Goal: Task Accomplishment & Management: Use online tool/utility

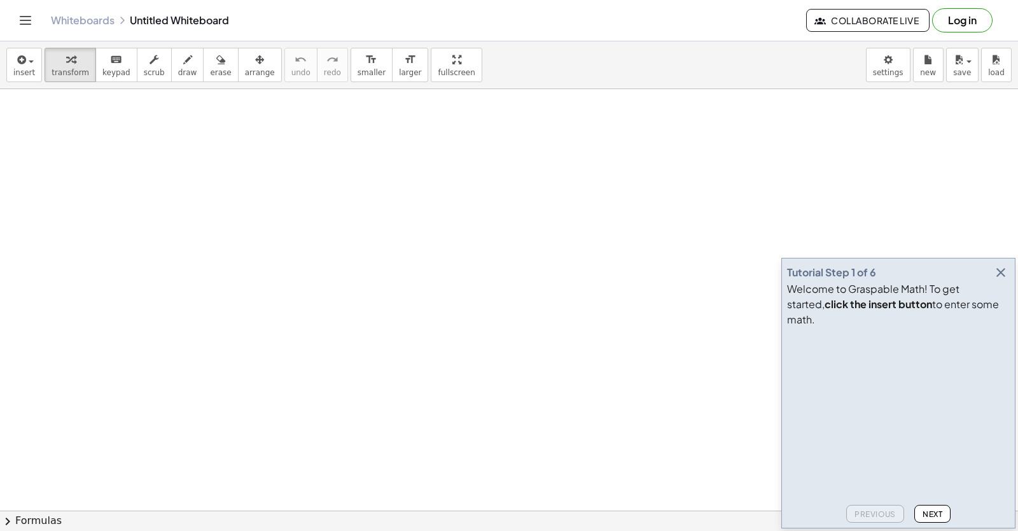
click at [999, 280] on icon "button" at bounding box center [1001, 272] width 15 height 15
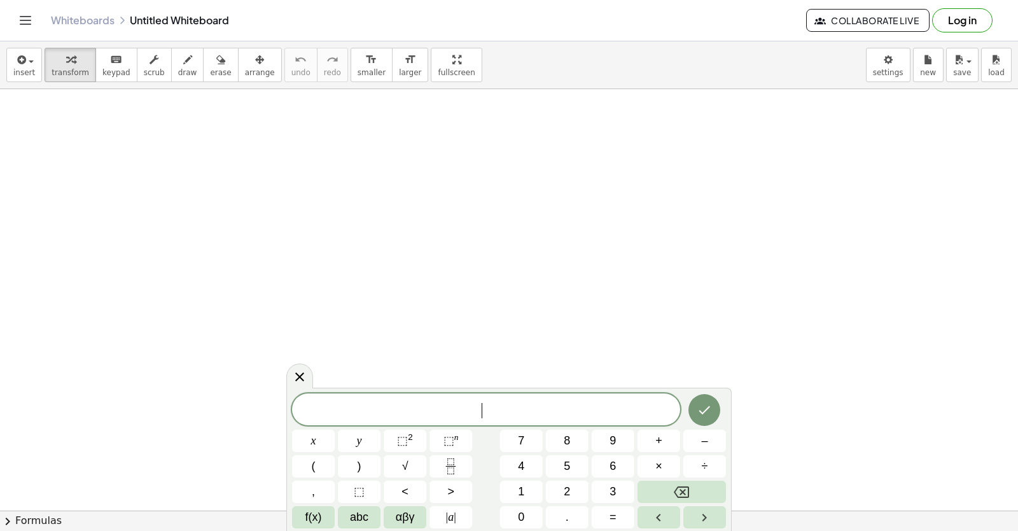
click at [315, 414] on span "​" at bounding box center [486, 411] width 388 height 18
click at [890, 70] on body "Graspable Math Activities Get Started Activity Bank Assigned Work Classes White…" at bounding box center [509, 265] width 1018 height 531
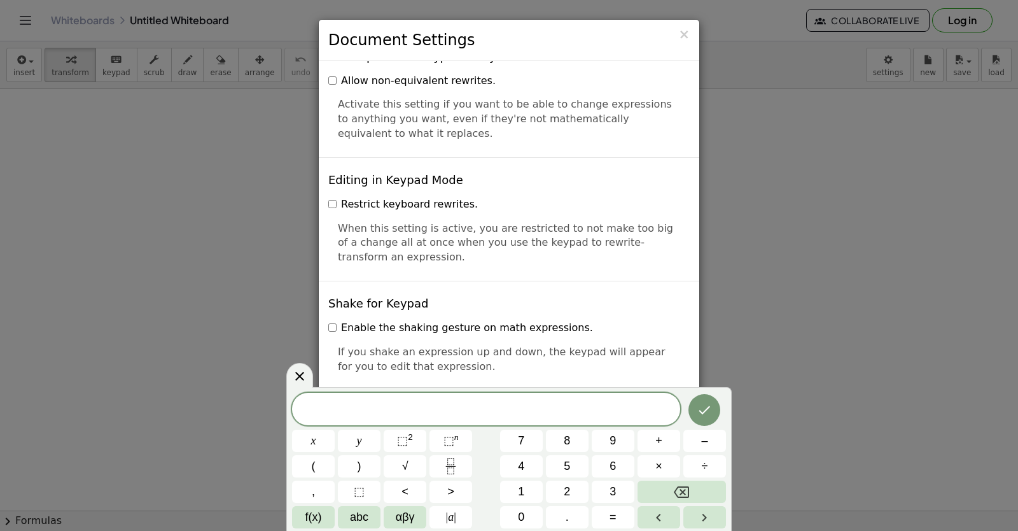
scroll to position [3029, 0]
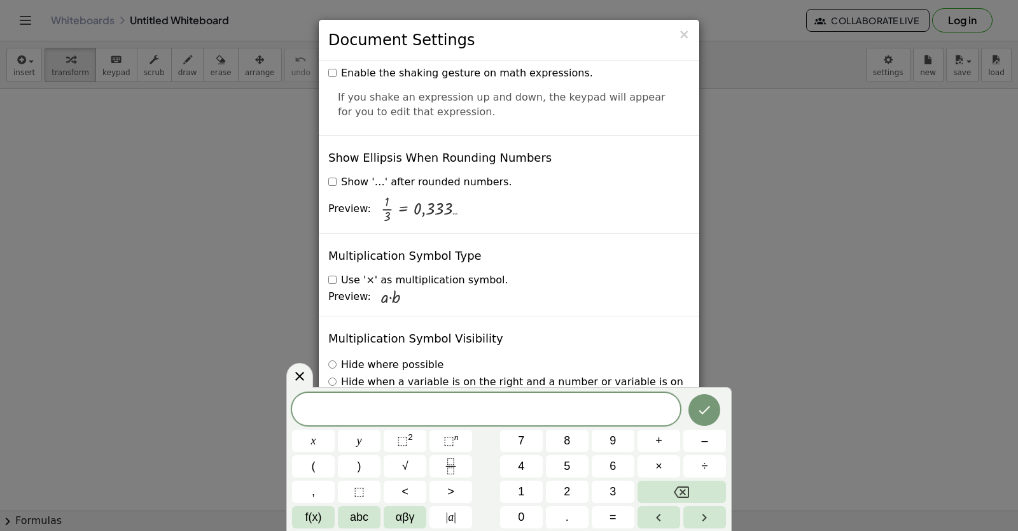
click at [178, 220] on div "× Document Settings These settings are saved with the document you are currentl…" at bounding box center [509, 265] width 1018 height 531
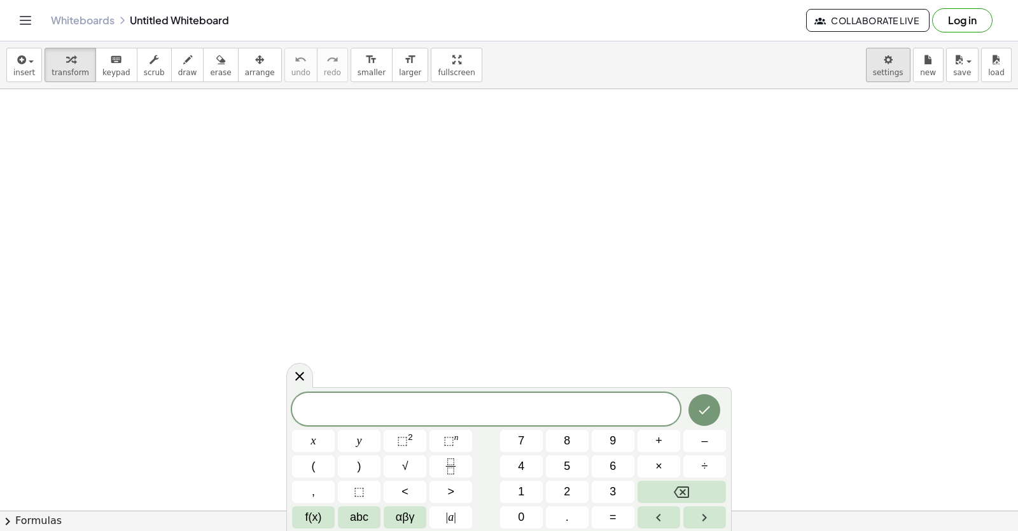
click at [881, 70] on body "Graspable Math Activities Get Started Activity Bank Assigned Work Classes White…" at bounding box center [509, 265] width 1018 height 531
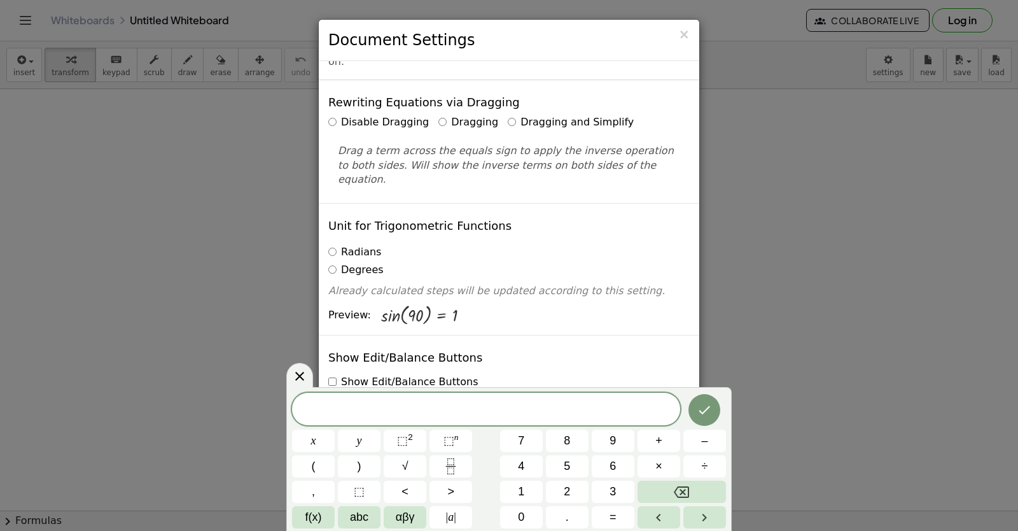
scroll to position [0, 0]
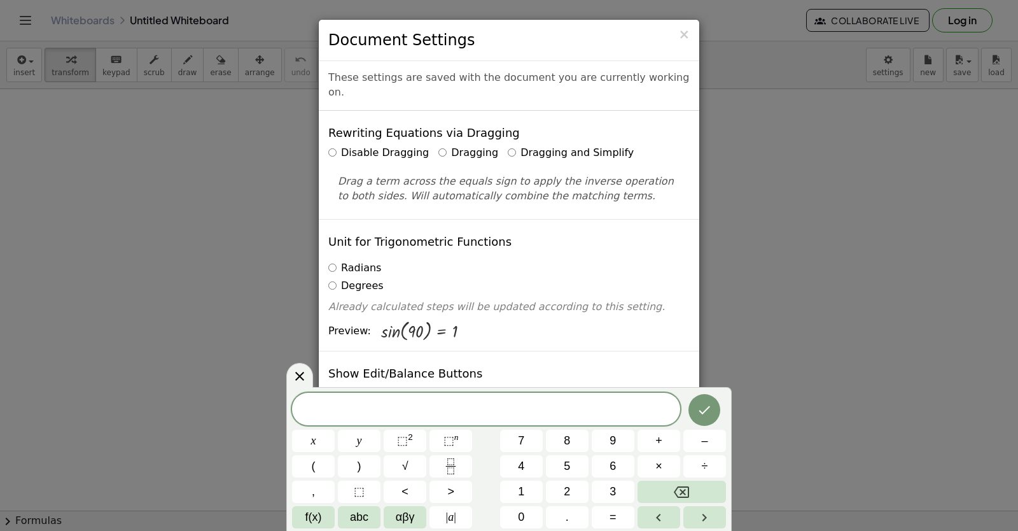
click at [299, 377] on icon at bounding box center [299, 376] width 15 height 15
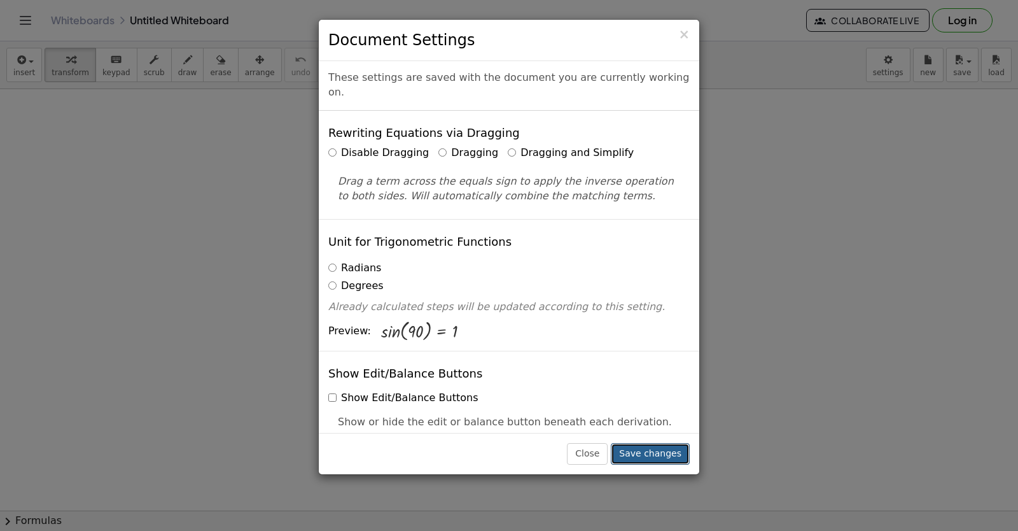
click at [640, 455] on button "Save changes" at bounding box center [650, 454] width 79 height 22
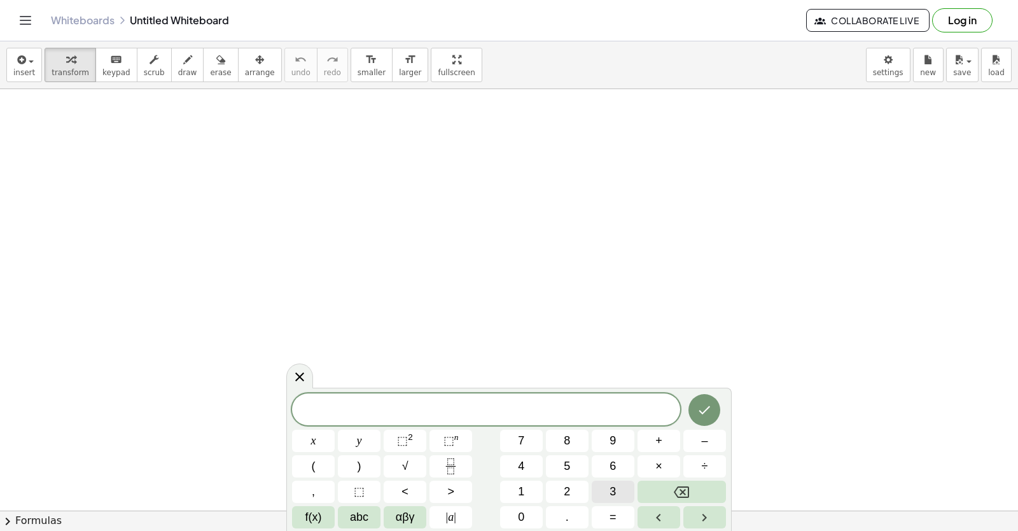
click at [617, 489] on button "3" at bounding box center [613, 492] width 43 height 22
click at [310, 442] on button "x" at bounding box center [313, 441] width 43 height 22
click at [657, 468] on span "×" at bounding box center [659, 466] width 7 height 17
click at [517, 439] on button "7" at bounding box center [521, 441] width 43 height 22
click at [623, 519] on button "=" at bounding box center [613, 517] width 43 height 22
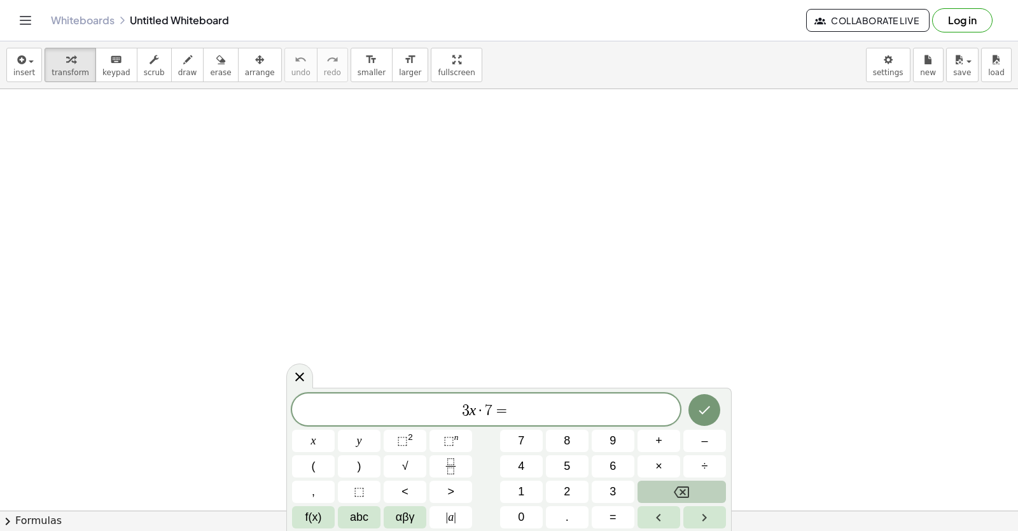
click at [698, 499] on button "Backspace" at bounding box center [682, 492] width 88 height 22
click at [665, 445] on button "+" at bounding box center [659, 441] width 43 height 22
click at [524, 446] on span "7" at bounding box center [521, 440] width 6 height 17
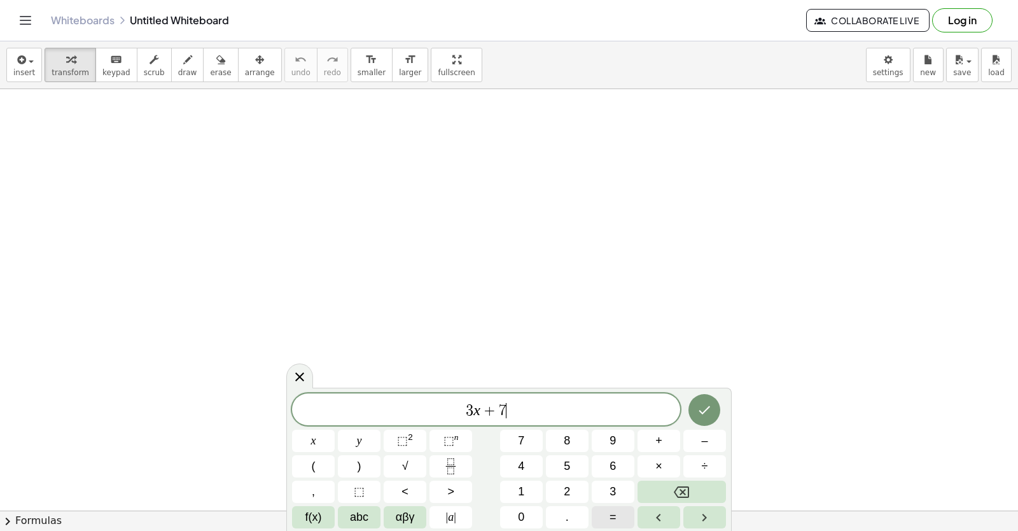
click at [600, 514] on button "=" at bounding box center [613, 517] width 43 height 22
click at [703, 446] on span "–" at bounding box center [704, 440] width 6 height 17
click at [524, 484] on span "1" at bounding box center [521, 491] width 6 height 17
click at [518, 470] on span "4" at bounding box center [521, 466] width 6 height 17
click at [708, 412] on icon "Done" at bounding box center [704, 409] width 15 height 15
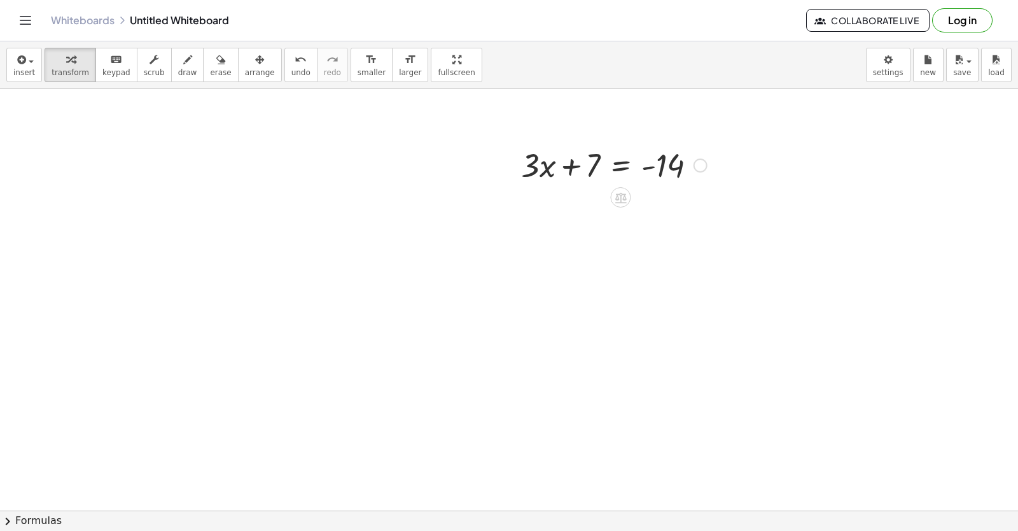
scroll to position [318, 0]
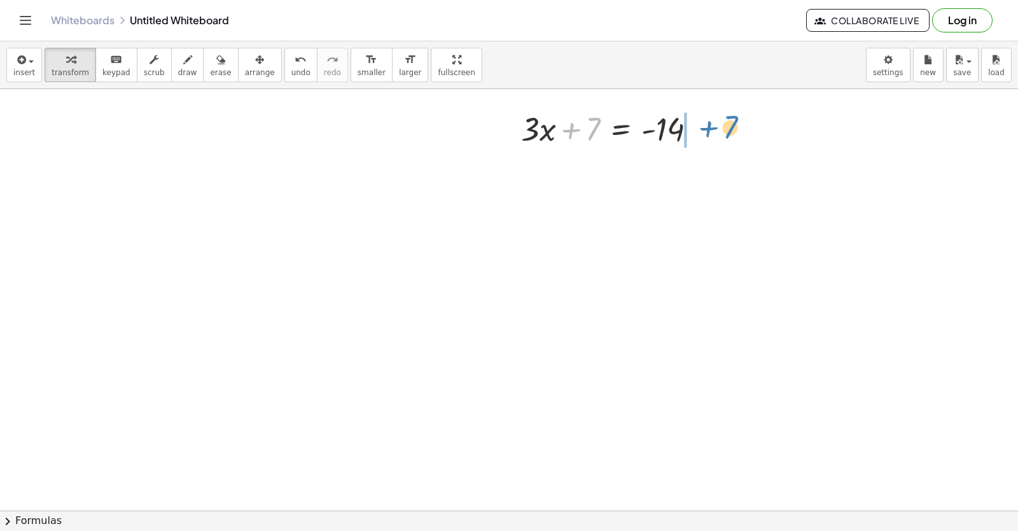
drag, startPoint x: 584, startPoint y: 124, endPoint x: 722, endPoint y: 122, distance: 137.5
click at [722, 122] on div "+ 7 + · 3 · x + 7 = - 14" at bounding box center [509, 233] width 1018 height 925
drag, startPoint x: 671, startPoint y: 168, endPoint x: 757, endPoint y: 160, distance: 87.0
click at [757, 160] on div at bounding box center [641, 171] width 253 height 43
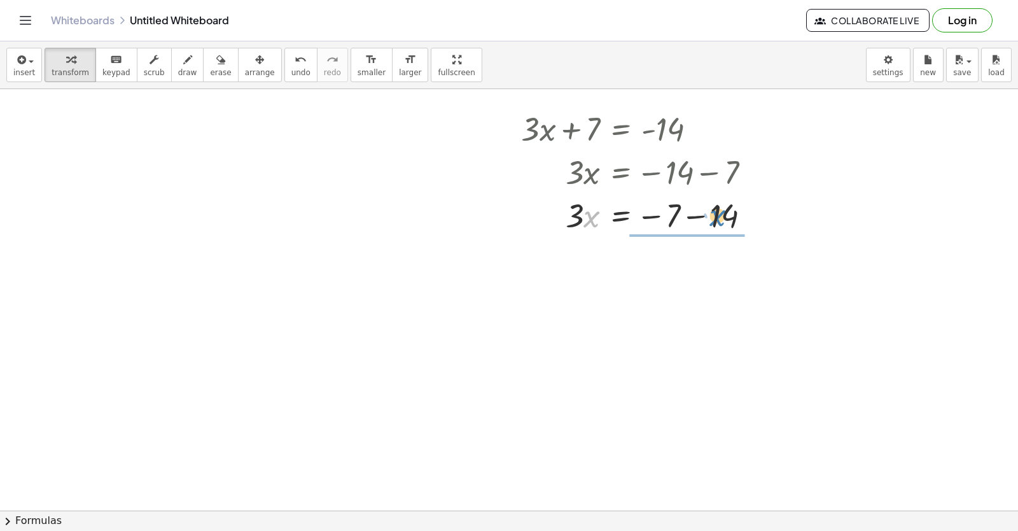
drag, startPoint x: 589, startPoint y: 213, endPoint x: 718, endPoint y: 209, distance: 128.7
click at [718, 209] on div at bounding box center [641, 214] width 253 height 43
click at [681, 272] on div at bounding box center [641, 268] width 253 height 64
drag, startPoint x: 705, startPoint y: 256, endPoint x: 718, endPoint y: 265, distance: 16.4
click at [718, 265] on div at bounding box center [641, 268] width 253 height 64
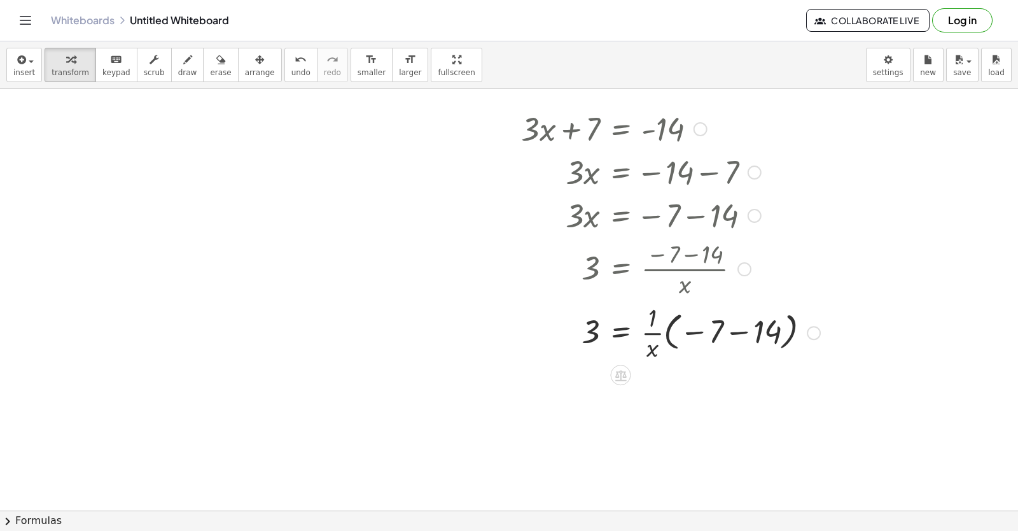
drag, startPoint x: 680, startPoint y: 211, endPoint x: 719, endPoint y: 227, distance: 42.8
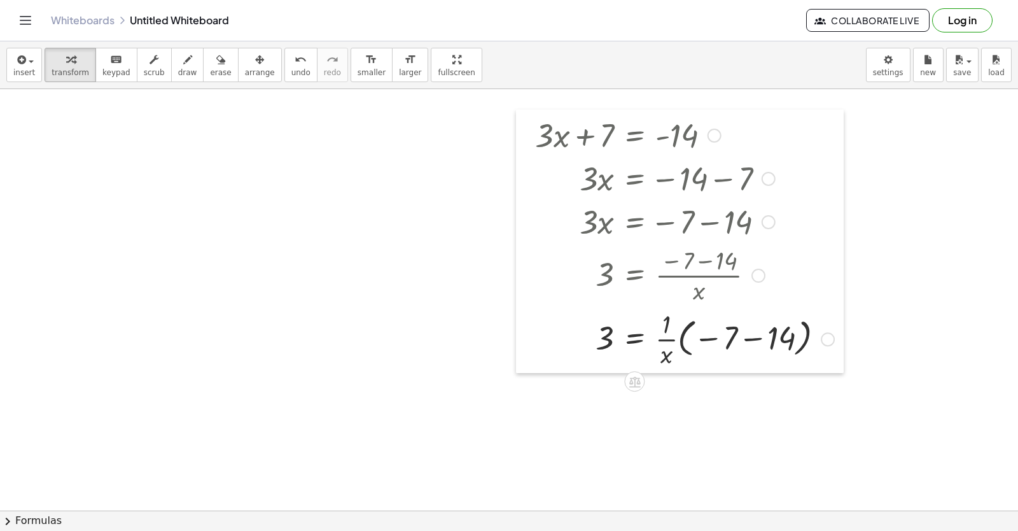
drag, startPoint x: 719, startPoint y: 227, endPoint x: 575, endPoint y: 365, distance: 199.4
click at [535, 365] on div at bounding box center [525, 241] width 19 height 264
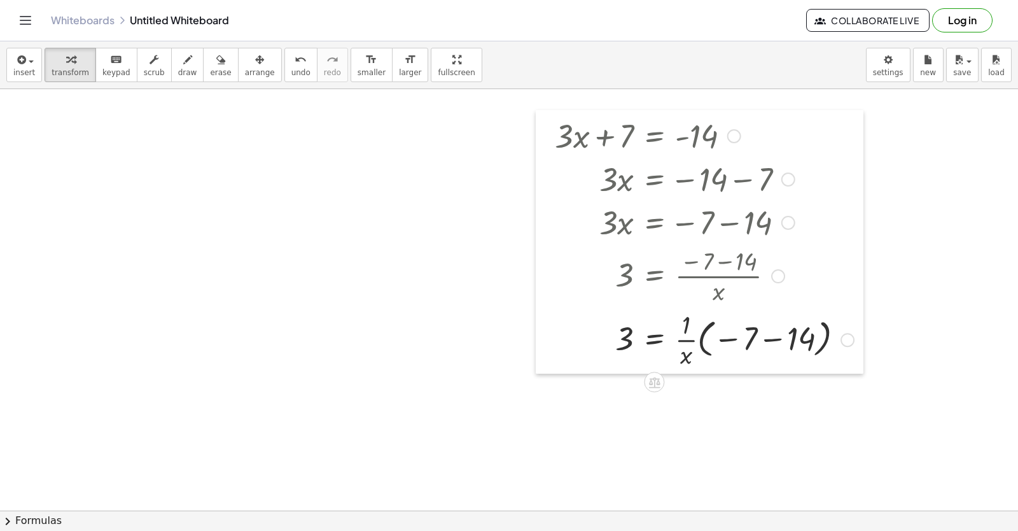
click at [546, 348] on div at bounding box center [545, 242] width 19 height 264
click at [477, 415] on div at bounding box center [509, 233] width 1018 height 925
click at [515, 438] on div at bounding box center [509, 233] width 1018 height 925
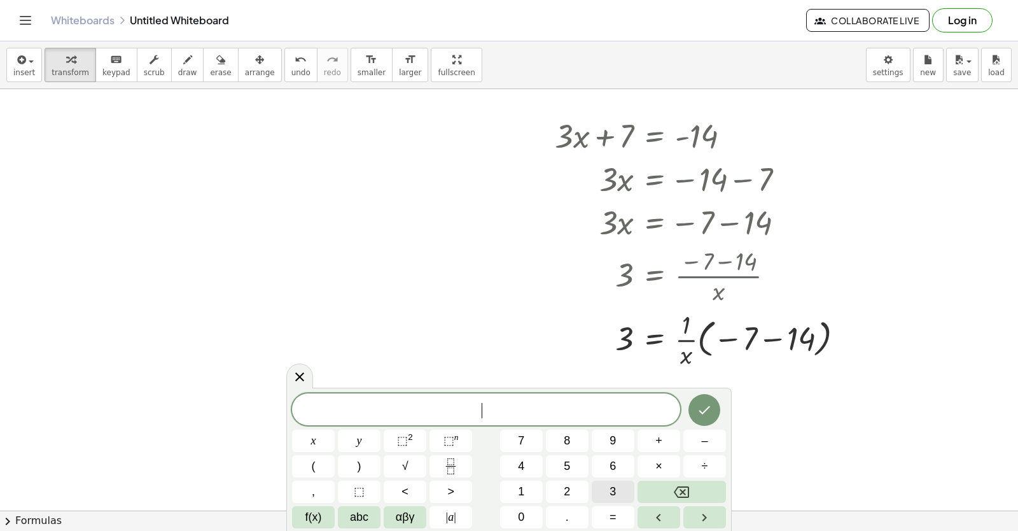
click at [614, 492] on span "3" at bounding box center [613, 491] width 6 height 17
click at [307, 436] on button "x" at bounding box center [313, 441] width 43 height 22
click at [649, 439] on button "+" at bounding box center [659, 441] width 43 height 22
click at [521, 435] on span "7" at bounding box center [521, 440] width 6 height 17
click at [607, 517] on button "=" at bounding box center [613, 517] width 43 height 22
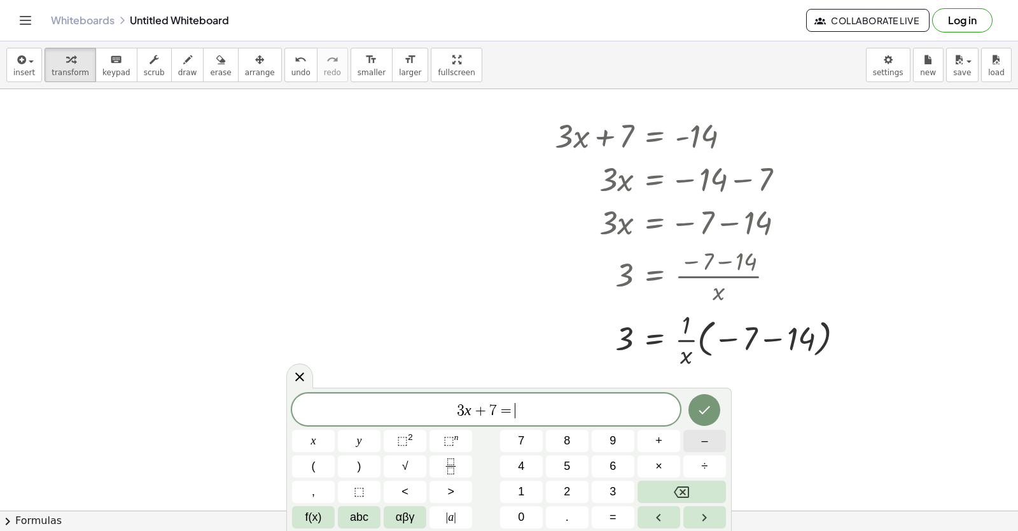
click at [696, 447] on button "–" at bounding box center [705, 441] width 43 height 22
click at [521, 489] on span "1" at bounding box center [521, 491] width 6 height 17
click at [512, 468] on button "4" at bounding box center [521, 466] width 43 height 22
click at [707, 412] on icon "Done" at bounding box center [704, 409] width 15 height 15
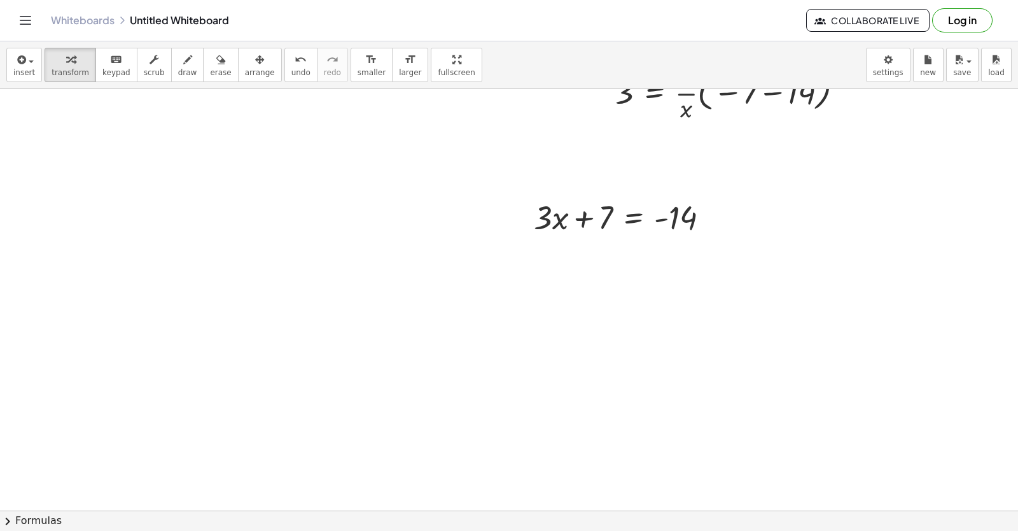
scroll to position [631, 0]
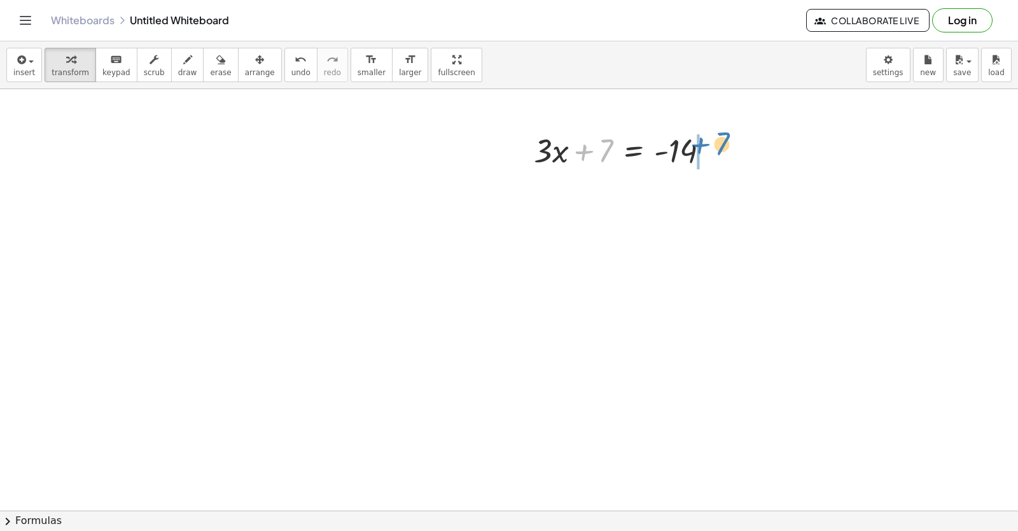
drag, startPoint x: 712, startPoint y: 143, endPoint x: 721, endPoint y: 150, distance: 11.7
click at [723, 146] on div at bounding box center [627, 149] width 199 height 43
drag, startPoint x: 721, startPoint y: 150, endPoint x: 598, endPoint y: 341, distance: 227.4
click at [598, 341] on div at bounding box center [509, 90] width 1018 height 1264
click at [718, 194] on div at bounding box center [654, 192] width 253 height 43
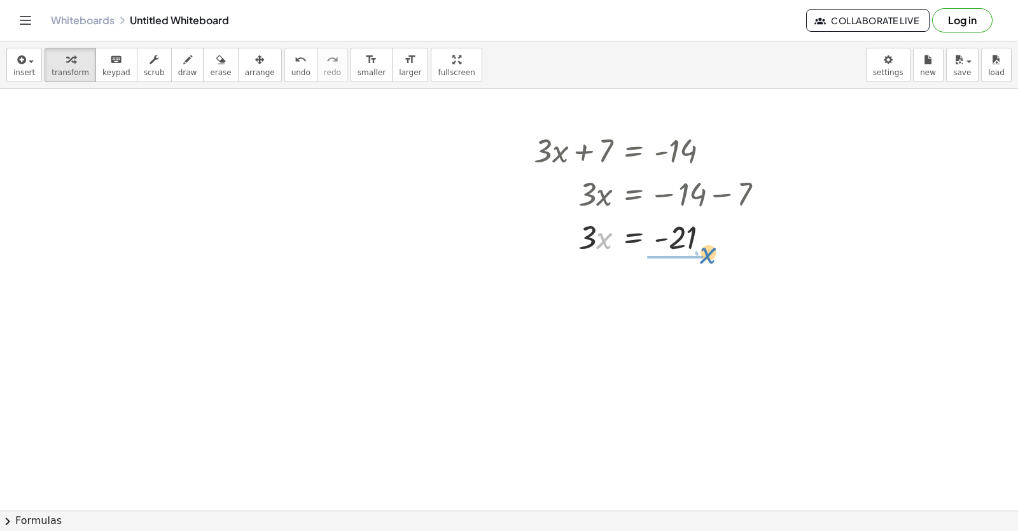
drag, startPoint x: 607, startPoint y: 232, endPoint x: 697, endPoint y: 264, distance: 96.0
drag, startPoint x: 697, startPoint y: 267, endPoint x: 610, endPoint y: 285, distance: 89.0
click at [627, 292] on div at bounding box center [654, 290] width 253 height 64
click at [662, 288] on div at bounding box center [654, 290] width 253 height 64
click at [663, 293] on div at bounding box center [654, 290] width 253 height 64
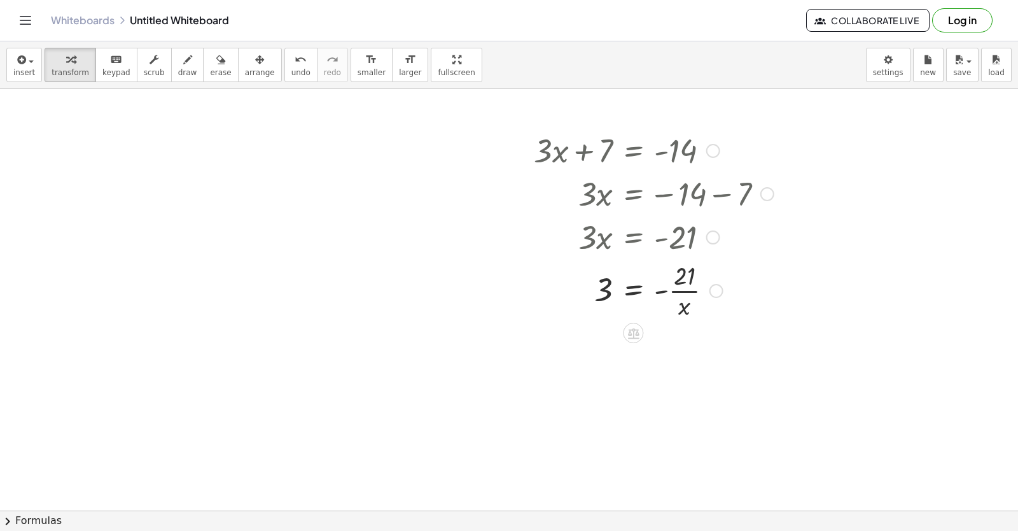
click at [715, 289] on div at bounding box center [717, 291] width 14 height 14
click at [692, 347] on div at bounding box center [509, 90] width 1018 height 1264
drag, startPoint x: 599, startPoint y: 292, endPoint x: 698, endPoint y: 291, distance: 98.7
click at [698, 291] on div at bounding box center [654, 290] width 253 height 64
click at [720, 349] on div at bounding box center [657, 353] width 259 height 64
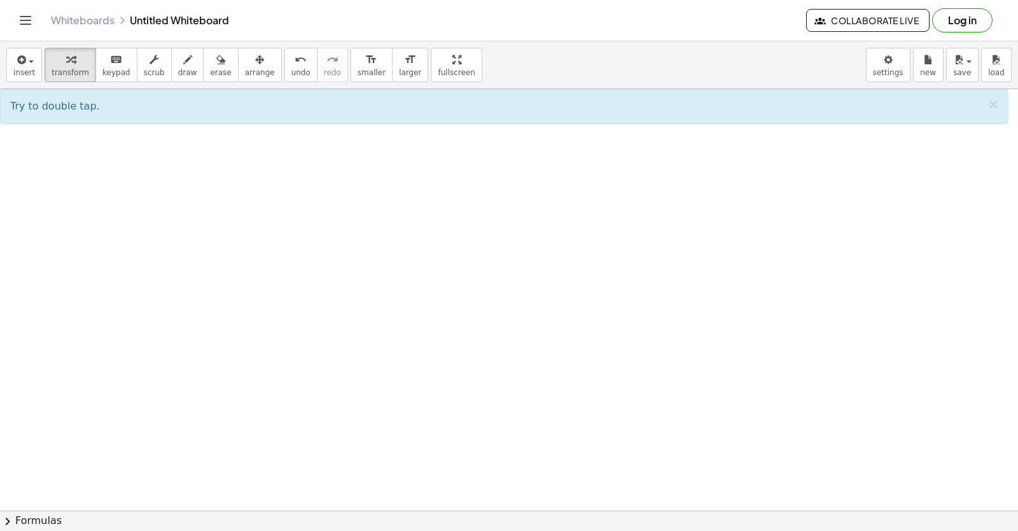
scroll to position [970, 0]
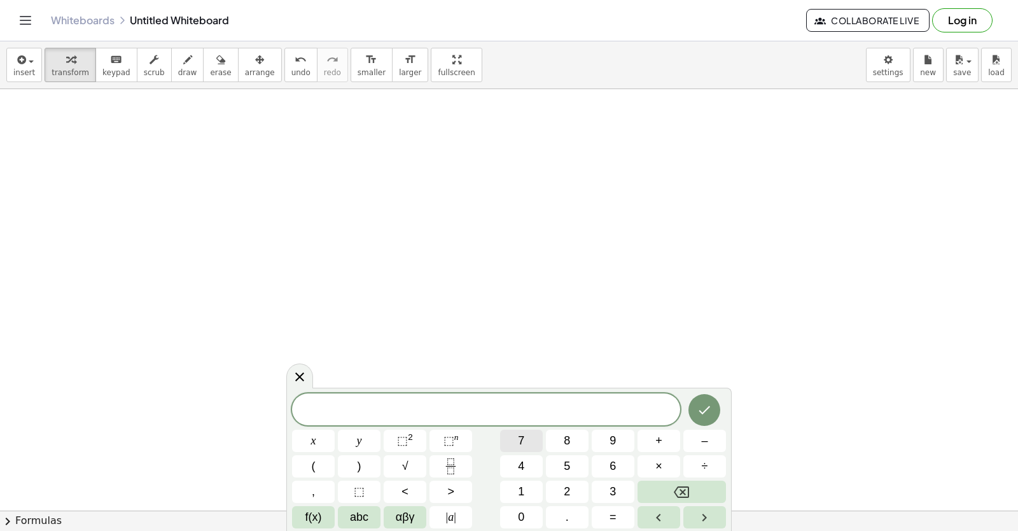
click at [524, 442] on span "7" at bounding box center [521, 440] width 6 height 17
click at [313, 439] on span "x" at bounding box center [313, 440] width 5 height 17
click at [710, 440] on button "–" at bounding box center [705, 441] width 43 height 22
click at [567, 467] on span "5" at bounding box center [567, 466] width 6 height 17
click at [610, 513] on span "=" at bounding box center [613, 517] width 7 height 17
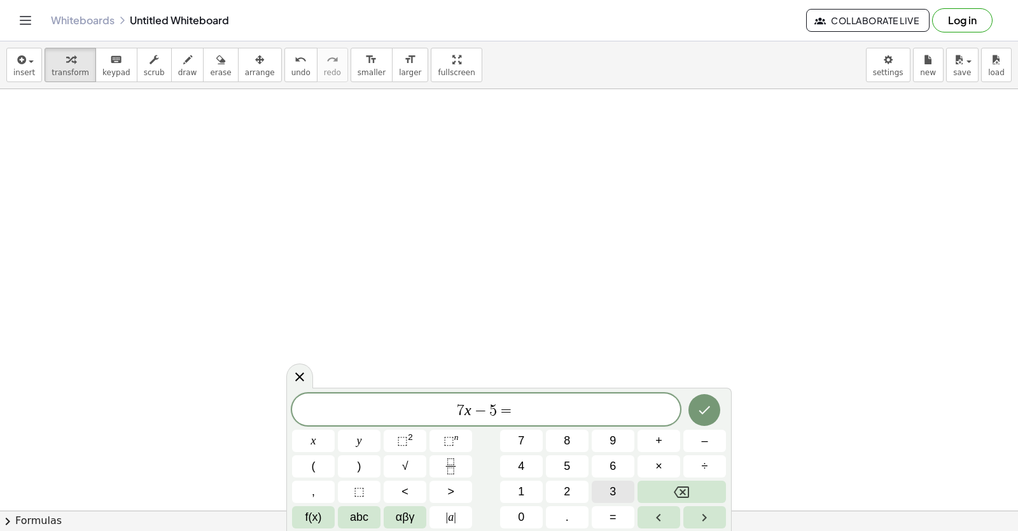
click at [613, 490] on span "3" at bounding box center [613, 491] width 6 height 17
click at [518, 435] on span "7" at bounding box center [521, 440] width 6 height 17
click at [709, 414] on icon "Done" at bounding box center [704, 409] width 15 height 15
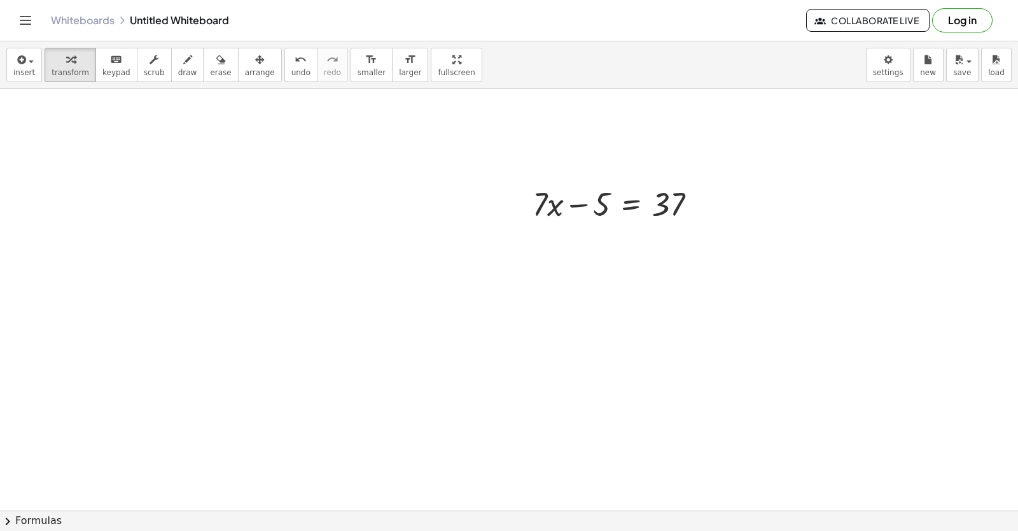
scroll to position [1264, 0]
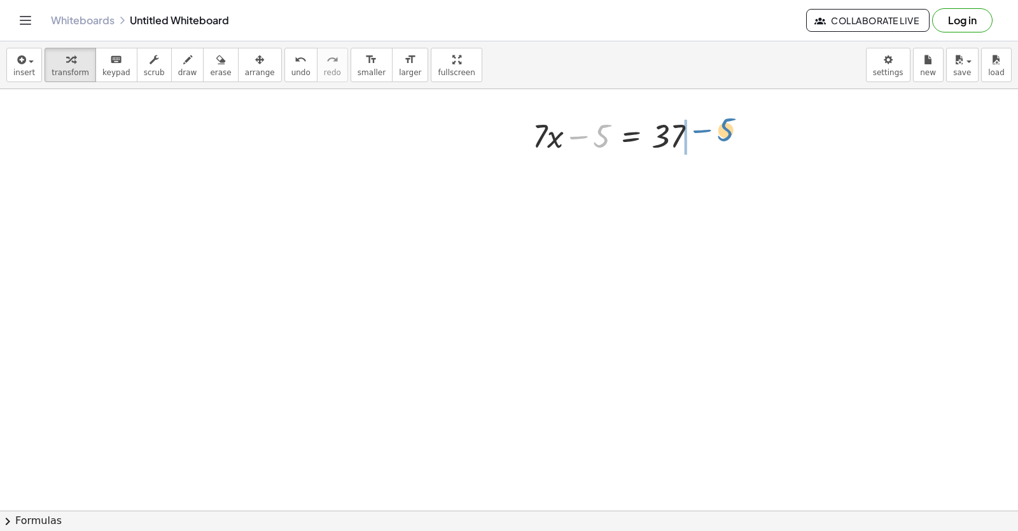
drag, startPoint x: 603, startPoint y: 134, endPoint x: 729, endPoint y: 127, distance: 125.6
click at [703, 179] on div at bounding box center [643, 178] width 234 height 43
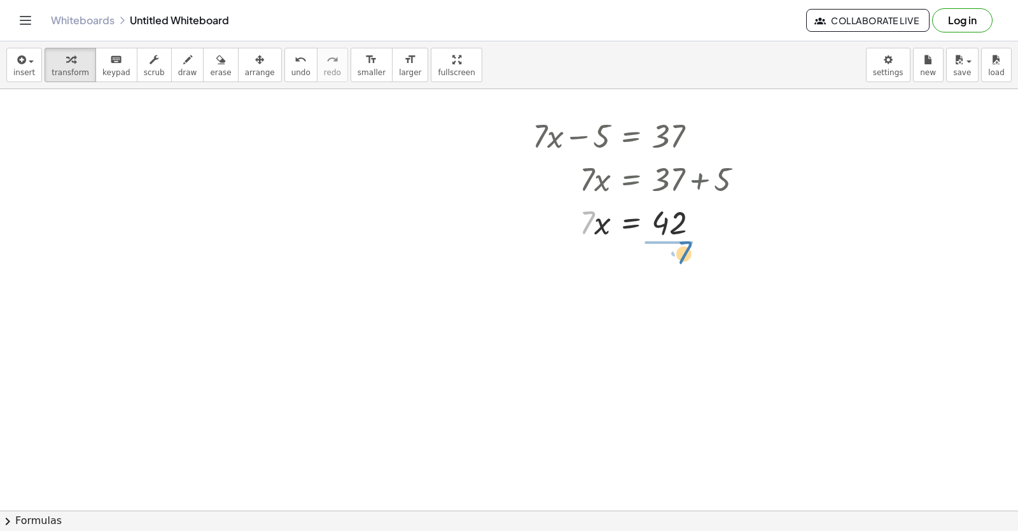
drag, startPoint x: 587, startPoint y: 220, endPoint x: 685, endPoint y: 250, distance: 101.9
click at [665, 274] on div at bounding box center [643, 275] width 234 height 64
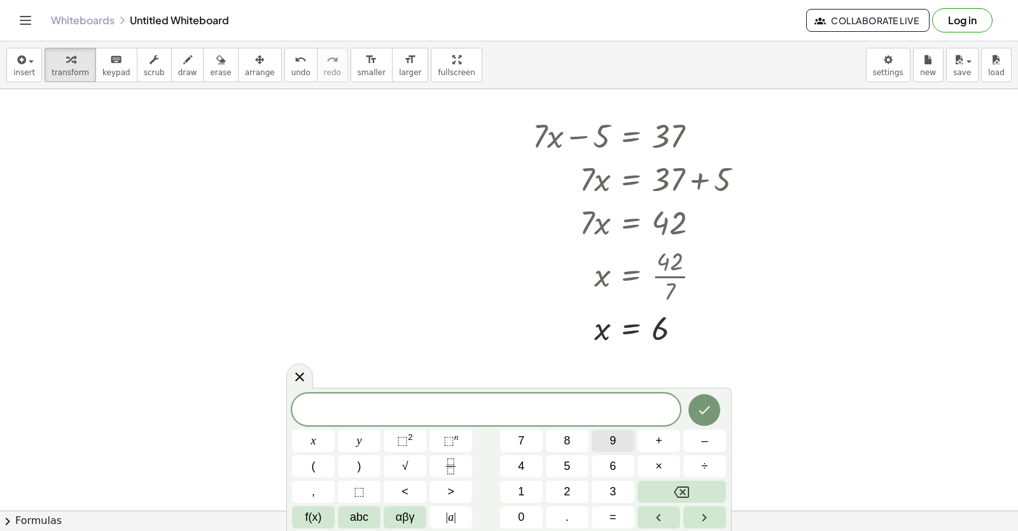
click at [611, 437] on span "9" at bounding box center [613, 440] width 6 height 17
click at [308, 440] on button "x" at bounding box center [313, 441] width 43 height 22
click at [648, 437] on button "+" at bounding box center [659, 441] width 43 height 22
click at [573, 491] on button "2" at bounding box center [567, 492] width 43 height 22
click at [523, 487] on span "1" at bounding box center [521, 491] width 6 height 17
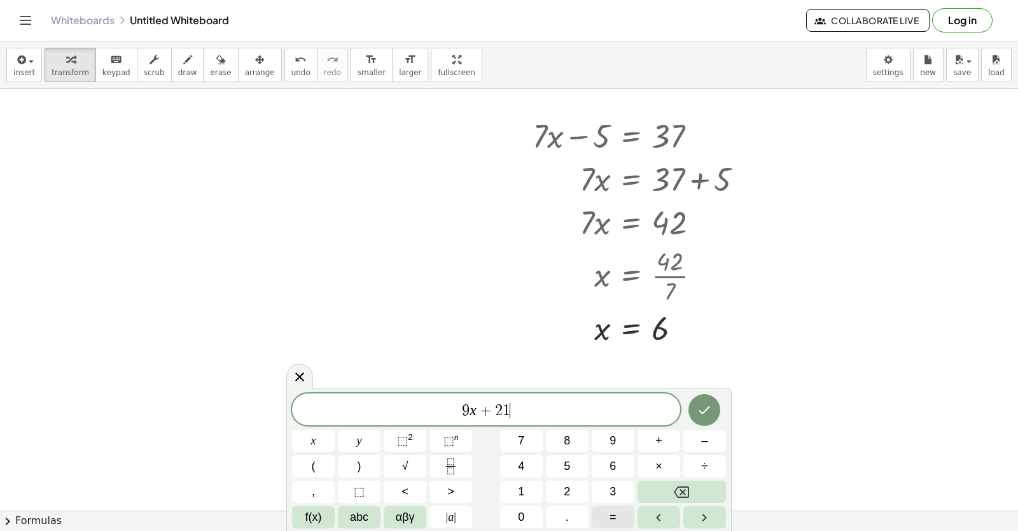
click at [607, 516] on button "=" at bounding box center [613, 517] width 43 height 22
click at [717, 440] on button "–" at bounding box center [705, 441] width 43 height 22
click at [527, 488] on button "1" at bounding box center [521, 492] width 43 height 22
click at [560, 464] on button "5" at bounding box center [567, 466] width 43 height 22
click at [695, 409] on button "Done" at bounding box center [705, 410] width 32 height 32
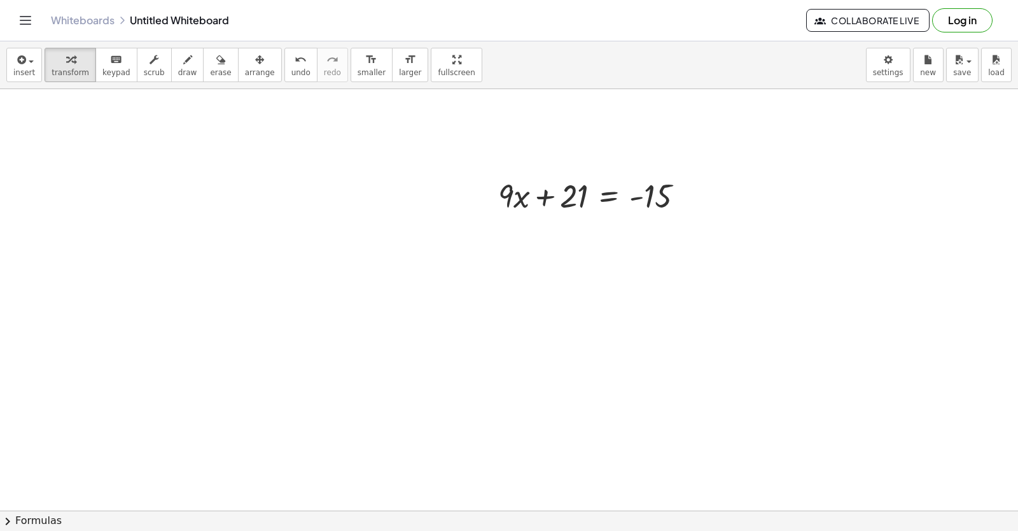
scroll to position [1582, 0]
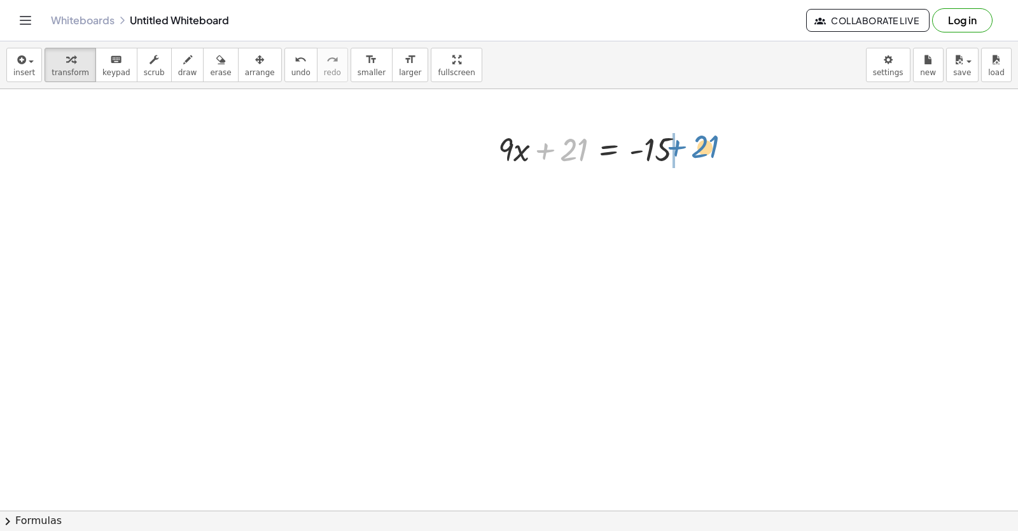
drag, startPoint x: 696, startPoint y: 171, endPoint x: 700, endPoint y: 158, distance: 13.7
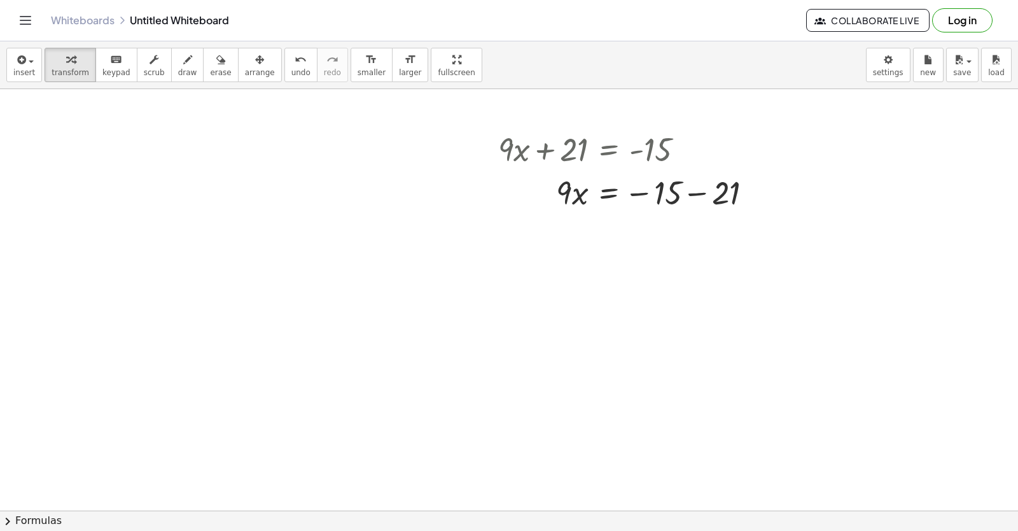
drag, startPoint x: 700, startPoint y: 158, endPoint x: 612, endPoint y: 283, distance: 152.2
click at [703, 192] on div at bounding box center [630, 191] width 277 height 43
drag, startPoint x: 570, startPoint y: 233, endPoint x: 666, endPoint y: 267, distance: 101.9
click at [662, 284] on div at bounding box center [630, 289] width 277 height 64
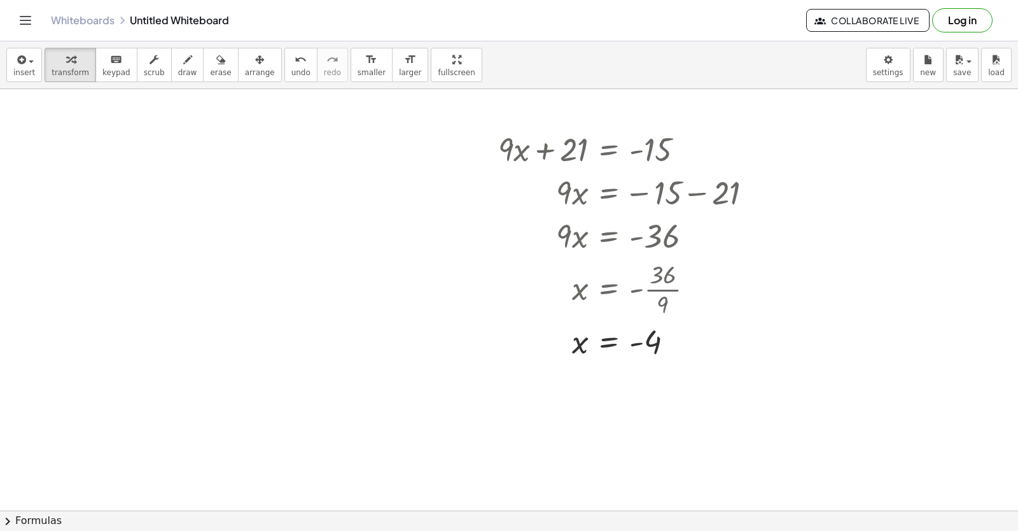
drag, startPoint x: 388, startPoint y: 412, endPoint x: 402, endPoint y: 411, distance: 14.0
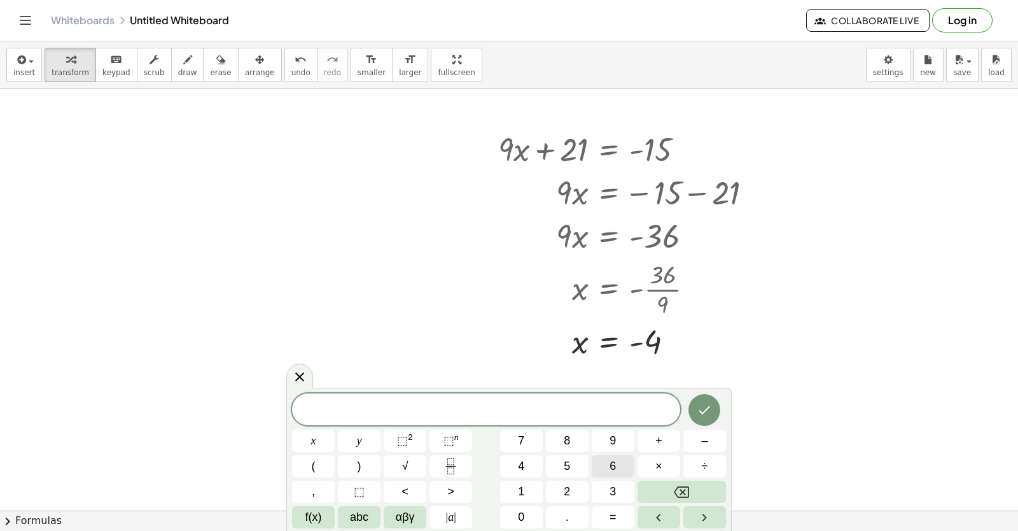
click at [608, 470] on button "6" at bounding box center [613, 466] width 43 height 22
click at [309, 440] on button "x" at bounding box center [313, 441] width 43 height 22
click at [658, 444] on span "+" at bounding box center [659, 440] width 7 height 17
click at [354, 440] on button "y" at bounding box center [359, 441] width 43 height 22
click at [610, 519] on span "=" at bounding box center [613, 517] width 7 height 17
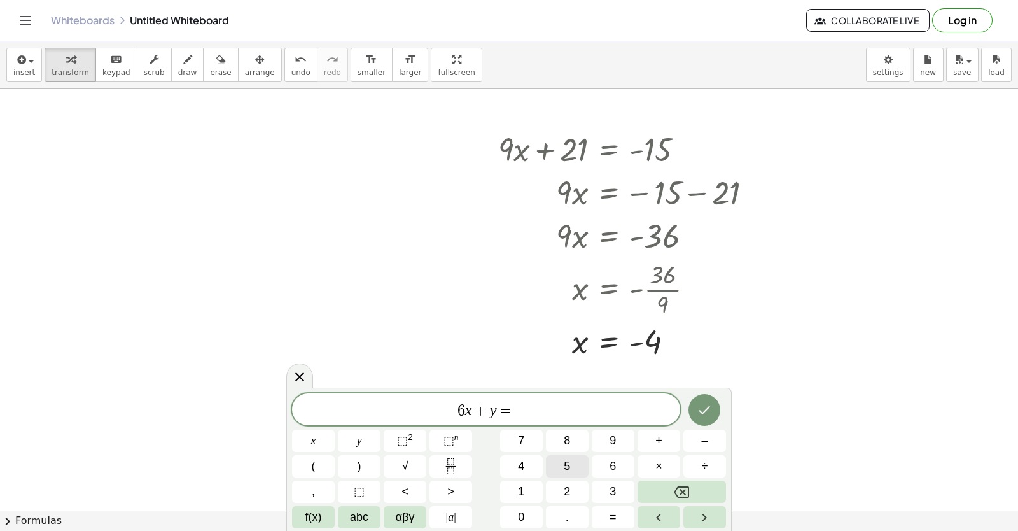
click at [566, 472] on span "5" at bounding box center [567, 466] width 6 height 17
click at [699, 397] on button "Done" at bounding box center [705, 410] width 32 height 32
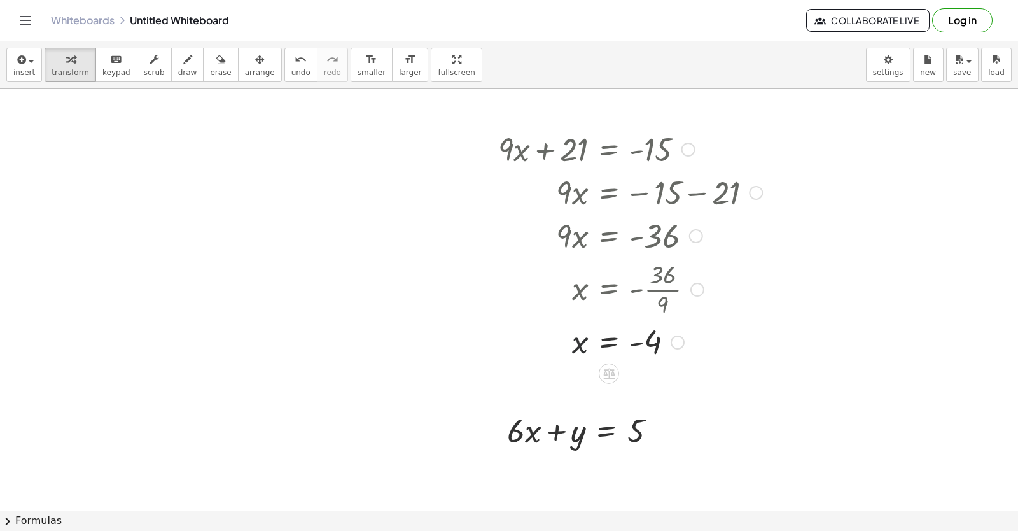
scroll to position [1685, 0]
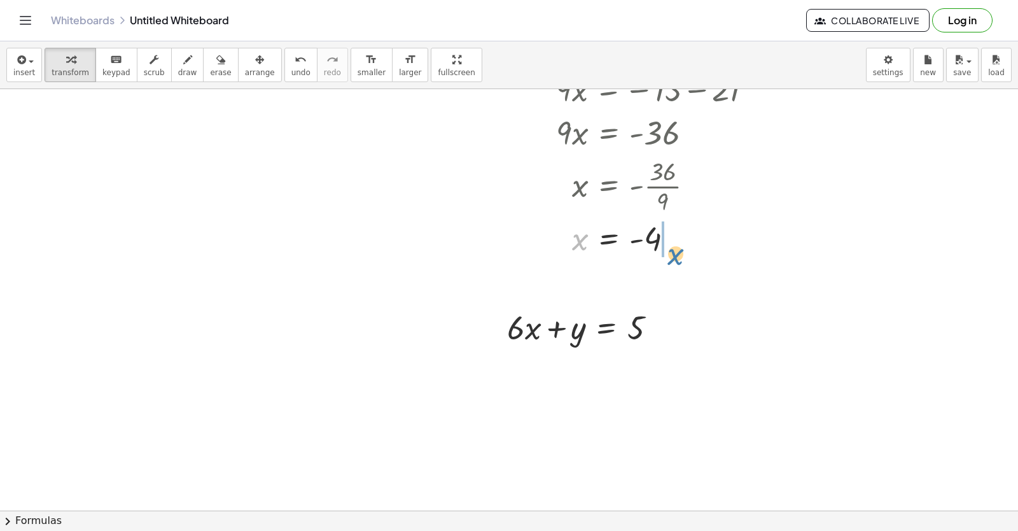
drag, startPoint x: 519, startPoint y: 329, endPoint x: 486, endPoint y: 398, distance: 76.9
drag, startPoint x: 513, startPoint y: 330, endPoint x: 692, endPoint y: 334, distance: 178.9
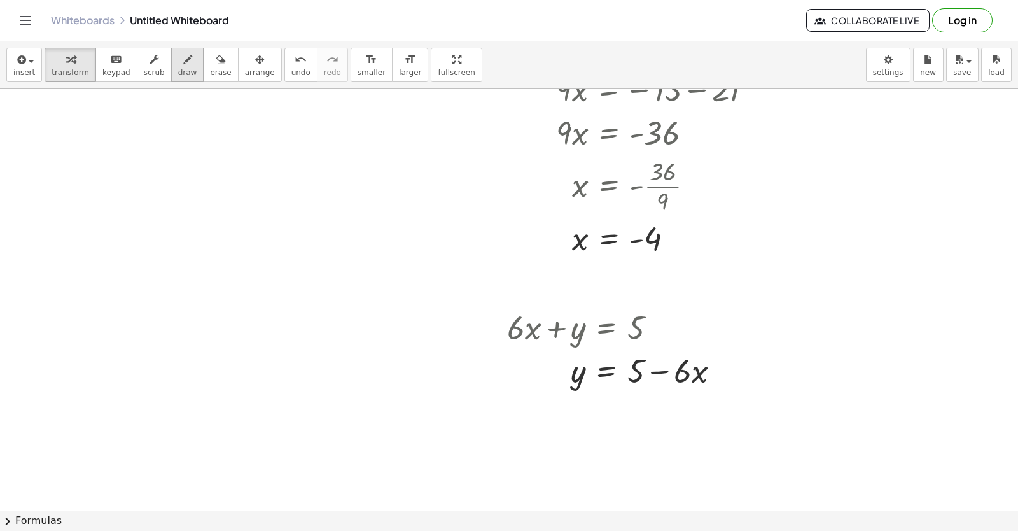
click at [183, 60] on icon "button" at bounding box center [187, 59] width 9 height 15
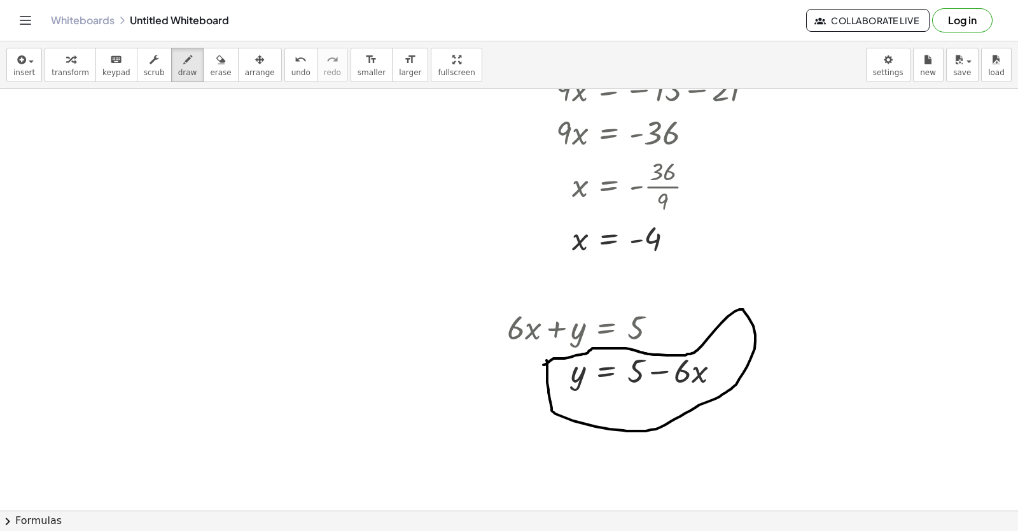
drag, startPoint x: 556, startPoint y: 355, endPoint x: 839, endPoint y: 304, distance: 287.8
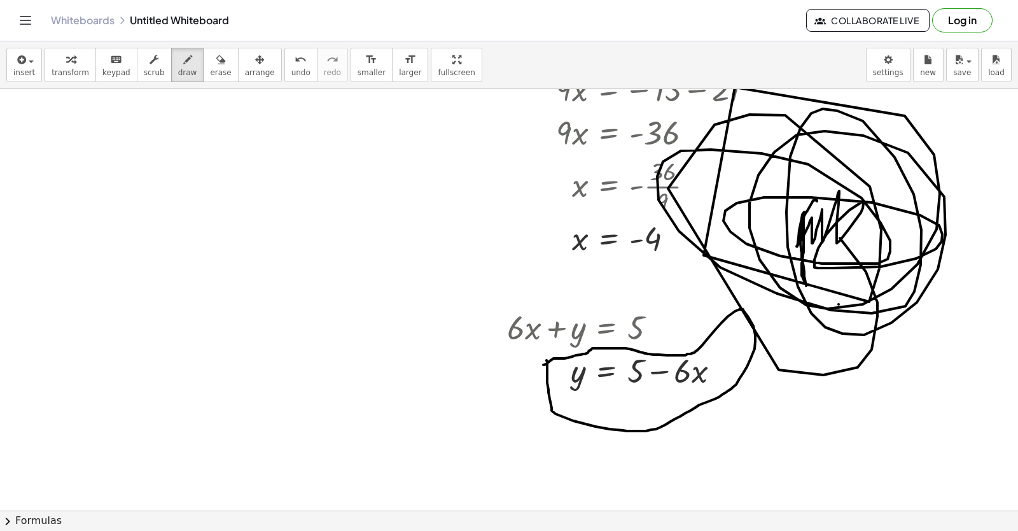
drag, startPoint x: 801, startPoint y: 244, endPoint x: 784, endPoint y: 290, distance: 48.9
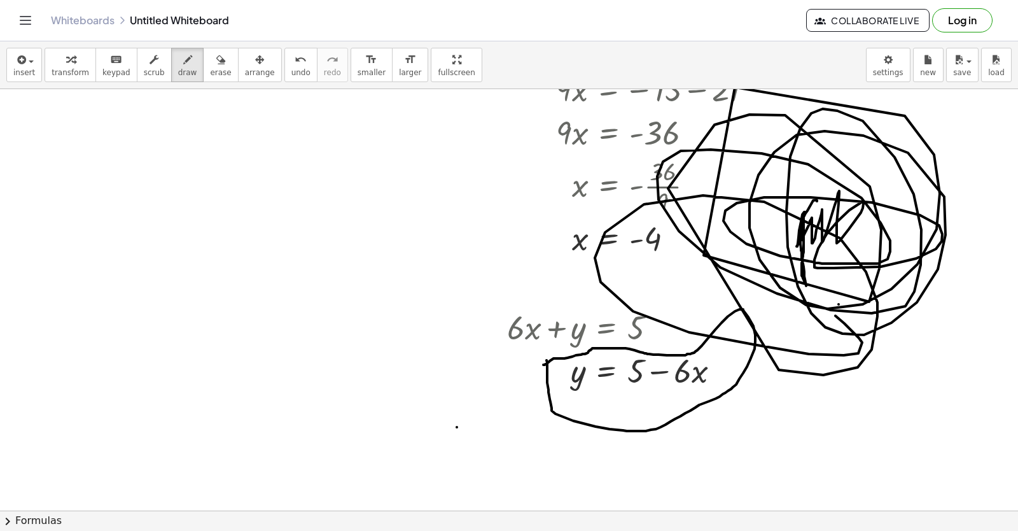
drag, startPoint x: 784, startPoint y: 290, endPoint x: 457, endPoint y: 427, distance: 354.3
click at [183, 66] on icon "button" at bounding box center [187, 59] width 9 height 15
click at [181, 67] on button "draw" at bounding box center [187, 65] width 33 height 34
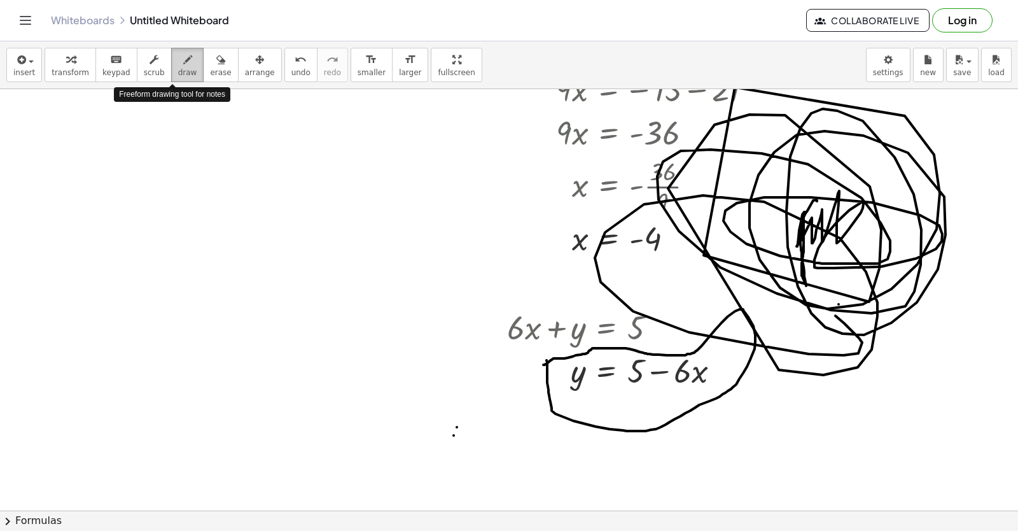
click at [181, 67] on button "draw" at bounding box center [187, 65] width 33 height 34
drag, startPoint x: 603, startPoint y: 391, endPoint x: 678, endPoint y: 309, distance: 111.3
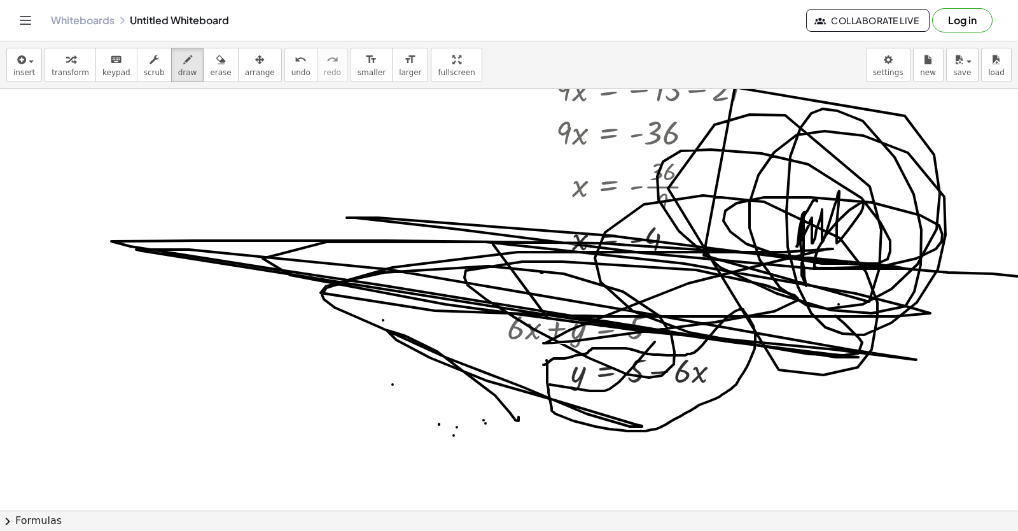
drag, startPoint x: 519, startPoint y: 421, endPoint x: 542, endPoint y: 213, distance: 208.8
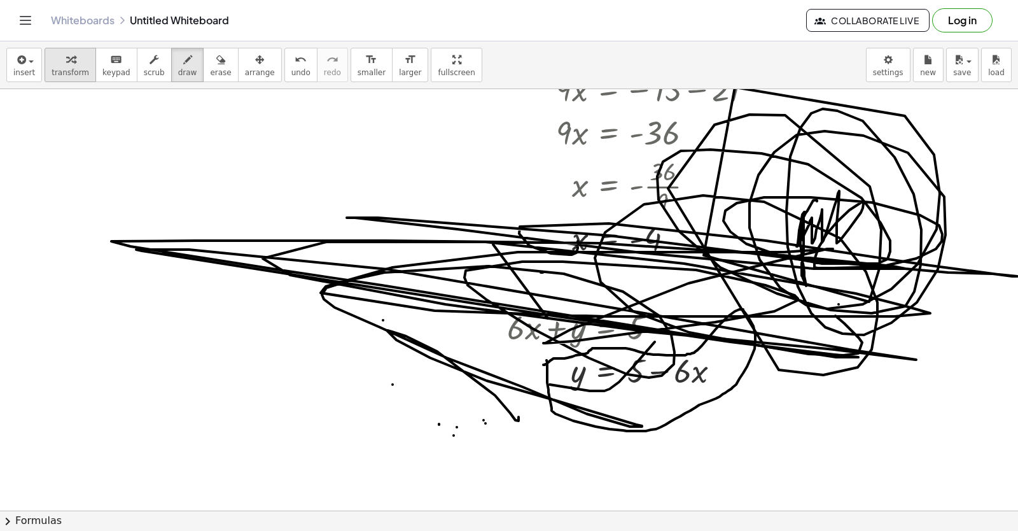
click at [85, 64] on button "transform" at bounding box center [71, 65] width 52 height 34
drag, startPoint x: 502, startPoint y: 339, endPoint x: 486, endPoint y: 335, distance: 16.4
click at [498, 340] on div at bounding box center [497, 348] width 19 height 93
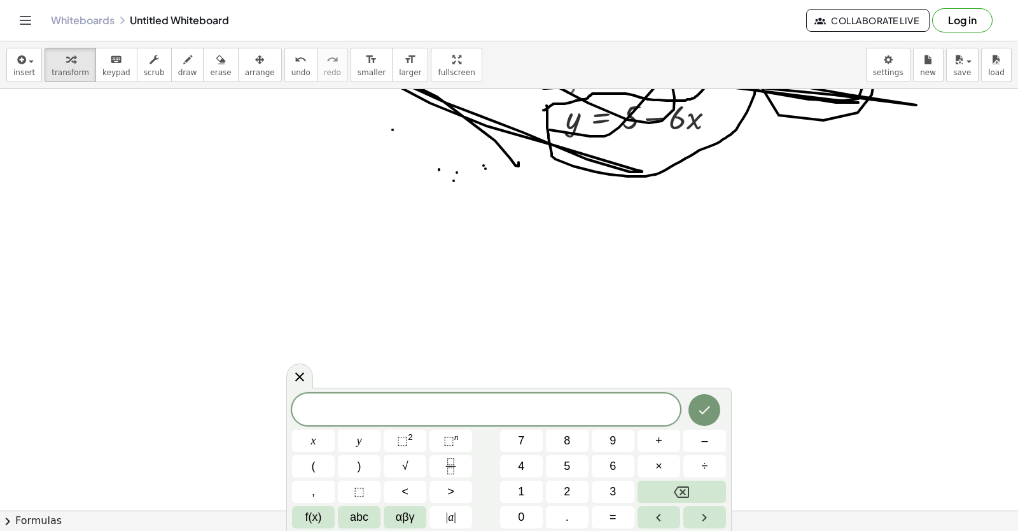
scroll to position [2116, 0]
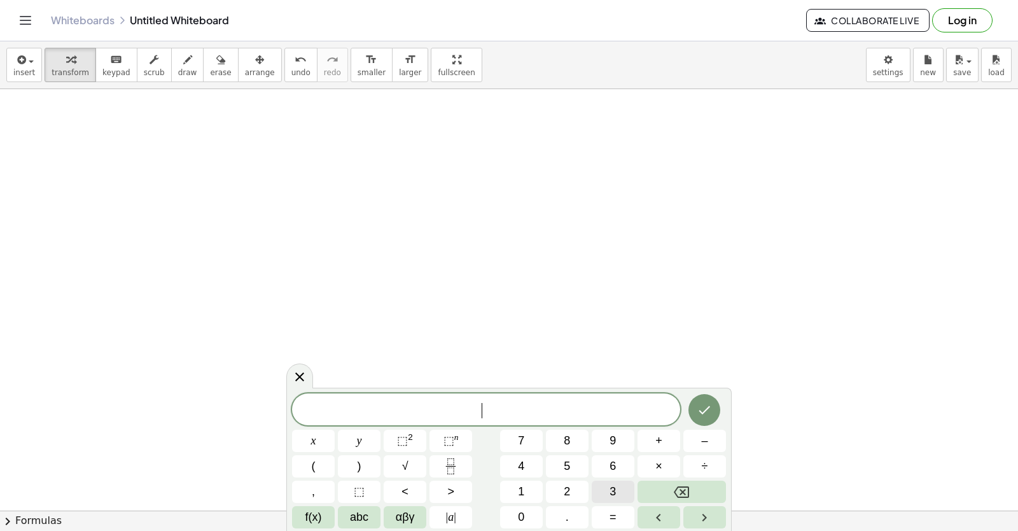
click at [612, 496] on span "3" at bounding box center [613, 491] width 6 height 17
click at [362, 444] on button "y" at bounding box center [359, 441] width 43 height 22
click at [704, 448] on span "–" at bounding box center [704, 440] width 6 height 17
click at [517, 487] on button "1" at bounding box center [521, 492] width 43 height 22
click at [551, 489] on button "2" at bounding box center [567, 492] width 43 height 22
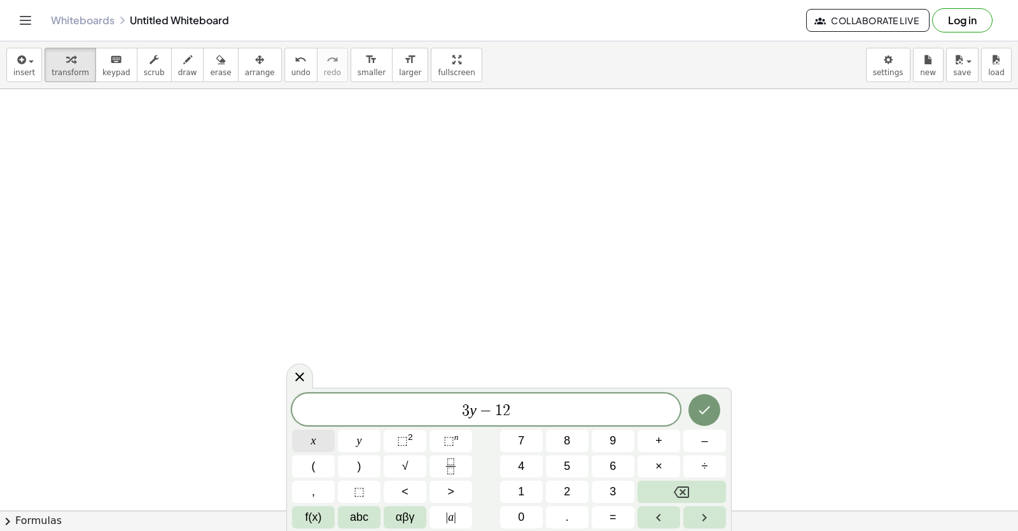
click at [320, 439] on button "x" at bounding box center [313, 441] width 43 height 22
click at [607, 520] on button "=" at bounding box center [613, 517] width 43 height 22
click at [701, 446] on button "–" at bounding box center [705, 441] width 43 height 22
click at [524, 491] on span "1" at bounding box center [521, 491] width 6 height 17
click at [570, 468] on span "5" at bounding box center [567, 466] width 6 height 17
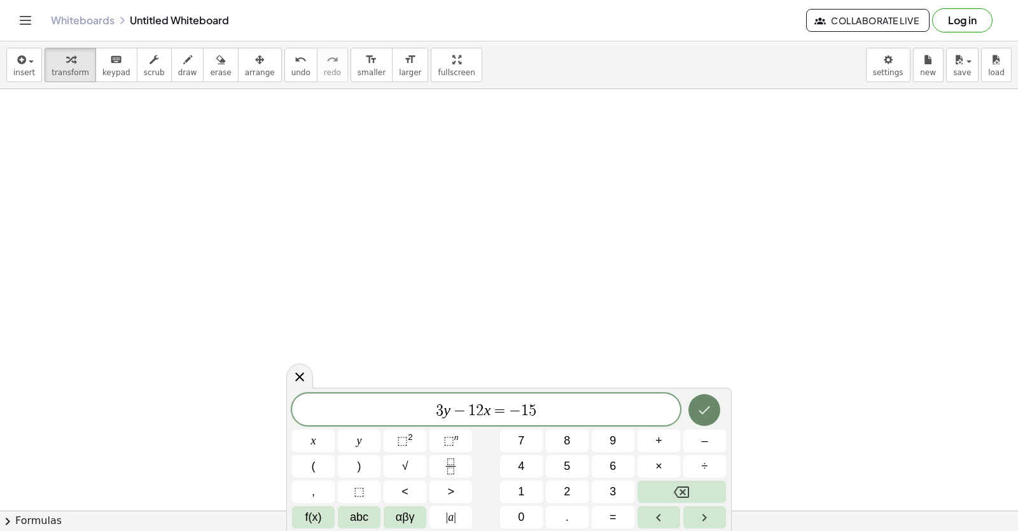
click at [698, 413] on icon "Done" at bounding box center [704, 409] width 15 height 15
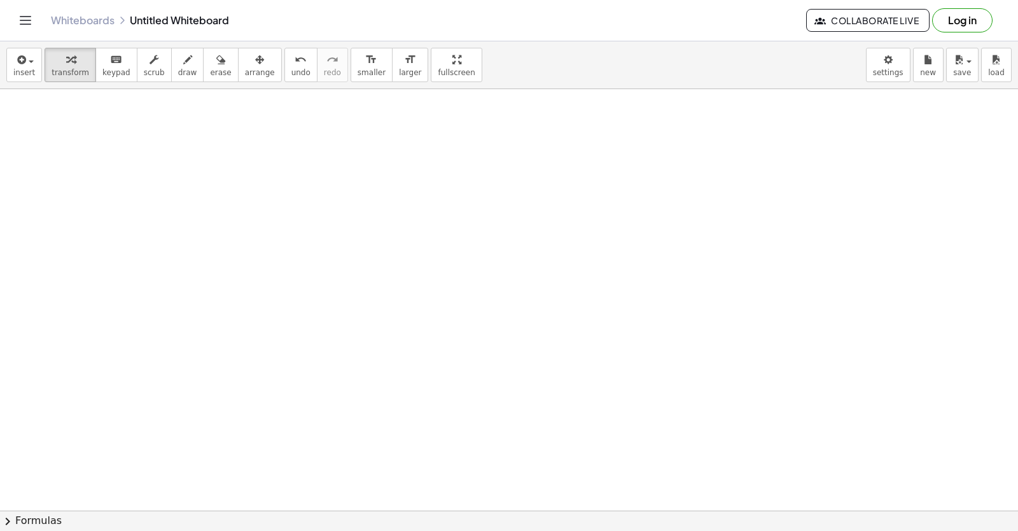
scroll to position [2307, 0]
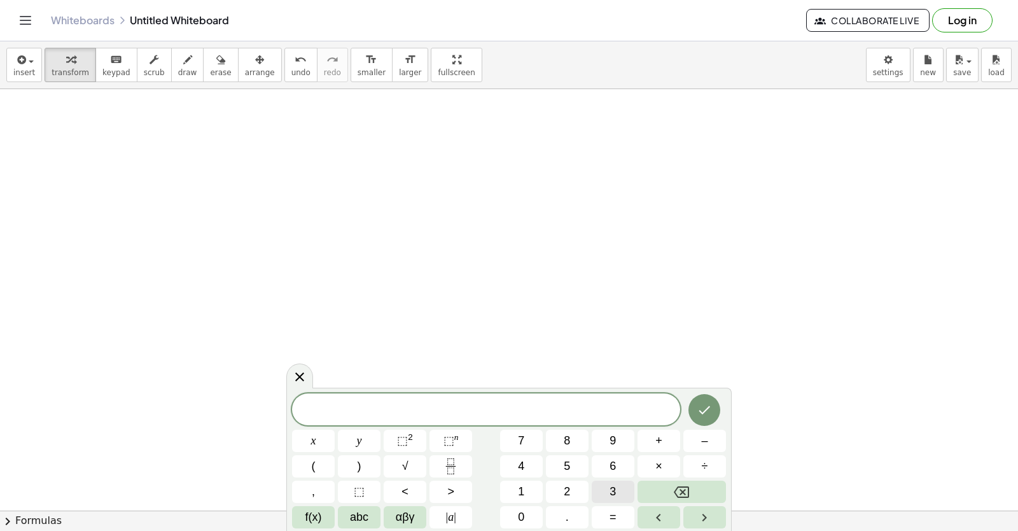
click at [605, 488] on button "3" at bounding box center [613, 492] width 43 height 22
click at [363, 438] on button "y" at bounding box center [359, 441] width 43 height 22
click at [698, 441] on button "–" at bounding box center [705, 441] width 43 height 22
click at [510, 485] on button "1" at bounding box center [521, 492] width 43 height 22
click at [572, 486] on button "2" at bounding box center [567, 492] width 43 height 22
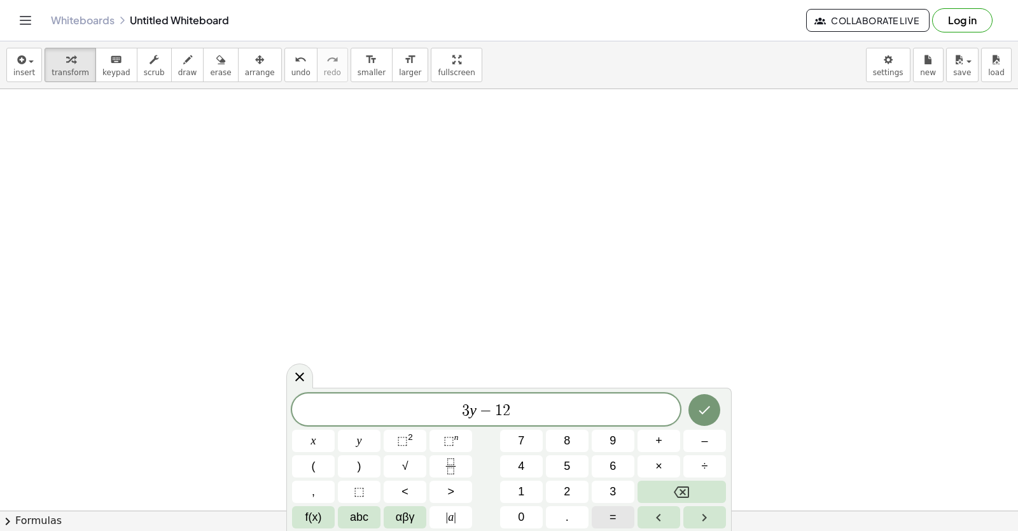
click at [609, 516] on button "=" at bounding box center [613, 517] width 43 height 22
click at [522, 486] on span "1" at bounding box center [521, 491] width 6 height 17
click at [565, 463] on span "5" at bounding box center [567, 466] width 6 height 17
click at [705, 413] on icon "Done" at bounding box center [704, 409] width 15 height 15
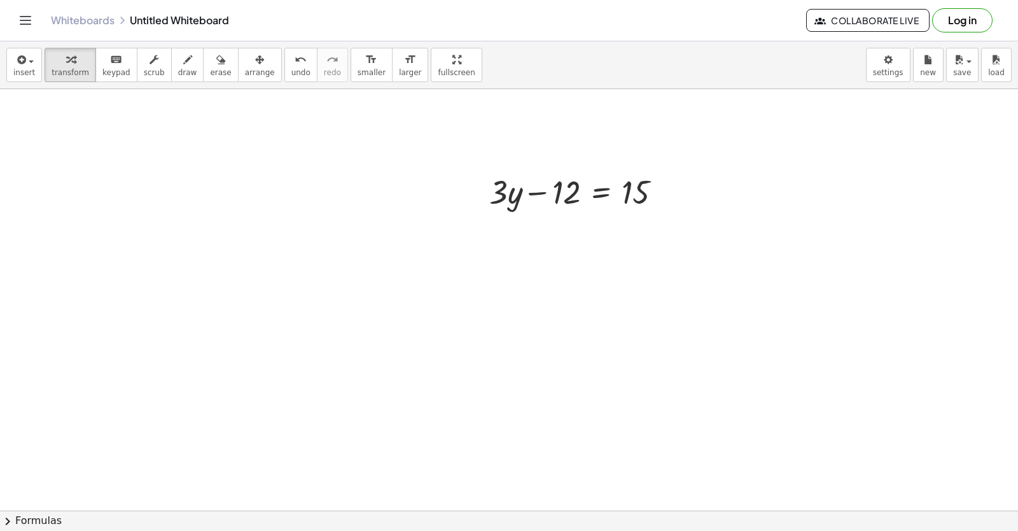
scroll to position [2538, 0]
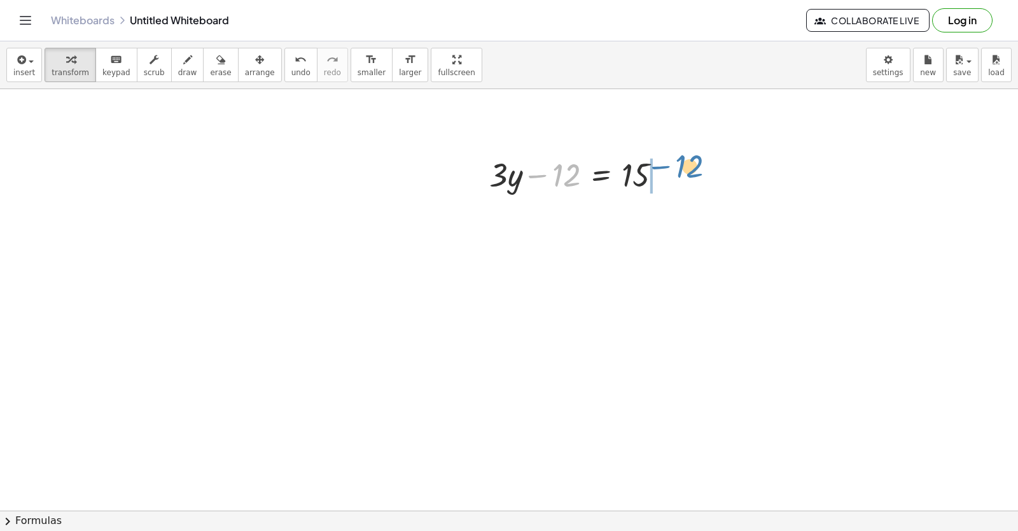
drag, startPoint x: 561, startPoint y: 175, endPoint x: 687, endPoint y: 164, distance: 126.5
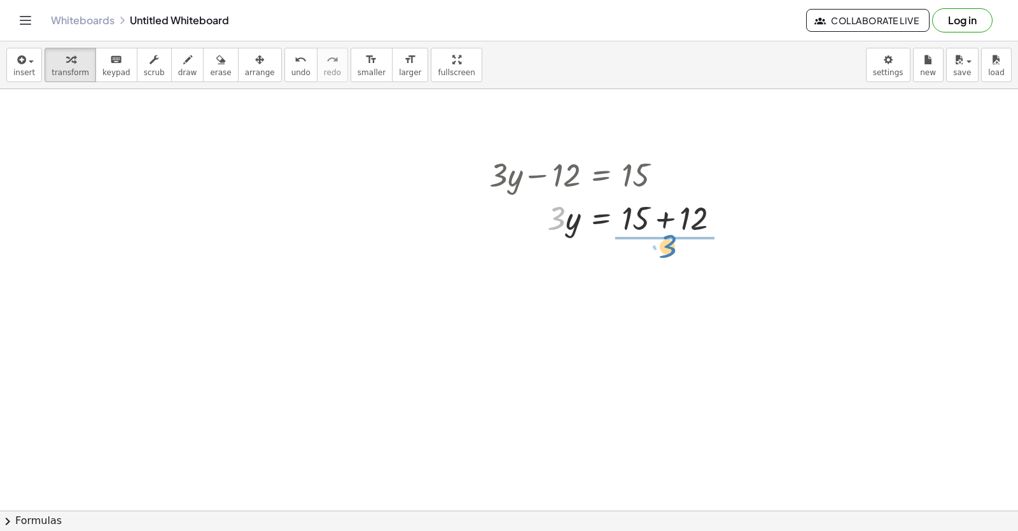
drag, startPoint x: 551, startPoint y: 217, endPoint x: 662, endPoint y: 244, distance: 114.7
drag, startPoint x: 652, startPoint y: 251, endPoint x: 512, endPoint y: 336, distance: 164.0
click at [660, 273] on div at bounding box center [610, 271] width 254 height 64
click at [659, 256] on div at bounding box center [610, 271] width 254 height 64
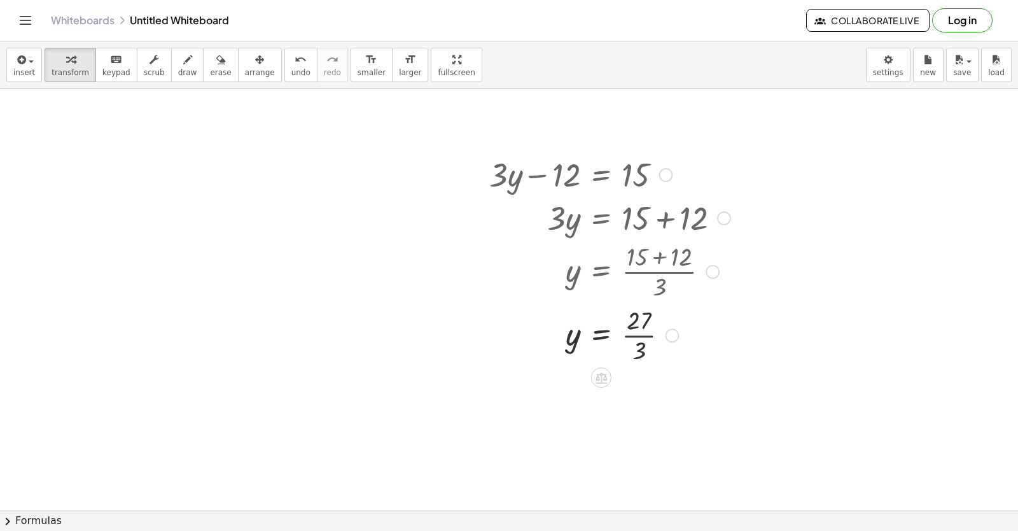
drag, startPoint x: 665, startPoint y: 278, endPoint x: 645, endPoint y: 304, distance: 33.1
click at [666, 279] on div at bounding box center [630, 271] width 295 height 64
click at [245, 69] on span "arrange" at bounding box center [260, 72] width 30 height 9
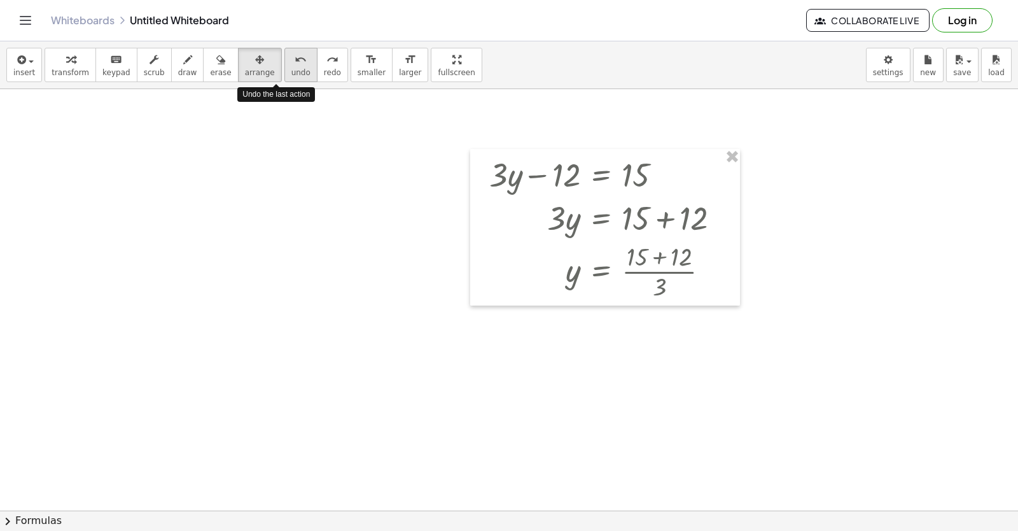
click at [295, 66] on icon "undo" at bounding box center [301, 59] width 12 height 15
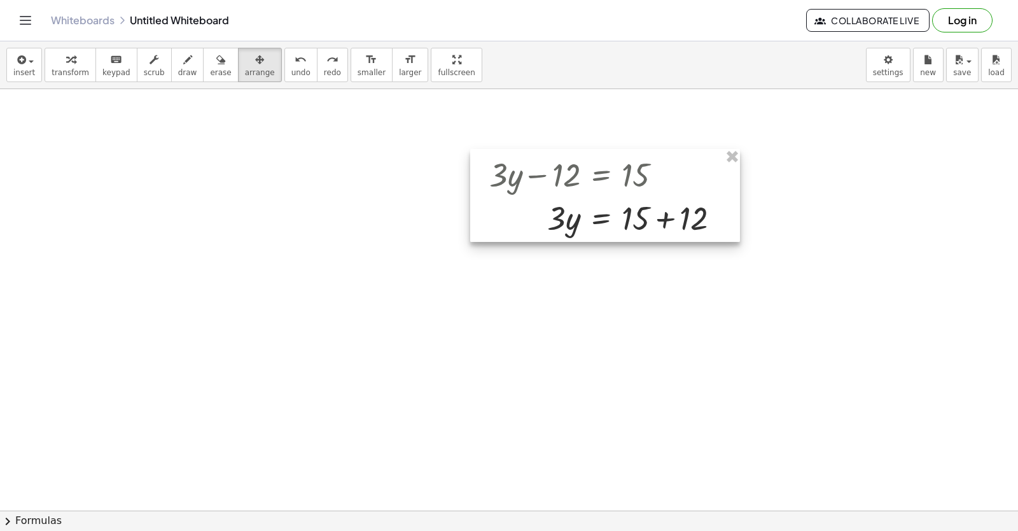
click at [661, 221] on div at bounding box center [605, 195] width 270 height 93
click at [662, 221] on div at bounding box center [605, 195] width 270 height 93
click at [683, 181] on div at bounding box center [605, 195] width 270 height 93
drag, startPoint x: 681, startPoint y: 181, endPoint x: 689, endPoint y: 195, distance: 16.0
click at [687, 191] on div at bounding box center [605, 195] width 270 height 93
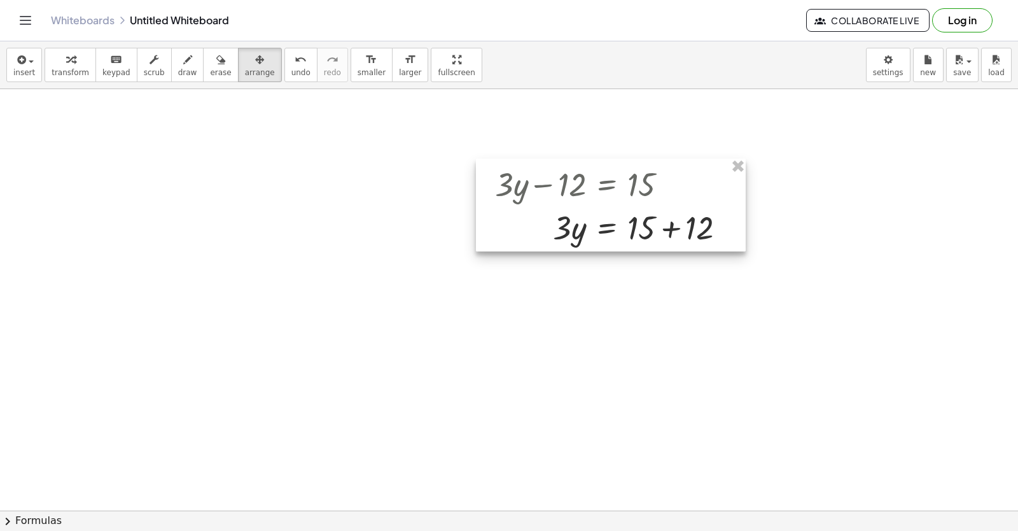
click at [676, 232] on div at bounding box center [611, 204] width 270 height 93
click at [673, 232] on div at bounding box center [611, 204] width 270 height 93
click at [241, 78] on button "arrange" at bounding box center [260, 65] width 44 height 34
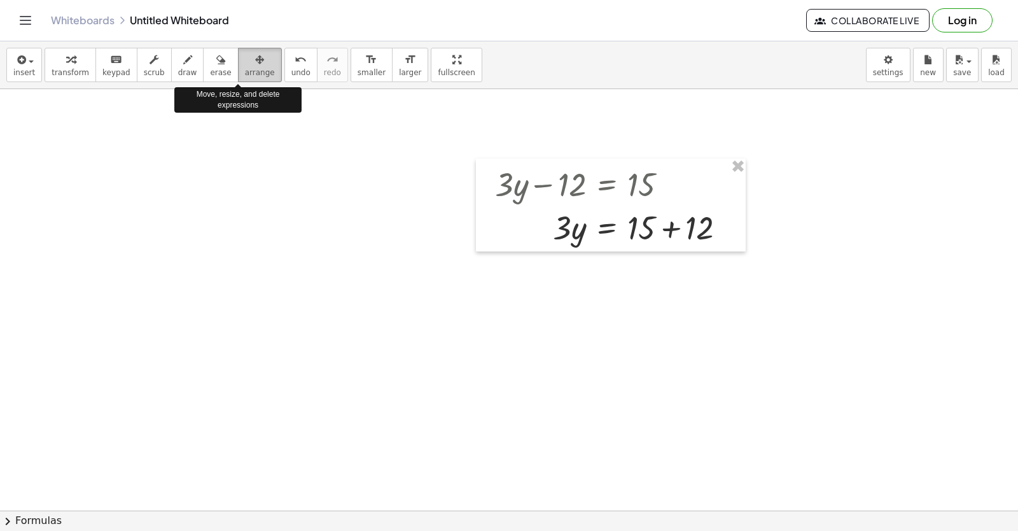
click at [255, 62] on icon "button" at bounding box center [259, 59] width 9 height 15
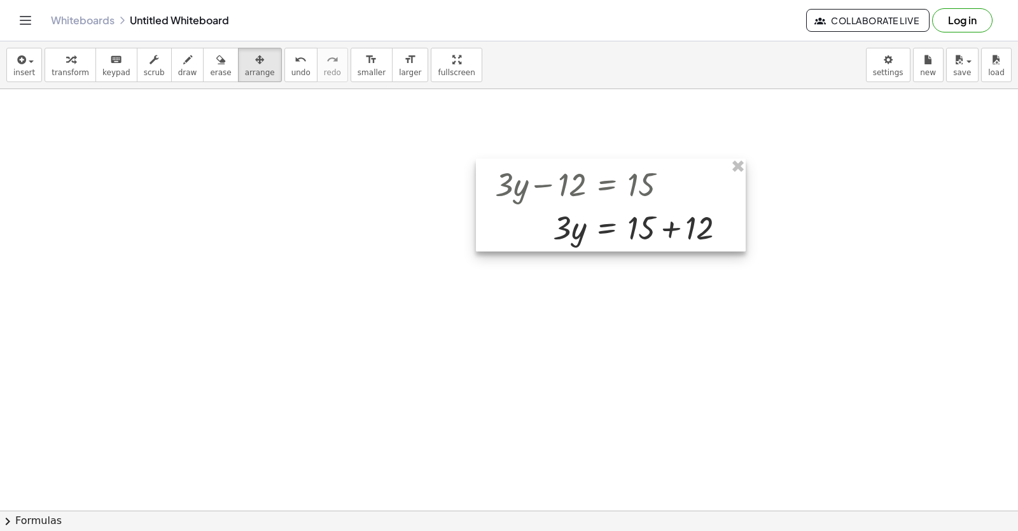
click at [583, 199] on div at bounding box center [611, 204] width 270 height 93
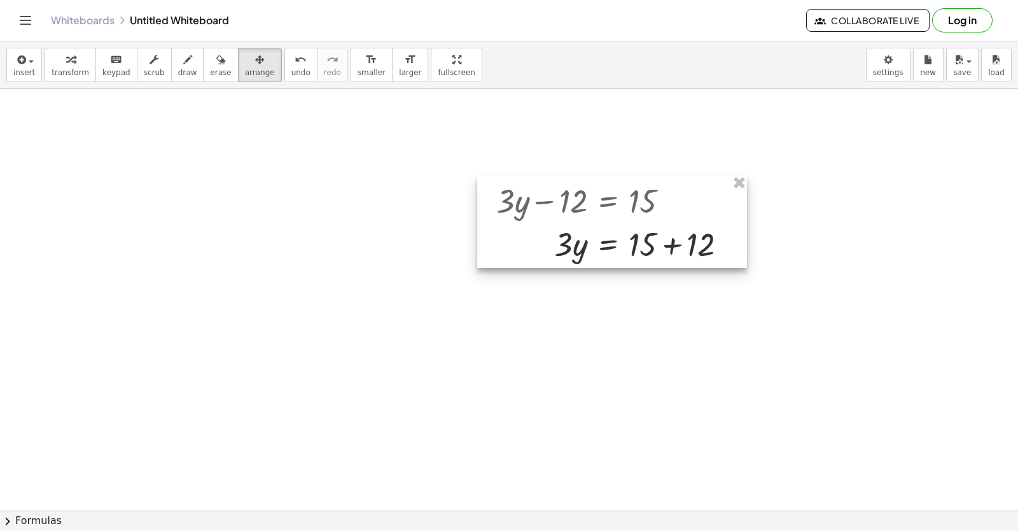
drag, startPoint x: 584, startPoint y: 209, endPoint x: 649, endPoint y: 210, distance: 64.9
click at [632, 223] on div at bounding box center [612, 221] width 270 height 93
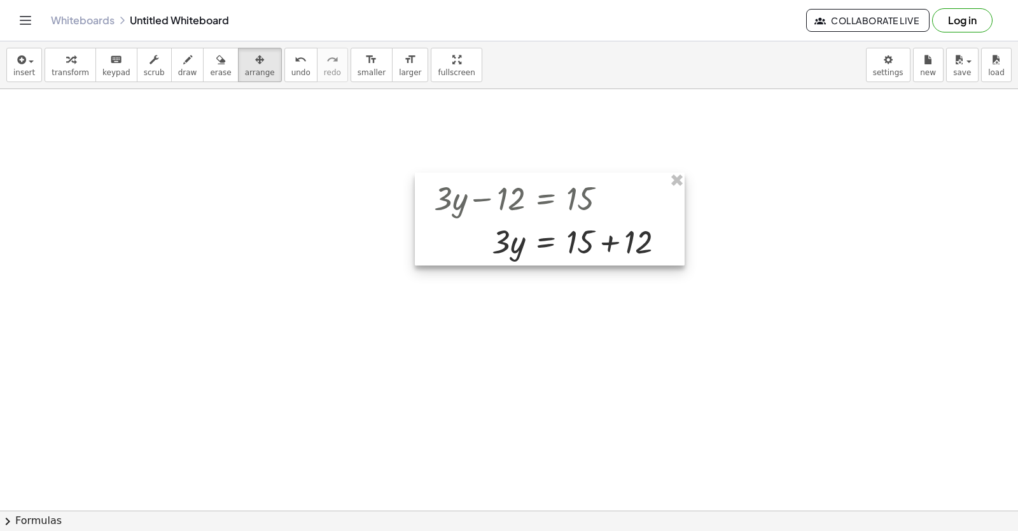
drag, startPoint x: 619, startPoint y: 196, endPoint x: 512, endPoint y: 177, distance: 109.3
click at [512, 177] on div at bounding box center [550, 218] width 270 height 93
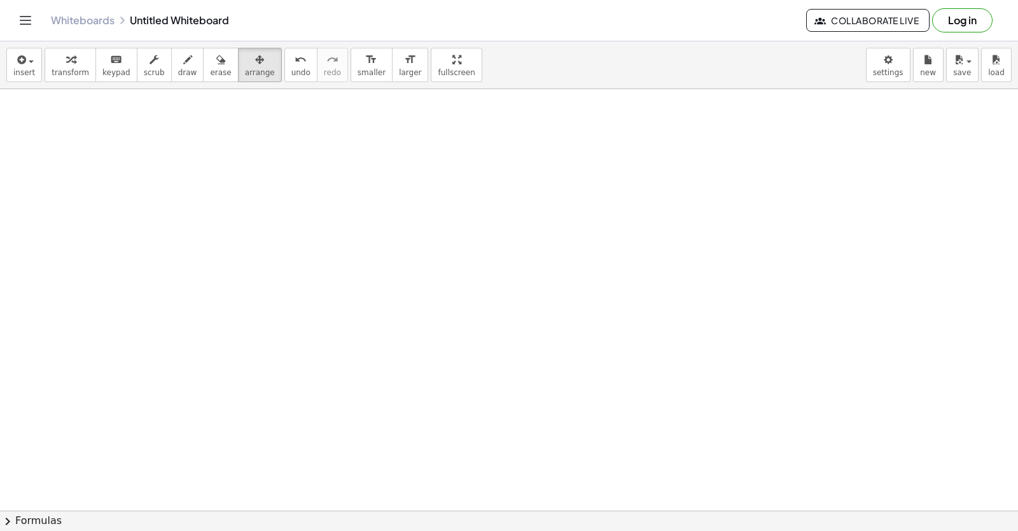
drag, startPoint x: 407, startPoint y: 355, endPoint x: 414, endPoint y: 361, distance: 8.6
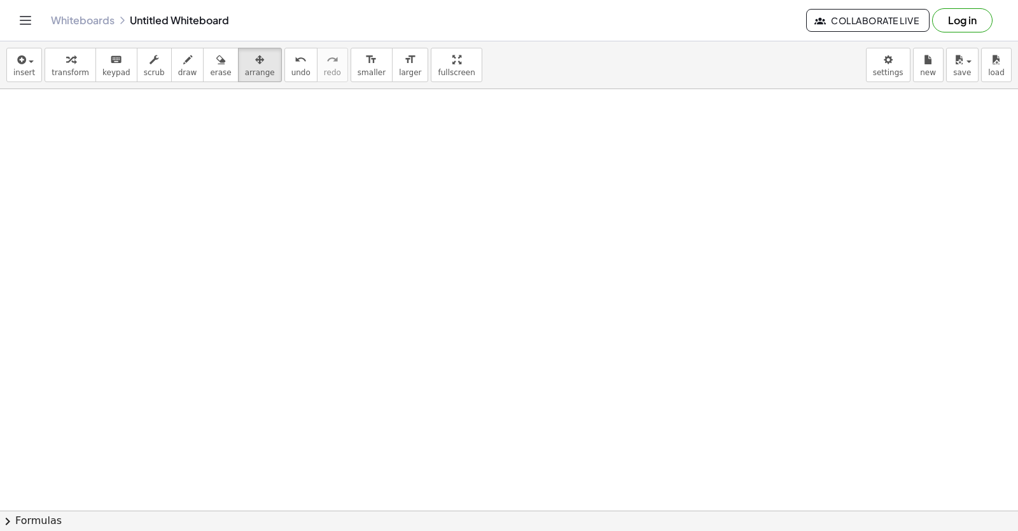
drag, startPoint x: 403, startPoint y: 368, endPoint x: 390, endPoint y: 376, distance: 14.8
drag, startPoint x: 232, startPoint y: 131, endPoint x: 256, endPoint y: 149, distance: 29.5
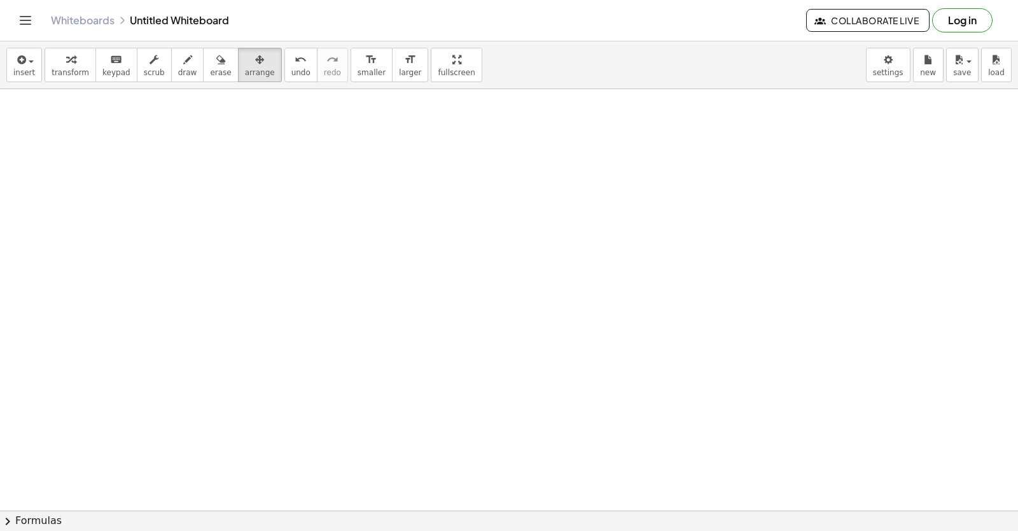
drag, startPoint x: 423, startPoint y: 463, endPoint x: 426, endPoint y: 345, distance: 117.8
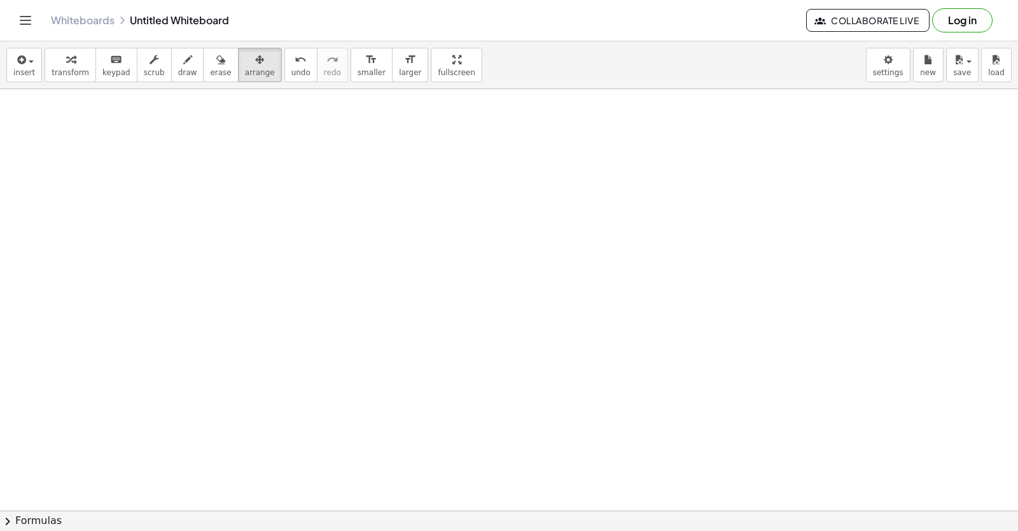
drag, startPoint x: 444, startPoint y: 353, endPoint x: 446, endPoint y: 359, distance: 6.6
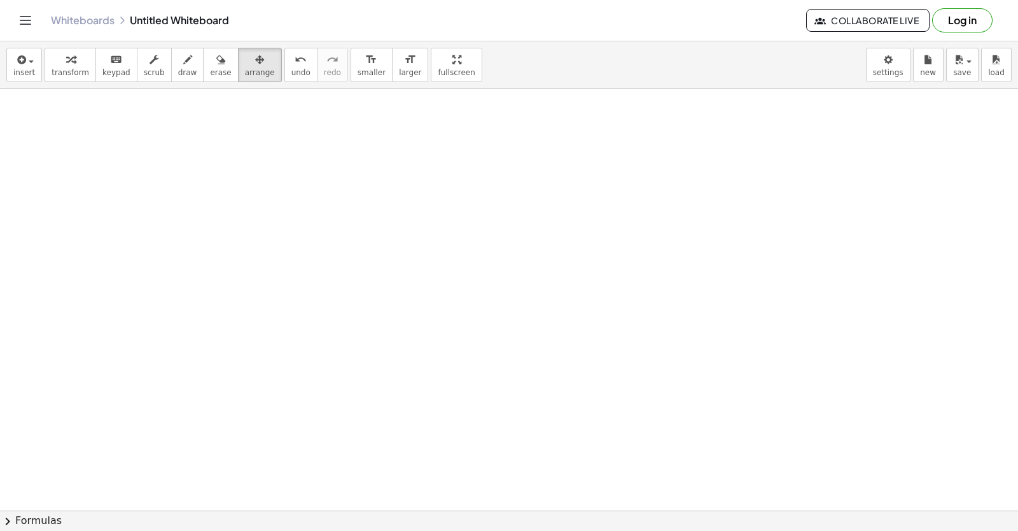
drag, startPoint x: 398, startPoint y: 393, endPoint x: 402, endPoint y: 386, distance: 8.0
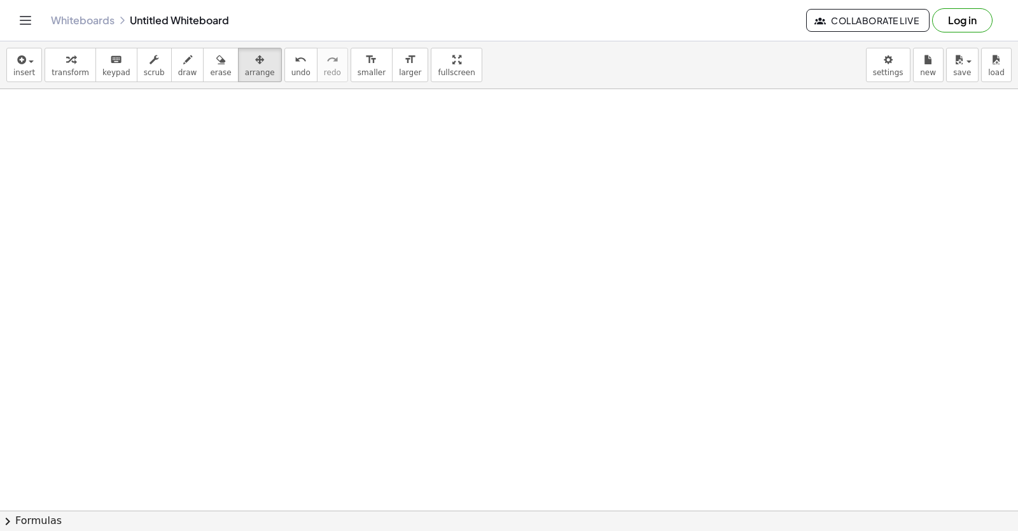
drag, startPoint x: 515, startPoint y: 454, endPoint x: 526, endPoint y: 449, distance: 11.7
drag, startPoint x: 530, startPoint y: 437, endPoint x: 521, endPoint y: 434, distance: 9.3
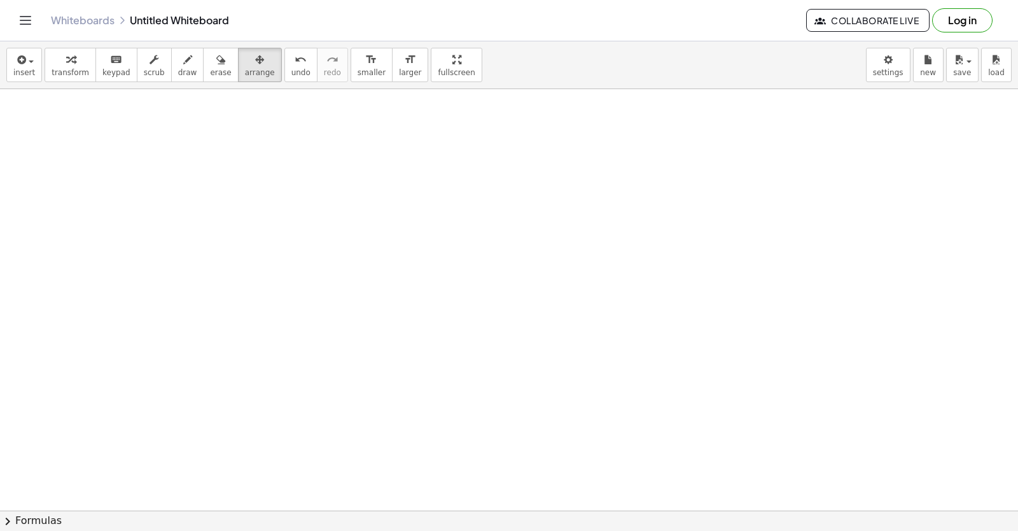
drag, startPoint x: 521, startPoint y: 432, endPoint x: 526, endPoint y: 425, distance: 9.2
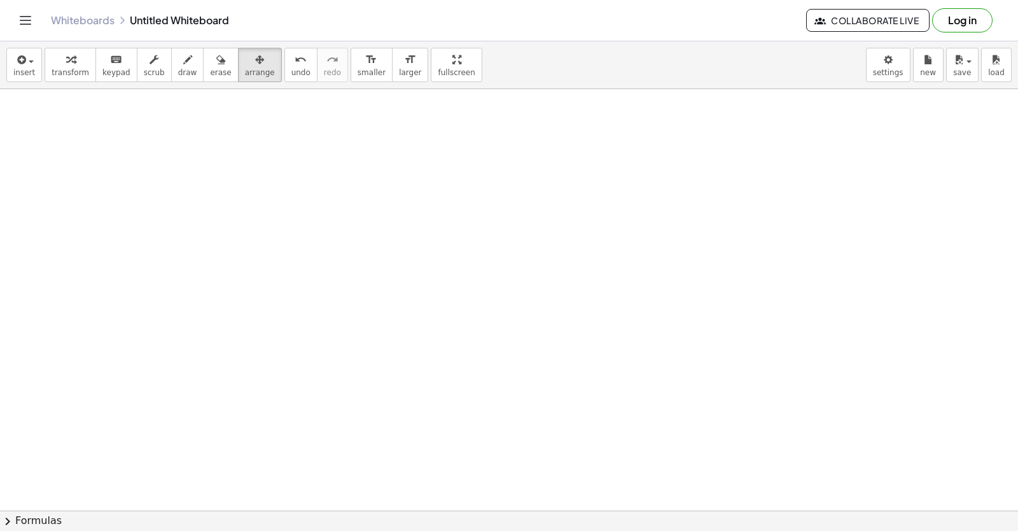
drag, startPoint x: 489, startPoint y: 395, endPoint x: 495, endPoint y: 397, distance: 6.6
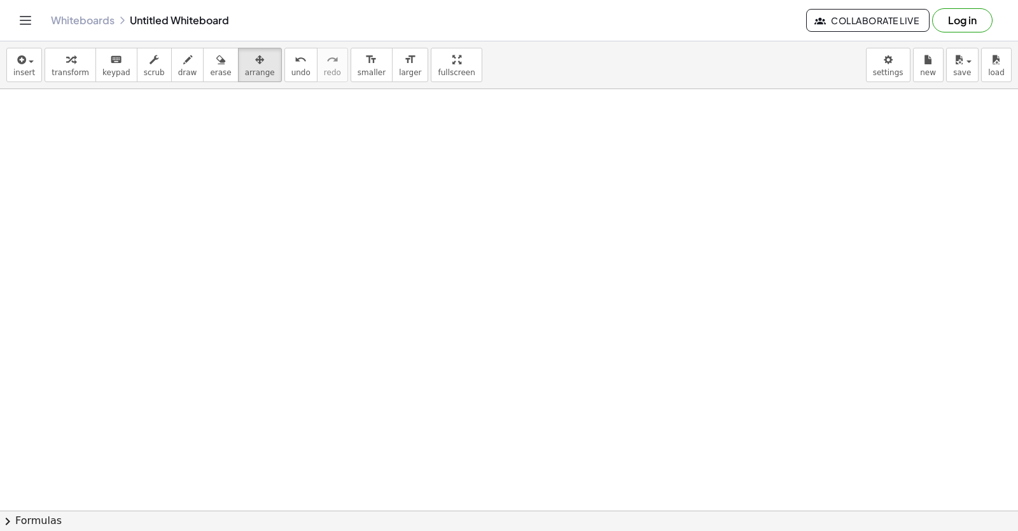
drag, startPoint x: 512, startPoint y: 359, endPoint x: 521, endPoint y: 346, distance: 15.2
drag, startPoint x: 521, startPoint y: 346, endPoint x: 540, endPoint y: 365, distance: 27.0
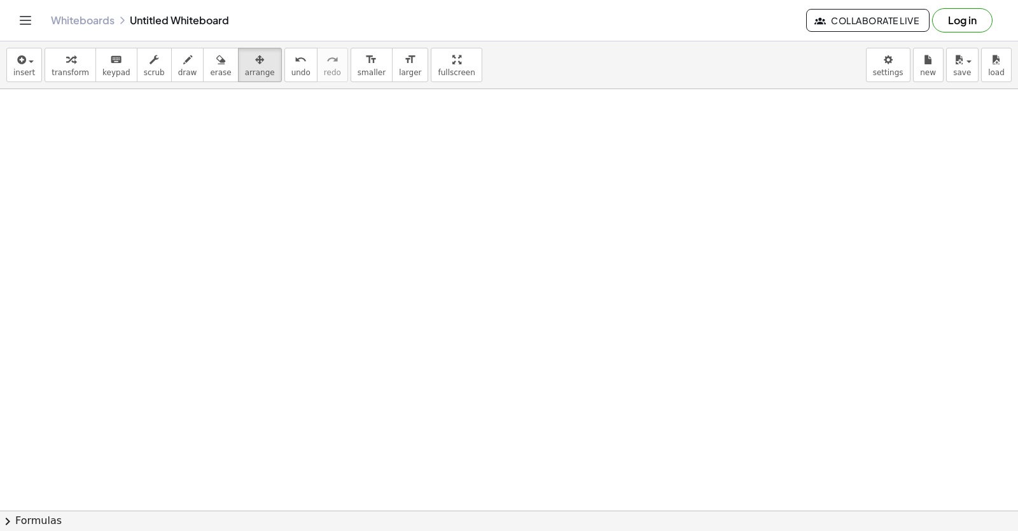
drag, startPoint x: 549, startPoint y: 350, endPoint x: 575, endPoint y: 349, distance: 26.1
drag, startPoint x: 579, startPoint y: 347, endPoint x: 586, endPoint y: 363, distance: 18.0
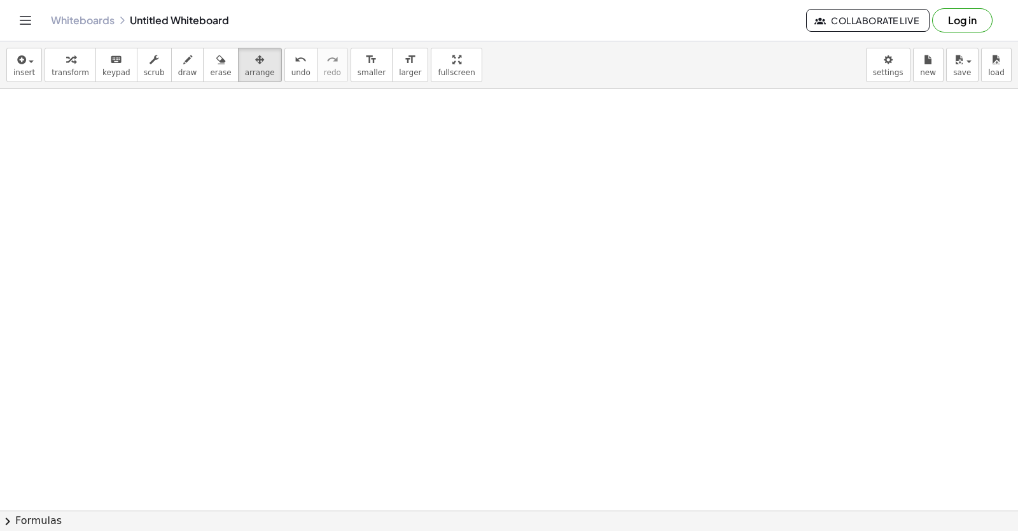
drag, startPoint x: 491, startPoint y: 367, endPoint x: 447, endPoint y: 376, distance: 44.8
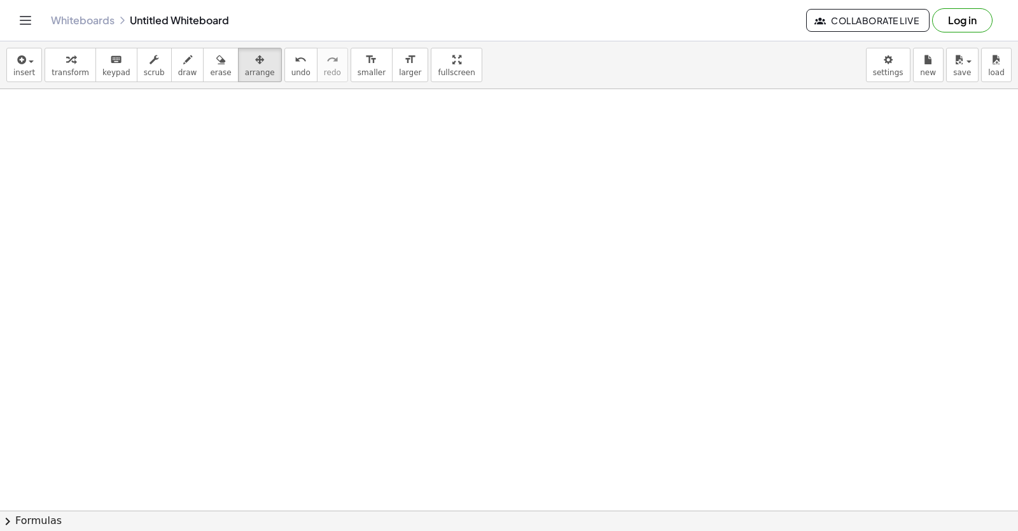
click at [255, 66] on icon "button" at bounding box center [259, 59] width 9 height 15
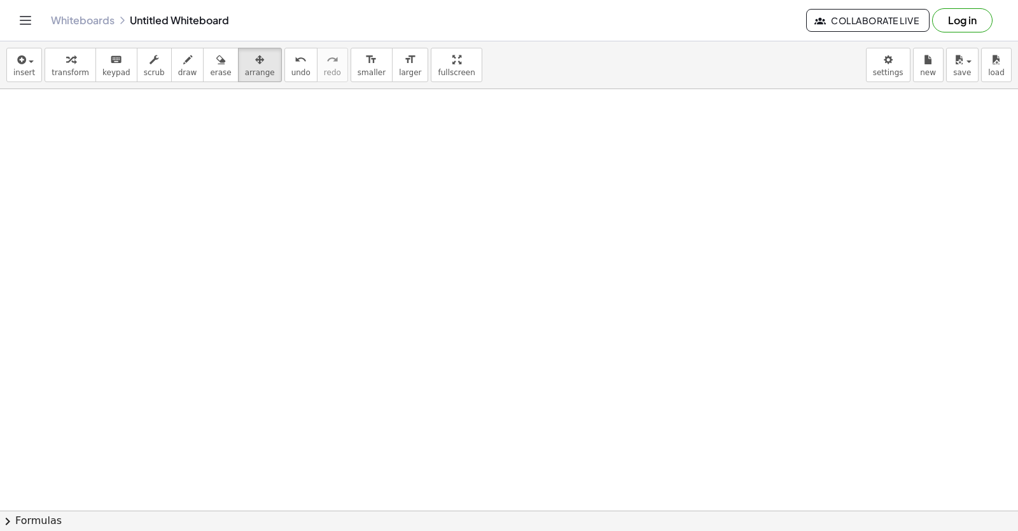
drag, startPoint x: 503, startPoint y: 375, endPoint x: 498, endPoint y: 390, distance: 15.3
drag, startPoint x: 498, startPoint y: 390, endPoint x: 491, endPoint y: 395, distance: 8.7
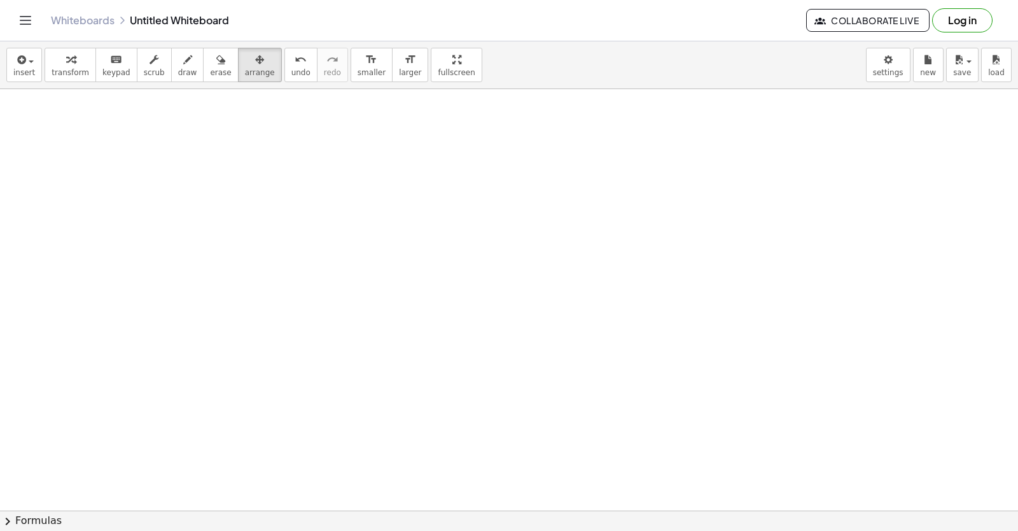
drag, startPoint x: 218, startPoint y: 308, endPoint x: 255, endPoint y: 338, distance: 47.5
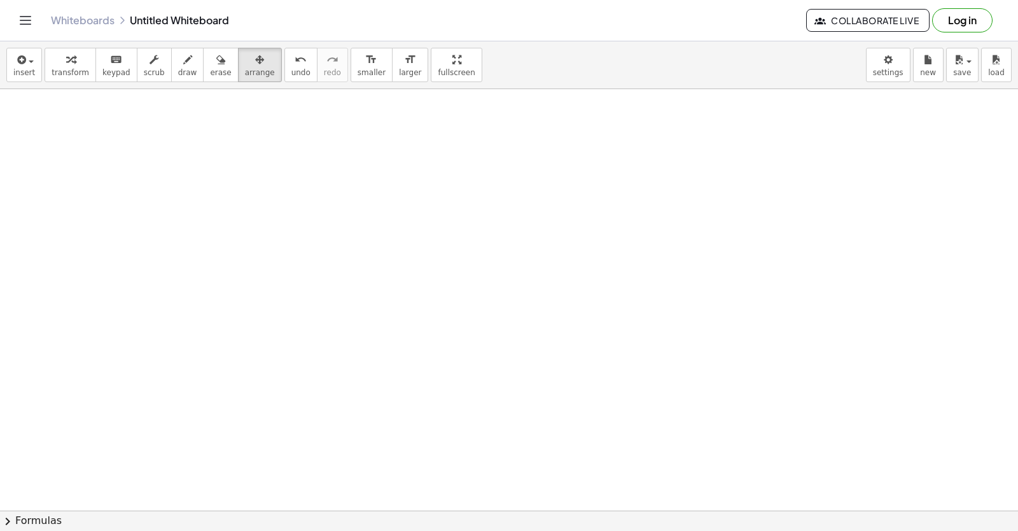
drag, startPoint x: 376, startPoint y: 216, endPoint x: 360, endPoint y: 255, distance: 41.1
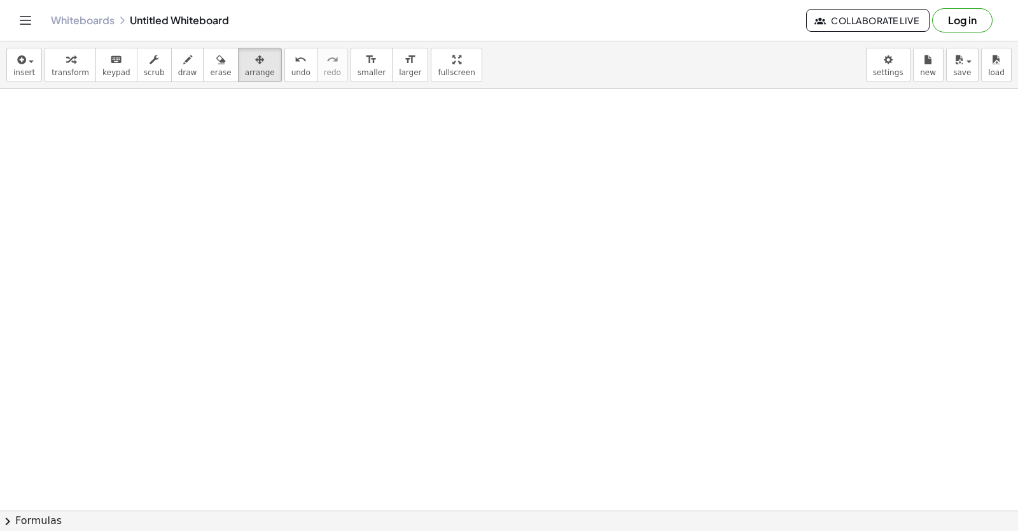
drag, startPoint x: 469, startPoint y: 463, endPoint x: 488, endPoint y: 487, distance: 30.8
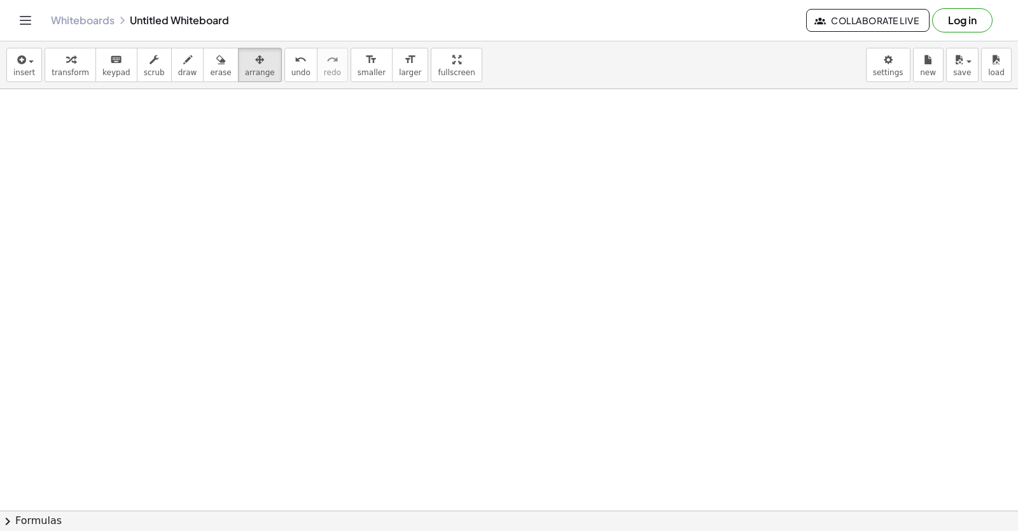
drag, startPoint x: 422, startPoint y: 411, endPoint x: 362, endPoint y: 353, distance: 83.7
drag, startPoint x: 362, startPoint y: 353, endPoint x: 411, endPoint y: 355, distance: 49.7
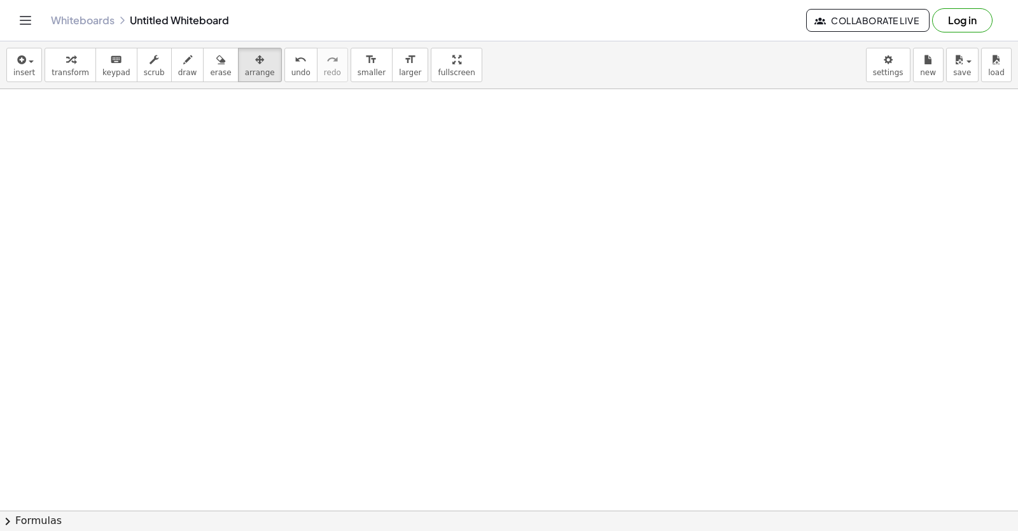
drag, startPoint x: 435, startPoint y: 358, endPoint x: 509, endPoint y: 361, distance: 73.9
click at [285, 74] on button "undo undo" at bounding box center [301, 65] width 33 height 34
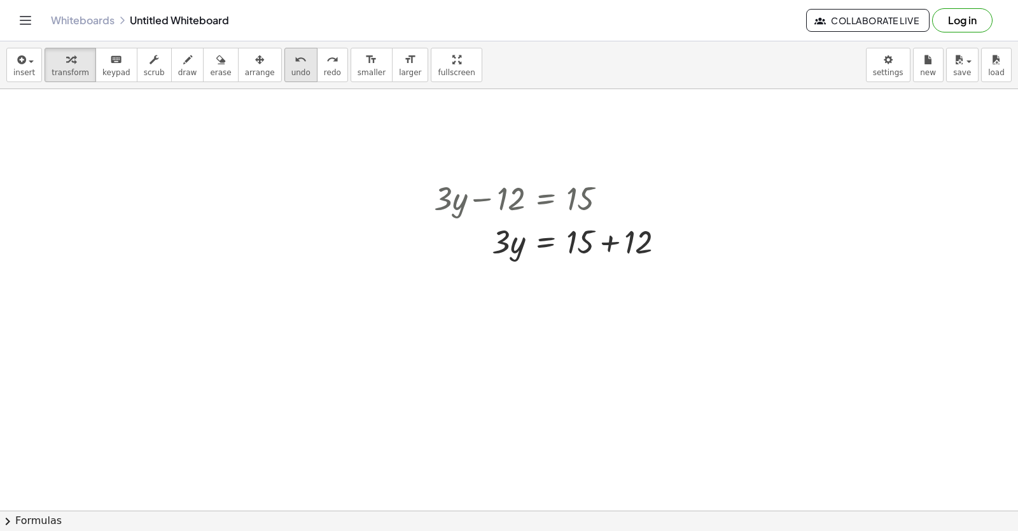
drag, startPoint x: 283, startPoint y: 73, endPoint x: 289, endPoint y: 66, distance: 9.0
click at [289, 66] on button "undo undo" at bounding box center [301, 65] width 33 height 34
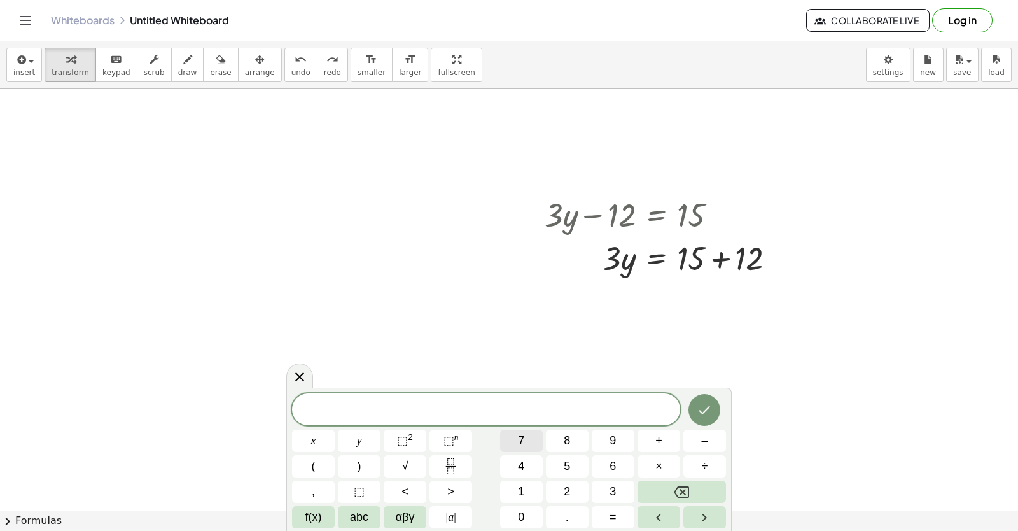
click at [531, 439] on button "7" at bounding box center [521, 441] width 43 height 22
click at [667, 488] on button "Backspace" at bounding box center [682, 492] width 88 height 22
click at [520, 437] on span "7" at bounding box center [521, 440] width 6 height 17
click at [353, 439] on button "y" at bounding box center [359, 441] width 43 height 22
click at [655, 437] on button "+" at bounding box center [659, 441] width 43 height 22
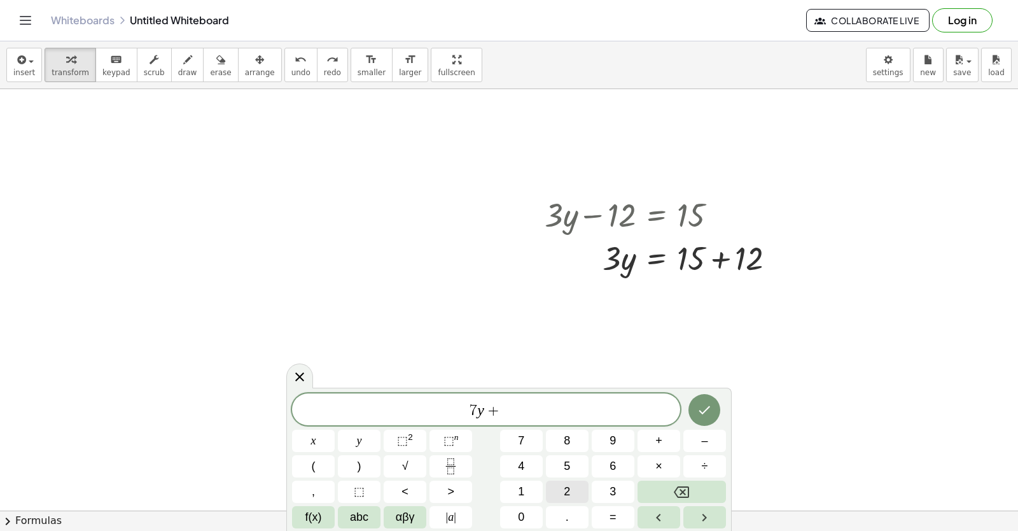
click at [563, 489] on button "2" at bounding box center [567, 492] width 43 height 22
click at [530, 495] on button "1" at bounding box center [521, 492] width 43 height 22
click at [652, 458] on button "×" at bounding box center [659, 466] width 43 height 22
click at [694, 494] on button "Backspace" at bounding box center [682, 492] width 88 height 22
click at [312, 442] on span "x" at bounding box center [313, 440] width 5 height 17
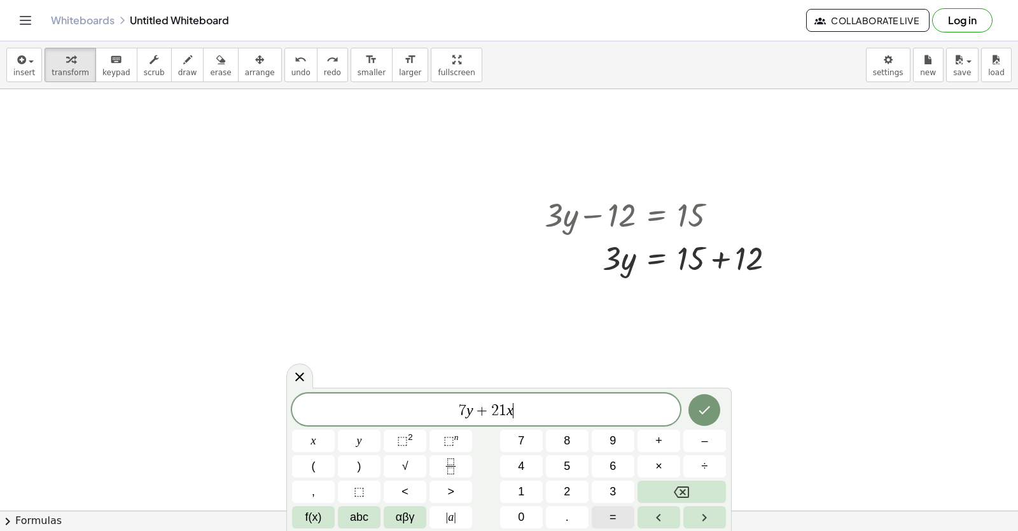
click at [613, 511] on span "=" at bounding box center [613, 517] width 7 height 17
click at [514, 437] on button "7" at bounding box center [521, 441] width 43 height 22
click at [704, 414] on icon "Done" at bounding box center [704, 409] width 15 height 15
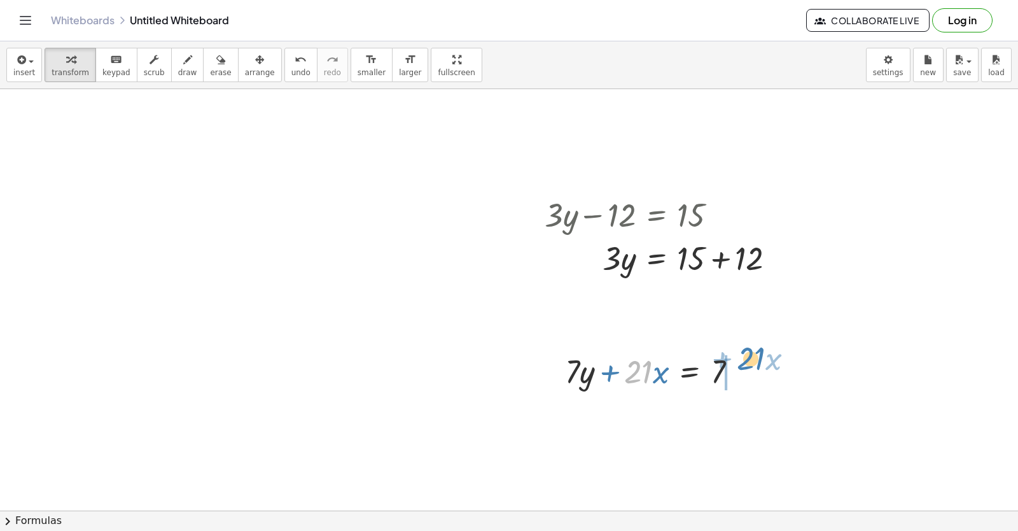
drag, startPoint x: 638, startPoint y: 376, endPoint x: 750, endPoint y: 362, distance: 113.5
click at [750, 362] on div at bounding box center [656, 370] width 195 height 43
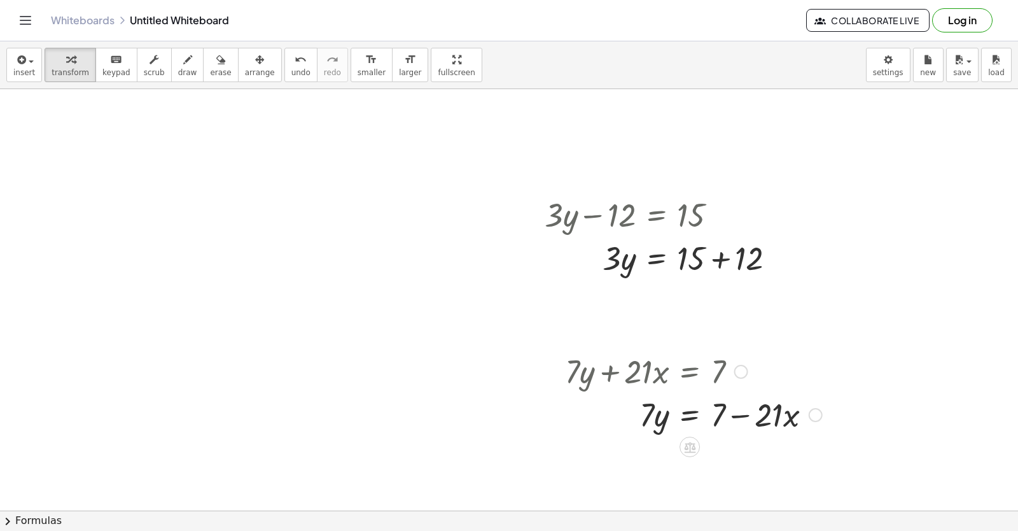
click at [744, 412] on div at bounding box center [694, 413] width 270 height 43
click at [735, 416] on div at bounding box center [694, 413] width 270 height 43
drag, startPoint x: 702, startPoint y: 454, endPoint x: 755, endPoint y: 442, distance: 54.2
drag, startPoint x: 729, startPoint y: 451, endPoint x: 514, endPoint y: 438, distance: 215.6
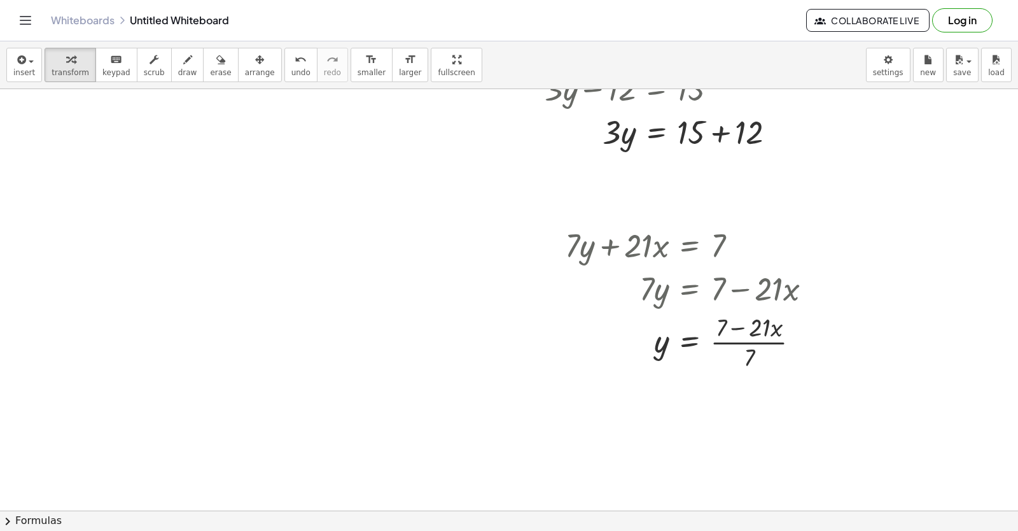
scroll to position [2665, 0]
drag, startPoint x: 753, startPoint y: 360, endPoint x: 748, endPoint y: 342, distance: 18.5
click at [748, 342] on div at bounding box center [694, 340] width 270 height 64
click at [741, 400] on div at bounding box center [697, 404] width 276 height 64
drag, startPoint x: 750, startPoint y: 421, endPoint x: 732, endPoint y: 425, distance: 18.2
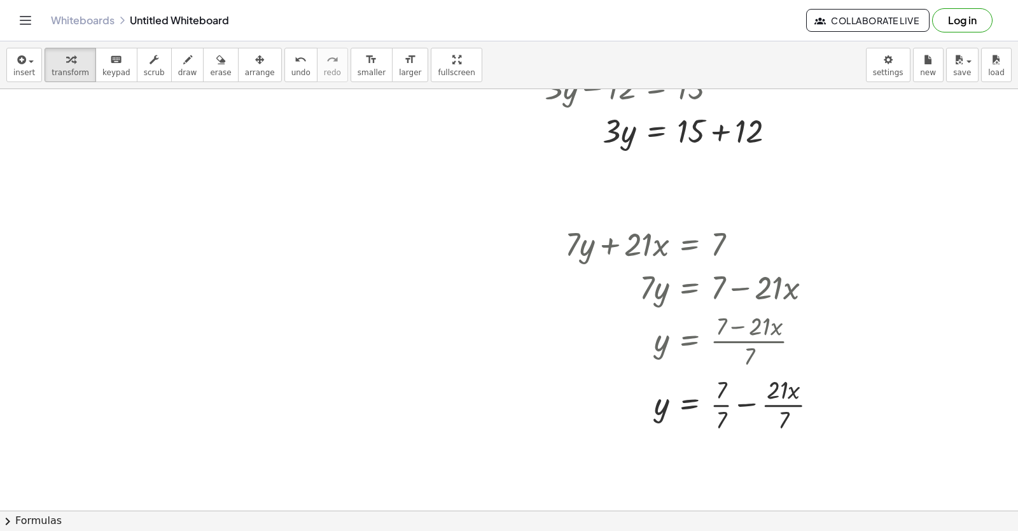
drag, startPoint x: 732, startPoint y: 425, endPoint x: 483, endPoint y: 360, distance: 257.0
drag, startPoint x: 495, startPoint y: 402, endPoint x: 509, endPoint y: 433, distance: 34.5
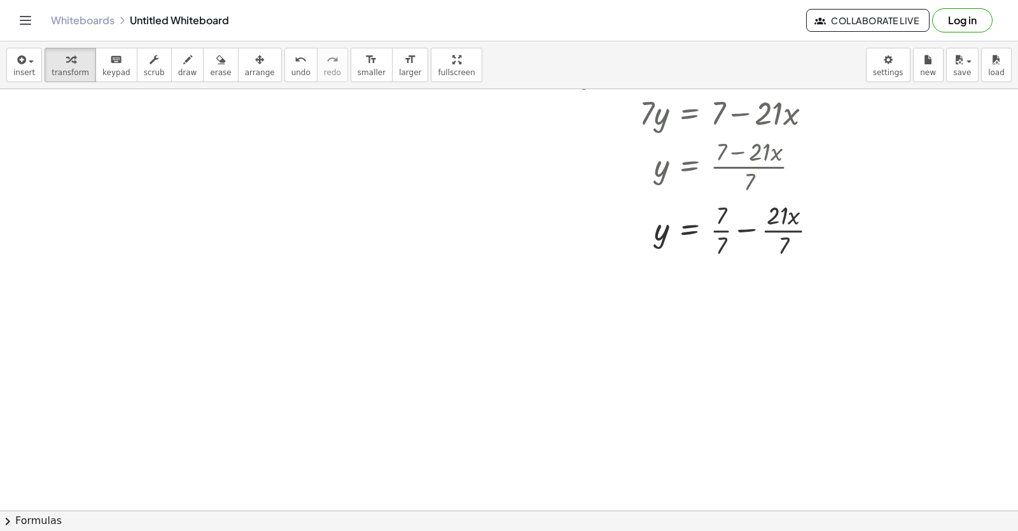
scroll to position [2920, 0]
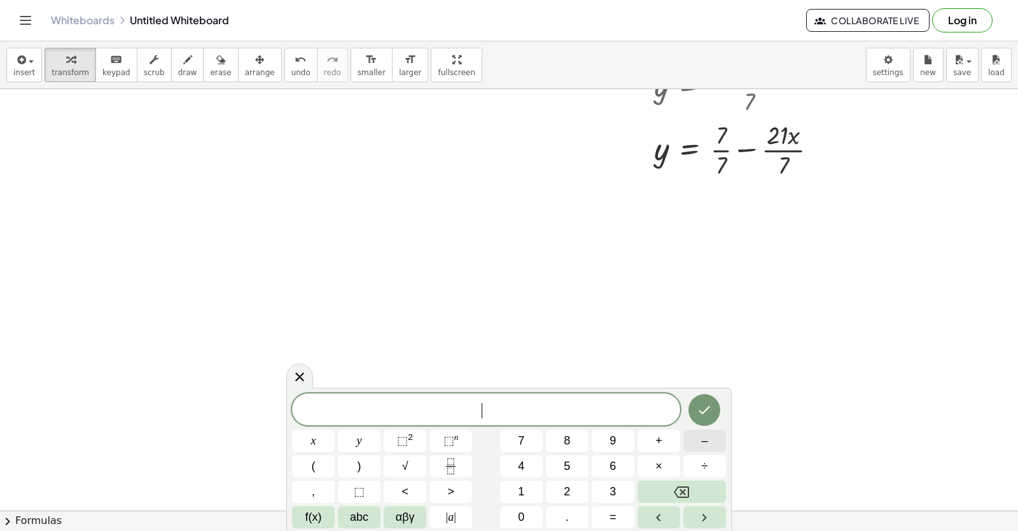
click at [708, 434] on button "–" at bounding box center [705, 441] width 43 height 22
click at [607, 491] on button "3" at bounding box center [613, 492] width 43 height 22
click at [311, 438] on span "x" at bounding box center [313, 440] width 5 height 17
click at [644, 434] on button "+" at bounding box center [659, 441] width 43 height 22
click at [568, 494] on span "2" at bounding box center [567, 491] width 6 height 17
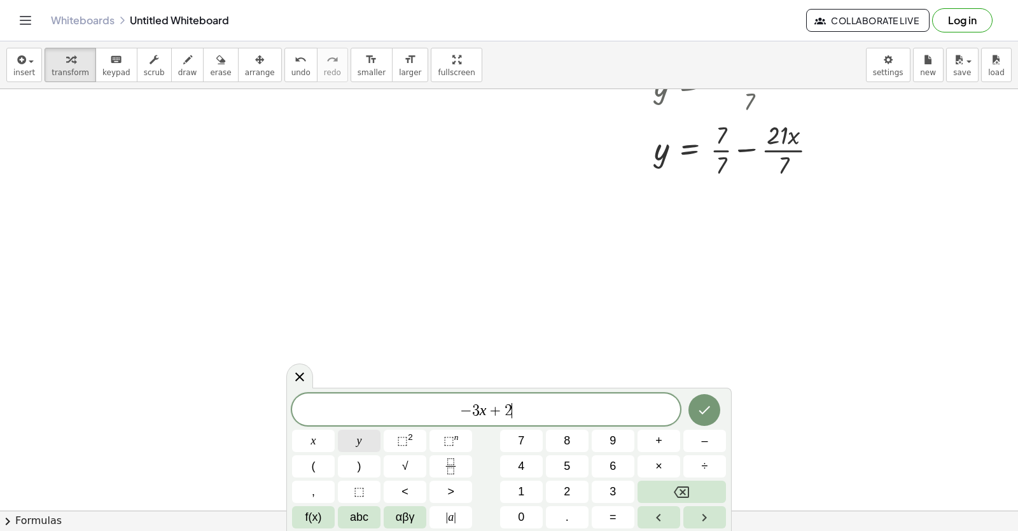
click at [355, 440] on button "y" at bounding box center [359, 441] width 43 height 22
click at [611, 516] on span "=" at bounding box center [613, 517] width 7 height 17
click at [714, 440] on button "–" at bounding box center [705, 441] width 43 height 22
click at [521, 491] on span "1" at bounding box center [521, 491] width 6 height 17
click at [519, 491] on span "1" at bounding box center [521, 491] width 6 height 17
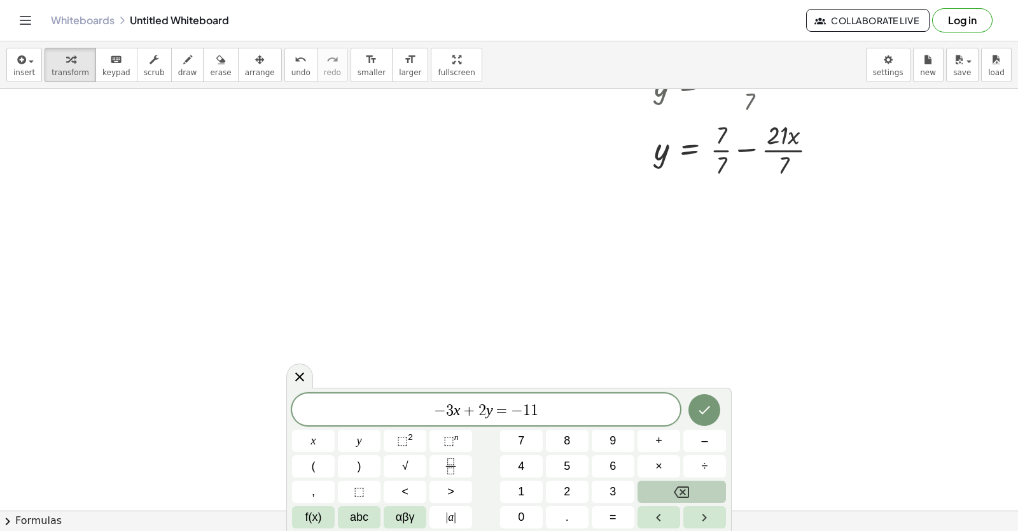
click at [673, 493] on button "Backspace" at bounding box center [682, 492] width 88 height 22
click at [698, 413] on icon "Done" at bounding box center [704, 409] width 15 height 15
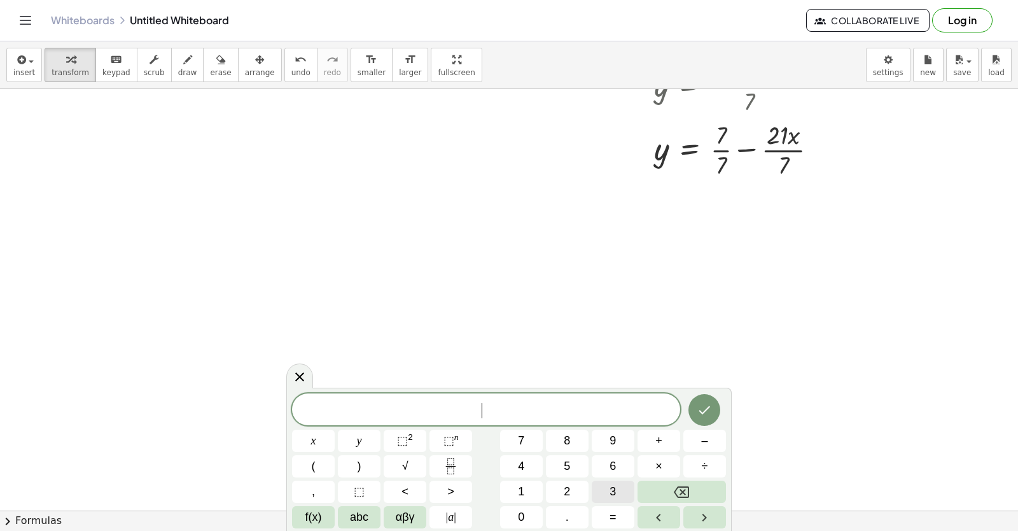
click at [609, 494] on button "3" at bounding box center [613, 492] width 43 height 22
click at [314, 441] on span "x" at bounding box center [313, 440] width 5 height 17
click at [650, 439] on button "+" at bounding box center [659, 441] width 43 height 22
click at [565, 463] on span "5" at bounding box center [567, 466] width 6 height 17
click at [359, 448] on span "y" at bounding box center [359, 440] width 5 height 17
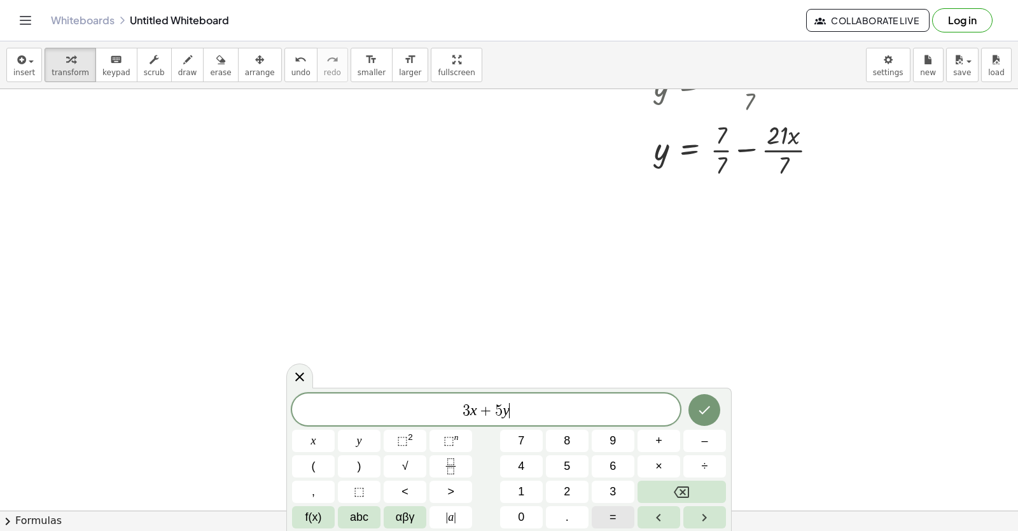
click at [606, 518] on button "=" at bounding box center [613, 517] width 43 height 22
click at [568, 438] on span "8" at bounding box center [567, 440] width 6 height 17
click at [701, 409] on icon "Done" at bounding box center [704, 409] width 15 height 15
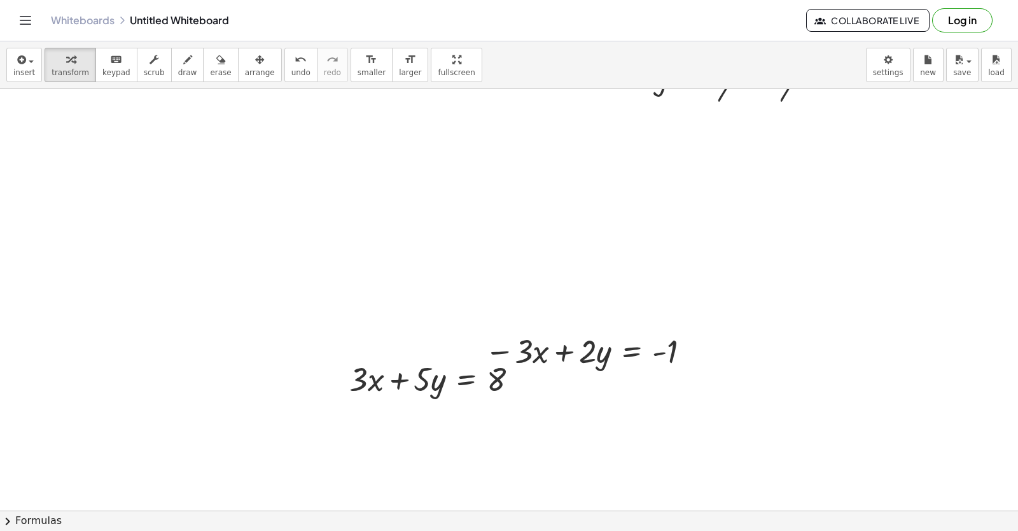
scroll to position [3023, 0]
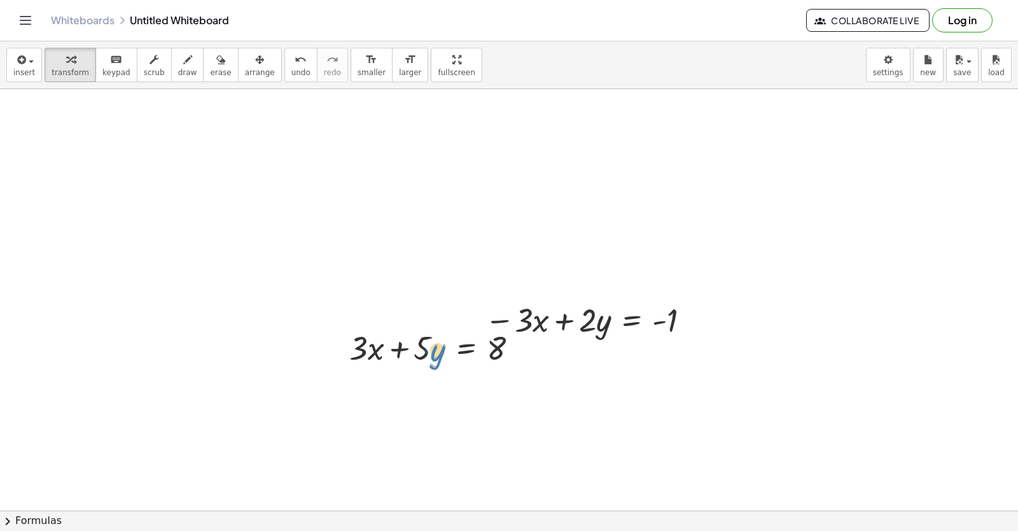
click at [432, 361] on div at bounding box center [439, 346] width 192 height 43
click at [245, 71] on span "arrange" at bounding box center [260, 72] width 30 height 9
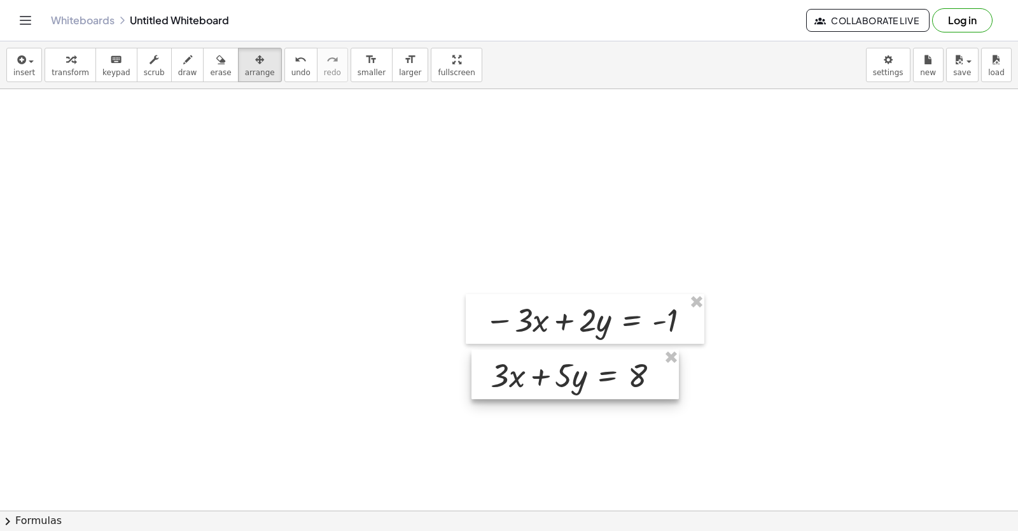
drag, startPoint x: 387, startPoint y: 344, endPoint x: 528, endPoint y: 372, distance: 143.9
click at [528, 372] on div at bounding box center [576, 374] width 208 height 50
click at [57, 60] on div "button" at bounding box center [71, 59] width 38 height 15
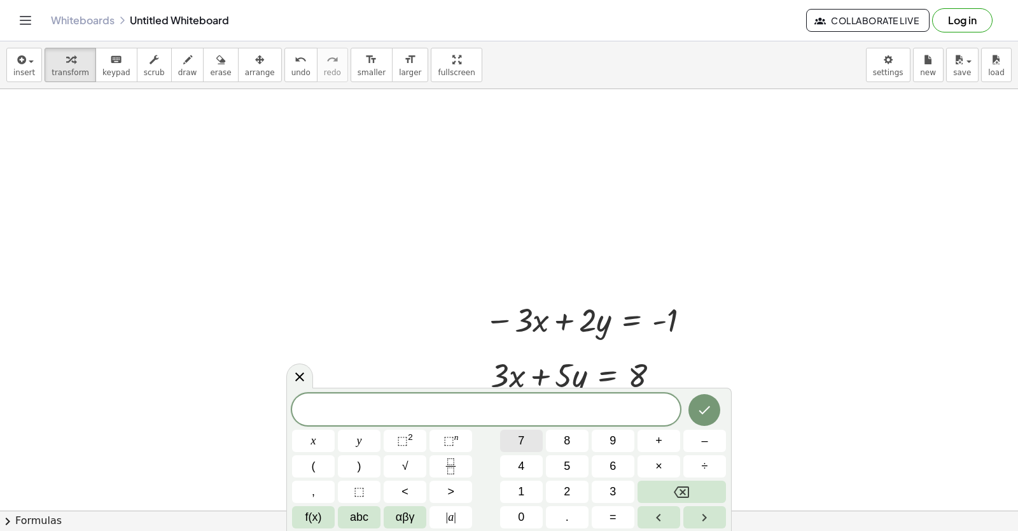
click at [526, 436] on button "7" at bounding box center [521, 441] width 43 height 22
click at [351, 436] on button "y" at bounding box center [359, 441] width 43 height 22
click at [612, 516] on span "=" at bounding box center [613, 517] width 7 height 17
click at [519, 432] on button "7" at bounding box center [521, 441] width 43 height 22
click at [705, 404] on icon "Done" at bounding box center [704, 409] width 15 height 15
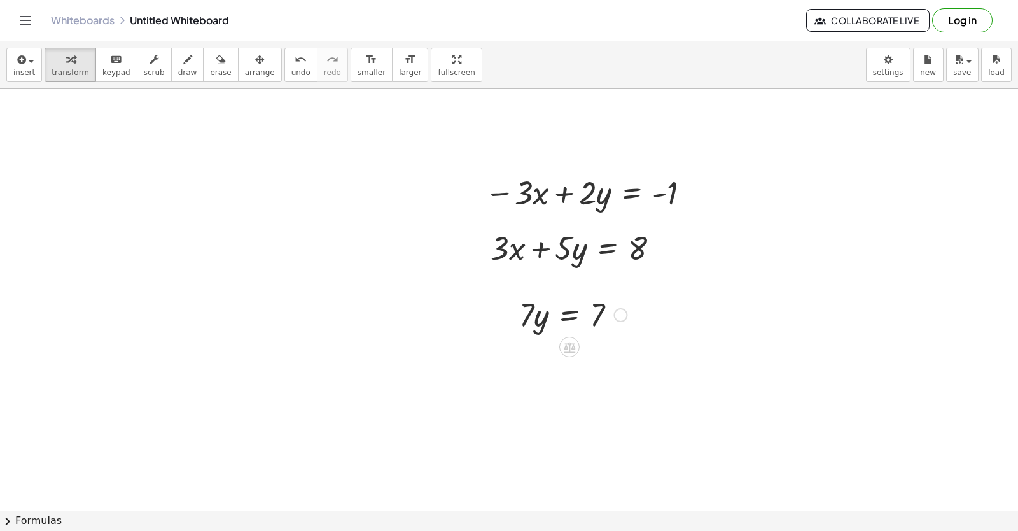
scroll to position [3214, 0]
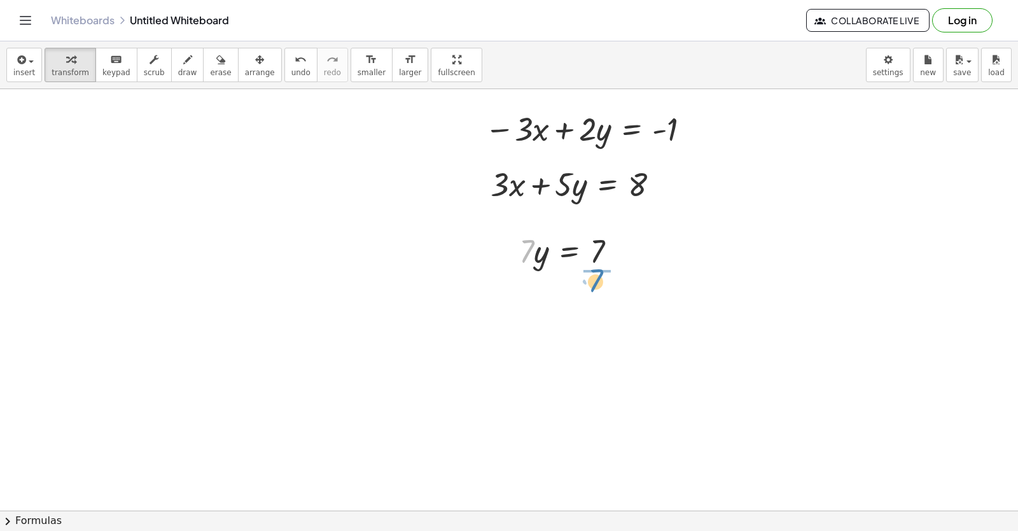
drag, startPoint x: 526, startPoint y: 258, endPoint x: 595, endPoint y: 288, distance: 75.3
click at [598, 306] on div at bounding box center [576, 304] width 127 height 64
drag, startPoint x: 598, startPoint y: 307, endPoint x: 691, endPoint y: 383, distance: 120.0
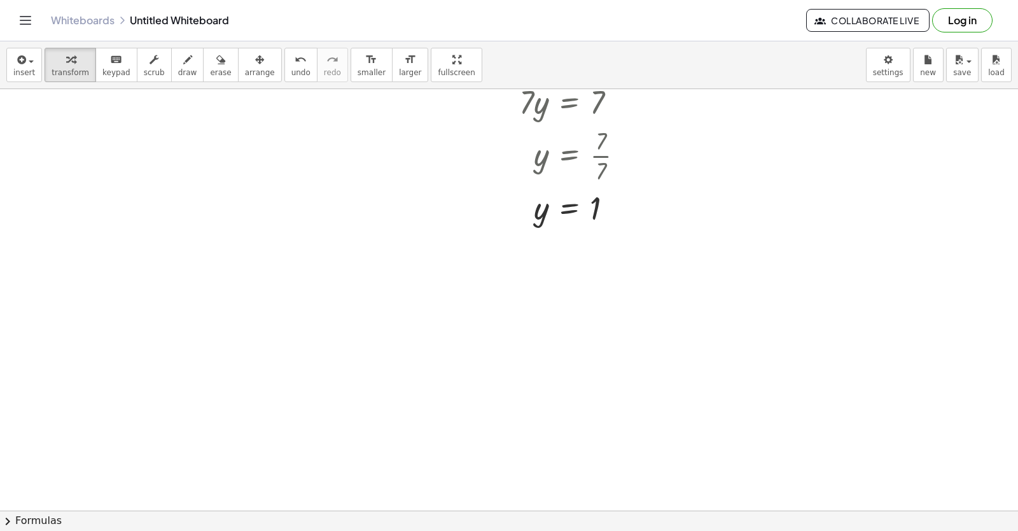
scroll to position [3381, 0]
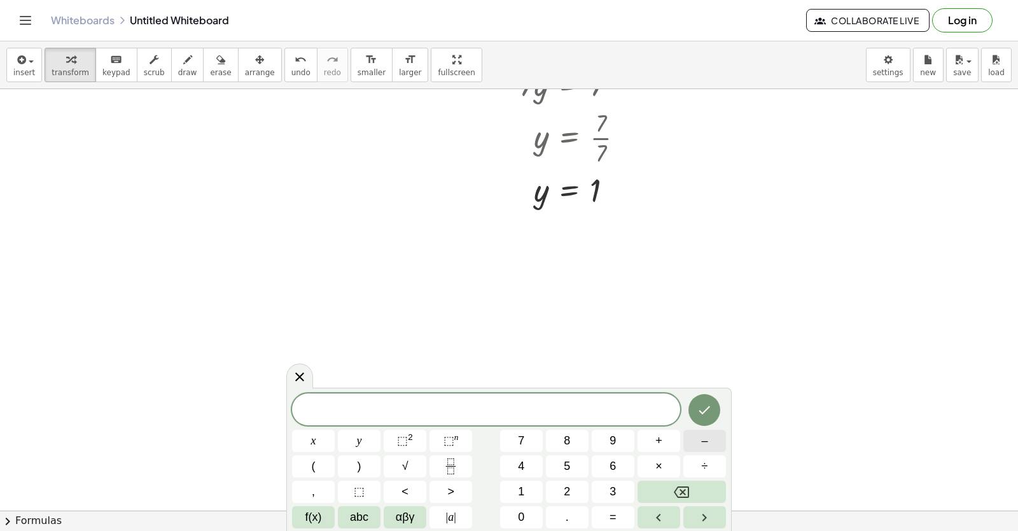
click at [717, 439] on button "–" at bounding box center [705, 441] width 43 height 22
click at [565, 492] on span "2" at bounding box center [567, 491] width 6 height 17
click at [312, 446] on span "x" at bounding box center [313, 440] width 5 height 17
click at [657, 438] on span "+" at bounding box center [659, 440] width 7 height 17
drag, startPoint x: 660, startPoint y: 439, endPoint x: 351, endPoint y: 302, distance: 337.7
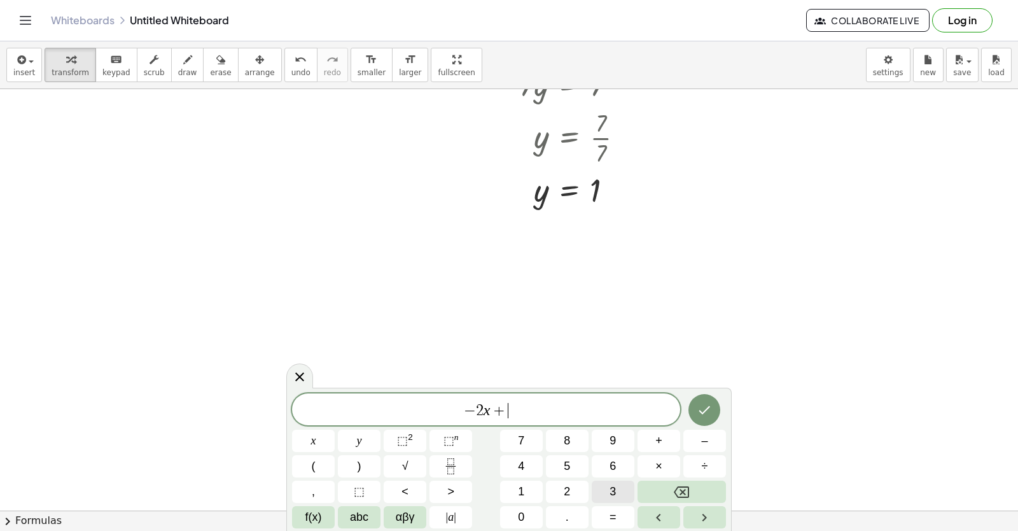
click at [612, 495] on span "3" at bounding box center [613, 491] width 6 height 17
click at [360, 439] on span "y" at bounding box center [359, 440] width 5 height 17
click at [605, 514] on button "=" at bounding box center [613, 517] width 43 height 22
click at [571, 435] on button "8" at bounding box center [567, 441] width 43 height 22
click at [711, 411] on icon "Done" at bounding box center [704, 409] width 15 height 15
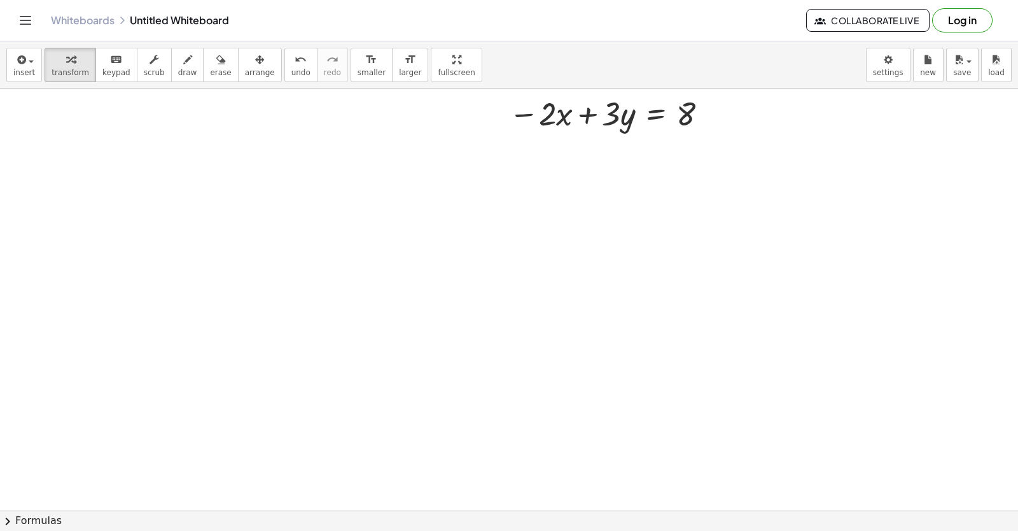
scroll to position [3699, 0]
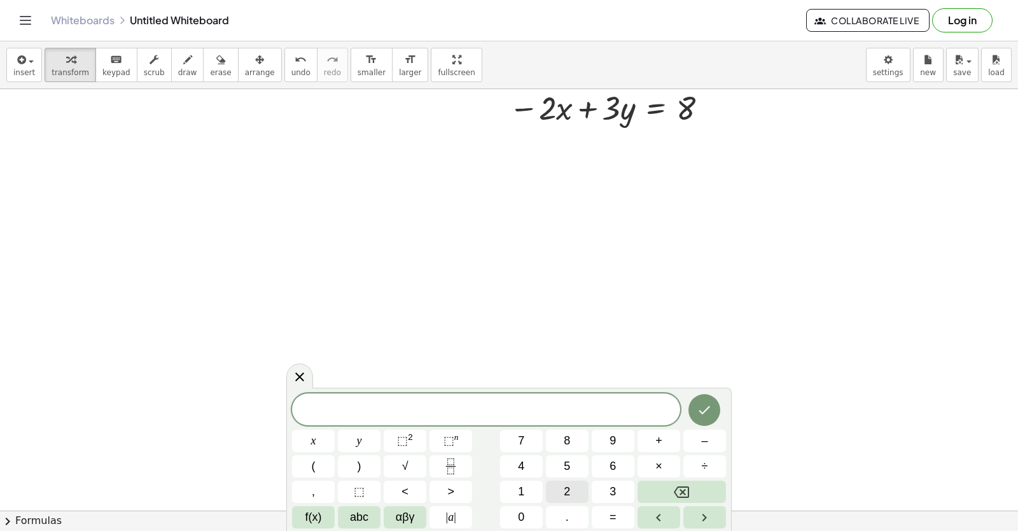
click at [566, 489] on span "2" at bounding box center [567, 491] width 6 height 17
click at [296, 434] on button "x" at bounding box center [313, 441] width 43 height 22
click at [663, 444] on button "+" at bounding box center [659, 441] width 43 height 22
click at [357, 437] on span "y" at bounding box center [359, 440] width 5 height 17
click at [607, 516] on button "=" at bounding box center [613, 517] width 43 height 22
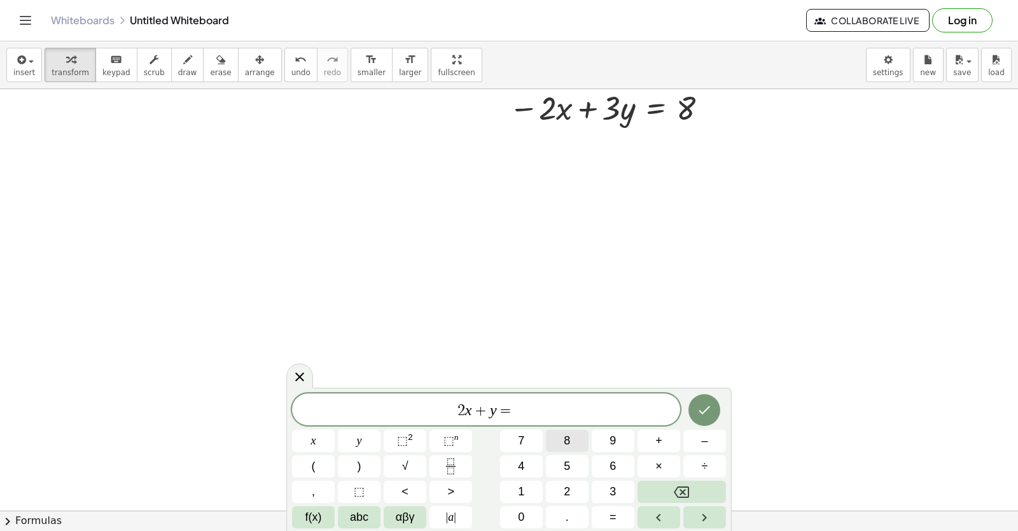
click at [560, 442] on button "8" at bounding box center [567, 441] width 43 height 22
click at [701, 403] on icon "Done" at bounding box center [704, 409] width 15 height 15
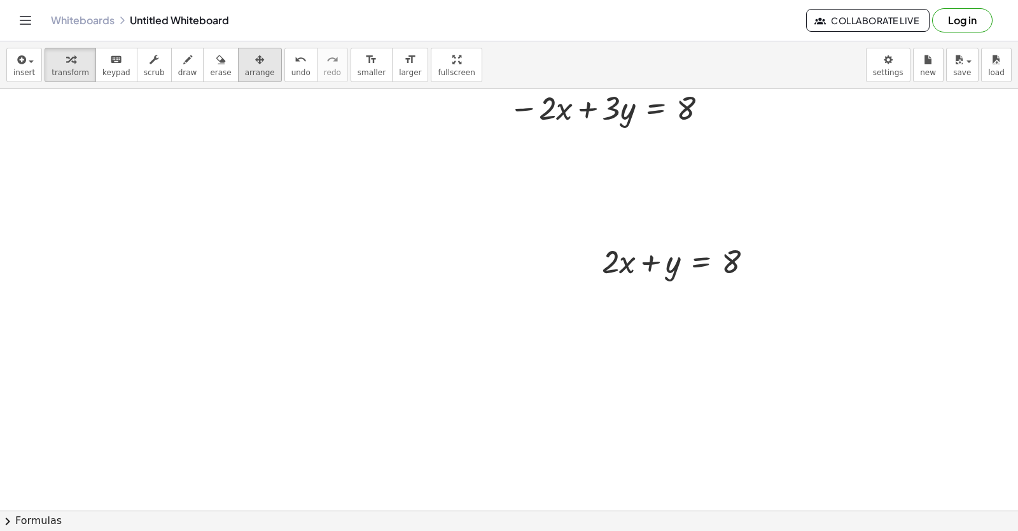
click at [245, 71] on span "arrange" at bounding box center [260, 72] width 30 height 9
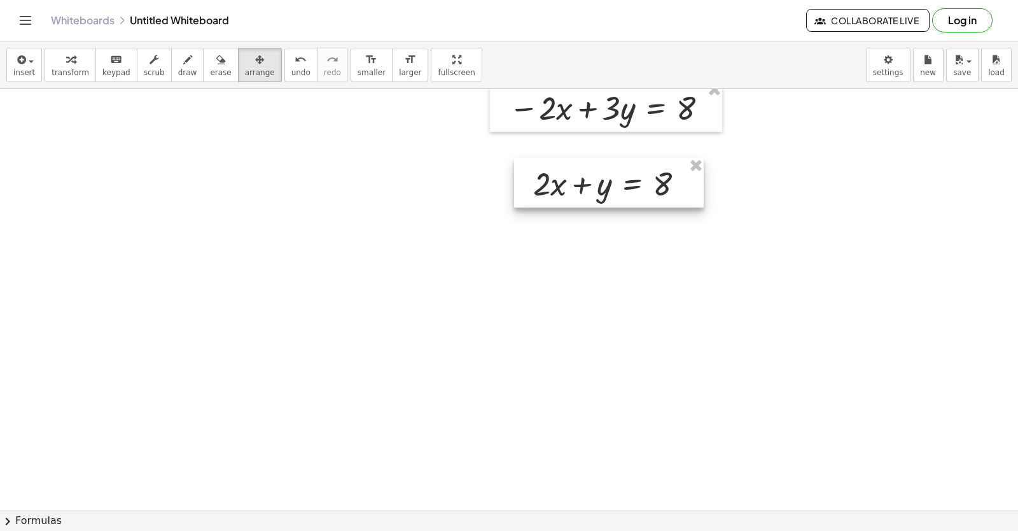
drag, startPoint x: 660, startPoint y: 275, endPoint x: 591, endPoint y: 197, distance: 103.7
click at [591, 197] on div at bounding box center [609, 183] width 190 height 50
click at [71, 63] on div "button" at bounding box center [71, 59] width 38 height 15
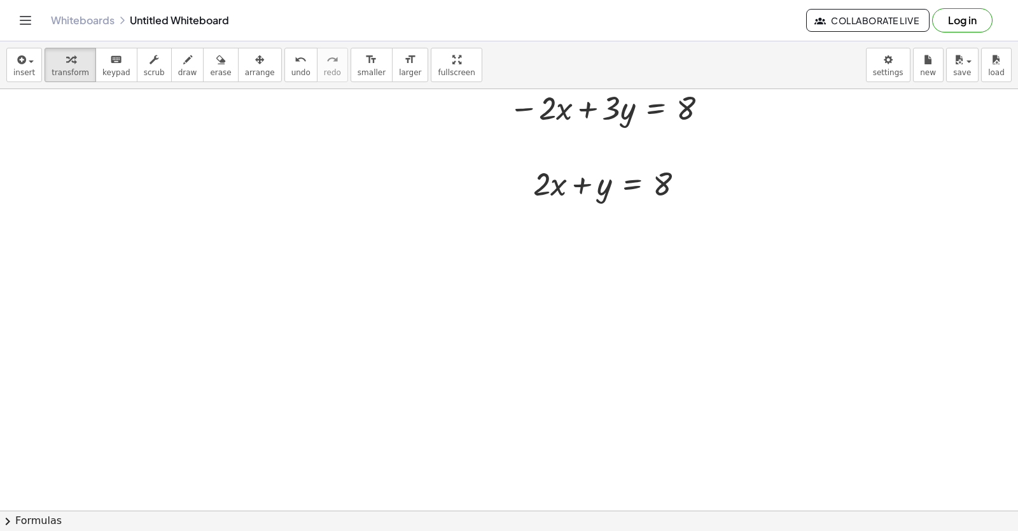
drag, startPoint x: 498, startPoint y: 417, endPoint x: 500, endPoint y: 411, distance: 6.9
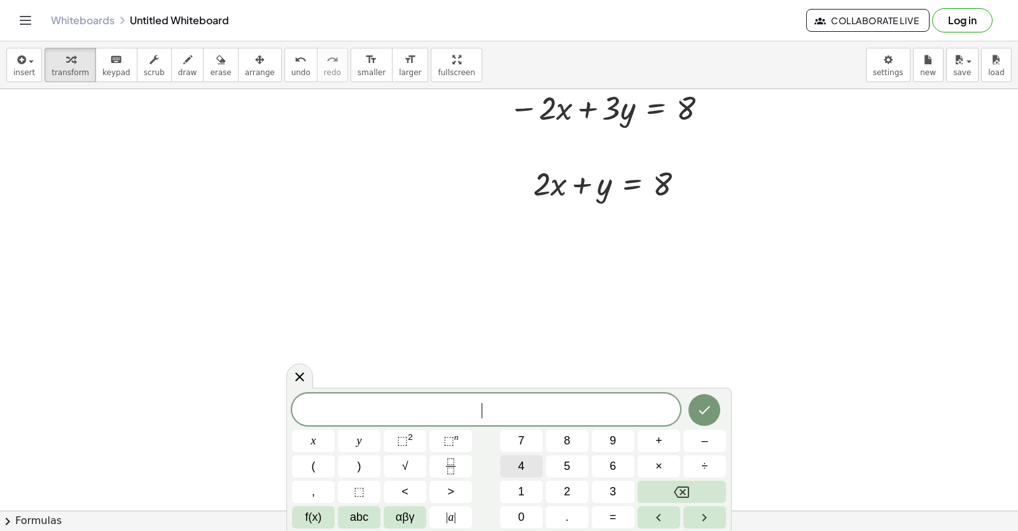
click at [521, 461] on span "4" at bounding box center [521, 466] width 6 height 17
click at [362, 439] on button "y" at bounding box center [359, 441] width 43 height 22
click at [602, 517] on button "=" at bounding box center [613, 517] width 43 height 22
click at [517, 484] on button "1" at bounding box center [521, 492] width 43 height 22
click at [606, 460] on button "6" at bounding box center [613, 466] width 43 height 22
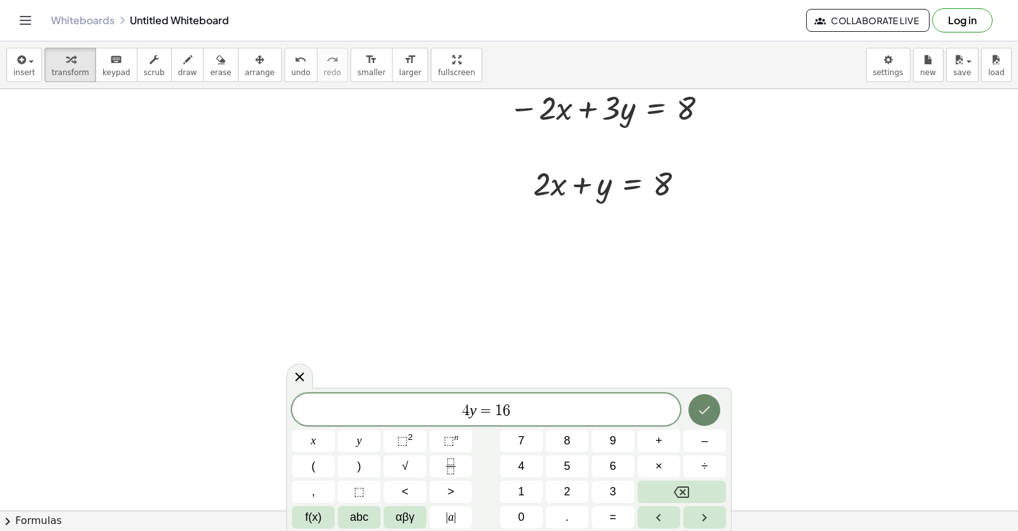
click at [705, 415] on icon "Done" at bounding box center [704, 409] width 15 height 15
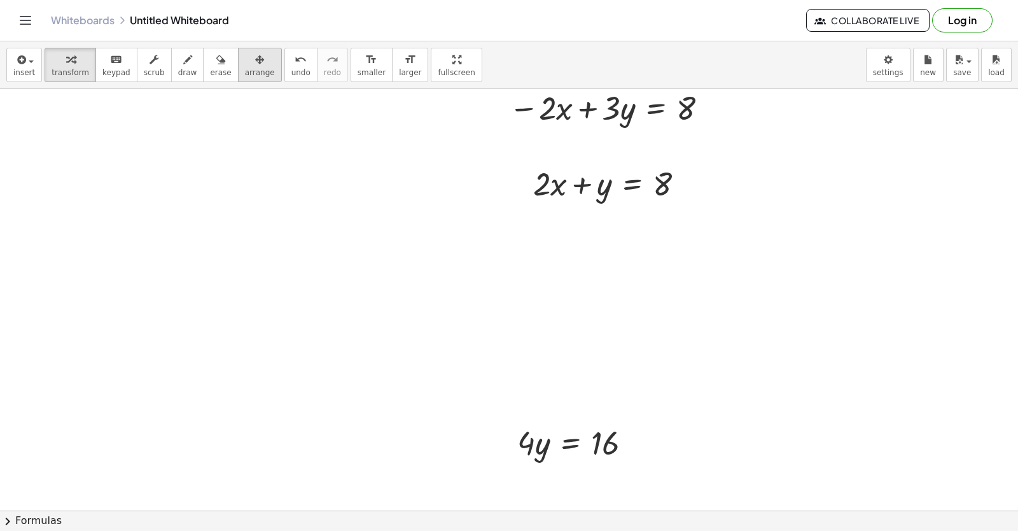
click at [245, 68] on span "arrange" at bounding box center [260, 72] width 30 height 9
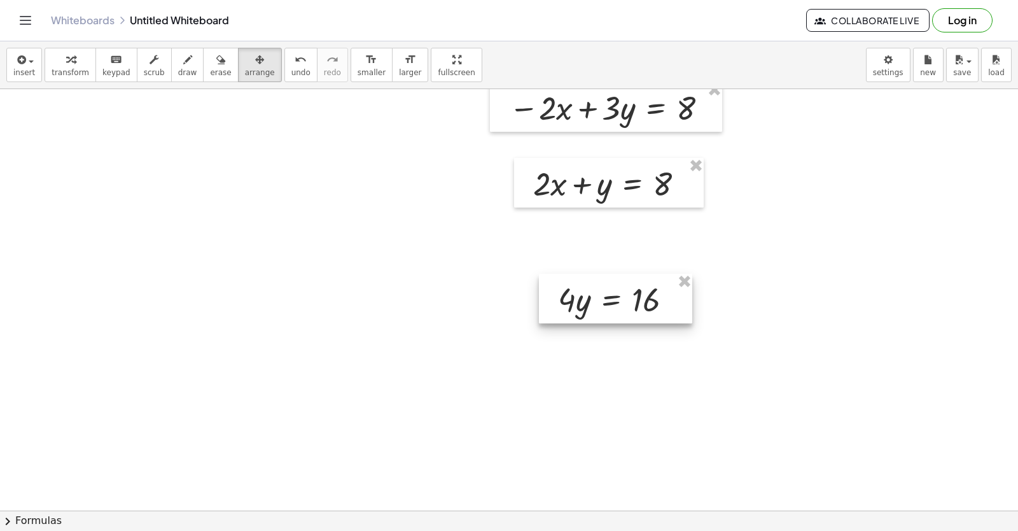
drag, startPoint x: 526, startPoint y: 391, endPoint x: 544, endPoint y: 264, distance: 128.6
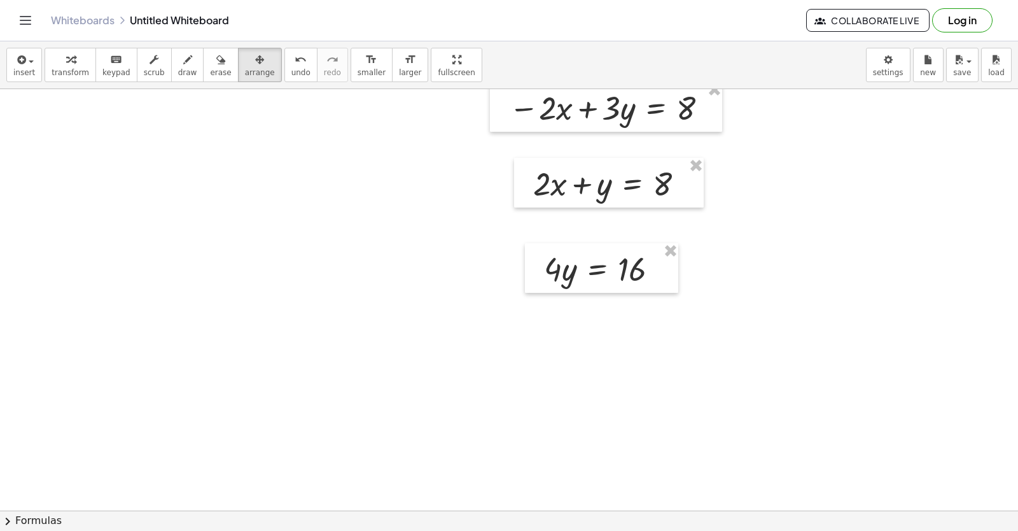
drag, startPoint x: 544, startPoint y: 264, endPoint x: 88, endPoint y: 199, distance: 461.0
click at [58, 64] on div "button" at bounding box center [71, 59] width 38 height 15
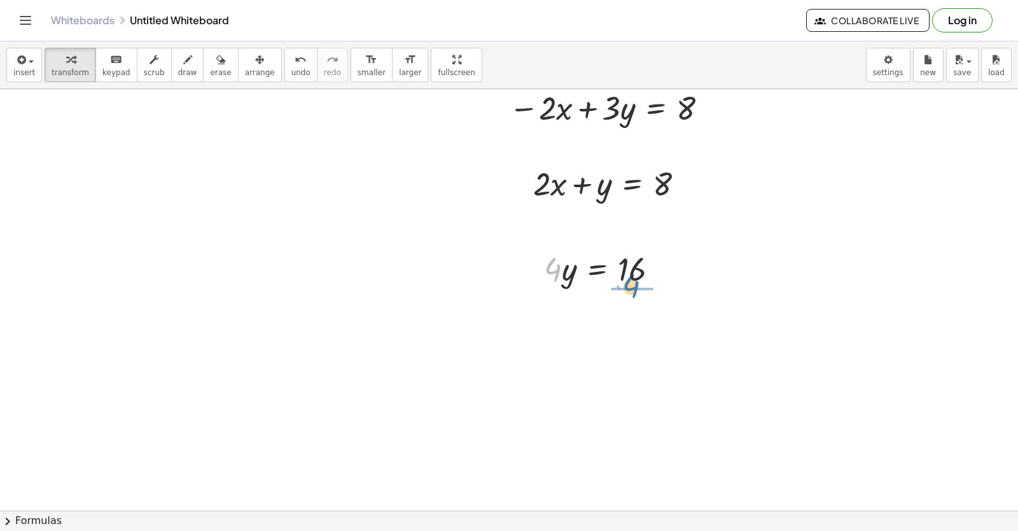
drag, startPoint x: 551, startPoint y: 275, endPoint x: 631, endPoint y: 291, distance: 82.4
click at [640, 321] on div at bounding box center [608, 322] width 141 height 64
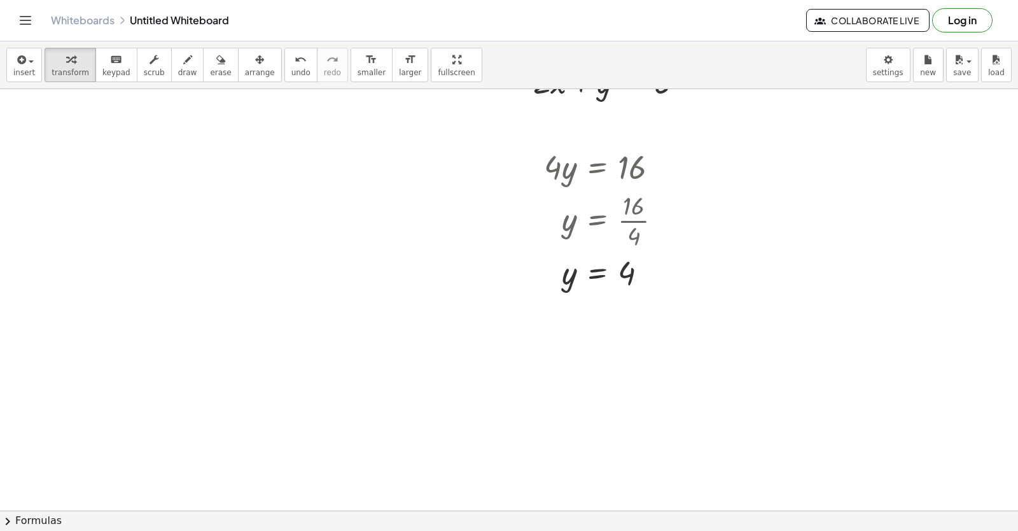
scroll to position [3802, 0]
drag, startPoint x: 419, startPoint y: 439, endPoint x: 226, endPoint y: 276, distance: 253.4
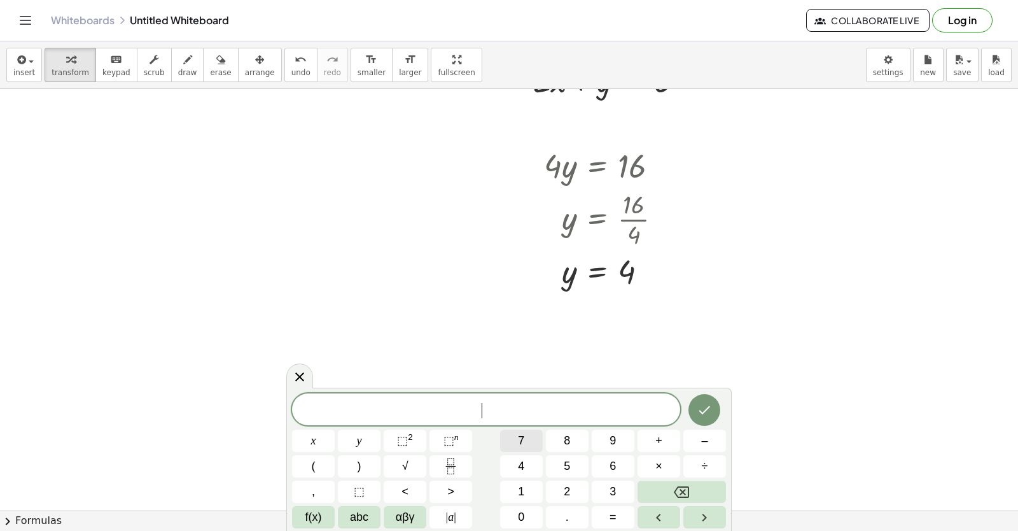
click at [524, 440] on span "7" at bounding box center [521, 440] width 6 height 17
click at [323, 440] on button "x" at bounding box center [313, 441] width 43 height 22
click at [689, 440] on button "–" at bounding box center [705, 441] width 43 height 22
click at [557, 490] on button "2" at bounding box center [567, 492] width 43 height 22
click at [357, 444] on span "y" at bounding box center [359, 440] width 5 height 17
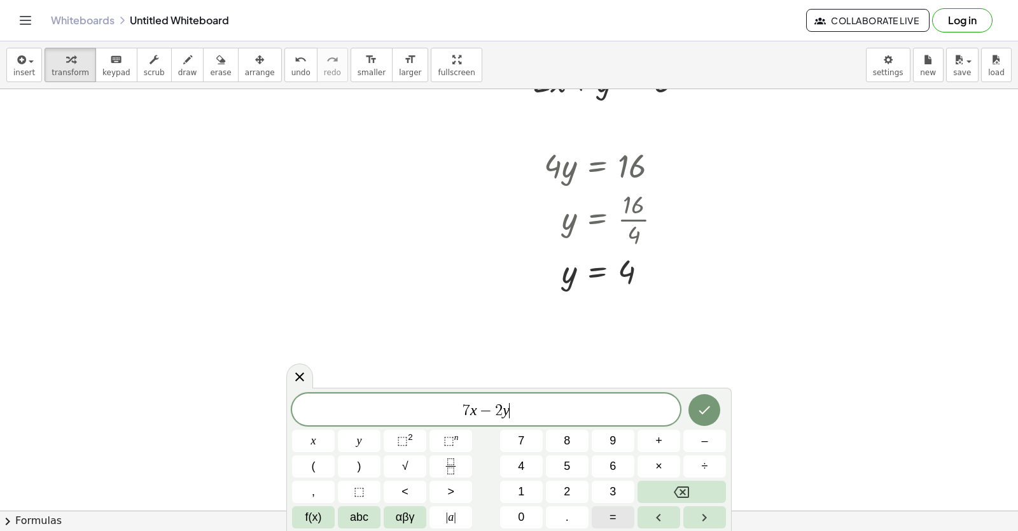
click at [609, 515] on button "=" at bounding box center [613, 517] width 43 height 22
click at [523, 492] on span "1" at bounding box center [521, 491] width 6 height 17
click at [519, 519] on span "0" at bounding box center [521, 517] width 6 height 17
click at [701, 404] on icon "Done" at bounding box center [704, 409] width 15 height 15
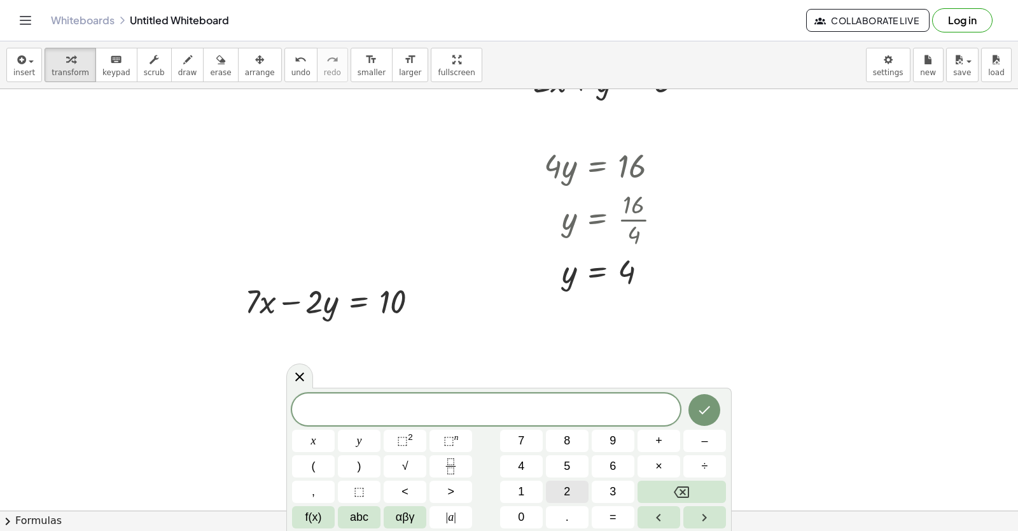
click at [563, 496] on button "2" at bounding box center [567, 492] width 43 height 22
click at [302, 441] on button "x" at bounding box center [313, 441] width 43 height 22
click at [662, 442] on span "+" at bounding box center [659, 440] width 7 height 17
click at [559, 495] on button "2" at bounding box center [567, 492] width 43 height 22
click at [360, 440] on span "y" at bounding box center [359, 440] width 5 height 17
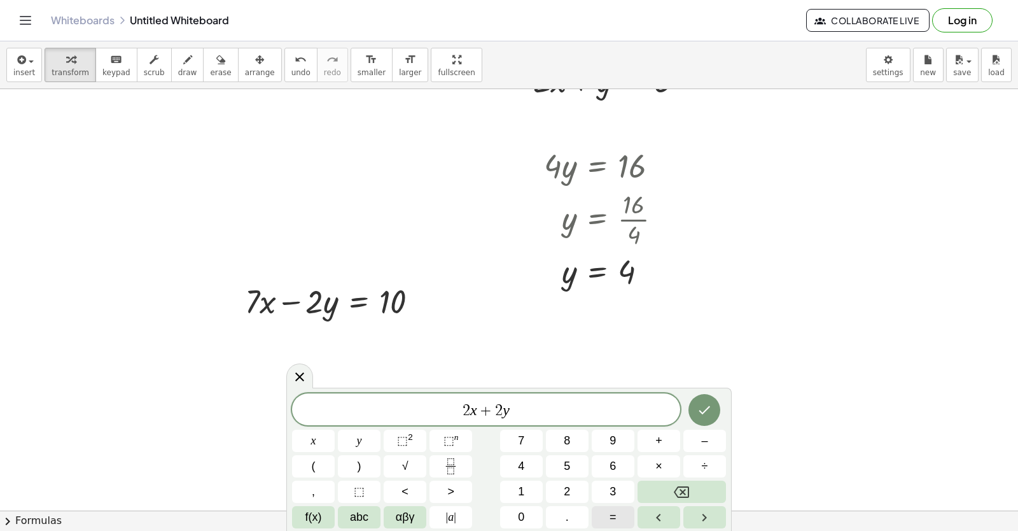
click at [603, 512] on button "=" at bounding box center [613, 517] width 43 height 22
click at [565, 491] on span "2" at bounding box center [567, 491] width 6 height 17
click at [519, 523] on span "0" at bounding box center [521, 517] width 6 height 17
click at [698, 405] on icon "Done" at bounding box center [704, 409] width 15 height 15
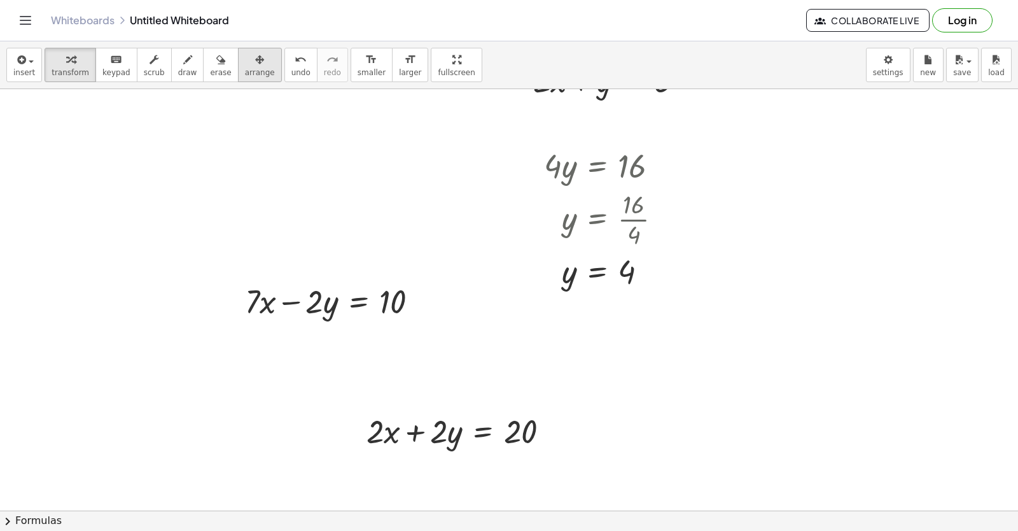
click at [255, 56] on icon "button" at bounding box center [259, 59] width 9 height 15
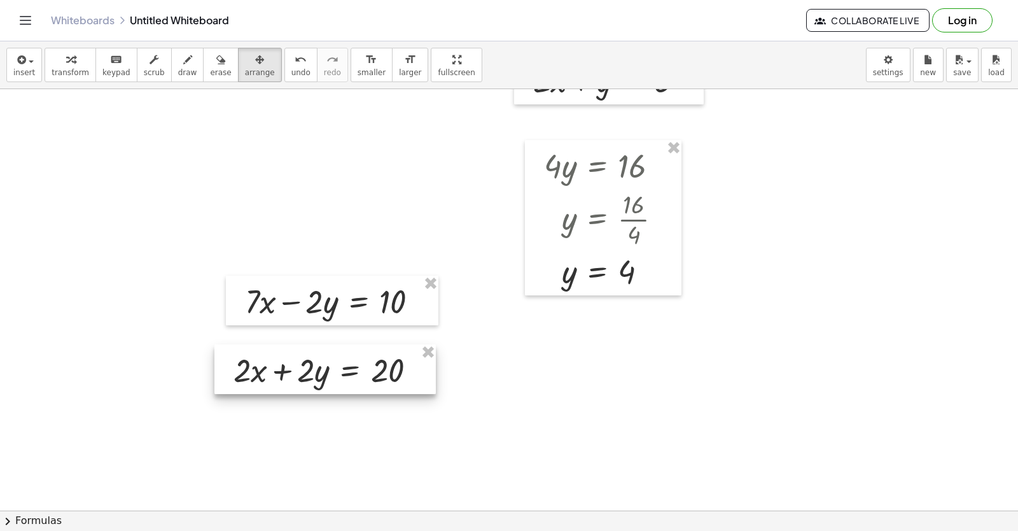
drag, startPoint x: 405, startPoint y: 435, endPoint x: 272, endPoint y: 374, distance: 146.4
click at [272, 374] on div at bounding box center [326, 369] width 222 height 50
click at [69, 68] on span "transform" at bounding box center [71, 72] width 38 height 9
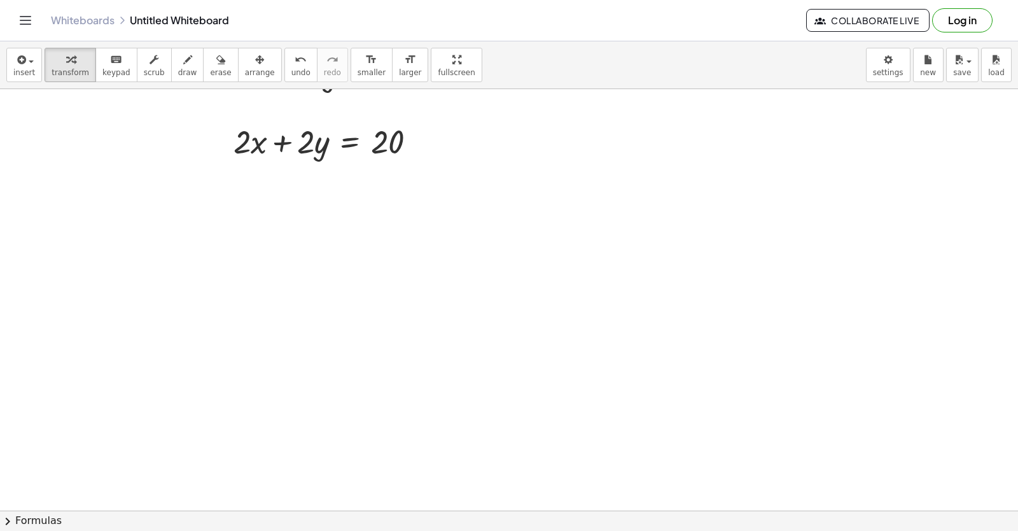
scroll to position [4056, 0]
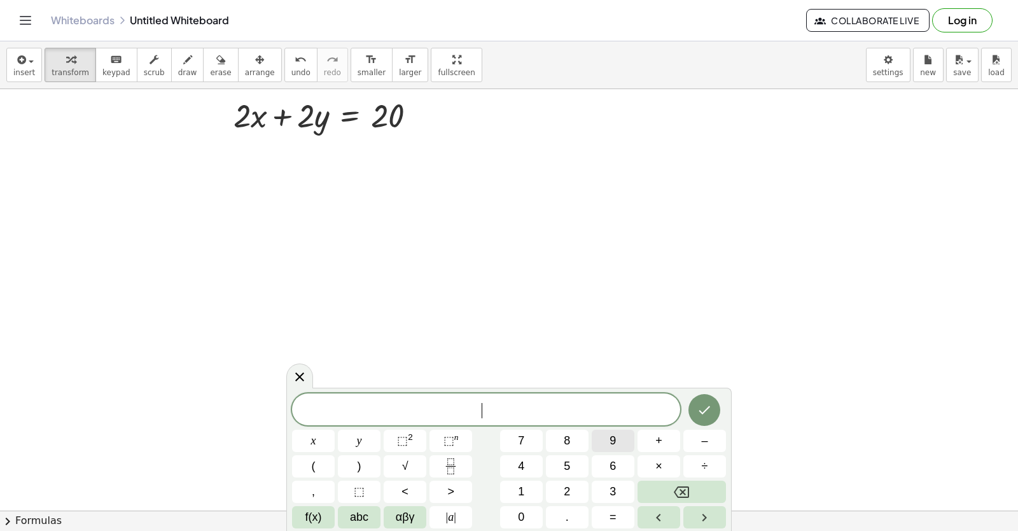
click at [611, 440] on span "9" at bounding box center [613, 440] width 6 height 17
click at [311, 439] on span "x" at bounding box center [313, 440] width 5 height 17
click at [617, 521] on button "=" at bounding box center [613, 517] width 43 height 22
click at [607, 491] on button "3" at bounding box center [613, 492] width 43 height 22
click at [517, 514] on button "0" at bounding box center [521, 517] width 43 height 22
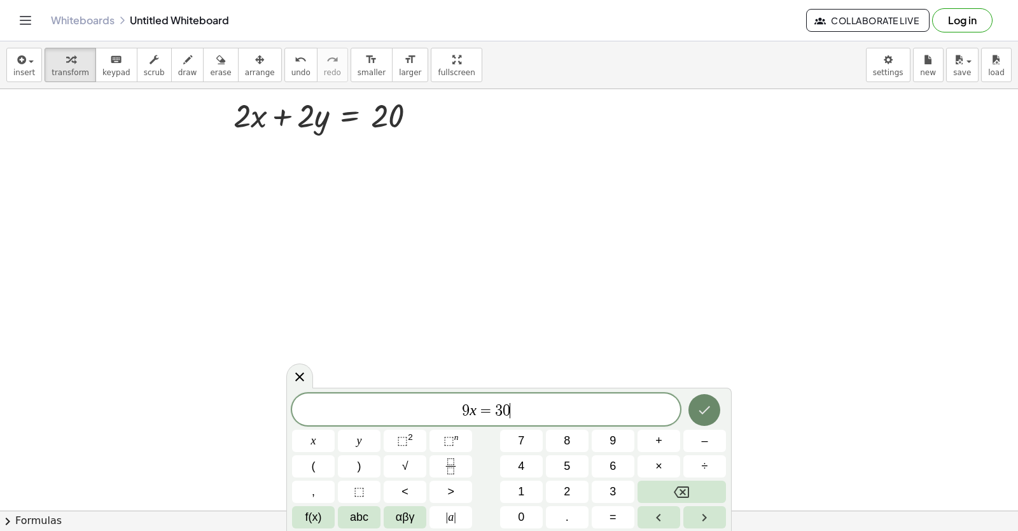
click at [708, 402] on button "Done" at bounding box center [705, 410] width 32 height 32
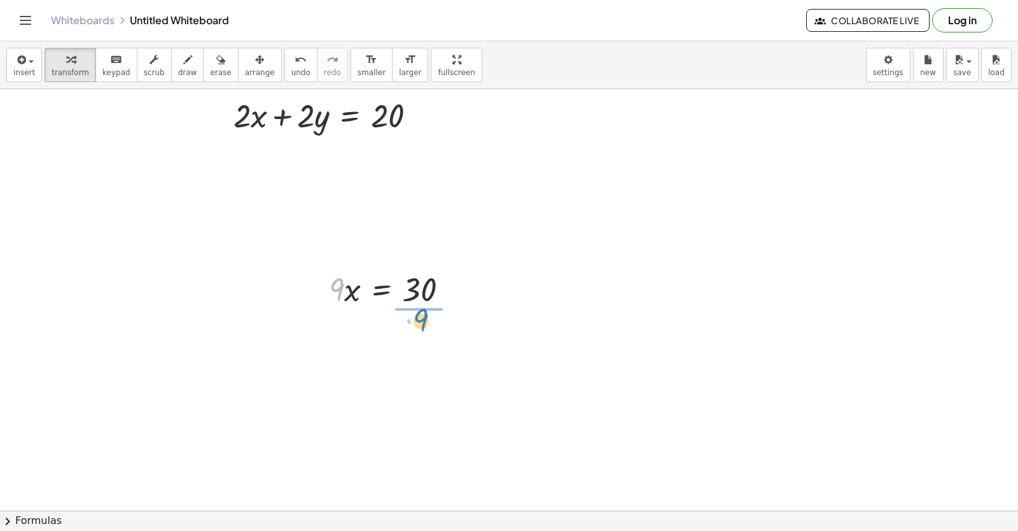
drag, startPoint x: 340, startPoint y: 292, endPoint x: 425, endPoint y: 322, distance: 90.0
click at [413, 341] on div at bounding box center [395, 342] width 144 height 64
click at [415, 406] on div at bounding box center [395, 406] width 144 height 64
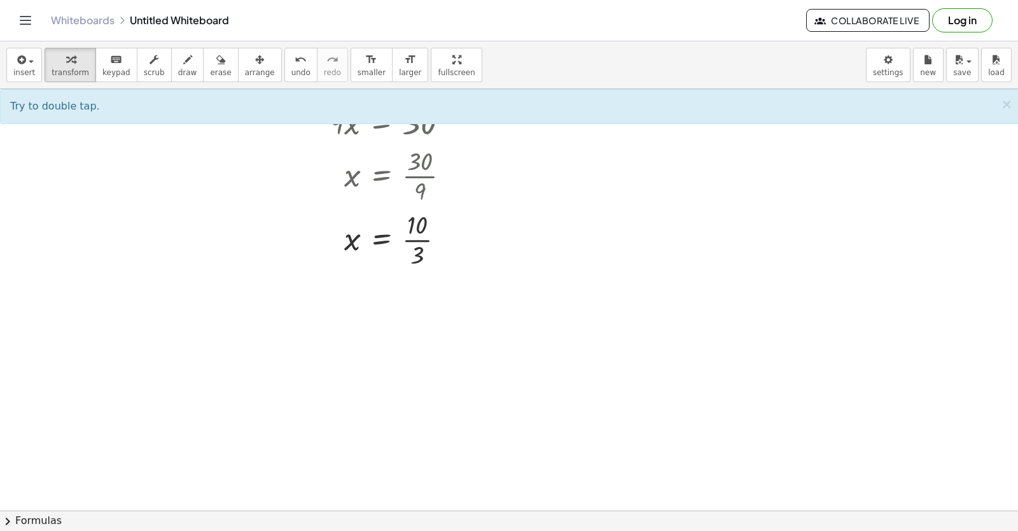
scroll to position [4478, 0]
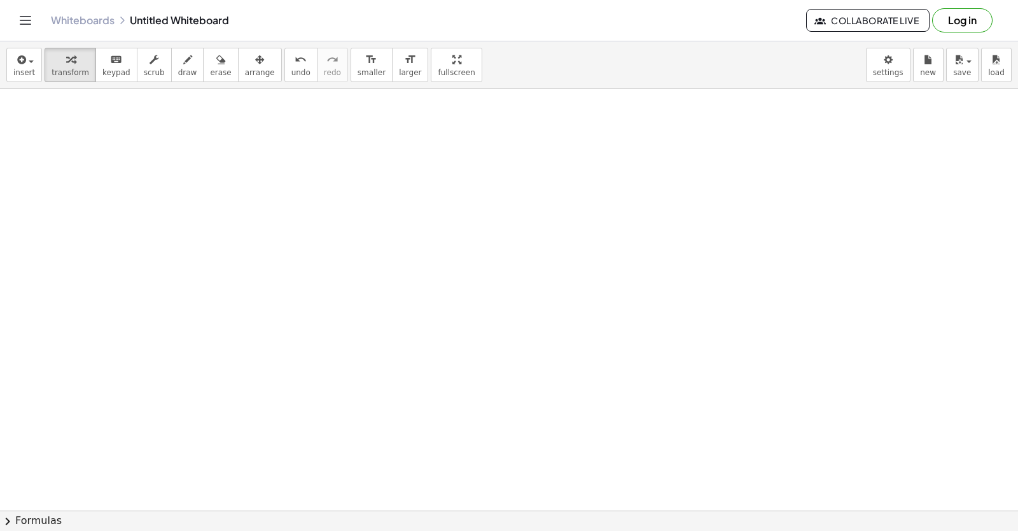
drag, startPoint x: 547, startPoint y: 390, endPoint x: 541, endPoint y: 386, distance: 7.4
click at [66, 63] on icon "button" at bounding box center [70, 59] width 9 height 15
drag, startPoint x: 567, startPoint y: 233, endPoint x: 561, endPoint y: 222, distance: 12.6
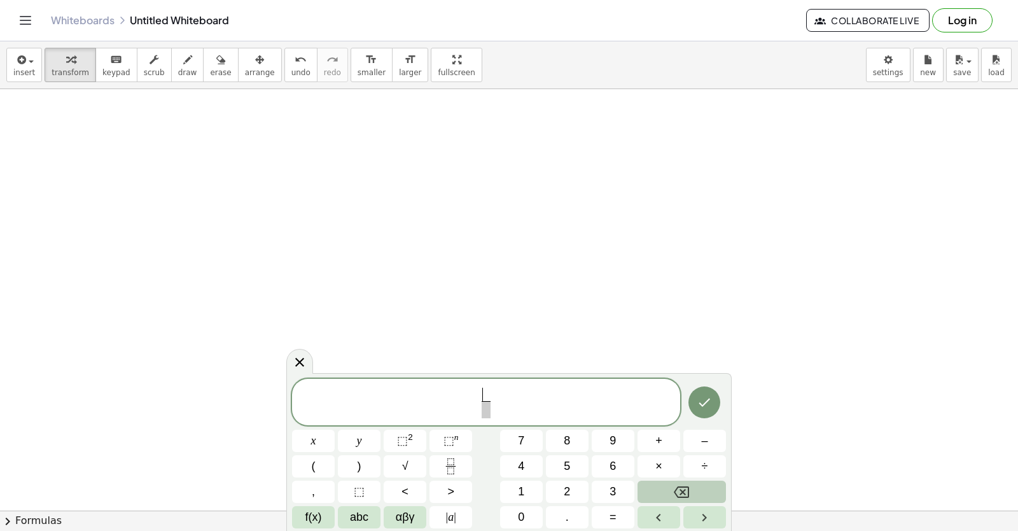
click at [659, 482] on button "Backspace" at bounding box center [682, 492] width 88 height 22
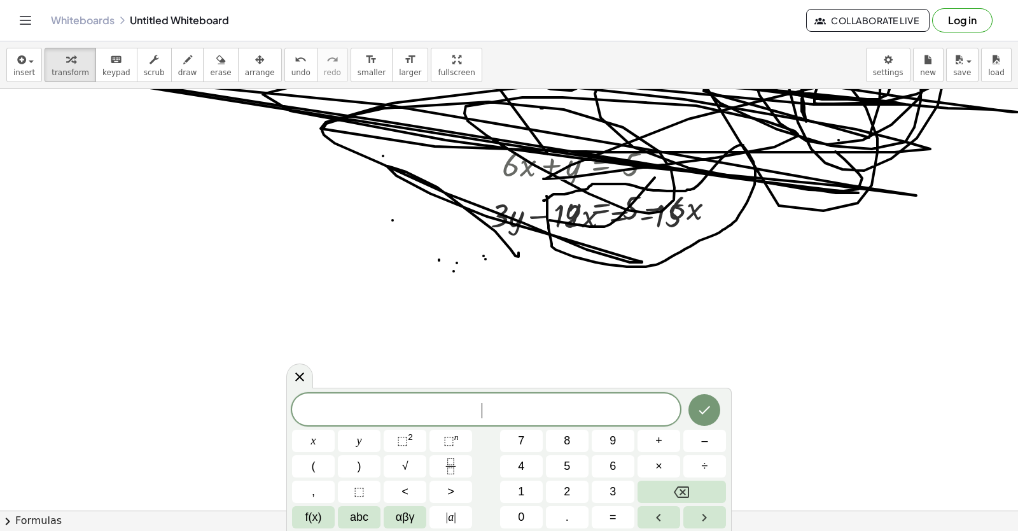
scroll to position [1635, 0]
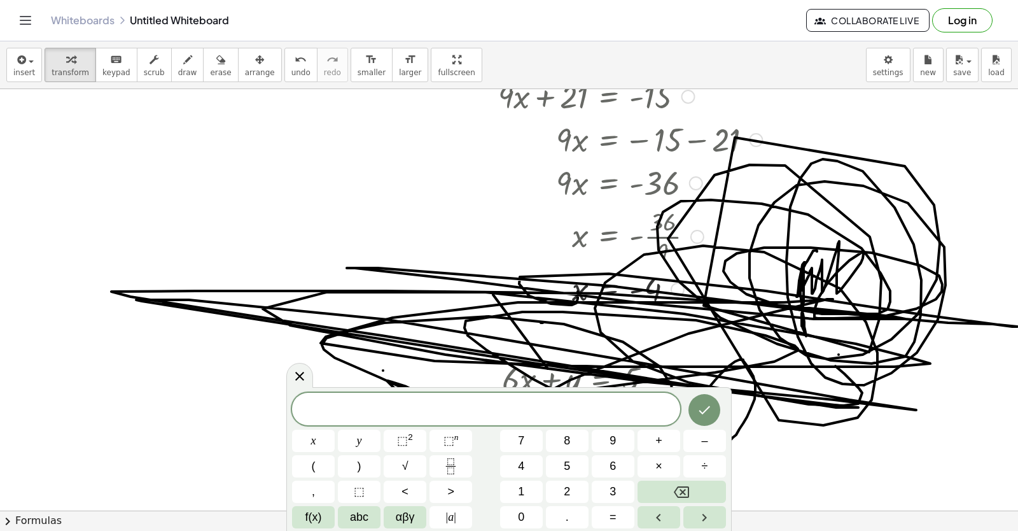
drag, startPoint x: 787, startPoint y: 213, endPoint x: 894, endPoint y: 197, distance: 107.5
drag, startPoint x: 253, startPoint y: 201, endPoint x: 370, endPoint y: 243, distance: 124.2
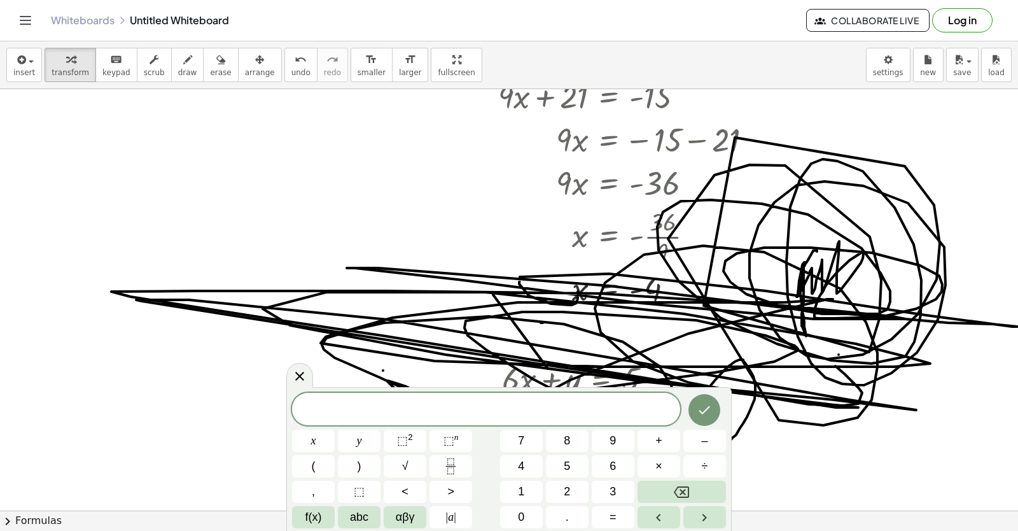
drag, startPoint x: 397, startPoint y: 204, endPoint x: 423, endPoint y: 204, distance: 26.1
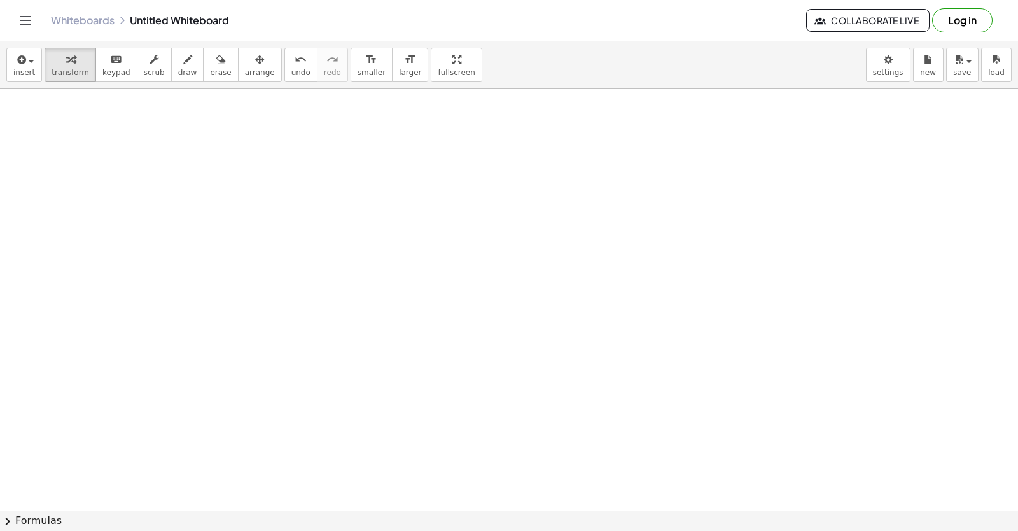
drag, startPoint x: 579, startPoint y: 285, endPoint x: 569, endPoint y: 276, distance: 13.5
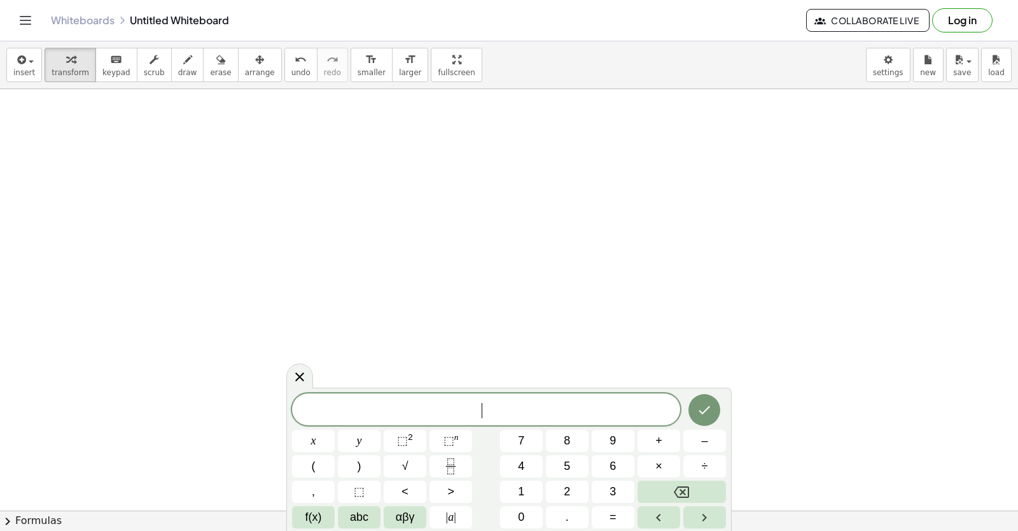
drag, startPoint x: 605, startPoint y: 289, endPoint x: 598, endPoint y: 328, distance: 39.5
click at [886, 66] on body "Graspable Math Activities Get Started Activity Bank Assigned Work Classes White…" at bounding box center [509, 265] width 1018 height 531
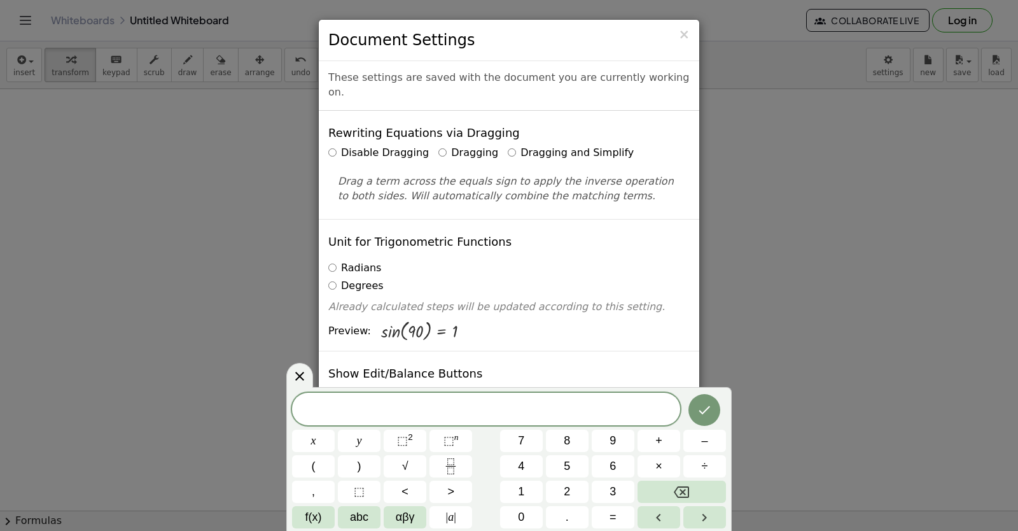
click at [292, 376] on icon at bounding box center [299, 376] width 15 height 15
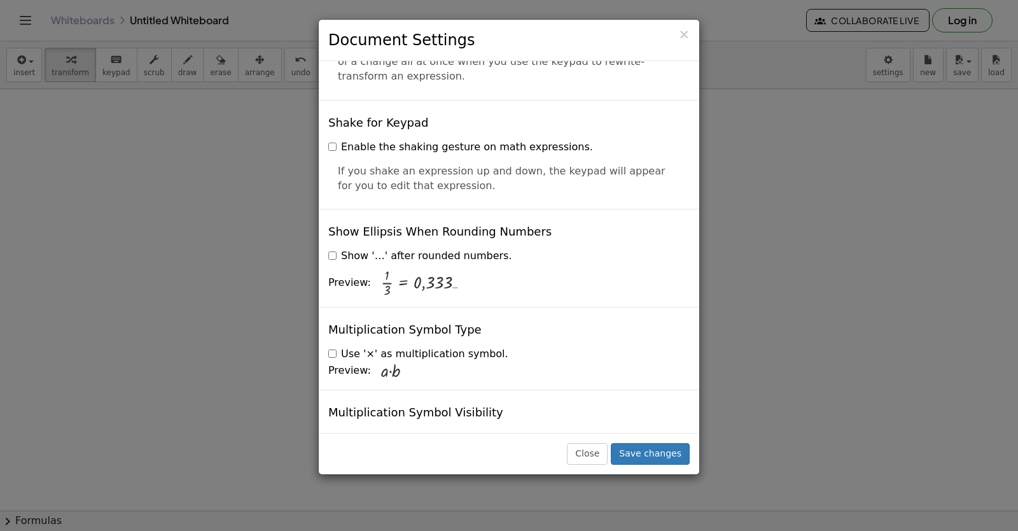
scroll to position [2901, 0]
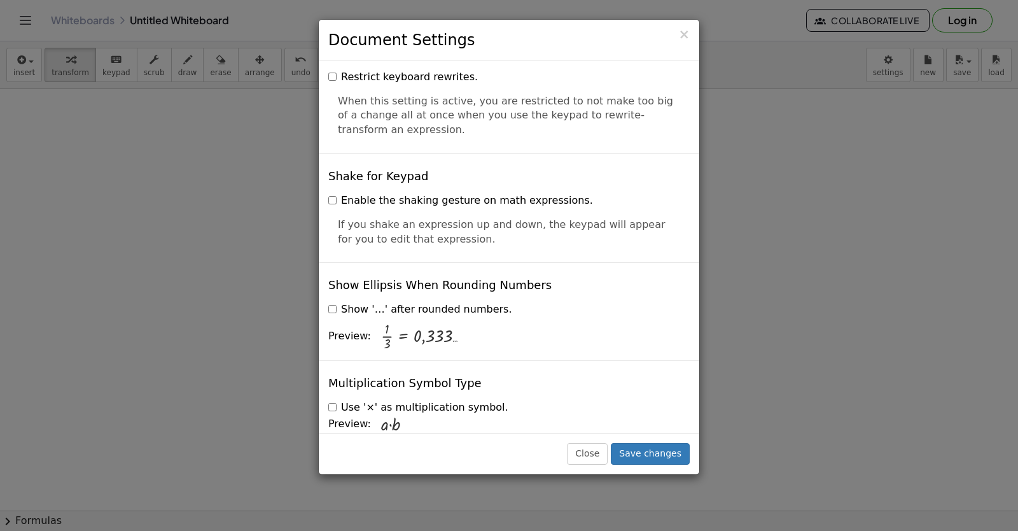
click at [662, 438] on div "Close Save changes" at bounding box center [509, 453] width 381 height 41
click at [663, 454] on button "Save changes" at bounding box center [650, 454] width 79 height 22
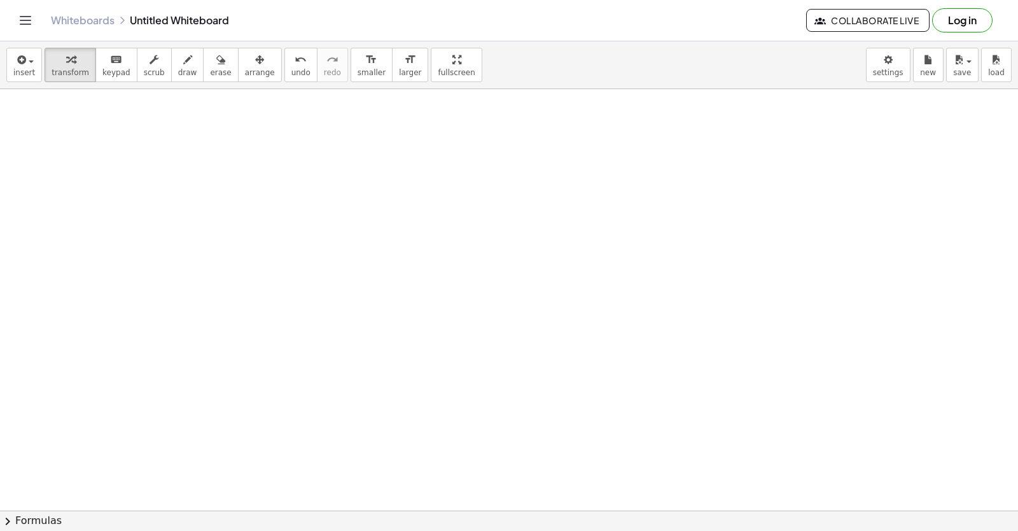
drag, startPoint x: 482, startPoint y: 290, endPoint x: 474, endPoint y: 290, distance: 7.7
drag, startPoint x: 507, startPoint y: 282, endPoint x: 503, endPoint y: 289, distance: 8.3
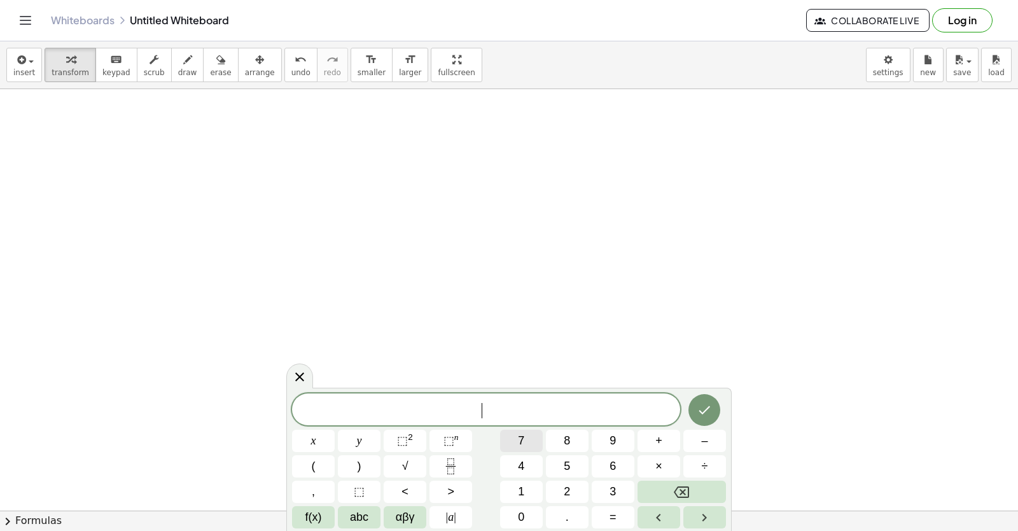
click at [528, 443] on button "7" at bounding box center [521, 441] width 43 height 22
click at [316, 442] on button "x" at bounding box center [313, 441] width 43 height 22
click at [651, 439] on button "+" at bounding box center [659, 441] width 43 height 22
click at [566, 478] on div "7 x + ​ x y ⬚ 2 ⬚ n 7 8 9 + – ( ) √ 4 5 6 × ÷ , ⬚ < > 1 2 3 f(x) abc αβγ | a | …" at bounding box center [509, 460] width 434 height 135
click at [573, 461] on button "5" at bounding box center [567, 466] width 43 height 22
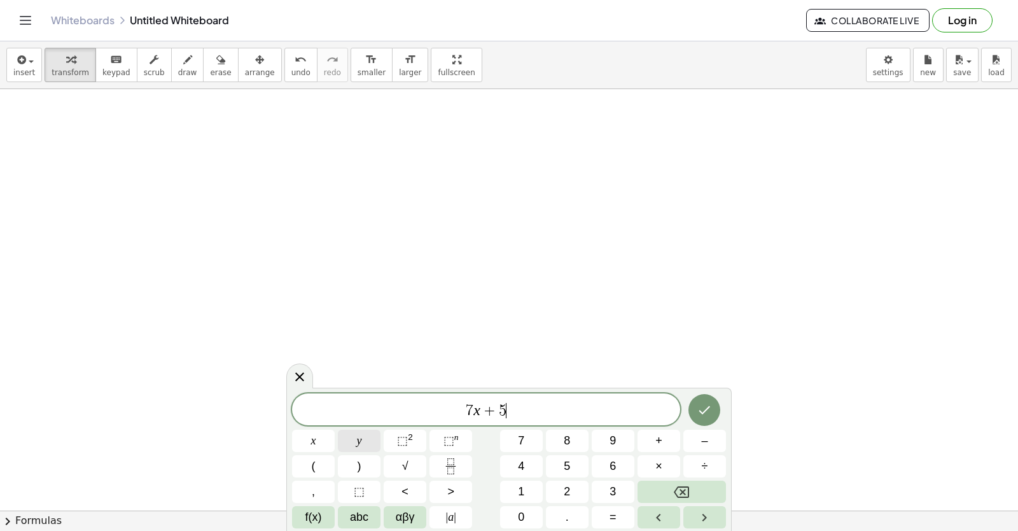
click at [370, 444] on button "y" at bounding box center [359, 441] width 43 height 22
click at [610, 519] on span "=" at bounding box center [613, 517] width 7 height 17
click at [694, 440] on button "–" at bounding box center [705, 441] width 43 height 22
click at [572, 491] on button "2" at bounding box center [567, 492] width 43 height 22
click at [607, 489] on button "3" at bounding box center [613, 492] width 43 height 22
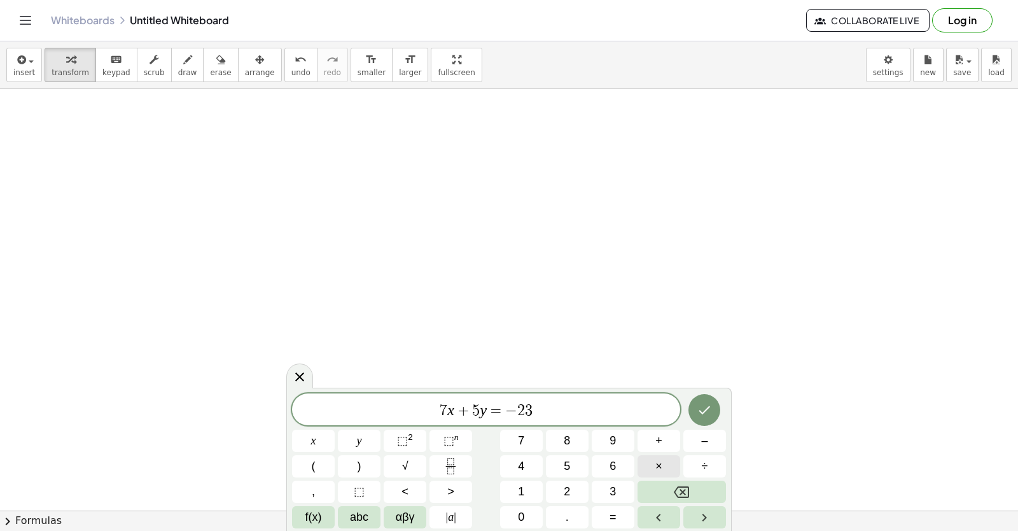
click at [669, 481] on div "7 x + 5 y = − 2 3 x y ⬚ 2 ⬚ n 7 8 9 + – ( ) √ 4 5 6 × ÷ , ⬚ < > 1 2 3 f(x) abc …" at bounding box center [509, 460] width 434 height 135
click at [668, 477] on button "×" at bounding box center [659, 466] width 43 height 22
click at [668, 472] on button "×" at bounding box center [659, 466] width 43 height 22
click at [680, 489] on icon "Backspace" at bounding box center [681, 491] width 15 height 15
click at [680, 487] on icon "Backspace" at bounding box center [681, 491] width 15 height 11
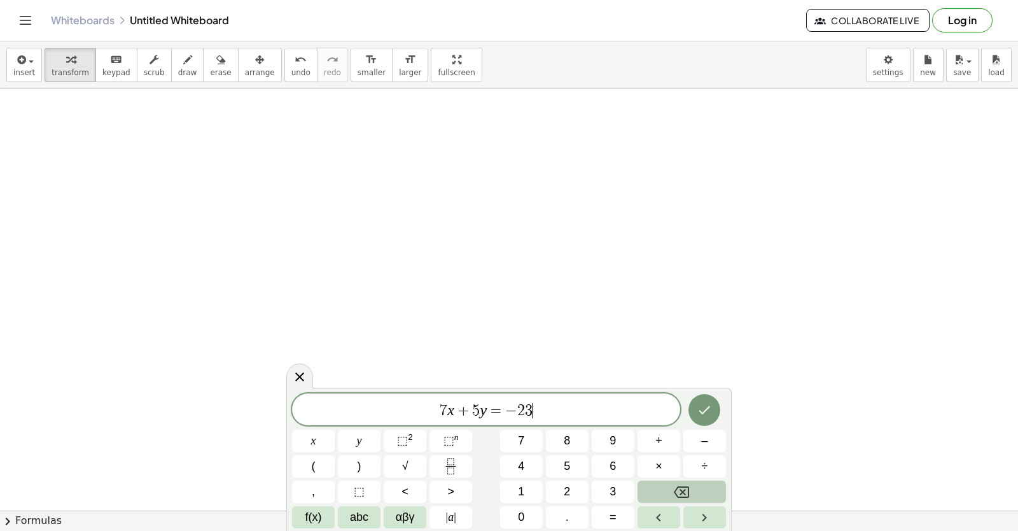
click at [680, 486] on icon "Backspace" at bounding box center [681, 491] width 15 height 15
click at [680, 484] on icon "Backspace" at bounding box center [681, 491] width 15 height 15
click at [681, 484] on icon "Backspace" at bounding box center [681, 491] width 15 height 15
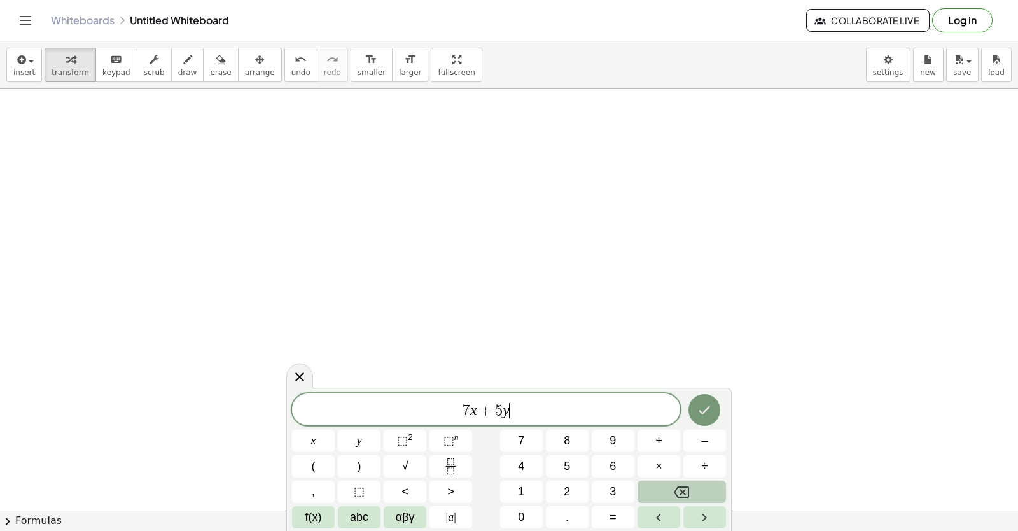
click at [681, 484] on icon "Backspace" at bounding box center [681, 491] width 15 height 15
click at [561, 465] on button "5" at bounding box center [567, 466] width 43 height 22
click at [607, 519] on button "=" at bounding box center [613, 517] width 43 height 22
click at [708, 435] on button "–" at bounding box center [705, 441] width 43 height 22
click at [584, 491] on button "2" at bounding box center [567, 492] width 43 height 22
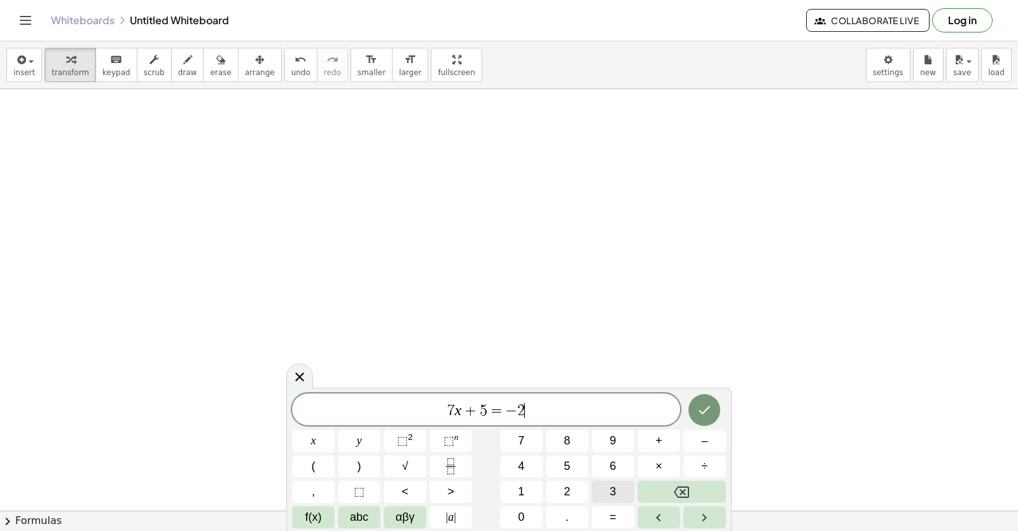
click at [623, 490] on button "3" at bounding box center [613, 492] width 43 height 22
click at [708, 414] on icon "Done" at bounding box center [704, 409] width 15 height 15
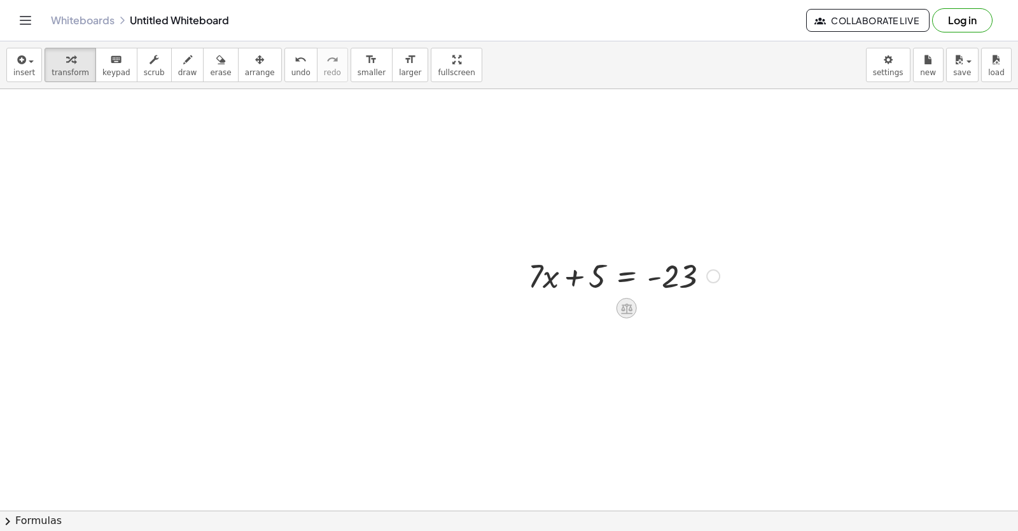
scroll to position [11935, 13]
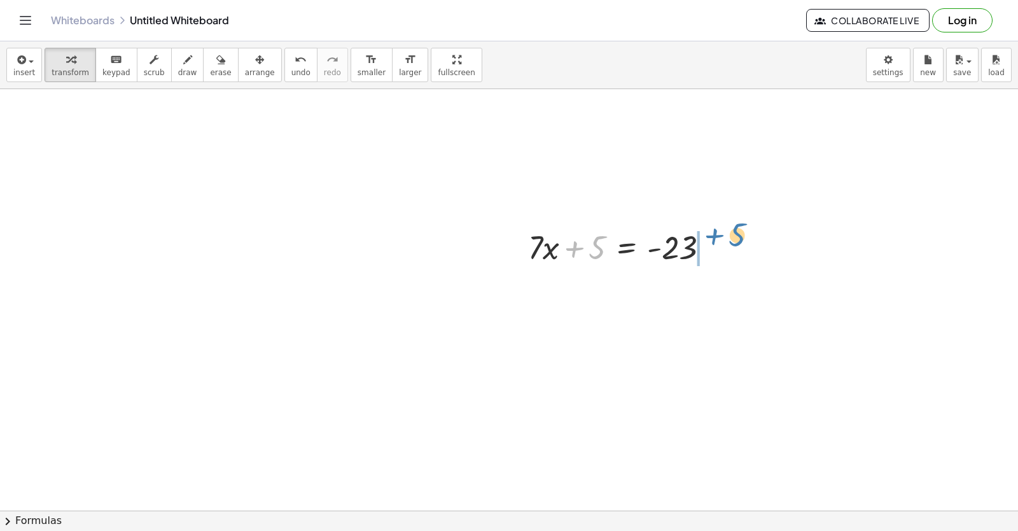
drag, startPoint x: 579, startPoint y: 244, endPoint x: 719, endPoint y: 230, distance: 140.7
click at [719, 231] on div "+ 5 + · 7 · x + 5 = - 23" at bounding box center [619, 247] width 220 height 50
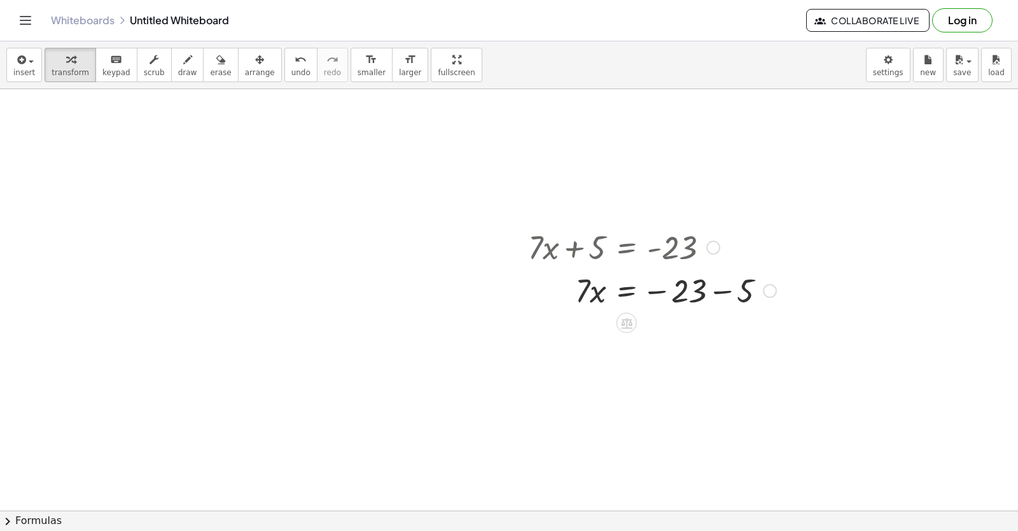
click at [680, 292] on div at bounding box center [652, 289] width 261 height 43
click at [703, 290] on div at bounding box center [652, 289] width 261 height 43
click at [676, 334] on div at bounding box center [652, 332] width 261 height 43
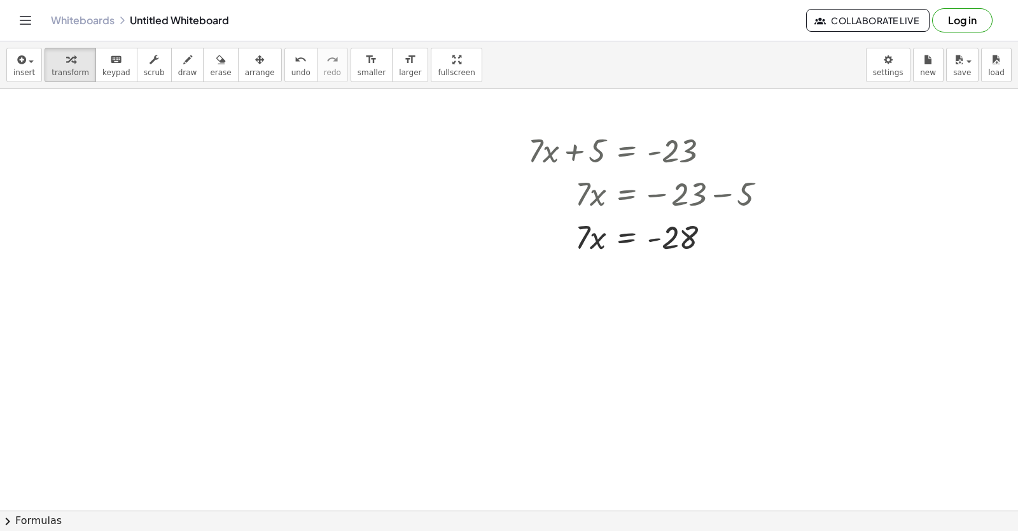
scroll to position [12062, 13]
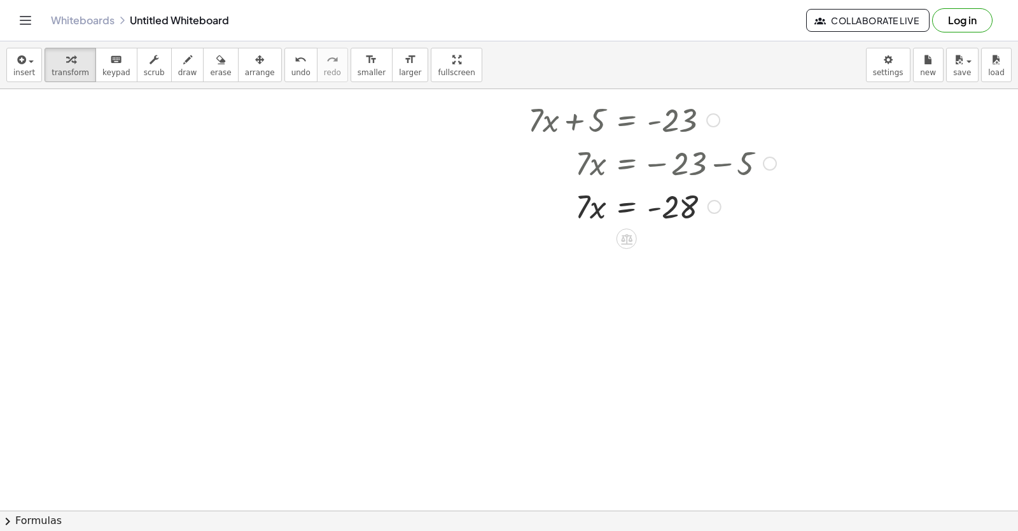
click at [571, 220] on div at bounding box center [652, 205] width 261 height 43
drag, startPoint x: 572, startPoint y: 216, endPoint x: 677, endPoint y: 259, distance: 113.0
click at [661, 259] on div at bounding box center [652, 259] width 261 height 64
click at [178, 73] on span "draw" at bounding box center [187, 72] width 19 height 9
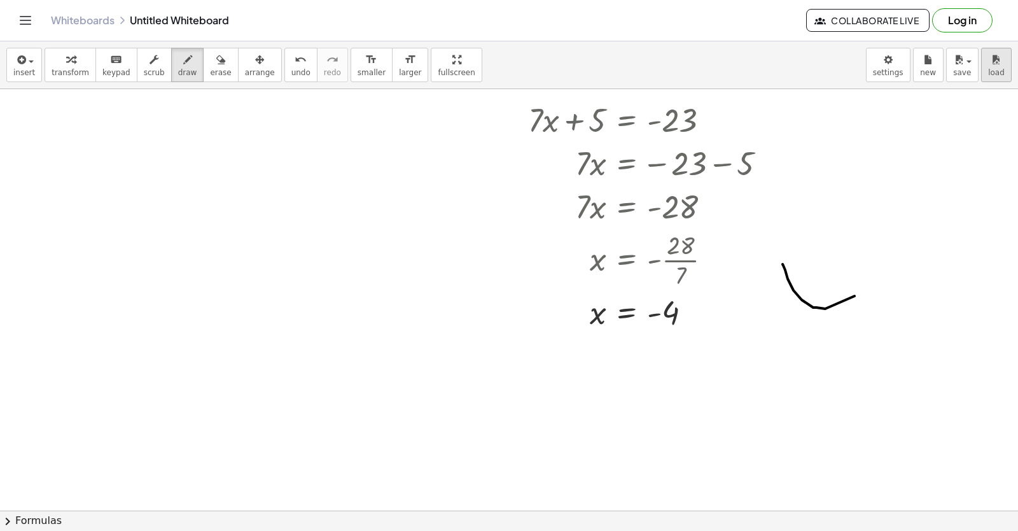
drag, startPoint x: 773, startPoint y: 264, endPoint x: 991, endPoint y: 61, distance: 297.7
click at [1011, 1] on div "Graspable Math Activities Get Started Activity Bank Assigned Work Classes White…" at bounding box center [509, 265] width 1018 height 531
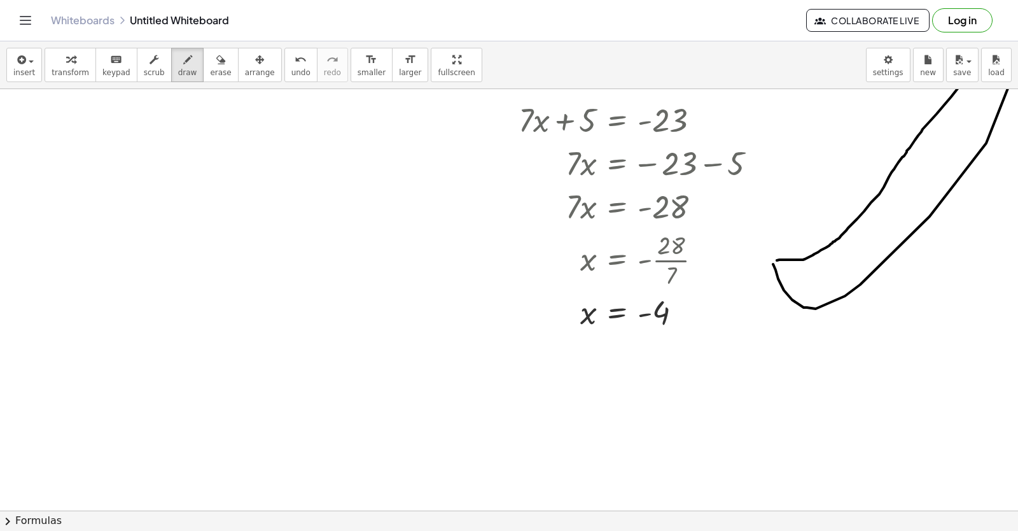
drag, startPoint x: 777, startPoint y: 260, endPoint x: 891, endPoint y: 185, distance: 136.5
click at [221, 73] on div "transform keyboard keypad scrub draw erase arrange" at bounding box center [163, 65] width 237 height 34
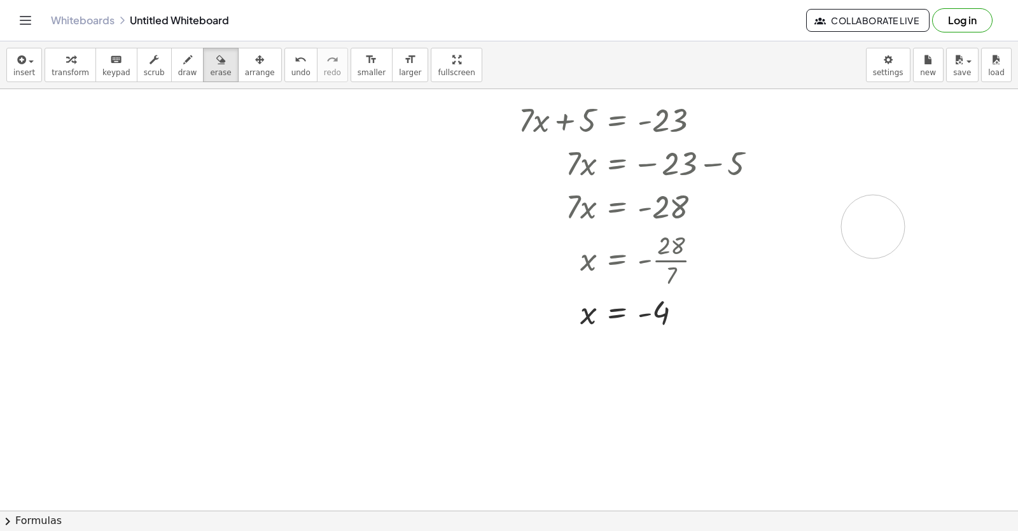
drag, startPoint x: 864, startPoint y: 220, endPoint x: 849, endPoint y: 234, distance: 20.3
click at [66, 60] on icon "button" at bounding box center [70, 59] width 9 height 15
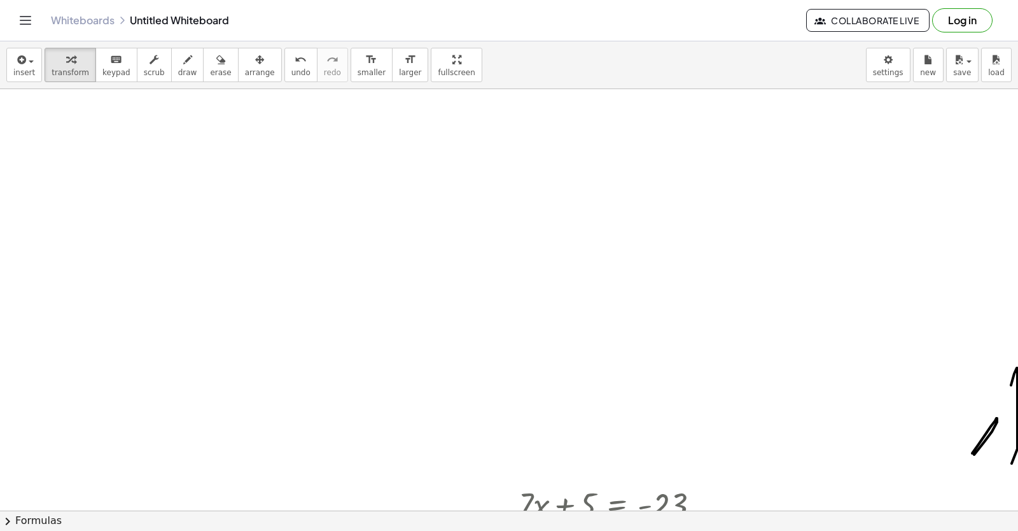
scroll to position [10598, 13]
drag, startPoint x: 787, startPoint y: 273, endPoint x: 659, endPoint y: 281, distance: 127.6
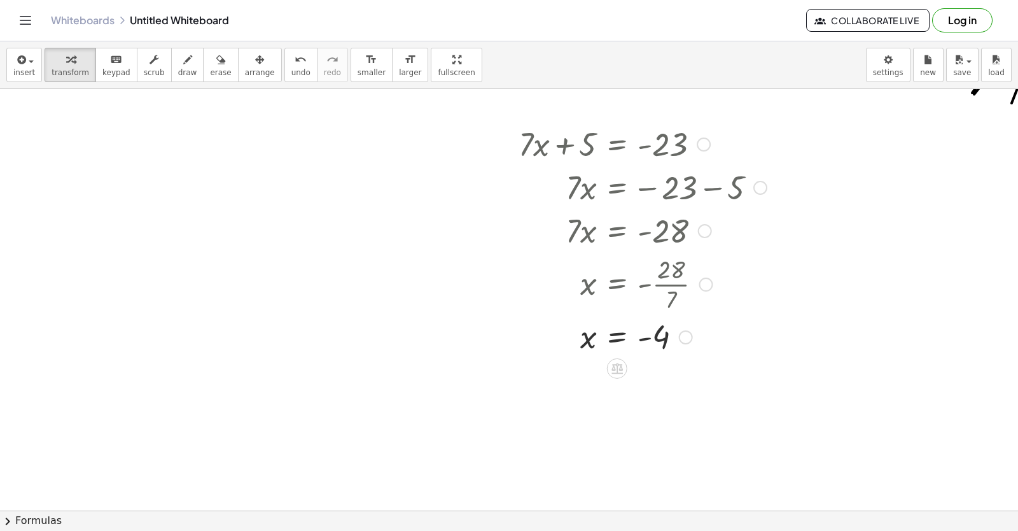
scroll to position [11975, 13]
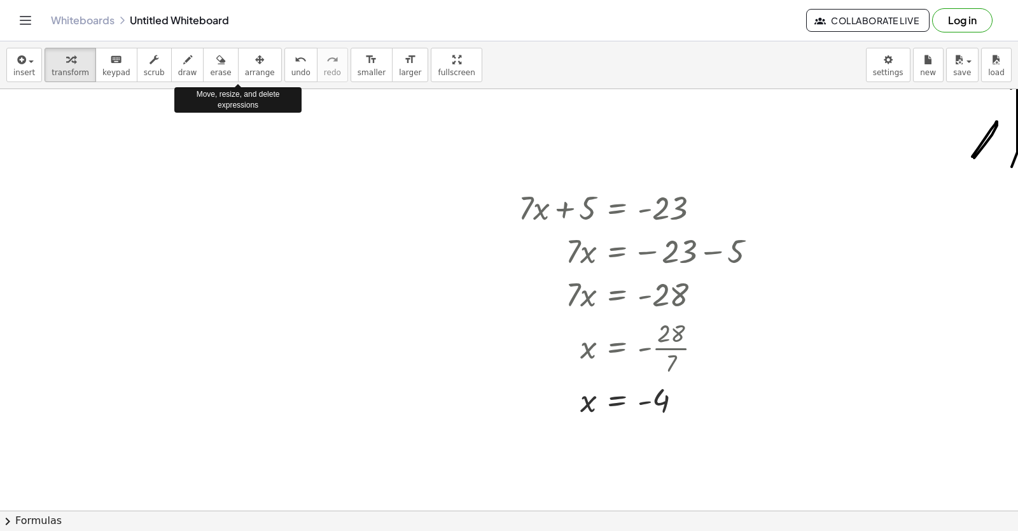
drag, startPoint x: 206, startPoint y: 78, endPoint x: 708, endPoint y: 118, distance: 503.9
click at [203, 80] on button "erase" at bounding box center [220, 65] width 35 height 34
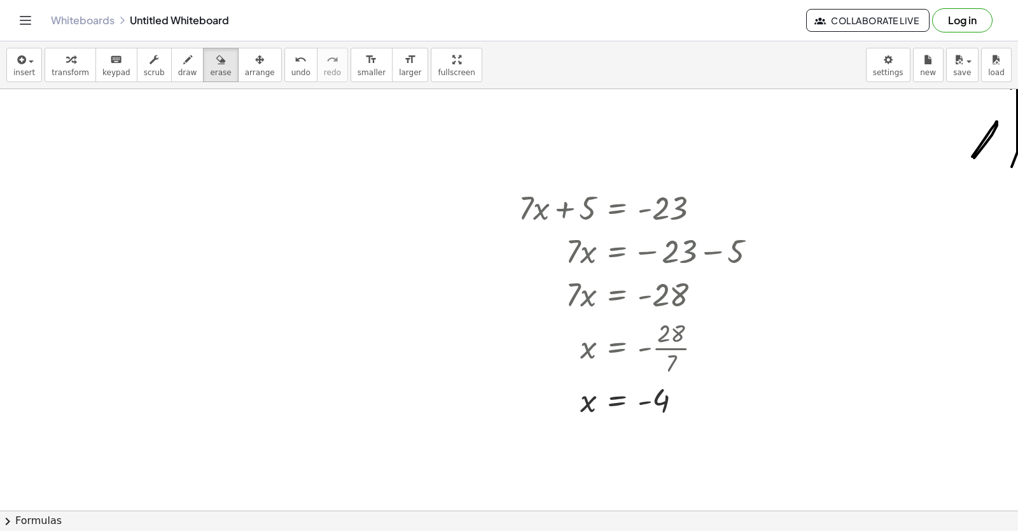
scroll to position [11968, 17]
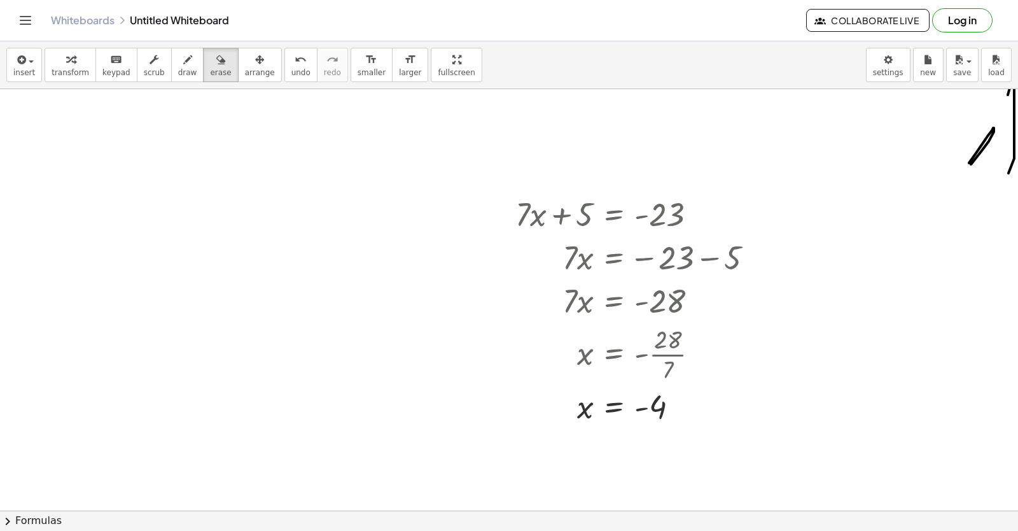
drag, startPoint x: 1017, startPoint y: 88, endPoint x: 978, endPoint y: 142, distance: 66.6
click at [978, 143] on div "insert select one: Math Expression Function Text Youtube Video Graphing Geometr…" at bounding box center [509, 285] width 1018 height 489
drag, startPoint x: 978, startPoint y: 142, endPoint x: 246, endPoint y: 107, distance: 732.8
click at [58, 73] on span "transform" at bounding box center [71, 72] width 38 height 9
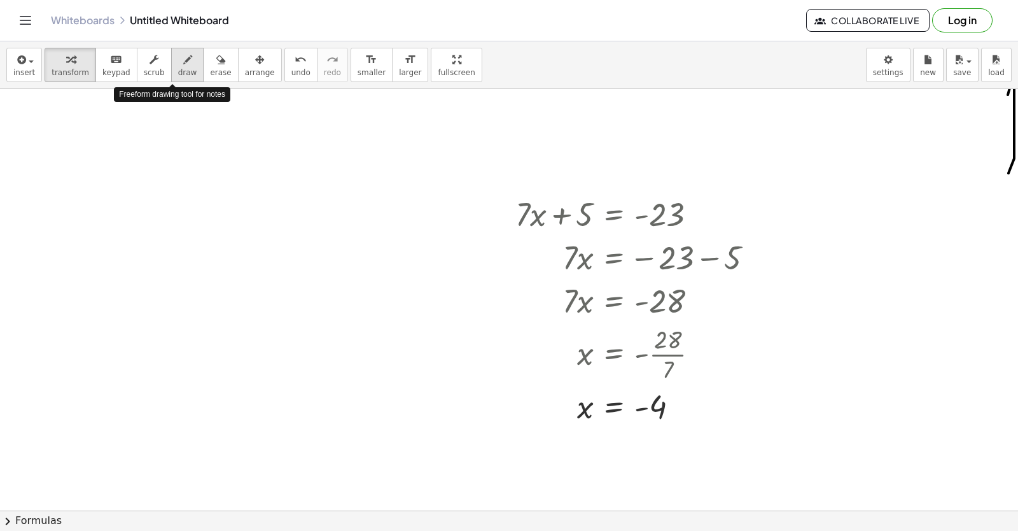
click at [178, 57] on div "button" at bounding box center [187, 59] width 19 height 15
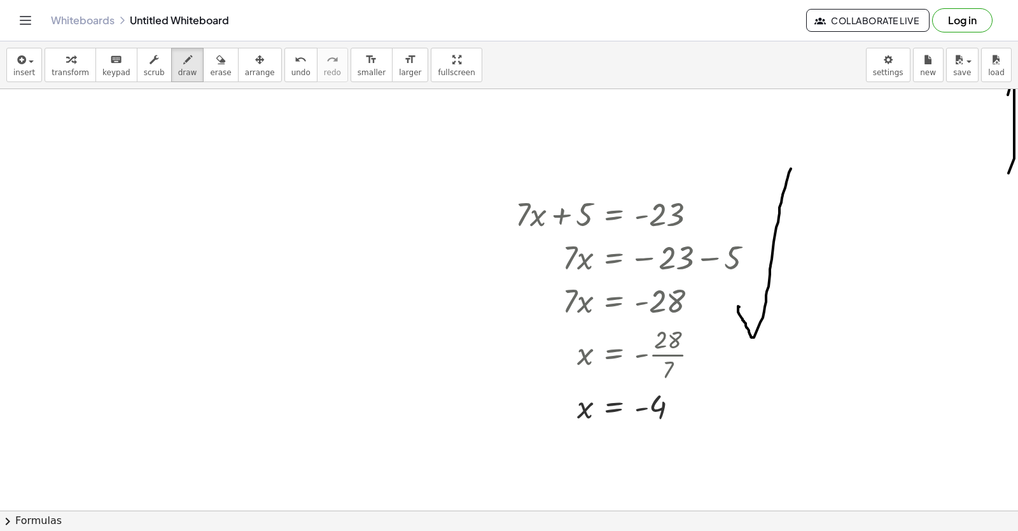
drag, startPoint x: 740, startPoint y: 307, endPoint x: 791, endPoint y: 169, distance: 147.4
click at [37, 82] on div "insert select one: Math Expression Function Text Youtube Video Graphing Geometr…" at bounding box center [509, 65] width 1018 height 48
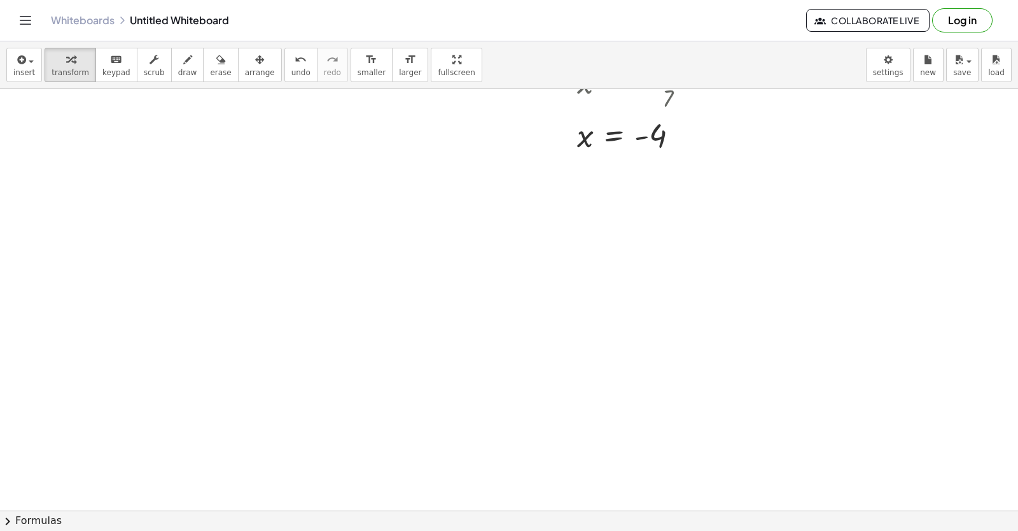
scroll to position [12287, 17]
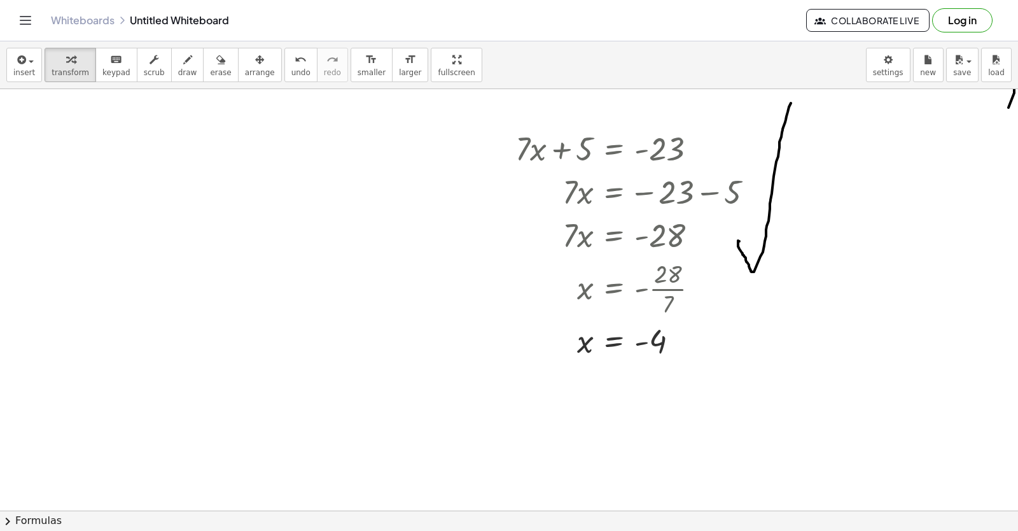
scroll to position [12032, 17]
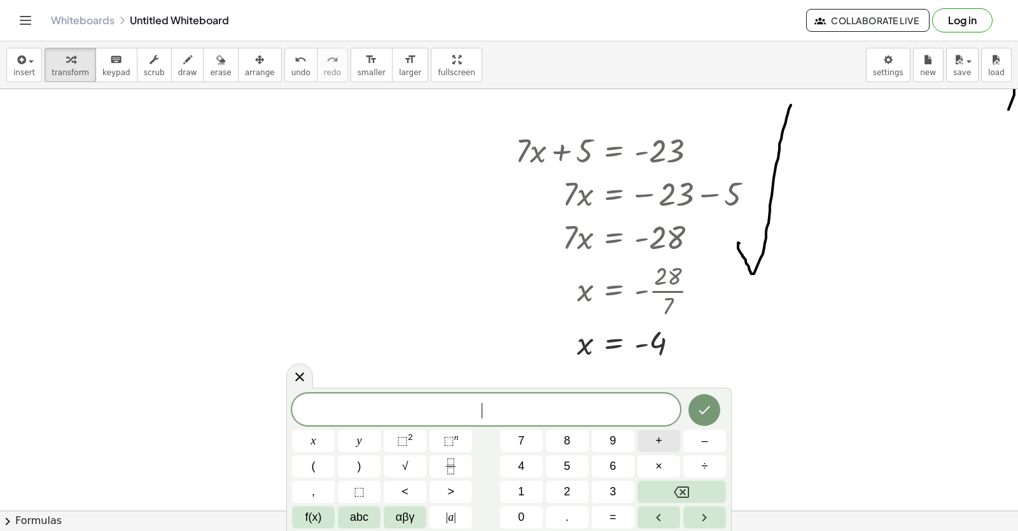
click at [640, 439] on button "+" at bounding box center [659, 441] width 43 height 22
click at [537, 454] on div "+ ​ x y ⬚ 2 ⬚ n 7 8 9 + – ( ) √ 4 5 6 × ÷ , ⬚ < > 1 2 3 f(x) abc αβγ | a | 0 . =" at bounding box center [509, 460] width 434 height 135
click at [361, 442] on span "y" at bounding box center [359, 440] width 5 height 17
click at [690, 491] on button "Backspace" at bounding box center [682, 492] width 88 height 22
click at [652, 495] on button "Backspace" at bounding box center [682, 492] width 88 height 22
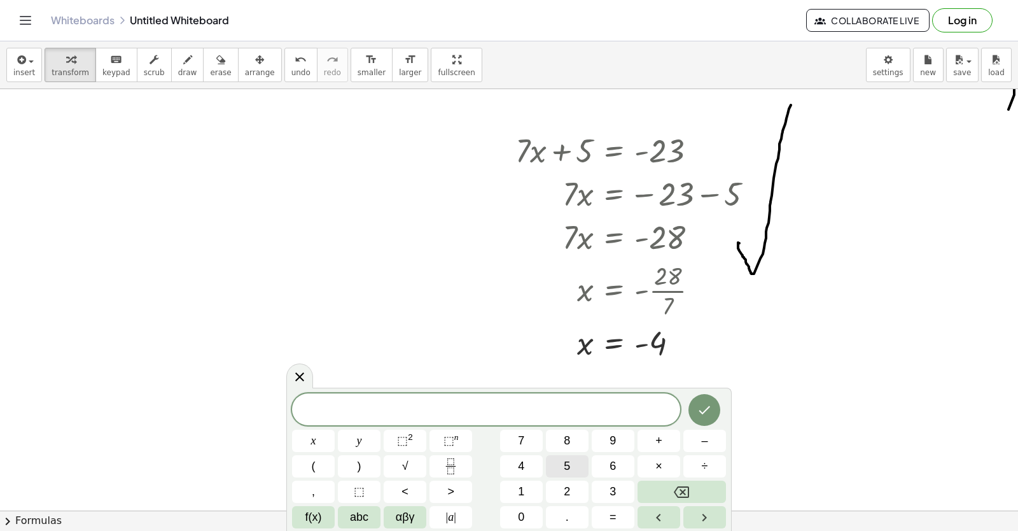
click at [470, 451] on div "​ x y ⬚ 2 ⬚ n 7 8 9 + – ( ) √ 4 5 6 × ÷ , ⬚ < > 1 2 3 f(x) abc αβγ | a | 0 . =" at bounding box center [509, 460] width 434 height 135
click at [381, 443] on button "y" at bounding box center [359, 441] width 43 height 22
click at [715, 444] on button "–" at bounding box center [705, 441] width 43 height 22
click at [529, 490] on button "1" at bounding box center [521, 492] width 43 height 22
click at [526, 473] on button "4" at bounding box center [521, 466] width 43 height 22
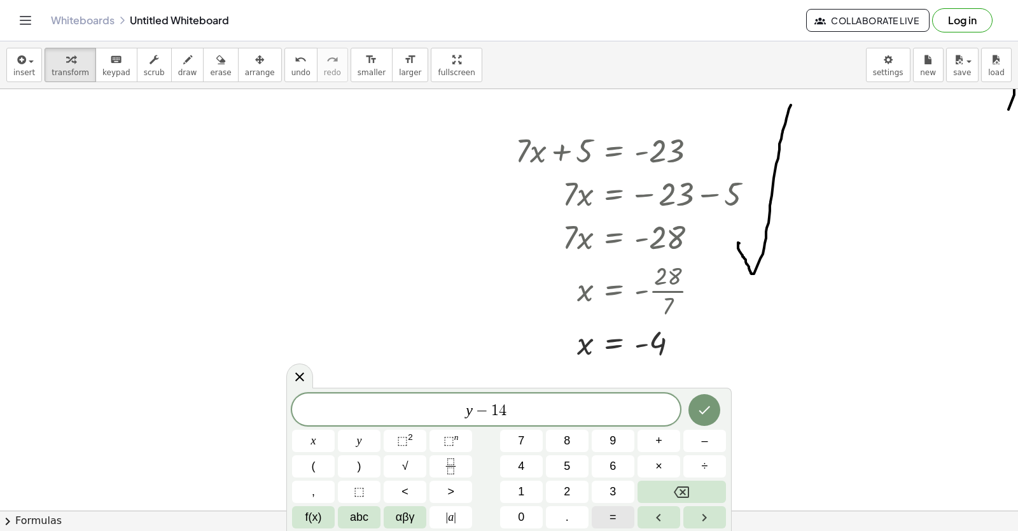
click at [614, 519] on span "=" at bounding box center [613, 517] width 7 height 17
click at [598, 470] on button "6" at bounding box center [613, 466] width 43 height 22
click at [714, 495] on body "Graspable Math Activities Get Started Activity Bank Assigned Work Classes White…" at bounding box center [509, 265] width 1018 height 531
click at [679, 491] on icon "Backspace" at bounding box center [681, 491] width 15 height 15
click at [676, 491] on icon "Backspace" at bounding box center [681, 491] width 15 height 15
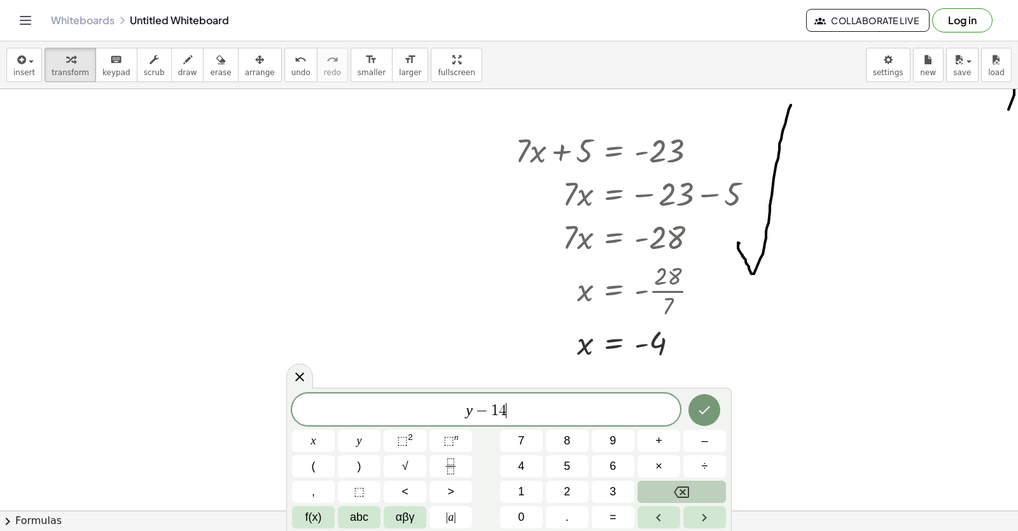
click at [674, 493] on icon "Backspace" at bounding box center [681, 491] width 15 height 15
click at [673, 498] on button "Backspace" at bounding box center [682, 492] width 88 height 22
click at [673, 495] on button "Backspace" at bounding box center [682, 492] width 88 height 22
click at [672, 493] on button "Backspace" at bounding box center [682, 492] width 88 height 22
click at [672, 489] on button "Backspace" at bounding box center [682, 492] width 88 height 22
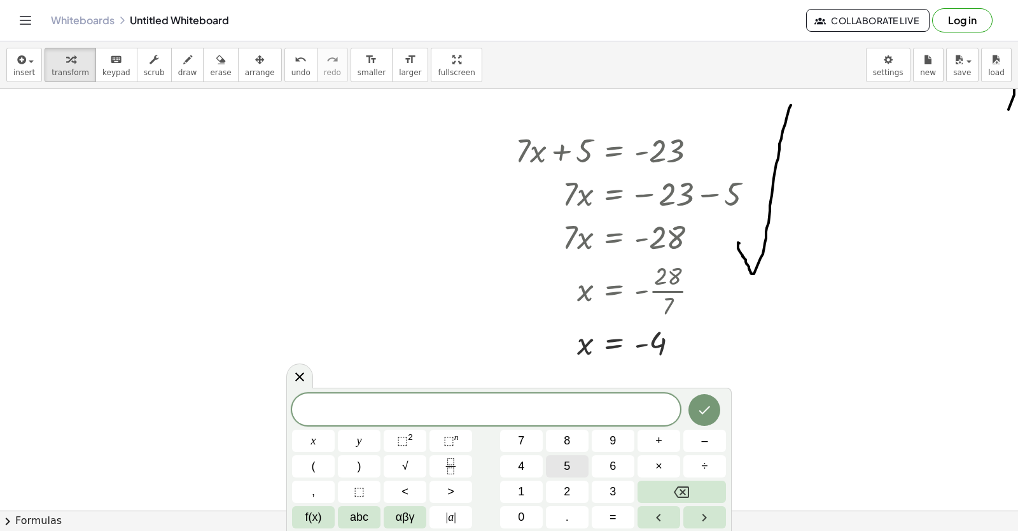
click at [566, 467] on span "5" at bounding box center [567, 466] width 6 height 17
click at [369, 442] on button "y" at bounding box center [359, 441] width 43 height 22
click at [701, 442] on span "–" at bounding box center [704, 440] width 6 height 17
click at [521, 484] on span "1" at bounding box center [521, 491] width 6 height 17
click at [538, 477] on button "4" at bounding box center [521, 466] width 43 height 22
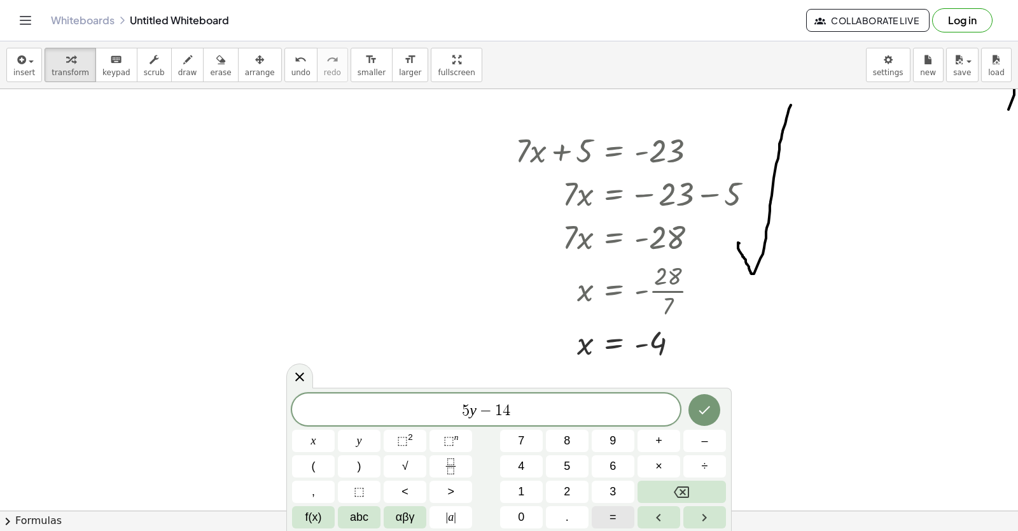
click at [619, 509] on button "=" at bounding box center [613, 517] width 43 height 22
click at [614, 461] on span "6" at bounding box center [613, 466] width 6 height 17
click at [703, 407] on icon "Done" at bounding box center [704, 409] width 15 height 15
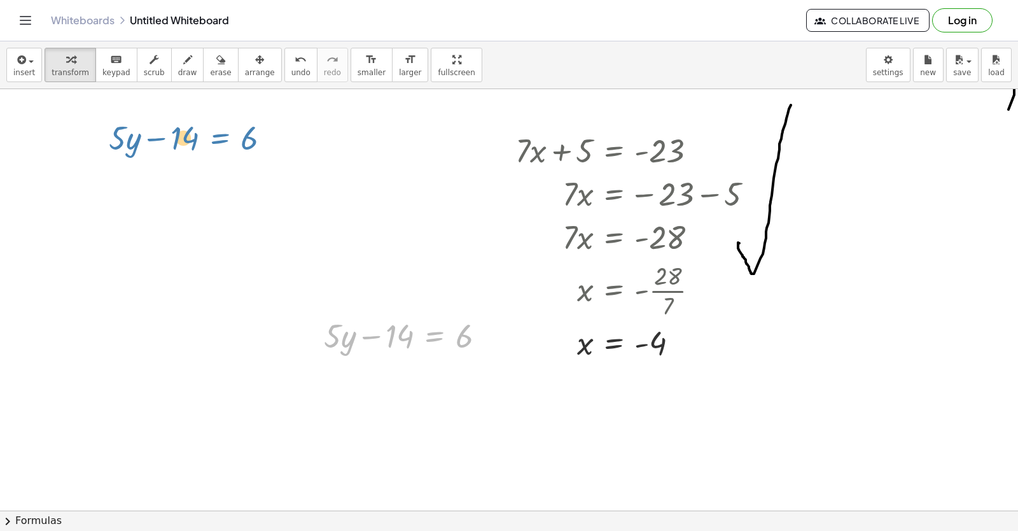
drag, startPoint x: 415, startPoint y: 348, endPoint x: 201, endPoint y: 162, distance: 283.8
drag, startPoint x: 373, startPoint y: 328, endPoint x: 376, endPoint y: 336, distance: 8.1
click at [376, 336] on div at bounding box center [410, 334] width 185 height 43
drag, startPoint x: 367, startPoint y: 325, endPoint x: 479, endPoint y: 335, distance: 112.5
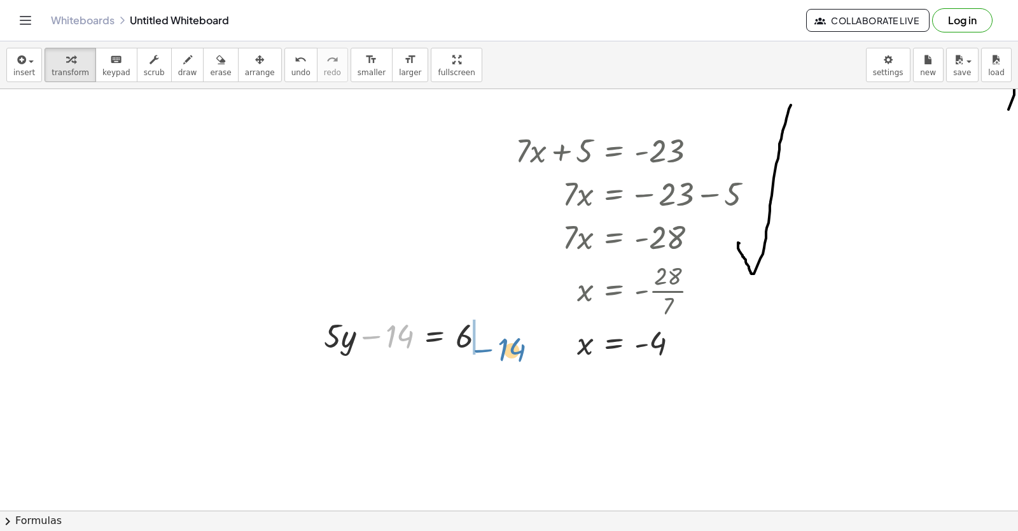
click at [479, 335] on div at bounding box center [410, 334] width 185 height 43
drag, startPoint x: 488, startPoint y: 334, endPoint x: 425, endPoint y: 389, distance: 83.9
click at [486, 337] on div at bounding box center [468, 334] width 185 height 43
drag, startPoint x: 389, startPoint y: 347, endPoint x: 421, endPoint y: 402, distance: 63.6
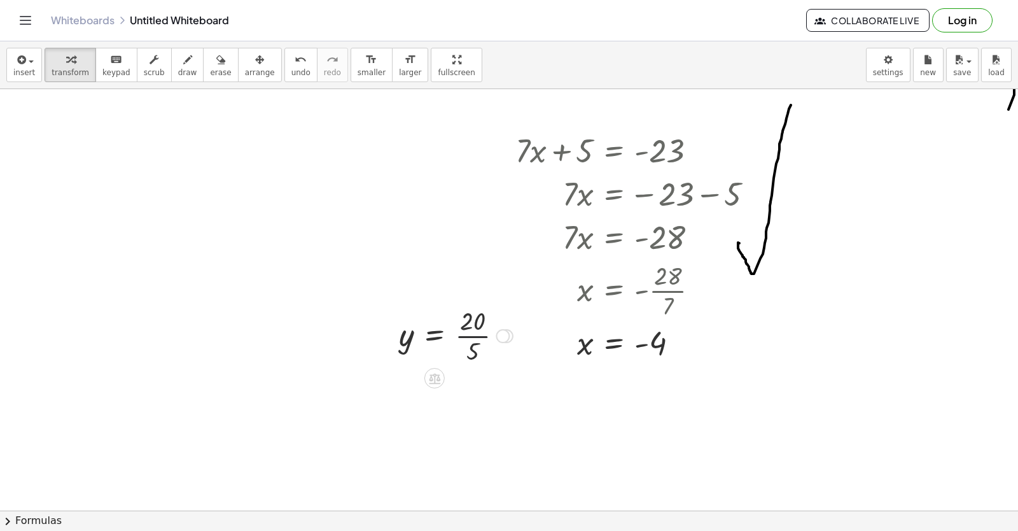
click at [470, 332] on div at bounding box center [456, 335] width 127 height 64
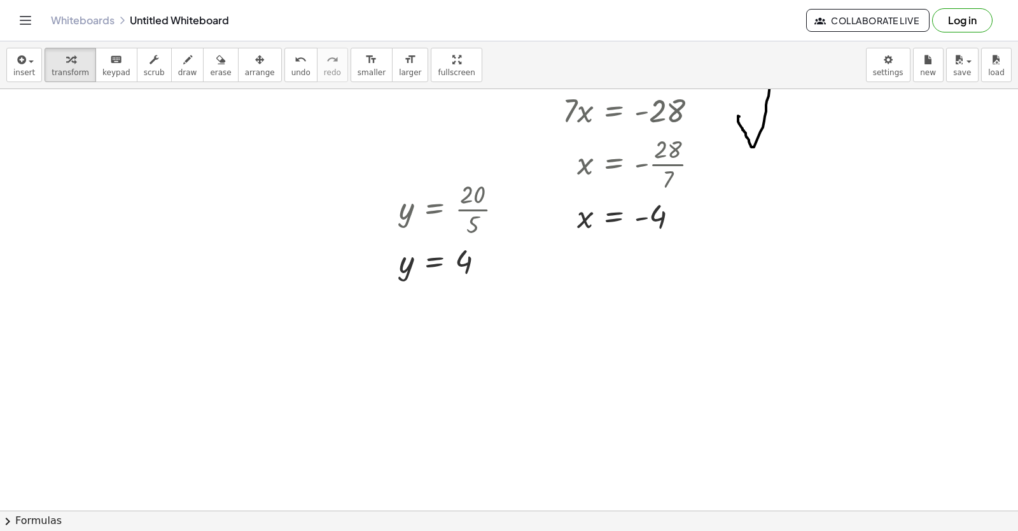
scroll to position [12223, 17]
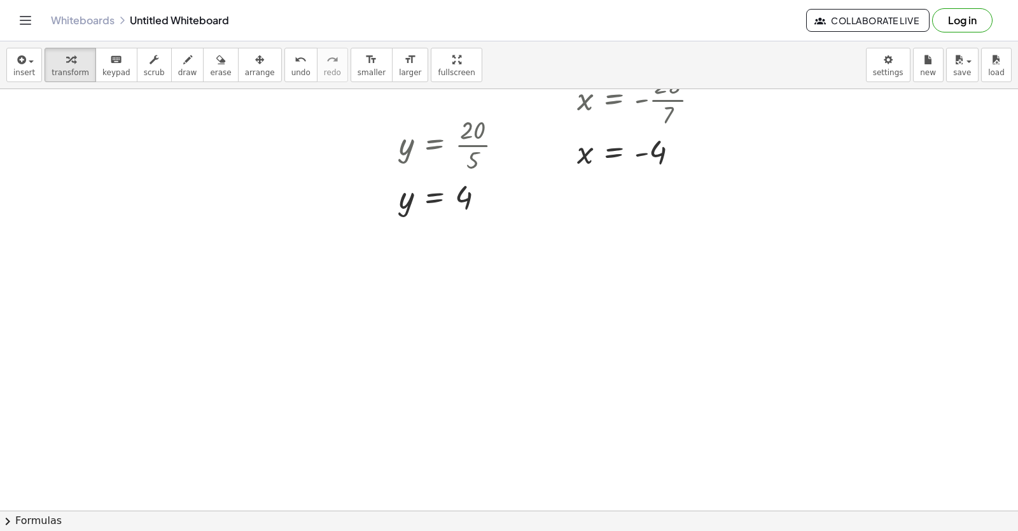
drag, startPoint x: 697, startPoint y: 424, endPoint x: 682, endPoint y: 433, distance: 17.5
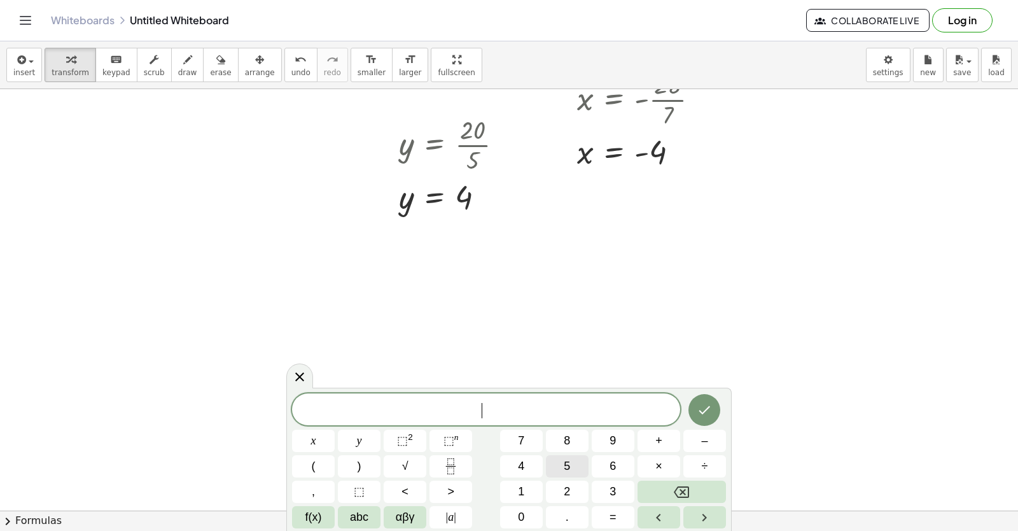
click at [564, 461] on span "5" at bounding box center [567, 466] width 6 height 17
click at [373, 440] on button "y" at bounding box center [359, 441] width 43 height 22
click at [698, 445] on button "–" at bounding box center [705, 441] width 43 height 22
click at [514, 485] on button "1" at bounding box center [521, 492] width 43 height 22
click at [524, 474] on button "4" at bounding box center [521, 466] width 43 height 22
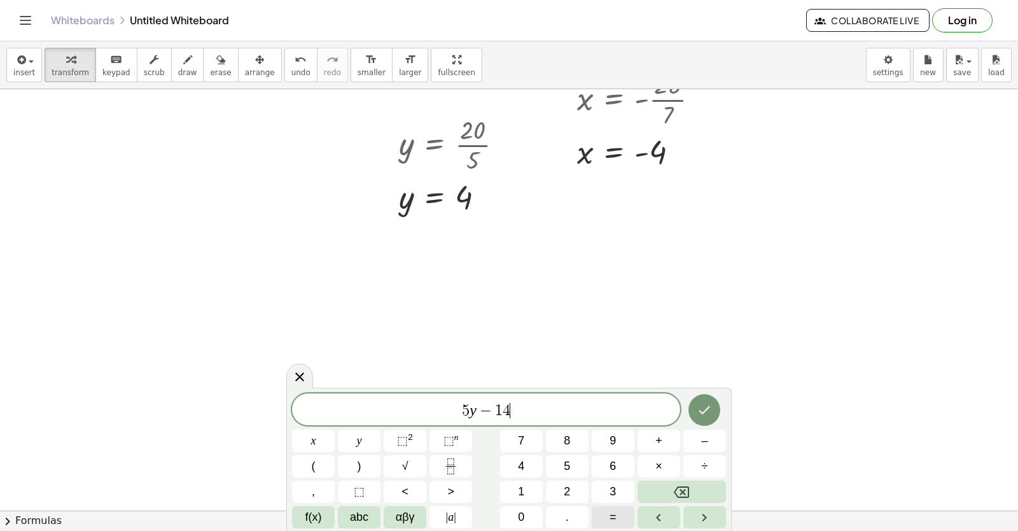
click at [623, 519] on button "=" at bounding box center [613, 517] width 43 height 22
click at [625, 474] on button "6" at bounding box center [613, 466] width 43 height 22
click at [712, 399] on button "Done" at bounding box center [705, 410] width 32 height 32
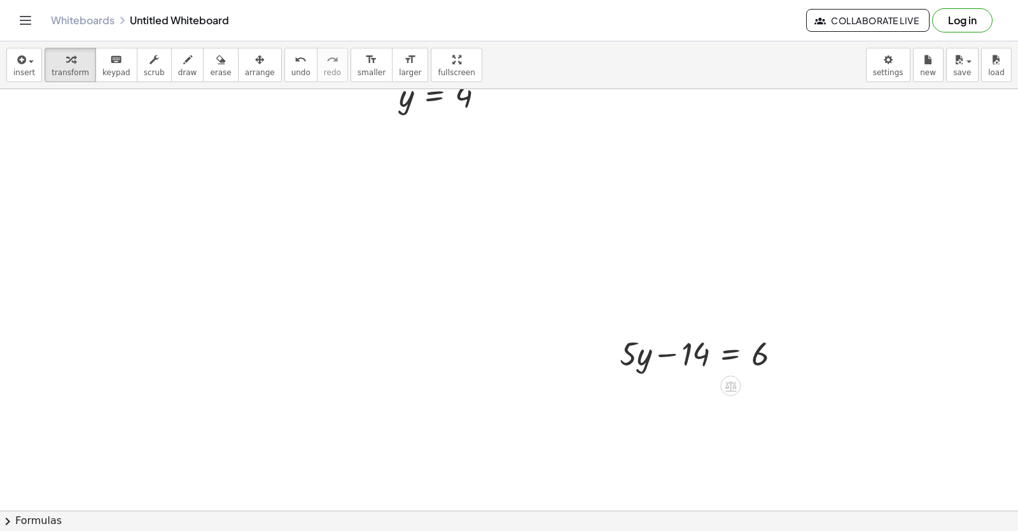
scroll to position [12414, 17]
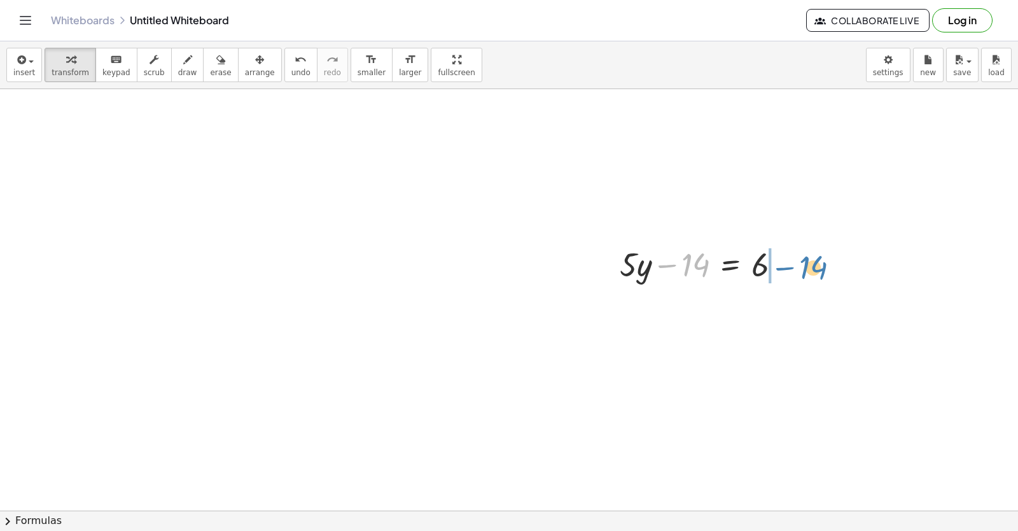
drag, startPoint x: 696, startPoint y: 267, endPoint x: 813, endPoint y: 269, distance: 117.1
click at [796, 313] on div at bounding box center [735, 306] width 243 height 43
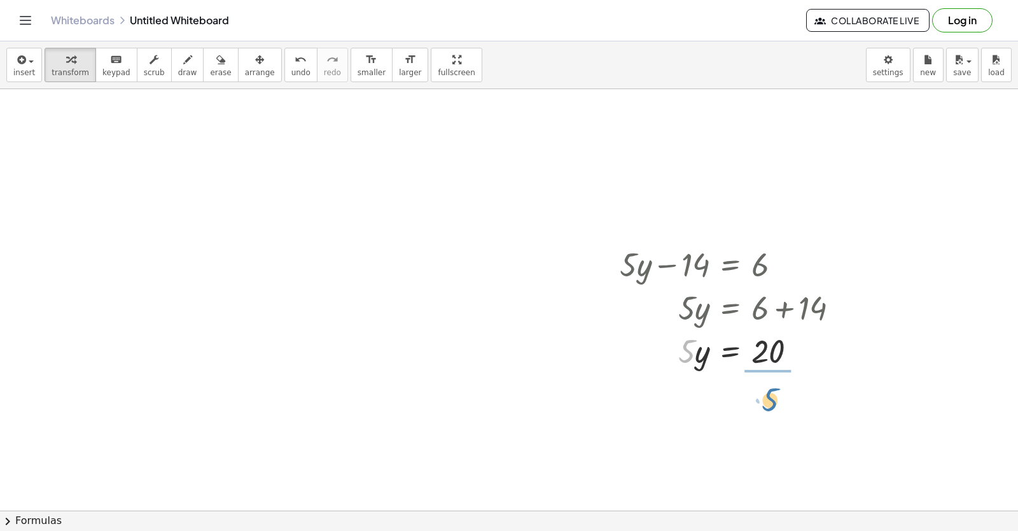
drag, startPoint x: 686, startPoint y: 367, endPoint x: 773, endPoint y: 404, distance: 94.4
click at [766, 401] on div at bounding box center [735, 404] width 243 height 64
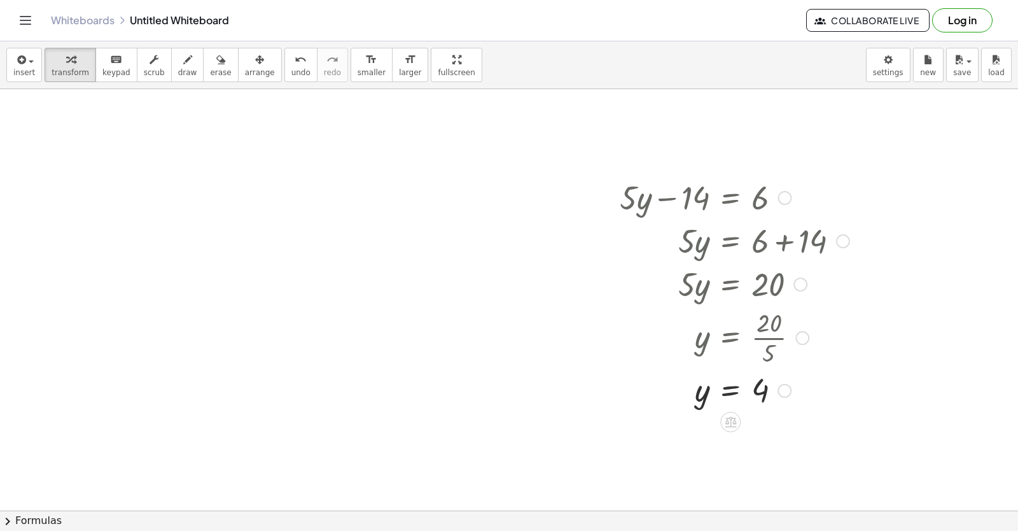
scroll to position [12541, 17]
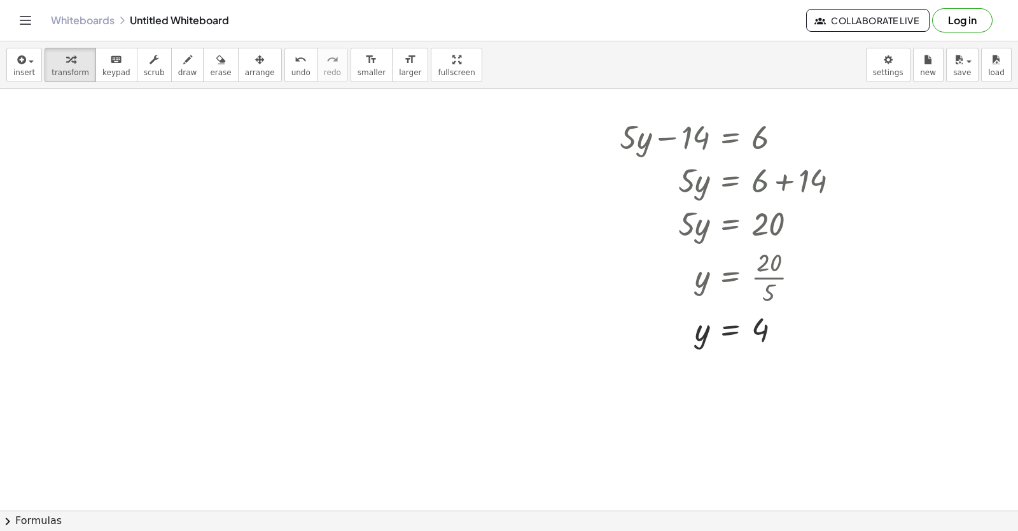
click at [191, 59] on div "transform keyboard keypad scrub draw erase arrange" at bounding box center [163, 65] width 237 height 34
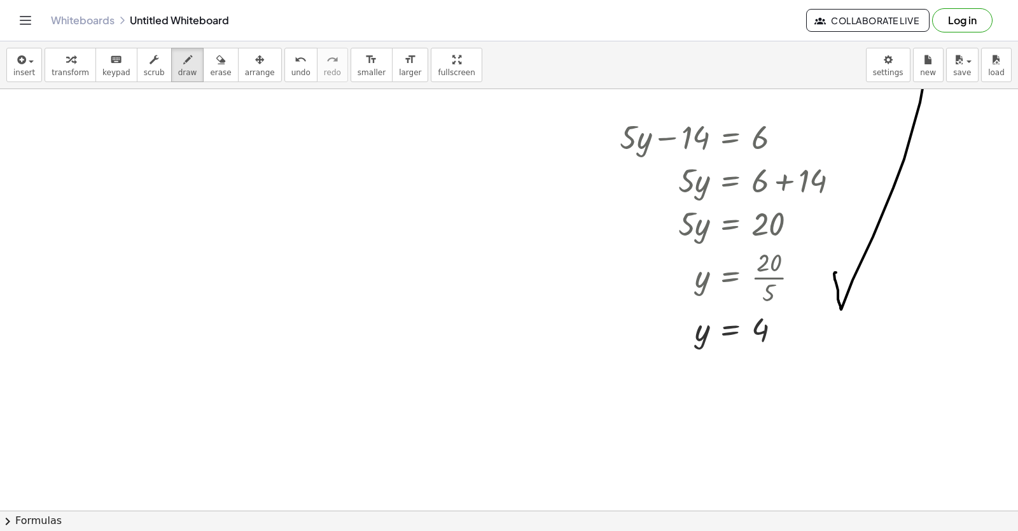
drag, startPoint x: 836, startPoint y: 272, endPoint x: 742, endPoint y: 362, distance: 130.1
click at [918, 72] on div "insert select one: Math Expression Function Text Youtube Video Graphing Geometr…" at bounding box center [509, 285] width 1018 height 489
click at [80, 83] on div "insert select one: Math Expression Function Text Youtube Video Graphing Geometr…" at bounding box center [509, 65] width 1018 height 48
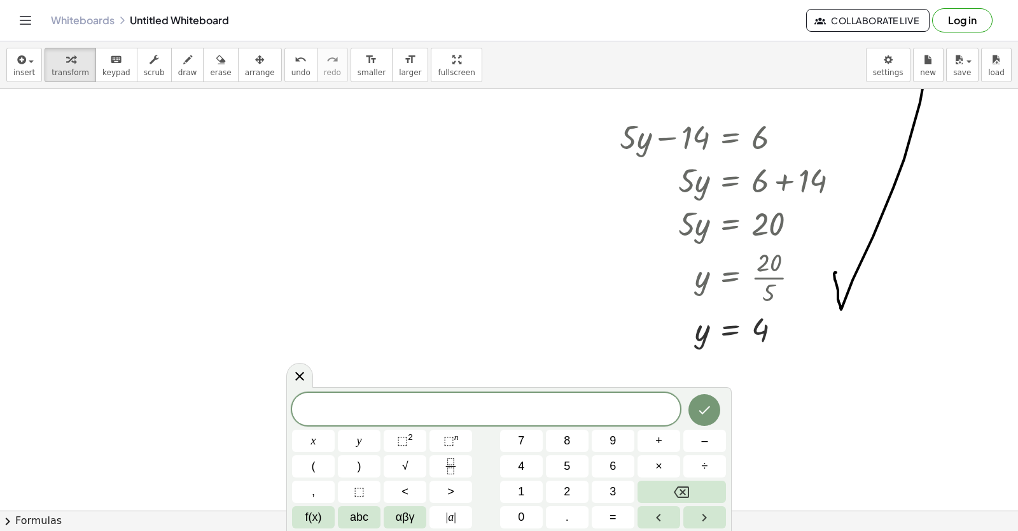
click at [433, 405] on span at bounding box center [486, 409] width 388 height 19
click at [576, 446] on div "​ x y ⬚ 2 ⬚ n 7 8 9 + – ( ) √ 4 5 6 × ÷ , ⬚ < > 1 2 3 f(x) abc αβγ | a | 0 . =" at bounding box center [509, 460] width 434 height 135
click at [601, 438] on button "9" at bounding box center [613, 441] width 43 height 22
click at [319, 442] on button "x" at bounding box center [313, 441] width 43 height 22
click at [652, 457] on div "9 x ​ x y ⬚ 2 ⬚ n 7 8 9 + – ( ) √ 4 5 6 × ÷ , ⬚ < > 1 2 3 f(x) abc αβγ | a | 0 …" at bounding box center [509, 460] width 434 height 135
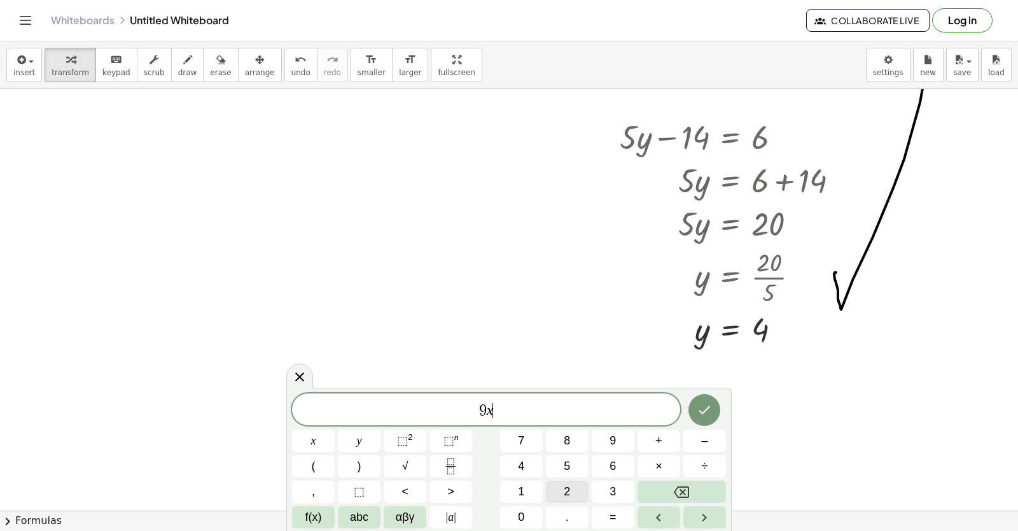
click at [544, 491] on div "9 x ​ x y ⬚ 2 ⬚ n 7 8 9 + – ( ) √ 4 5 6 × ÷ , ⬚ < > 1 2 3 f(x) abc αβγ | a | 0 …" at bounding box center [509, 460] width 434 height 135
click at [538, 518] on button "0" at bounding box center [521, 517] width 43 height 22
click at [609, 512] on button "=" at bounding box center [613, 517] width 43 height 22
click at [566, 488] on div "9 x 0 = ​ x y ⬚ 2 ⬚ n 7 8 9 + – ( ) √ 4 5 6 × ÷ , ⬚ < > 1 2 3 f(x) abc αβγ | a …" at bounding box center [509, 460] width 434 height 135
click at [618, 466] on button "6" at bounding box center [613, 466] width 43 height 22
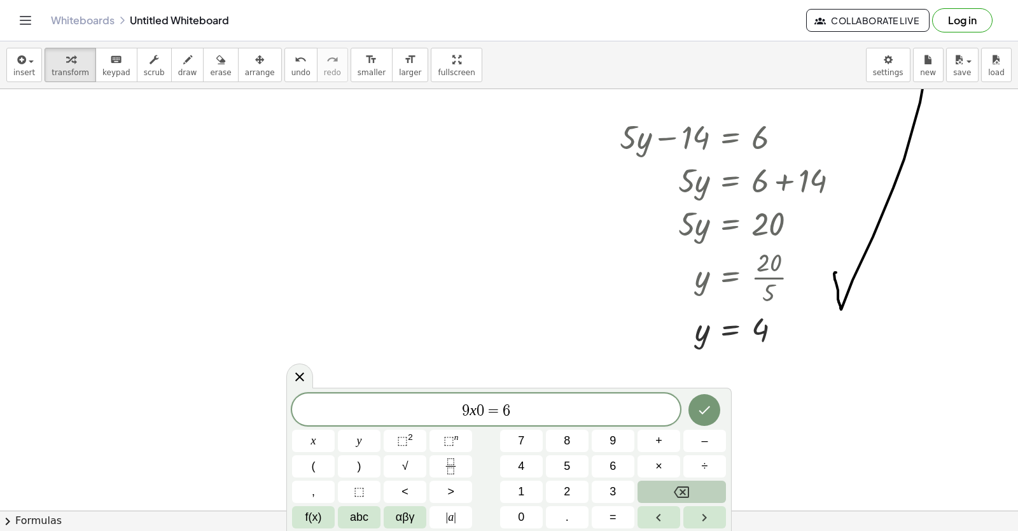
click at [704, 492] on button "Backspace" at bounding box center [682, 492] width 88 height 22
click at [701, 494] on button "Backspace" at bounding box center [682, 492] width 88 height 22
click at [686, 448] on button "–" at bounding box center [705, 441] width 43 height 22
click at [539, 505] on div "9 x − ​ x y ⬚ 2 ⬚ n 7 8 9 + – ( ) √ 4 5 6 × ÷ , ⬚ < > 1 2 3 f(x) abc αβγ | a | …" at bounding box center [509, 460] width 434 height 135
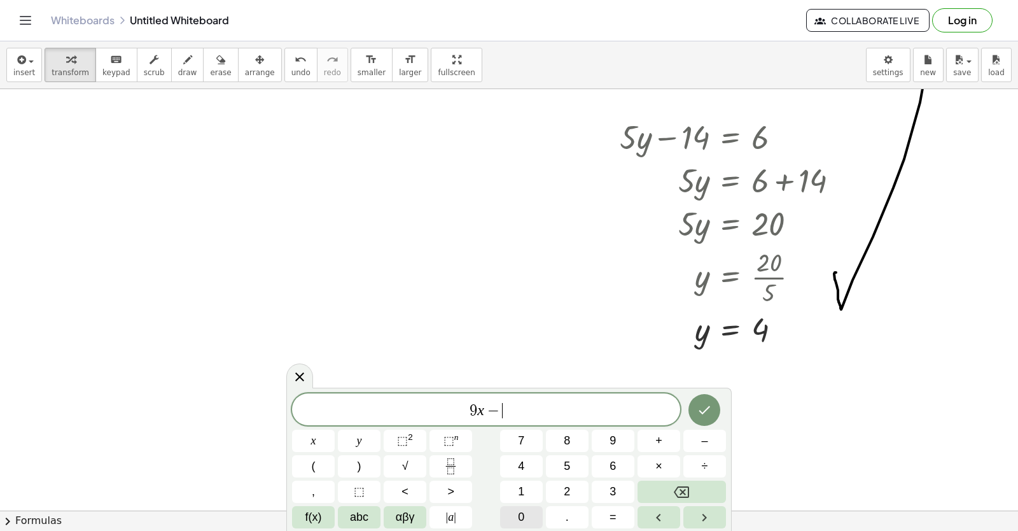
click at [513, 517] on button "0" at bounding box center [521, 517] width 43 height 22
click at [679, 498] on button "Backspace" at bounding box center [682, 492] width 88 height 22
click at [564, 500] on button "2" at bounding box center [567, 492] width 43 height 22
click at [541, 521] on button "0" at bounding box center [521, 517] width 43 height 22
click at [623, 514] on button "=" at bounding box center [613, 517] width 43 height 22
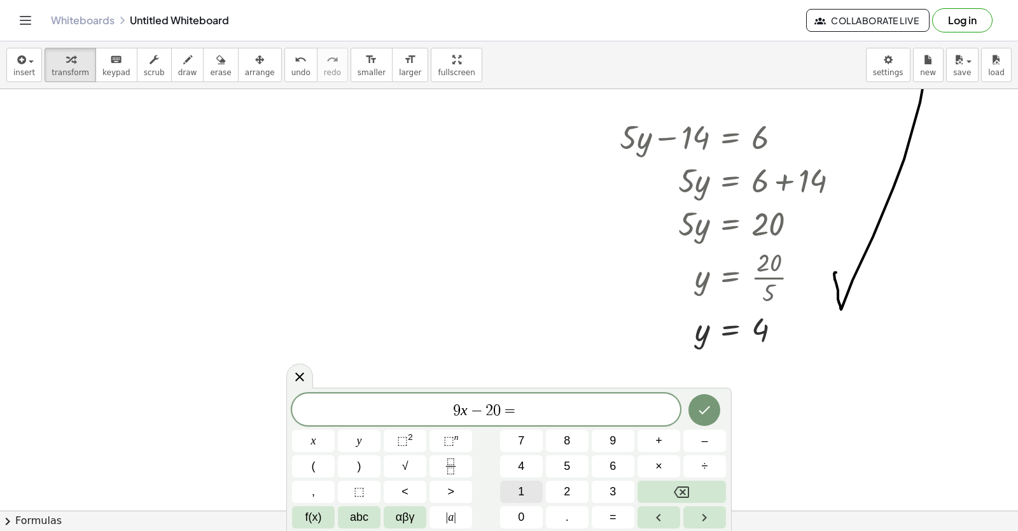
click at [537, 491] on button "1" at bounding box center [521, 492] width 43 height 22
click at [620, 463] on button "6" at bounding box center [613, 466] width 43 height 22
click at [691, 409] on button "Done" at bounding box center [705, 410] width 32 height 32
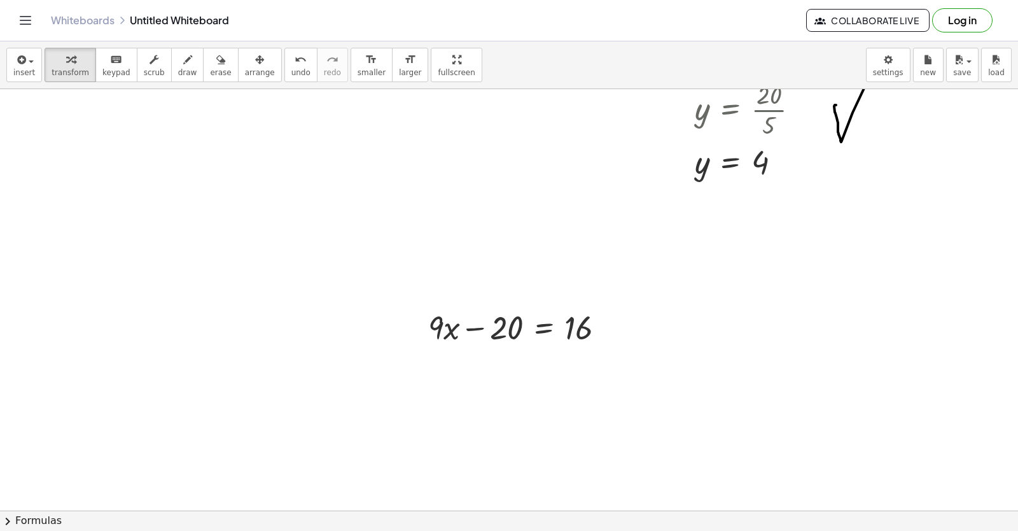
scroll to position [12778, 17]
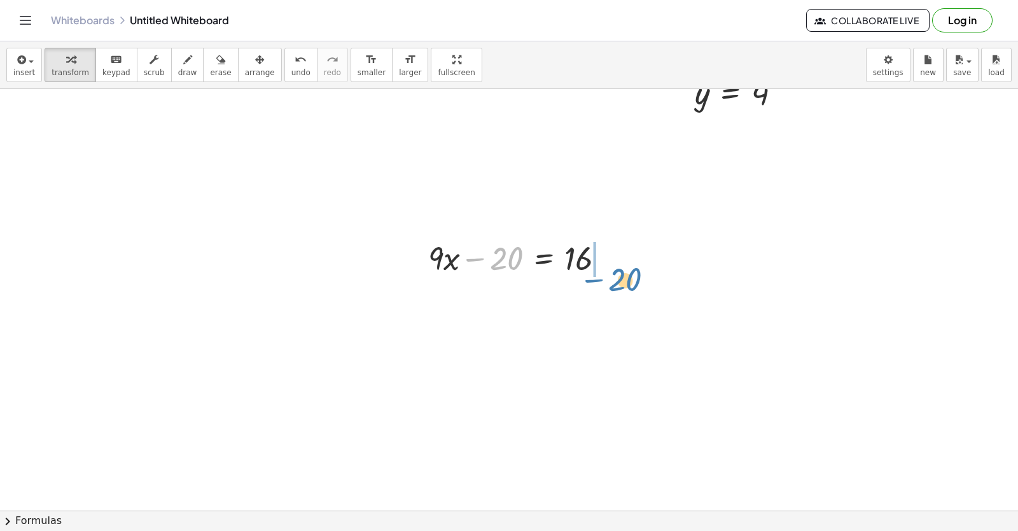
drag, startPoint x: 504, startPoint y: 261, endPoint x: 628, endPoint y: 279, distance: 124.8
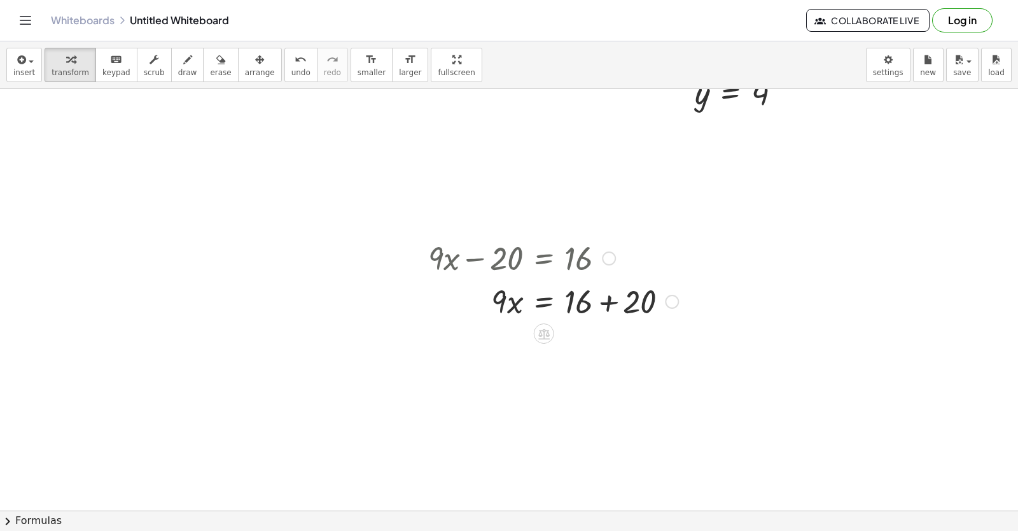
drag, startPoint x: 607, startPoint y: 309, endPoint x: 568, endPoint y: 365, distance: 68.7
click at [606, 308] on div at bounding box center [553, 300] width 263 height 43
drag, startPoint x: 500, startPoint y: 350, endPoint x: 587, endPoint y: 392, distance: 96.8
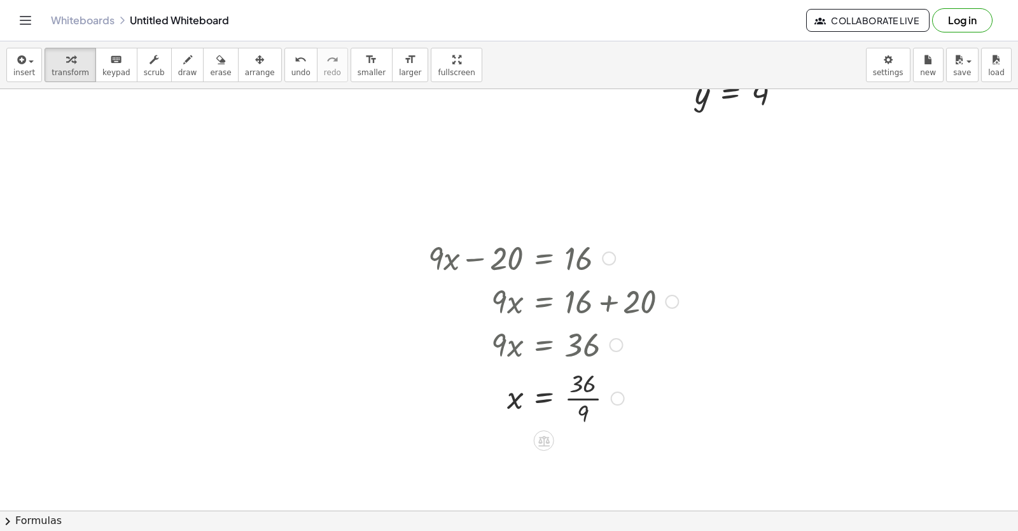
click at [575, 402] on div at bounding box center [553, 397] width 263 height 64
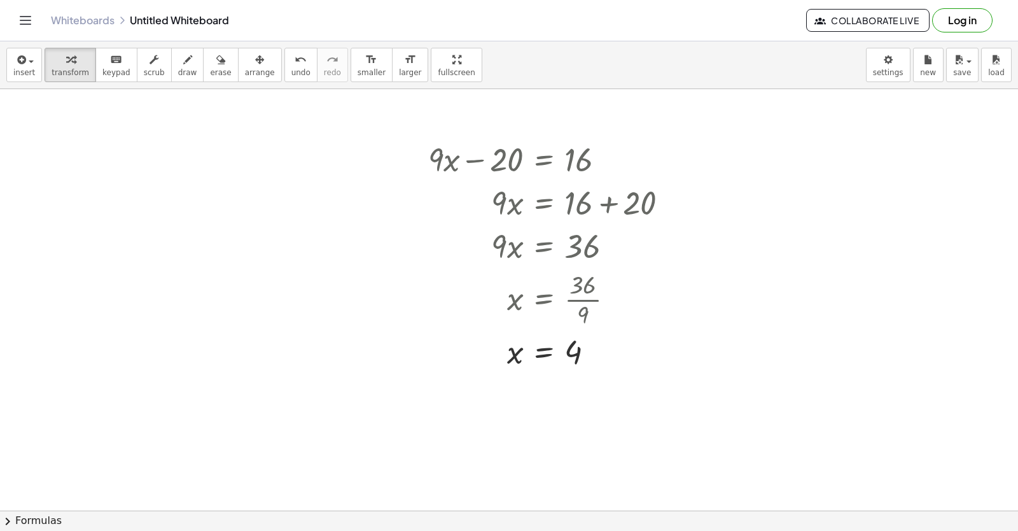
scroll to position [12905, 17]
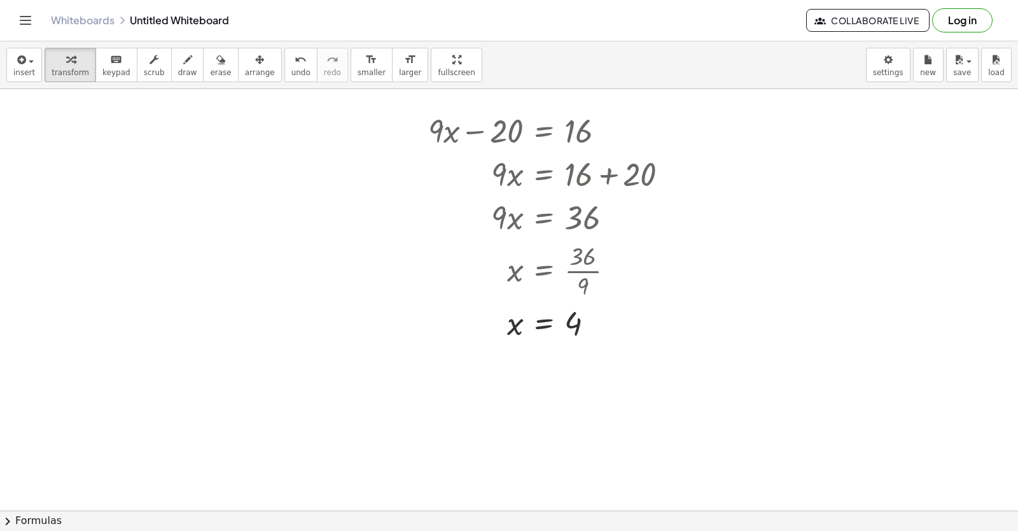
drag, startPoint x: 861, startPoint y: 339, endPoint x: 861, endPoint y: 349, distance: 10.2
drag, startPoint x: 750, startPoint y: 361, endPoint x: 253, endPoint y: 258, distance: 507.7
drag, startPoint x: 183, startPoint y: 56, endPoint x: 767, endPoint y: 332, distance: 646.3
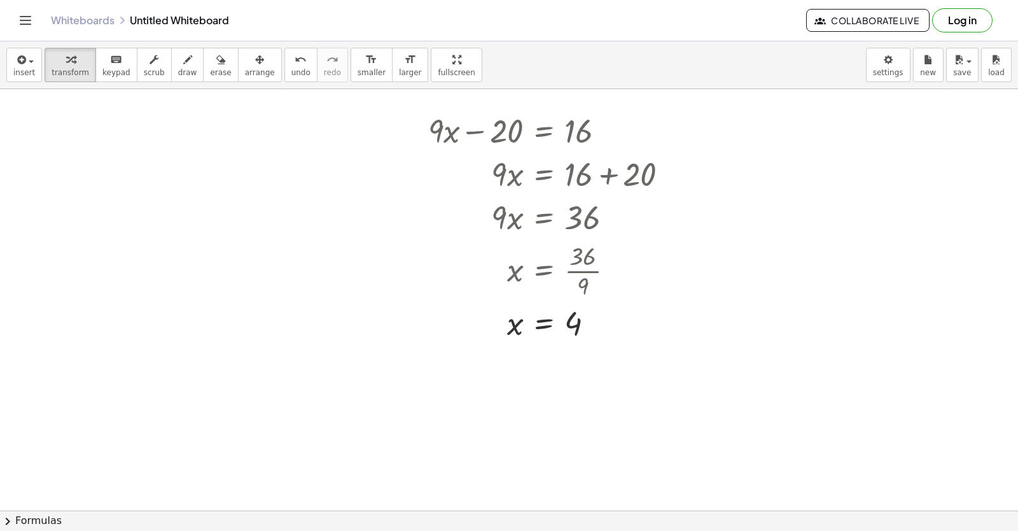
click at [185, 59] on button "draw" at bounding box center [187, 65] width 33 height 34
drag, startPoint x: 675, startPoint y: 246, endPoint x: 733, endPoint y: 151, distance: 111.7
click at [57, 56] on div "button" at bounding box center [71, 59] width 38 height 15
click at [178, 72] on span "draw" at bounding box center [187, 72] width 19 height 9
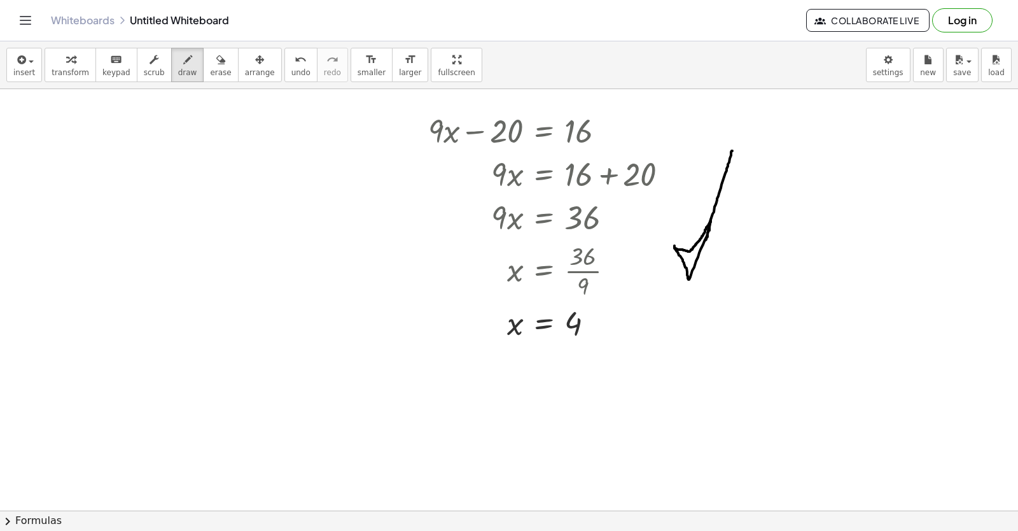
drag, startPoint x: 675, startPoint y: 246, endPoint x: 692, endPoint y: 252, distance: 18.3
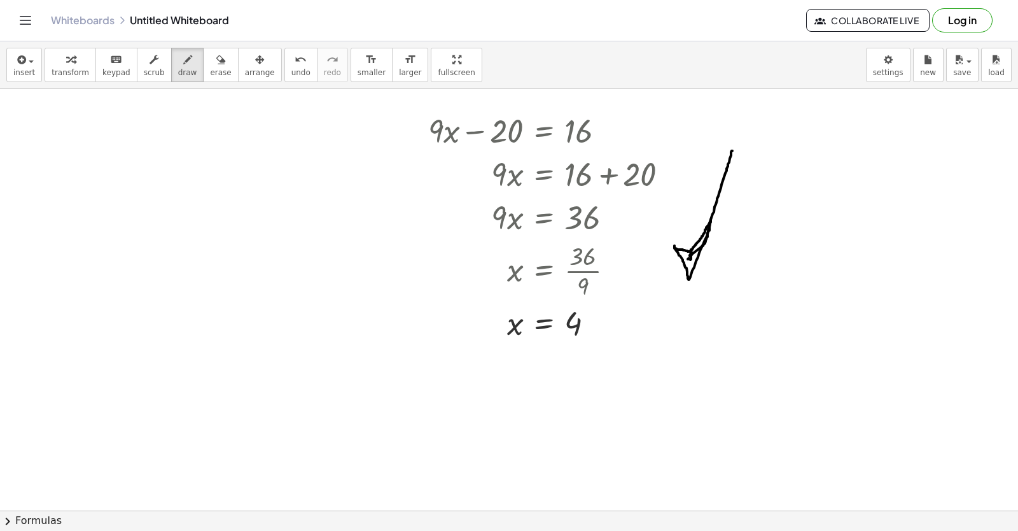
drag, startPoint x: 688, startPoint y: 259, endPoint x: 685, endPoint y: 253, distance: 7.1
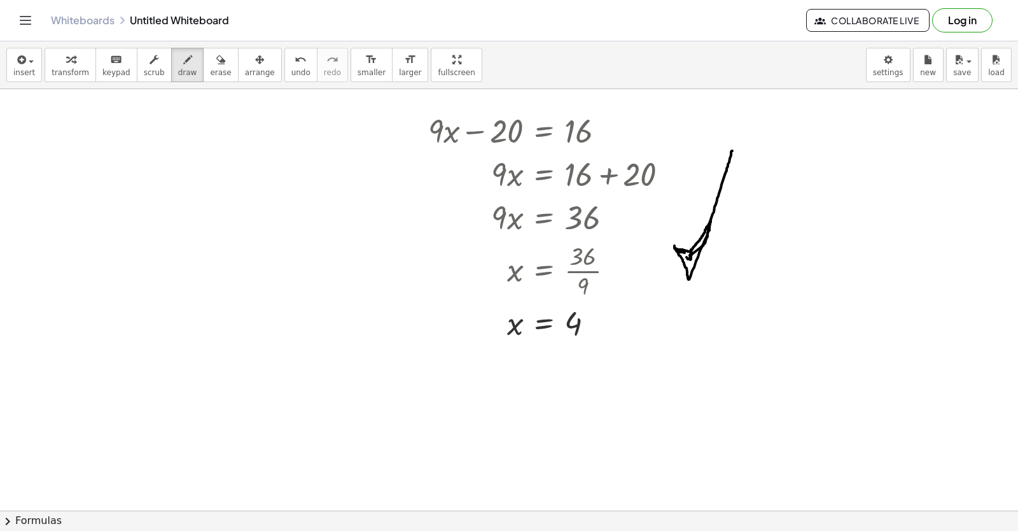
drag, startPoint x: 680, startPoint y: 251, endPoint x: 689, endPoint y: 260, distance: 12.6
drag, startPoint x: 691, startPoint y: 257, endPoint x: 684, endPoint y: 257, distance: 6.4
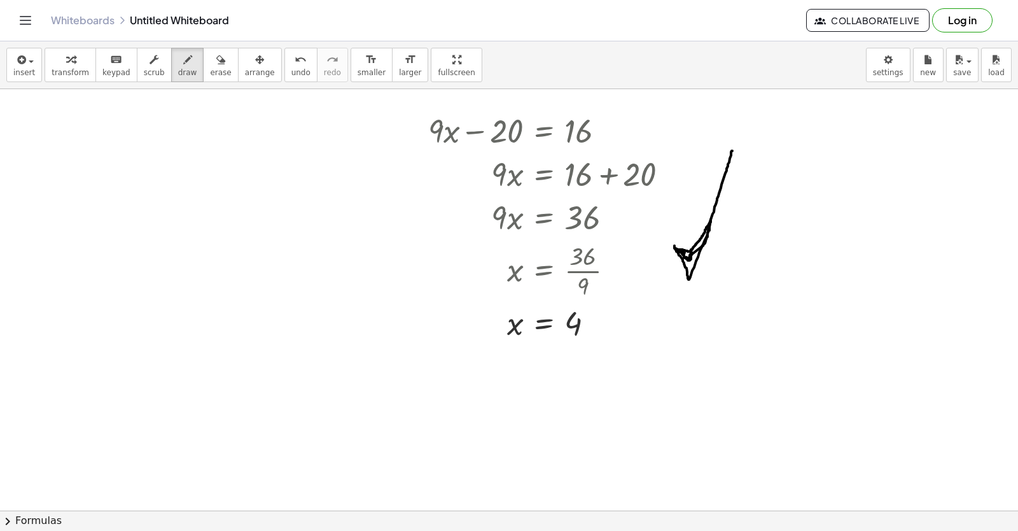
drag, startPoint x: 686, startPoint y: 259, endPoint x: 622, endPoint y: 248, distance: 64.6
drag, startPoint x: 207, startPoint y: 63, endPoint x: 656, endPoint y: 183, distance: 465.0
click at [240, 72] on div "transform keyboard keypad scrub draw erase arrange" at bounding box center [163, 65] width 237 height 34
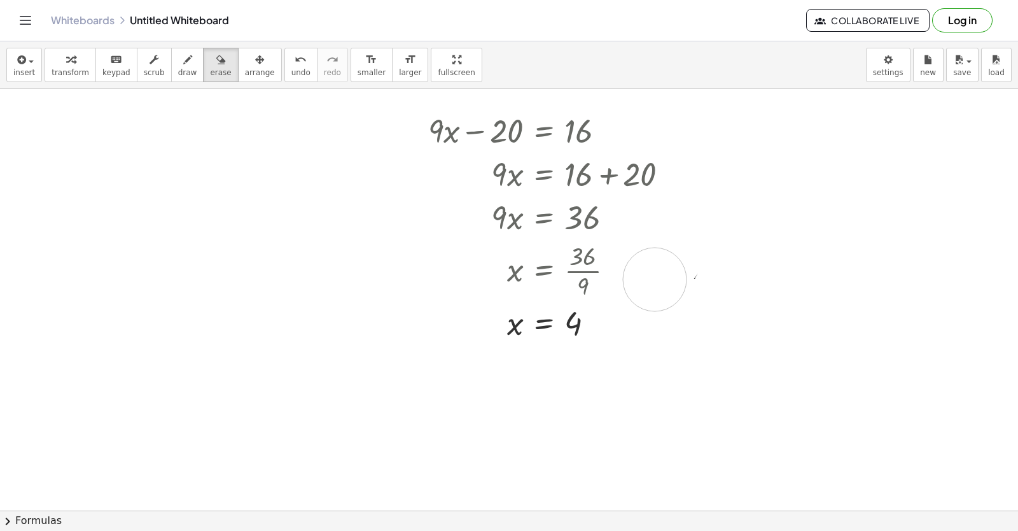
drag, startPoint x: 736, startPoint y: 120, endPoint x: 709, endPoint y: 256, distance: 138.3
click at [101, 69] on div "transform keyboard keypad scrub draw erase arrange" at bounding box center [163, 65] width 237 height 34
click at [223, 77] on div "transform keyboard keypad scrub draw erase arrange" at bounding box center [163, 65] width 237 height 34
drag, startPoint x: 658, startPoint y: 237, endPoint x: 691, endPoint y: 130, distance: 111.3
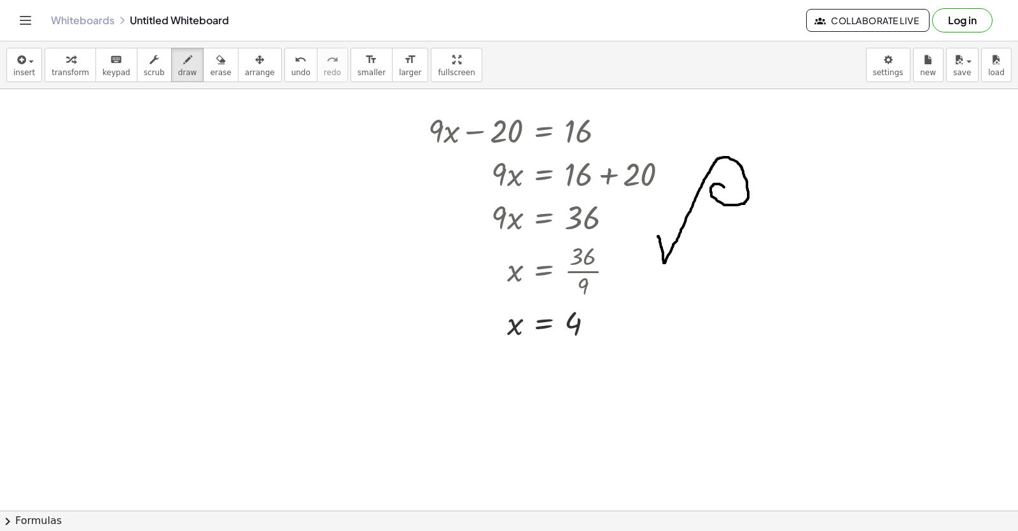
click at [66, 61] on icon "button" at bounding box center [70, 59] width 9 height 15
drag, startPoint x: 911, startPoint y: 331, endPoint x: 882, endPoint y: 312, distance: 35.0
drag, startPoint x: 882, startPoint y: 312, endPoint x: 874, endPoint y: 310, distance: 7.9
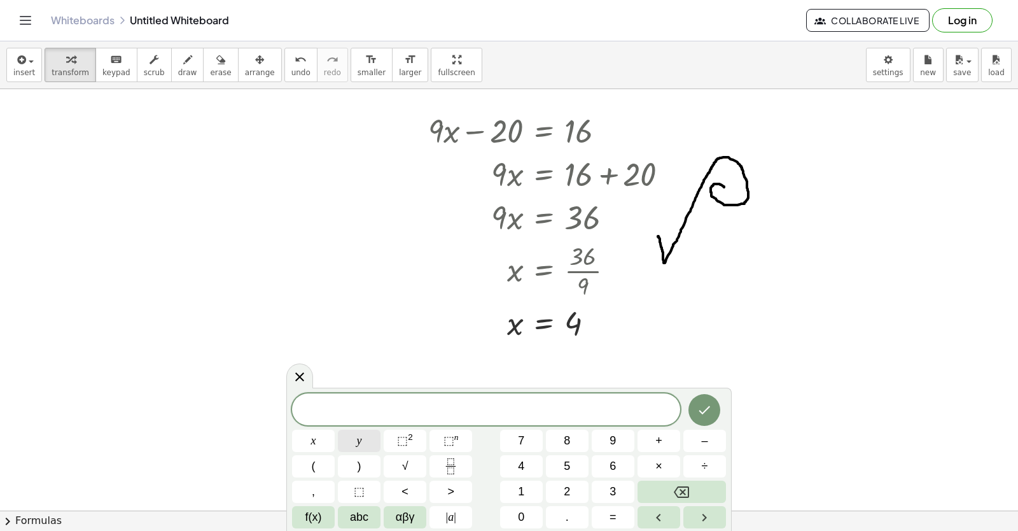
click at [379, 444] on button "y" at bounding box center [359, 441] width 43 height 22
click at [712, 437] on button "–" at bounding box center [705, 441] width 43 height 22
click at [565, 486] on span "2" at bounding box center [567, 491] width 6 height 17
click at [300, 435] on button "x" at bounding box center [313, 441] width 43 height 22
click at [601, 520] on button "=" at bounding box center [613, 517] width 43 height 22
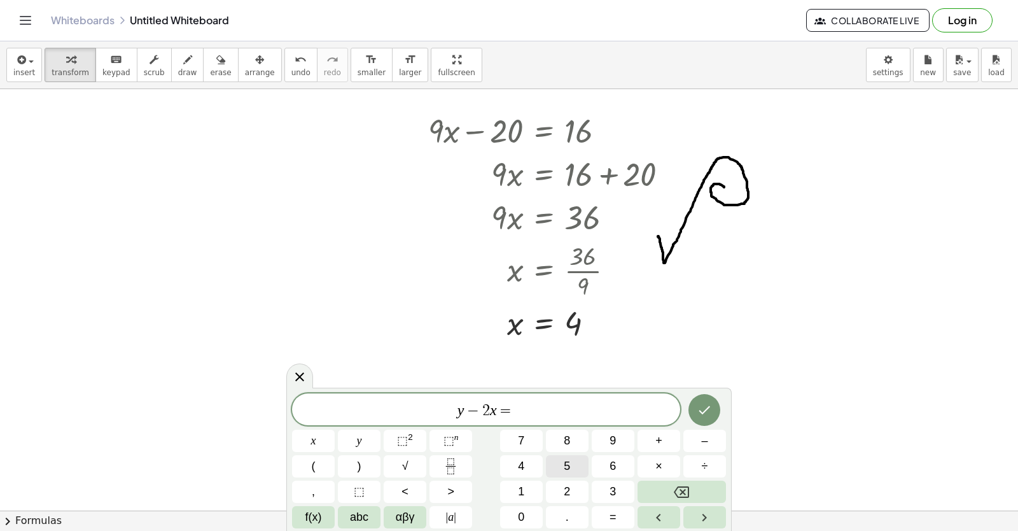
click at [569, 465] on span "5" at bounding box center [567, 466] width 6 height 17
click at [703, 418] on button "Done" at bounding box center [705, 410] width 32 height 32
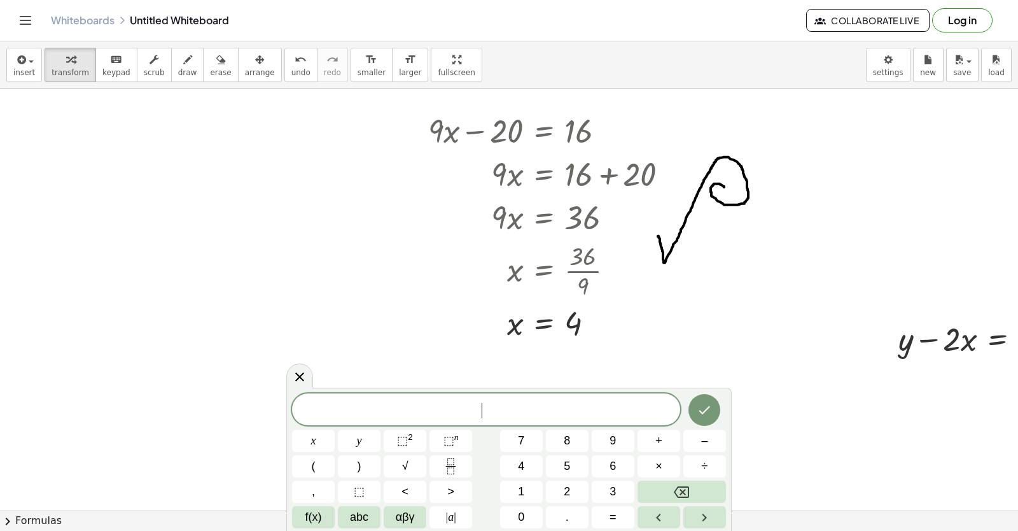
click at [982, 337] on div at bounding box center [978, 337] width 172 height 43
click at [956, 335] on div at bounding box center [978, 337] width 172 height 43
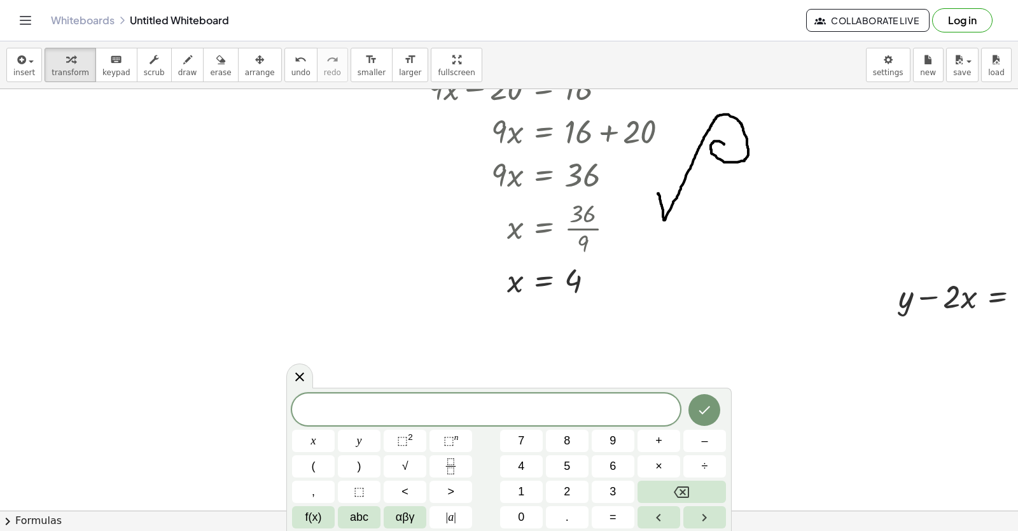
scroll to position [13072, 17]
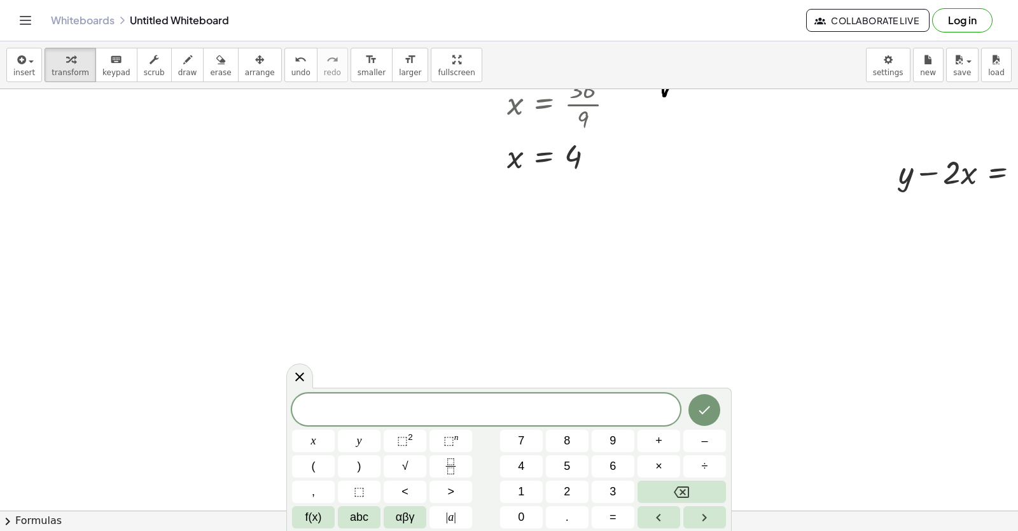
drag, startPoint x: 943, startPoint y: 279, endPoint x: 933, endPoint y: 278, distance: 9.6
drag, startPoint x: 980, startPoint y: 183, endPoint x: 705, endPoint y: 300, distance: 298.9
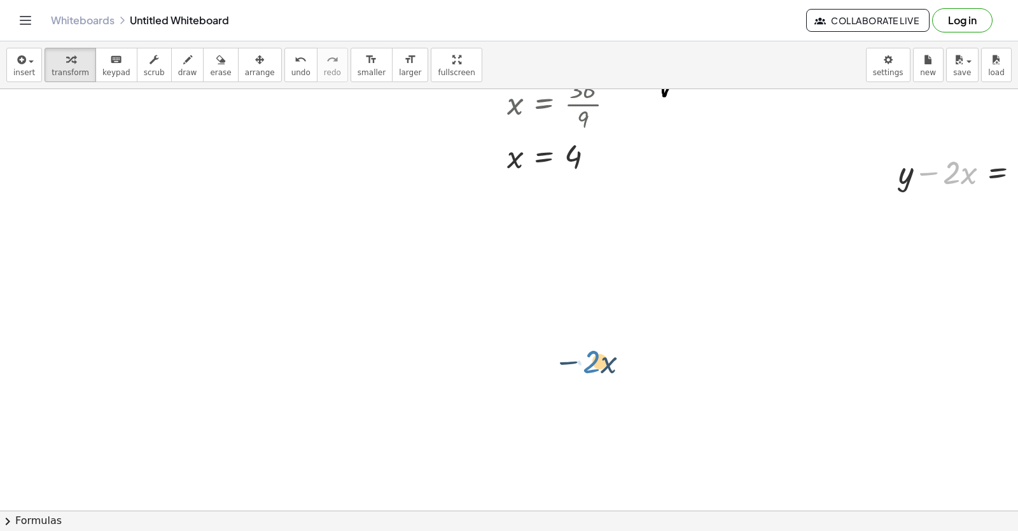
drag, startPoint x: 942, startPoint y: 177, endPoint x: 651, endPoint y: 325, distance: 326.8
drag, startPoint x: 239, startPoint y: 363, endPoint x: 244, endPoint y: 357, distance: 7.3
drag, startPoint x: 244, startPoint y: 357, endPoint x: 226, endPoint y: 337, distance: 26.6
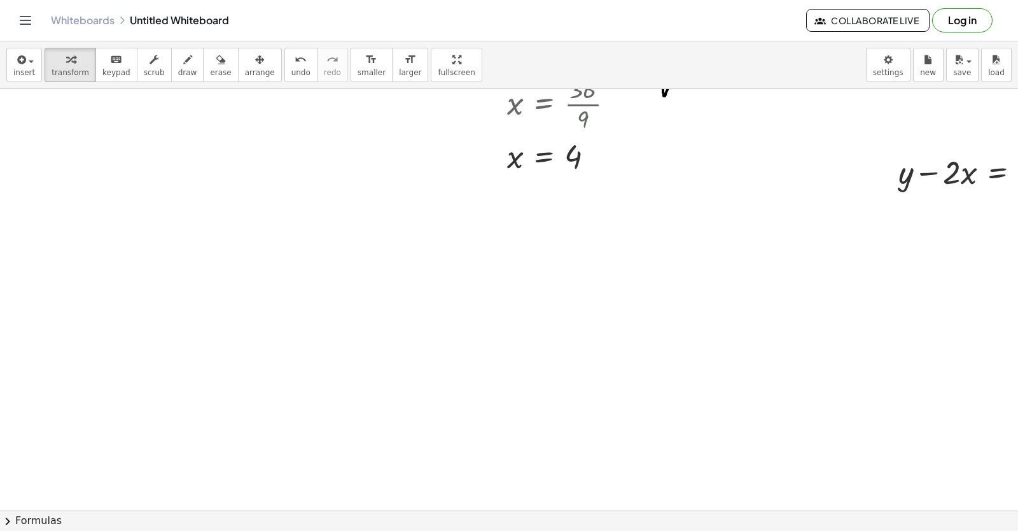
drag, startPoint x: 362, startPoint y: 383, endPoint x: 383, endPoint y: 381, distance: 21.2
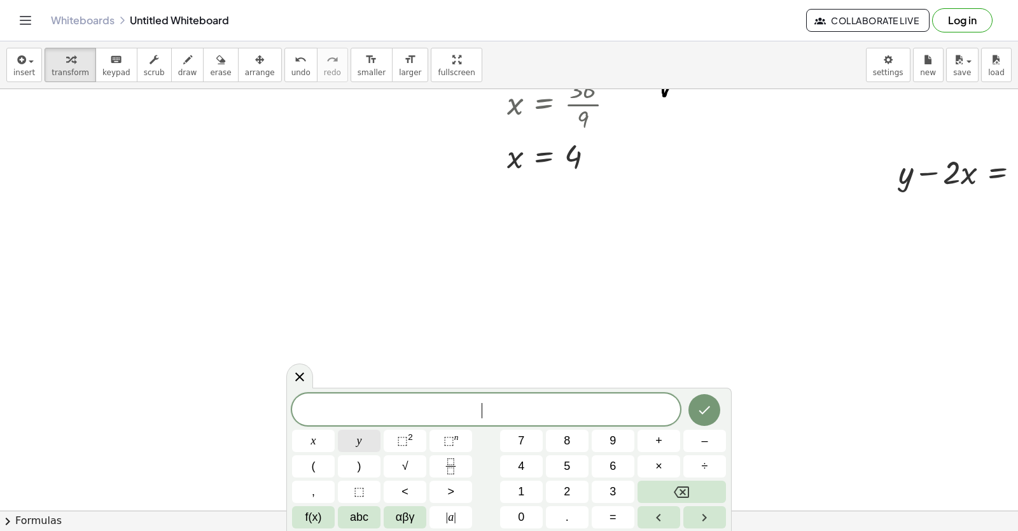
click at [369, 435] on button "y" at bounding box center [359, 441] width 43 height 22
click at [691, 445] on button "–" at bounding box center [705, 441] width 43 height 22
click at [585, 501] on button "2" at bounding box center [567, 492] width 43 height 22
click at [610, 516] on span "=" at bounding box center [613, 517] width 7 height 17
click at [587, 454] on div "y − 2 = ​ x y ⬚ 2 ⬚ n 7 8 9 + – ( ) √ 4 5 6 × ÷ , ⬚ < > 1 2 3 f(x) abc αβγ | a …" at bounding box center [509, 460] width 434 height 135
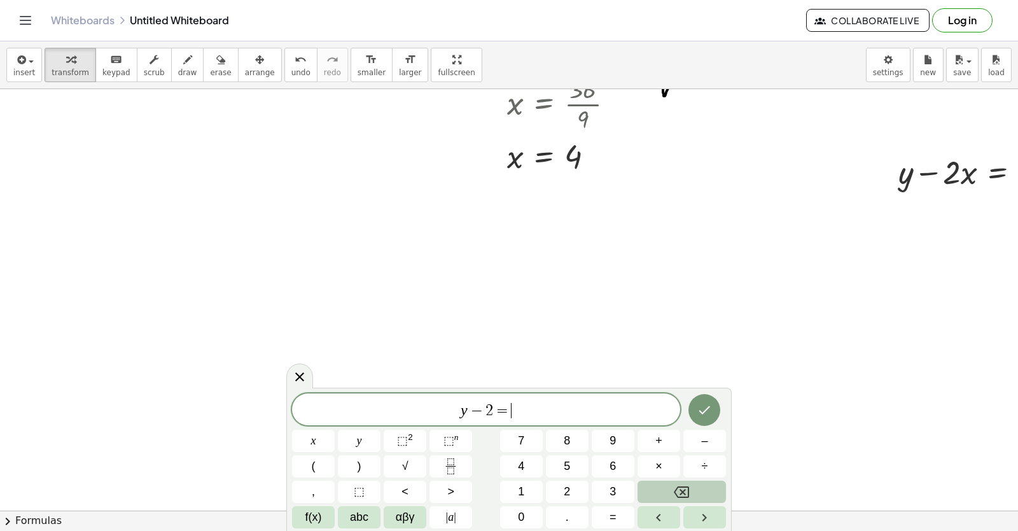
click at [649, 510] on div "y − 2 = ​ x y ⬚ 2 ⬚ n 7 8 9 + – ( ) √ 4 5 6 × ÷ , ⬚ < > 1 2 3 f(x) abc αβγ | a …" at bounding box center [509, 460] width 434 height 135
click at [624, 513] on button "=" at bounding box center [613, 517] width 43 height 22
click at [663, 487] on button "Backspace" at bounding box center [682, 492] width 88 height 22
click at [660, 489] on button "Backspace" at bounding box center [682, 492] width 88 height 22
click at [605, 510] on button "=" at bounding box center [613, 517] width 43 height 22
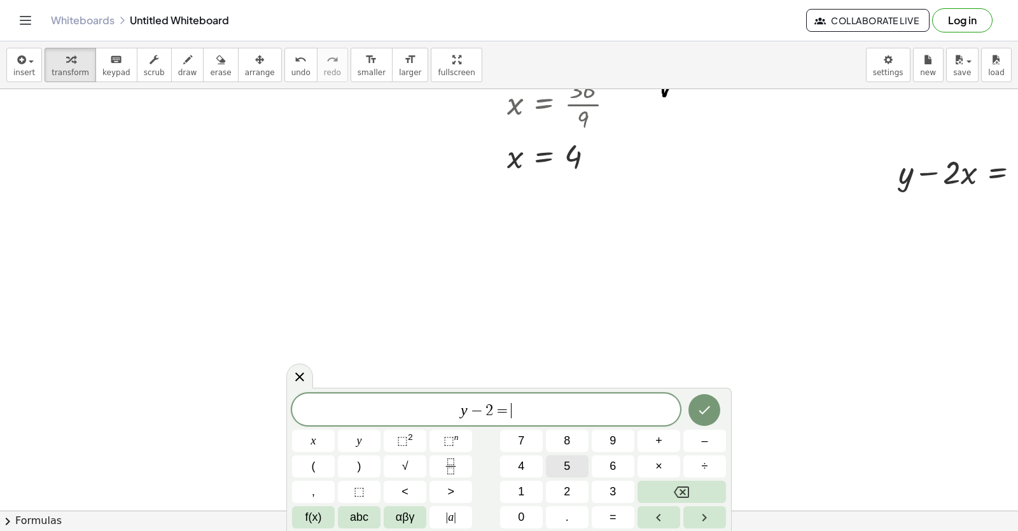
click at [562, 468] on button "5" at bounding box center [567, 466] width 43 height 22
click at [678, 495] on icon "Backspace" at bounding box center [681, 491] width 15 height 15
click at [678, 493] on icon "Backspace" at bounding box center [681, 491] width 15 height 15
click at [483, 465] on div "y − ​ x y ⬚ 2 ⬚ n 7 8 9 + – ( ) √ 4 5 6 × ÷ , ⬚ < > 1 2 3 f(x) abc αβγ | a | 0 …" at bounding box center [509, 460] width 434 height 135
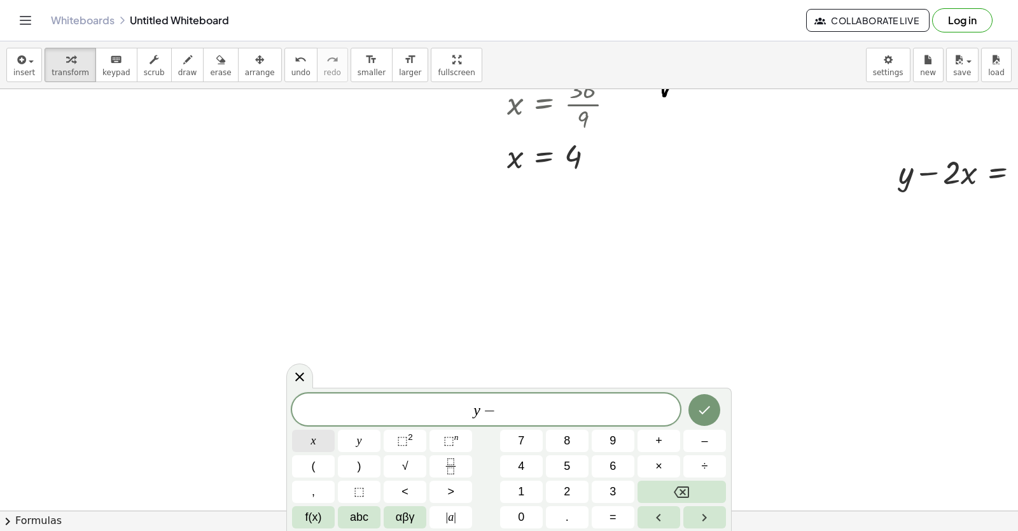
click at [321, 434] on button "x" at bounding box center [313, 441] width 43 height 22
click at [665, 486] on button "Backspace" at bounding box center [682, 492] width 88 height 22
click at [570, 490] on span "2" at bounding box center [567, 491] width 6 height 17
drag, startPoint x: 288, startPoint y: 439, endPoint x: 303, endPoint y: 439, distance: 15.3
click at [296, 439] on div "y − 2 ​ x y ⬚ 2 ⬚ n 7 8 9 + – ( ) √ 4 5 6 × ÷ , ⬚ < > 1 2 3 f(x) abc αβγ | a | …" at bounding box center [509, 459] width 446 height 143
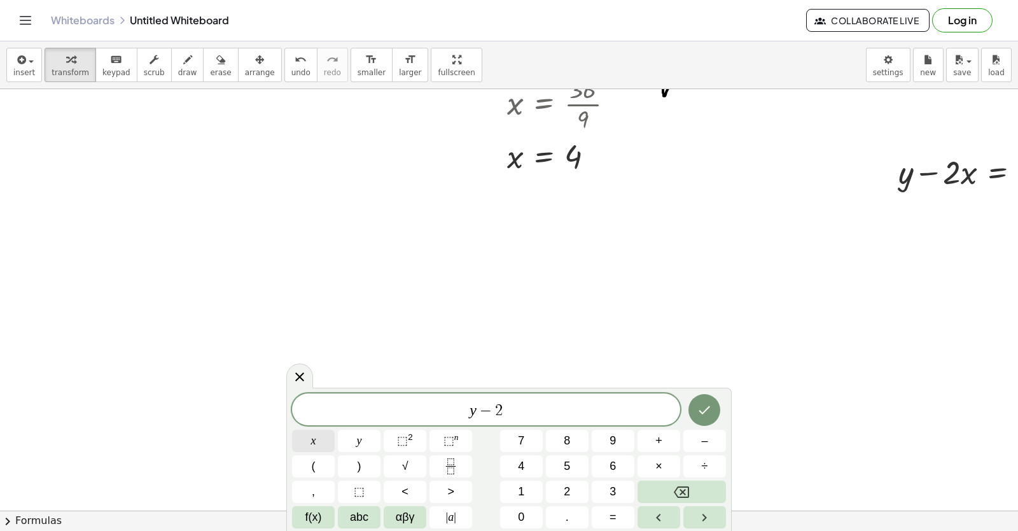
click at [303, 439] on button "x" at bounding box center [313, 441] width 43 height 22
click at [616, 516] on button "=" at bounding box center [613, 517] width 43 height 22
click at [576, 472] on button "5" at bounding box center [567, 466] width 43 height 22
click at [712, 411] on icon "Done" at bounding box center [704, 409] width 15 height 15
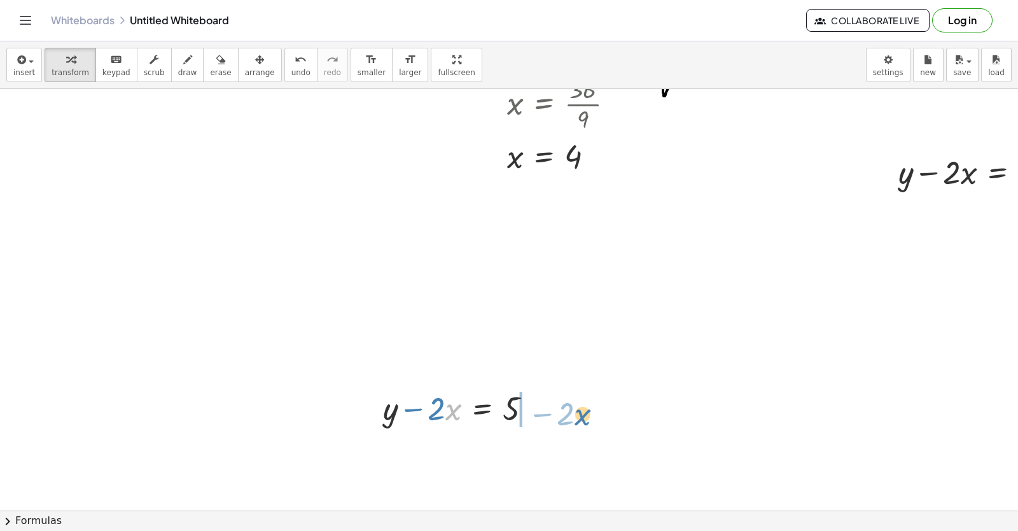
drag, startPoint x: 447, startPoint y: 421, endPoint x: 577, endPoint y: 426, distance: 129.3
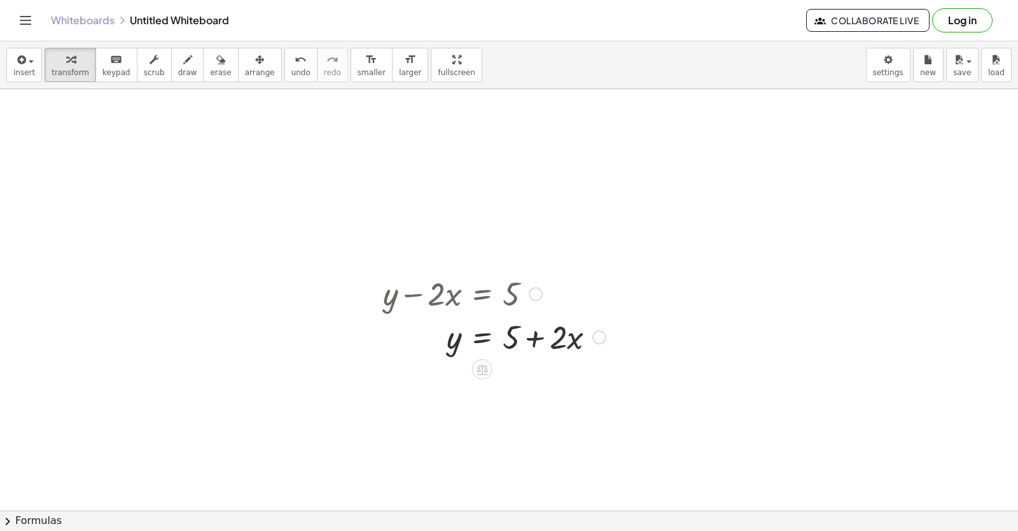
scroll to position [13199, 17]
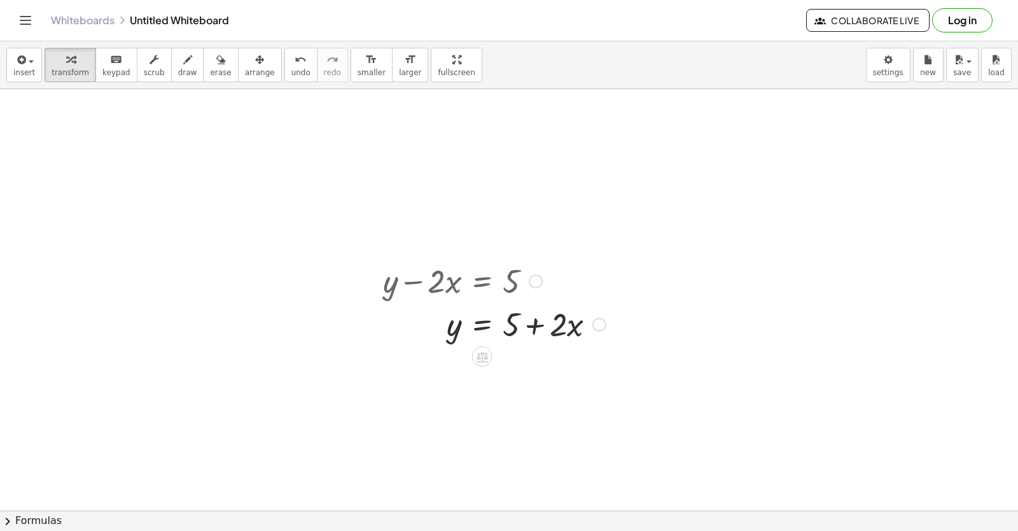
click at [534, 335] on div at bounding box center [495, 323] width 236 height 43
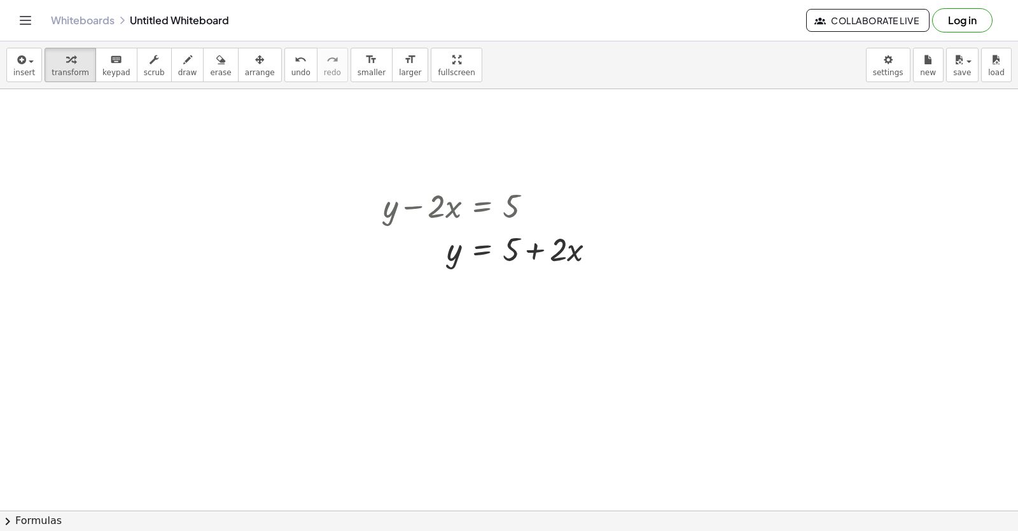
scroll to position [13454, 17]
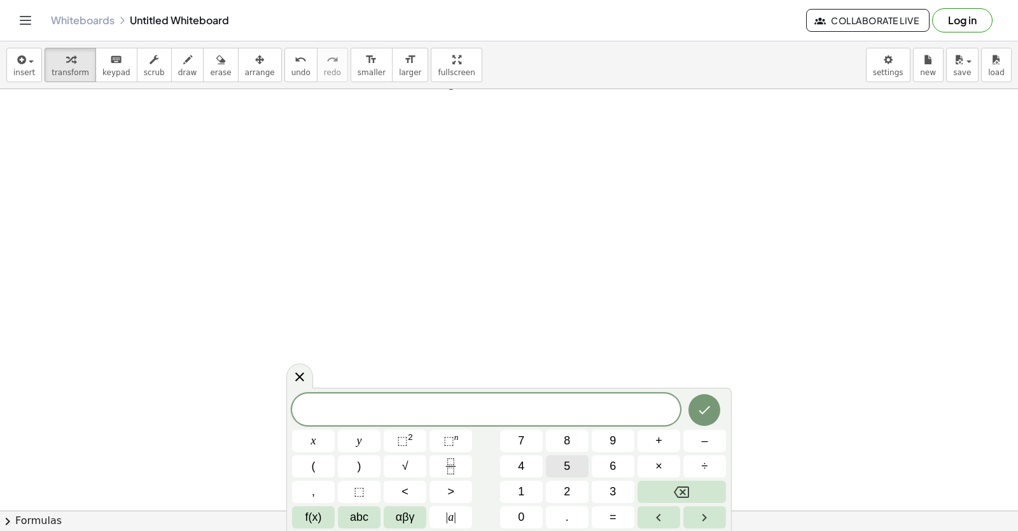
click at [523, 459] on div "​ x y ⬚ 2 ⬚ n 7 8 9 + – ( ) √ 4 5 6 × ÷ , ⬚ < > 1 2 3 f(x) abc αβγ | a | 0 . =" at bounding box center [509, 460] width 434 height 135
click at [591, 465] on div "x y ⬚ 2 ⬚ n 7 8 9 + – ( ) √ 4 5 6 × ÷ , ⬚ < > 1 2 3 f(x) abc αβγ | a | 0 . =" at bounding box center [509, 461] width 434 height 136
click at [561, 460] on button "5" at bounding box center [567, 466] width 43 height 22
click at [360, 435] on span "y" at bounding box center [359, 440] width 5 height 17
click at [577, 442] on div "5 y ​ x y ⬚ 2 ⬚ n 7 8 9 + – ( ) √ 4 5 6 × ÷ , ⬚ < > 1 2 3 f(x) abc αβγ | a | 0 …" at bounding box center [509, 460] width 434 height 135
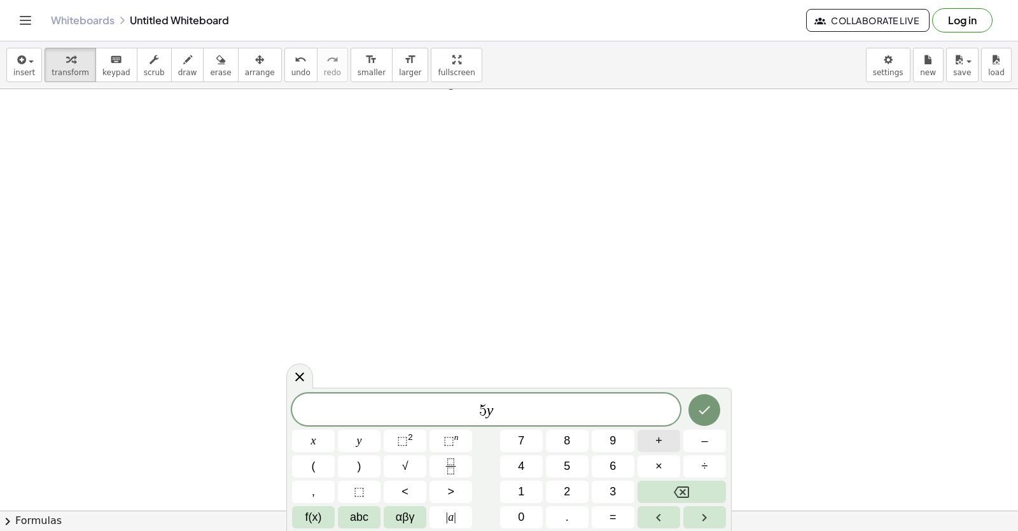
click at [651, 434] on button "+" at bounding box center [659, 441] width 43 height 22
click at [322, 437] on button "x" at bounding box center [313, 441] width 43 height 22
click at [598, 512] on button "=" at bounding box center [613, 517] width 43 height 22
click at [605, 444] on button "9" at bounding box center [613, 441] width 43 height 22
click at [682, 409] on div "5 y + x = 9 x y ⬚ 2 ⬚ n 7 8 9 + – ( ) √ 4 5 6 × ÷ , ⬚ < > 1 2 3 f(x) abc αβγ | …" at bounding box center [509, 460] width 434 height 135
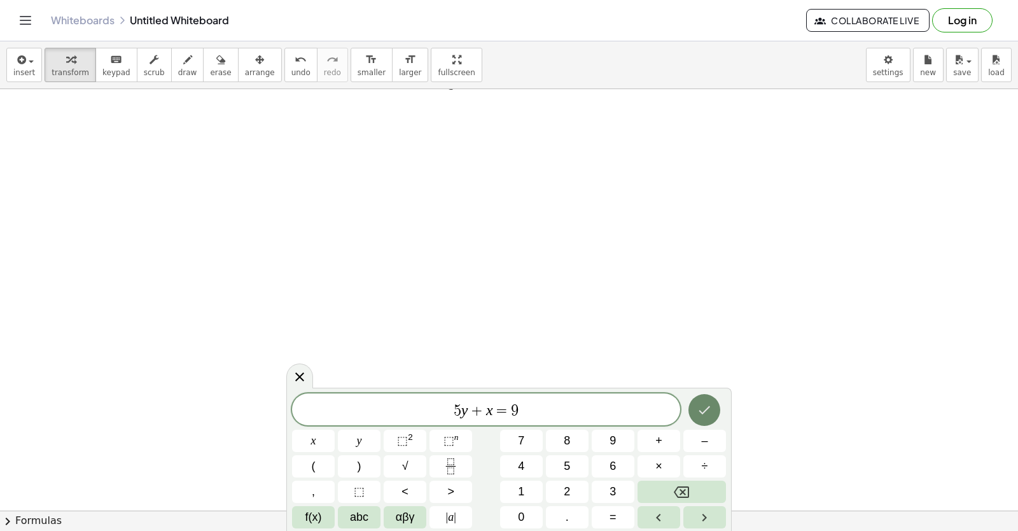
click at [699, 407] on icon "Done" at bounding box center [704, 409] width 15 height 15
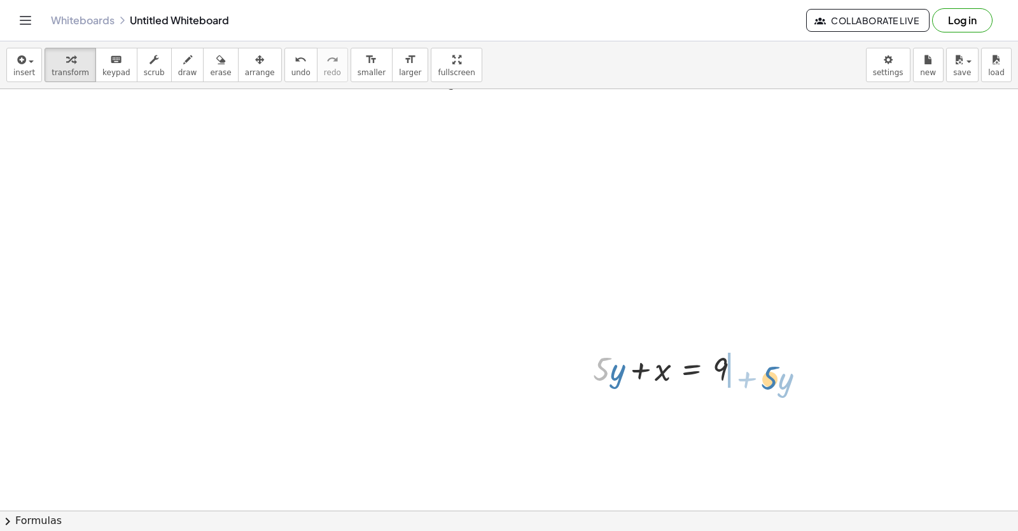
drag, startPoint x: 602, startPoint y: 376, endPoint x: 763, endPoint y: 386, distance: 161.4
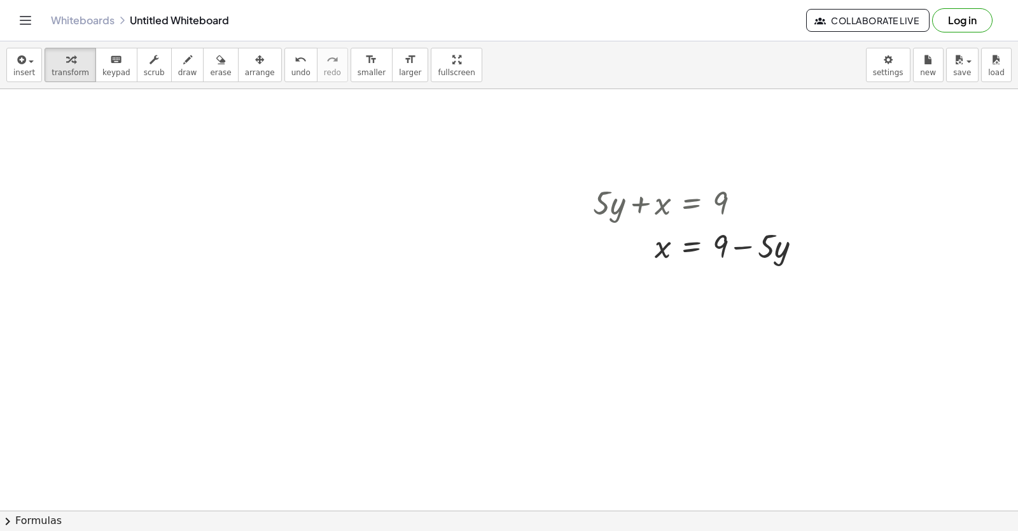
scroll to position [13621, 17]
drag, startPoint x: 164, startPoint y: 67, endPoint x: 736, endPoint y: 269, distance: 606.5
click at [178, 72] on span "draw" at bounding box center [187, 72] width 19 height 9
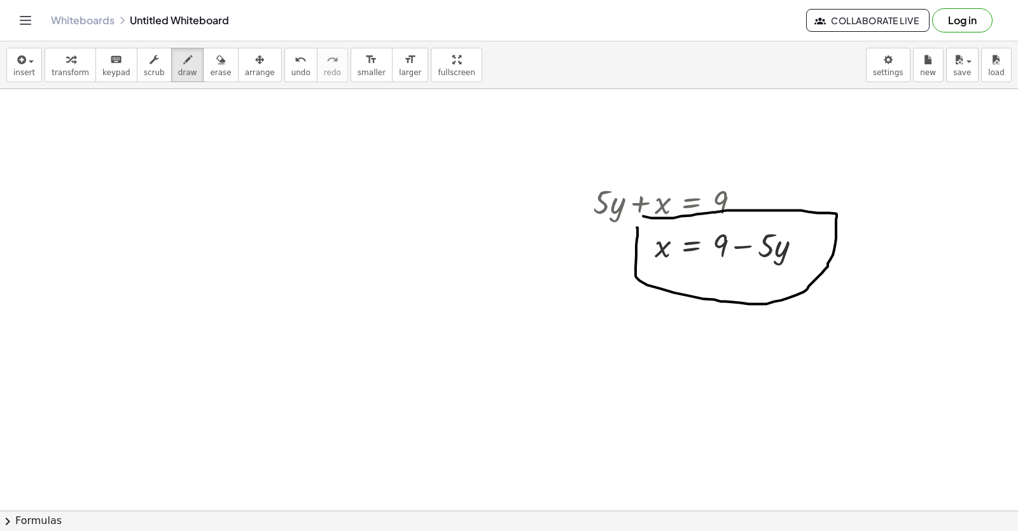
drag, startPoint x: 637, startPoint y: 228, endPoint x: 620, endPoint y: 213, distance: 22.6
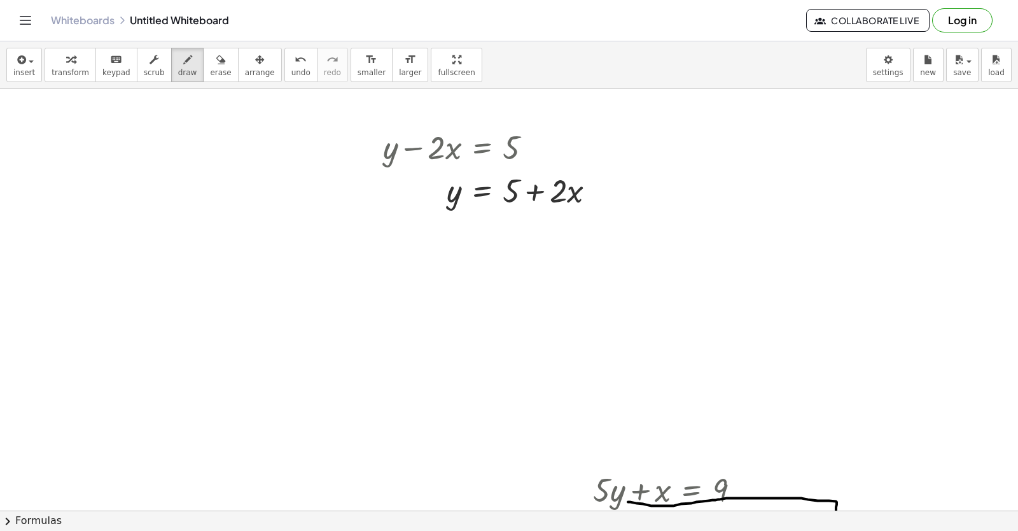
scroll to position [13302, 17]
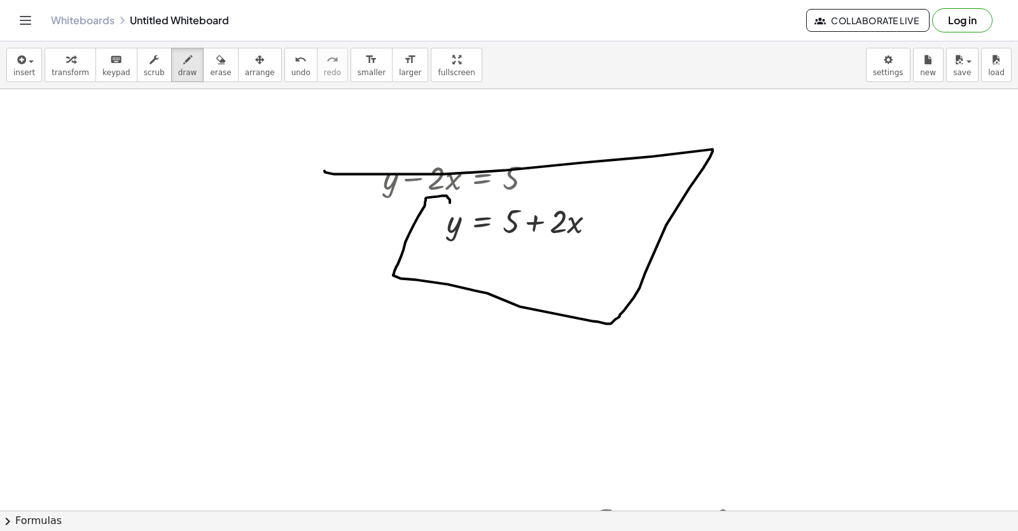
drag, startPoint x: 450, startPoint y: 203, endPoint x: 296, endPoint y: 175, distance: 156.6
click at [45, 53] on button "transform" at bounding box center [71, 65] width 52 height 34
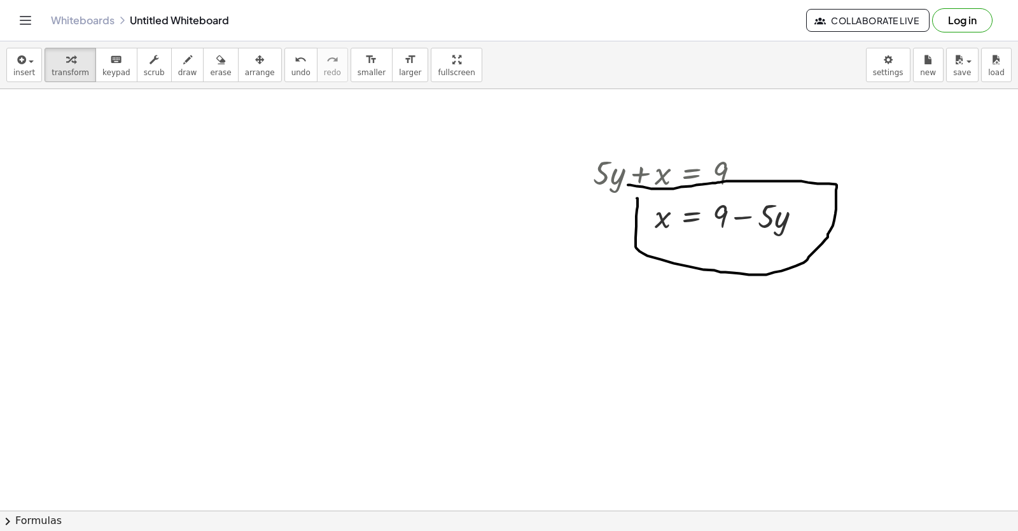
scroll to position [13493, 17]
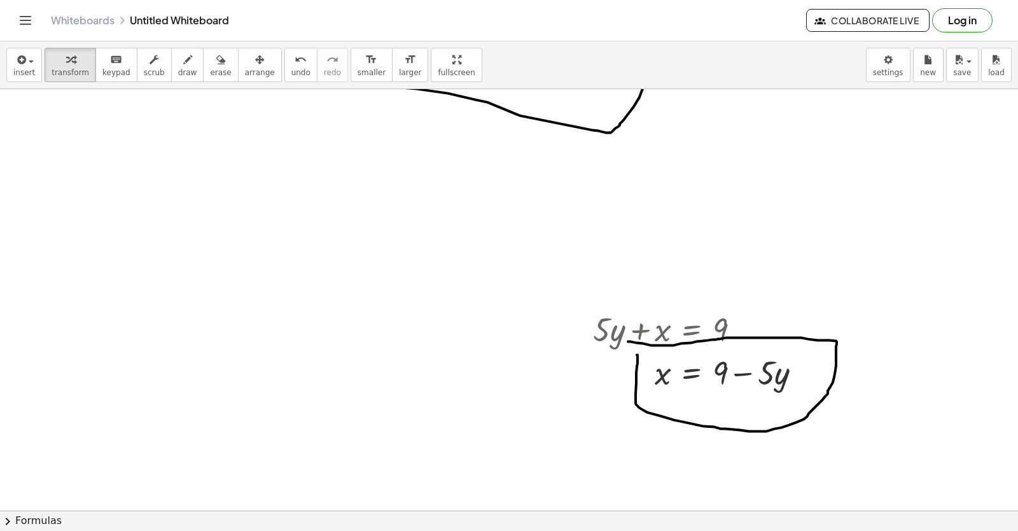
click at [210, 68] on span "erase" at bounding box center [220, 72] width 21 height 9
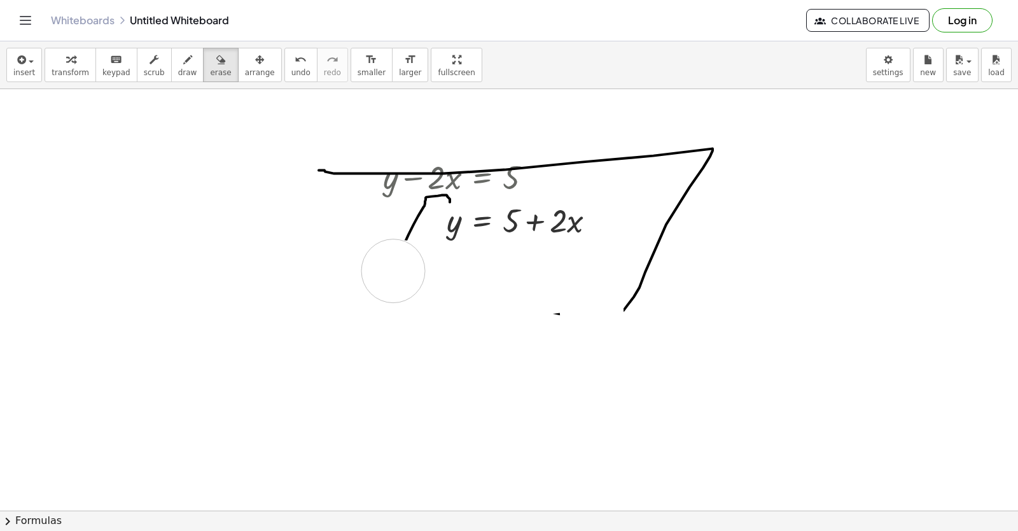
scroll to position [13302, 17]
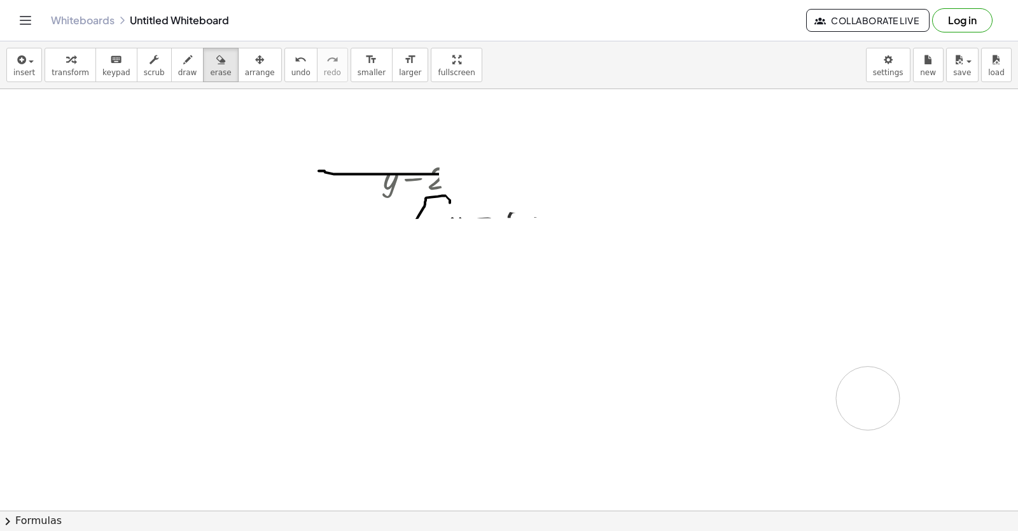
drag, startPoint x: 640, startPoint y: 418, endPoint x: 610, endPoint y: 137, distance: 283.0
drag, startPoint x: 560, startPoint y: 146, endPoint x: 526, endPoint y: 343, distance: 199.6
drag, startPoint x: 421, startPoint y: 262, endPoint x: 409, endPoint y: 193, distance: 70.4
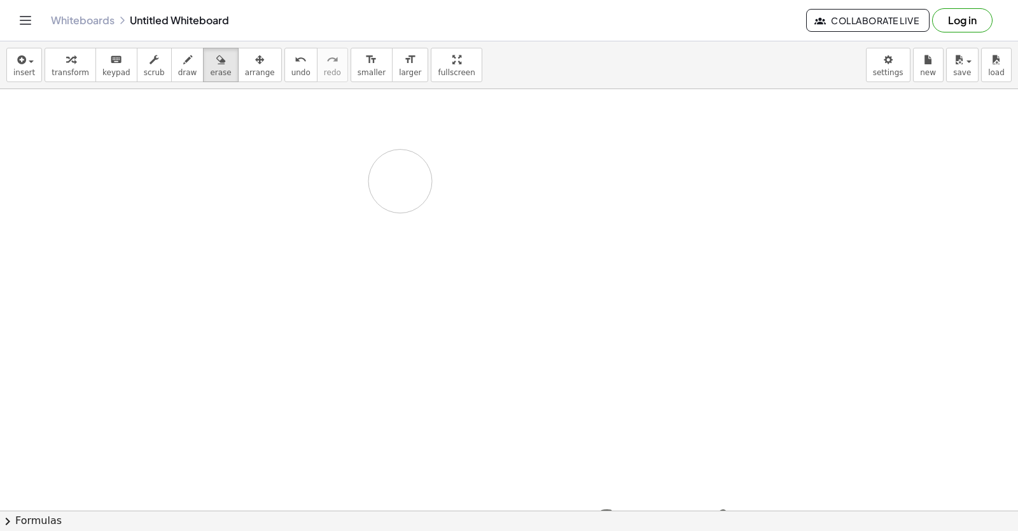
drag, startPoint x: 52, startPoint y: 68, endPoint x: 458, endPoint y: 232, distance: 437.2
click at [58, 68] on span "transform" at bounding box center [71, 72] width 38 height 9
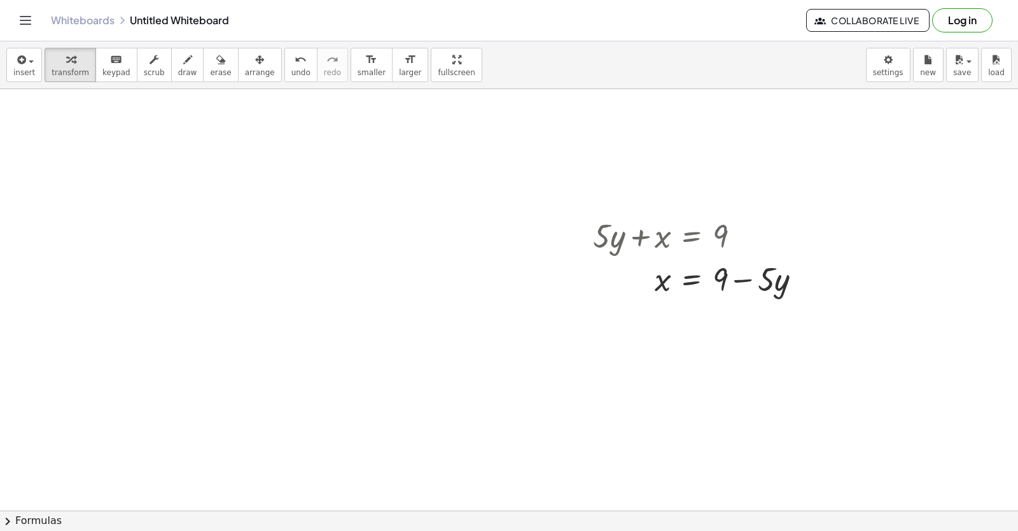
scroll to position [13812, 17]
drag, startPoint x: 574, startPoint y: 300, endPoint x: 551, endPoint y: 305, distance: 24.1
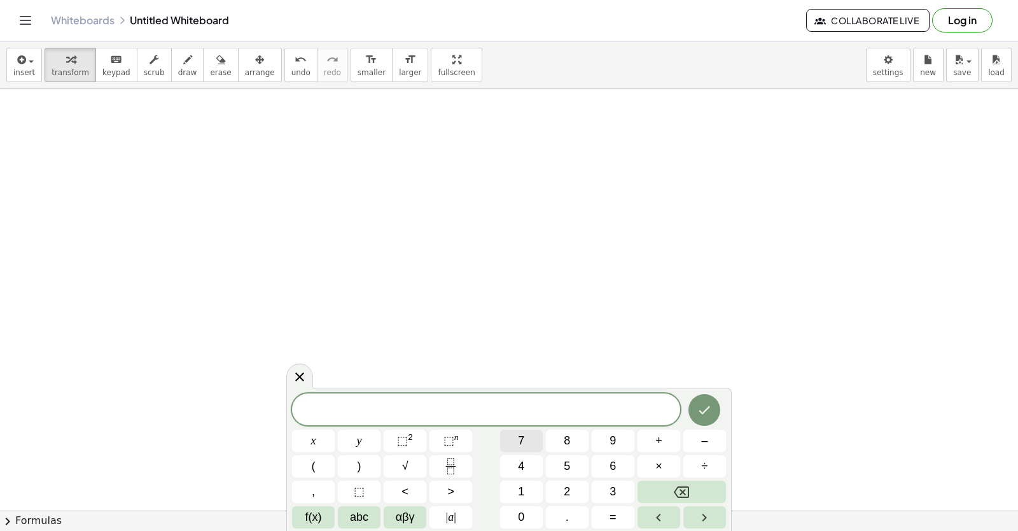
click at [491, 448] on div "​ x y ⬚ 2 ⬚ n 7 8 9 + – ( ) √ 4 5 6 × ÷ , ⬚ < > 1 2 3 f(x) abc αβγ | a | 0 . =" at bounding box center [509, 460] width 434 height 135
click at [462, 440] on div "​ x y ⬚ 2 ⬚ n 7 8 9 + – ( ) √ 4 5 6 × ÷ , ⬚ < > 1 2 3 f(x) abc αβγ | a | 0 . =" at bounding box center [509, 460] width 434 height 135
click at [524, 444] on span "7" at bounding box center [521, 440] width 6 height 17
click at [316, 434] on button "x" at bounding box center [313, 441] width 43 height 22
click at [670, 446] on button "+" at bounding box center [659, 441] width 43 height 22
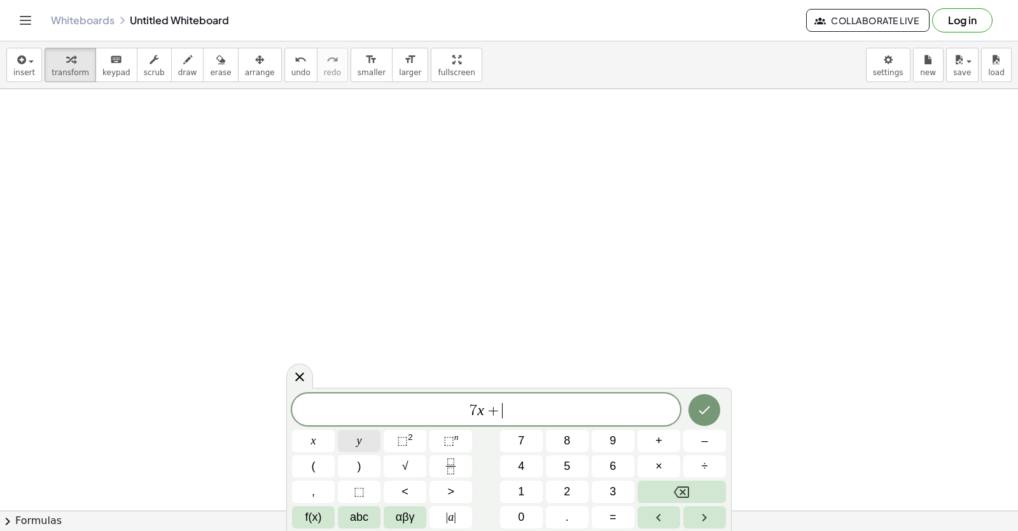
click at [377, 446] on button "y" at bounding box center [359, 441] width 43 height 22
click at [603, 512] on button "=" at bounding box center [613, 517] width 43 height 22
click at [586, 460] on button "5" at bounding box center [567, 466] width 43 height 22
click at [700, 388] on div "7 x + y = 5 ​ x y ⬚ 2 ⬚ n 7 8 9 + – ( ) √ 4 5 6 × ÷ , ⬚ < > 1 2 3 f(x) abc αβγ …" at bounding box center [509, 459] width 446 height 143
click at [699, 417] on icon "Done" at bounding box center [704, 409] width 15 height 15
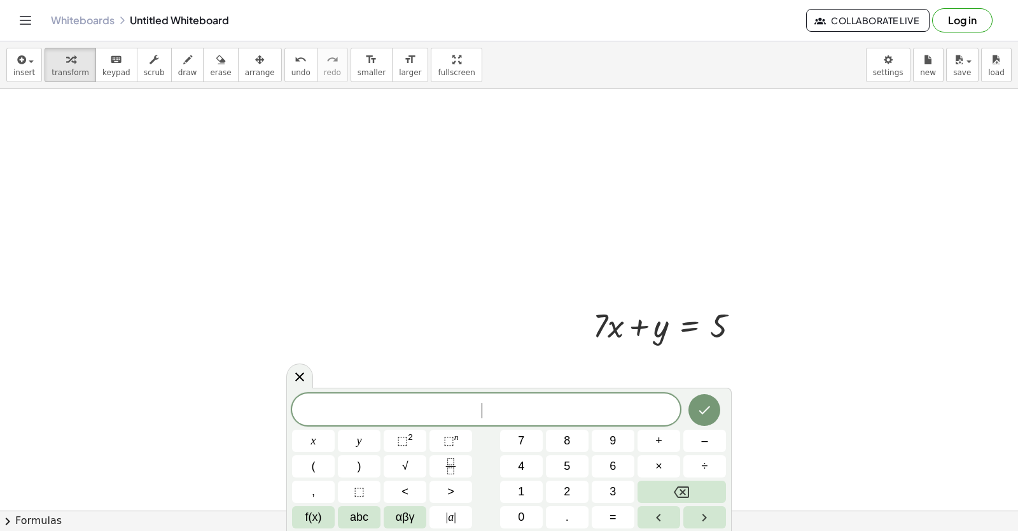
click at [701, 411] on icon "Done" at bounding box center [705, 410] width 11 height 8
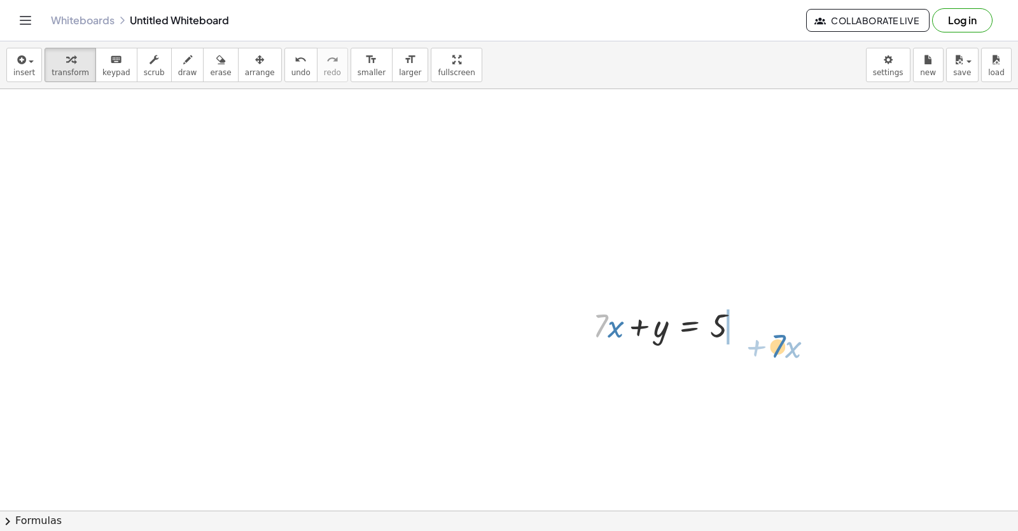
drag, startPoint x: 603, startPoint y: 339, endPoint x: 773, endPoint y: 355, distance: 170.8
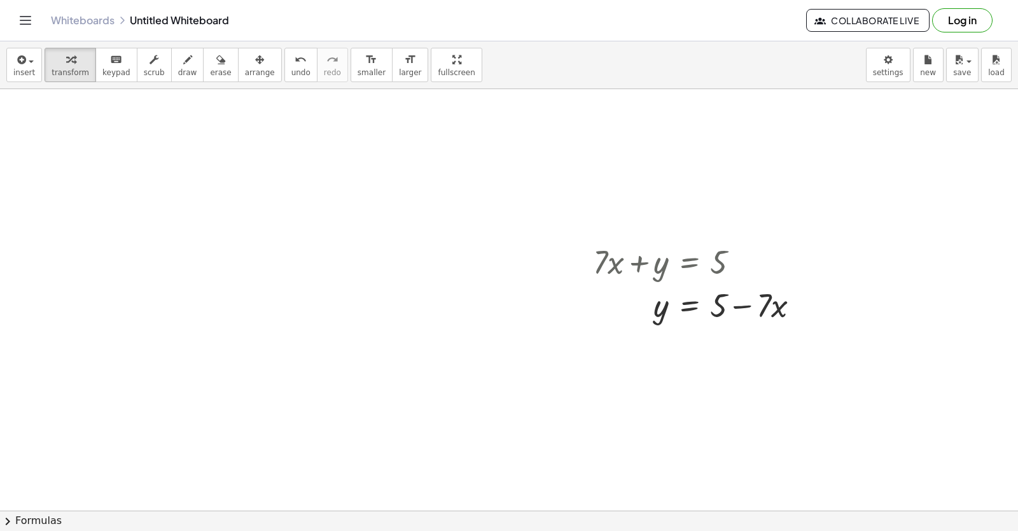
drag, startPoint x: 176, startPoint y: 70, endPoint x: 517, endPoint y: 263, distance: 391.9
click at [178, 74] on span "draw" at bounding box center [187, 72] width 19 height 9
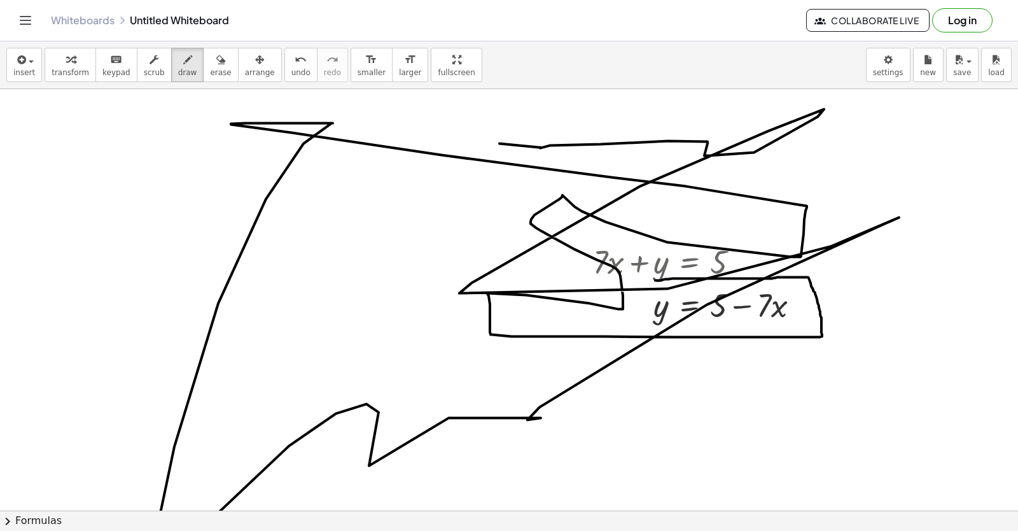
drag, startPoint x: 656, startPoint y: 281, endPoint x: 0, endPoint y: 31, distance: 702.1
click at [104, 76] on div "insert select one: Math Expression Function Text Youtube Video Graphing Geometr…" at bounding box center [509, 285] width 1018 height 489
drag, startPoint x: 206, startPoint y: 57, endPoint x: 227, endPoint y: 216, distance: 161.1
click at [320, 361] on div "insert select one: Math Expression Function Text Youtube Video Graphing Geometr…" at bounding box center [509, 285] width 1018 height 489
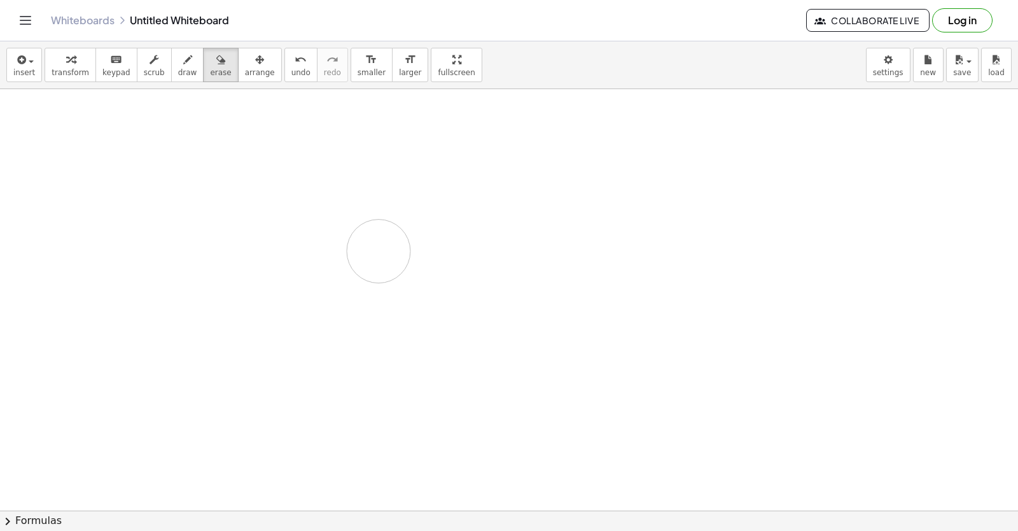
drag, startPoint x: 178, startPoint y: 414, endPoint x: 0, endPoint y: 10, distance: 441.2
drag, startPoint x: 76, startPoint y: 61, endPoint x: 225, endPoint y: 206, distance: 207.5
click at [78, 81] on button "transform" at bounding box center [71, 65] width 52 height 34
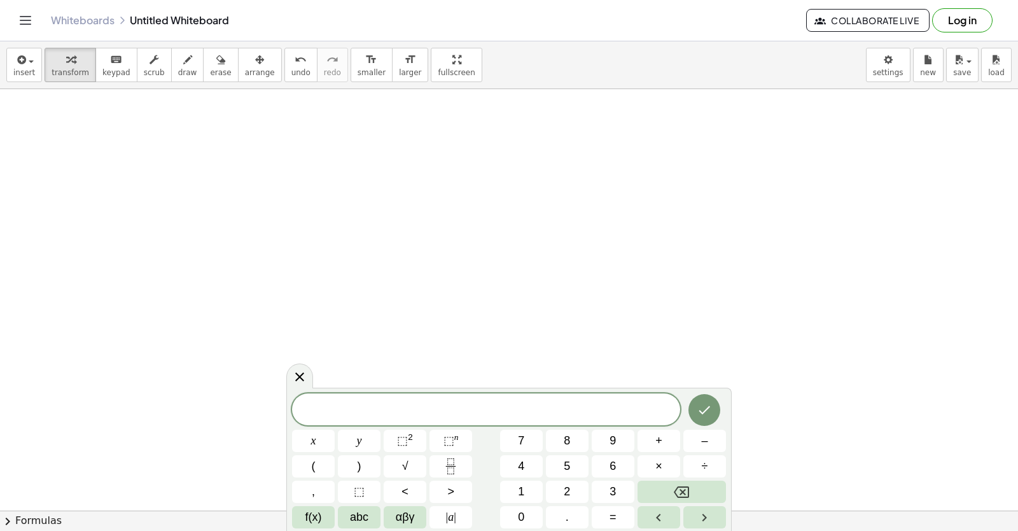
scroll to position [14189, 17]
drag, startPoint x: 527, startPoint y: 423, endPoint x: 527, endPoint y: 439, distance: 15.3
click at [527, 437] on div "​ x y ⬚ 2 ⬚ n 7 8 9 + – ( ) √ 4 5 6 × ÷ , ⬚ < > 1 2 3 f(x) abc αβγ | a | 0 . =" at bounding box center [509, 460] width 434 height 135
click at [527, 437] on button "7" at bounding box center [521, 441] width 43 height 22
drag, startPoint x: 290, startPoint y: 436, endPoint x: 300, endPoint y: 436, distance: 10.2
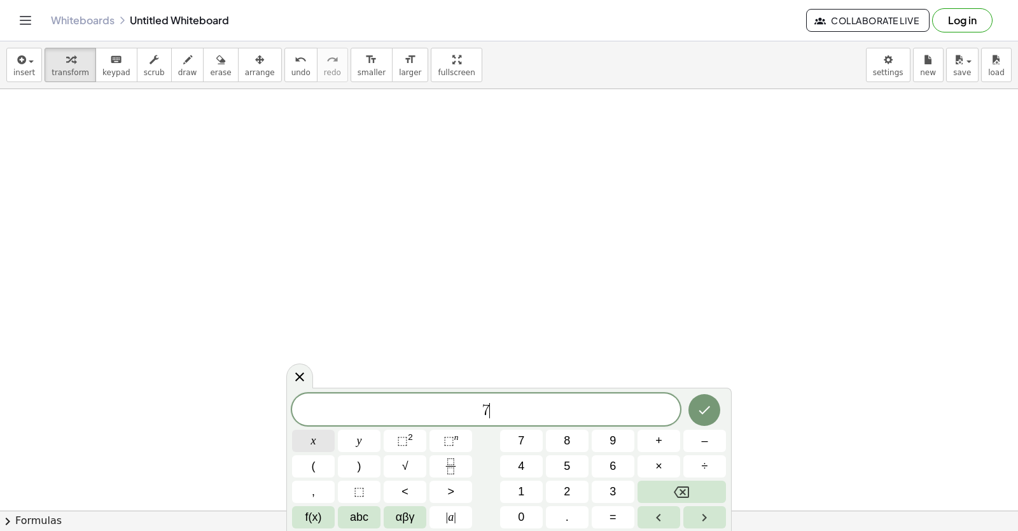
click at [299, 436] on div "7 ​ x y ⬚ 2 ⬚ n 7 8 9 + – ( ) √ 4 5 6 × ÷ , ⬚ < > 1 2 3 f(x) abc αβγ | a | 0 . =" at bounding box center [509, 459] width 446 height 143
click at [302, 436] on button "x" at bounding box center [313, 441] width 43 height 22
click at [649, 447] on button "+" at bounding box center [659, 441] width 43 height 22
click at [607, 492] on button "3" at bounding box center [613, 492] width 43 height 22
click at [369, 442] on button "y" at bounding box center [359, 441] width 43 height 22
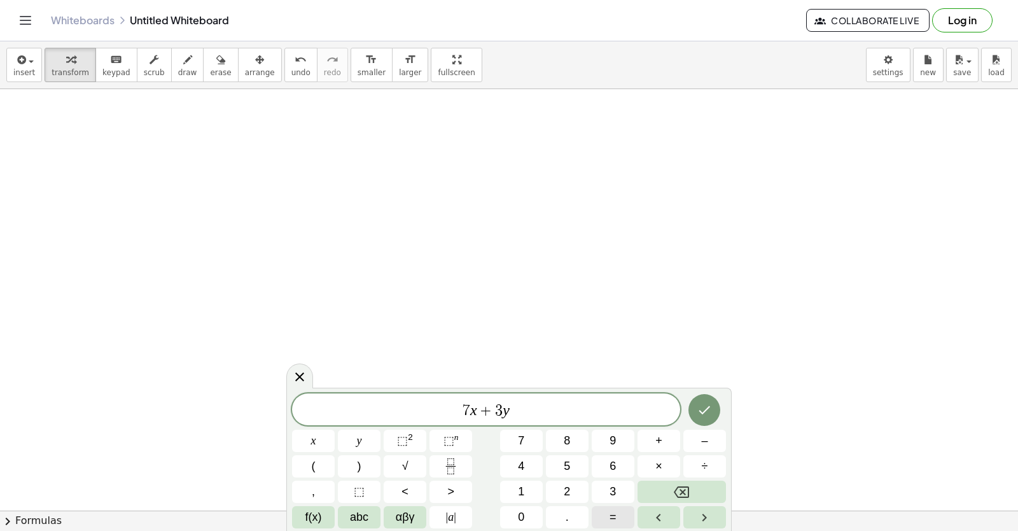
click at [609, 516] on button "=" at bounding box center [613, 517] width 43 height 22
click at [519, 486] on span "1" at bounding box center [521, 491] width 6 height 17
click at [526, 504] on div "7 x + 3 y = 1 ​ x y ⬚ 2 ⬚ n 7 8 9 + – ( ) √ 4 5 6 × ÷ , ⬚ < > 1 2 3 f(x) abc αβ…" at bounding box center [509, 460] width 434 height 135
click at [526, 509] on button "0" at bounding box center [521, 517] width 43 height 22
click at [714, 408] on button "Done" at bounding box center [705, 410] width 32 height 32
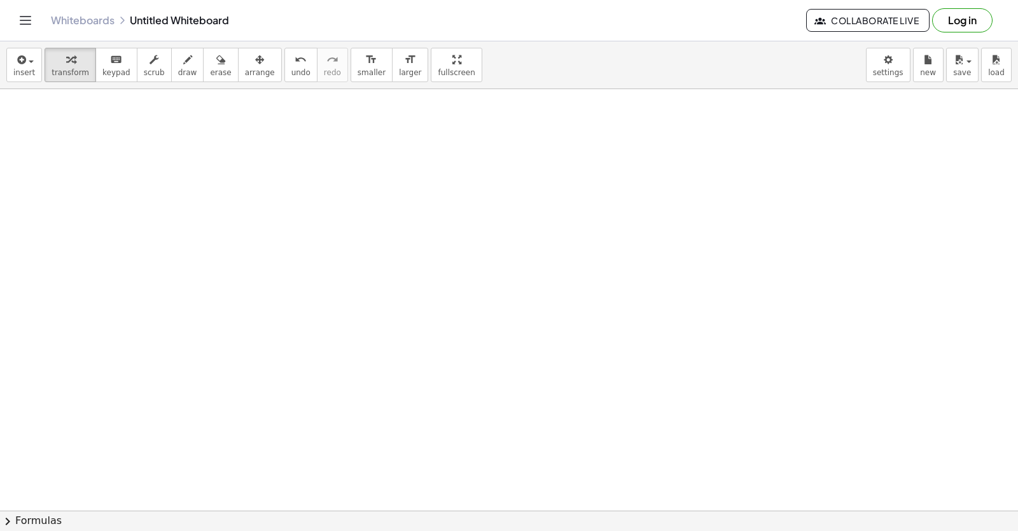
scroll to position [14209, 17]
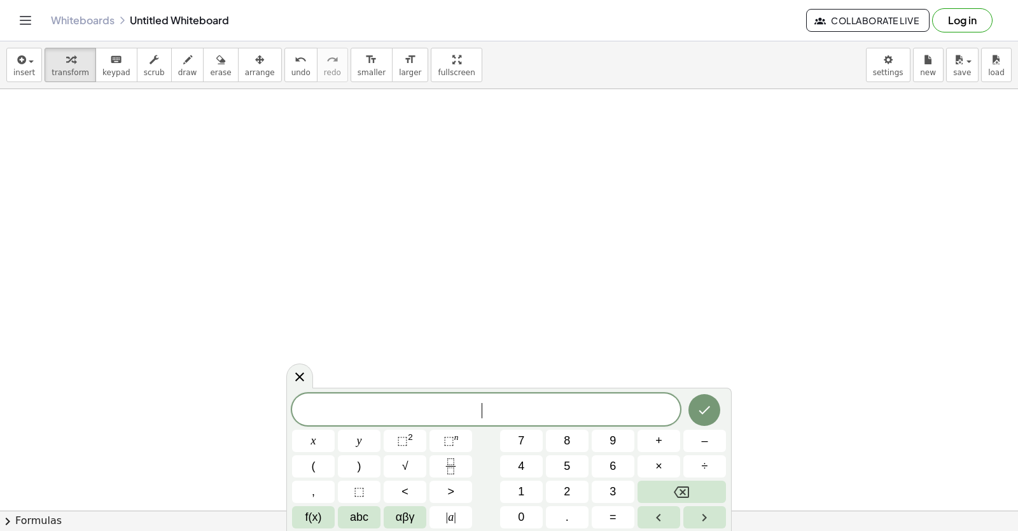
drag, startPoint x: 512, startPoint y: 277, endPoint x: 516, endPoint y: 285, distance: 8.9
click at [509, 437] on button "7" at bounding box center [521, 441] width 43 height 22
click at [442, 433] on div "7 ​ x y ⬚ 2 ⬚ n 7 8 9 + – ( ) √ 4 5 6 × ÷ , ⬚ < > 1 2 3 f(x) abc αβγ | a | 0 . =" at bounding box center [509, 460] width 434 height 135
click at [306, 437] on button "x" at bounding box center [313, 441] width 43 height 22
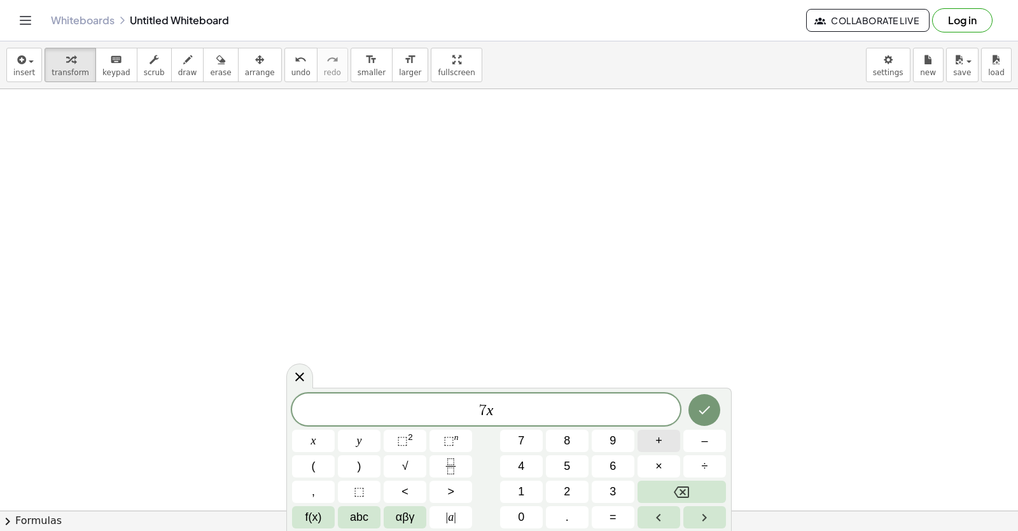
click at [654, 437] on button "+" at bounding box center [659, 441] width 43 height 22
click at [498, 455] on div "7 x + ​ x y ⬚ 2 ⬚ n 7 8 9 + – ( ) √ 4 5 6 × ÷ , ⬚ < > 1 2 3 f(x) abc αβγ | a | …" at bounding box center [509, 460] width 434 height 135
click at [362, 433] on button "y" at bounding box center [359, 441] width 43 height 22
click at [684, 475] on div "÷" at bounding box center [705, 466] width 43 height 22
click at [648, 483] on button "Backspace" at bounding box center [682, 492] width 88 height 22
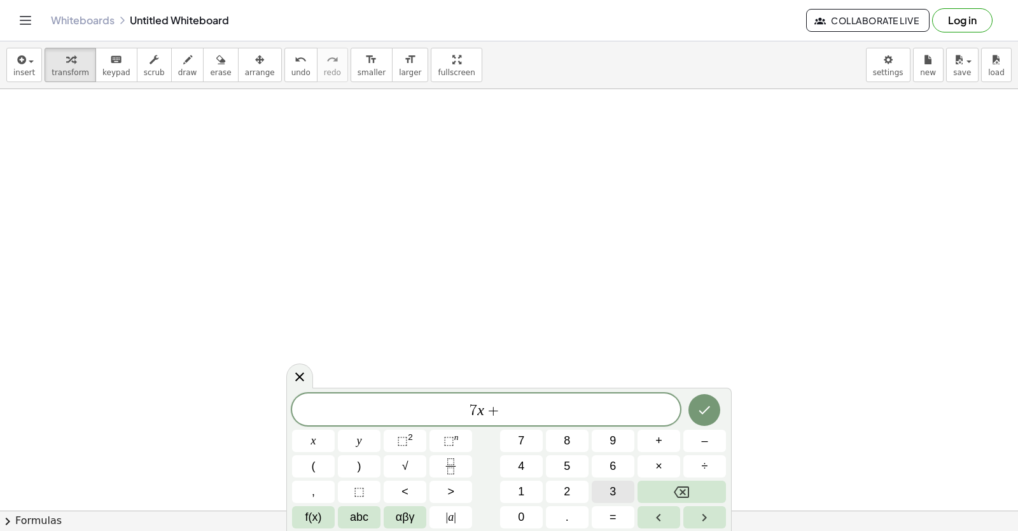
click at [563, 470] on div "7 x + ​ x y ⬚ 2 ⬚ n 7 8 9 + – ( ) √ 4 5 6 × ÷ , ⬚ < > 1 2 3 f(x) abc αβγ | a | …" at bounding box center [509, 460] width 434 height 135
click at [609, 491] on button "3" at bounding box center [613, 492] width 43 height 22
click at [352, 443] on button "y" at bounding box center [359, 441] width 43 height 22
click at [605, 523] on button "=" at bounding box center [613, 517] width 43 height 22
click at [519, 508] on div "7 x + 3 y = ​ x y ⬚ 2 ⬚ n 7 8 9 + – ( ) √ 4 5 6 × ÷ , ⬚ < > 1 2 3 f(x) abc αβγ …" at bounding box center [509, 460] width 434 height 135
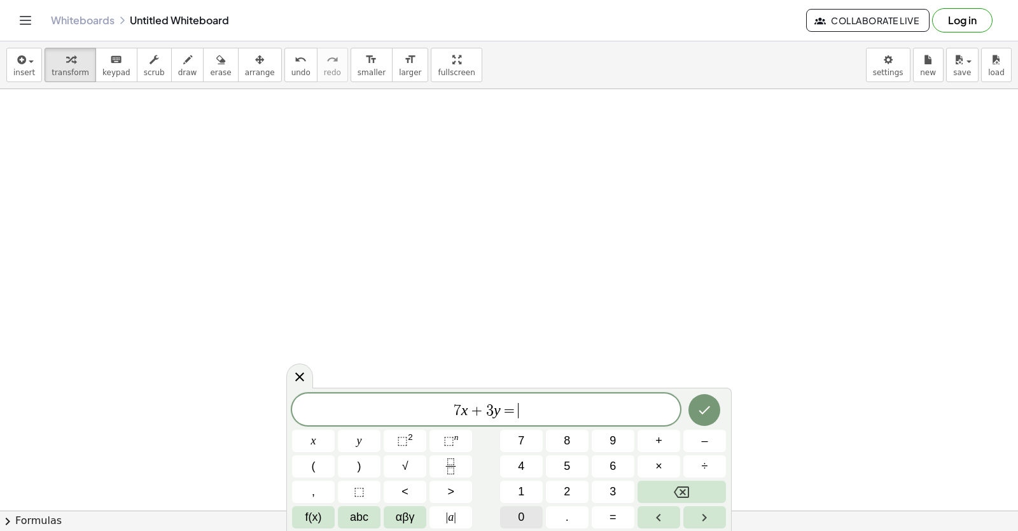
click at [519, 513] on span "0" at bounding box center [521, 517] width 6 height 17
drag, startPoint x: 670, startPoint y: 479, endPoint x: 626, endPoint y: 491, distance: 44.8
click at [637, 488] on div "7 x + 3 y = 0 x y ⬚ 2 ⬚ n 7 8 9 + – ( ) √ 4 5 6 × ÷ , ⬚ < > 1 2 3 f(x) abc αβγ …" at bounding box center [509, 460] width 434 height 135
click at [527, 489] on button "1" at bounding box center [521, 492] width 43 height 22
click at [652, 486] on button "Backspace" at bounding box center [682, 492] width 88 height 22
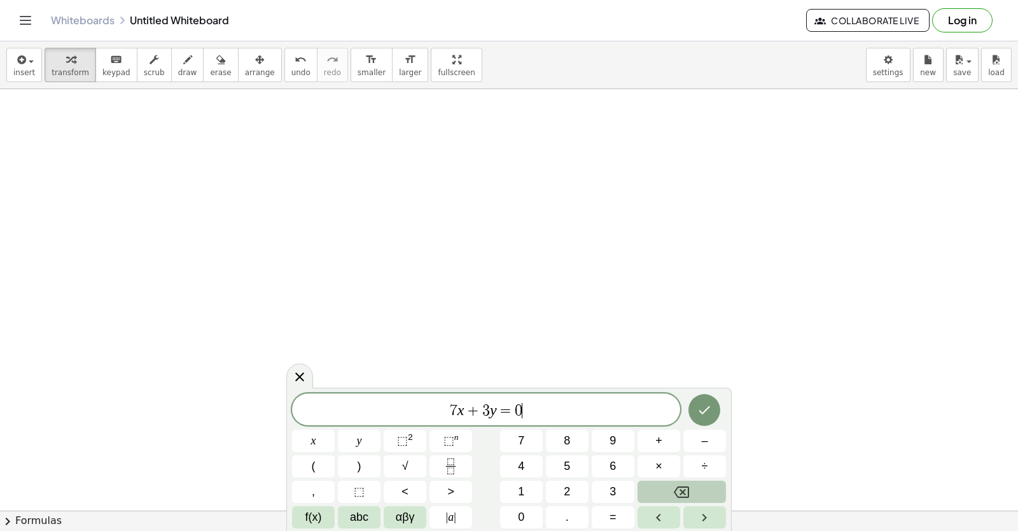
click at [651, 487] on button "Backspace" at bounding box center [682, 492] width 88 height 22
click at [533, 498] on button "1" at bounding box center [521, 492] width 43 height 22
click at [523, 508] on button "0" at bounding box center [521, 517] width 43 height 22
click at [335, 430] on div at bounding box center [313, 441] width 43 height 22
click at [709, 410] on icon "Done" at bounding box center [704, 409] width 15 height 15
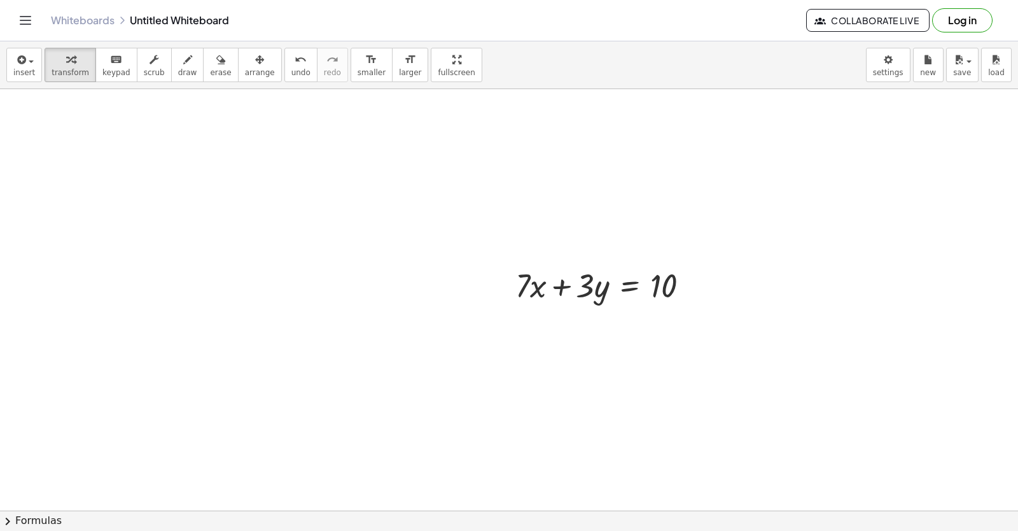
scroll to position [14272, 17]
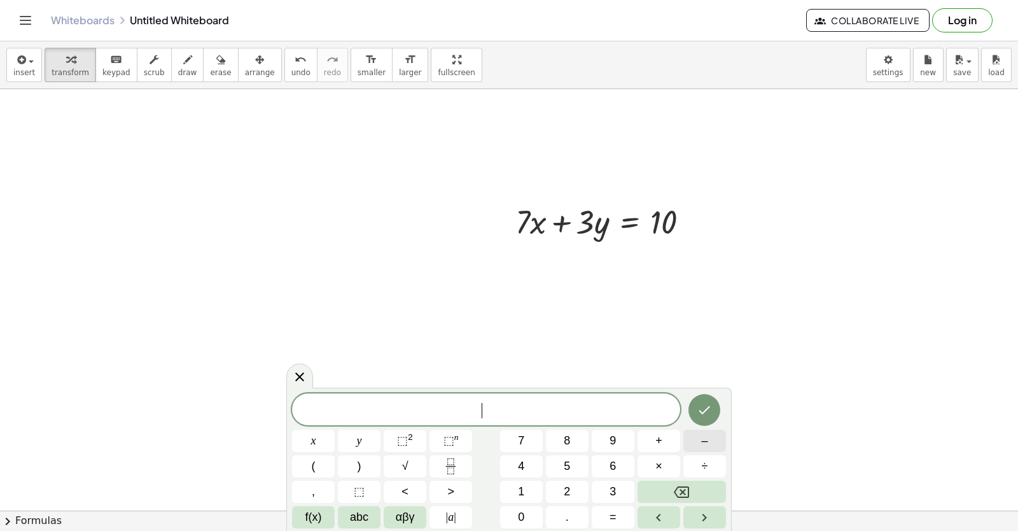
click at [689, 437] on button "–" at bounding box center [705, 441] width 43 height 22
click at [517, 439] on button "7" at bounding box center [521, 441] width 43 height 22
click at [305, 432] on button "x" at bounding box center [313, 441] width 43 height 22
click at [707, 436] on span "–" at bounding box center [704, 440] width 6 height 17
click at [565, 461] on span "5" at bounding box center [567, 466] width 6 height 17
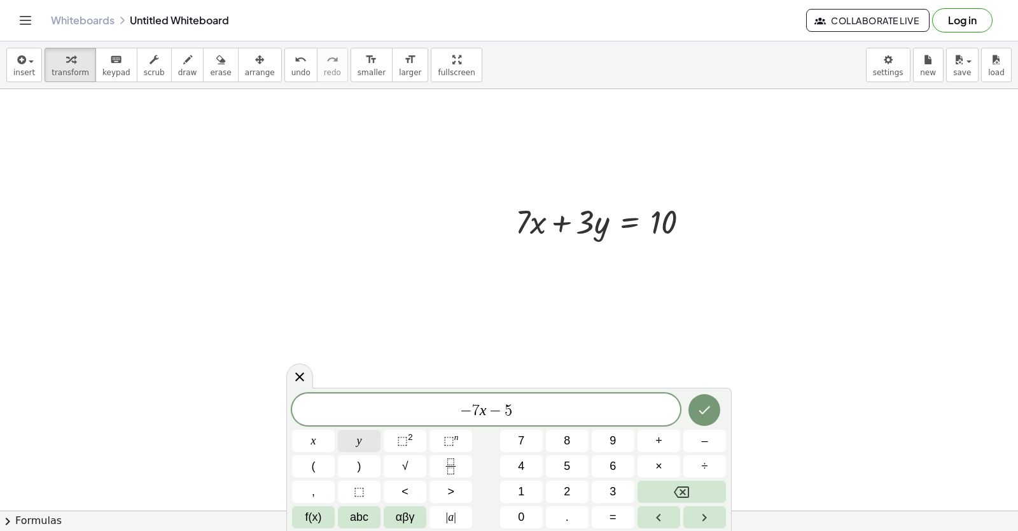
click at [367, 444] on button "y" at bounding box center [359, 441] width 43 height 22
click at [604, 520] on button "=" at bounding box center [613, 517] width 43 height 22
click at [699, 442] on button "–" at bounding box center [705, 441] width 43 height 22
click at [518, 489] on span "1" at bounding box center [521, 491] width 6 height 17
click at [570, 492] on span "2" at bounding box center [567, 491] width 6 height 17
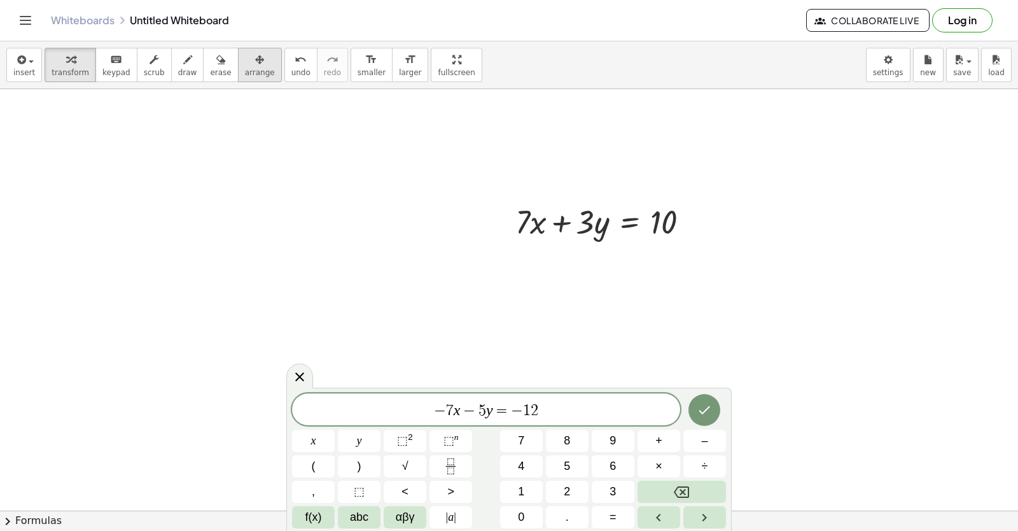
drag, startPoint x: 250, startPoint y: 67, endPoint x: 239, endPoint y: 81, distance: 17.2
click at [249, 70] on span "arrange" at bounding box center [260, 72] width 30 height 9
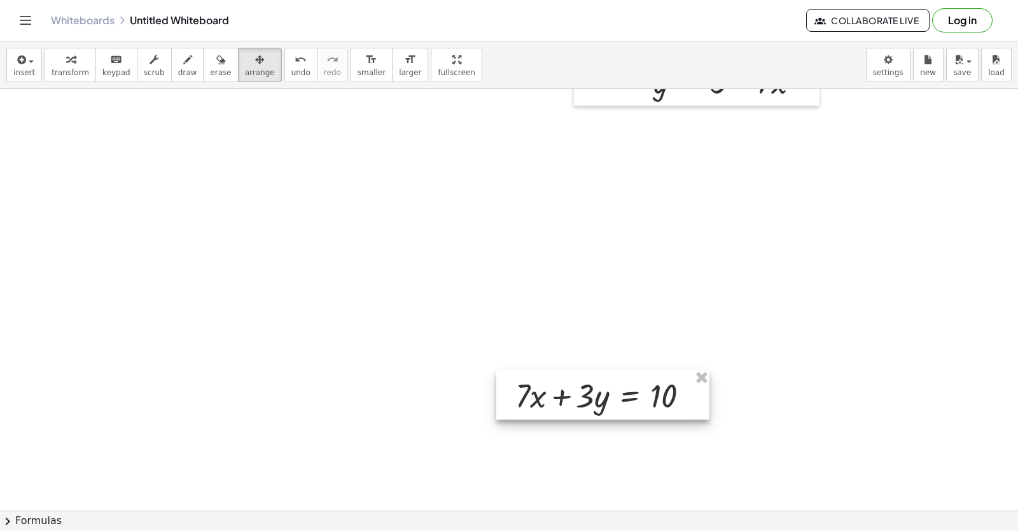
scroll to position [14082, 17]
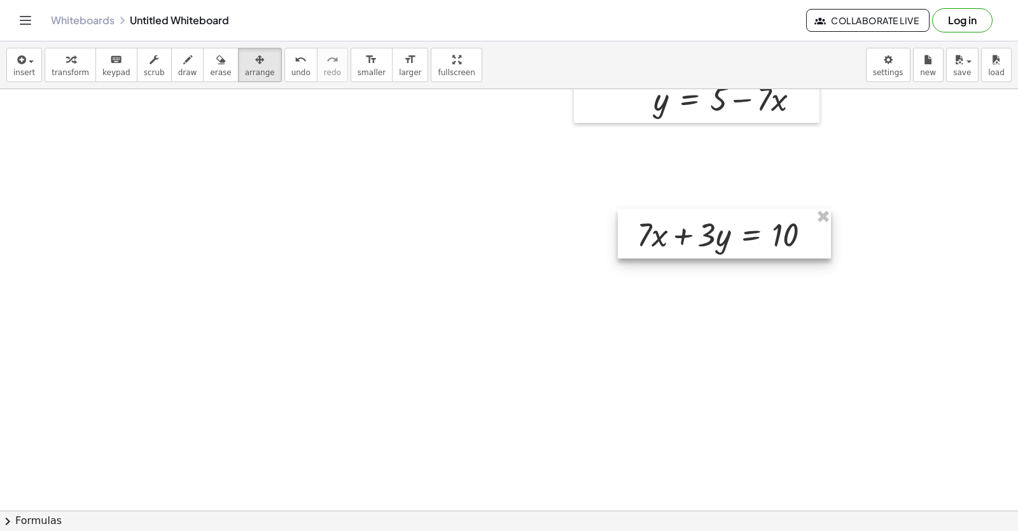
drag, startPoint x: 575, startPoint y: 411, endPoint x: 708, endPoint y: 176, distance: 269.4
click at [708, 209] on div at bounding box center [724, 234] width 213 height 50
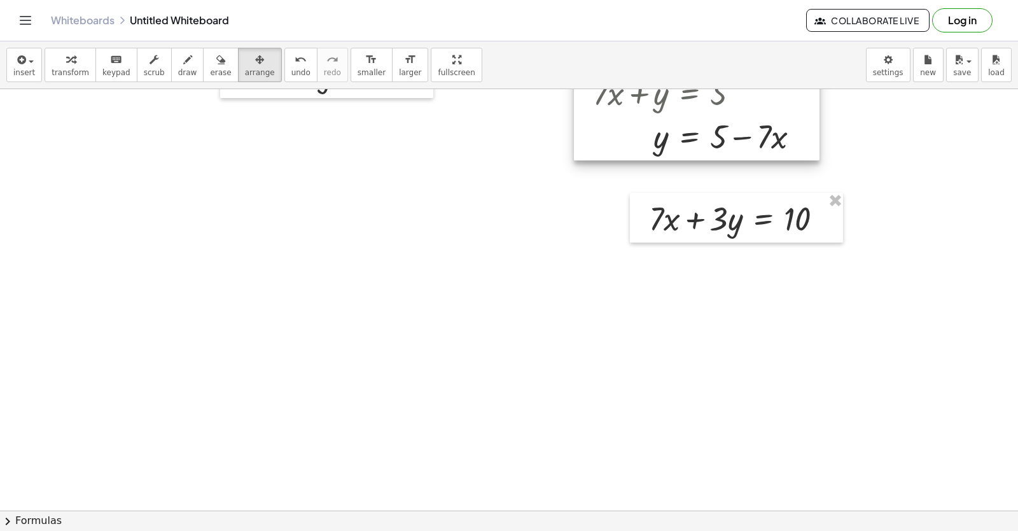
scroll to position [13954, 17]
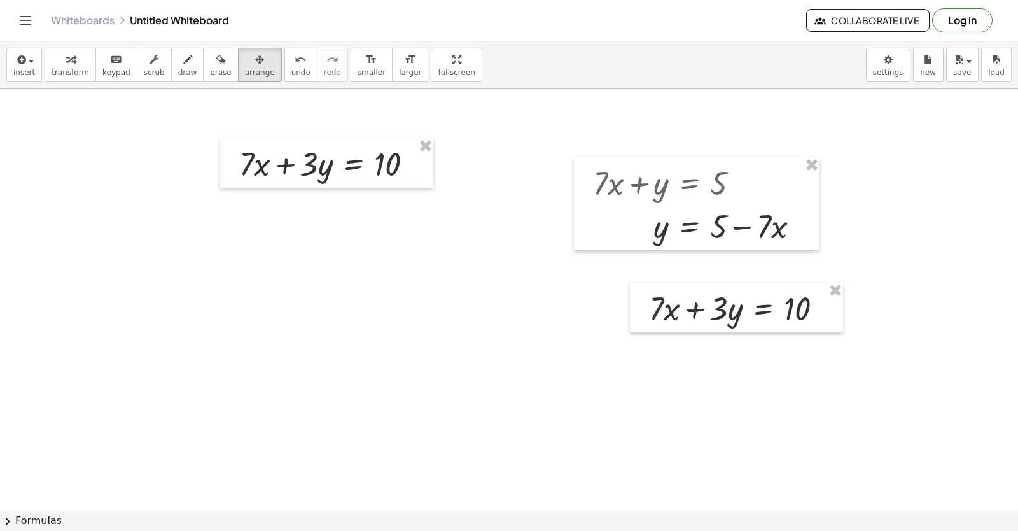
click at [630, 283] on div at bounding box center [736, 308] width 213 height 50
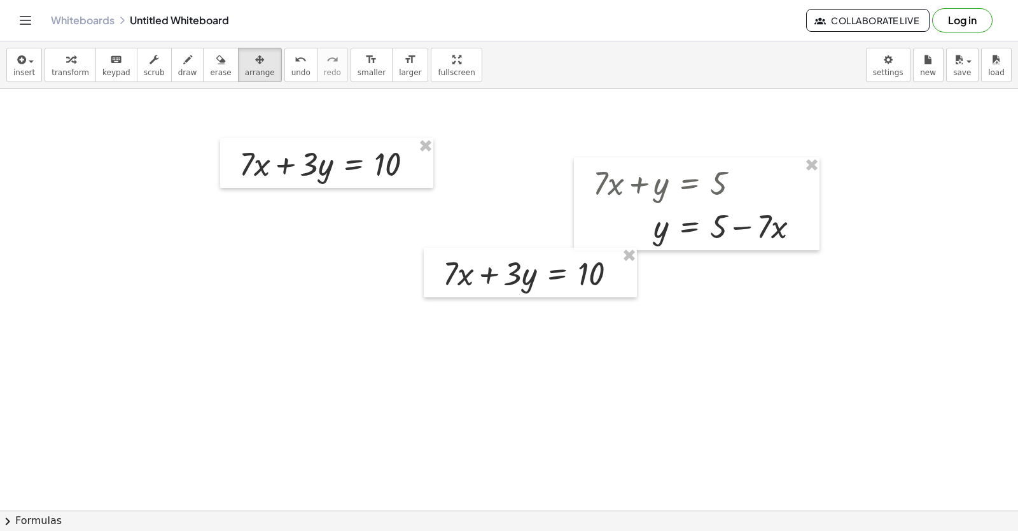
drag, startPoint x: 738, startPoint y: 329, endPoint x: 497, endPoint y: 304, distance: 241.9
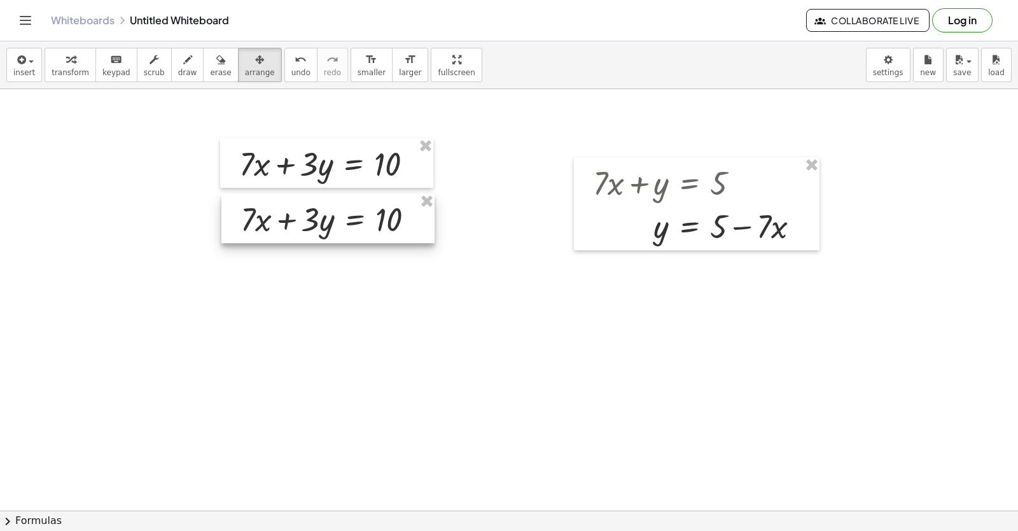
drag, startPoint x: 523, startPoint y: 288, endPoint x: 337, endPoint y: 232, distance: 193.7
click at [337, 232] on div at bounding box center [328, 218] width 213 height 50
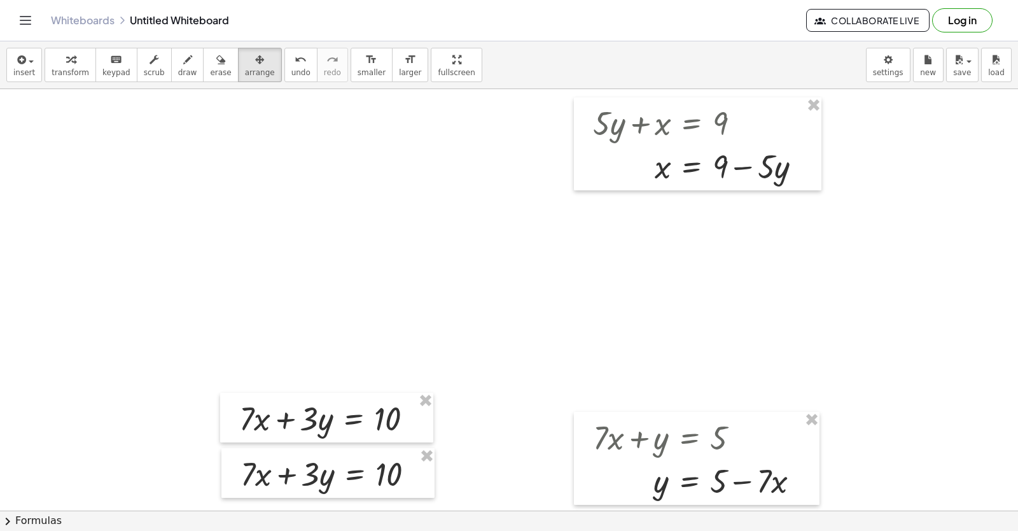
scroll to position [13891, 17]
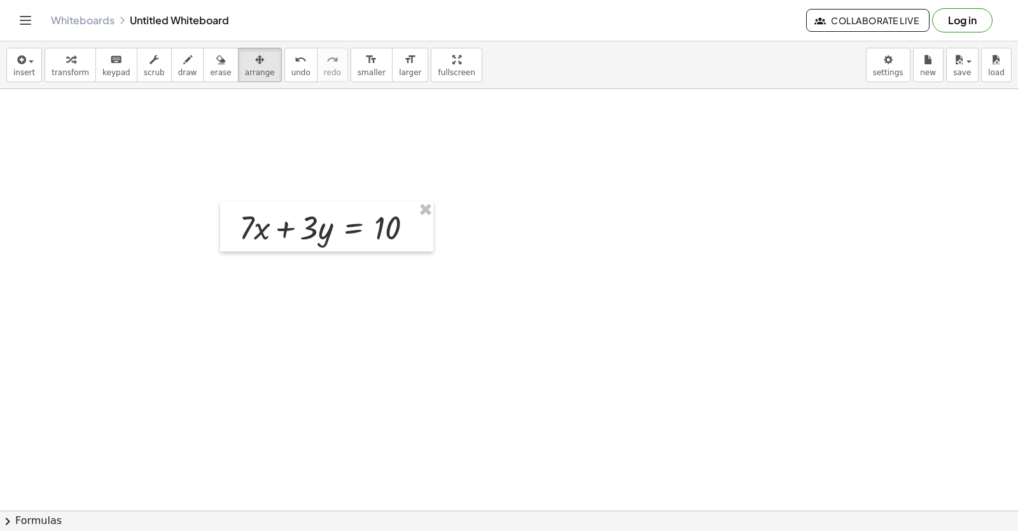
drag, startPoint x: 239, startPoint y: 73, endPoint x: 139, endPoint y: 74, distance: 99.9
click at [238, 73] on button "arrange" at bounding box center [260, 65] width 44 height 34
drag, startPoint x: 76, startPoint y: 74, endPoint x: 260, endPoint y: 294, distance: 287.4
click at [75, 74] on span "transform" at bounding box center [71, 72] width 38 height 9
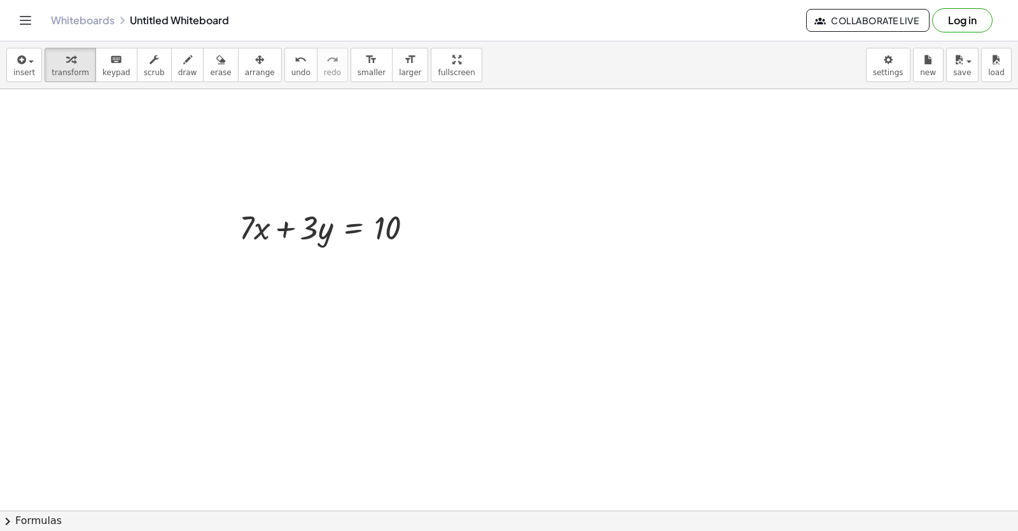
drag, startPoint x: 260, startPoint y: 294, endPoint x: 269, endPoint y: 286, distance: 11.3
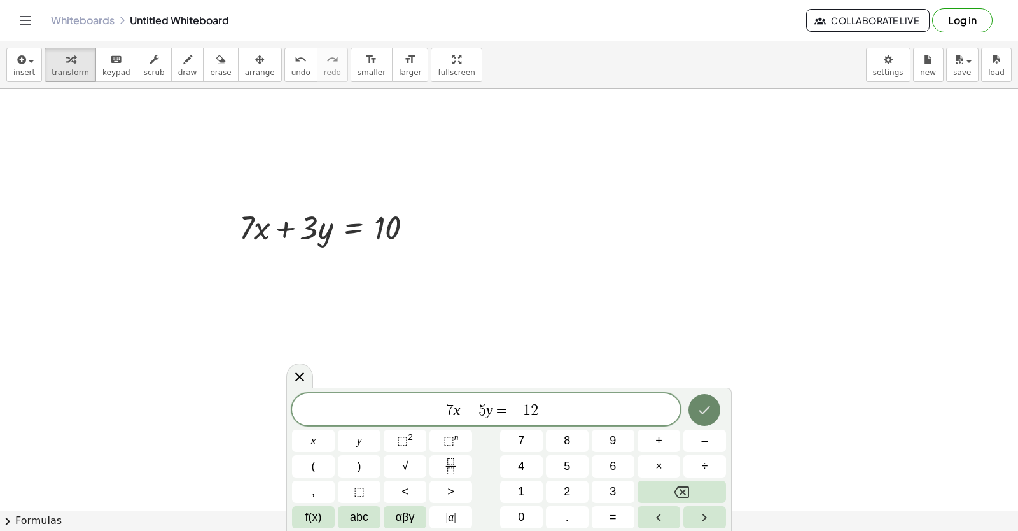
click at [721, 409] on button "Done" at bounding box center [705, 410] width 32 height 32
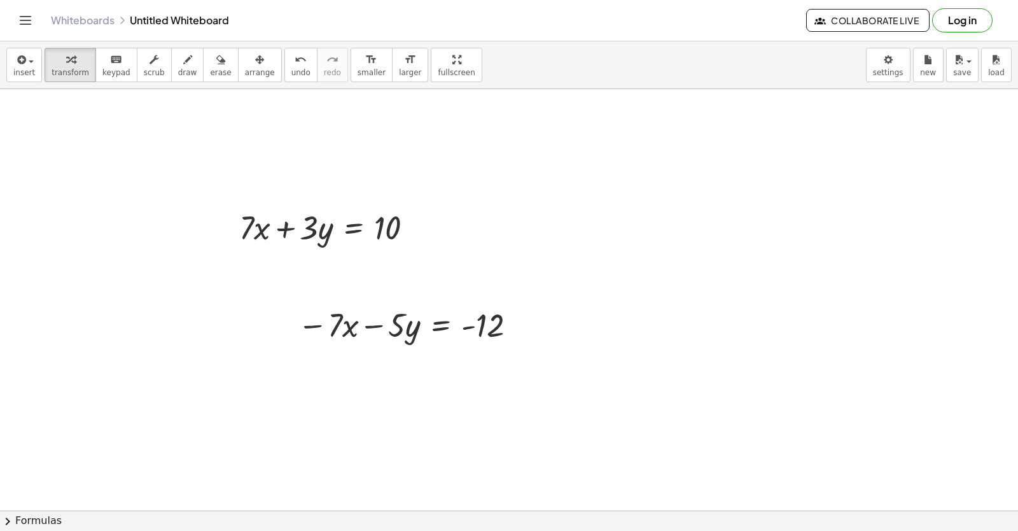
drag, startPoint x: 229, startPoint y: 71, endPoint x: 337, endPoint y: 257, distance: 214.7
click at [245, 75] on span "arrange" at bounding box center [260, 72] width 30 height 9
drag, startPoint x: 355, startPoint y: 264, endPoint x: 374, endPoint y: 321, distance: 61.0
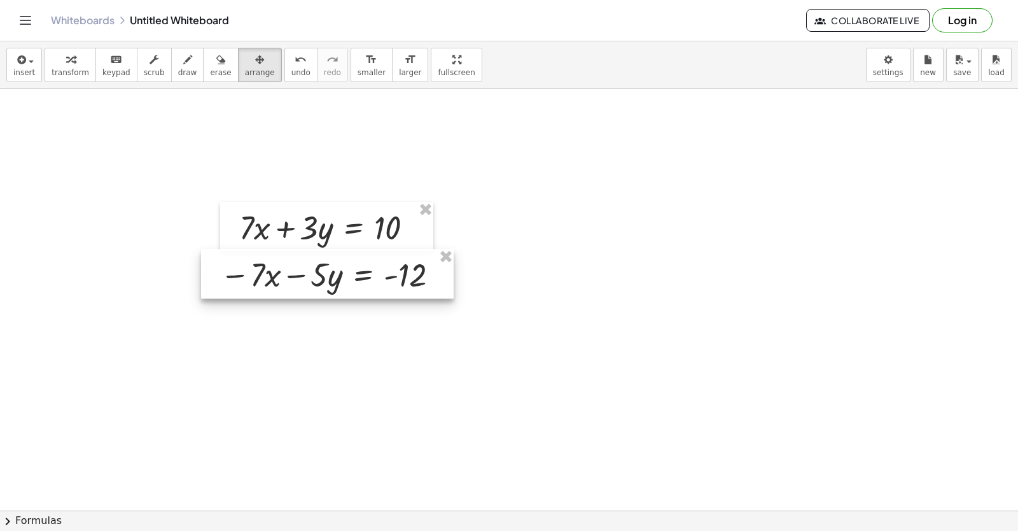
drag, startPoint x: 375, startPoint y: 324, endPoint x: 297, endPoint y: 274, distance: 92.5
click at [297, 274] on div at bounding box center [327, 274] width 253 height 50
drag, startPoint x: 65, startPoint y: 72, endPoint x: 93, endPoint y: 101, distance: 40.5
click at [63, 73] on span "transform" at bounding box center [71, 72] width 38 height 9
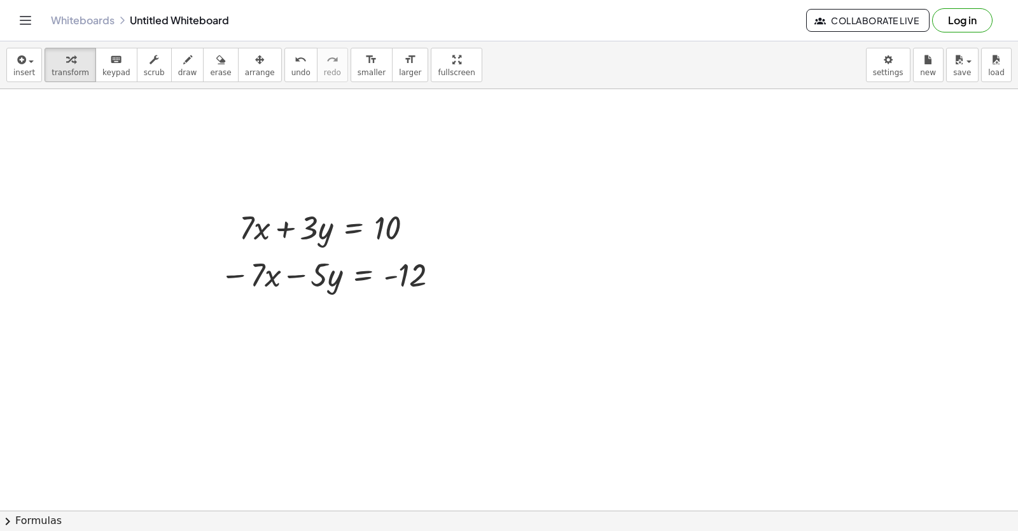
drag, startPoint x: 182, startPoint y: 71, endPoint x: 226, endPoint y: 285, distance: 219.0
click at [176, 80] on button "draw" at bounding box center [187, 65] width 33 height 34
drag, startPoint x: 231, startPoint y: 302, endPoint x: 208, endPoint y: 181, distance: 123.7
drag, startPoint x: 71, startPoint y: 71, endPoint x: 326, endPoint y: 299, distance: 341.7
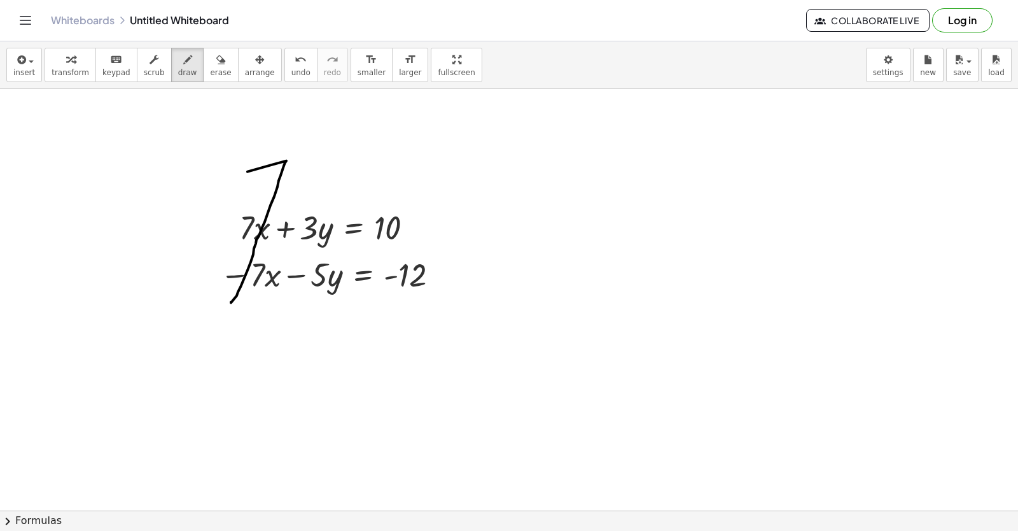
click at [102, 85] on div "insert select one: Math Expression Function Text Youtube Video Graphing Geometr…" at bounding box center [509, 65] width 1018 height 48
click at [295, 272] on div at bounding box center [332, 273] width 237 height 43
drag, startPoint x: 299, startPoint y: 234, endPoint x: 304, endPoint y: 273, distance: 39.1
click at [302, 270] on div at bounding box center [332, 273] width 237 height 43
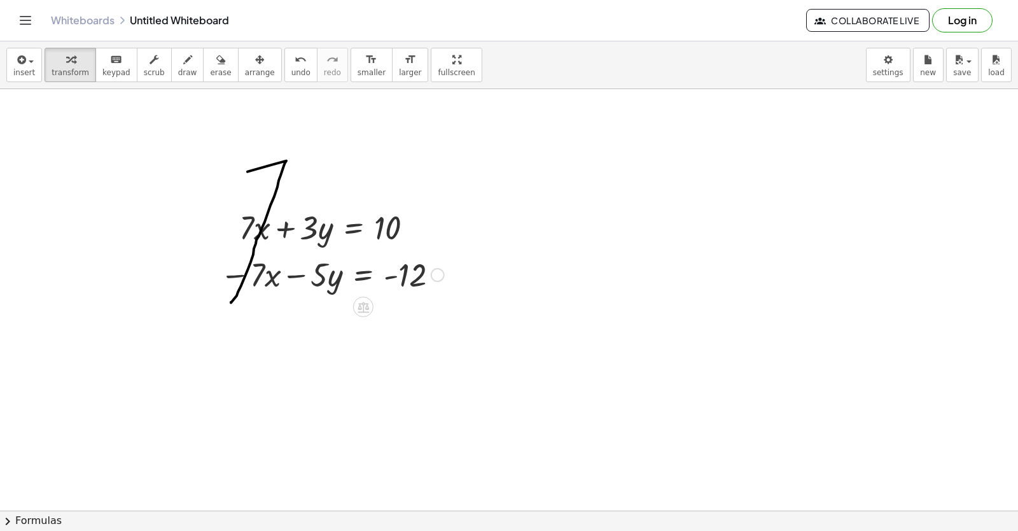
click at [314, 257] on div at bounding box center [332, 273] width 237 height 43
drag, startPoint x: 351, startPoint y: 254, endPoint x: 301, endPoint y: 249, distance: 50.5
click at [303, 278] on div at bounding box center [332, 273] width 237 height 43
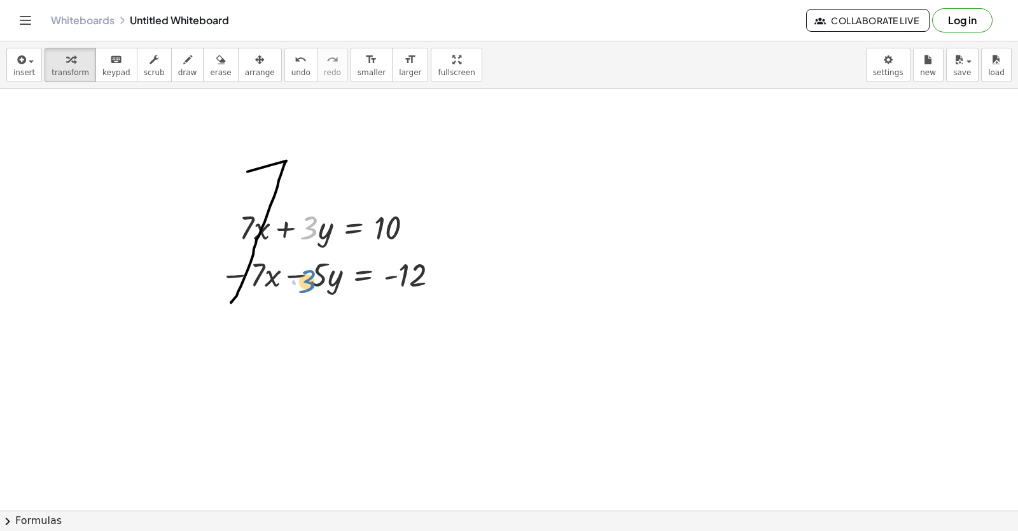
drag, startPoint x: 304, startPoint y: 206, endPoint x: 301, endPoint y: 258, distance: 51.6
click at [323, 276] on div at bounding box center [332, 273] width 237 height 43
click at [323, 275] on div at bounding box center [332, 273] width 237 height 43
drag, startPoint x: 323, startPoint y: 275, endPoint x: 325, endPoint y: 254, distance: 21.0
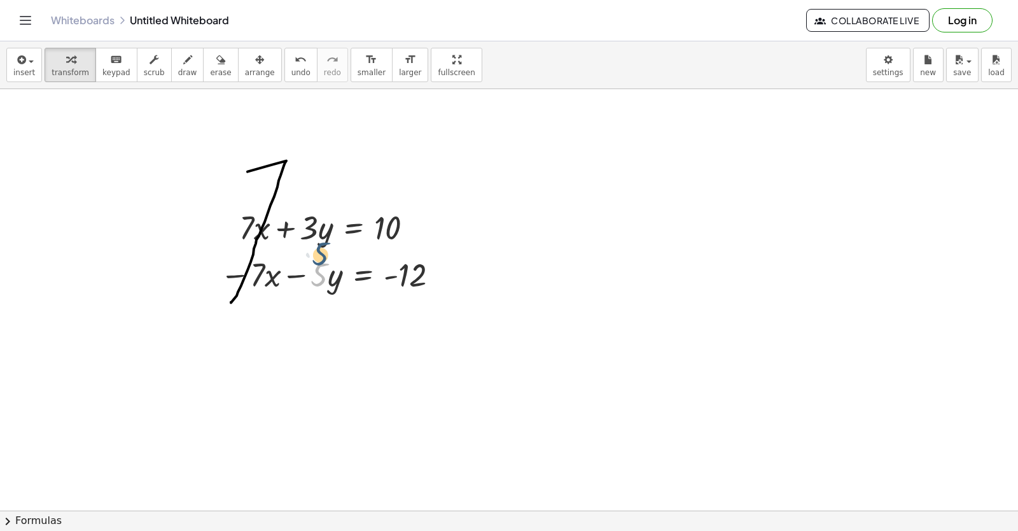
click at [325, 254] on div at bounding box center [332, 273] width 237 height 43
drag, startPoint x: 219, startPoint y: 74, endPoint x: 382, endPoint y: 174, distance: 191.5
click at [238, 76] on button "arrange" at bounding box center [260, 65] width 44 height 34
drag, startPoint x: 425, startPoint y: 206, endPoint x: 440, endPoint y: 227, distance: 26.0
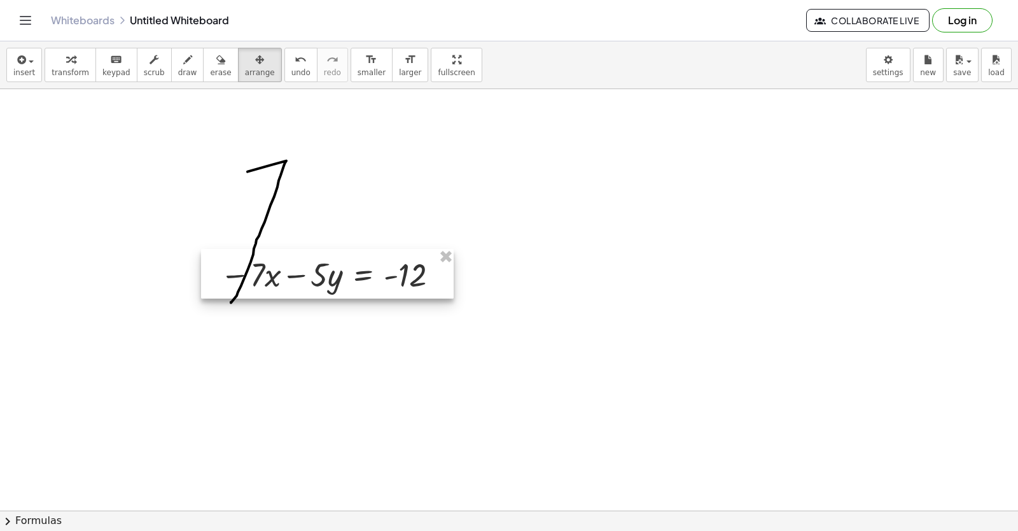
click at [439, 267] on div at bounding box center [327, 274] width 253 height 50
drag, startPoint x: 458, startPoint y: 257, endPoint x: 439, endPoint y: 257, distance: 19.1
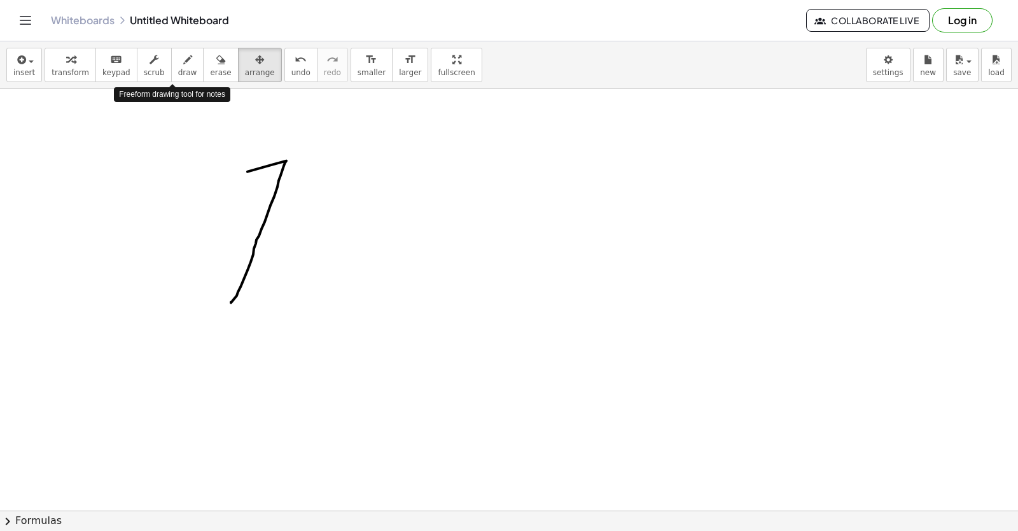
click at [211, 76] on span "erase" at bounding box center [220, 72] width 21 height 9
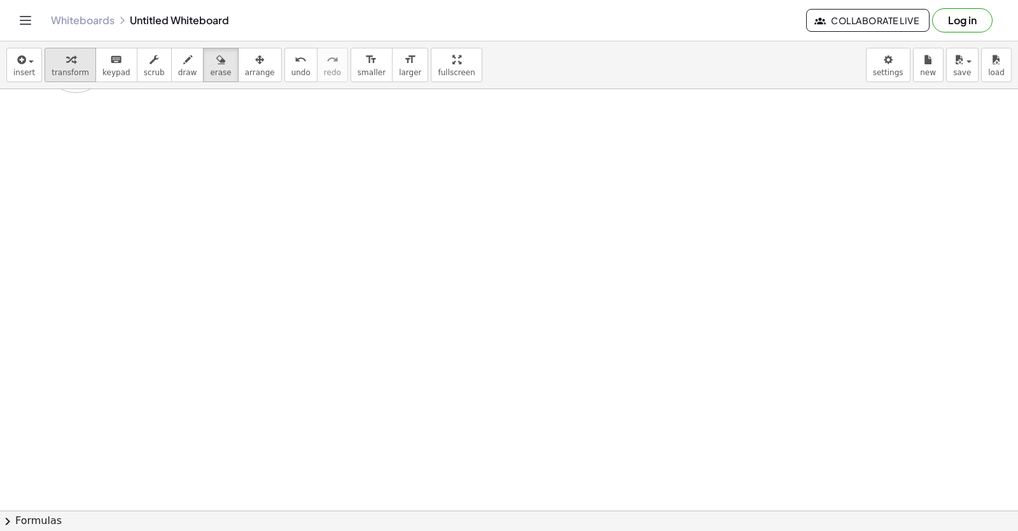
drag, startPoint x: 256, startPoint y: 215, endPoint x: 77, endPoint y: 57, distance: 238.6
click at [77, 59] on div "insert select one: Math Expression Function Text Youtube Video Graphing Geometr…" at bounding box center [509, 285] width 1018 height 489
click at [74, 59] on div "button" at bounding box center [71, 59] width 38 height 15
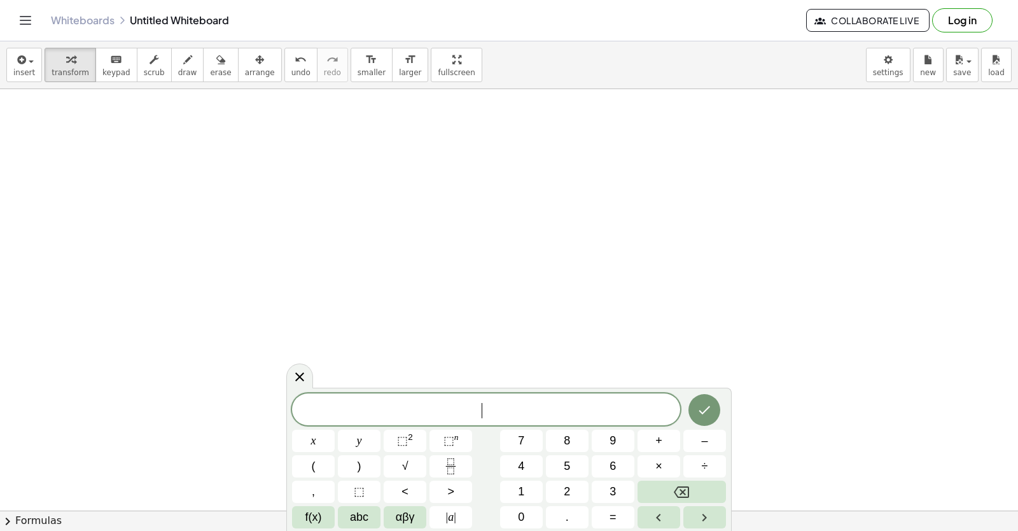
click at [572, 470] on button "5" at bounding box center [567, 466] width 43 height 22
click at [360, 446] on span "y" at bounding box center [359, 440] width 5 height 17
click at [696, 435] on button "–" at bounding box center [705, 441] width 43 height 22
click at [684, 493] on icon "Backspace" at bounding box center [681, 491] width 15 height 11
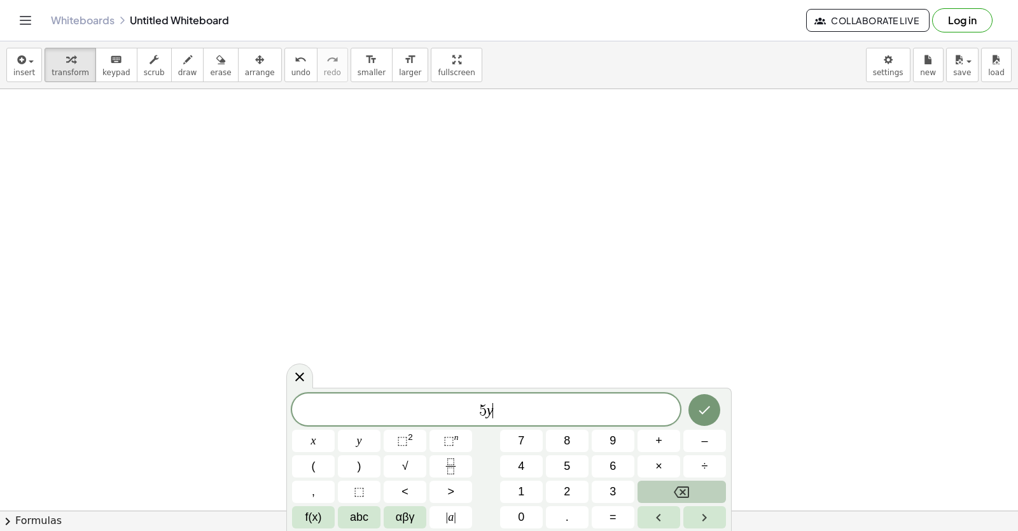
click at [643, 486] on button "Backspace" at bounding box center [682, 492] width 88 height 22
click at [334, 437] on button "x" at bounding box center [313, 441] width 43 height 22
click at [698, 446] on button "–" at bounding box center [705, 441] width 43 height 22
click at [617, 487] on button "3" at bounding box center [613, 492] width 43 height 22
click at [358, 433] on button "y" at bounding box center [359, 441] width 43 height 22
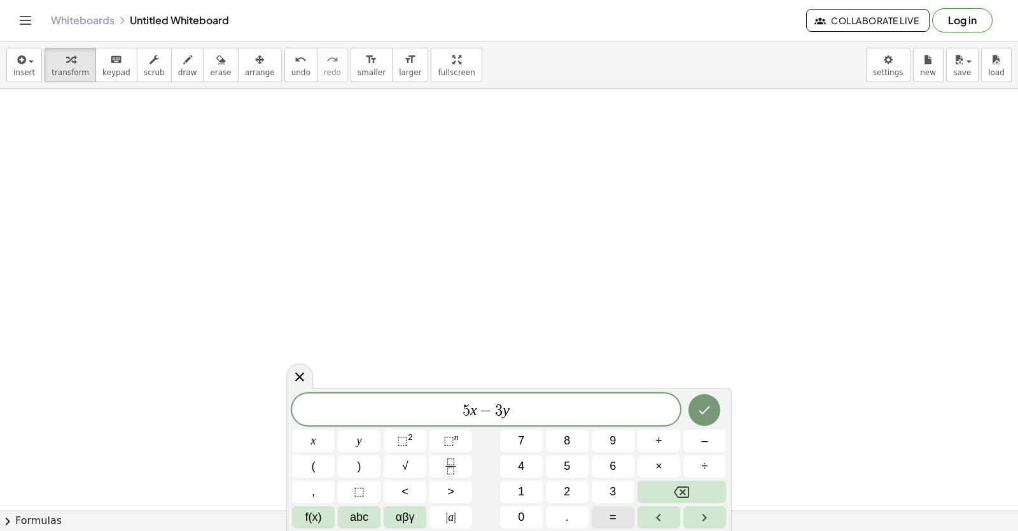
click at [607, 511] on button "=" at bounding box center [613, 517] width 43 height 22
click at [524, 449] on button "7" at bounding box center [521, 441] width 43 height 22
click at [703, 416] on icon "Done" at bounding box center [704, 409] width 15 height 15
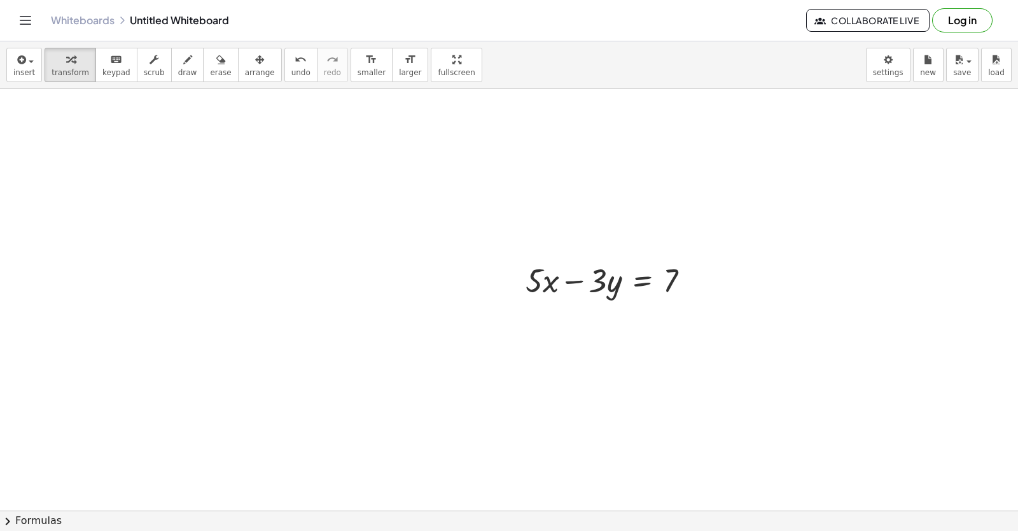
drag, startPoint x: 465, startPoint y: 388, endPoint x: 534, endPoint y: 415, distance: 74.4
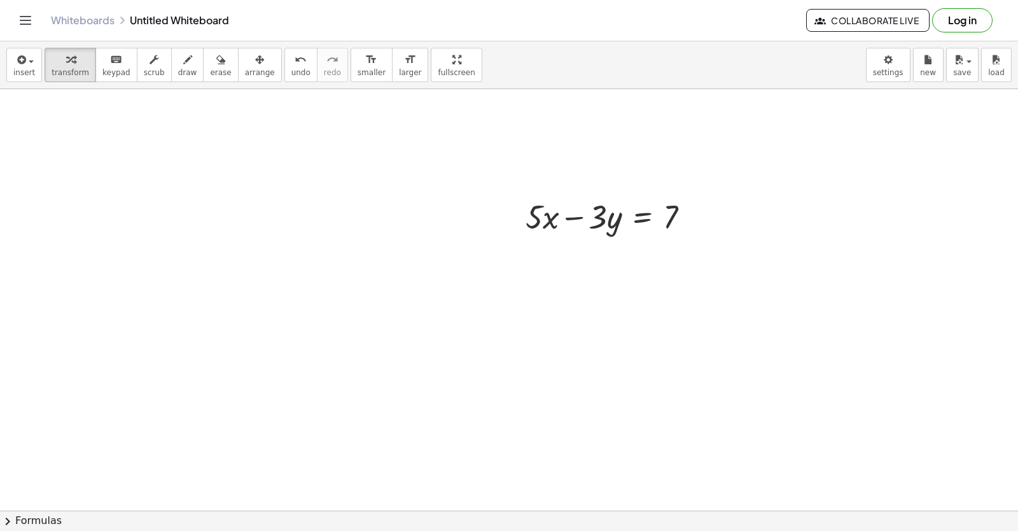
drag, startPoint x: 586, startPoint y: 323, endPoint x: 576, endPoint y: 302, distance: 23.1
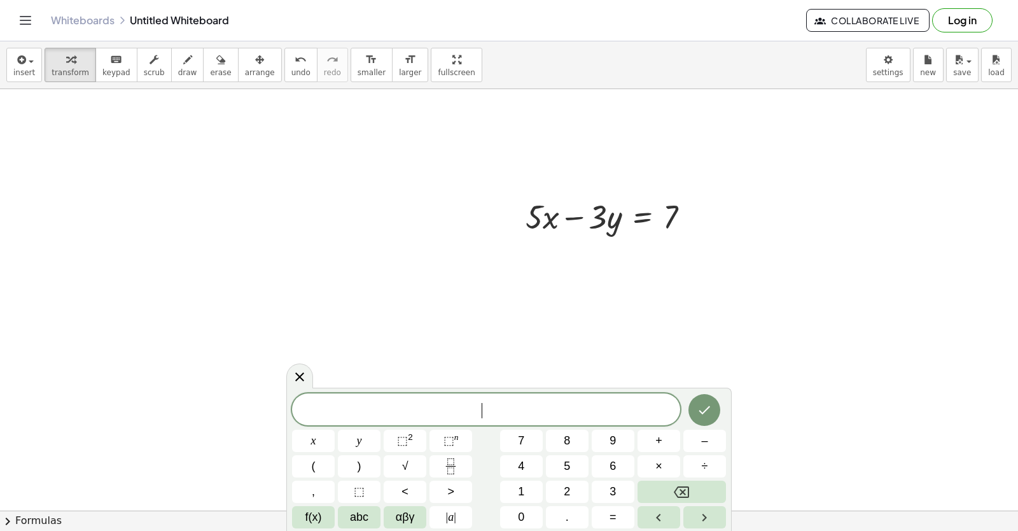
drag, startPoint x: 572, startPoint y: 305, endPoint x: 566, endPoint y: 317, distance: 13.4
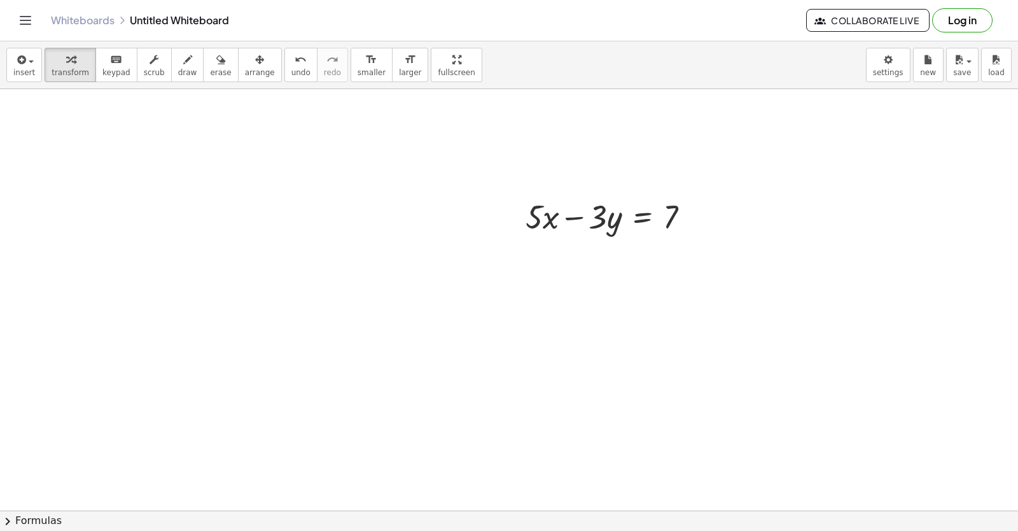
drag, startPoint x: 584, startPoint y: 369, endPoint x: 604, endPoint y: 416, distance: 51.3
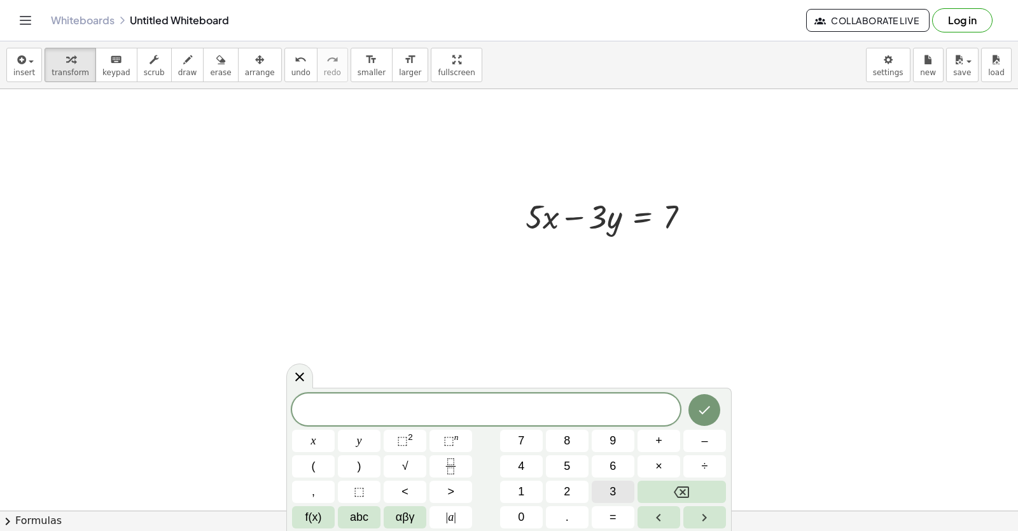
click at [564, 484] on div "​ x y ⬚ 2 ⬚ n 7 8 9 + – ( ) √ 4 5 6 × ÷ , ⬚ < > 1 2 3 f(x) abc αβγ | a | 0 . =" at bounding box center [509, 460] width 434 height 135
click at [626, 498] on button "3" at bounding box center [613, 492] width 43 height 22
click at [332, 439] on button "x" at bounding box center [313, 441] width 43 height 22
click at [659, 432] on div "3 x ​ x y ⬚ 2 ⬚ n 7 8 9 + – ( ) √ 4 5 6 × ÷ , ⬚ < > 1 2 3 f(x) abc αβγ | a | 0 …" at bounding box center [509, 460] width 434 height 135
click at [659, 437] on span "+" at bounding box center [659, 440] width 7 height 17
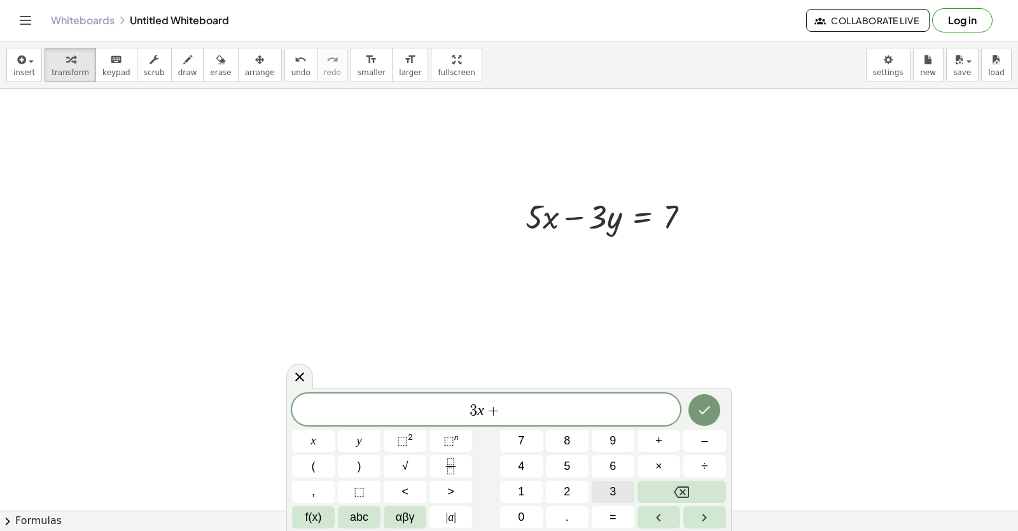
click at [592, 486] on button "3" at bounding box center [613, 492] width 43 height 22
click at [368, 440] on button "y" at bounding box center [359, 441] width 43 height 22
click at [611, 515] on span "=" at bounding box center [613, 517] width 7 height 17
click at [523, 447] on span "7" at bounding box center [521, 440] width 6 height 17
click at [707, 411] on icon "Done" at bounding box center [704, 409] width 15 height 15
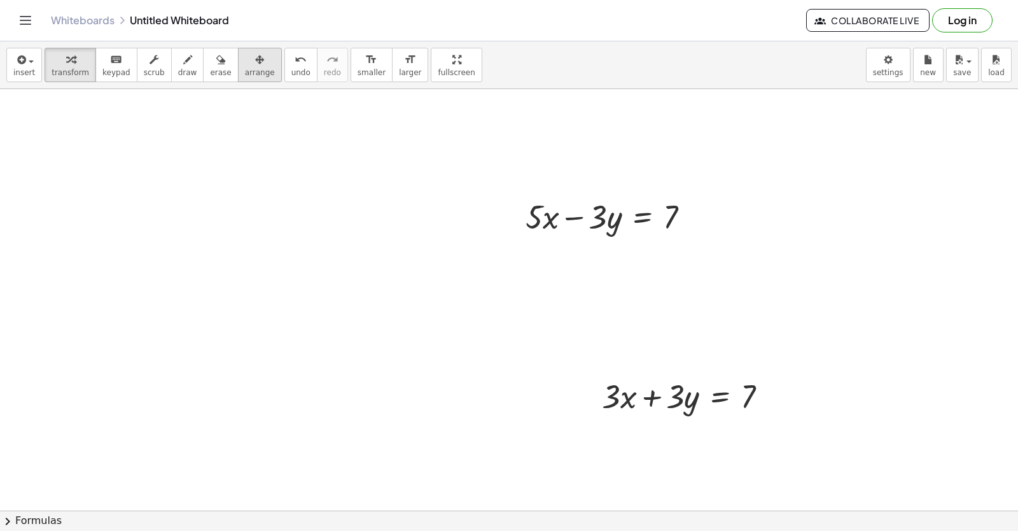
drag, startPoint x: 234, startPoint y: 64, endPoint x: 237, endPoint y: 74, distance: 10.5
click at [238, 74] on button "arrange" at bounding box center [260, 65] width 44 height 34
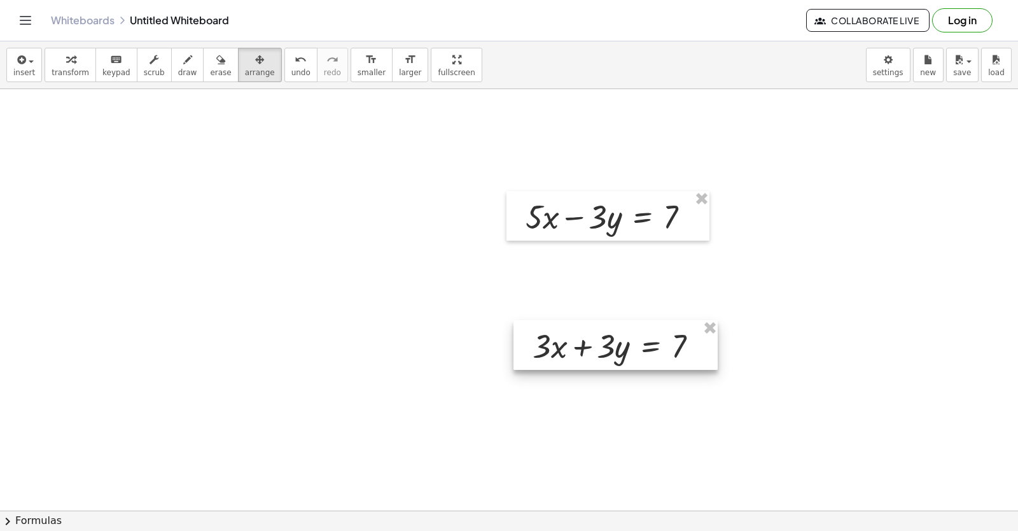
drag, startPoint x: 237, startPoint y: 74, endPoint x: 573, endPoint y: 347, distance: 433.5
click at [575, 353] on div at bounding box center [616, 345] width 204 height 50
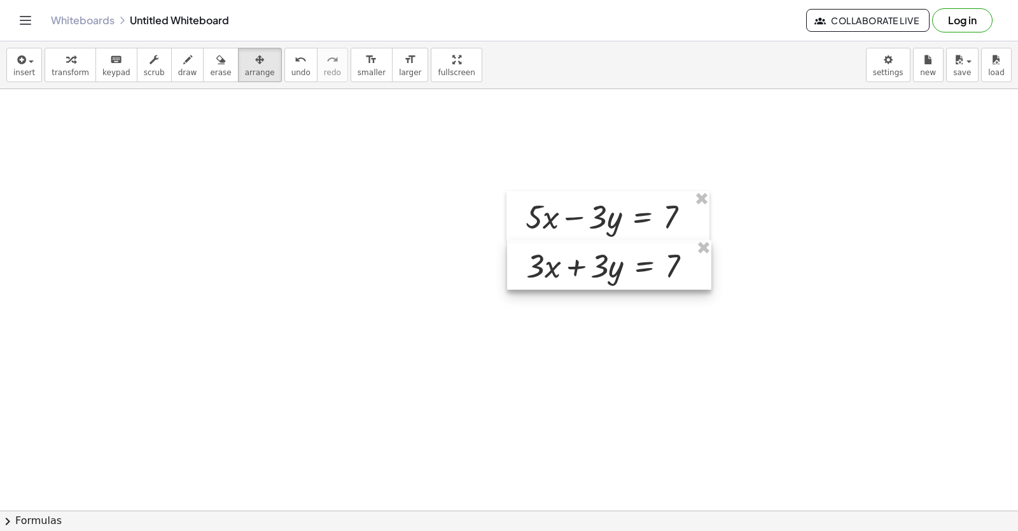
drag, startPoint x: 583, startPoint y: 349, endPoint x: 582, endPoint y: 276, distance: 72.6
click at [582, 276] on div at bounding box center [609, 265] width 204 height 50
click at [636, 277] on div at bounding box center [609, 266] width 204 height 50
click at [636, 283] on div at bounding box center [609, 266] width 204 height 50
click at [635, 284] on div at bounding box center [609, 266] width 204 height 50
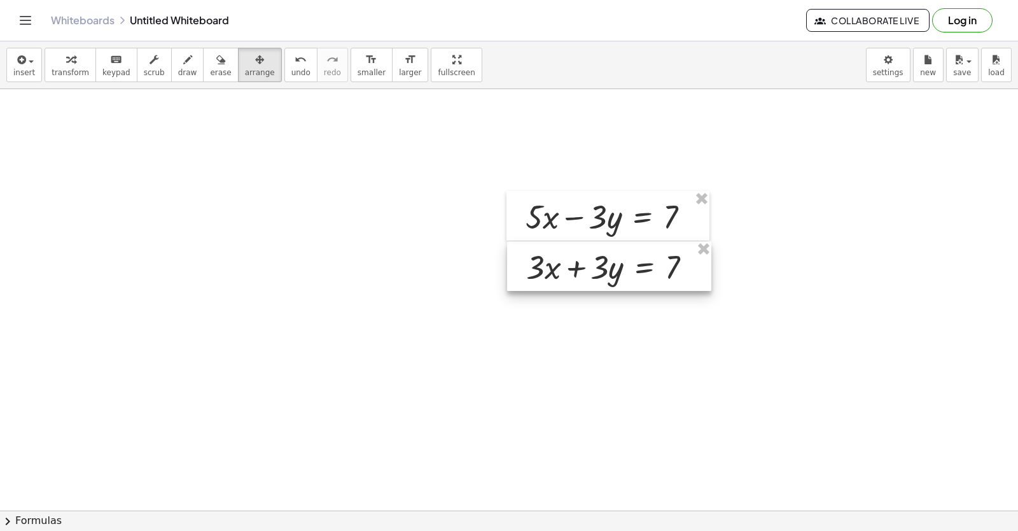
drag, startPoint x: 703, startPoint y: 251, endPoint x: 0, endPoint y: 176, distance: 706.7
click at [664, 267] on div "+ · 3 · x + · 3 · y = 7" at bounding box center [609, 266] width 204 height 50
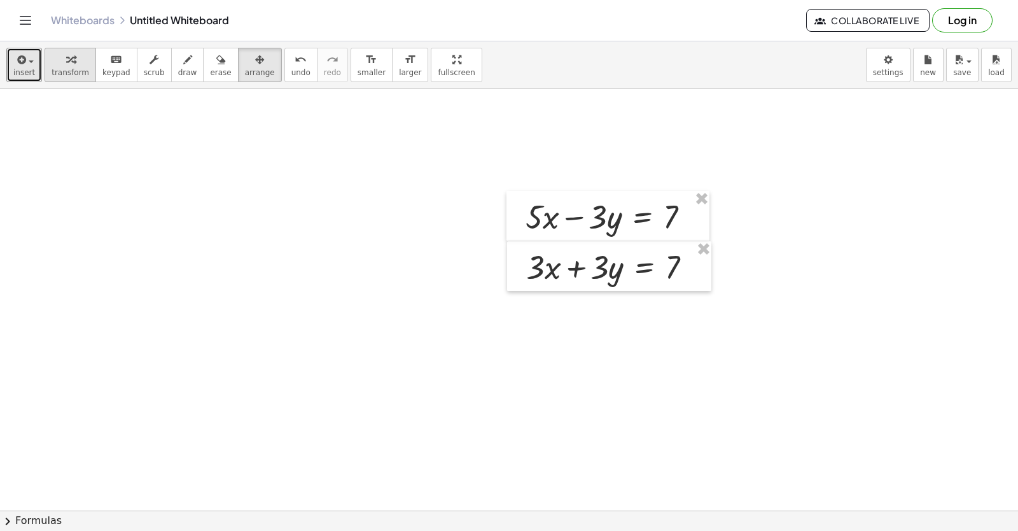
drag, startPoint x: 38, startPoint y: 48, endPoint x: 68, endPoint y: 73, distance: 38.9
click at [55, 66] on div "insert select one: Math Expression Function Text Youtube Video Graphing Geometr…" at bounding box center [509, 65] width 1018 height 48
drag, startPoint x: 74, startPoint y: 79, endPoint x: 402, endPoint y: 447, distance: 493.7
click at [74, 85] on div "insert select one: Math Expression Function Text Youtube Video Graphing Geometr…" at bounding box center [509, 65] width 1018 height 48
click at [32, 72] on button "insert" at bounding box center [24, 65] width 36 height 34
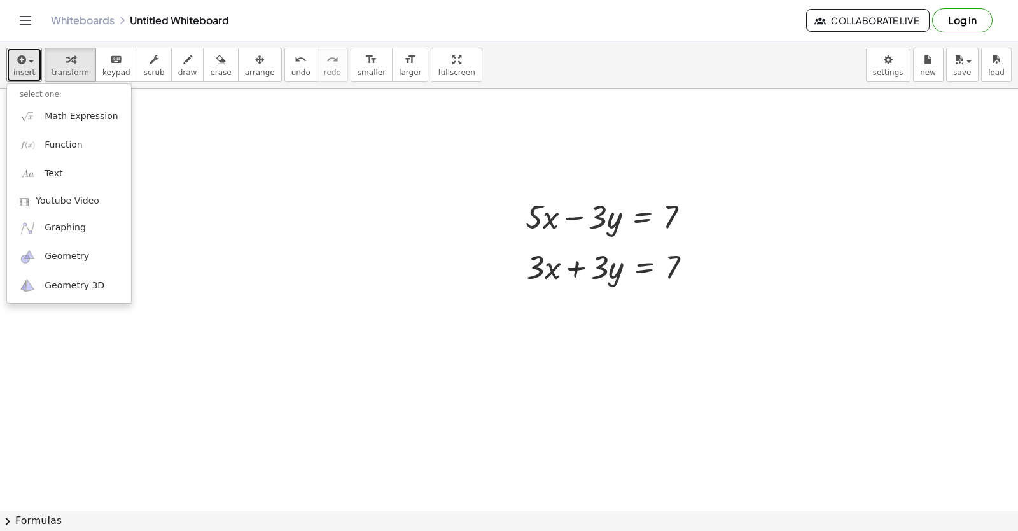
drag, startPoint x: 15, startPoint y: 59, endPoint x: 239, endPoint y: 185, distance: 257.3
click at [17, 63] on icon "button" at bounding box center [20, 59] width 11 height 15
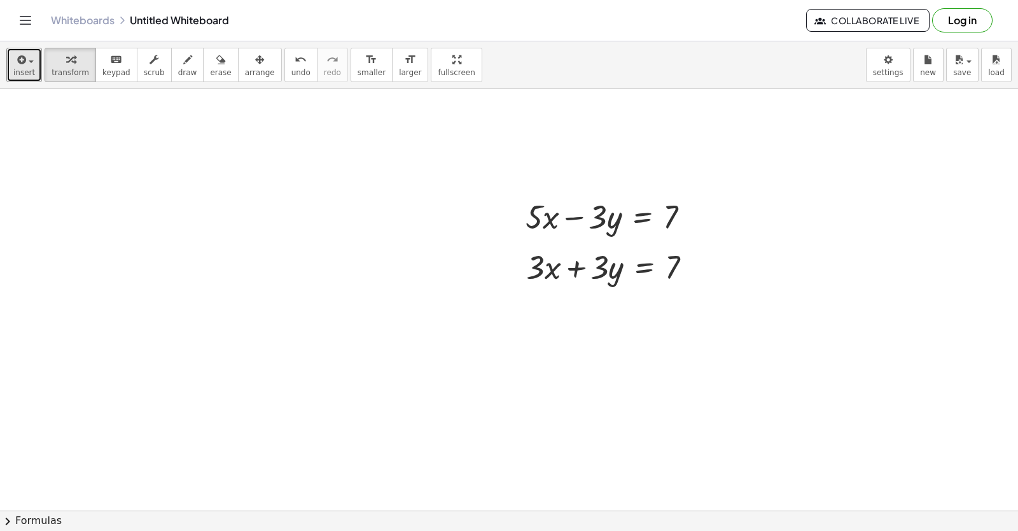
drag, startPoint x: 290, startPoint y: 212, endPoint x: 285, endPoint y: 218, distance: 8.1
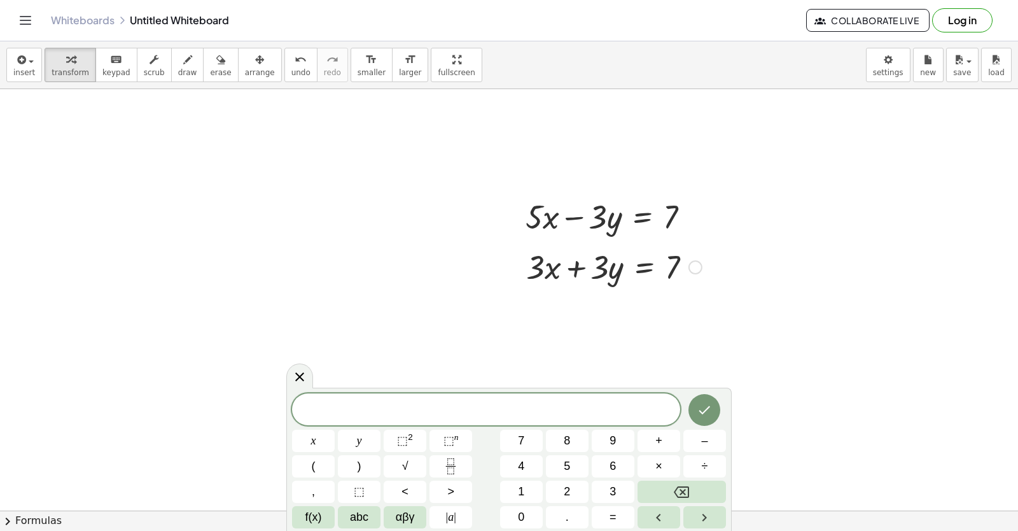
drag, startPoint x: 628, startPoint y: 267, endPoint x: 641, endPoint y: 266, distance: 12.8
click at [628, 266] on div at bounding box center [614, 265] width 188 height 43
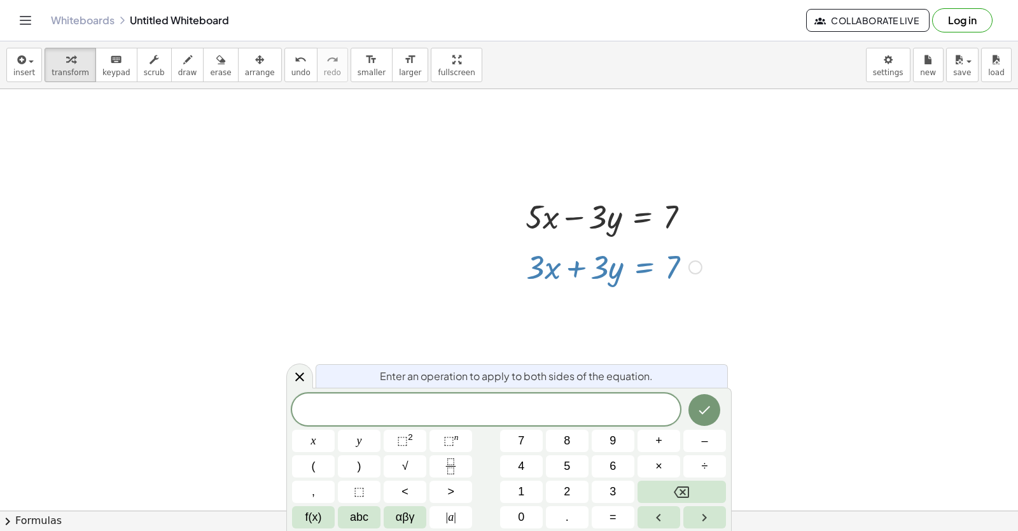
click at [696, 270] on div at bounding box center [696, 267] width 14 height 14
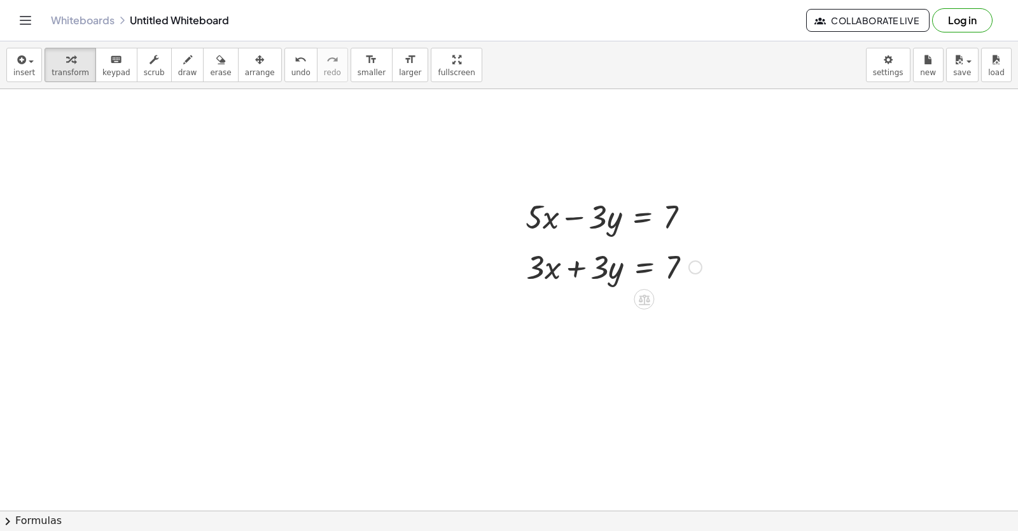
click at [259, 70] on div "insert select one: Math Expression Function Text Youtube Video Graphing Geometr…" at bounding box center [509, 65] width 1018 height 48
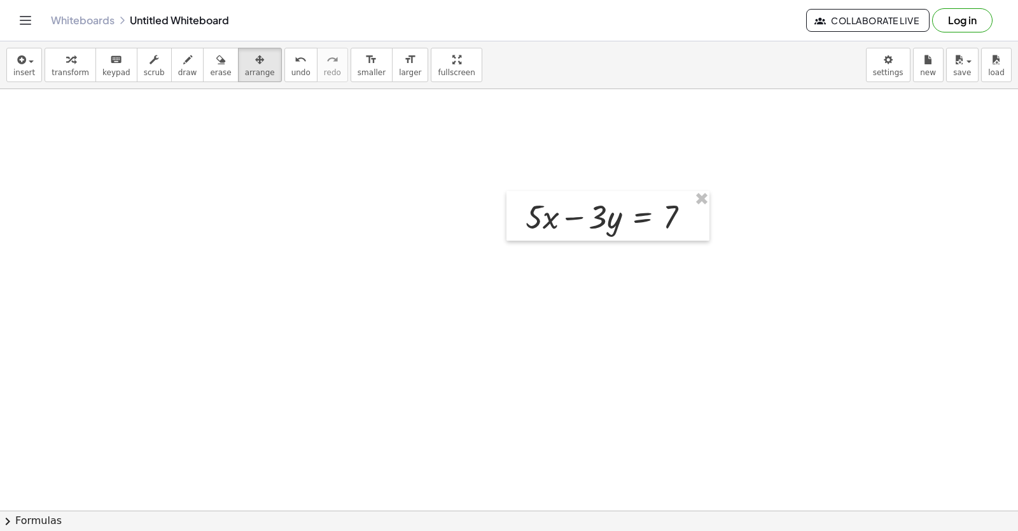
drag, startPoint x: 70, startPoint y: 71, endPoint x: 538, endPoint y: 321, distance: 530.2
click at [95, 92] on div "insert select one: Math Expression Function Text Youtube Video Graphing Geometr…" at bounding box center [509, 285] width 1018 height 489
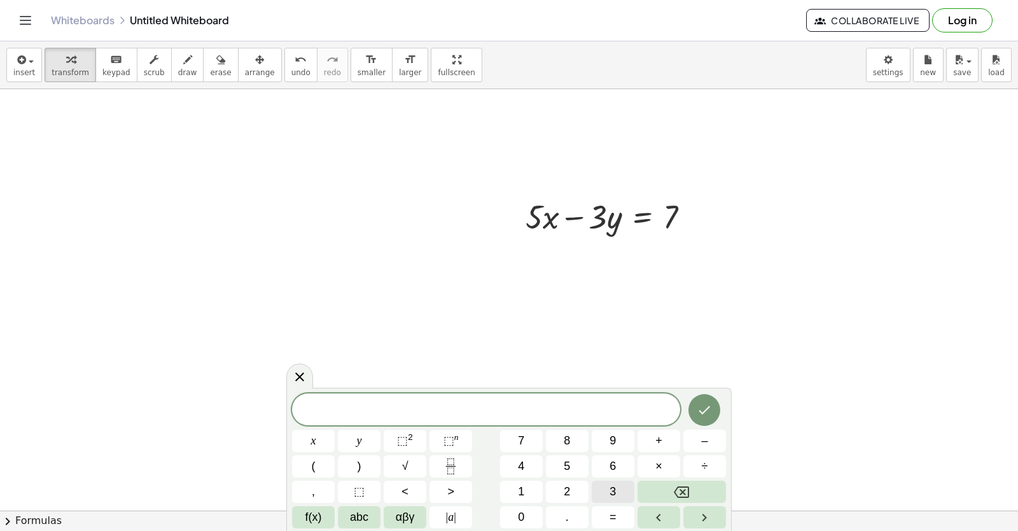
click at [616, 487] on span "3" at bounding box center [613, 491] width 6 height 17
click at [334, 440] on button "x" at bounding box center [313, 441] width 43 height 22
click at [656, 447] on span "+" at bounding box center [659, 440] width 7 height 17
click at [611, 505] on div "3 x + ​ x y ⬚ 2 ⬚ n 7 8 9 + – ( ) √ 4 5 6 × ÷ , ⬚ < > 1 2 3 f(x) abc αβγ | a | …" at bounding box center [509, 460] width 434 height 135
click at [612, 492] on button "3" at bounding box center [613, 492] width 43 height 22
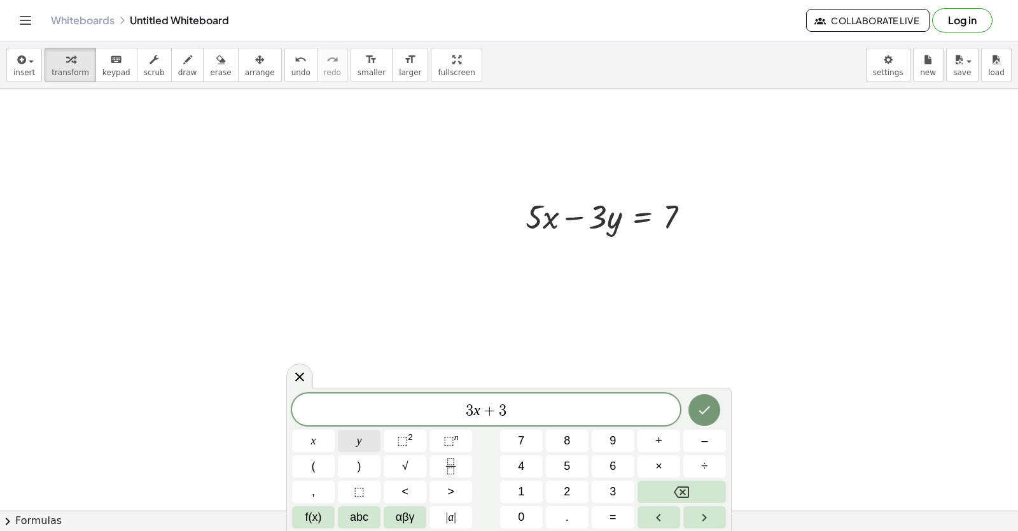
click at [384, 444] on div "3 x + 3 ​ x y ⬚ 2 ⬚ n 7 8 9 + – ( ) √ 4 5 6 × ÷ , ⬚ < > 1 2 3 f(x) abc αβγ | a …" at bounding box center [509, 460] width 434 height 135
click at [624, 492] on div "3 x + 3 ​ x y ⬚ 2 ⬚ n 7 8 9 + – ( ) √ 4 5 6 × ÷ , ⬚ < > 1 2 3 f(x) abc αβγ | a …" at bounding box center [509, 460] width 434 height 135
click at [622, 447] on button "9" at bounding box center [613, 441] width 43 height 22
click at [654, 484] on button "Backspace" at bounding box center [682, 492] width 88 height 22
click at [344, 435] on button "y" at bounding box center [359, 441] width 43 height 22
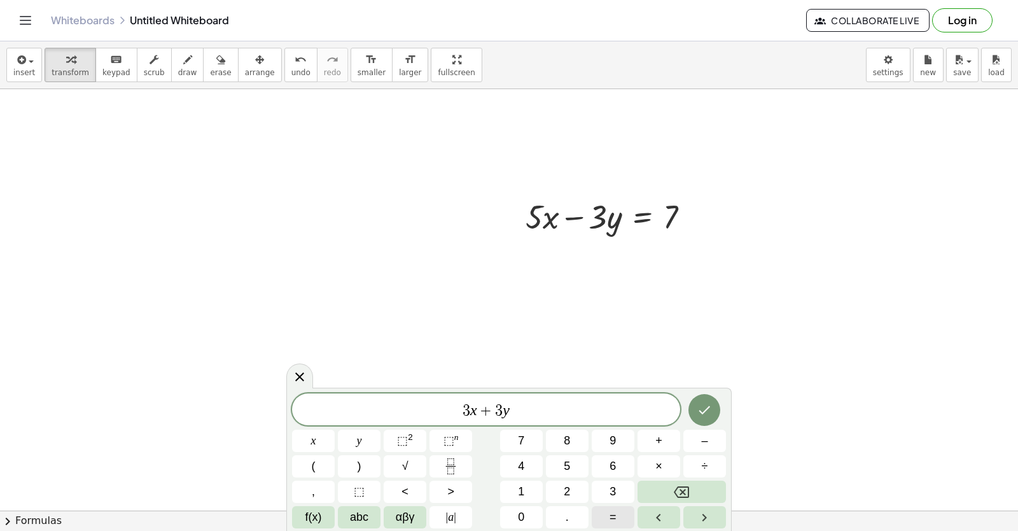
click at [604, 507] on button "=" at bounding box center [613, 517] width 43 height 22
click at [612, 446] on span "9" at bounding box center [613, 440] width 6 height 17
click at [665, 404] on div "3 x + 3 y = 9 ​ x y ⬚ 2 ⬚ n 7 8 9 + – ( ) √ 4 5 6 × ÷ , ⬚ < > 1 2 3 f(x) abc αβ…" at bounding box center [509, 460] width 434 height 135
click at [709, 409] on icon "Done" at bounding box center [704, 409] width 15 height 15
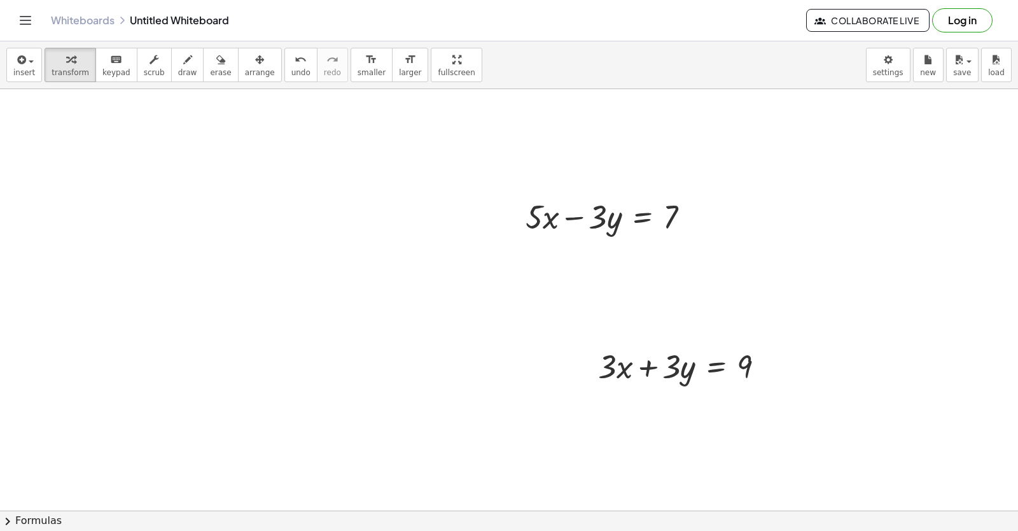
drag, startPoint x: 245, startPoint y: 80, endPoint x: 614, endPoint y: 336, distance: 449.5
click at [246, 82] on div "insert select one: Math Expression Function Text Youtube Video Graphing Geometr…" at bounding box center [509, 65] width 1018 height 48
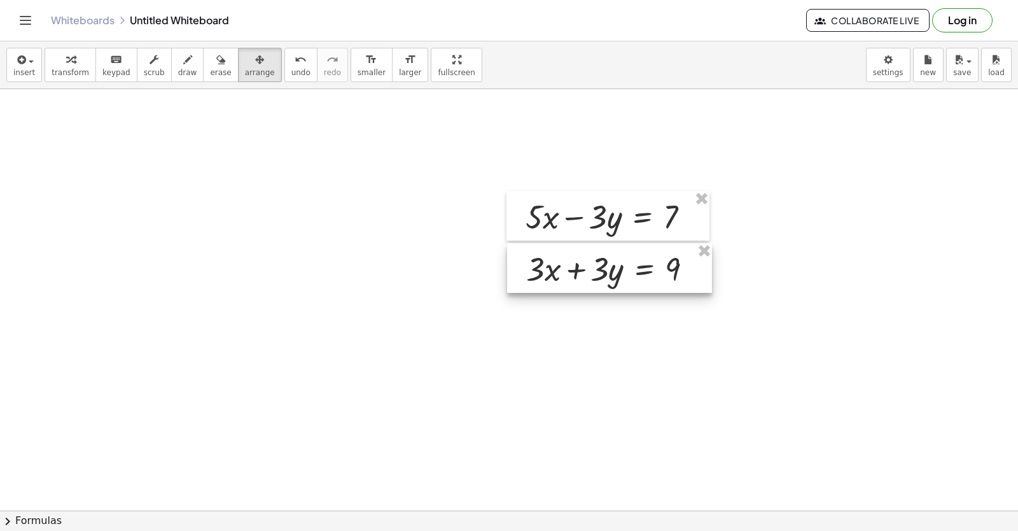
drag, startPoint x: 685, startPoint y: 359, endPoint x: 612, endPoint y: 264, distance: 120.3
click at [612, 264] on div at bounding box center [609, 268] width 205 height 50
drag, startPoint x: 240, startPoint y: 80, endPoint x: 106, endPoint y: 83, distance: 133.7
click at [239, 81] on button "arrange" at bounding box center [260, 65] width 44 height 34
click at [95, 80] on button "keyboard keypad" at bounding box center [116, 65] width 42 height 34
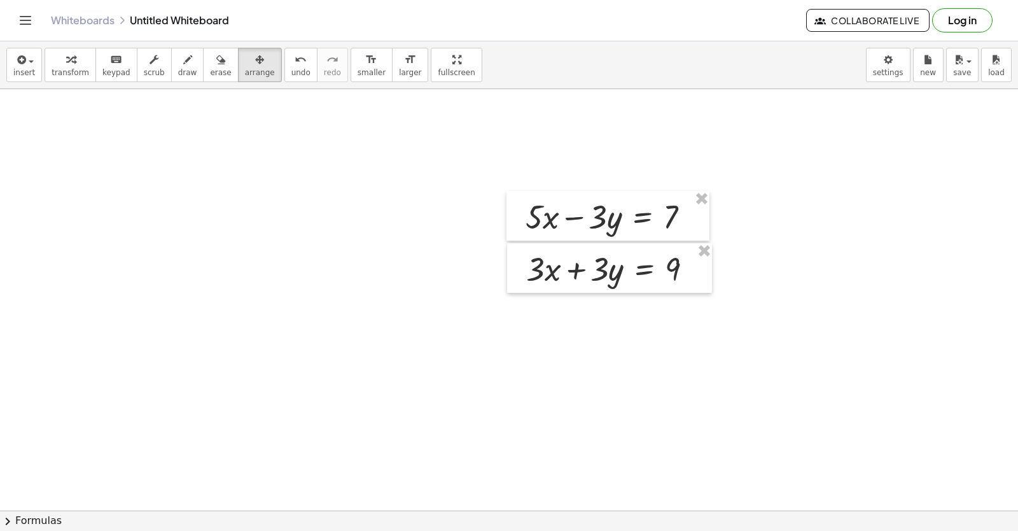
click at [151, 82] on div "insert select one: Math Expression Function Text Youtube Video Graphing Geometr…" at bounding box center [509, 65] width 1018 height 48
click at [180, 79] on button "draw" at bounding box center [187, 65] width 33 height 34
click at [178, 68] on span "draw" at bounding box center [187, 72] width 19 height 9
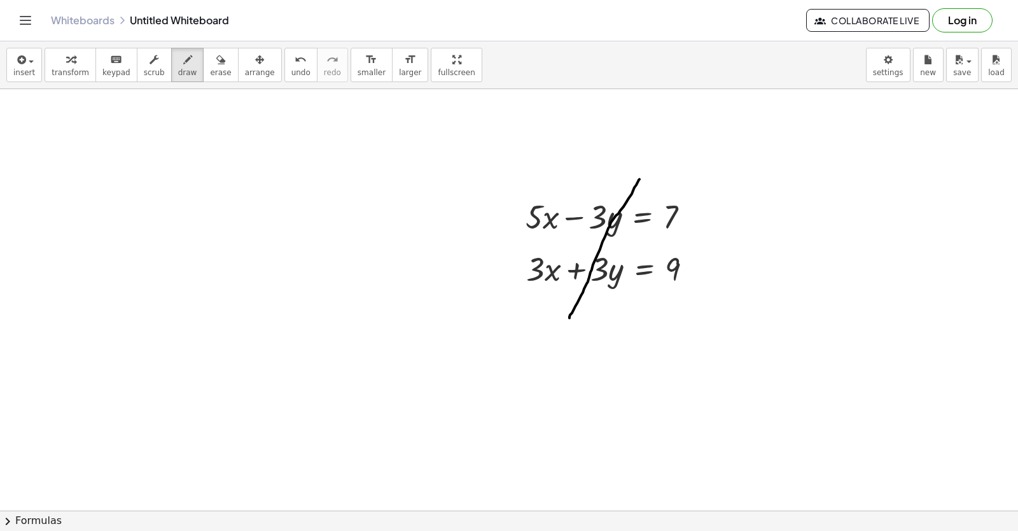
drag, startPoint x: 570, startPoint y: 318, endPoint x: 585, endPoint y: 275, distance: 45.9
drag, startPoint x: 55, startPoint y: 67, endPoint x: 505, endPoint y: 395, distance: 556.9
click at [59, 73] on span "transform" at bounding box center [71, 72] width 38 height 9
click at [554, 281] on div at bounding box center [614, 267] width 189 height 43
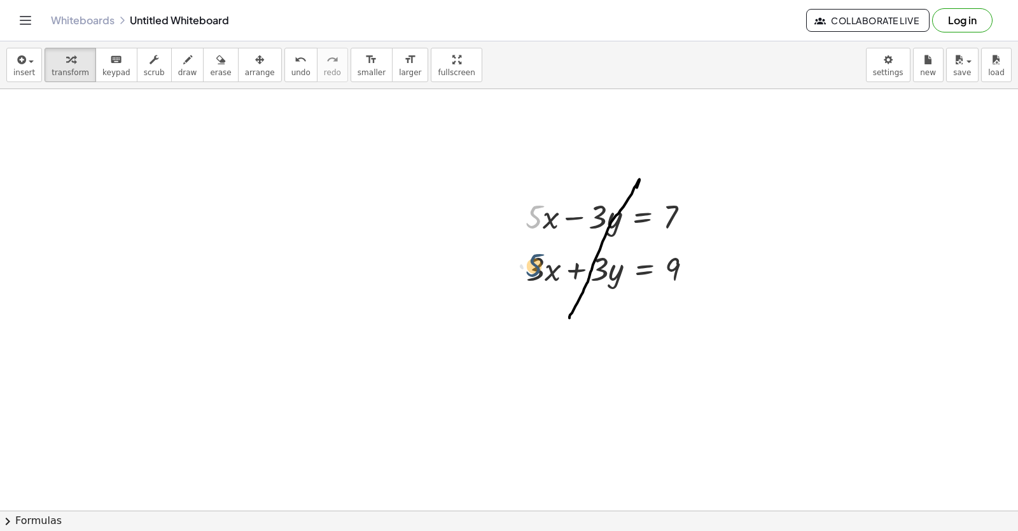
drag, startPoint x: 539, startPoint y: 221, endPoint x: 539, endPoint y: 271, distance: 50.3
drag, startPoint x: 533, startPoint y: 257, endPoint x: 528, endPoint y: 236, distance: 22.2
click at [532, 251] on div at bounding box center [614, 267] width 189 height 43
drag, startPoint x: 528, startPoint y: 228, endPoint x: 526, endPoint y: 246, distance: 17.9
drag, startPoint x: 535, startPoint y: 218, endPoint x: 542, endPoint y: 317, distance: 99.5
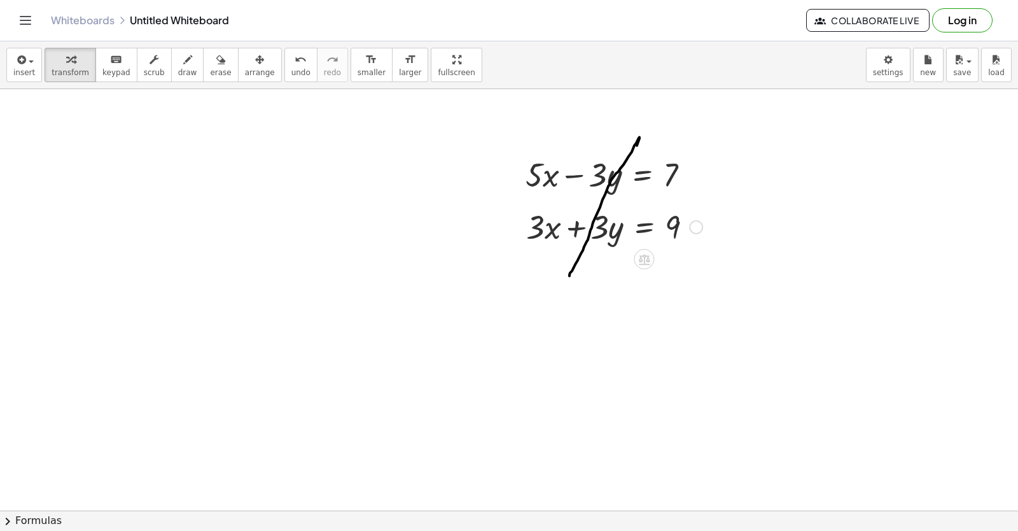
scroll to position [14018, 17]
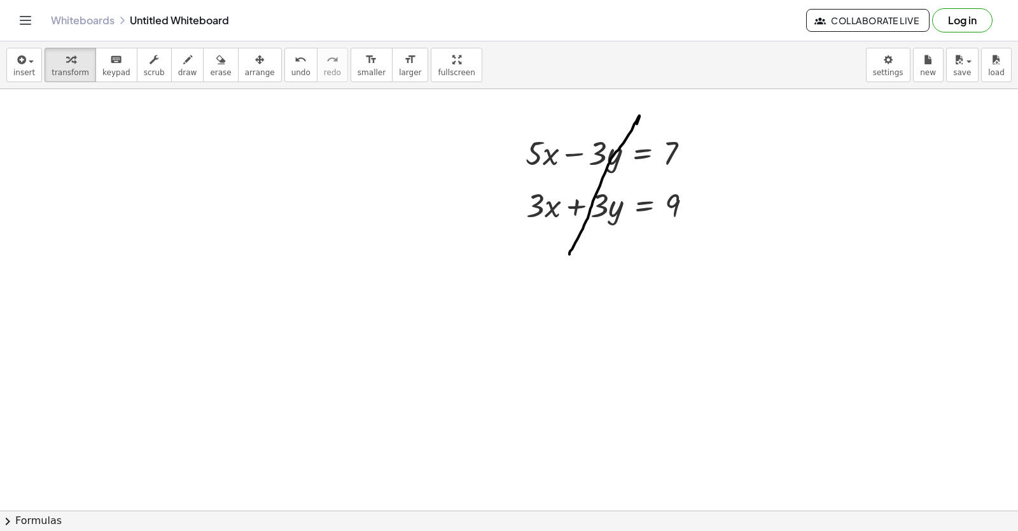
drag, startPoint x: 239, startPoint y: 63, endPoint x: 692, endPoint y: 127, distance: 457.6
click at [245, 68] on button "arrange" at bounding box center [260, 65] width 44 height 34
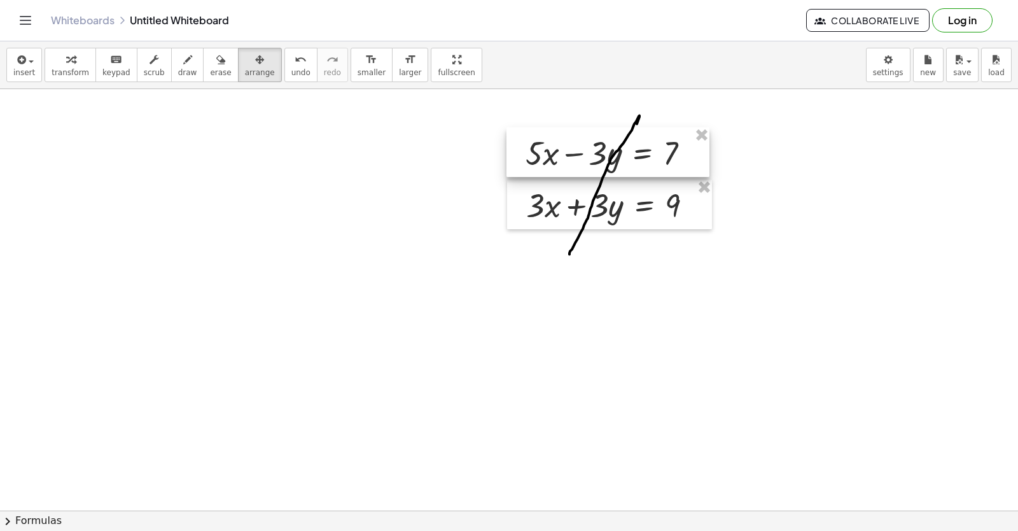
drag, startPoint x: 703, startPoint y: 133, endPoint x: 703, endPoint y: 140, distance: 7.0
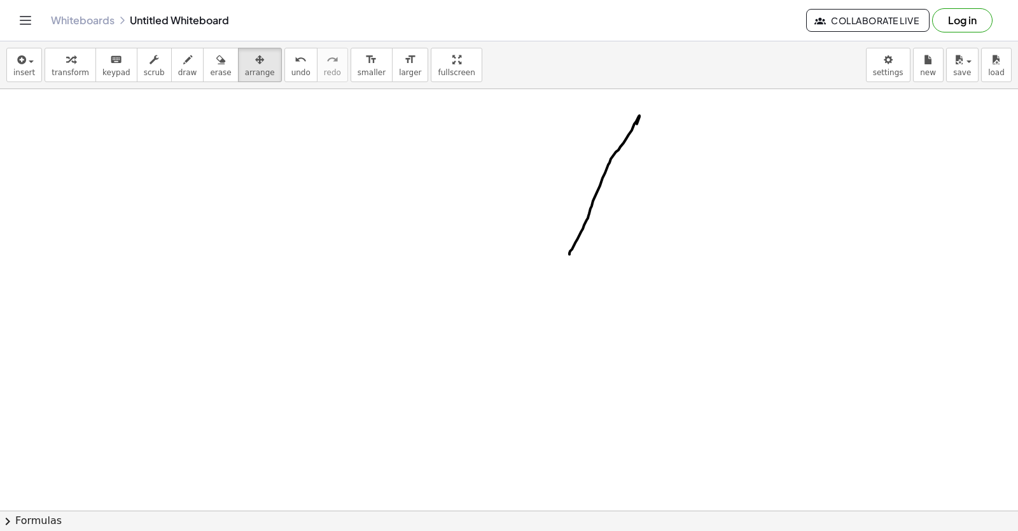
click at [209, 70] on button "erase" at bounding box center [220, 65] width 35 height 34
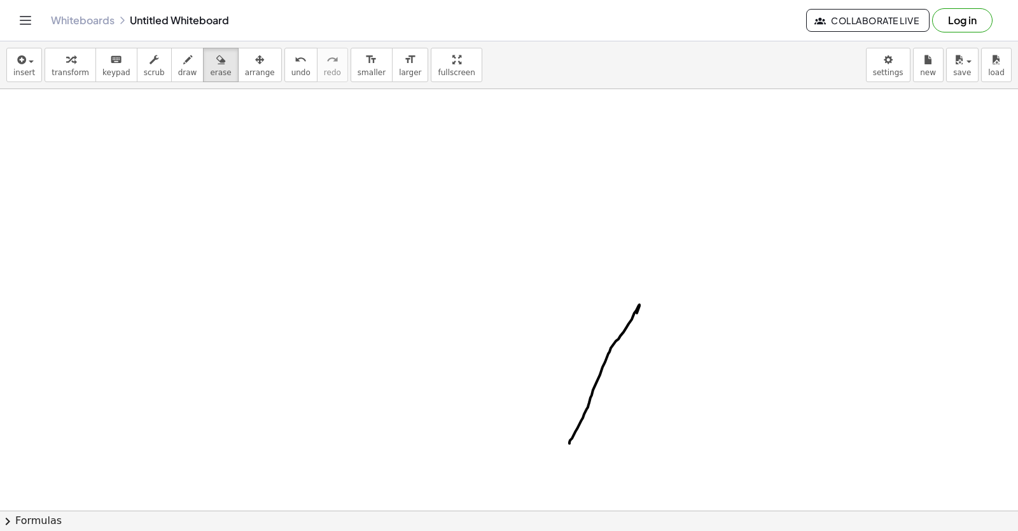
scroll to position [13865, 17]
drag, startPoint x: 505, startPoint y: 391, endPoint x: 468, endPoint y: 429, distance: 53.6
click at [463, 440] on div "insert select one: Math Expression Function Text Youtube Video Graphing Geometr…" at bounding box center [509, 285] width 1018 height 489
drag, startPoint x: 649, startPoint y: 224, endPoint x: 90, endPoint y: 41, distance: 588.6
click at [94, 67] on div "insert select one: Math Expression Function Text Youtube Video Graphing Geometr…" at bounding box center [509, 285] width 1018 height 489
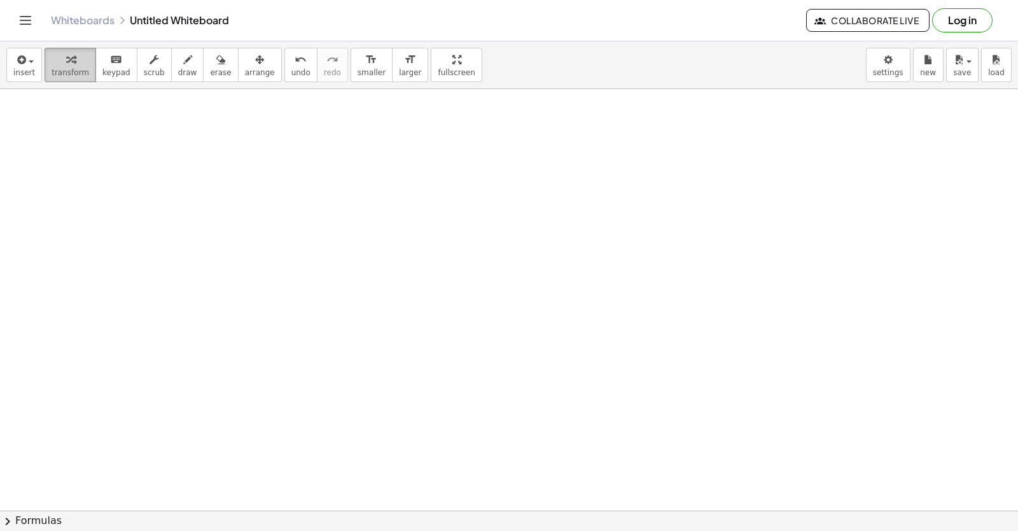
click at [74, 59] on div "button" at bounding box center [71, 59] width 38 height 15
drag, startPoint x: 511, startPoint y: 211, endPoint x: 512, endPoint y: 199, distance: 11.5
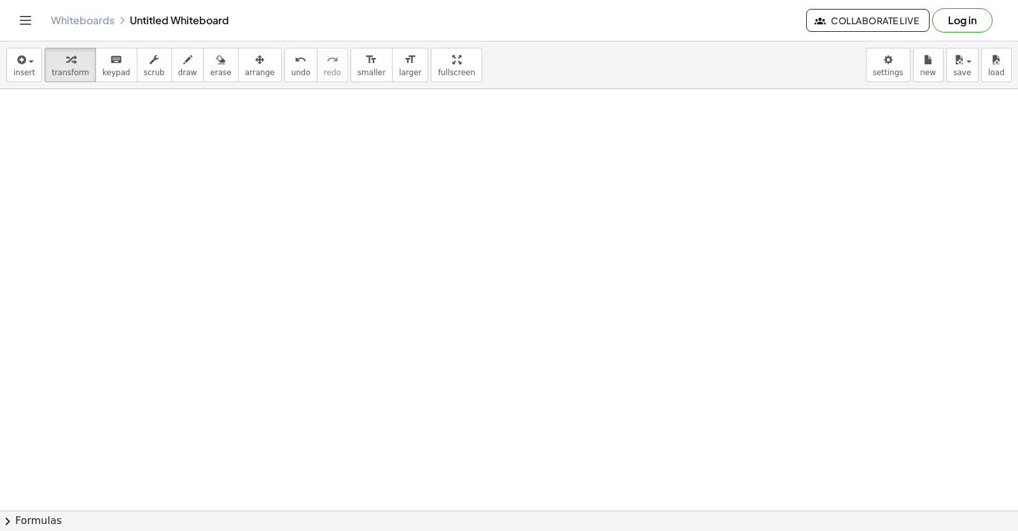
drag, startPoint x: 538, startPoint y: 279, endPoint x: 543, endPoint y: 286, distance: 8.7
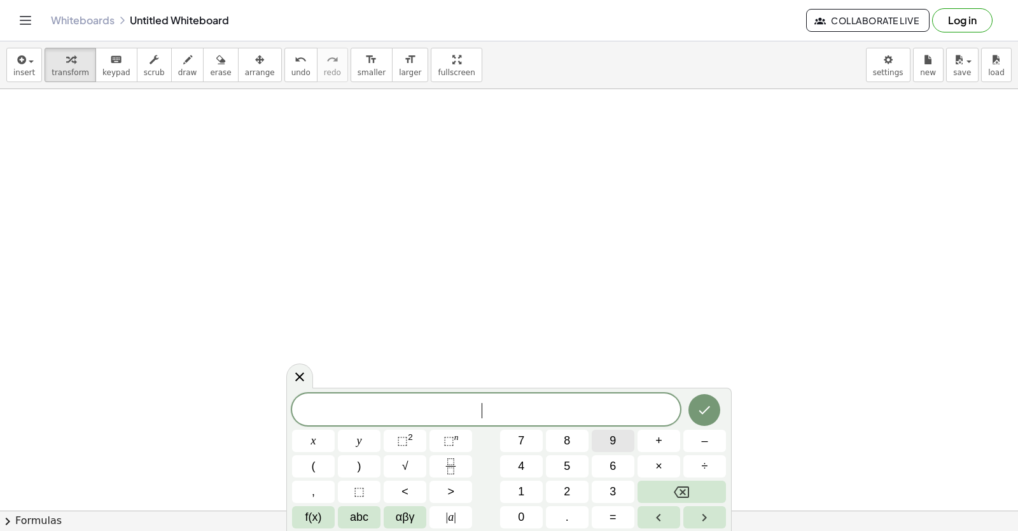
click at [611, 440] on button "9" at bounding box center [613, 441] width 43 height 22
click at [321, 443] on button "x" at bounding box center [313, 441] width 43 height 22
click at [698, 447] on button "–" at bounding box center [705, 441] width 43 height 22
drag, startPoint x: 355, startPoint y: 425, endPoint x: 362, endPoint y: 430, distance: 8.7
click at [362, 430] on div "9 x − x y ⬚ 2 ⬚ n 7 8 9 + – ( ) √ 4 5 6 × ÷ , ⬚ < > 1 2 3 f(x) abc αβγ | a | 0 …" at bounding box center [509, 460] width 434 height 135
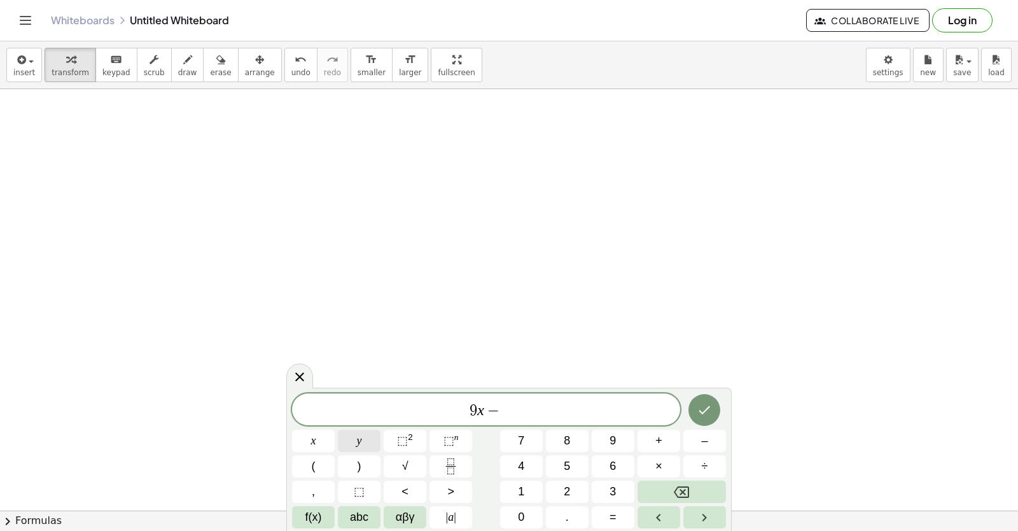
click at [368, 456] on div "9 x − x y ⬚ 2 ⬚ n 7 8 9 + – ( ) √ 4 5 6 × ÷ , ⬚ < > 1 2 3 f(x) abc αβγ | a | 0 …" at bounding box center [509, 460] width 434 height 135
click at [377, 448] on button "y" at bounding box center [359, 441] width 43 height 22
click at [595, 520] on button "=" at bounding box center [613, 517] width 43 height 22
click at [511, 432] on div "9 x − y = ​ x y ⬚ 2 ⬚ n 7 8 9 + – ( ) √ 4 5 6 × ÷ , ⬚ < > 1 2 3 f(x) abc αβγ | …" at bounding box center [509, 460] width 434 height 135
click at [517, 439] on button "7" at bounding box center [521, 441] width 43 height 22
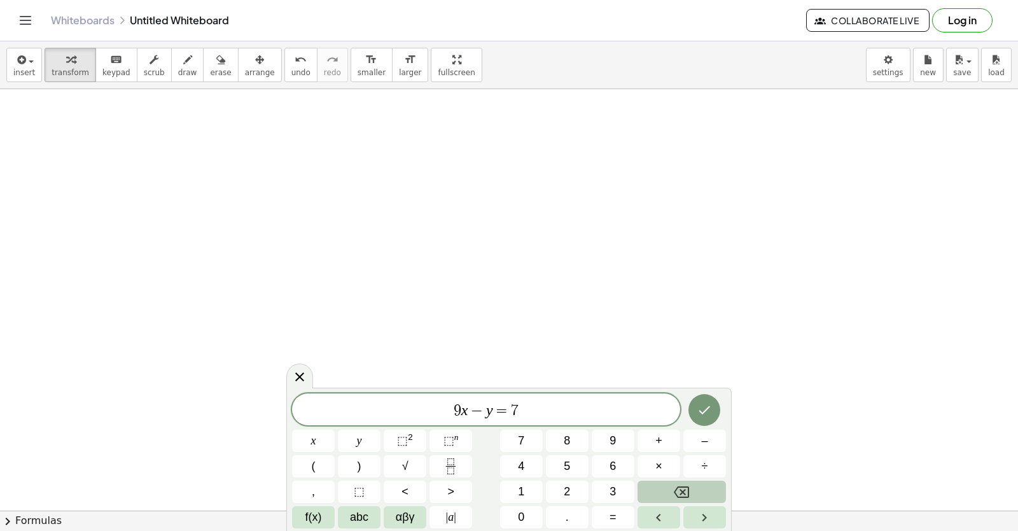
click at [661, 488] on button "Backspace" at bounding box center [682, 492] width 88 height 22
click at [529, 466] on div "9 x − y = ​ x y ⬚ 2 ⬚ n 7 8 9 + – ( ) √ 4 5 6 × ÷ , ⬚ < > 1 2 3 f(x) abc αβγ | …" at bounding box center [509, 460] width 434 height 135
click at [523, 481] on button "1" at bounding box center [521, 492] width 43 height 22
click at [517, 440] on button "7" at bounding box center [521, 441] width 43 height 22
click at [716, 412] on button "Done" at bounding box center [705, 410] width 32 height 32
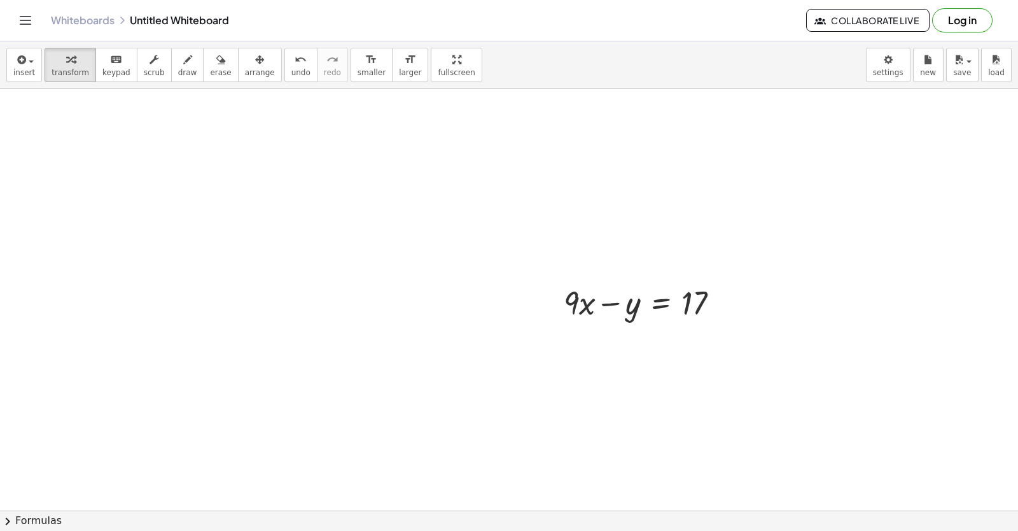
drag, startPoint x: 554, startPoint y: 453, endPoint x: 558, endPoint y: 439, distance: 14.7
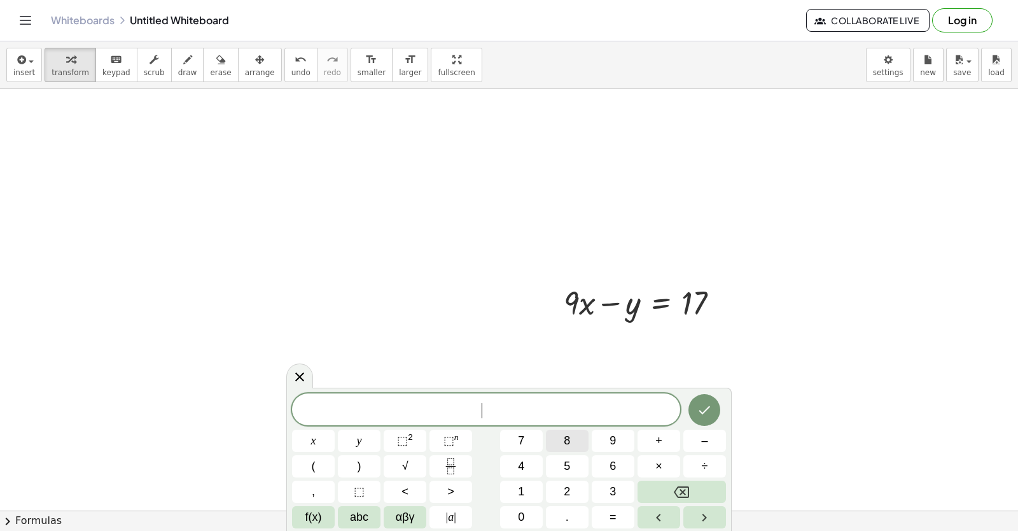
click at [558, 433] on button "8" at bounding box center [567, 441] width 43 height 22
click at [693, 494] on button "Backspace" at bounding box center [682, 492] width 88 height 22
click at [616, 490] on span "3" at bounding box center [613, 491] width 6 height 17
click at [317, 446] on button "x" at bounding box center [313, 441] width 43 height 22
click at [674, 450] on button "+" at bounding box center [659, 441] width 43 height 22
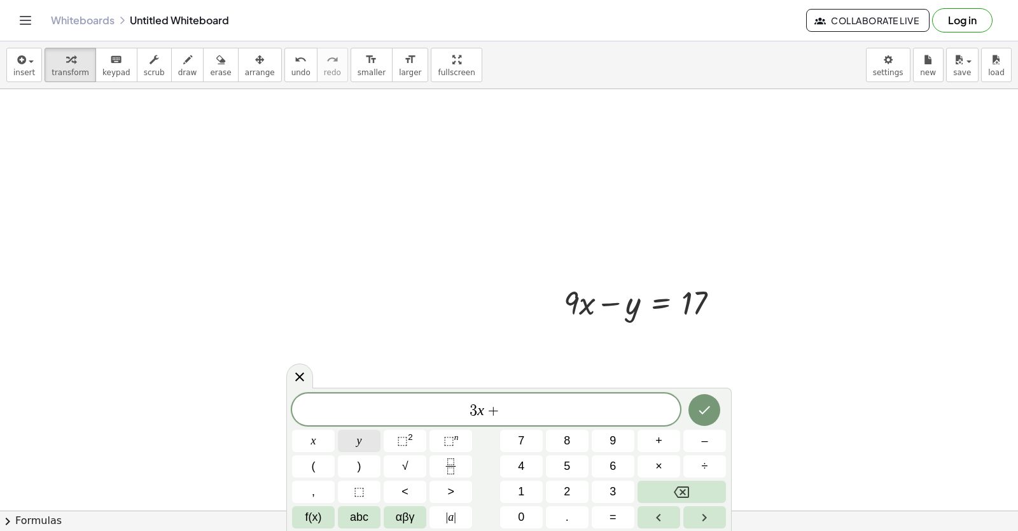
click at [403, 445] on div "3 x + ​ x y ⬚ 2 ⬚ n 7 8 9 + – ( ) √ 4 5 6 × ÷ , ⬚ < > 1 2 3 f(x) abc αβγ | a | …" at bounding box center [509, 460] width 434 height 135
click at [371, 439] on button "y" at bounding box center [359, 441] width 43 height 22
click at [608, 520] on button "=" at bounding box center [613, 517] width 43 height 22
click at [566, 439] on div "3 x + y = ​ x y ⬚ 2 ⬚ n 7 8 9 + – ( ) √ 4 5 6 × ÷ , ⬚ < > 1 2 3 f(x) abc αβγ | …" at bounding box center [509, 460] width 434 height 135
click at [587, 436] on div "3 x + y = ​ x y ⬚ 2 ⬚ n 7 8 9 + – ( ) √ 4 5 6 × ÷ , ⬚ < > 1 2 3 f(x) abc αβγ | …" at bounding box center [509, 460] width 434 height 135
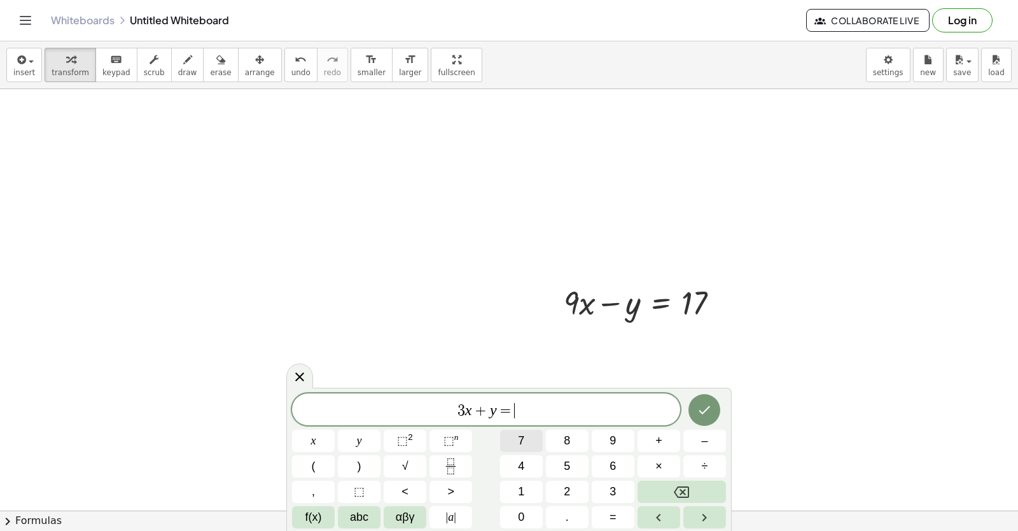
click at [525, 440] on button "7" at bounding box center [521, 441] width 43 height 22
click at [713, 410] on button "Done" at bounding box center [705, 410] width 32 height 32
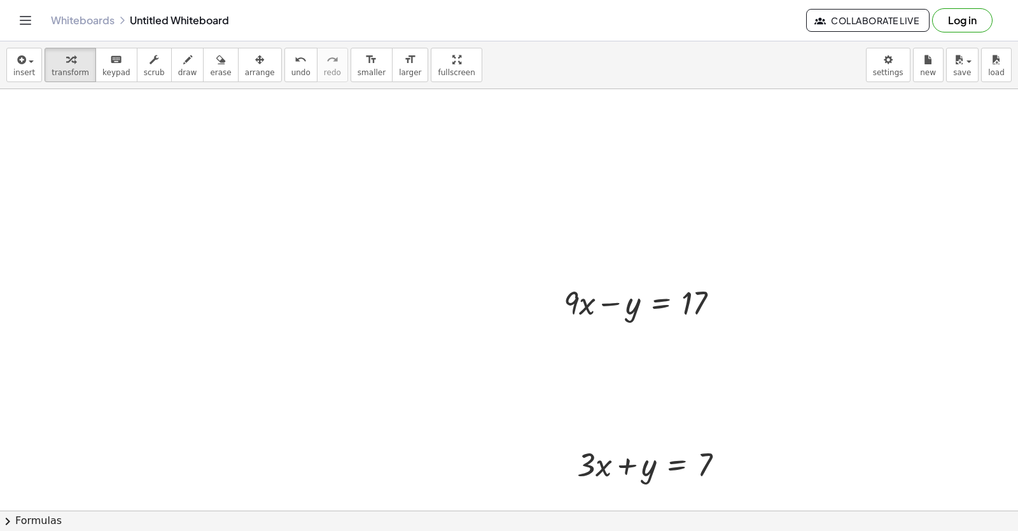
click at [250, 64] on div "button" at bounding box center [260, 59] width 30 height 15
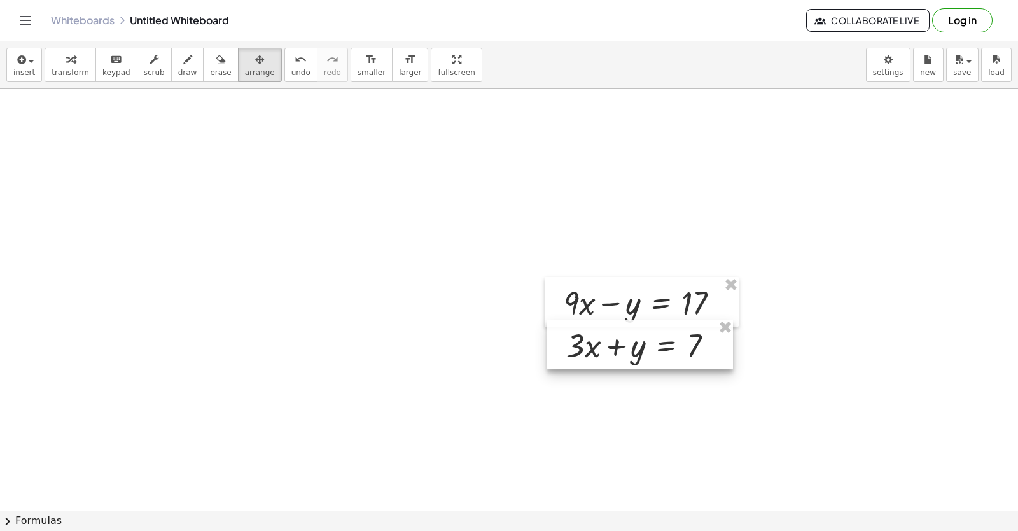
drag, startPoint x: 632, startPoint y: 458, endPoint x: 621, endPoint y: 339, distance: 119.5
click at [621, 339] on div at bounding box center [640, 345] width 186 height 50
drag, startPoint x: 230, startPoint y: 65, endPoint x: 227, endPoint y: 83, distance: 18.7
click at [238, 69] on button "arrange" at bounding box center [260, 65] width 44 height 34
click at [62, 71] on span "transform" at bounding box center [71, 72] width 38 height 9
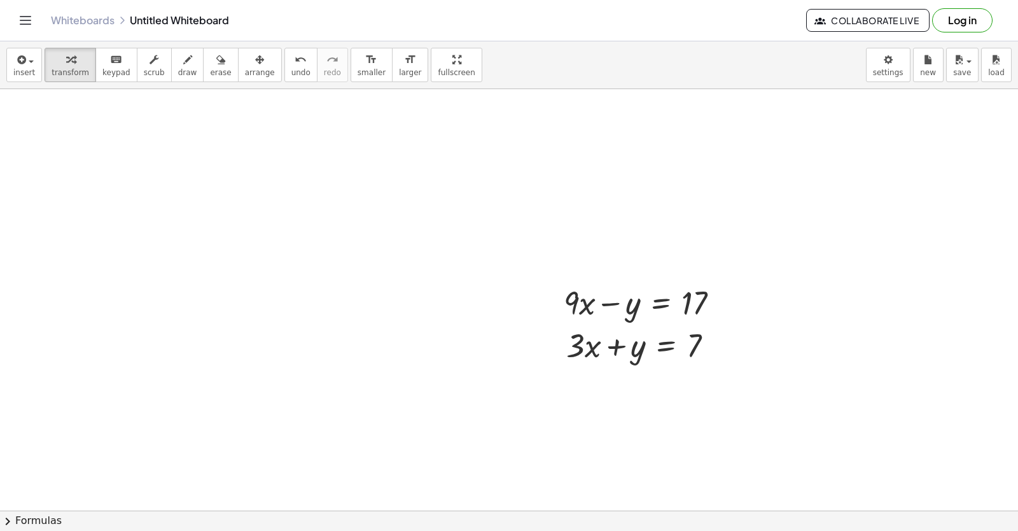
drag, startPoint x: 174, startPoint y: 73, endPoint x: 622, endPoint y: 391, distance: 550.0
click at [169, 127] on div "insert select one: Math Expression Function Text Youtube Video Graphing Geometr…" at bounding box center [509, 285] width 1018 height 489
drag, startPoint x: 559, startPoint y: 367, endPoint x: 514, endPoint y: 348, distance: 49.3
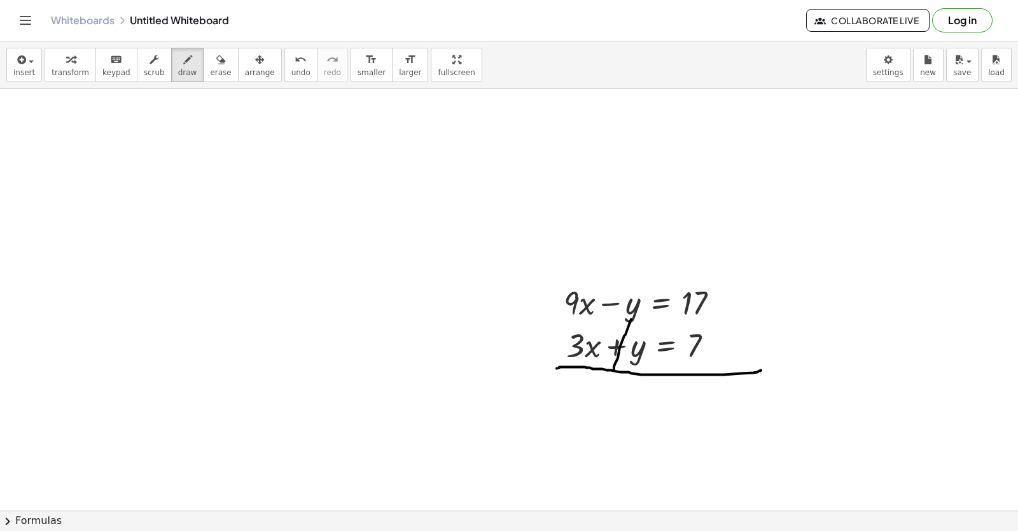
drag, startPoint x: 614, startPoint y: 370, endPoint x: 625, endPoint y: 310, distance: 60.8
click at [95, 65] on button "keyboard keypad" at bounding box center [116, 65] width 42 height 34
click at [75, 67] on button "transform" at bounding box center [71, 65] width 52 height 34
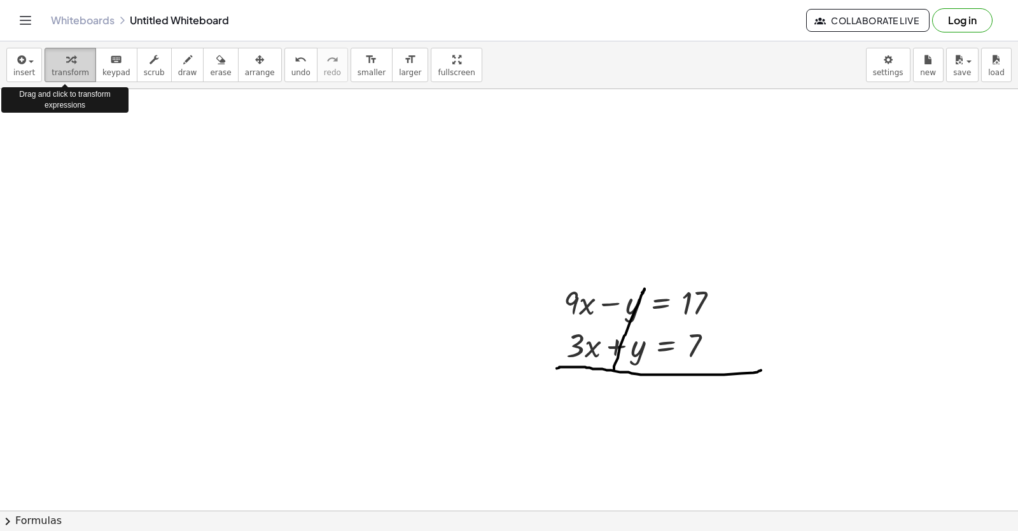
click at [78, 74] on span "transform" at bounding box center [71, 72] width 38 height 9
drag, startPoint x: 412, startPoint y: 425, endPoint x: 462, endPoint y: 428, distance: 50.4
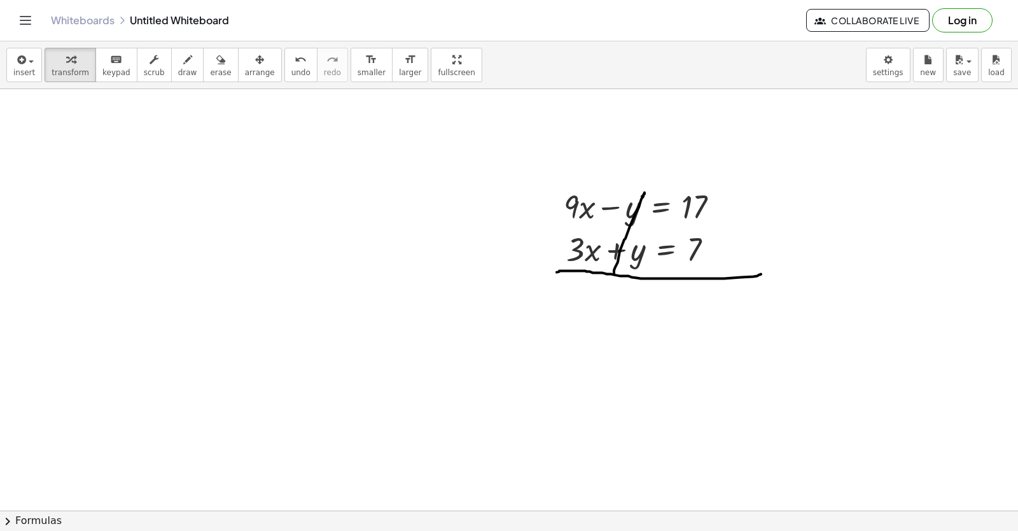
scroll to position [13992, 17]
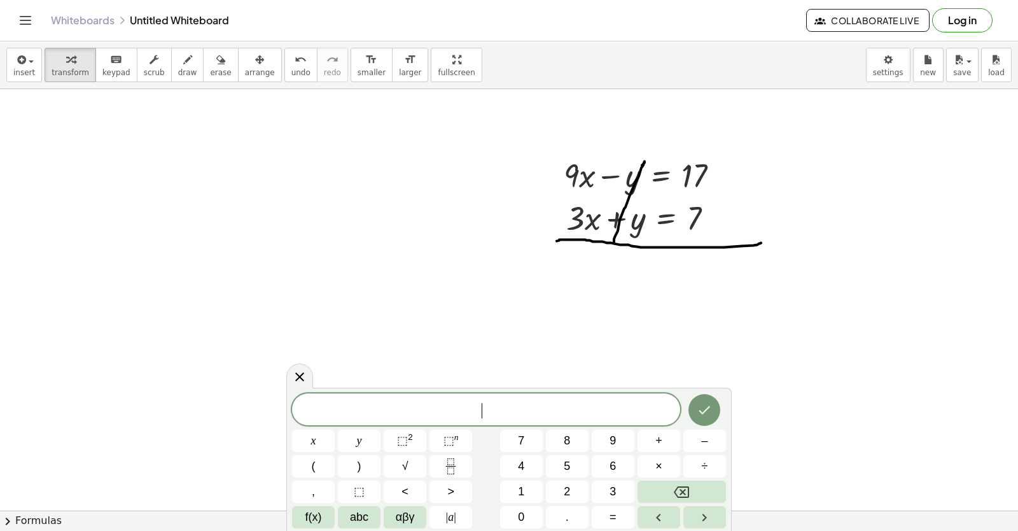
click at [533, 498] on button "1" at bounding box center [521, 492] width 43 height 22
click at [555, 497] on button "2" at bounding box center [567, 492] width 43 height 22
click at [651, 445] on button "+" at bounding box center [659, 441] width 43 height 22
click at [614, 480] on div "1 2 + ​ x y ⬚ 2 ⬚ n 7 8 9 + – ( ) √ 4 5 6 × ÷ , ⬚ < > 1 2 3 f(x) abc αβγ | a | …" at bounding box center [509, 460] width 434 height 135
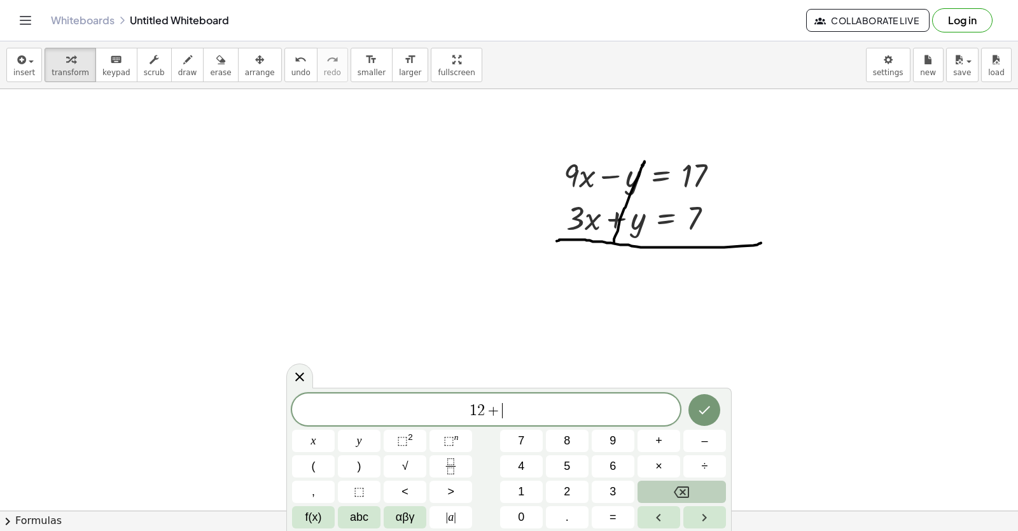
click at [668, 487] on button "Backspace" at bounding box center [682, 492] width 88 height 22
click at [695, 487] on button "Backspace" at bounding box center [682, 492] width 88 height 22
click at [693, 487] on button "Backspace" at bounding box center [682, 492] width 88 height 22
click at [325, 442] on button "x" at bounding box center [313, 441] width 43 height 22
click at [648, 489] on button "Backspace" at bounding box center [682, 492] width 88 height 22
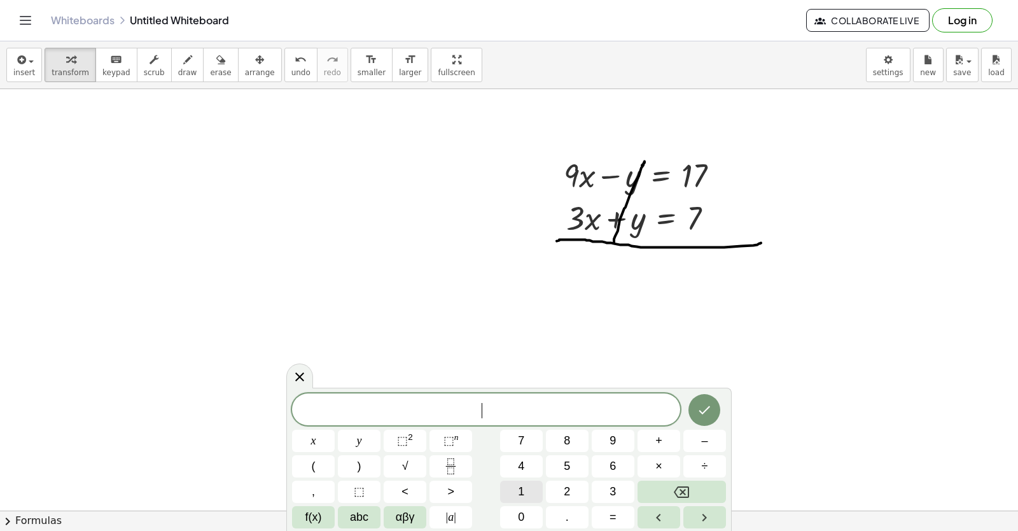
click at [518, 496] on button "1" at bounding box center [521, 492] width 43 height 22
click at [555, 490] on button "2" at bounding box center [567, 492] width 43 height 22
drag, startPoint x: 277, startPoint y: 437, endPoint x: 297, endPoint y: 437, distance: 19.7
click at [316, 445] on button "x" at bounding box center [313, 441] width 43 height 22
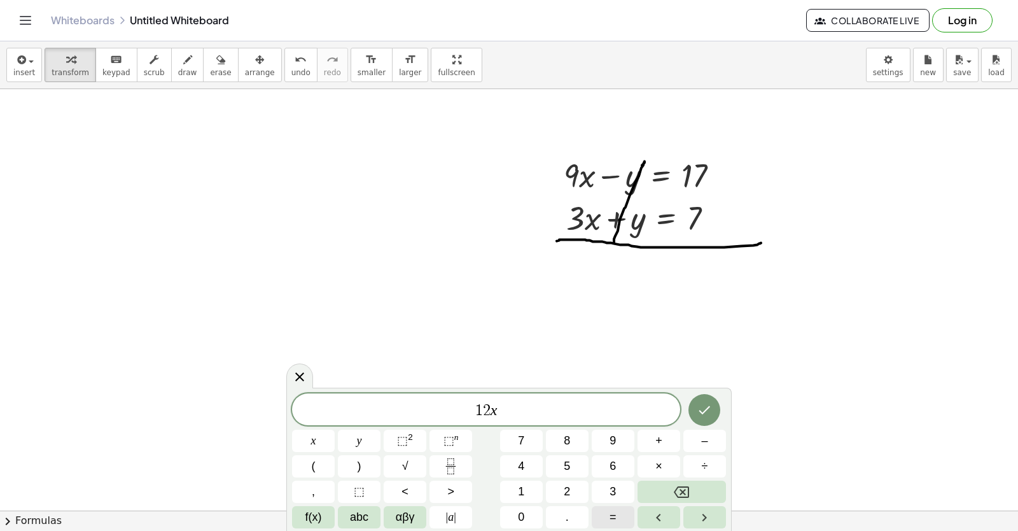
click at [609, 512] on button "=" at bounding box center [613, 517] width 43 height 22
click at [557, 496] on button "2" at bounding box center [567, 492] width 43 height 22
click at [542, 458] on button "4" at bounding box center [521, 466] width 43 height 22
click at [708, 414] on icon "Done" at bounding box center [704, 409] width 15 height 15
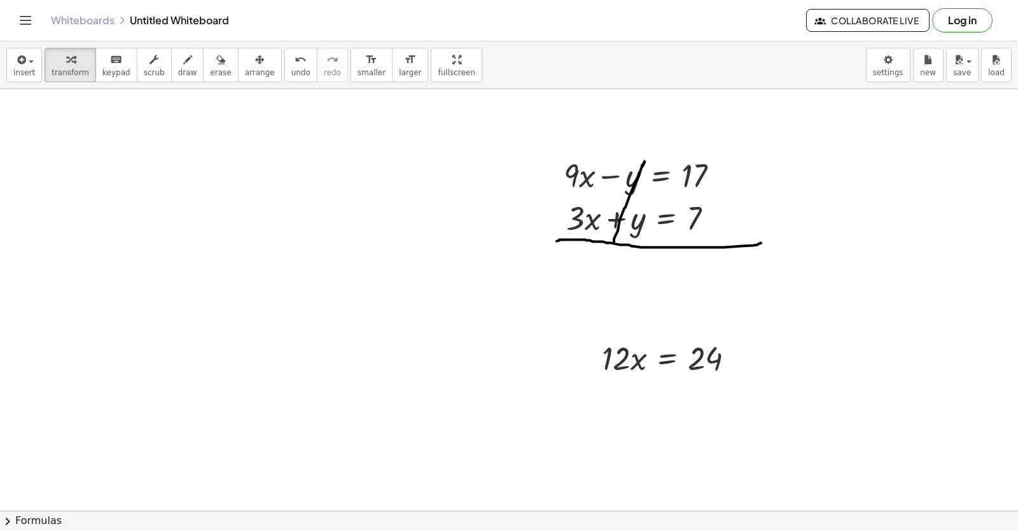
drag, startPoint x: 236, startPoint y: 74, endPoint x: 253, endPoint y: 97, distance: 28.1
click at [253, 97] on div "insert select one: Math Expression Function Text Youtube Video Graphing Geometr…" at bounding box center [509, 285] width 1018 height 489
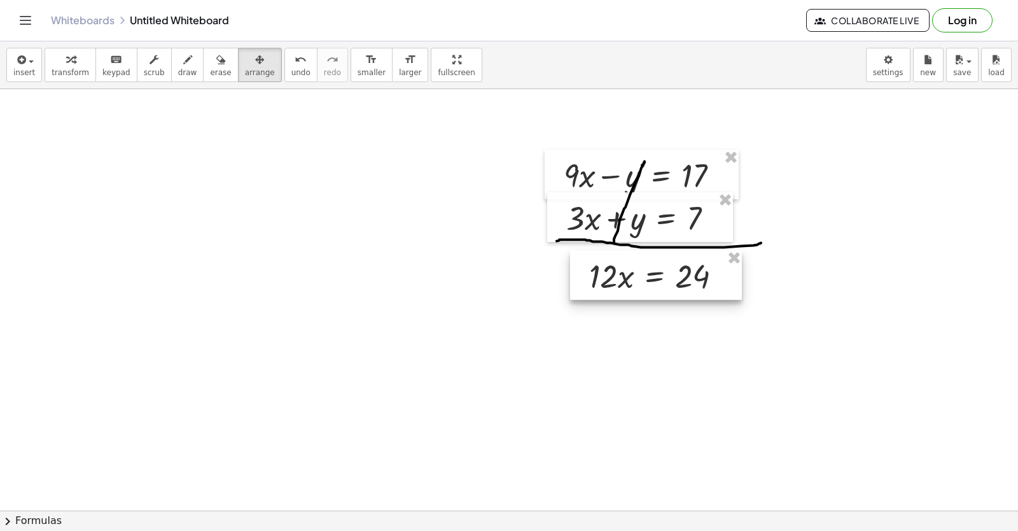
drag, startPoint x: 646, startPoint y: 344, endPoint x: 630, endPoint y: 282, distance: 64.4
click at [630, 282] on div at bounding box center [656, 275] width 172 height 50
click at [68, 64] on icon "button" at bounding box center [70, 59] width 9 height 15
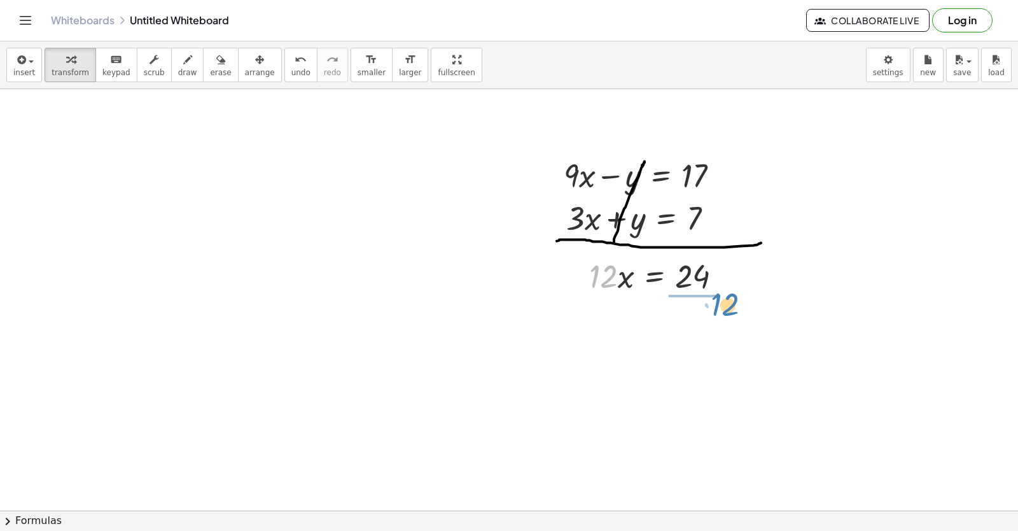
drag, startPoint x: 602, startPoint y: 283, endPoint x: 718, endPoint y: 304, distance: 118.5
click at [694, 333] on div at bounding box center [662, 329] width 158 height 64
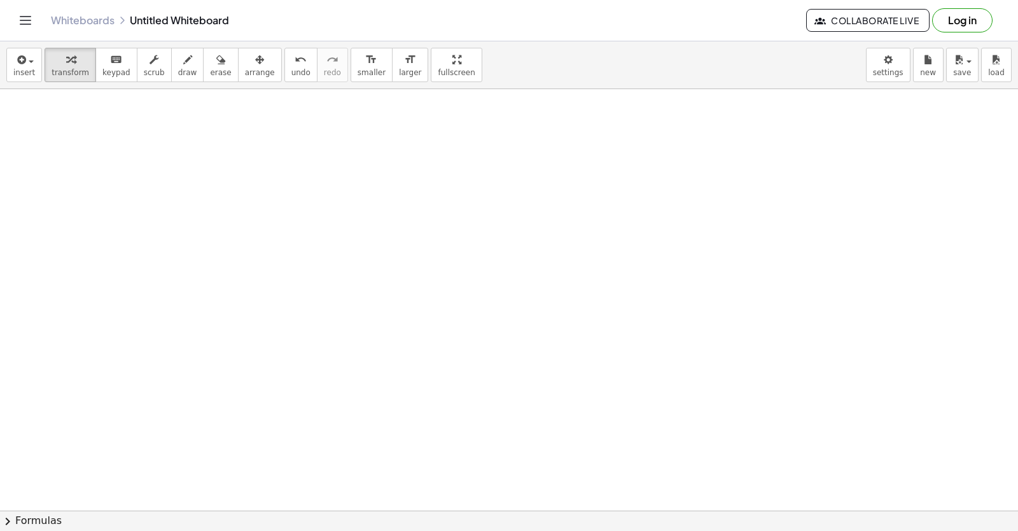
scroll to position [14336, 17]
drag, startPoint x: 411, startPoint y: 279, endPoint x: 438, endPoint y: 258, distance: 34.5
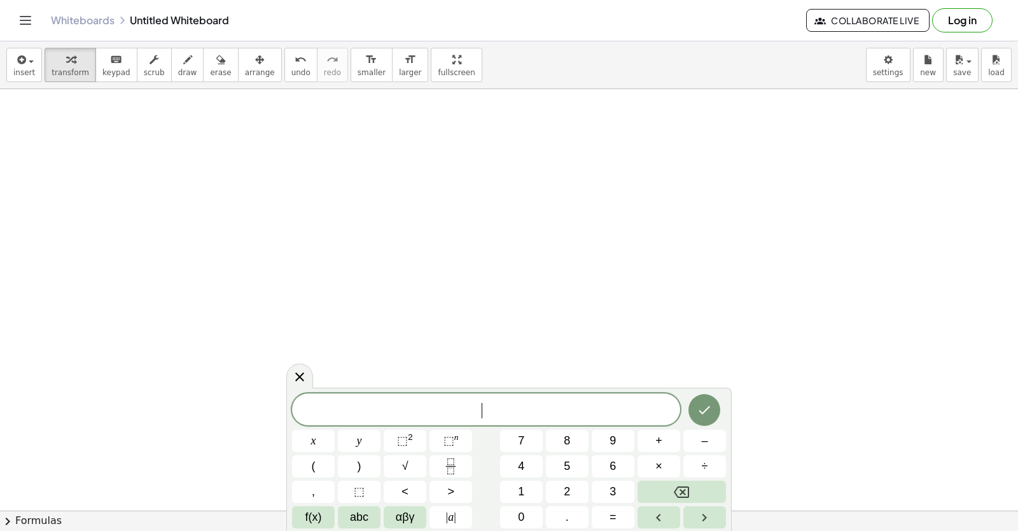
click at [493, 454] on div "​ x y ⬚ 2 ⬚ n 7 8 9 + – ( ) √ 4 5 6 × ÷ , ⬚ < > 1 2 3 f(x) abc αβγ | a | 0 . =" at bounding box center [509, 460] width 434 height 135
click at [519, 448] on span "7" at bounding box center [521, 440] width 6 height 17
click at [517, 448] on button "7" at bounding box center [521, 441] width 43 height 22
drag, startPoint x: 739, startPoint y: 518, endPoint x: 677, endPoint y: 498, distance: 65.6
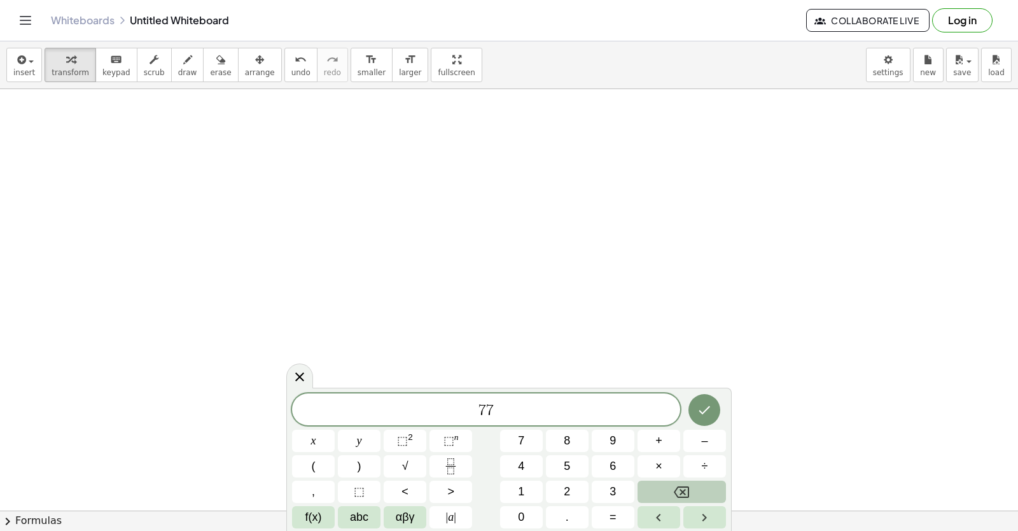
click at [715, 515] on body "Graspable Math Activities Get Started Activity Bank Assigned Work Classes White…" at bounding box center [509, 265] width 1018 height 531
click at [652, 496] on button "Backspace" at bounding box center [682, 492] width 88 height 22
click at [321, 445] on button "x" at bounding box center [313, 441] width 43 height 22
click at [633, 458] on div "7 x ​ x y ⬚ 2 ⬚ n 7 8 9 + – ( ) √ 4 5 6 × ÷ , ⬚ < > 1 2 3 f(x) abc αβγ | a | 0 …" at bounding box center [509, 460] width 434 height 135
click at [609, 486] on button "3" at bounding box center [613, 492] width 43 height 22
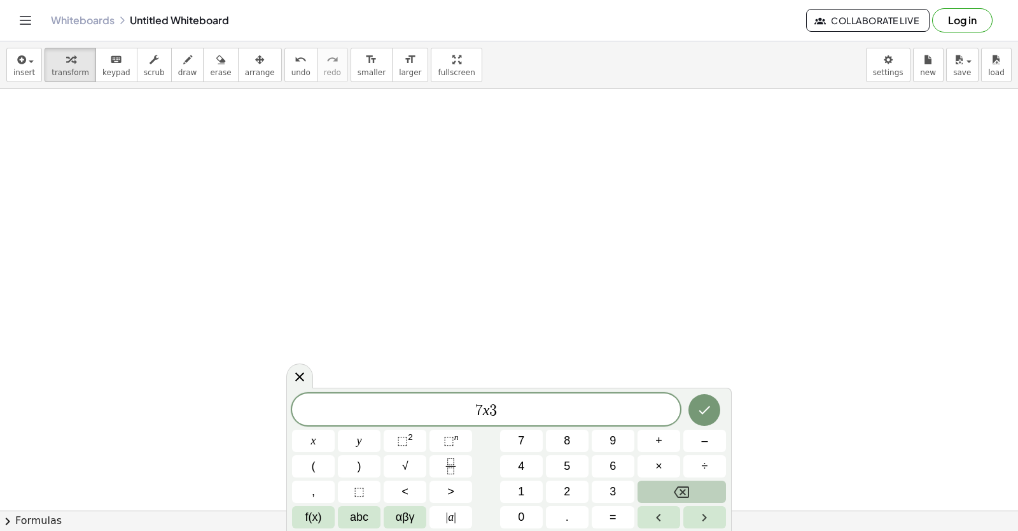
click at [668, 484] on button "Backspace" at bounding box center [682, 492] width 88 height 22
click at [658, 440] on span "+" at bounding box center [659, 440] width 7 height 17
click at [583, 484] on div "7 x + ​ x y ⬚ 2 ⬚ n 7 8 9 + – ( ) √ 4 5 6 × ÷ , ⬚ < > 1 2 3 f(x) abc αβγ | a | …" at bounding box center [509, 460] width 434 height 135
click at [370, 444] on button "y" at bounding box center [359, 441] width 43 height 22
click at [644, 496] on button "Backspace" at bounding box center [682, 492] width 88 height 22
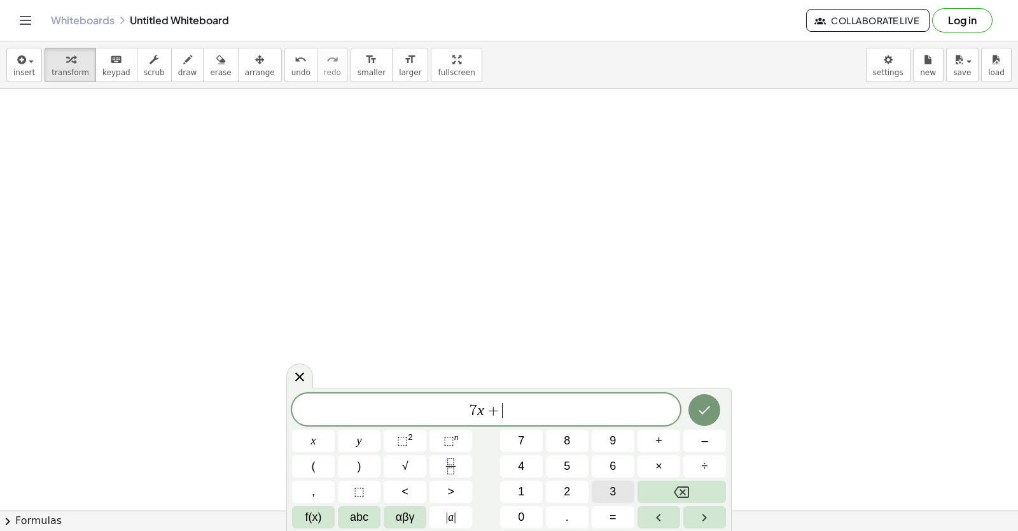
click at [617, 497] on button "3" at bounding box center [613, 492] width 43 height 22
click at [358, 445] on span "y" at bounding box center [359, 440] width 5 height 17
click at [605, 518] on button "=" at bounding box center [613, 517] width 43 height 22
click at [518, 488] on button "1" at bounding box center [521, 492] width 43 height 22
click at [520, 481] on button "1" at bounding box center [521, 492] width 43 height 22
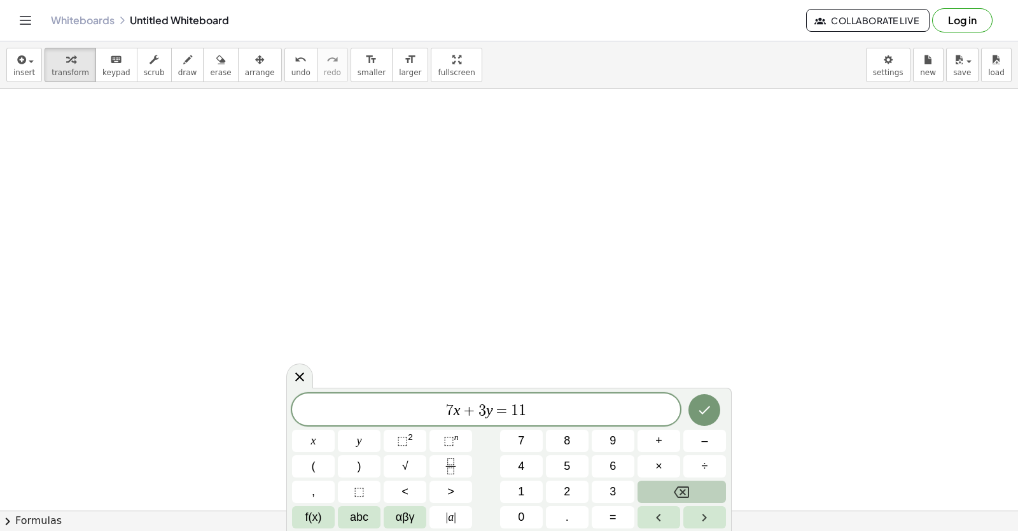
click at [624, 498] on div "7 x + 3 y = 1 1 ​ x y ⬚ 2 ⬚ n 7 8 9 + – ( ) √ 4 5 6 × ÷ , ⬚ < > 1 2 3 f(x) abc …" at bounding box center [509, 460] width 434 height 135
click at [673, 477] on button "×" at bounding box center [659, 466] width 43 height 22
click at [677, 498] on icon "Backspace" at bounding box center [681, 491] width 15 height 15
click at [676, 499] on icon "Backspace" at bounding box center [681, 491] width 15 height 15
click at [526, 471] on button "4" at bounding box center [521, 466] width 43 height 22
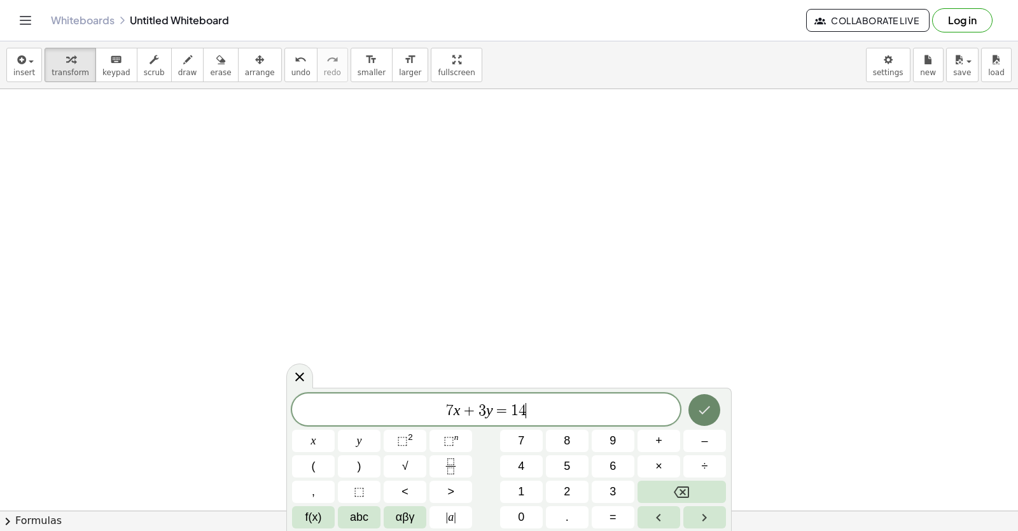
click at [713, 418] on button "Done" at bounding box center [705, 410] width 32 height 32
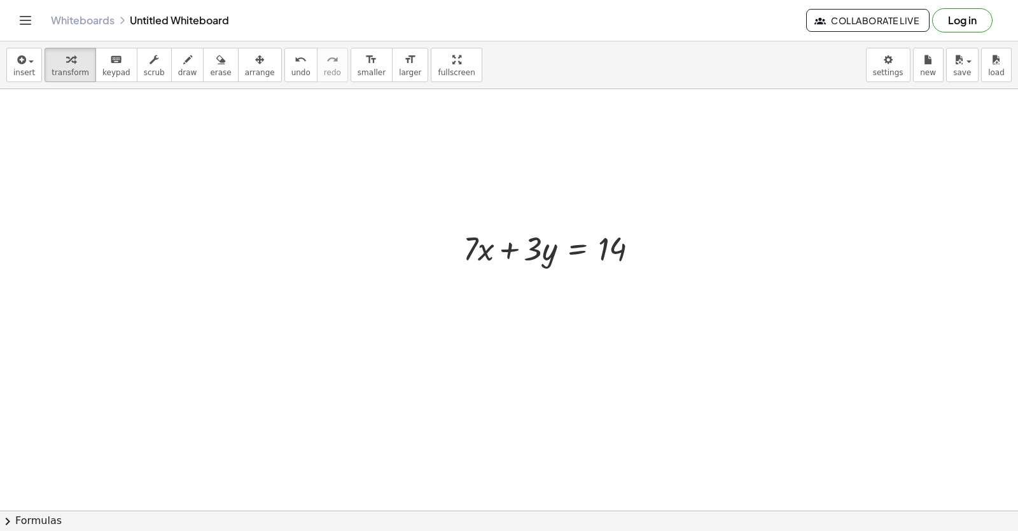
scroll to position [14463, 17]
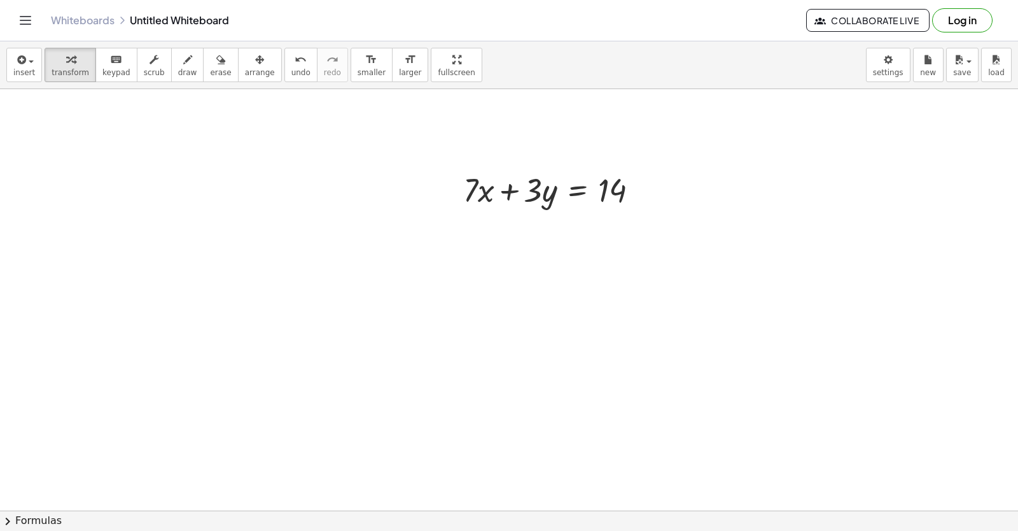
drag, startPoint x: 461, startPoint y: 460, endPoint x: 472, endPoint y: 397, distance: 63.3
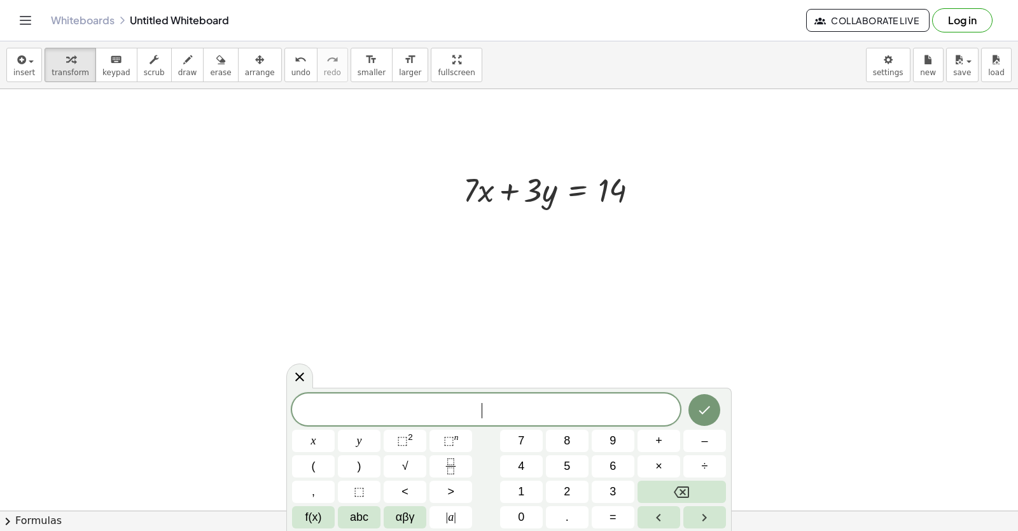
click at [472, 397] on div "​" at bounding box center [486, 409] width 388 height 32
click at [323, 440] on button "x" at bounding box center [313, 441] width 43 height 22
click at [617, 519] on button "=" at bounding box center [613, 517] width 43 height 22
click at [517, 482] on button "1" at bounding box center [521, 492] width 43 height 22
click at [702, 406] on icon "Done" at bounding box center [704, 409] width 15 height 15
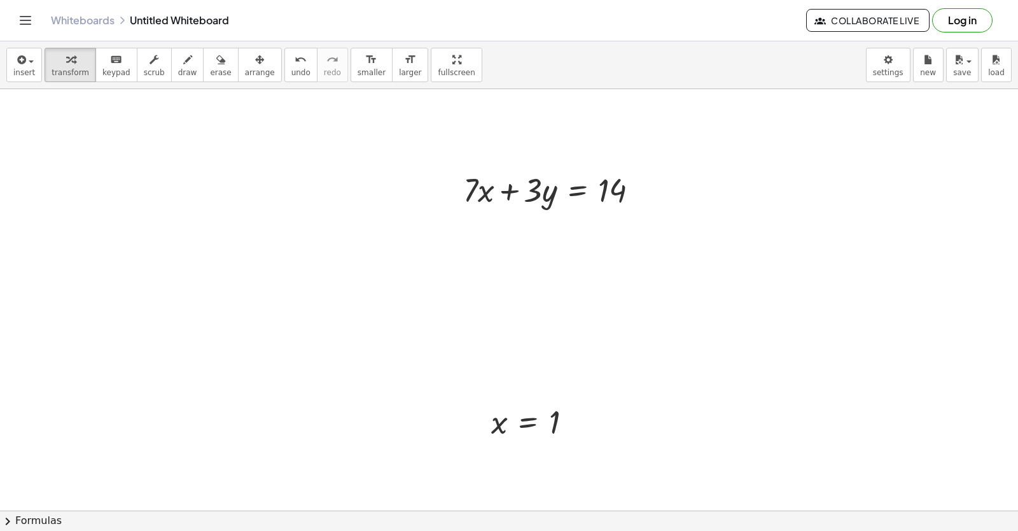
click at [299, 264] on div "insert select one: Math Expression Function Text Youtube Video Graphing Geometr…" at bounding box center [509, 285] width 1018 height 489
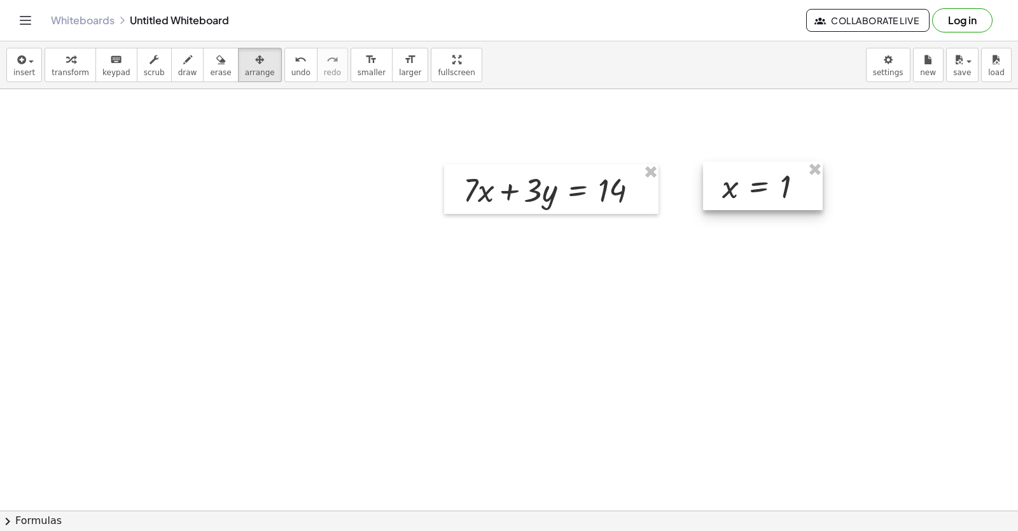
drag, startPoint x: 544, startPoint y: 437, endPoint x: 775, endPoint y: 202, distance: 329.9
click at [775, 202] on div at bounding box center [763, 186] width 120 height 48
drag, startPoint x: 69, startPoint y: 48, endPoint x: 71, endPoint y: 62, distance: 14.7
click at [71, 62] on div "insert select one: Math Expression Function Text Youtube Video Graphing Geometr…" at bounding box center [509, 65] width 1018 height 48
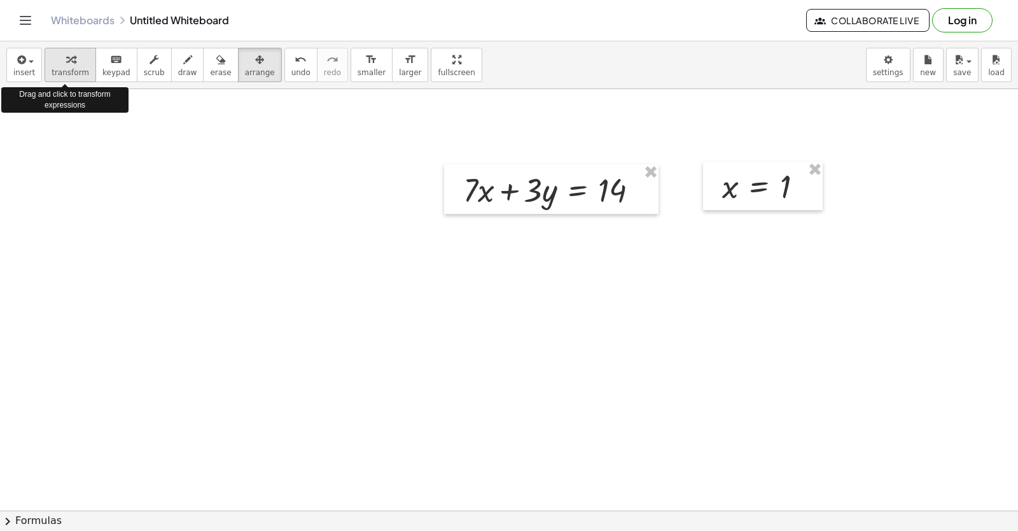
click at [71, 64] on div "button" at bounding box center [71, 59] width 38 height 15
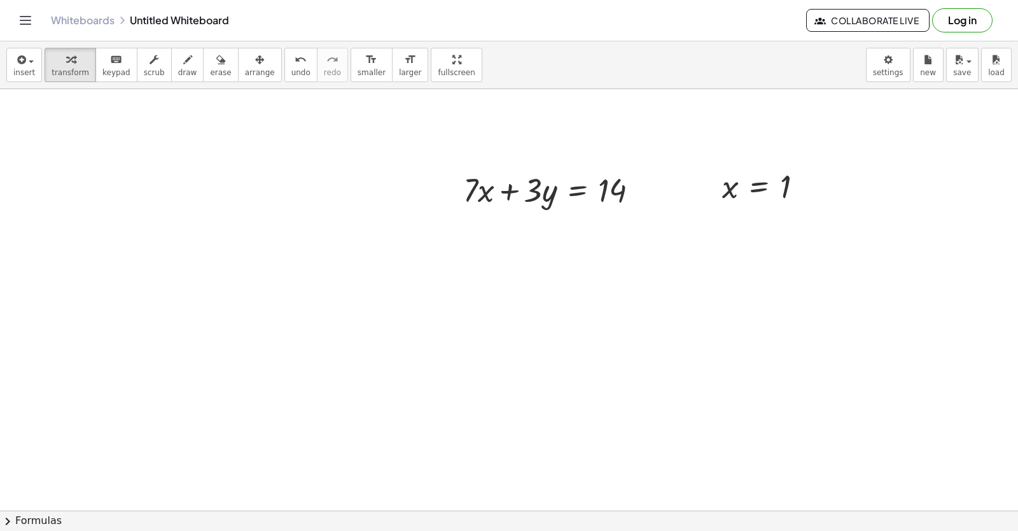
drag, startPoint x: 983, startPoint y: 465, endPoint x: 736, endPoint y: 316, distance: 288.4
drag, startPoint x: 648, startPoint y: 323, endPoint x: 642, endPoint y: 344, distance: 22.6
drag, startPoint x: 643, startPoint y: 335, endPoint x: 638, endPoint y: 341, distance: 7.8
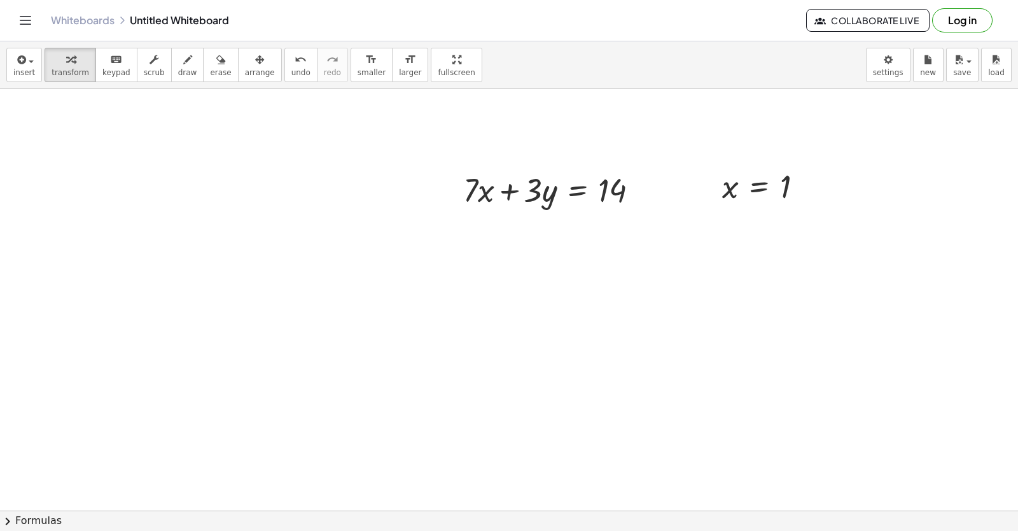
drag, startPoint x: 545, startPoint y: 349, endPoint x: 544, endPoint y: 335, distance: 13.4
drag, startPoint x: 730, startPoint y: 184, endPoint x: 493, endPoint y: 202, distance: 237.5
click at [482, 234] on div at bounding box center [555, 232] width 201 height 43
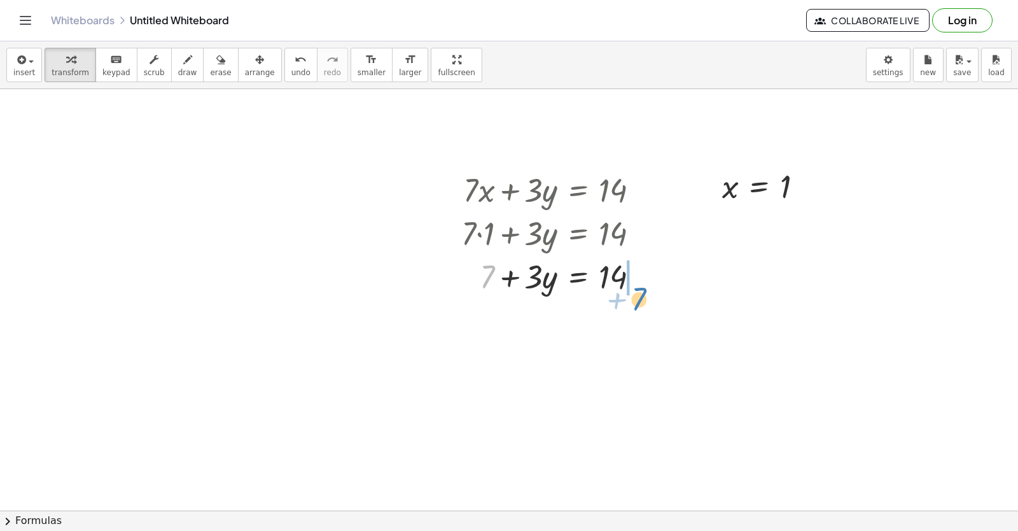
drag, startPoint x: 494, startPoint y: 281, endPoint x: 644, endPoint y: 303, distance: 151.1
click at [631, 317] on div at bounding box center [577, 318] width 245 height 43
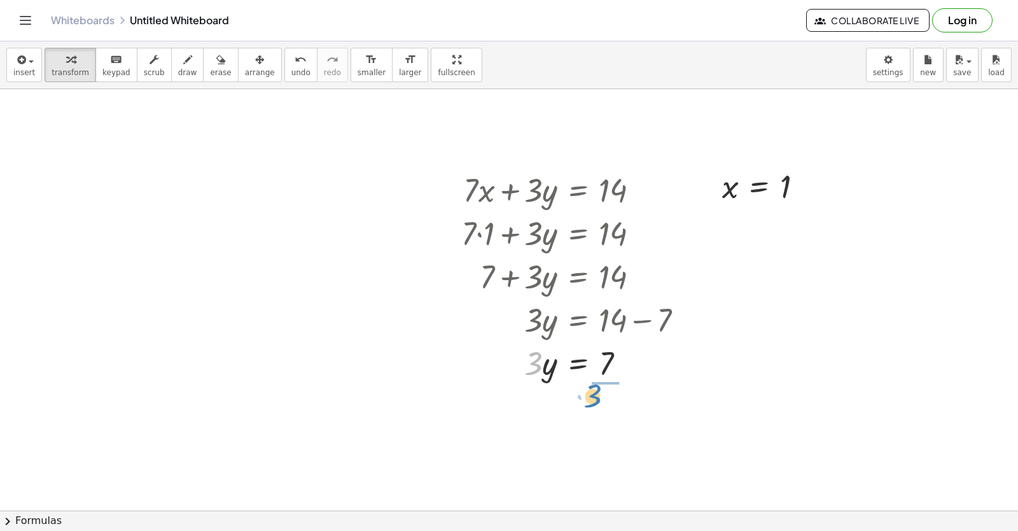
drag, startPoint x: 538, startPoint y: 382, endPoint x: 599, endPoint y: 413, distance: 68.0
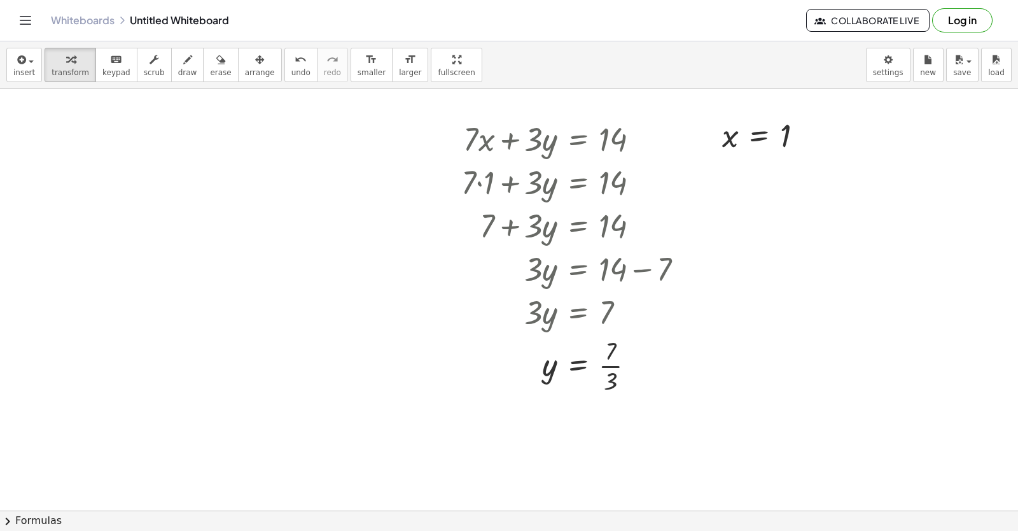
scroll to position [14527, 17]
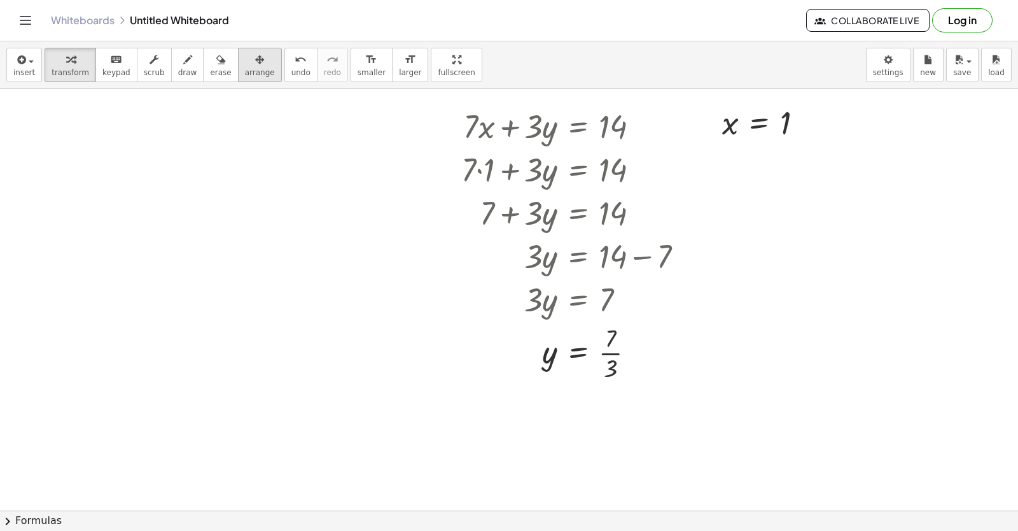
click at [255, 67] on icon "button" at bounding box center [259, 59] width 9 height 15
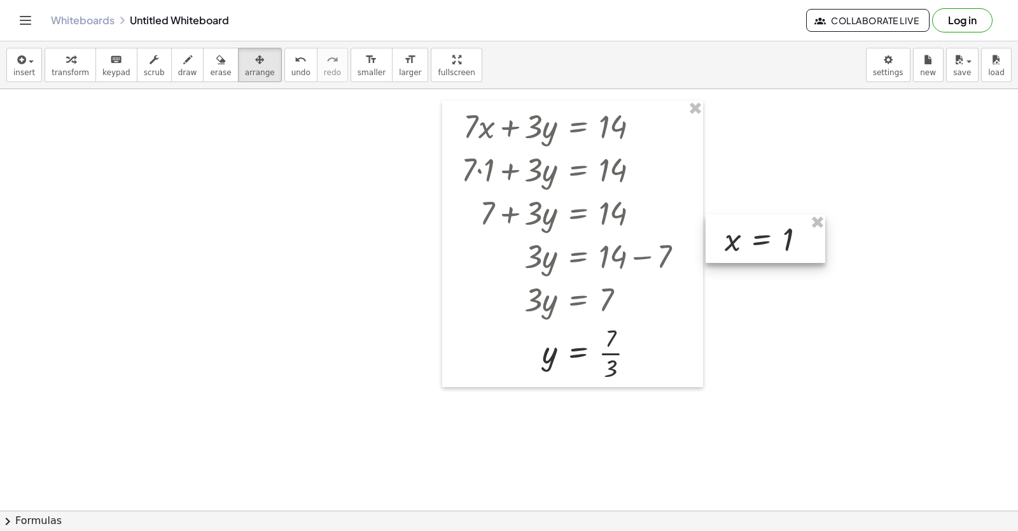
drag, startPoint x: 799, startPoint y: 123, endPoint x: 806, endPoint y: 239, distance: 116.1
click at [807, 239] on div at bounding box center [766, 239] width 120 height 48
click at [52, 70] on span "transform" at bounding box center [71, 72] width 38 height 9
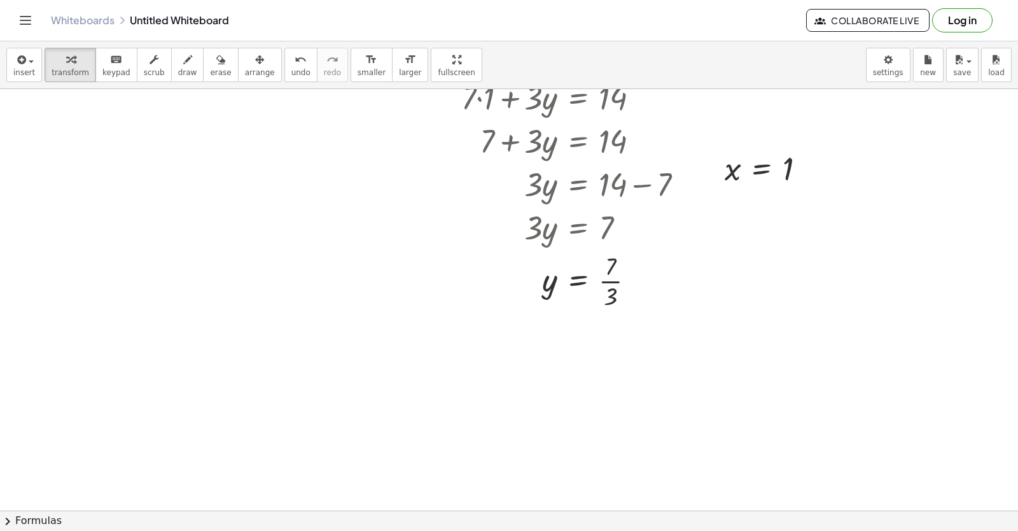
scroll to position [14757, 17]
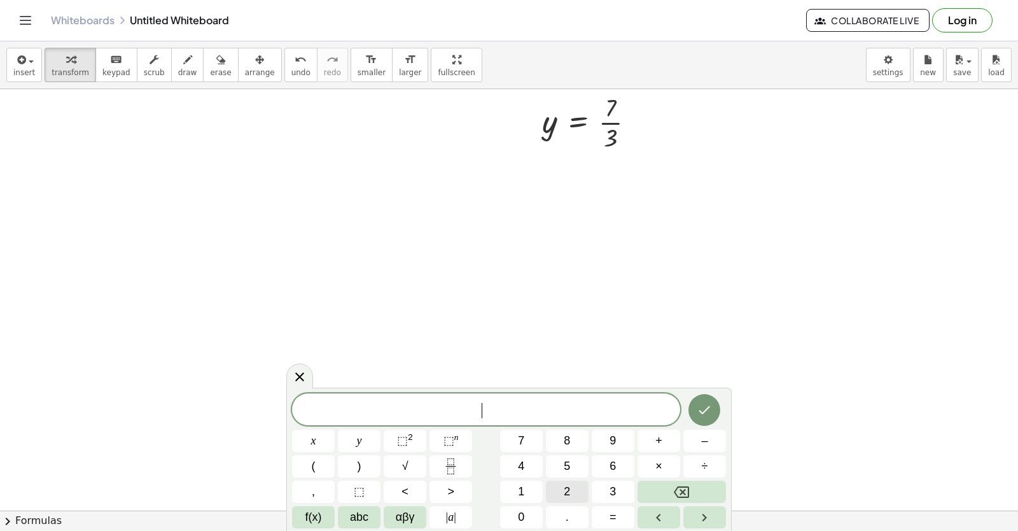
click at [580, 486] on button "2" at bounding box center [567, 492] width 43 height 22
click at [325, 442] on button "x" at bounding box center [313, 441] width 43 height 22
click at [724, 440] on button "–" at bounding box center [705, 441] width 43 height 22
click at [528, 492] on button "1" at bounding box center [521, 492] width 43 height 22
click at [526, 514] on button "0" at bounding box center [521, 517] width 43 height 22
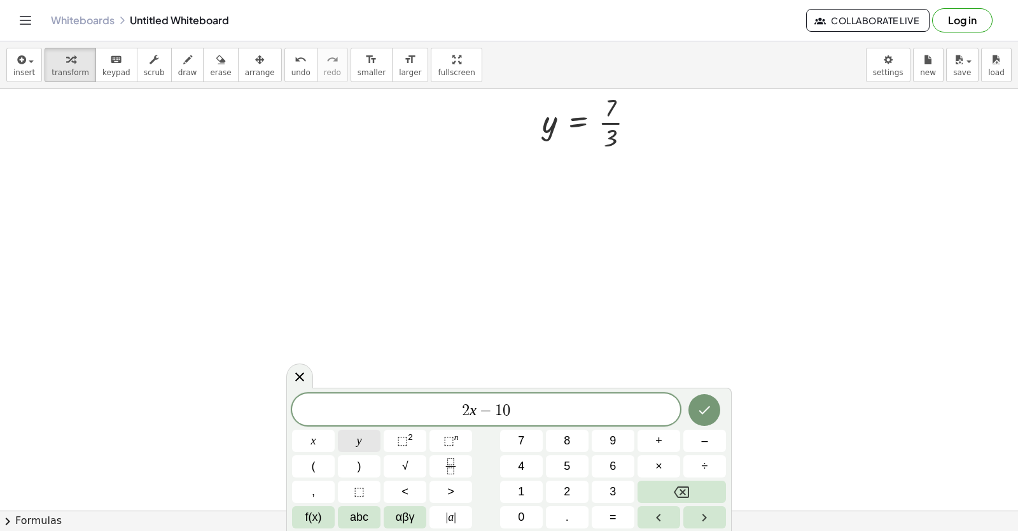
click at [359, 442] on span "y" at bounding box center [359, 440] width 5 height 17
click at [620, 514] on button "=" at bounding box center [613, 517] width 43 height 22
click at [608, 465] on button "6" at bounding box center [613, 466] width 43 height 22
click at [699, 414] on icon "Done" at bounding box center [704, 409] width 15 height 15
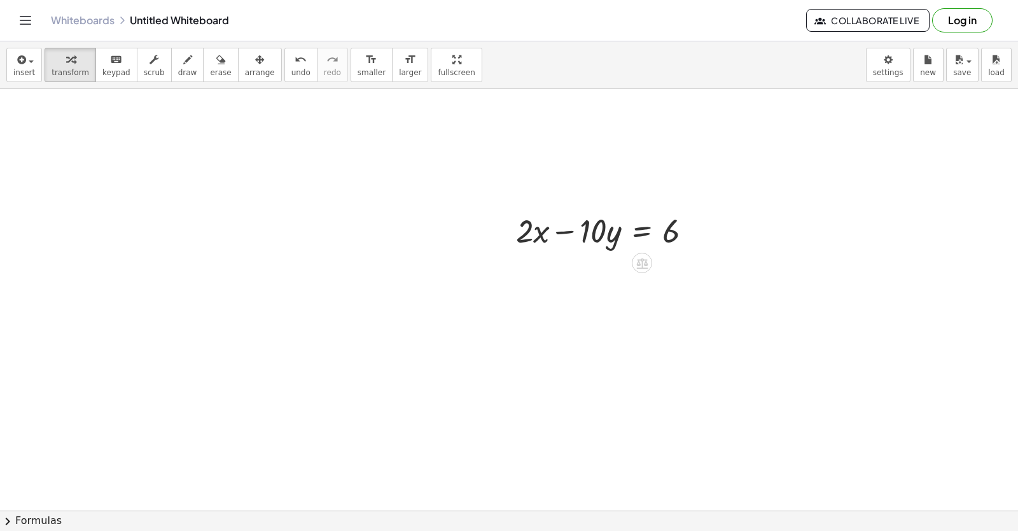
scroll to position [15076, 17]
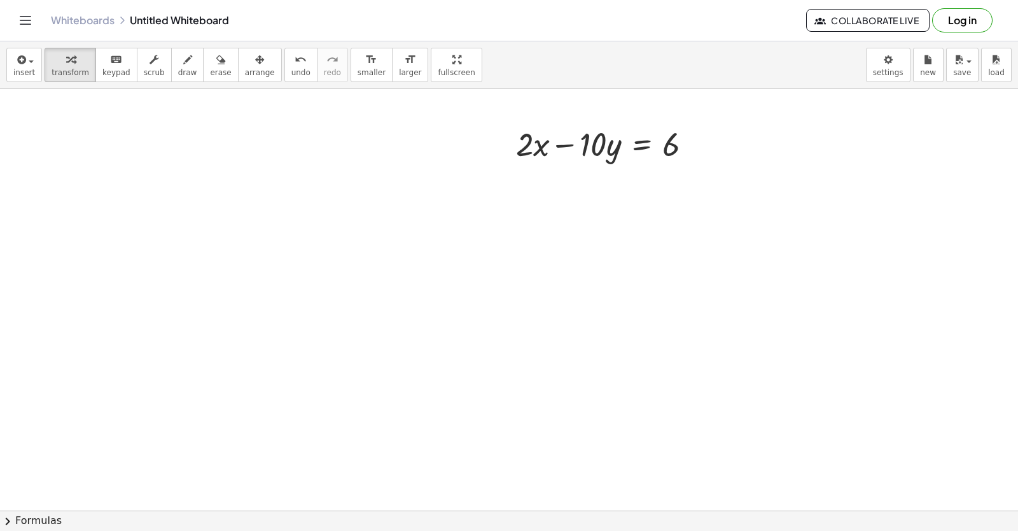
drag, startPoint x: 540, startPoint y: 402, endPoint x: 542, endPoint y: 408, distance: 6.9
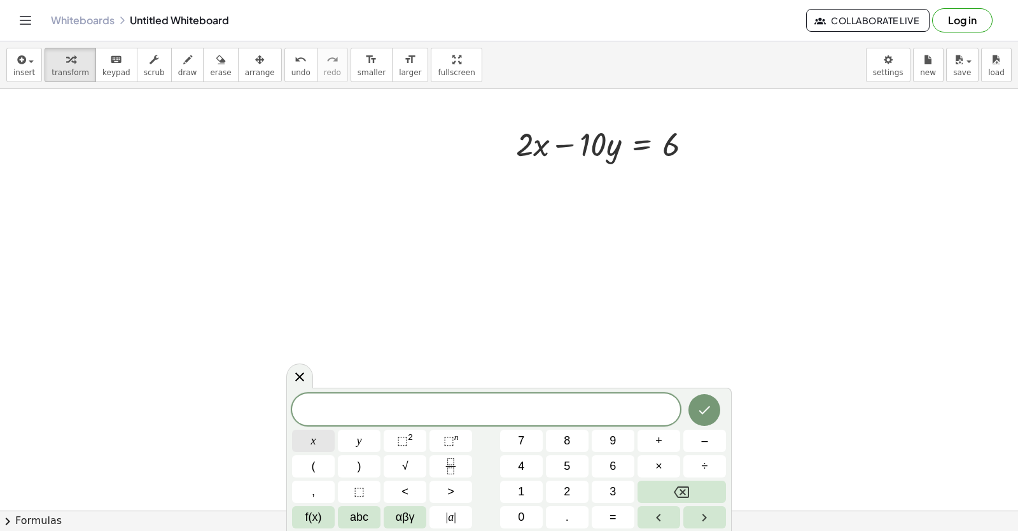
click at [315, 445] on button "x" at bounding box center [313, 441] width 43 height 22
click at [612, 505] on div "x ​ x y ⬚ 2 ⬚ n 7 8 9 + – ( ) √ 4 5 6 × ÷ , ⬚ < > 1 2 3 f(x) abc αβγ | a | 0 . =" at bounding box center [509, 460] width 434 height 135
click at [613, 472] on span "6" at bounding box center [613, 466] width 6 height 17
click at [645, 497] on button "Backspace" at bounding box center [682, 492] width 88 height 22
click at [629, 507] on button "=" at bounding box center [613, 517] width 43 height 22
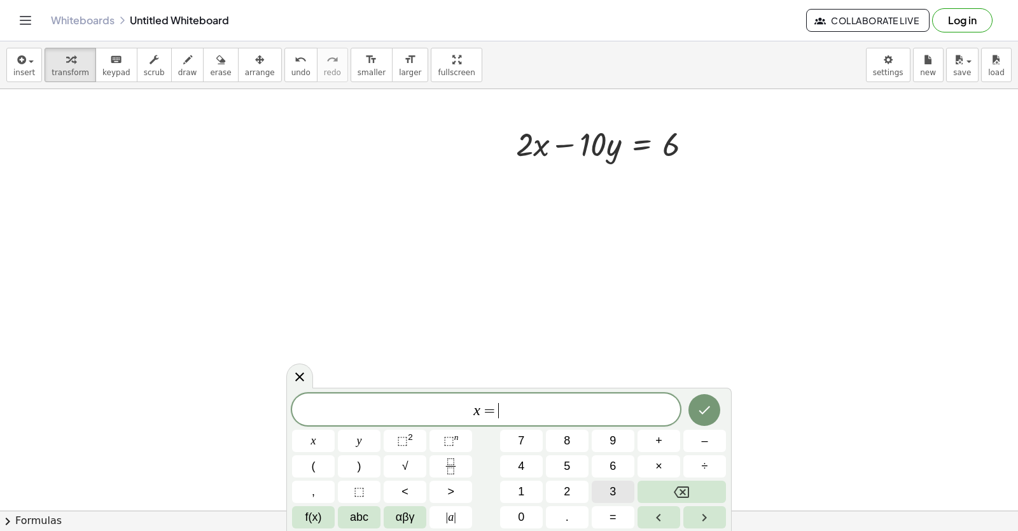
click at [628, 491] on button "3" at bounding box center [613, 492] width 43 height 22
drag, startPoint x: 713, startPoint y: 393, endPoint x: 711, endPoint y: 405, distance: 12.2
click at [712, 403] on div "x = 3 x y ⬚ 2 ⬚ n 7 8 9 + – ( ) √ 4 5 6 × ÷ , ⬚ < > 1 2 3 f(x) abc αβγ | a | 0 …" at bounding box center [509, 459] width 446 height 143
click at [710, 406] on icon "Done" at bounding box center [704, 409] width 15 height 15
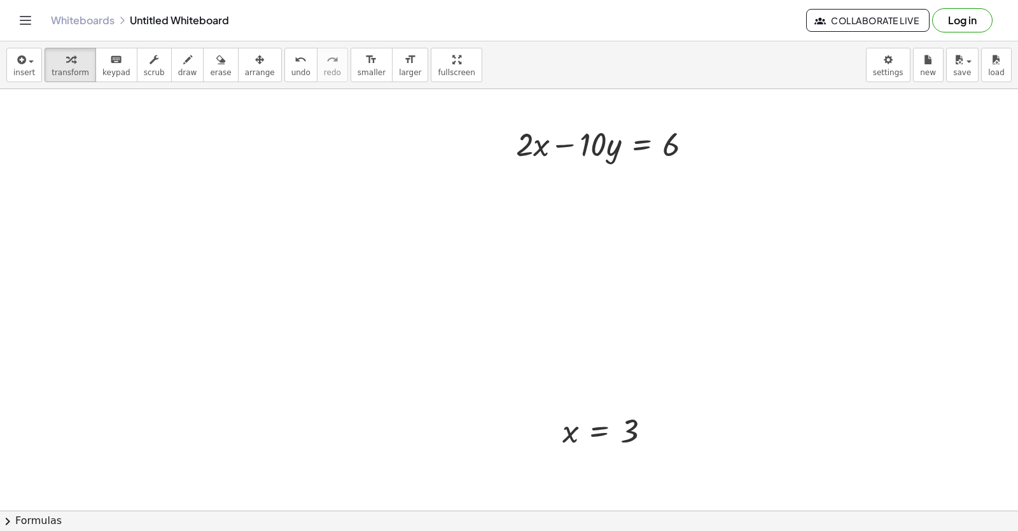
click at [246, 79] on button "arrange" at bounding box center [260, 65] width 44 height 34
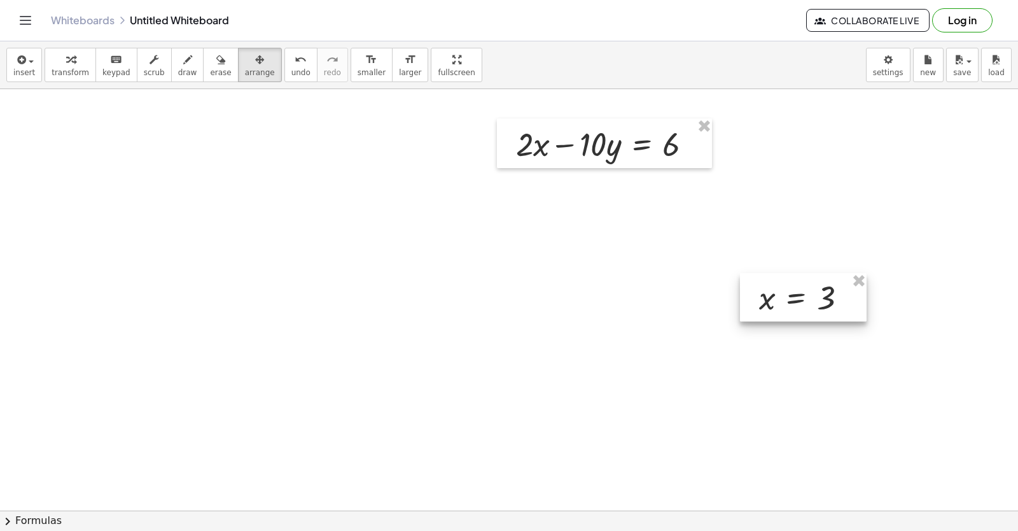
click at [798, 288] on div at bounding box center [803, 297] width 127 height 48
click at [64, 69] on button "transform" at bounding box center [71, 65] width 52 height 34
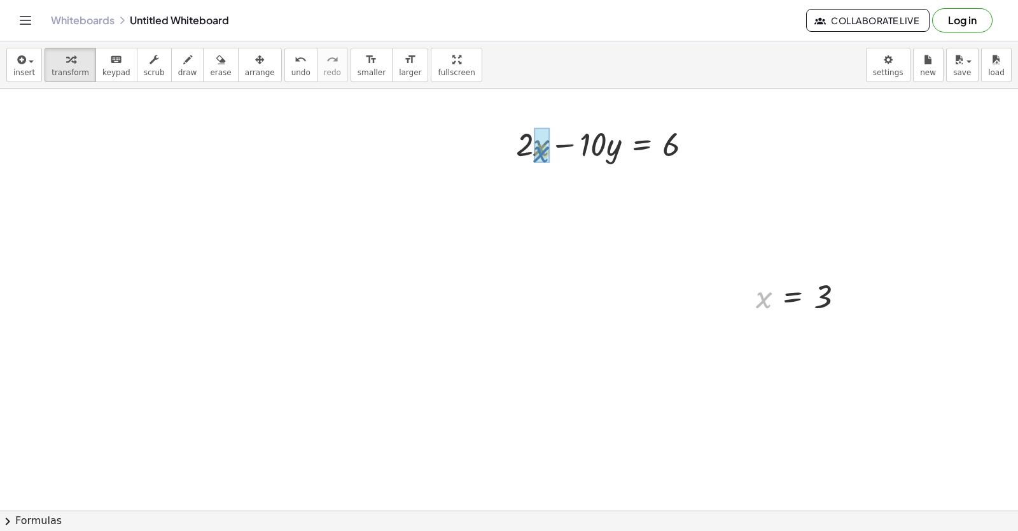
drag, startPoint x: 769, startPoint y: 313, endPoint x: 546, endPoint y: 167, distance: 266.2
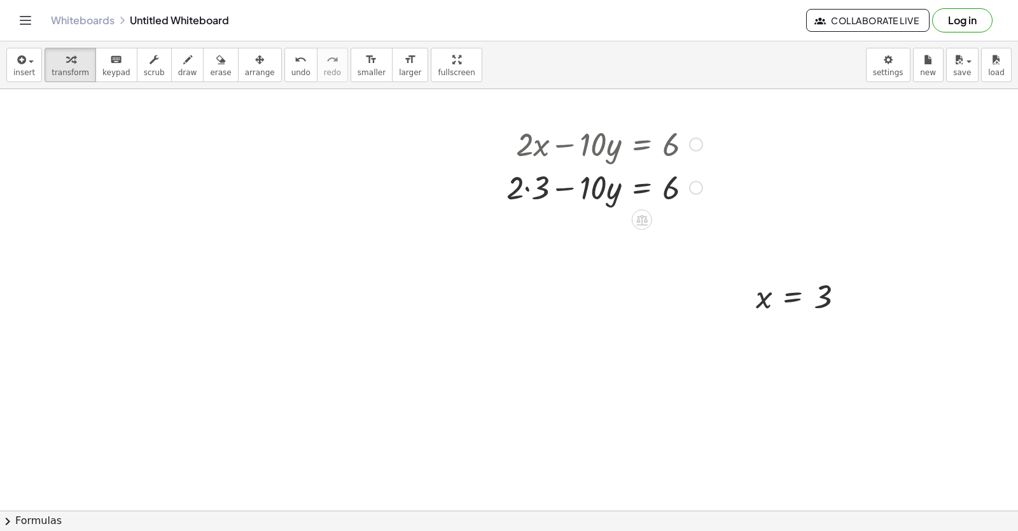
drag, startPoint x: 524, startPoint y: 191, endPoint x: 537, endPoint y: 241, distance: 51.3
click at [527, 199] on div at bounding box center [604, 186] width 209 height 43
click at [527, 193] on div at bounding box center [604, 186] width 209 height 43
drag, startPoint x: 539, startPoint y: 230, endPoint x: 693, endPoint y: 246, distance: 154.9
click at [700, 249] on div at bounding box center [604, 229] width 209 height 43
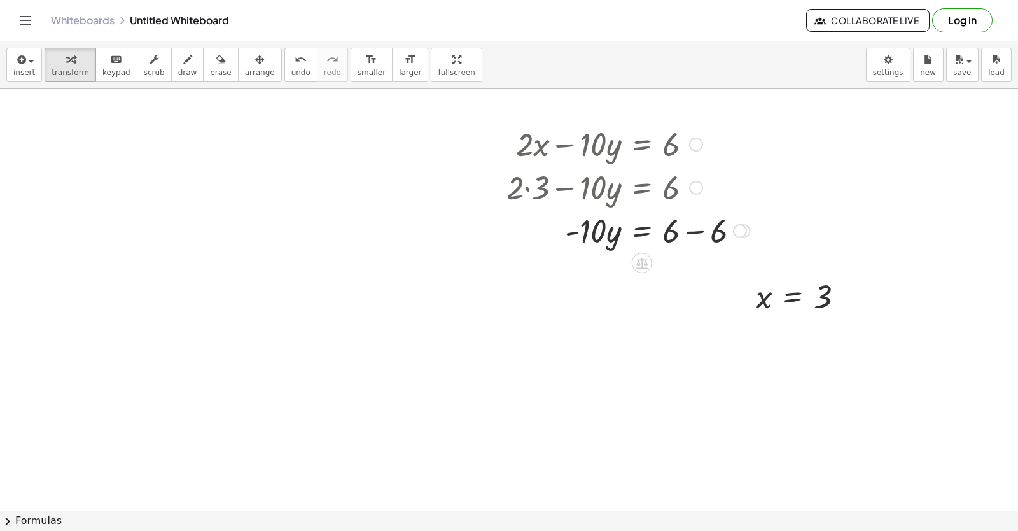
click at [684, 237] on div at bounding box center [628, 229] width 256 height 43
drag, startPoint x: 573, startPoint y: 260, endPoint x: 563, endPoint y: 267, distance: 12.2
click at [563, 267] on div at bounding box center [628, 272] width 256 height 43
click at [579, 269] on div at bounding box center [628, 272] width 256 height 43
drag, startPoint x: 594, startPoint y: 274, endPoint x: 663, endPoint y: 300, distance: 73.8
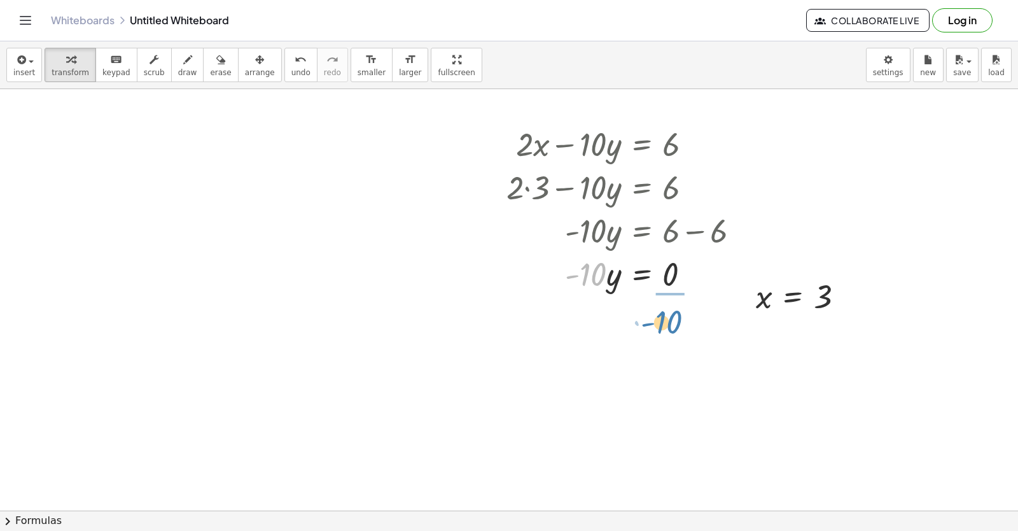
drag, startPoint x: 782, startPoint y: 297, endPoint x: 792, endPoint y: 202, distance: 96.1
click at [689, 274] on div at bounding box center [628, 273] width 256 height 64
click at [686, 236] on div at bounding box center [628, 229] width 256 height 43
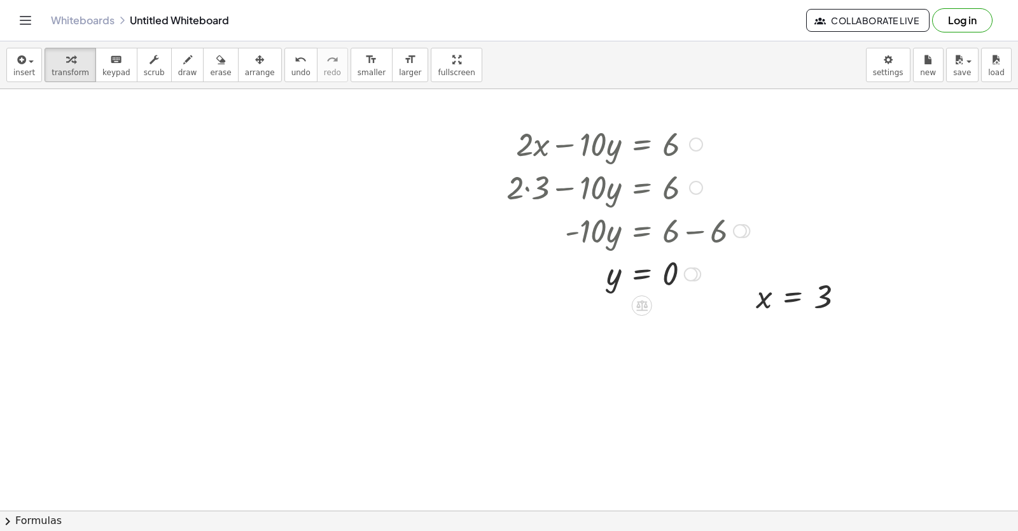
click at [689, 236] on div at bounding box center [628, 229] width 256 height 43
click at [693, 236] on div at bounding box center [628, 229] width 256 height 43
click at [693, 235] on div at bounding box center [628, 229] width 256 height 43
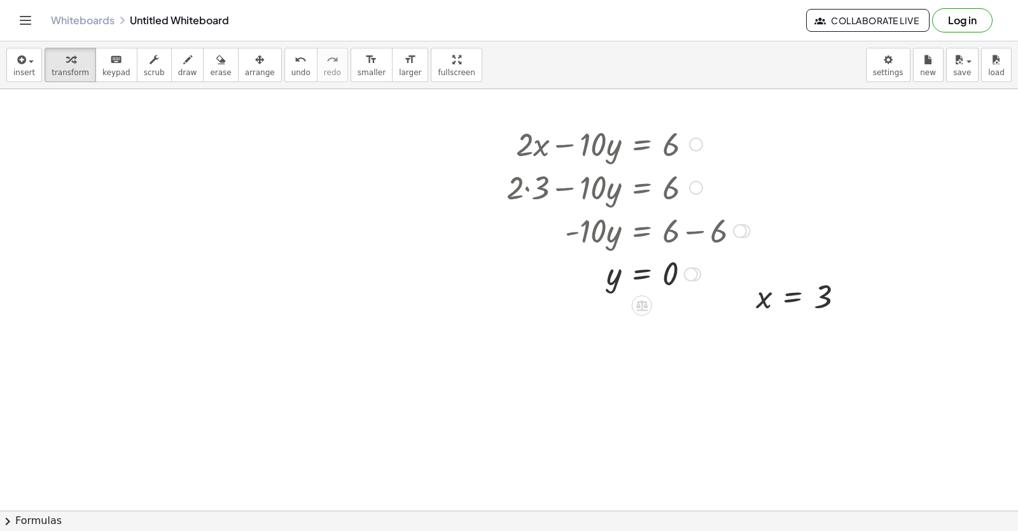
click at [696, 223] on div at bounding box center [628, 229] width 256 height 43
click at [694, 227] on div at bounding box center [628, 229] width 256 height 43
click at [693, 232] on div at bounding box center [628, 229] width 256 height 43
click at [690, 230] on div at bounding box center [628, 229] width 256 height 43
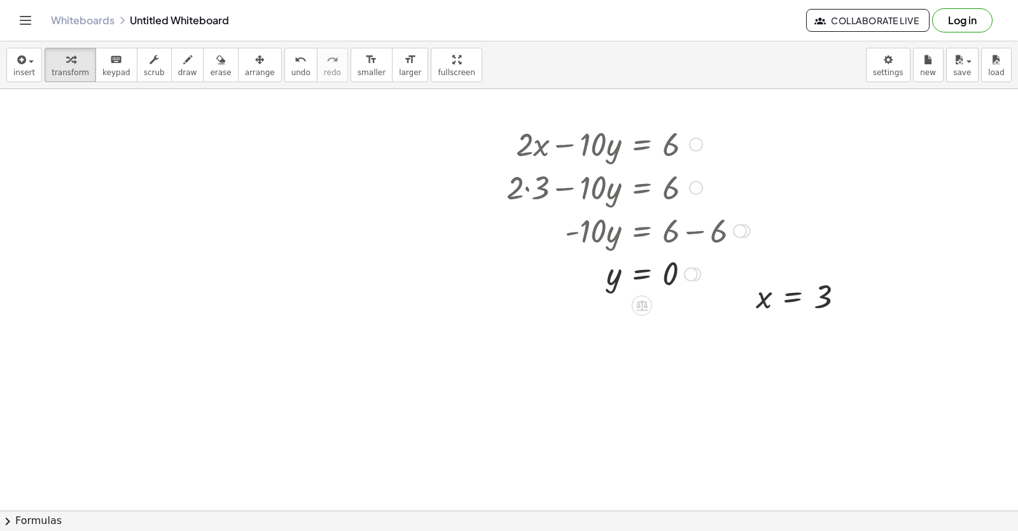
click at [687, 230] on div at bounding box center [628, 229] width 256 height 43
click at [689, 230] on div at bounding box center [628, 229] width 256 height 43
click at [698, 229] on div at bounding box center [628, 229] width 256 height 43
drag, startPoint x: 693, startPoint y: 230, endPoint x: 682, endPoint y: 336, distance: 106.8
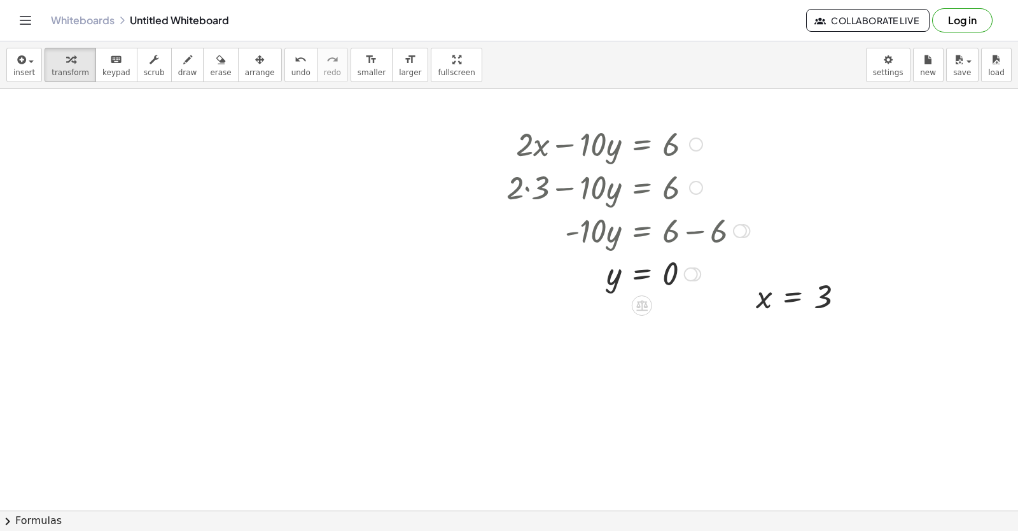
drag, startPoint x: 822, startPoint y: 393, endPoint x: 824, endPoint y: 407, distance: 14.1
drag, startPoint x: 824, startPoint y: 407, endPoint x: 695, endPoint y: 449, distance: 135.3
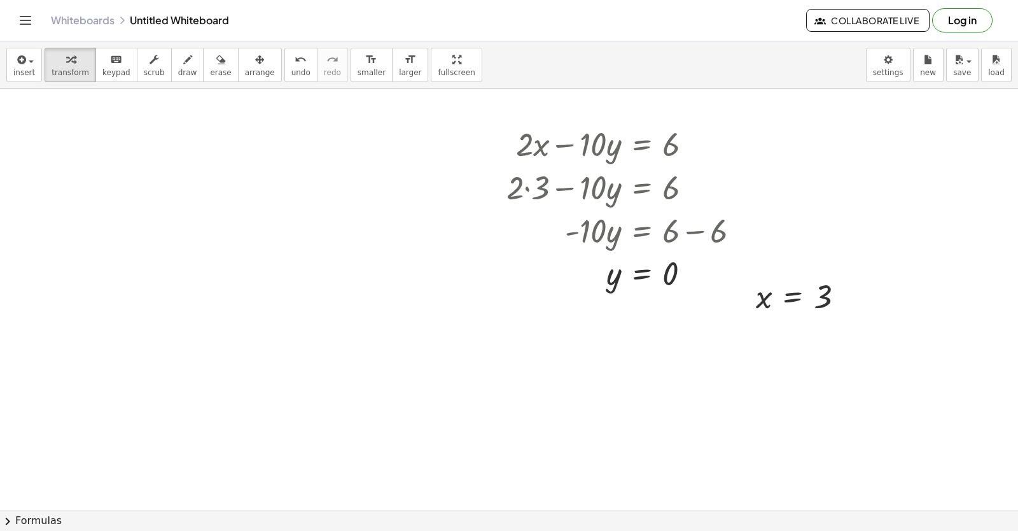
drag, startPoint x: 570, startPoint y: 449, endPoint x: 450, endPoint y: 441, distance: 119.9
drag, startPoint x: 430, startPoint y: 434, endPoint x: 503, endPoint y: 398, distance: 82.3
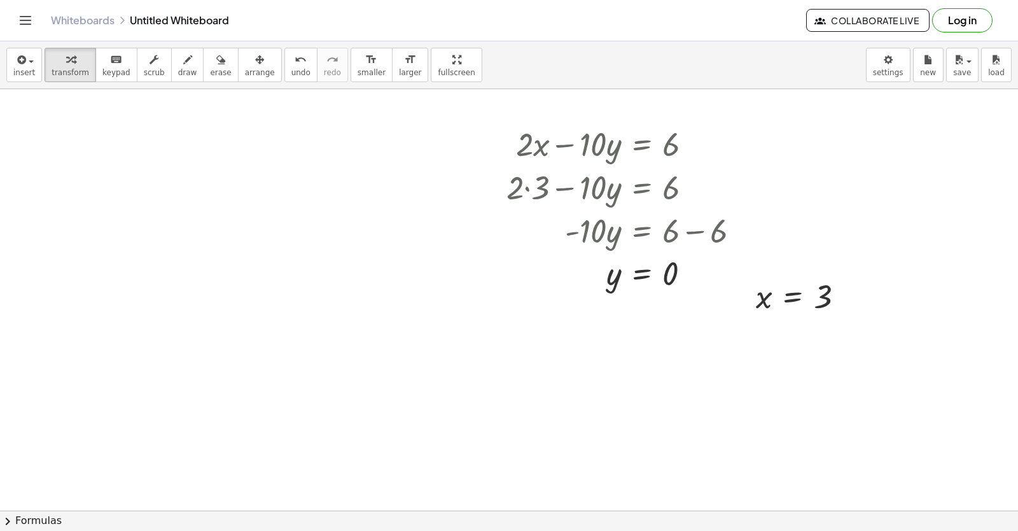
drag, startPoint x: 503, startPoint y: 398, endPoint x: 445, endPoint y: 379, distance: 61.6
drag, startPoint x: 445, startPoint y: 379, endPoint x: 498, endPoint y: 367, distance: 54.8
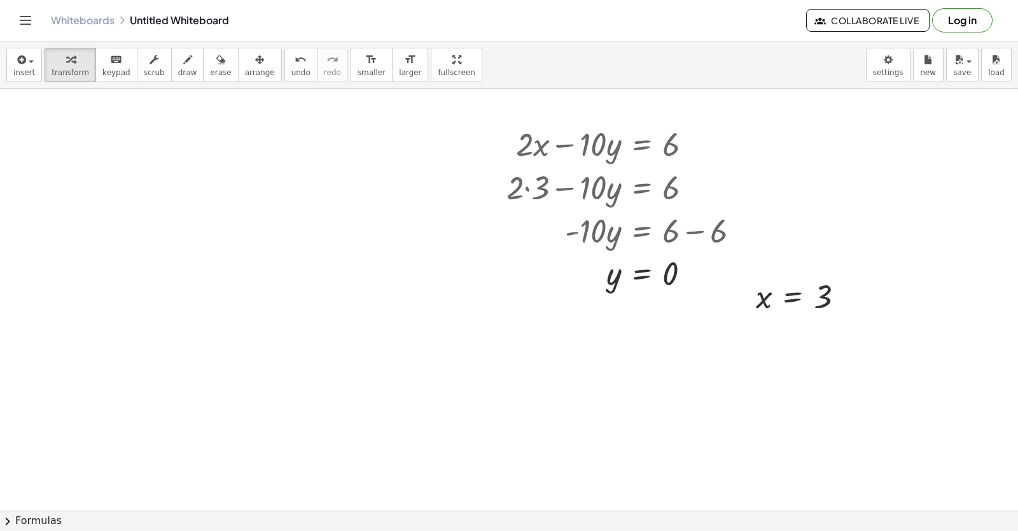
click at [0, 0] on div at bounding box center [0, 0] width 0 height 0
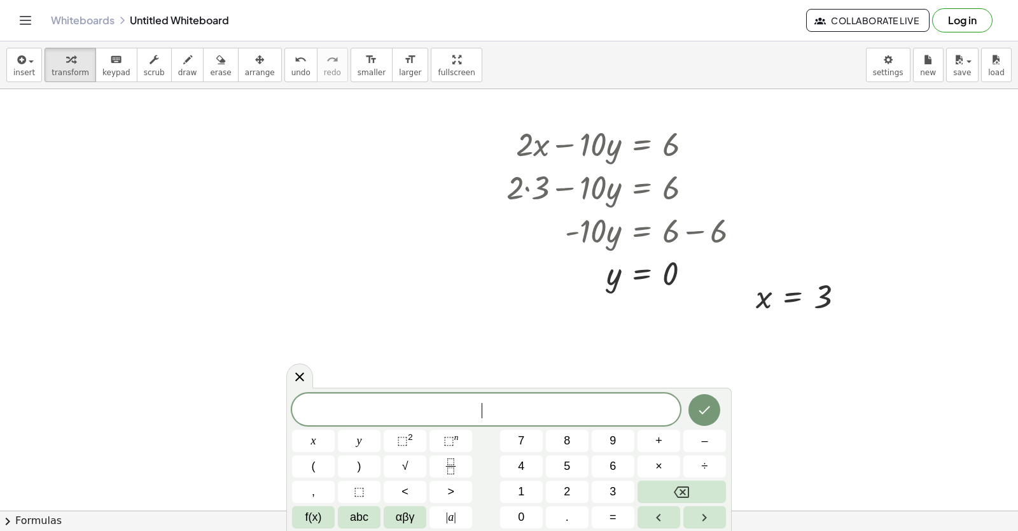
drag, startPoint x: 439, startPoint y: 395, endPoint x: 447, endPoint y: 388, distance: 10.8
click at [444, 381] on body "Graspable Math Activities Get Started Activity Bank Assigned Work Classes White…" at bounding box center [509, 265] width 1018 height 531
click at [447, 388] on body "Graspable Math Activities Get Started Activity Bank Assigned Work Classes White…" at bounding box center [509, 265] width 1018 height 531
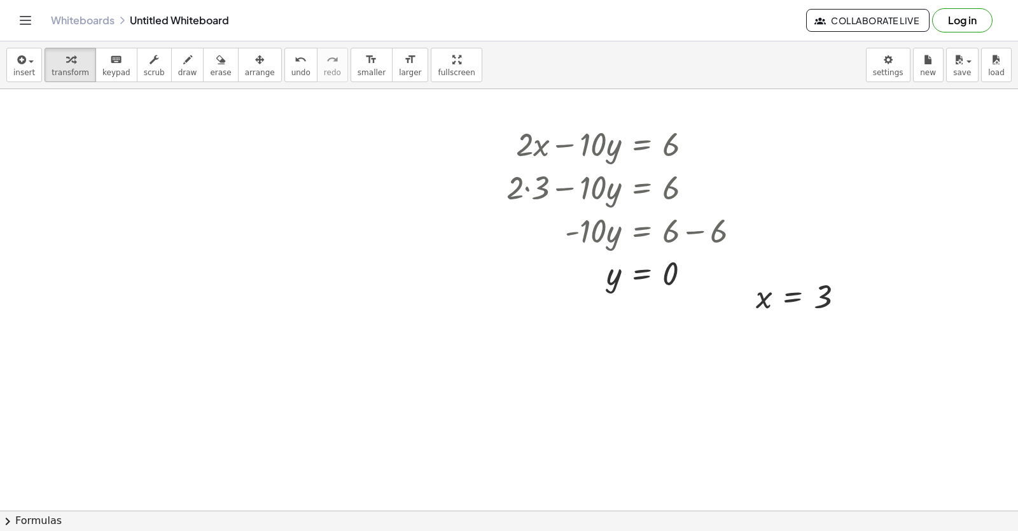
drag, startPoint x: 451, startPoint y: 381, endPoint x: 455, endPoint y: 374, distance: 7.4
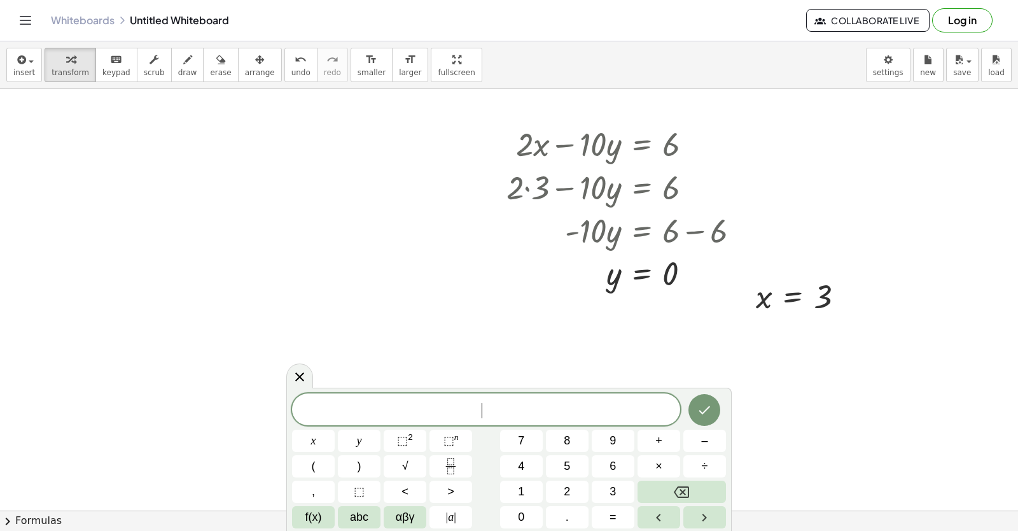
drag, startPoint x: 471, startPoint y: 360, endPoint x: 479, endPoint y: 354, distance: 10.1
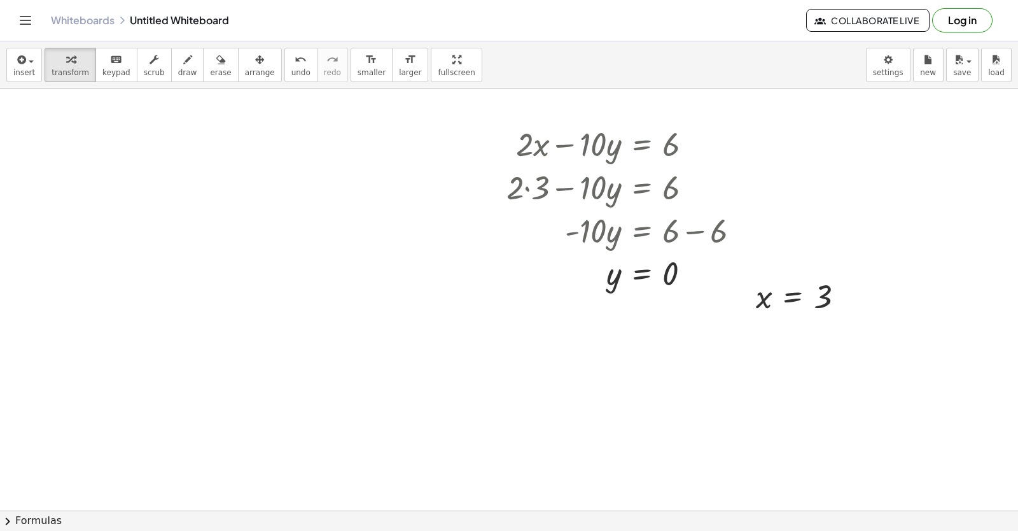
drag, startPoint x: 479, startPoint y: 354, endPoint x: 491, endPoint y: 164, distance: 190.0
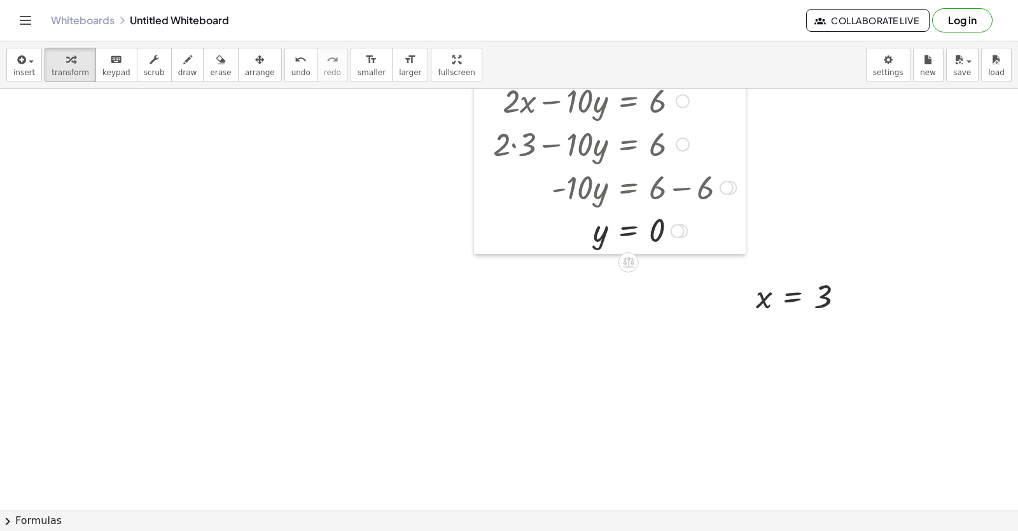
drag, startPoint x: 491, startPoint y: 164, endPoint x: 461, endPoint y: 119, distance: 53.8
click at [474, 129] on div at bounding box center [483, 164] width 19 height 179
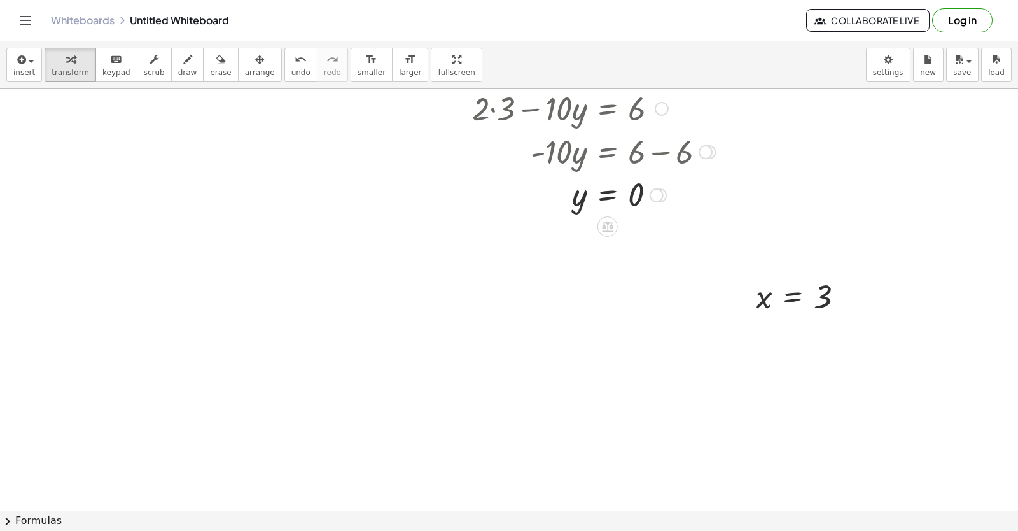
drag, startPoint x: 461, startPoint y: 119, endPoint x: 386, endPoint y: 133, distance: 76.4
click at [453, 133] on div at bounding box center [462, 128] width 19 height 179
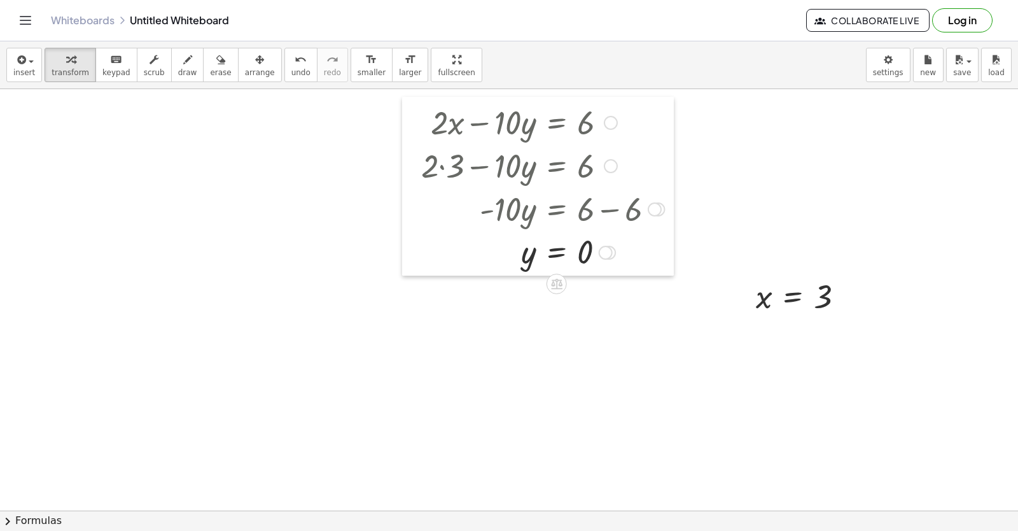
drag, startPoint x: 374, startPoint y: 155, endPoint x: 359, endPoint y: 152, distance: 15.5
click at [402, 154] on div at bounding box center [411, 186] width 19 height 179
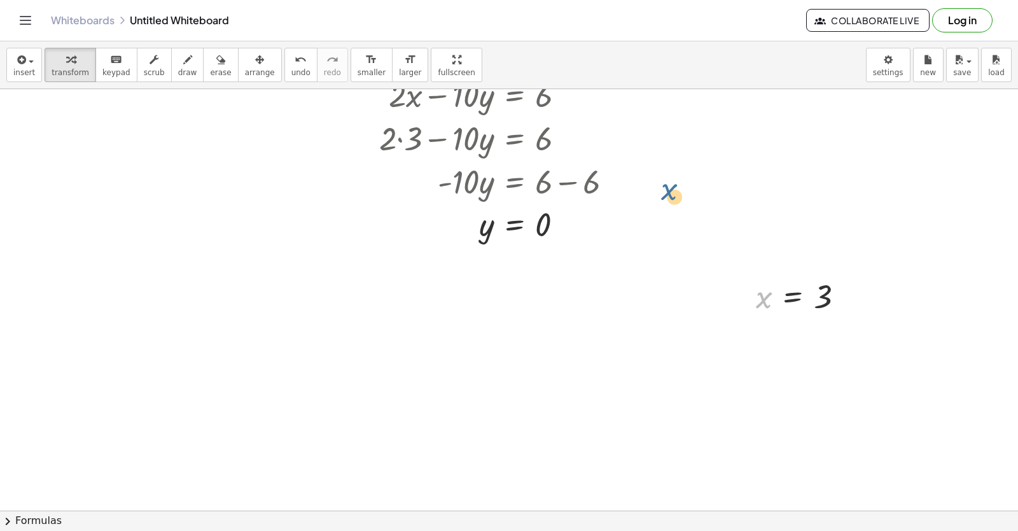
drag, startPoint x: 769, startPoint y: 281, endPoint x: 682, endPoint y: 121, distance: 182.3
drag, startPoint x: 760, startPoint y: 257, endPoint x: 466, endPoint y: 130, distance: 320.4
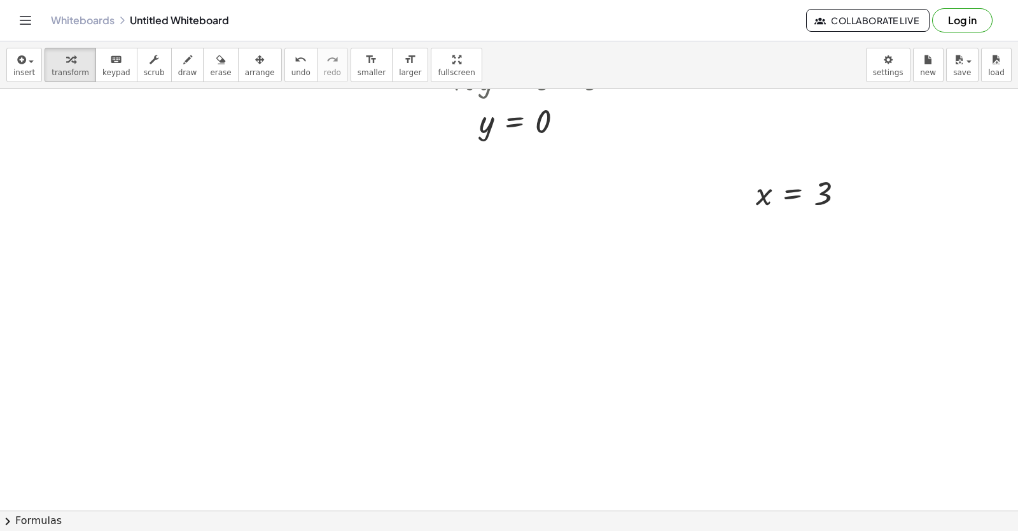
scroll to position [15497, 17]
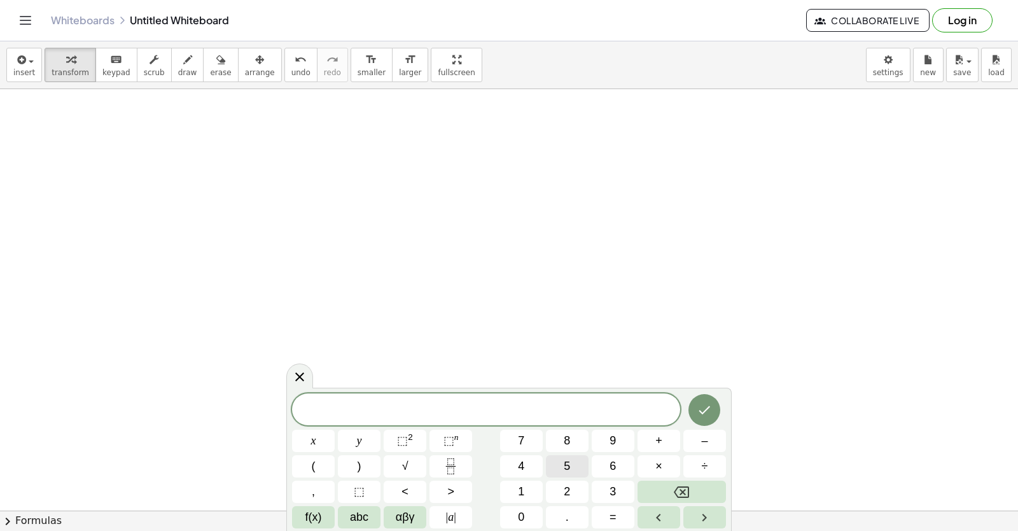
click at [568, 472] on span "5" at bounding box center [567, 466] width 6 height 17
click at [319, 447] on button "x" at bounding box center [313, 441] width 43 height 22
click at [665, 430] on button "+" at bounding box center [659, 441] width 43 height 22
click at [572, 488] on button "2" at bounding box center [567, 492] width 43 height 22
click at [364, 447] on button "y" at bounding box center [359, 441] width 43 height 22
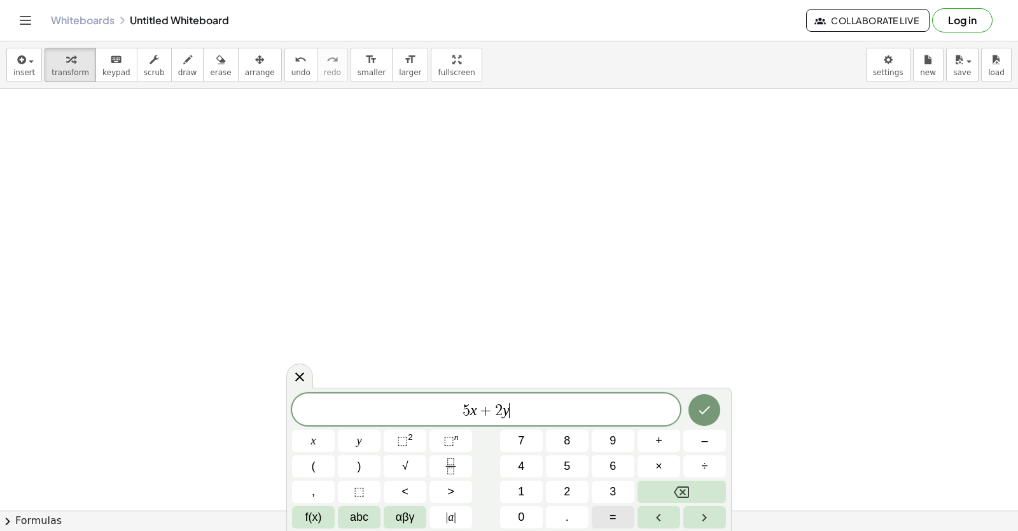
click at [616, 516] on button "=" at bounding box center [613, 517] width 43 height 22
click at [517, 501] on button "1" at bounding box center [521, 492] width 43 height 22
click at [564, 482] on button "2" at bounding box center [567, 492] width 43 height 22
drag, startPoint x: 745, startPoint y: 423, endPoint x: 731, endPoint y: 419, distance: 13.7
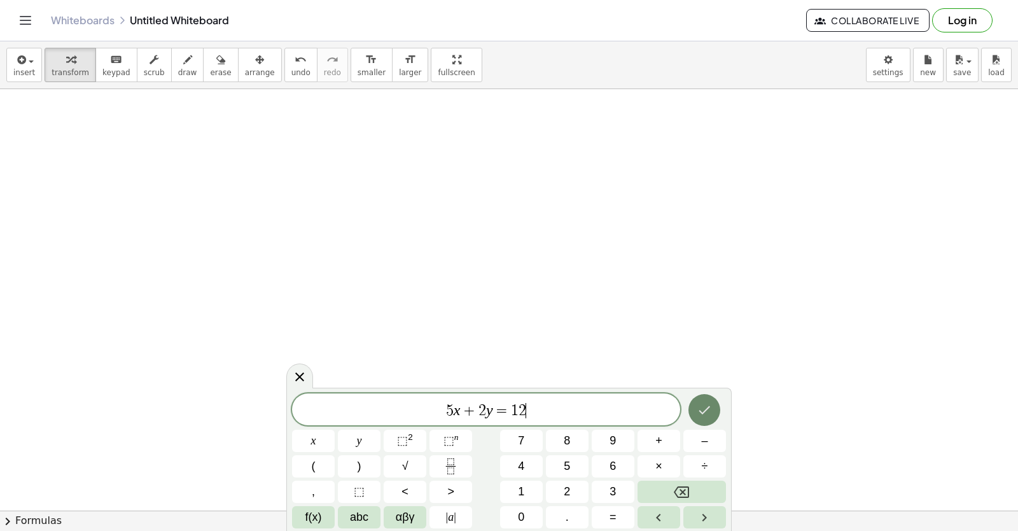
drag, startPoint x: 717, startPoint y: 417, endPoint x: 689, endPoint y: 409, distance: 29.2
click at [335, 430] on div at bounding box center [313, 441] width 43 height 22
click at [700, 408] on icon "Done" at bounding box center [704, 409] width 15 height 15
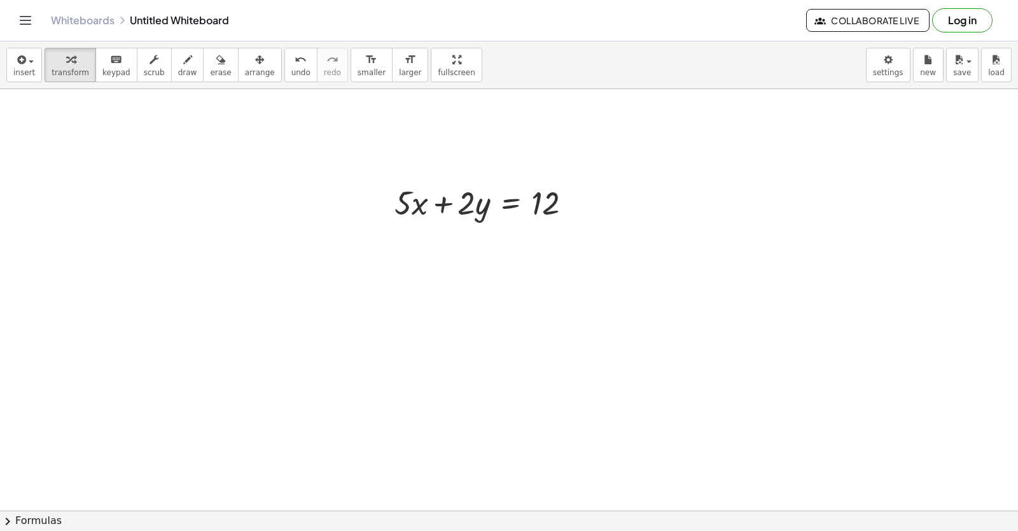
scroll to position [15600, 17]
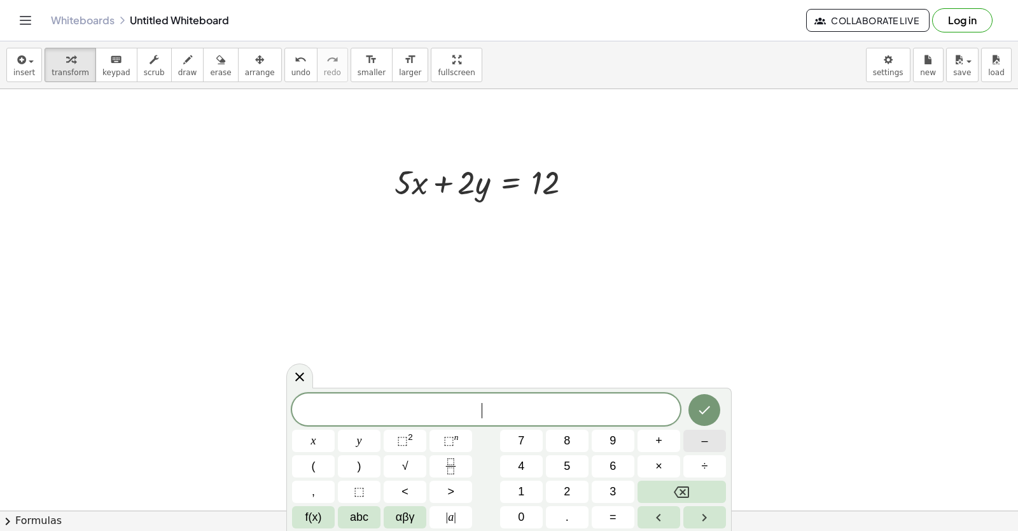
click at [694, 439] on button "–" at bounding box center [705, 441] width 43 height 22
click at [572, 473] on button "5" at bounding box center [567, 466] width 43 height 22
click at [309, 447] on button "x" at bounding box center [313, 441] width 43 height 22
click at [656, 438] on span "+" at bounding box center [659, 440] width 7 height 17
click at [516, 472] on button "4" at bounding box center [521, 466] width 43 height 22
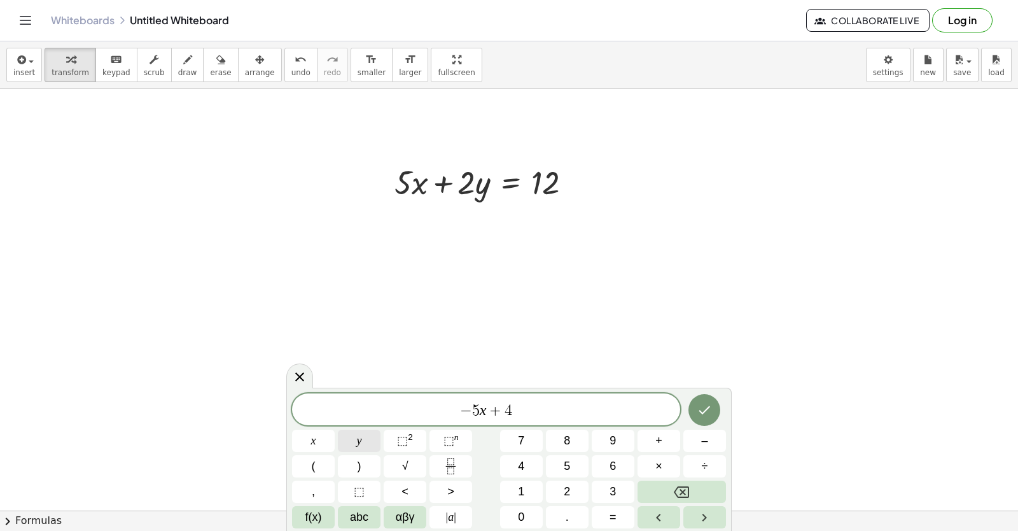
click at [358, 441] on span "y" at bounding box center [359, 440] width 5 height 17
click at [619, 511] on button "=" at bounding box center [613, 517] width 43 height 22
click at [712, 446] on button "–" at bounding box center [705, 441] width 43 height 22
click at [619, 466] on button "6" at bounding box center [613, 466] width 43 height 22
click at [720, 407] on button "Done" at bounding box center [705, 410] width 32 height 32
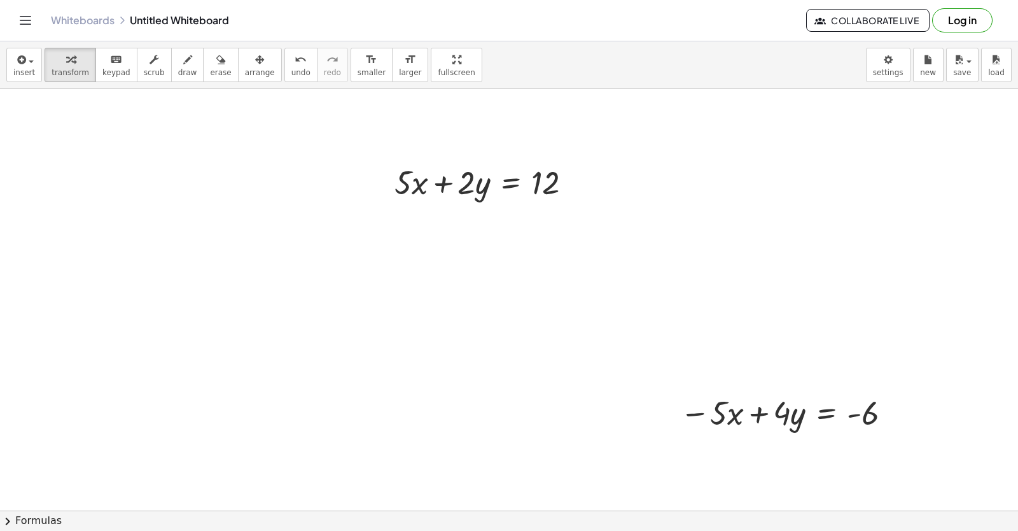
drag, startPoint x: 228, startPoint y: 61, endPoint x: 290, endPoint y: 86, distance: 66.5
click at [290, 86] on div "insert select one: Math Expression Function Text Youtube Video Graphing Geometr…" at bounding box center [509, 65] width 1018 height 48
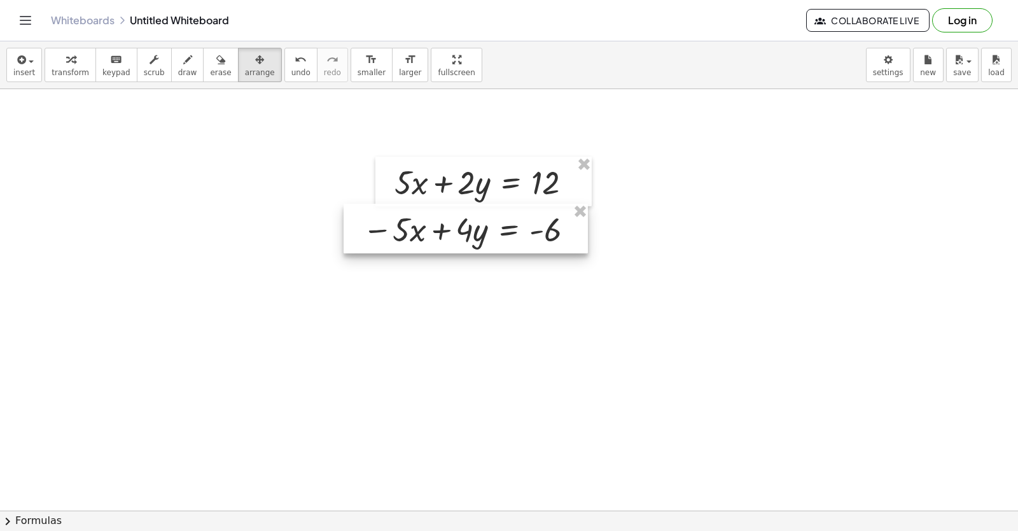
drag, startPoint x: 693, startPoint y: 394, endPoint x: 433, endPoint y: 238, distance: 303.5
click at [433, 238] on div at bounding box center [466, 229] width 244 height 50
drag, startPoint x: 67, startPoint y: 60, endPoint x: 251, endPoint y: 187, distance: 223.2
click at [77, 79] on button "transform" at bounding box center [71, 65] width 52 height 34
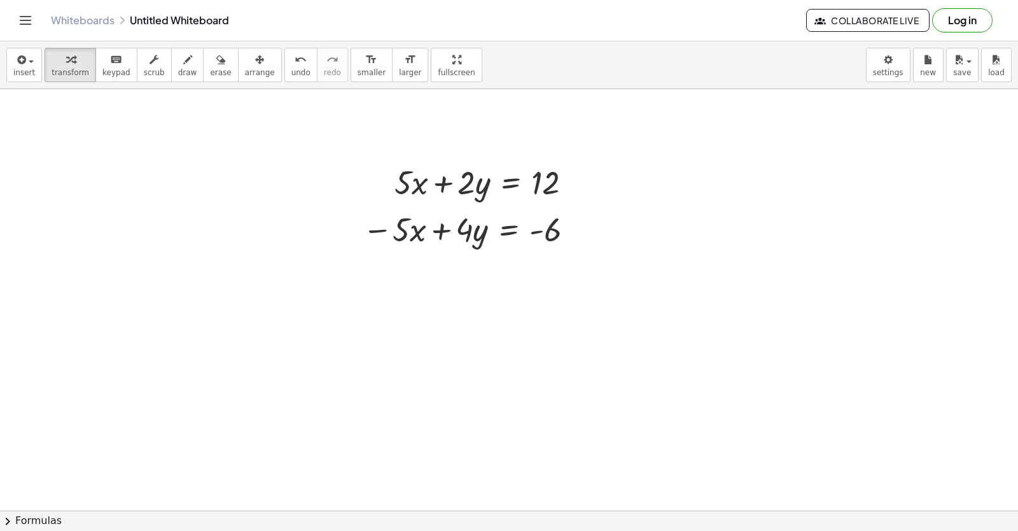
click at [178, 73] on span "draw" at bounding box center [187, 72] width 19 height 9
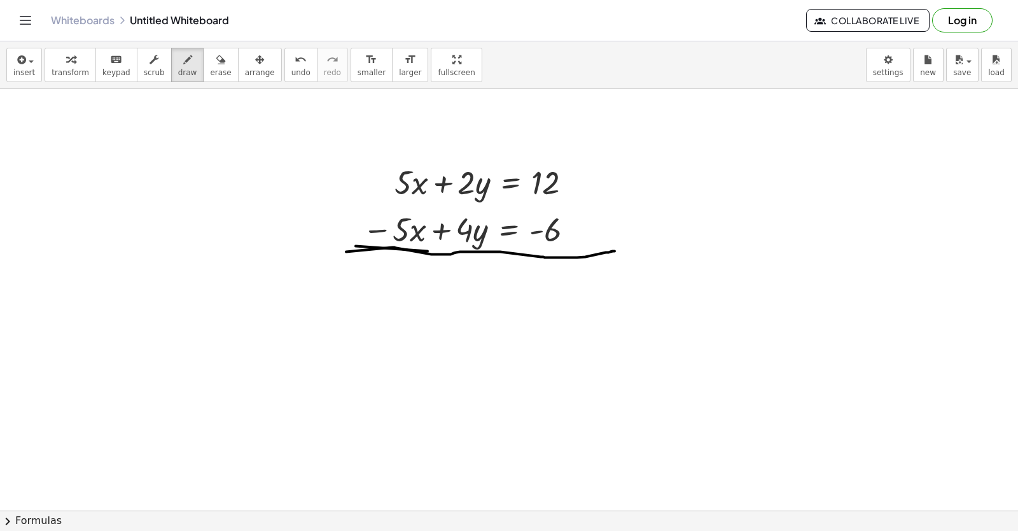
drag, startPoint x: 393, startPoint y: 248, endPoint x: 615, endPoint y: 251, distance: 221.5
drag, startPoint x: 403, startPoint y: 245, endPoint x: 210, endPoint y: 219, distance: 194.6
click at [82, 82] on div "insert select one: Math Expression Function Text Youtube Video Graphing Geometr…" at bounding box center [509, 65] width 1018 height 48
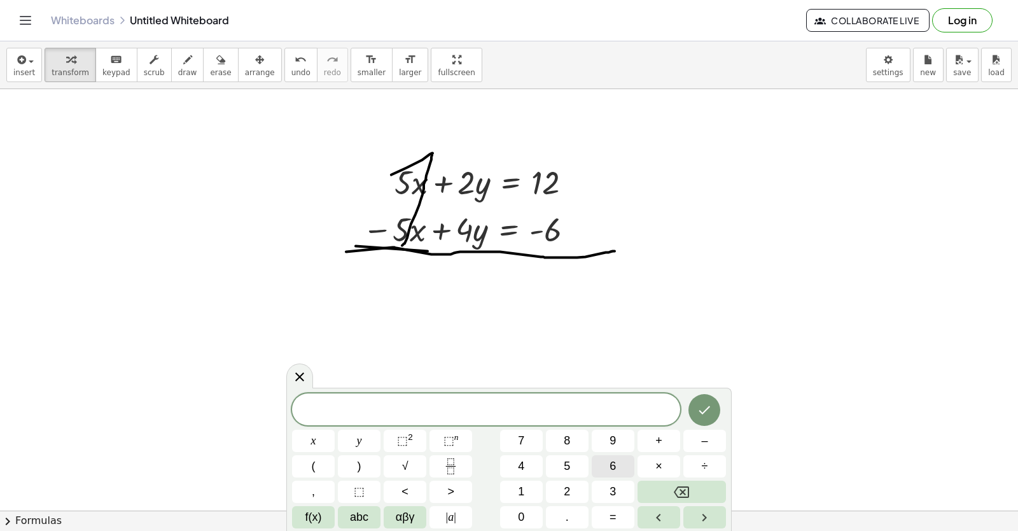
click at [602, 456] on button "6" at bounding box center [613, 466] width 43 height 22
click at [325, 439] on button "x" at bounding box center [313, 441] width 43 height 22
click at [600, 521] on button "=" at bounding box center [613, 517] width 43 height 22
click at [614, 470] on span "6" at bounding box center [613, 466] width 6 height 17
click at [698, 418] on button "Done" at bounding box center [705, 410] width 32 height 32
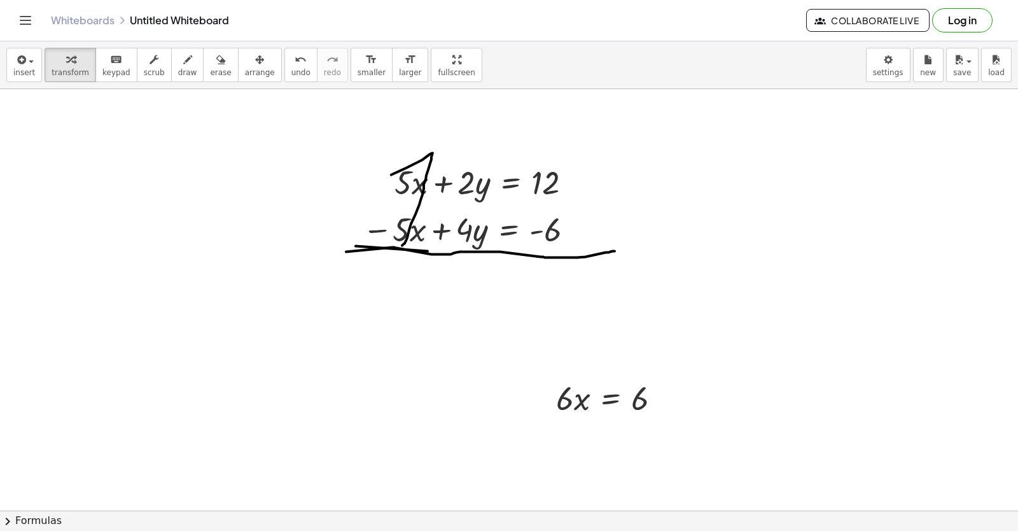
click at [252, 107] on div "insert select one: Math Expression Function Text Youtube Video Graphing Geometr…" at bounding box center [509, 285] width 1018 height 489
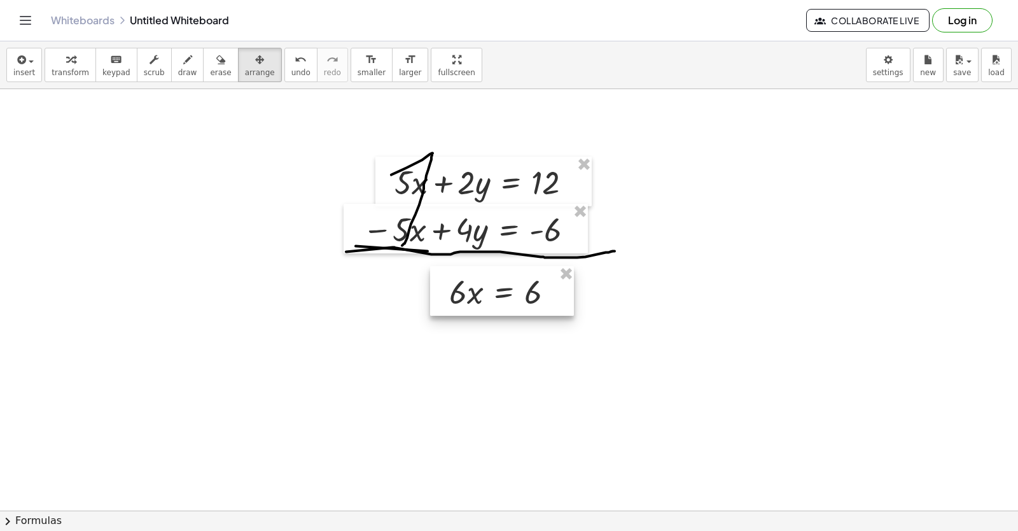
click at [488, 302] on div at bounding box center [502, 291] width 144 height 50
click at [83, 96] on div "insert select one: Math Expression Function Text Youtube Video Graphing Geometr…" at bounding box center [509, 285] width 1018 height 489
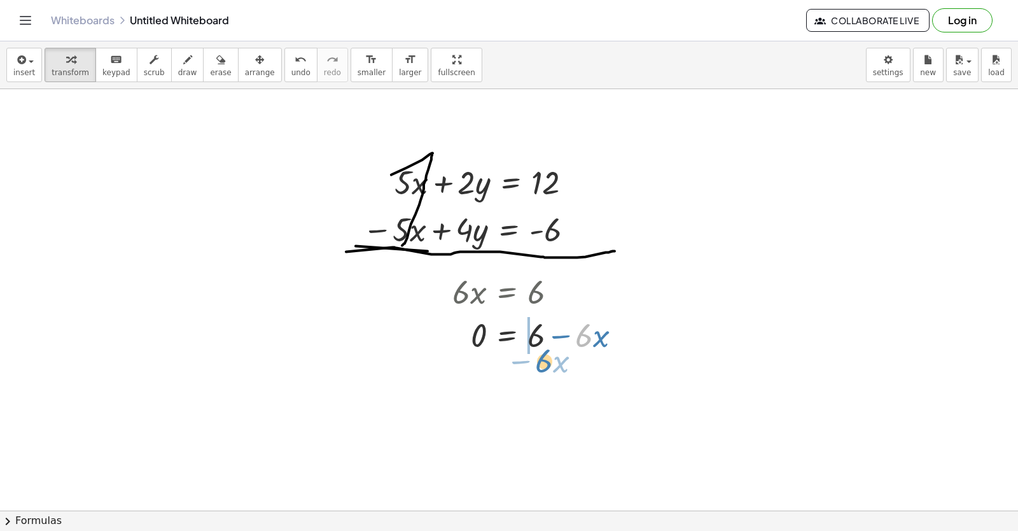
drag, startPoint x: 581, startPoint y: 337, endPoint x: 545, endPoint y: 347, distance: 36.9
drag, startPoint x: 594, startPoint y: 391, endPoint x: 595, endPoint y: 376, distance: 15.3
click at [594, 388] on div at bounding box center [554, 377] width 216 height 43
click at [601, 381] on div at bounding box center [554, 377] width 216 height 43
click at [559, 336] on div at bounding box center [554, 334] width 216 height 43
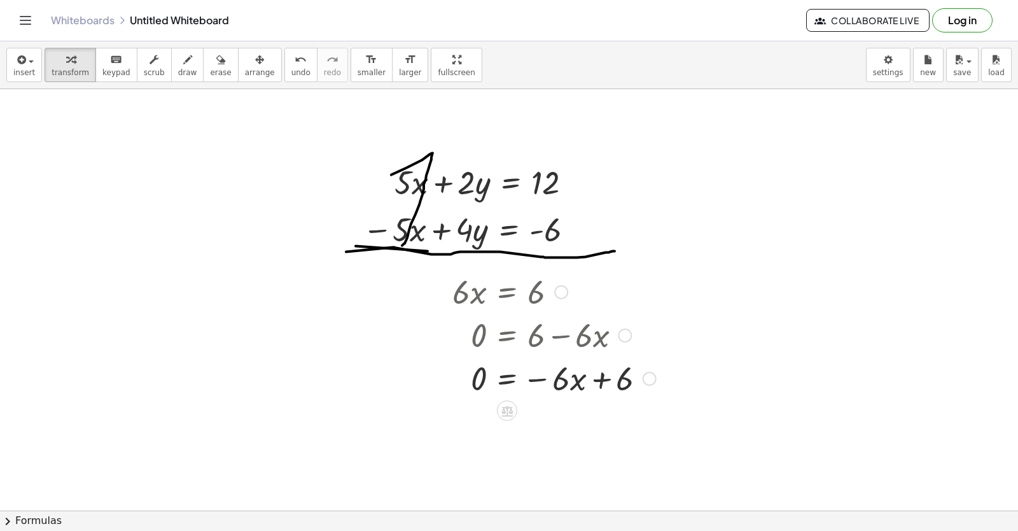
click at [505, 382] on div at bounding box center [554, 377] width 216 height 43
drag, startPoint x: 461, startPoint y: 292, endPoint x: 528, endPoint y: 301, distance: 66.8
click at [522, 301] on div at bounding box center [554, 290] width 216 height 43
click at [547, 325] on div at bounding box center [554, 334] width 216 height 43
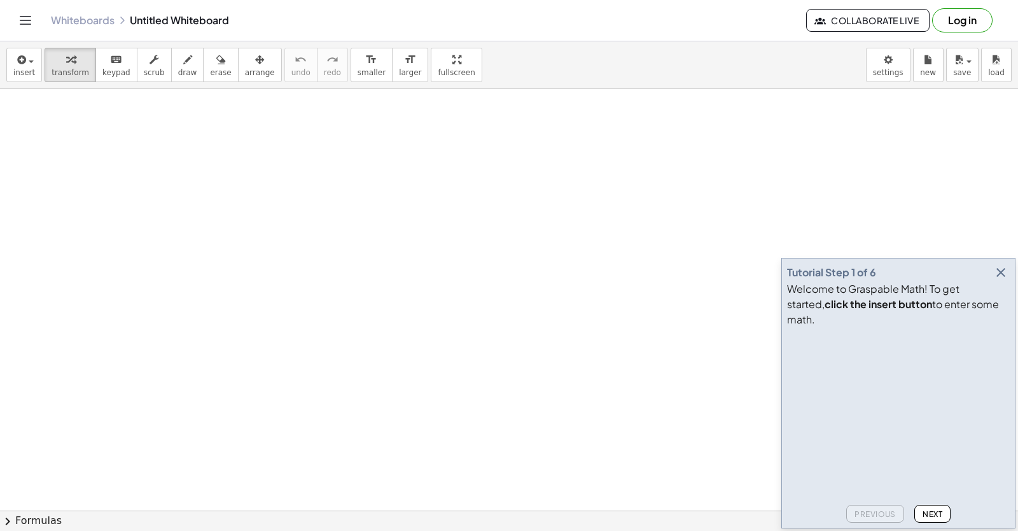
click at [994, 280] on icon "button" at bounding box center [1001, 272] width 15 height 15
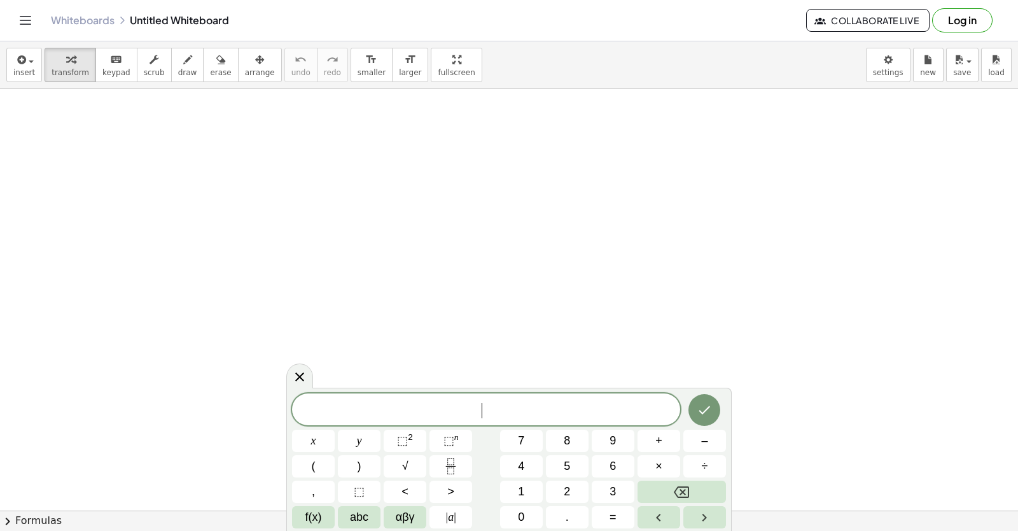
scroll to position [255, 0]
click at [679, 253] on div at bounding box center [509, 297] width 1018 height 925
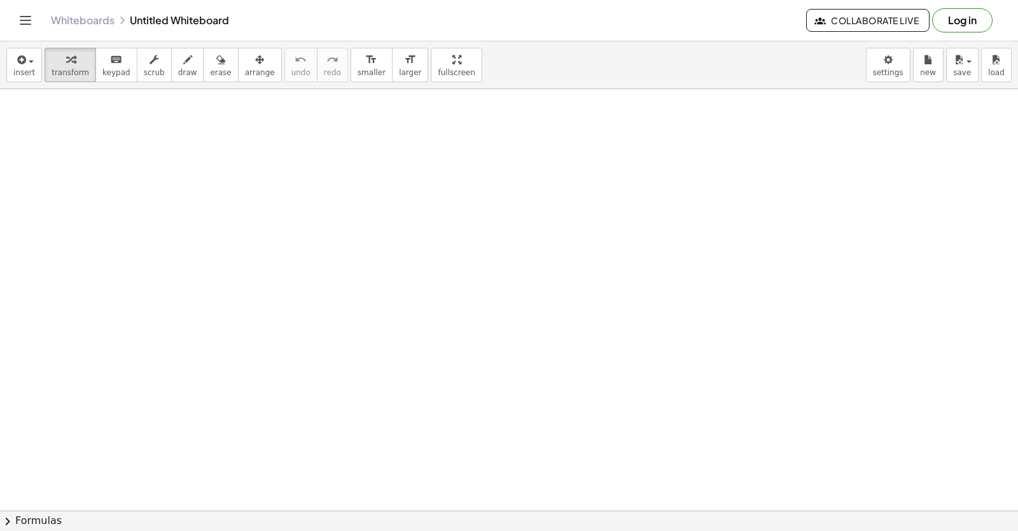
click at [662, 256] on div at bounding box center [509, 297] width 1018 height 925
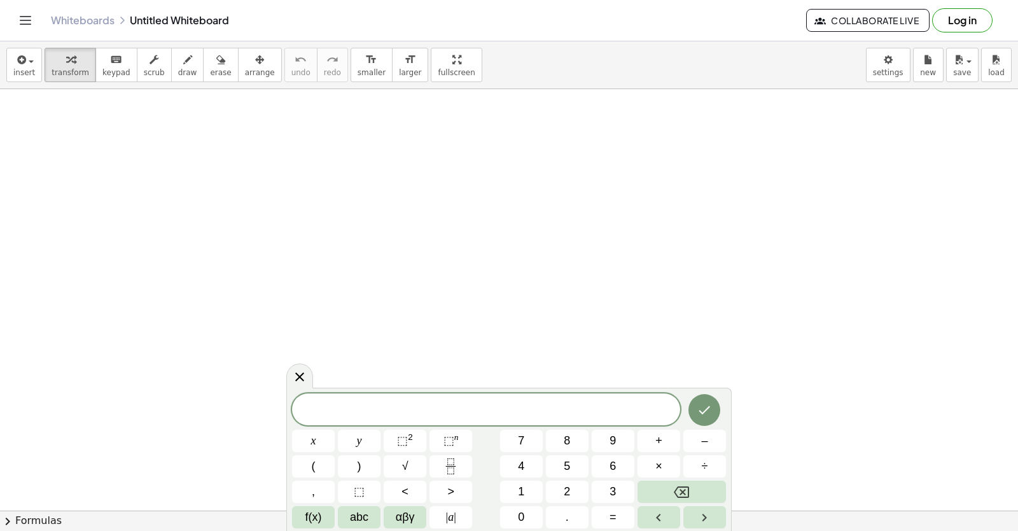
click at [143, 113] on div at bounding box center [509, 297] width 1018 height 925
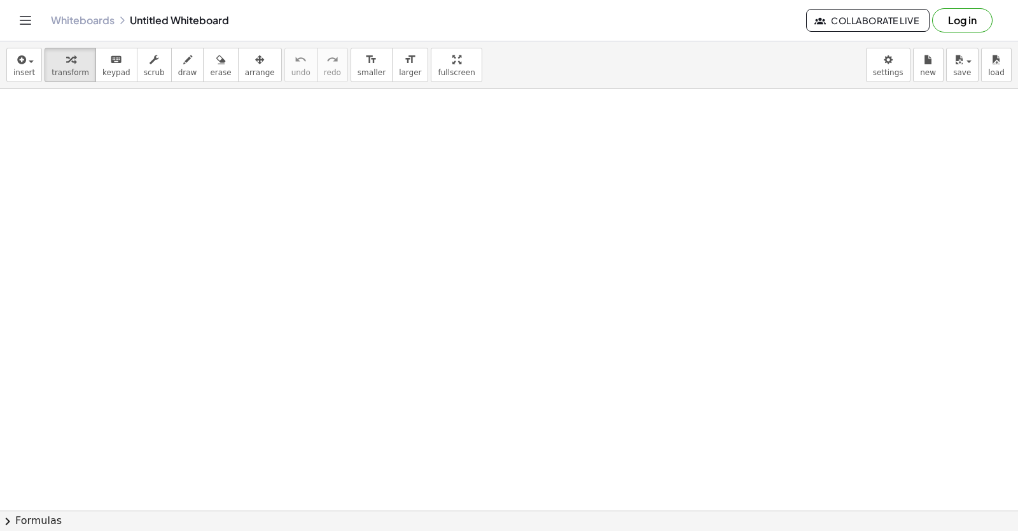
drag, startPoint x: 108, startPoint y: 120, endPoint x: 80, endPoint y: 126, distance: 28.7
click at [80, 126] on div at bounding box center [509, 297] width 1018 height 925
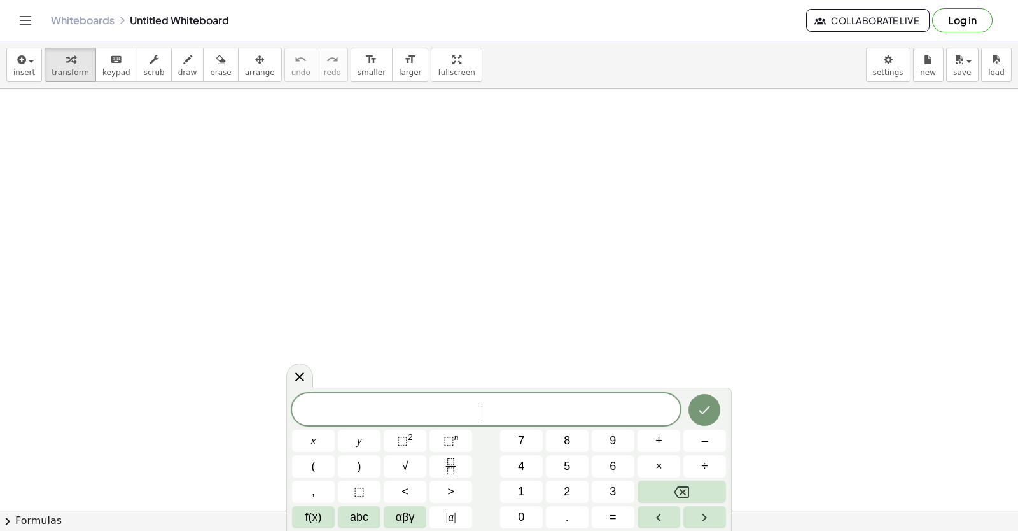
click at [55, 110] on div at bounding box center [509, 297] width 1018 height 925
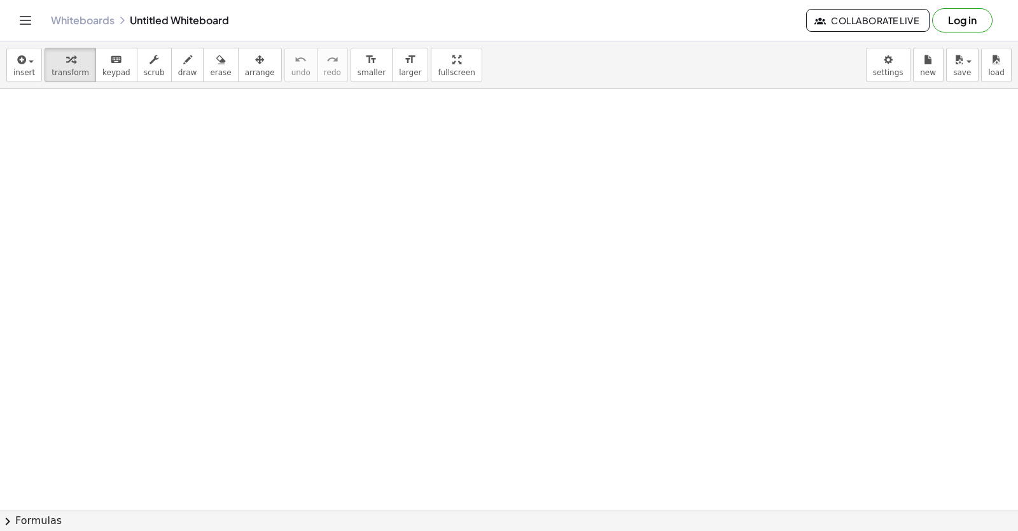
click at [37, 110] on div at bounding box center [509, 297] width 1018 height 925
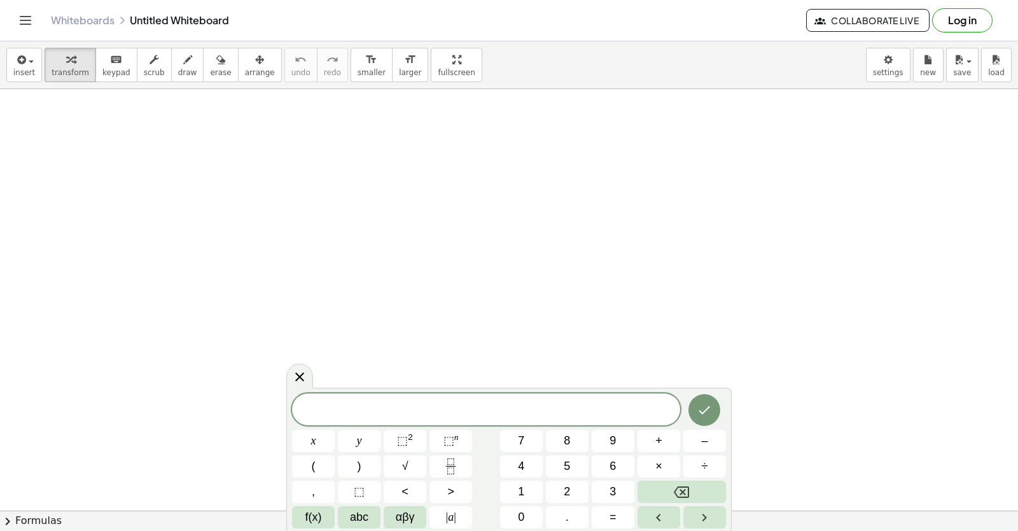
click at [869, 70] on div "insert select one: Math Expression Function Text Youtube Video Graphing Geometr…" at bounding box center [509, 65] width 1018 height 48
click at [875, 68] on body "Graspable Math Activities Get Started Activity Bank Assigned Work Classes White…" at bounding box center [509, 265] width 1018 height 531
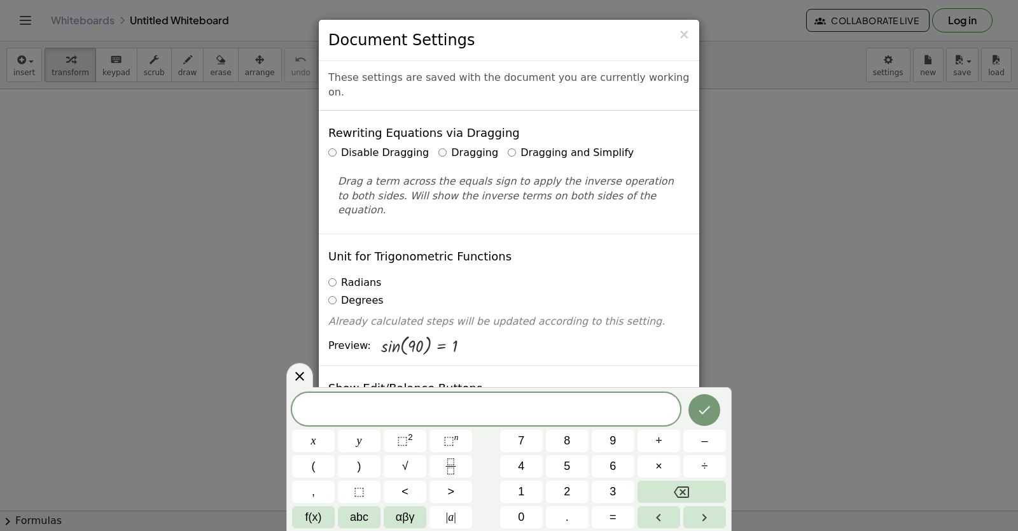
click at [635, 234] on div "Unit for Trigonometric Functions Radians Degrees Already calculated steps will …" at bounding box center [509, 300] width 381 height 132
click at [818, 292] on div "× Document Settings These settings are saved with the document you are currentl…" at bounding box center [509, 265] width 1018 height 531
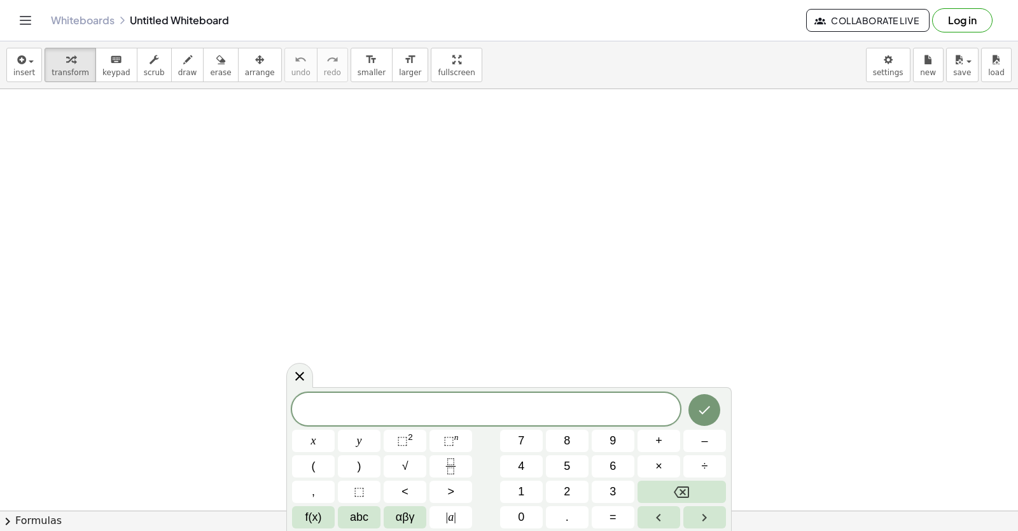
click at [817, 292] on div at bounding box center [509, 297] width 1018 height 925
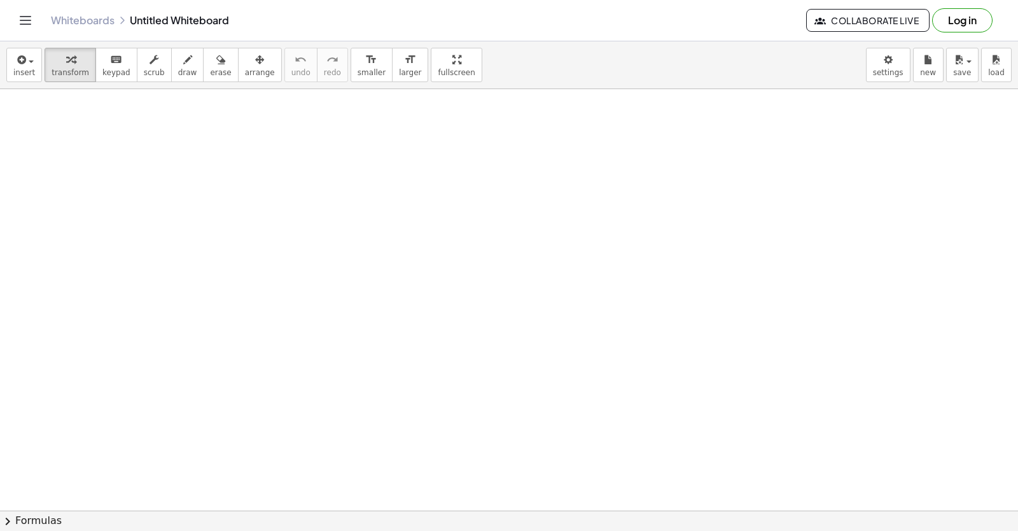
click at [884, 43] on div "insert select one: Math Expression Function Text Youtube Video Graphing Geometr…" at bounding box center [509, 65] width 1018 height 48
click at [883, 68] on body "Graspable Math Activities Get Started Activity Bank Assigned Work Classes White…" at bounding box center [509, 265] width 1018 height 531
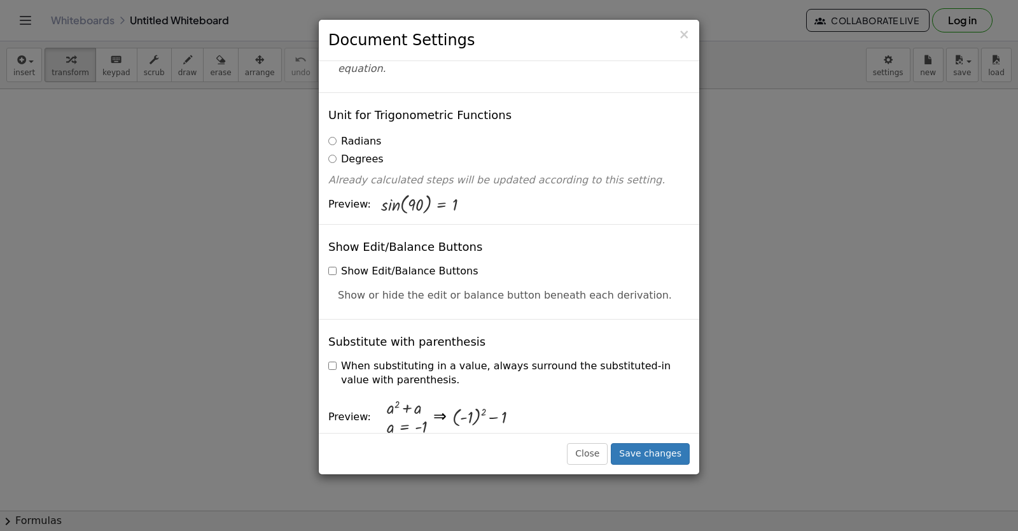
scroll to position [0, 0]
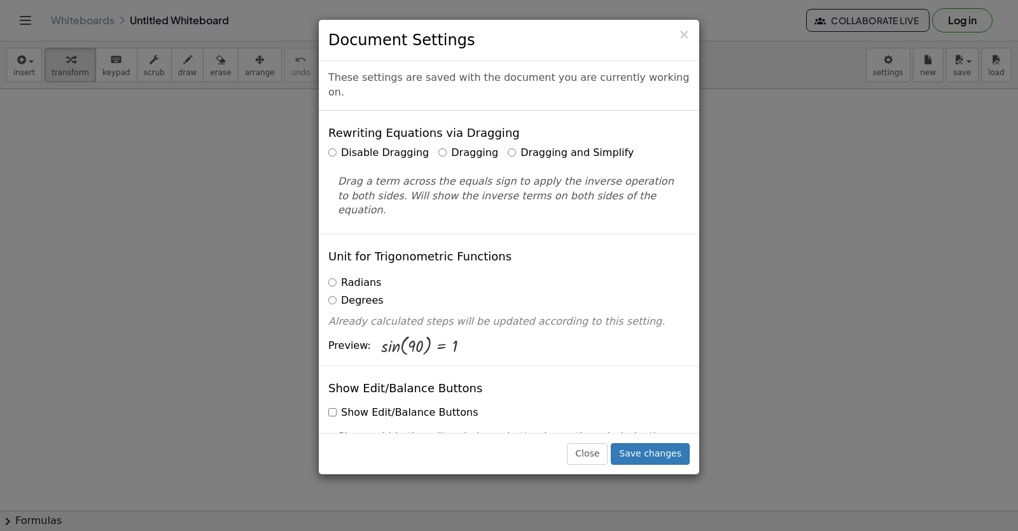
click at [517, 146] on label "Dragging and Simplify" at bounding box center [571, 153] width 126 height 15
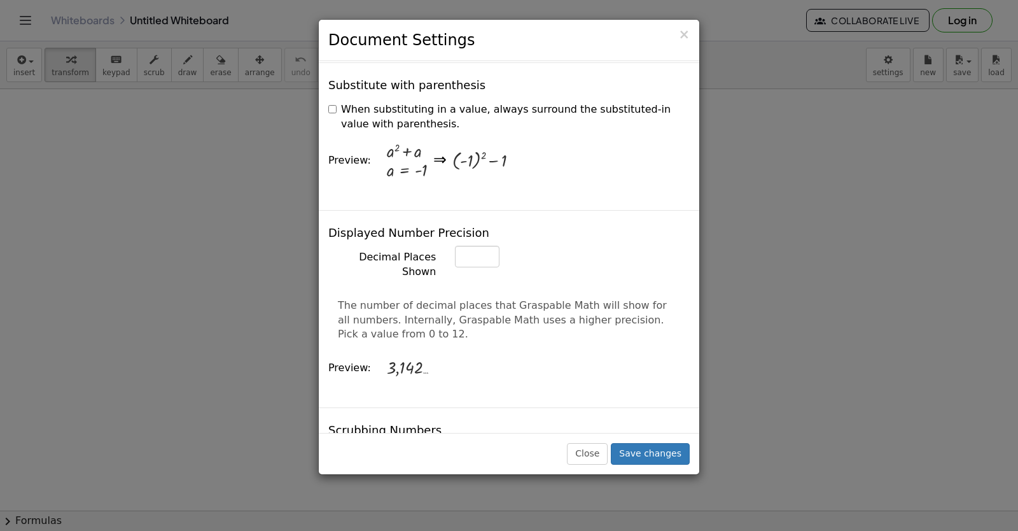
scroll to position [573, 0]
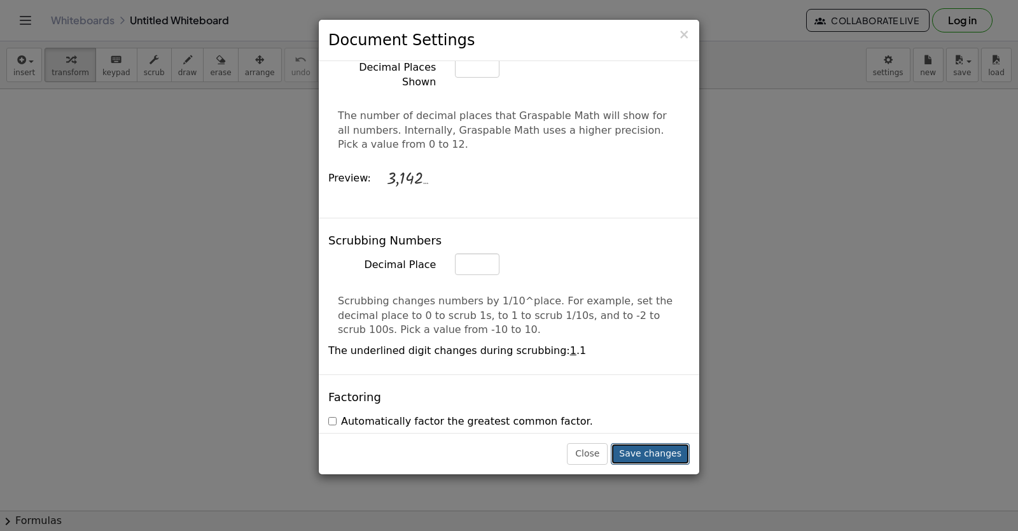
click at [659, 454] on button "Save changes" at bounding box center [650, 454] width 79 height 22
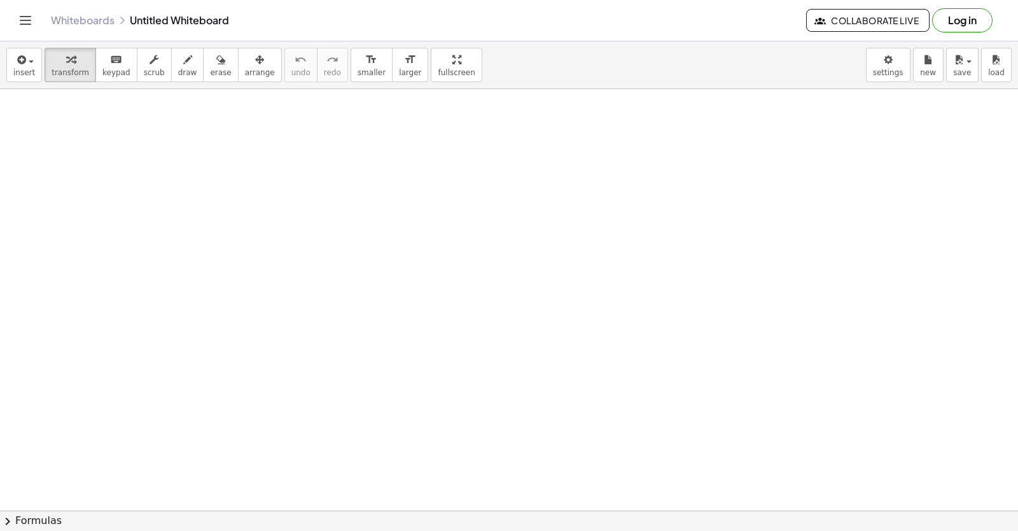
drag, startPoint x: 659, startPoint y: 454, endPoint x: 605, endPoint y: 352, distance: 115.3
click at [605, 352] on div at bounding box center [509, 297] width 1018 height 925
click at [903, 62] on body "Graspable Math Activities Get Started Activity Bank Assigned Work Classes White…" at bounding box center [509, 265] width 1018 height 531
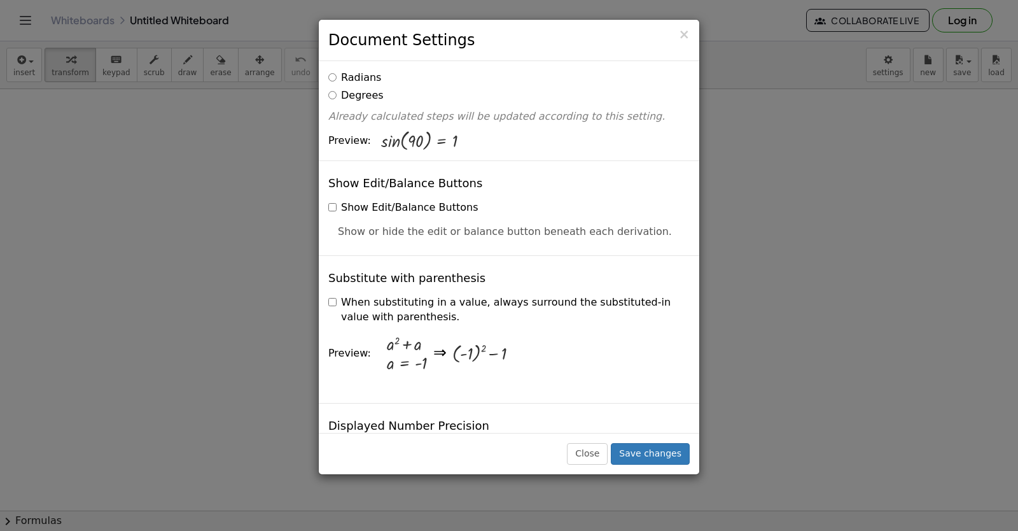
scroll to position [72, 0]
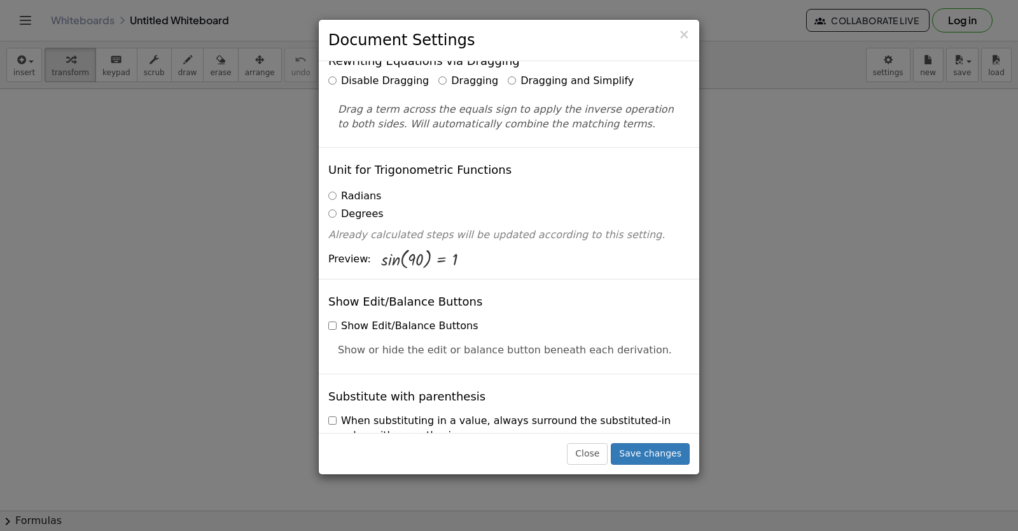
drag, startPoint x: 586, startPoint y: 164, endPoint x: 588, endPoint y: 154, distance: 9.9
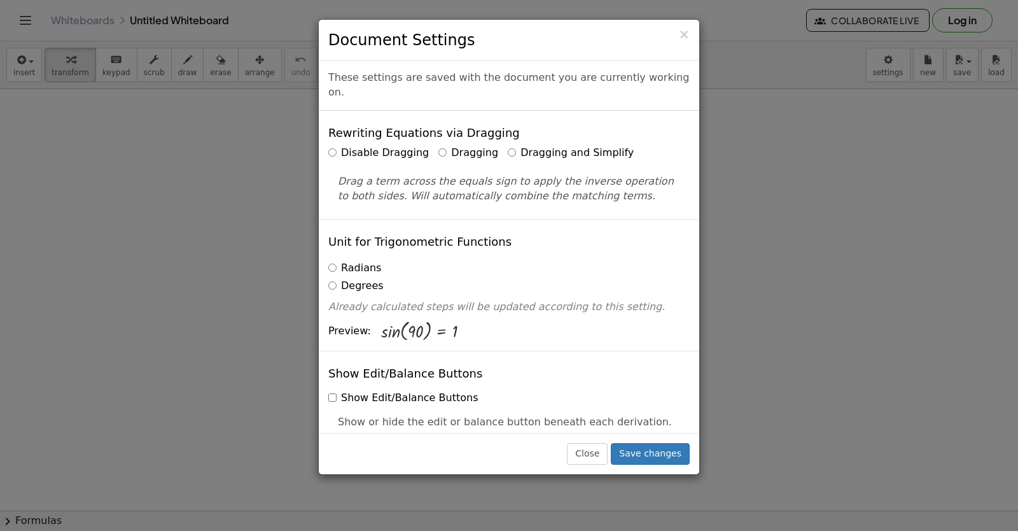
drag, startPoint x: 701, startPoint y: 35, endPoint x: 706, endPoint y: 46, distance: 11.7
click at [701, 36] on div "× Document Settings These settings are saved with the document you are currentl…" at bounding box center [509, 265] width 1018 height 531
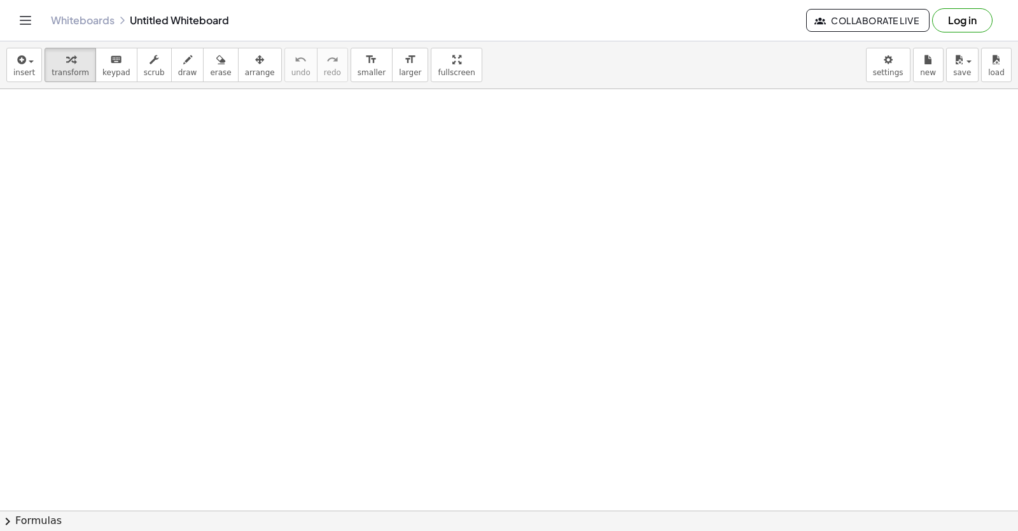
drag, startPoint x: 609, startPoint y: 94, endPoint x: 500, endPoint y: 106, distance: 110.2
drag, startPoint x: 500, startPoint y: 106, endPoint x: 32, endPoint y: 102, distance: 467.2
click at [32, 102] on div at bounding box center [509, 297] width 1018 height 925
click at [35, 109] on div at bounding box center [509, 297] width 1018 height 925
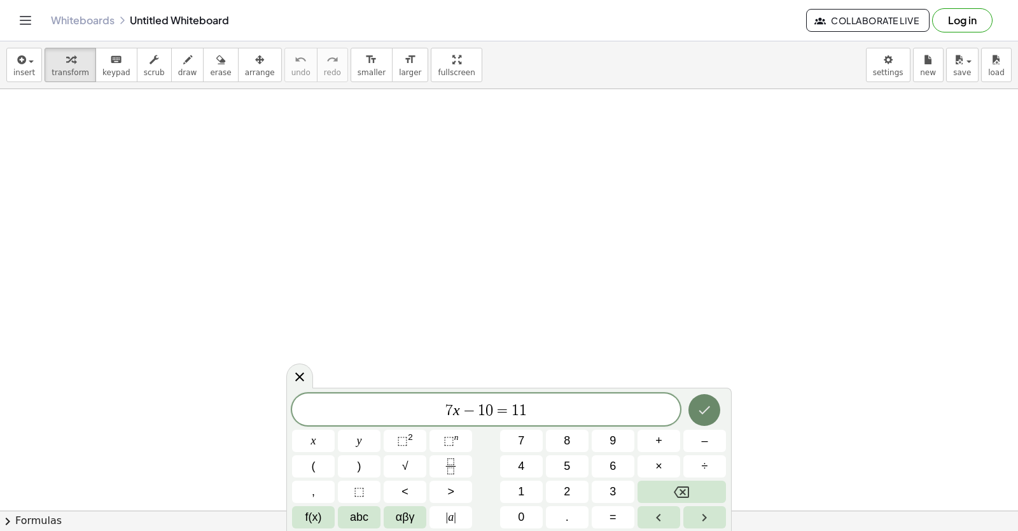
click at [701, 409] on icon "Done" at bounding box center [704, 409] width 15 height 15
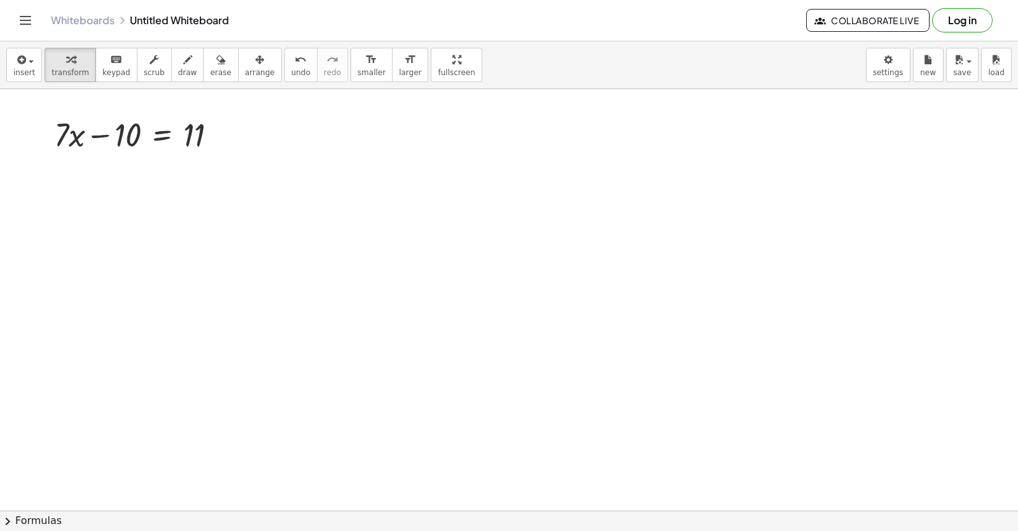
click at [701, 409] on div at bounding box center [509, 297] width 1018 height 925
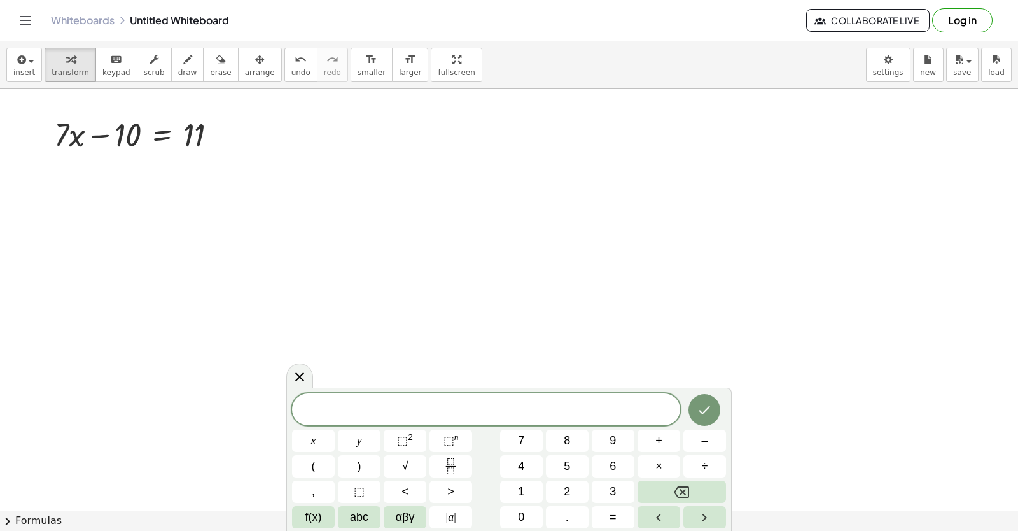
click at [63, 193] on div at bounding box center [509, 297] width 1018 height 925
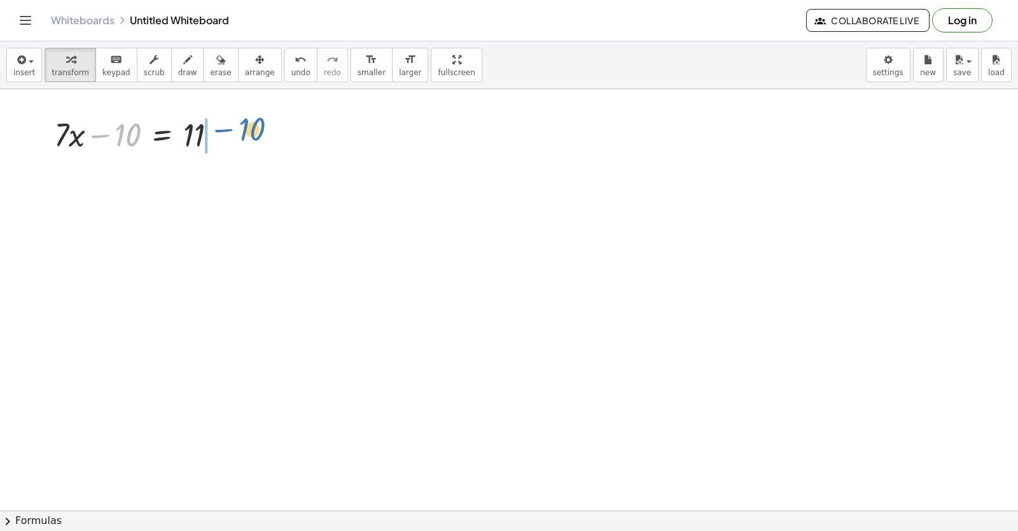
drag, startPoint x: 127, startPoint y: 139, endPoint x: 252, endPoint y: 132, distance: 124.9
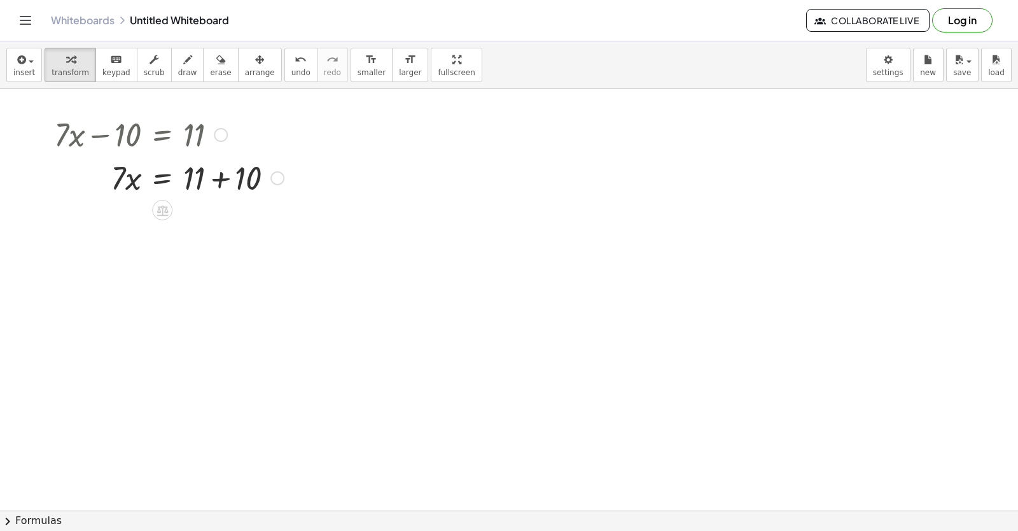
click at [224, 174] on div at bounding box center [169, 176] width 243 height 43
drag, startPoint x: 122, startPoint y: 220, endPoint x: 213, endPoint y: 260, distance: 100.3
click at [189, 276] on div at bounding box center [169, 274] width 243 height 64
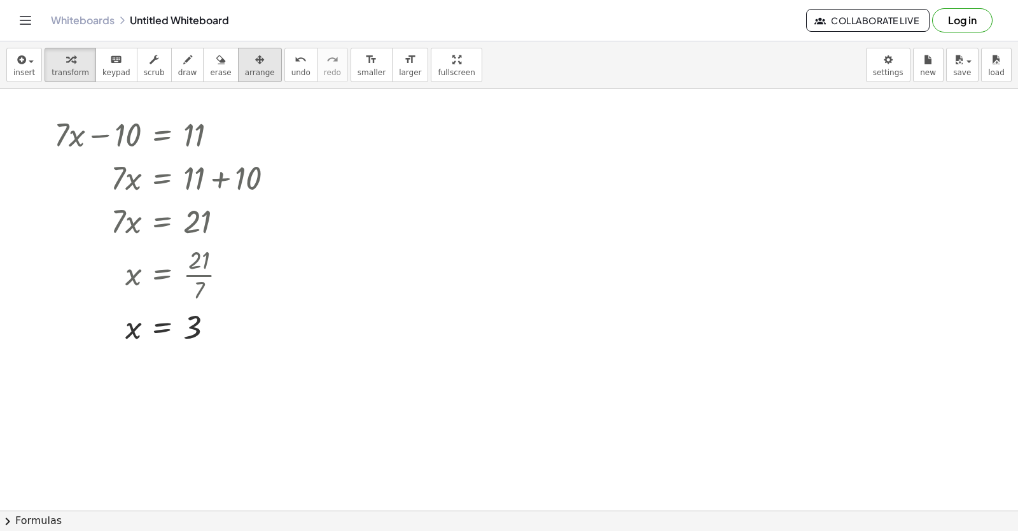
click at [245, 70] on span "arrange" at bounding box center [260, 72] width 30 height 9
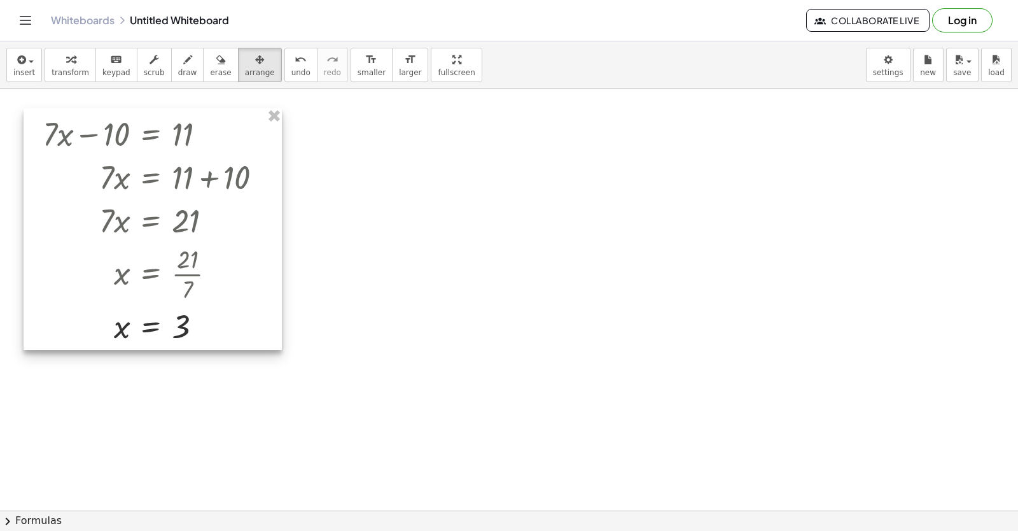
drag, startPoint x: 173, startPoint y: 206, endPoint x: 151, endPoint y: 197, distance: 23.2
click at [152, 199] on div at bounding box center [153, 229] width 258 height 242
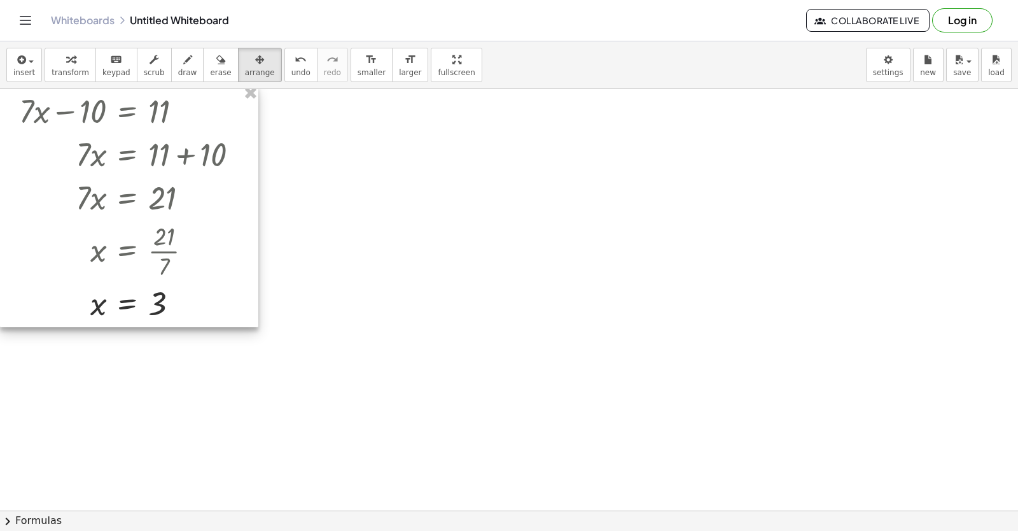
drag, startPoint x: 146, startPoint y: 188, endPoint x: 130, endPoint y: 172, distance: 22.1
click at [130, 172] on div at bounding box center [129, 206] width 258 height 242
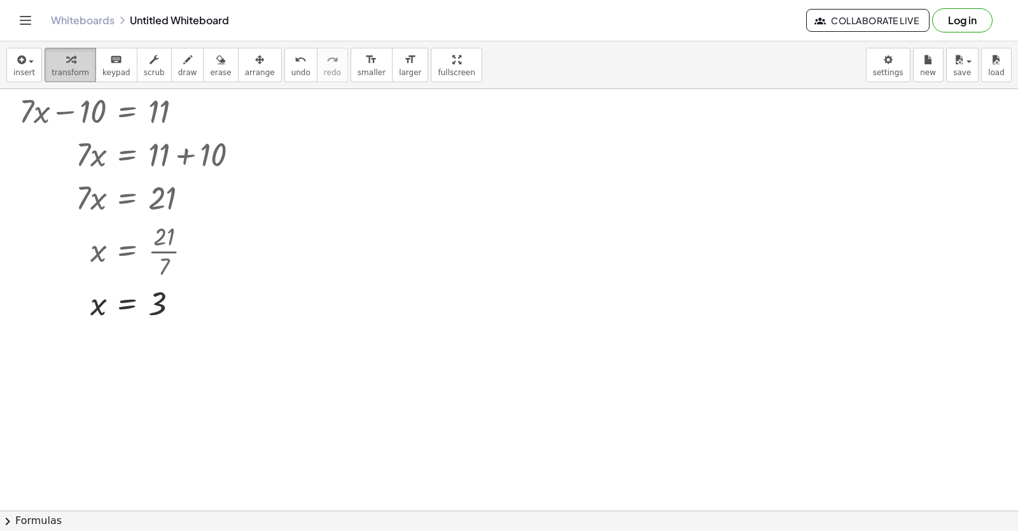
click at [71, 66] on div "button" at bounding box center [71, 59] width 38 height 15
click at [573, 332] on div at bounding box center [509, 297] width 1018 height 925
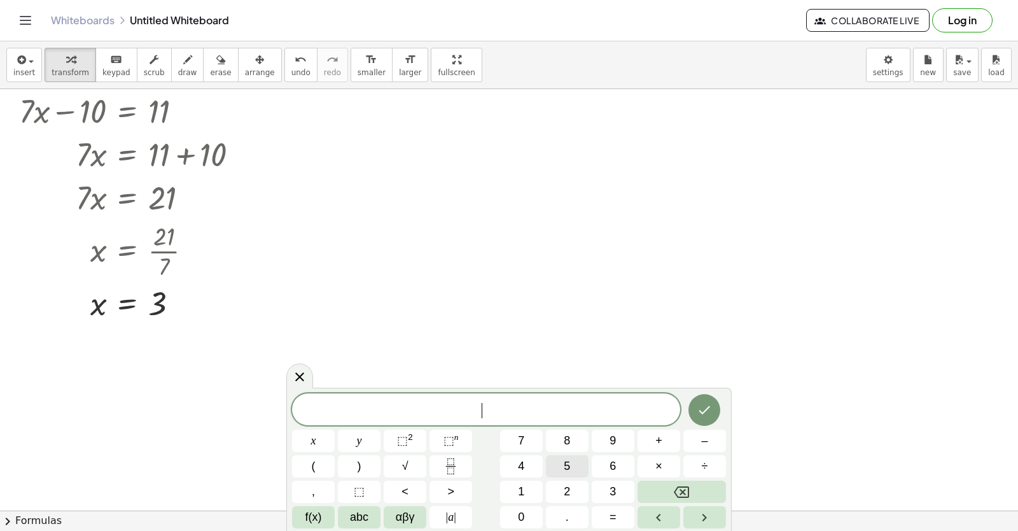
click at [568, 464] on span "5" at bounding box center [567, 466] width 6 height 17
click at [327, 437] on button "x" at bounding box center [313, 441] width 43 height 22
click at [654, 444] on button "+" at bounding box center [659, 441] width 43 height 22
click at [566, 444] on span "8" at bounding box center [567, 440] width 6 height 17
click at [610, 517] on span "=" at bounding box center [613, 517] width 7 height 17
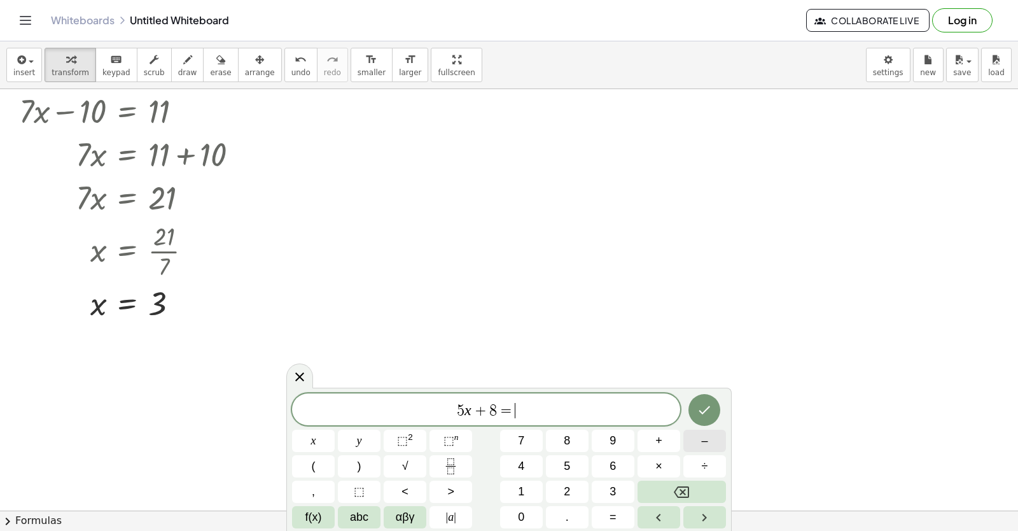
click at [701, 442] on button "–" at bounding box center [705, 441] width 43 height 22
click at [536, 490] on button "1" at bounding box center [521, 492] width 43 height 22
click at [570, 490] on span "2" at bounding box center [567, 491] width 6 height 17
click at [697, 417] on icon "Done" at bounding box center [704, 409] width 15 height 15
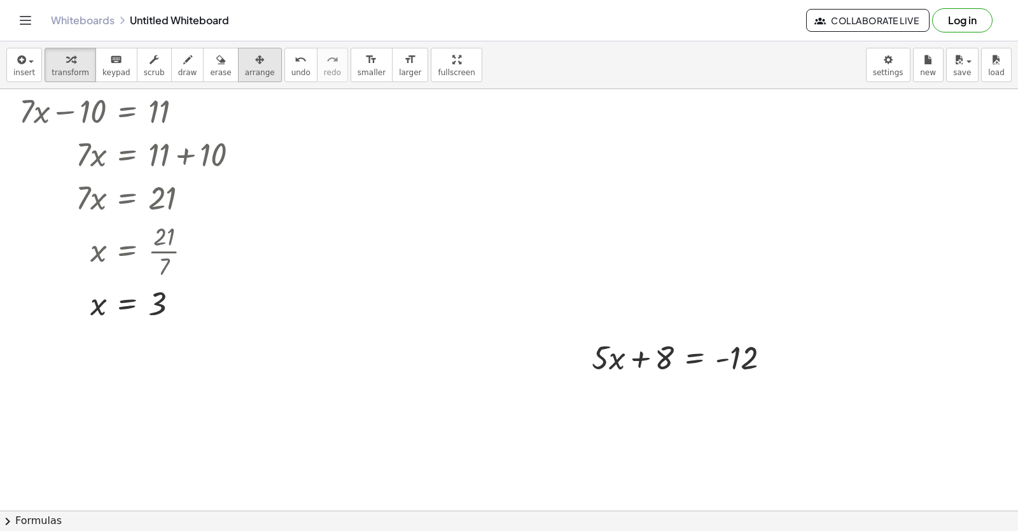
click at [246, 60] on div "button" at bounding box center [260, 59] width 30 height 15
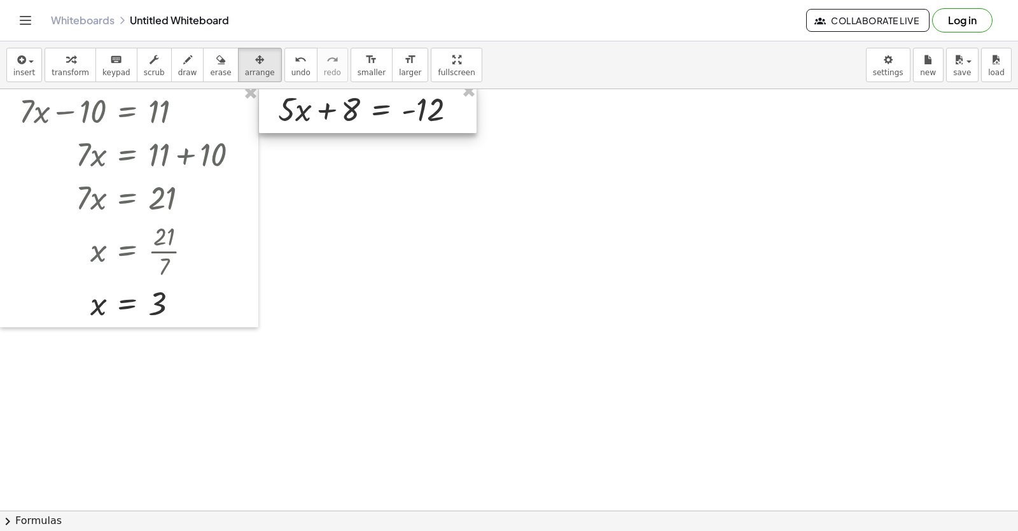
drag, startPoint x: 673, startPoint y: 354, endPoint x: 360, endPoint y: 106, distance: 400.1
click at [360, 106] on div at bounding box center [368, 108] width 218 height 50
click at [46, 63] on button "transform" at bounding box center [71, 65] width 52 height 34
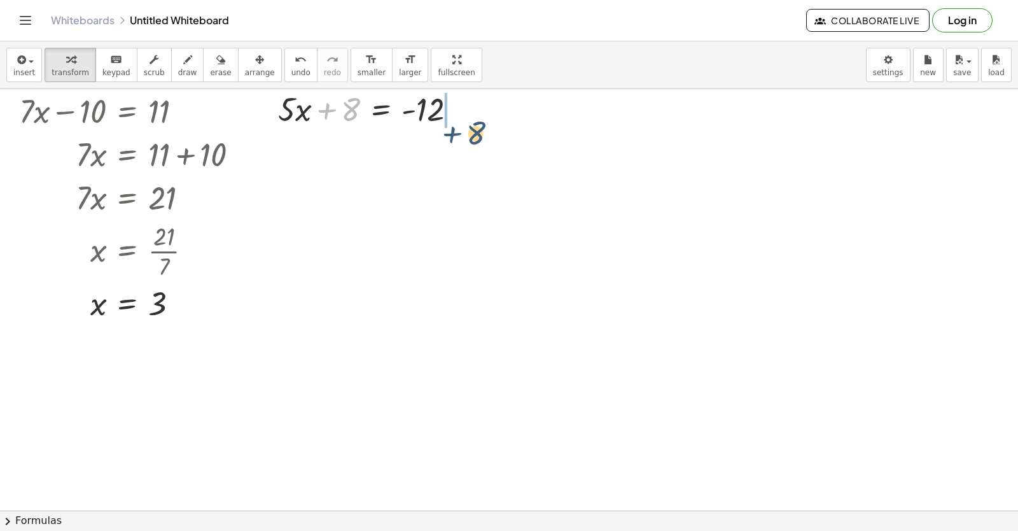
drag, startPoint x: 358, startPoint y: 111, endPoint x: 486, endPoint y: 107, distance: 128.0
click at [469, 111] on div at bounding box center [402, 108] width 260 height 43
click at [465, 157] on div at bounding box center [402, 151] width 260 height 43
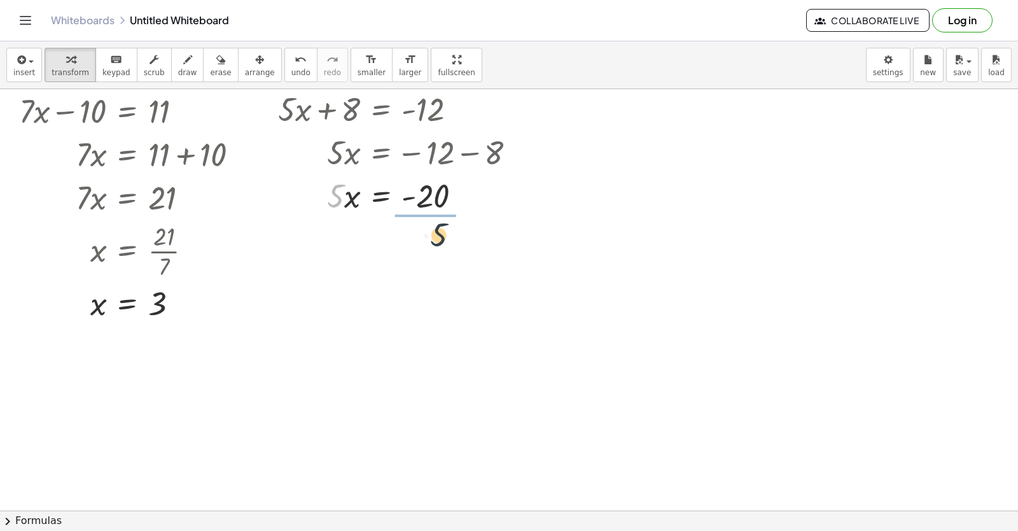
drag, startPoint x: 335, startPoint y: 196, endPoint x: 441, endPoint y: 229, distance: 111.1
click at [432, 194] on div at bounding box center [402, 198] width 260 height 64
click at [671, 155] on div at bounding box center [509, 297] width 1018 height 925
click at [640, 102] on div at bounding box center [509, 297] width 1018 height 925
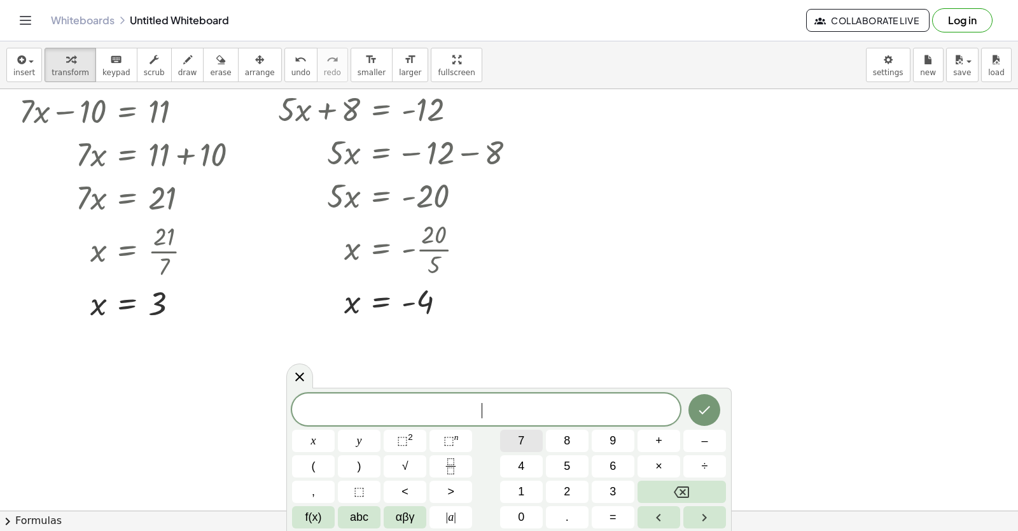
click at [529, 436] on button "7" at bounding box center [521, 441] width 43 height 22
click at [346, 444] on button "y" at bounding box center [359, 441] width 43 height 22
click at [715, 450] on button "–" at bounding box center [705, 441] width 43 height 22
click at [517, 491] on button "1" at bounding box center [521, 492] width 43 height 22
click at [621, 518] on button "=" at bounding box center [613, 517] width 43 height 22
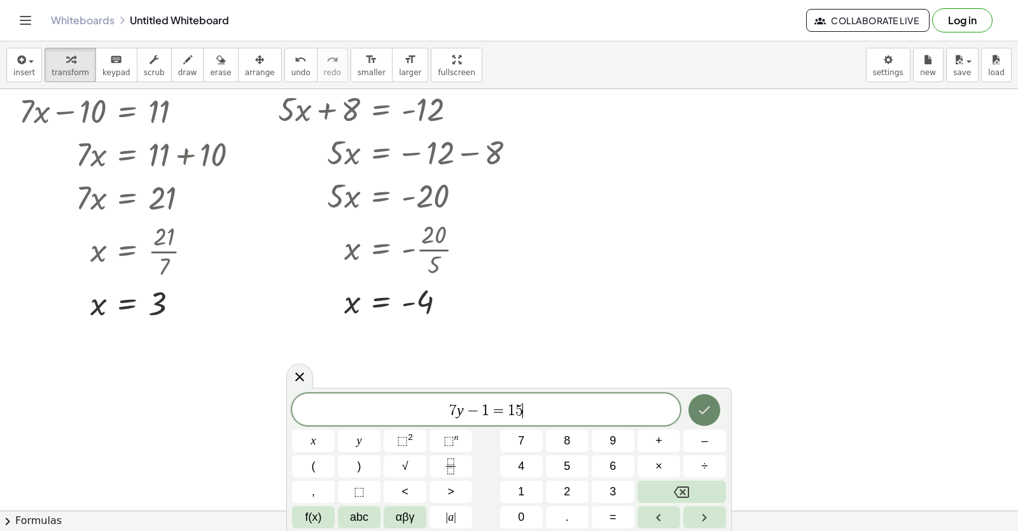
click at [692, 410] on button "Done" at bounding box center [705, 410] width 32 height 32
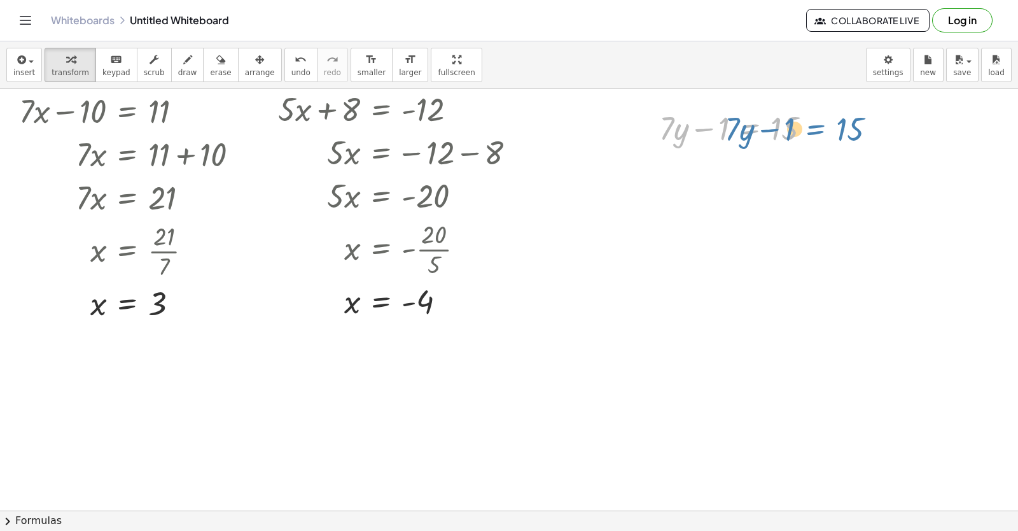
drag, startPoint x: 731, startPoint y: 134, endPoint x: 703, endPoint y: 142, distance: 29.2
click at [703, 142] on div at bounding box center [740, 127] width 175 height 43
drag, startPoint x: 697, startPoint y: 127, endPoint x: 824, endPoint y: 122, distance: 127.4
click at [824, 122] on div at bounding box center [740, 127] width 175 height 43
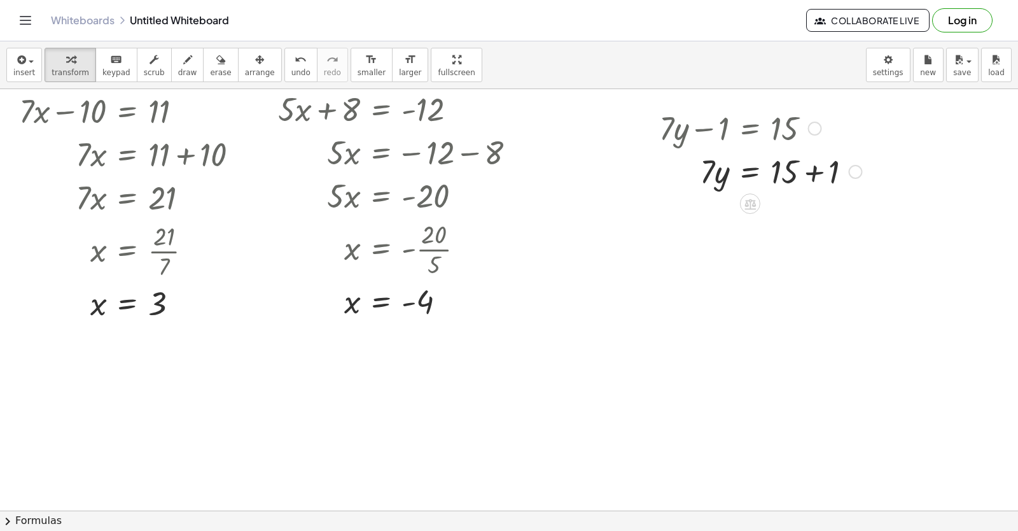
click at [810, 174] on div at bounding box center [760, 170] width 215 height 43
drag, startPoint x: 706, startPoint y: 219, endPoint x: 776, endPoint y: 244, distance: 74.5
click at [750, 129] on div "+ · 7 · y − 1 = 15 · 7 · y = + 15 + 1 · 7 · 7 · y = 16 · · 7 · y = 16" at bounding box center [750, 129] width 0 height 0
click at [782, 267] on div at bounding box center [760, 268] width 215 height 64
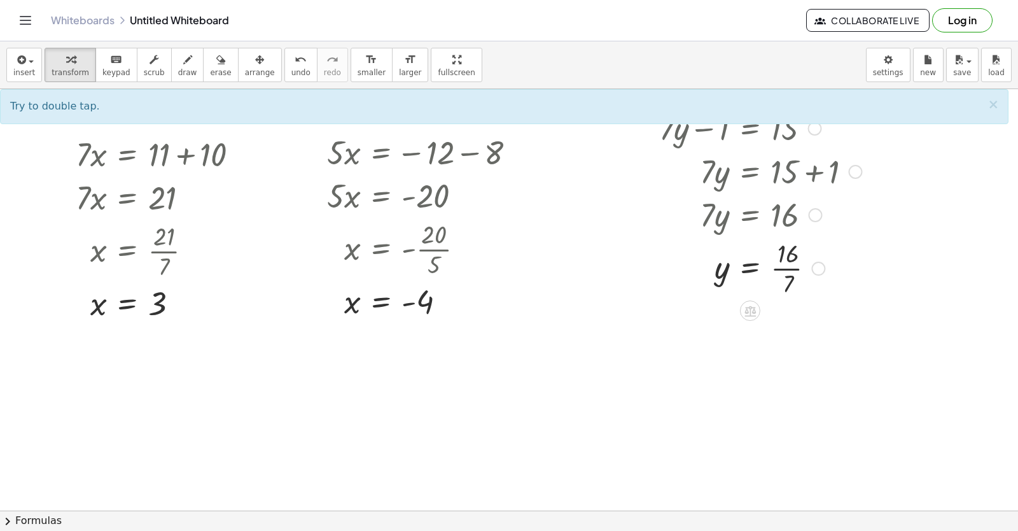
click at [782, 266] on div at bounding box center [760, 268] width 215 height 64
click at [782, 270] on div at bounding box center [760, 268] width 215 height 64
click at [788, 267] on div at bounding box center [760, 268] width 215 height 64
click at [784, 274] on div at bounding box center [760, 268] width 215 height 64
click at [784, 271] on div at bounding box center [760, 268] width 215 height 64
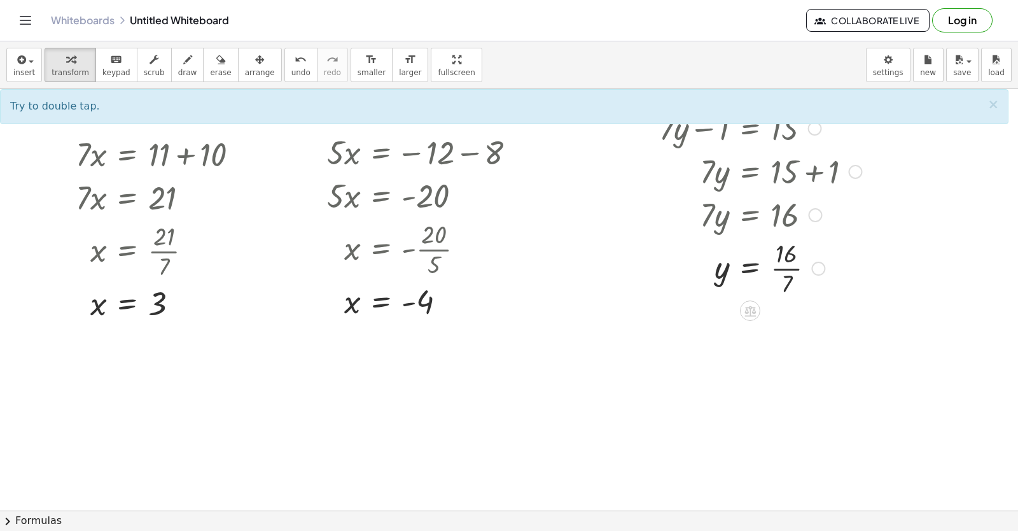
click at [784, 270] on div at bounding box center [760, 268] width 215 height 64
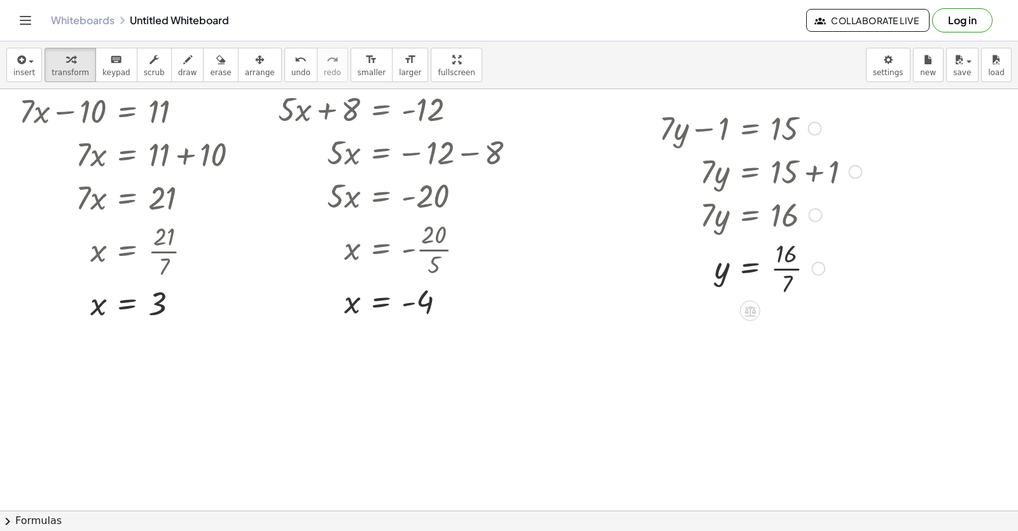
click at [784, 270] on div at bounding box center [760, 268] width 215 height 64
click at [785, 318] on div at bounding box center [771, 320] width 236 height 42
click at [801, 325] on div at bounding box center [771, 320] width 236 height 42
drag, startPoint x: 782, startPoint y: 323, endPoint x: 815, endPoint y: 323, distance: 32.5
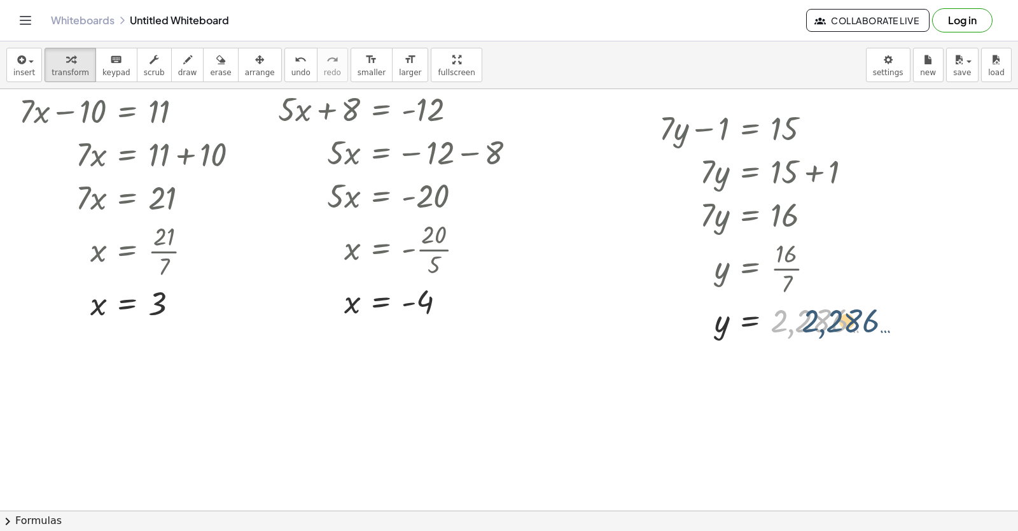
click at [815, 323] on div at bounding box center [771, 320] width 236 height 42
drag, startPoint x: 792, startPoint y: 318, endPoint x: 848, endPoint y: 316, distance: 56.7
click at [848, 316] on div at bounding box center [771, 320] width 236 height 42
drag, startPoint x: 878, startPoint y: 320, endPoint x: 868, endPoint y: 334, distance: 17.5
click at [750, 321] on div "y = 2,286 …" at bounding box center [750, 321] width 0 height 0
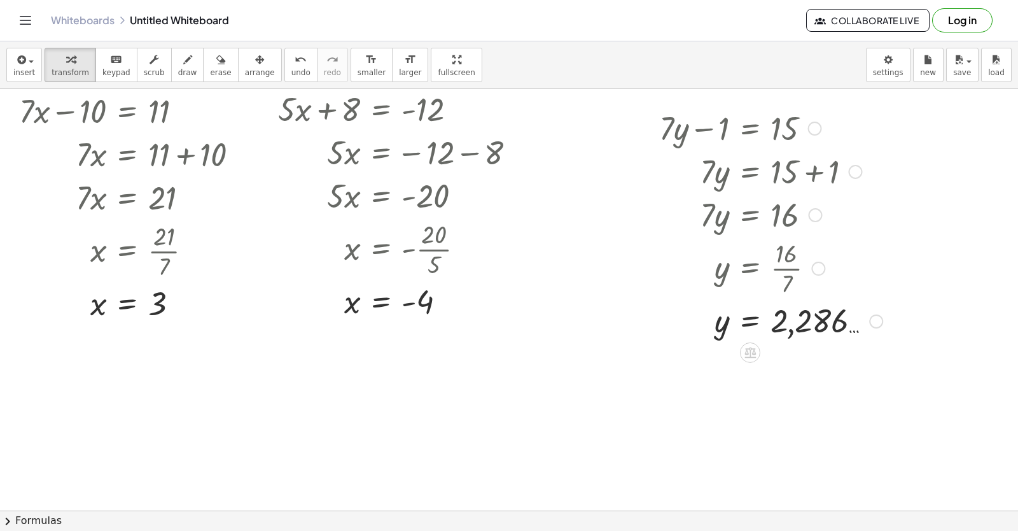
drag, startPoint x: 799, startPoint y: 321, endPoint x: 845, endPoint y: 325, distance: 45.9
click at [845, 325] on div at bounding box center [771, 320] width 236 height 42
click at [292, 69] on span "undo" at bounding box center [301, 72] width 19 height 9
click at [250, 73] on span "arrange" at bounding box center [260, 72] width 30 height 9
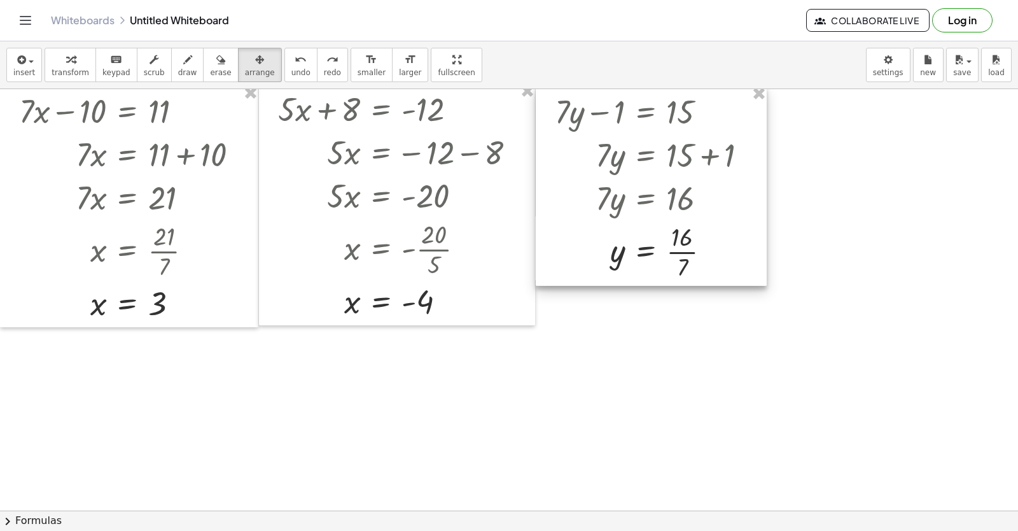
drag, startPoint x: 663, startPoint y: 151, endPoint x: 612, endPoint y: 131, distance: 55.4
click at [612, 131] on div at bounding box center [651, 186] width 231 height 200
click at [84, 61] on button "transform" at bounding box center [71, 65] width 52 height 34
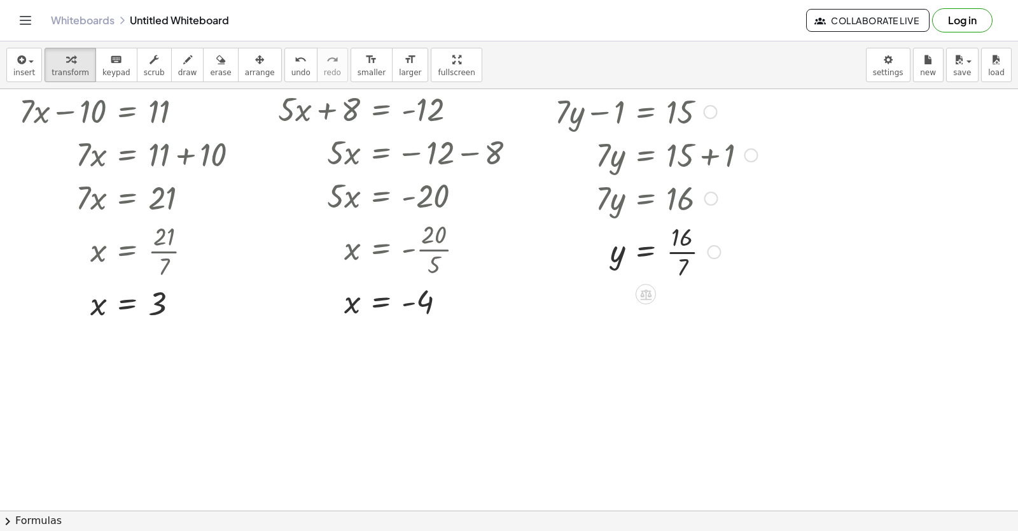
click at [763, 157] on div at bounding box center [656, 153] width 215 height 43
click at [856, 172] on div at bounding box center [509, 297] width 1018 height 925
click at [854, 197] on div at bounding box center [509, 297] width 1018 height 925
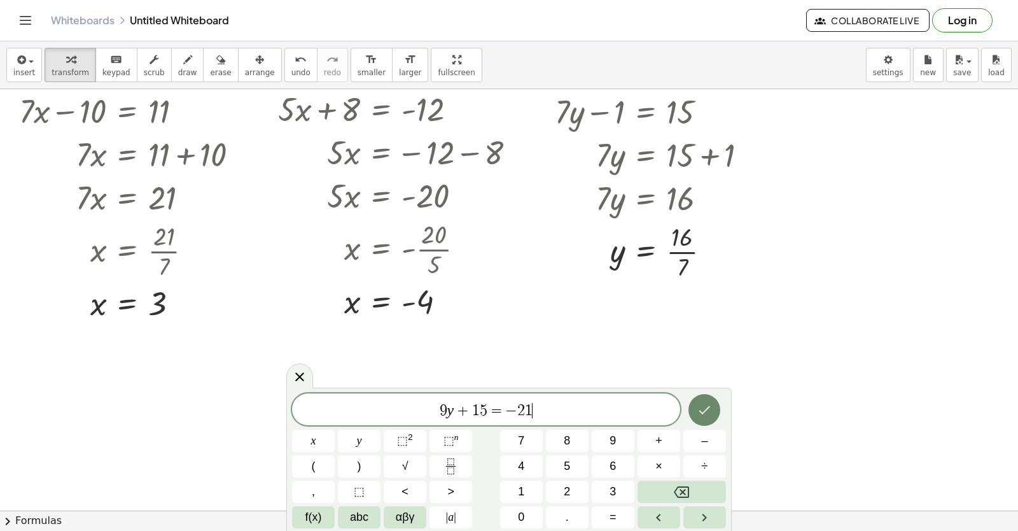
click at [712, 409] on icon "Done" at bounding box center [704, 409] width 15 height 15
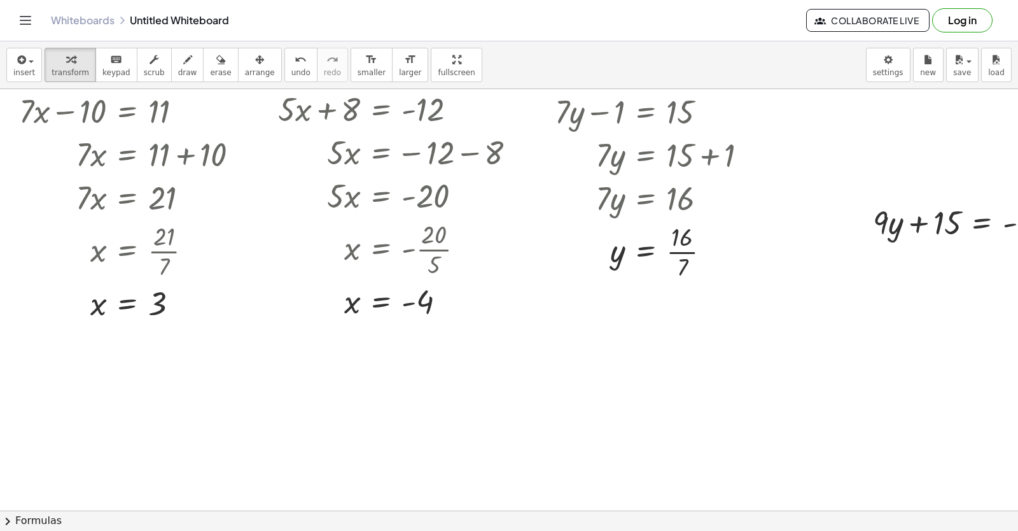
click at [245, 68] on span "arrange" at bounding box center [260, 72] width 30 height 9
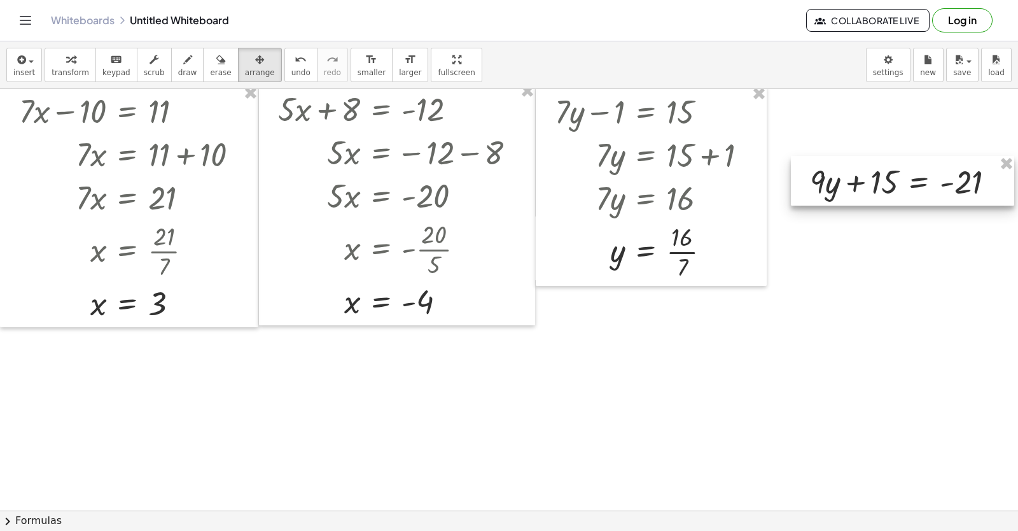
drag, startPoint x: 960, startPoint y: 222, endPoint x: 873, endPoint y: 146, distance: 116.0
click at [875, 156] on div at bounding box center [902, 181] width 223 height 50
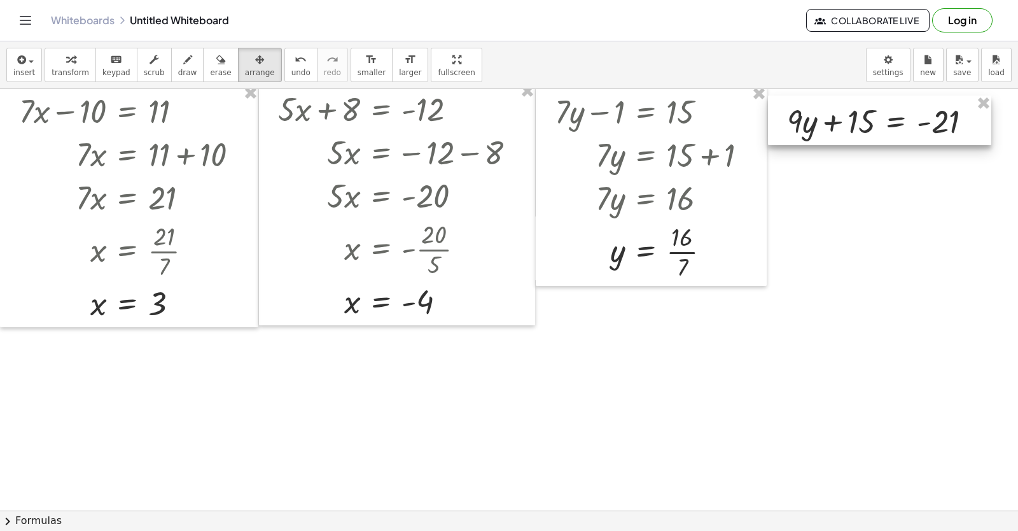
drag, startPoint x: 866, startPoint y: 127, endPoint x: 866, endPoint y: 94, distance: 33.1
click at [866, 95] on div at bounding box center [879, 120] width 223 height 50
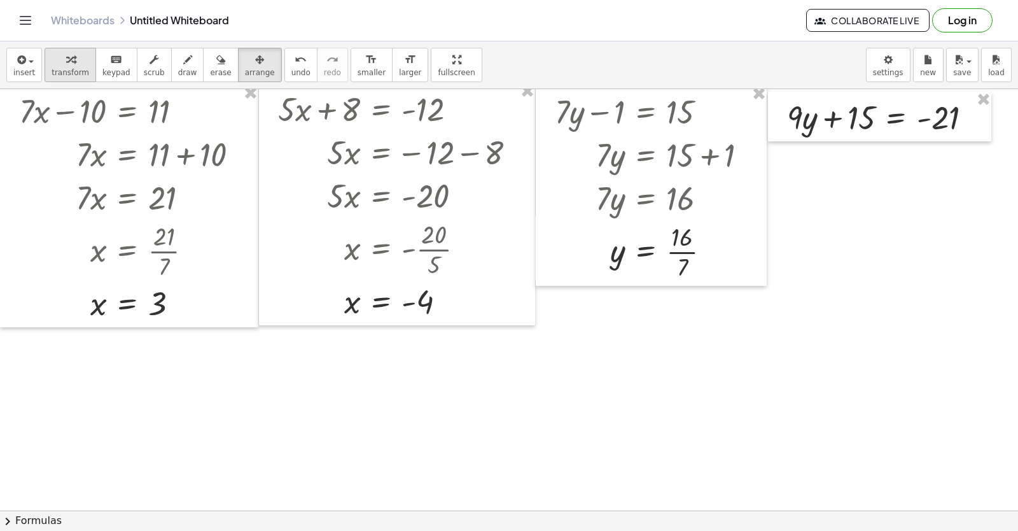
click at [66, 65] on icon "button" at bounding box center [70, 59] width 9 height 15
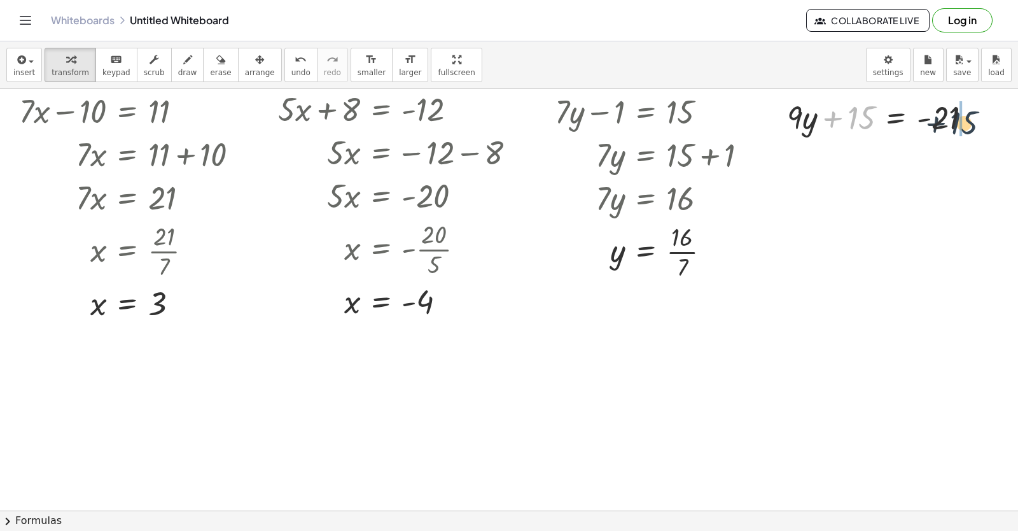
drag, startPoint x: 855, startPoint y: 116, endPoint x: 969, endPoint y: 122, distance: 114.1
click at [970, 121] on div at bounding box center [885, 116] width 208 height 43
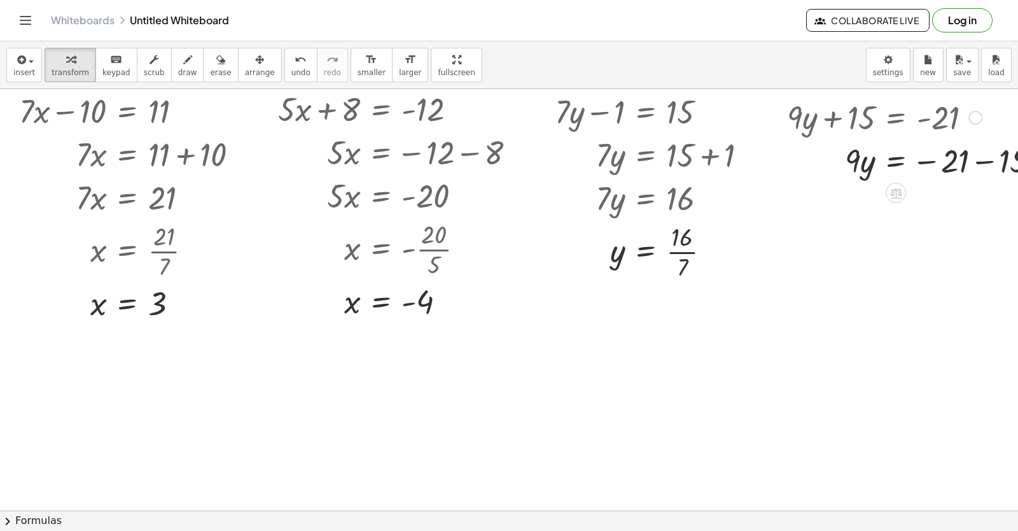
click at [981, 159] on div at bounding box center [918, 159] width 275 height 43
drag, startPoint x: 858, startPoint y: 207, endPoint x: 948, endPoint y: 245, distance: 97.5
click at [896, 118] on div "+ · 9 · y + 15 = - 21 · 9 · y = − 21 − 15 · 9 · 9 · y = - 36 · · 9 · y = - 36" at bounding box center [896, 118] width 0 height 0
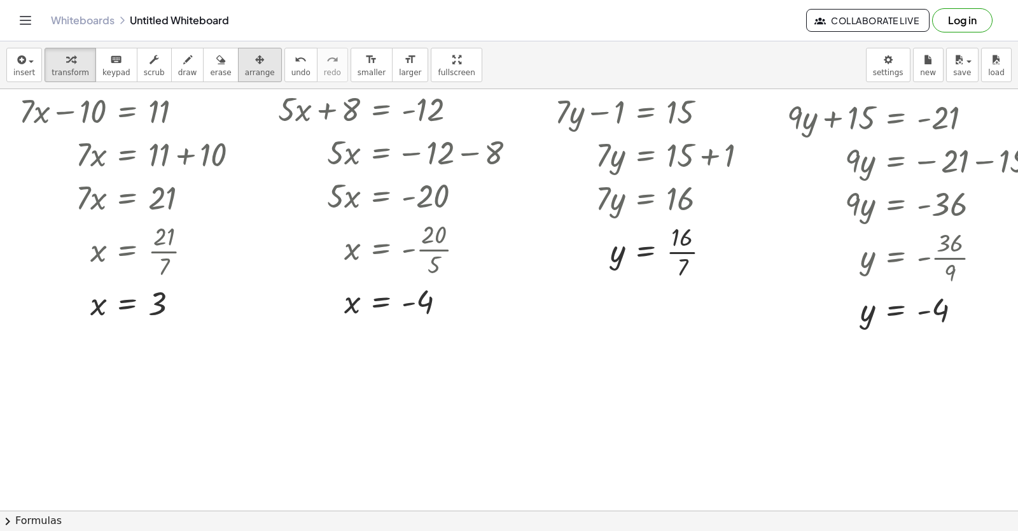
click at [245, 68] on span "arrange" at bounding box center [260, 72] width 30 height 9
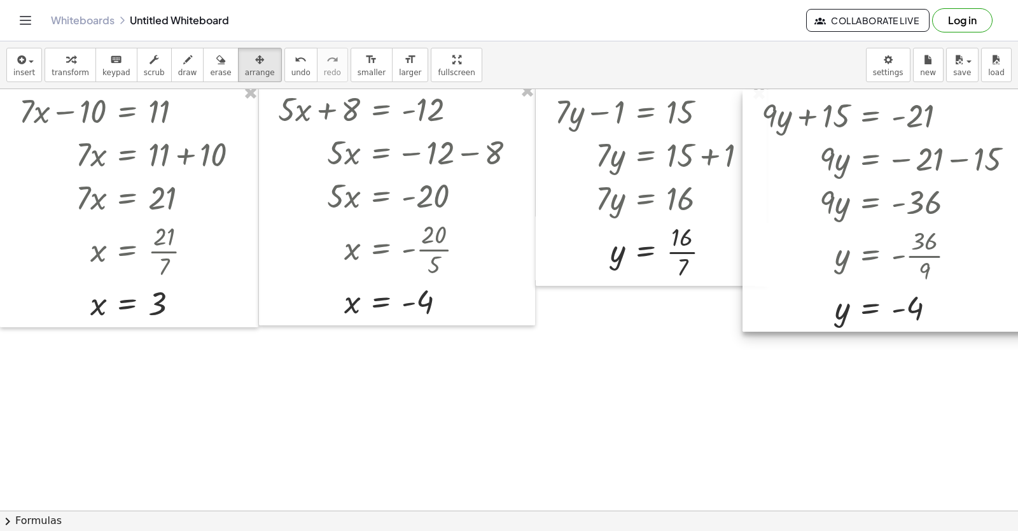
drag, startPoint x: 875, startPoint y: 130, endPoint x: 849, endPoint y: 128, distance: 25.5
click at [849, 128] on div at bounding box center [888, 211] width 291 height 242
click at [70, 76] on span "transform" at bounding box center [71, 72] width 38 height 9
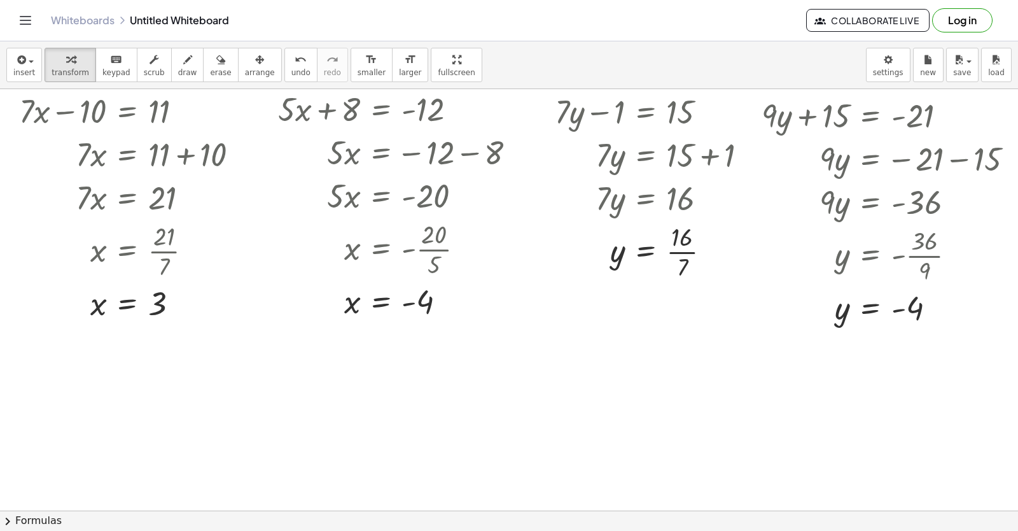
click at [51, 439] on div at bounding box center [540, 297] width 1081 height 925
drag, startPoint x: 51, startPoint y: 439, endPoint x: 19, endPoint y: 422, distance: 36.2
click at [19, 422] on div at bounding box center [540, 297] width 1081 height 925
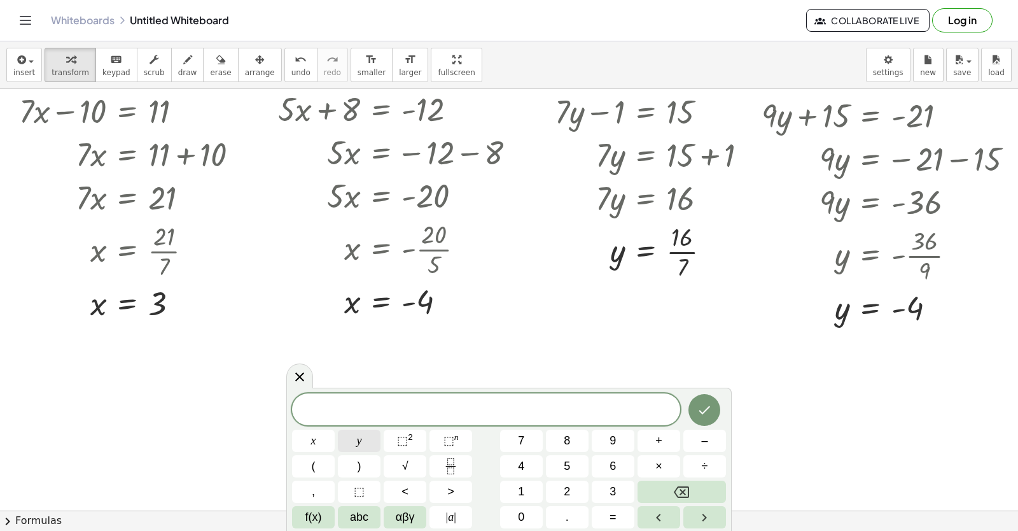
click at [346, 436] on button "y" at bounding box center [359, 441] width 43 height 22
click at [663, 445] on button "+" at bounding box center [659, 441] width 43 height 22
click at [563, 488] on button "2" at bounding box center [567, 492] width 43 height 22
click at [320, 440] on button "x" at bounding box center [313, 441] width 43 height 22
click at [621, 517] on button "=" at bounding box center [613, 517] width 43 height 22
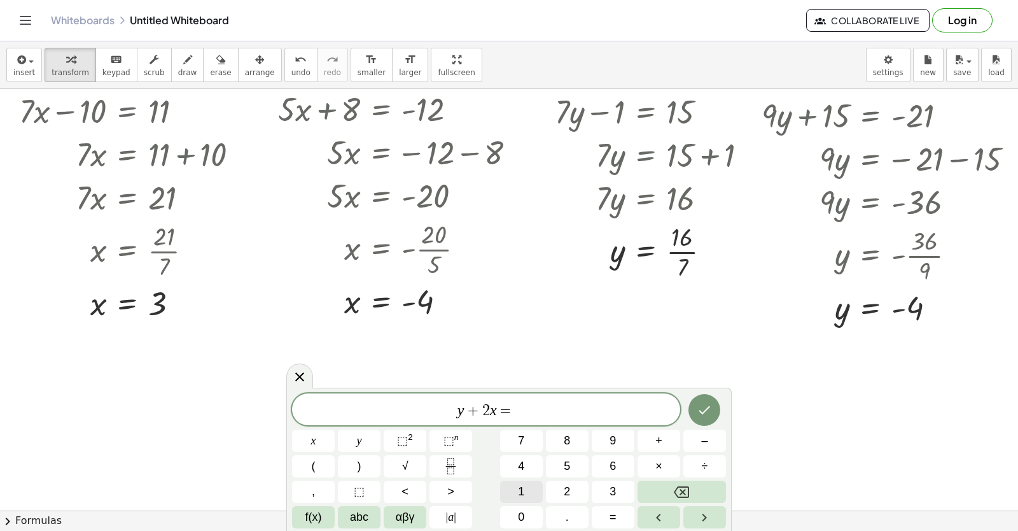
click at [528, 513] on button "0" at bounding box center [521, 517] width 43 height 22
click at [663, 493] on button "Backspace" at bounding box center [682, 492] width 88 height 22
click at [505, 488] on button "1" at bounding box center [521, 492] width 43 height 22
click at [517, 512] on button "0" at bounding box center [521, 517] width 43 height 22
click at [707, 415] on icon "Done" at bounding box center [704, 409] width 15 height 15
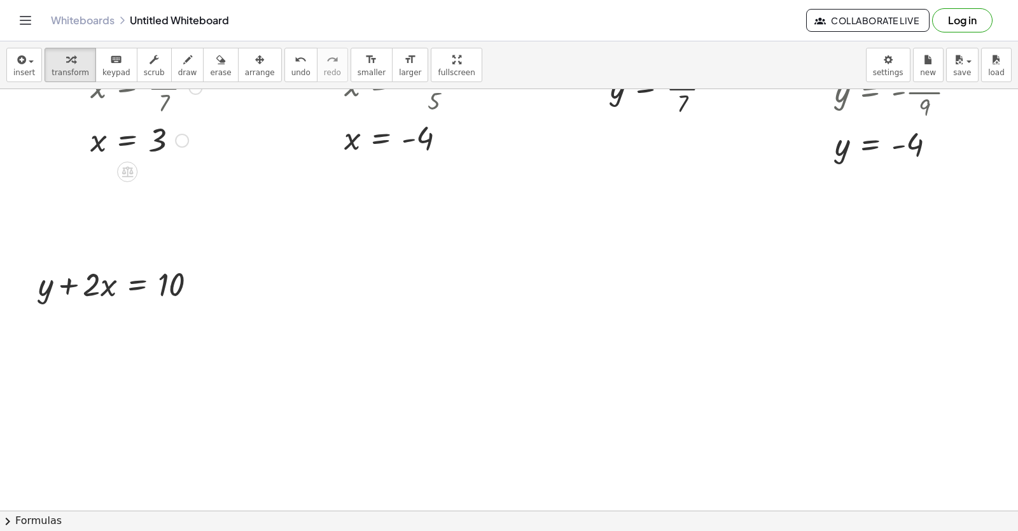
scroll to position [446, 0]
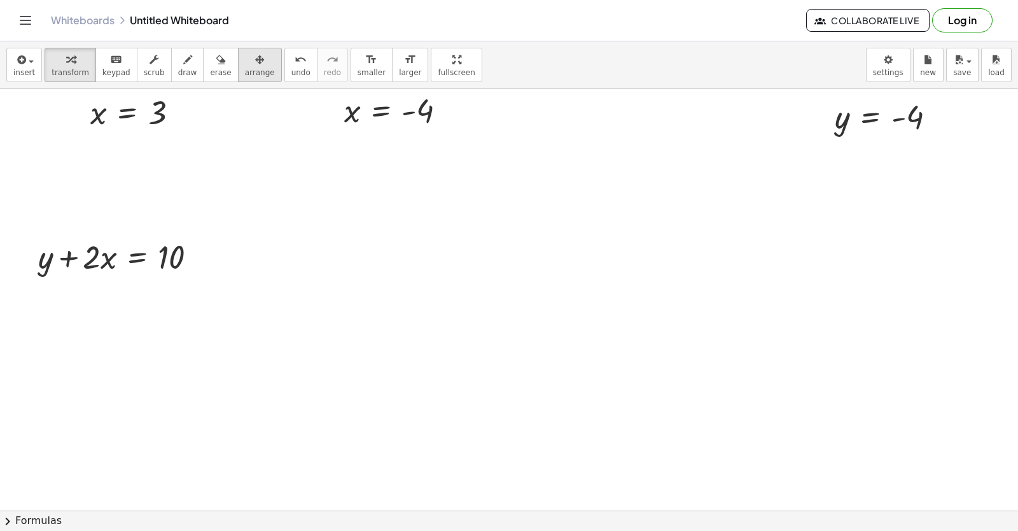
click at [245, 68] on span "arrange" at bounding box center [260, 72] width 30 height 9
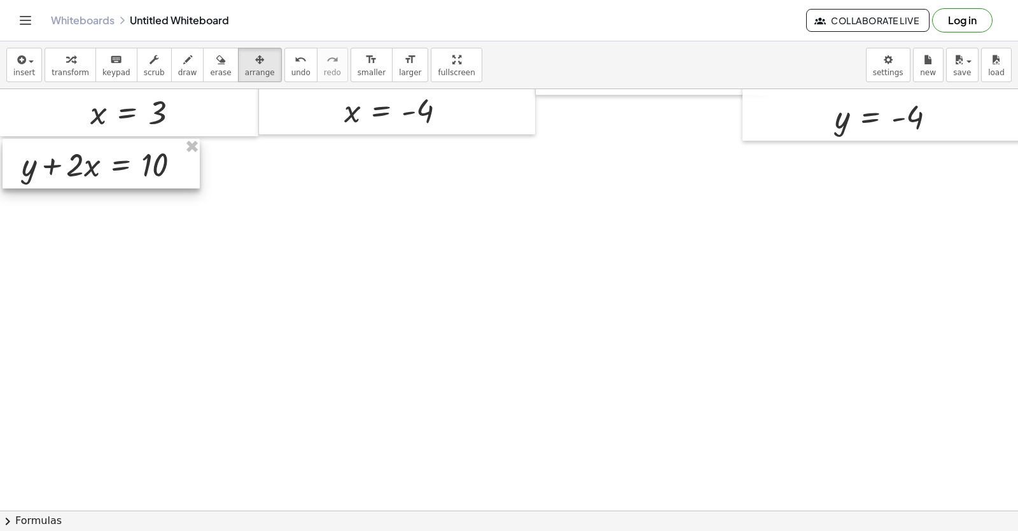
drag, startPoint x: 112, startPoint y: 265, endPoint x: 88, endPoint y: 170, distance: 98.3
click at [88, 170] on div at bounding box center [101, 164] width 197 height 50
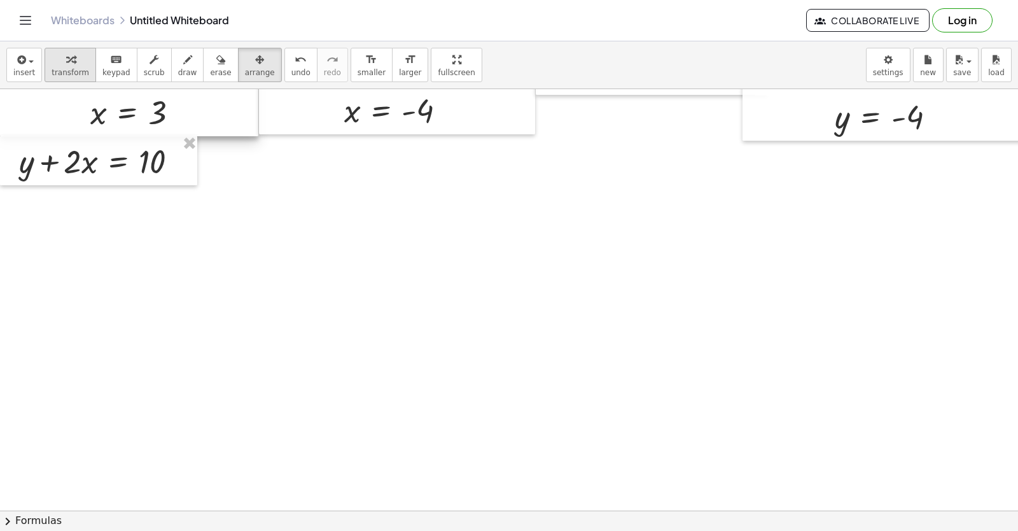
click at [71, 80] on button "transform" at bounding box center [71, 65] width 52 height 34
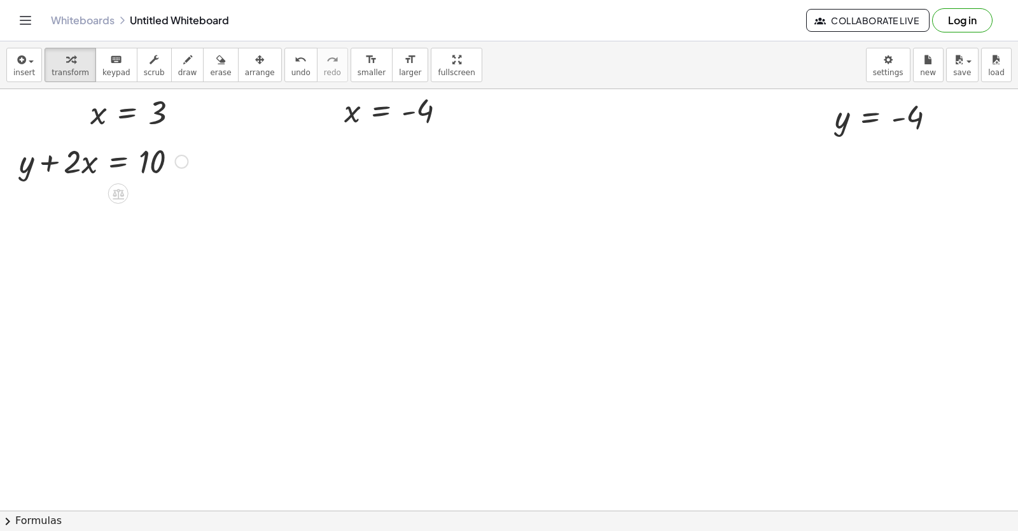
click at [70, 165] on div at bounding box center [103, 160] width 181 height 43
drag, startPoint x: 48, startPoint y: 158, endPoint x: 188, endPoint y: 165, distance: 140.8
click at [188, 165] on div at bounding box center [103, 160] width 181 height 43
click at [134, 208] on div at bounding box center [135, 203] width 245 height 43
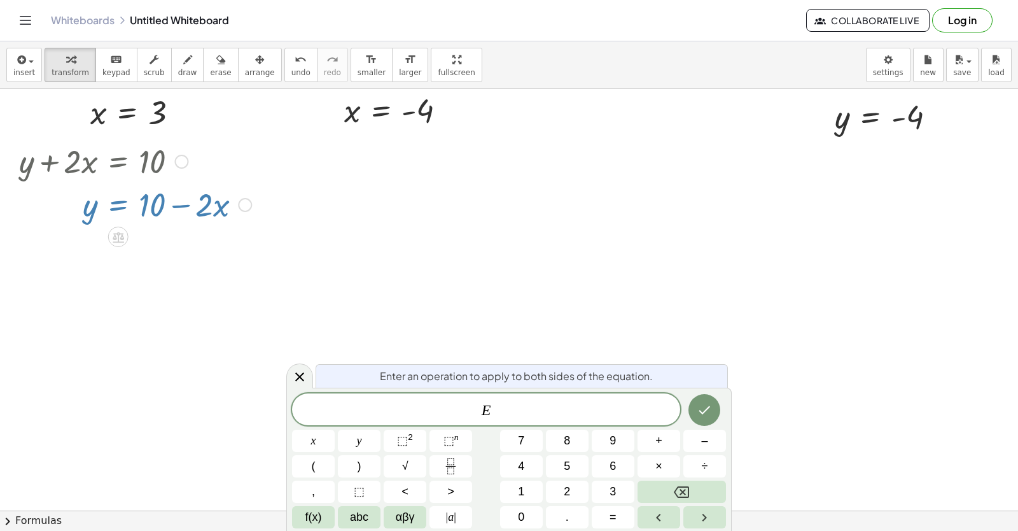
click at [520, 250] on div at bounding box center [540, 106] width 1081 height 925
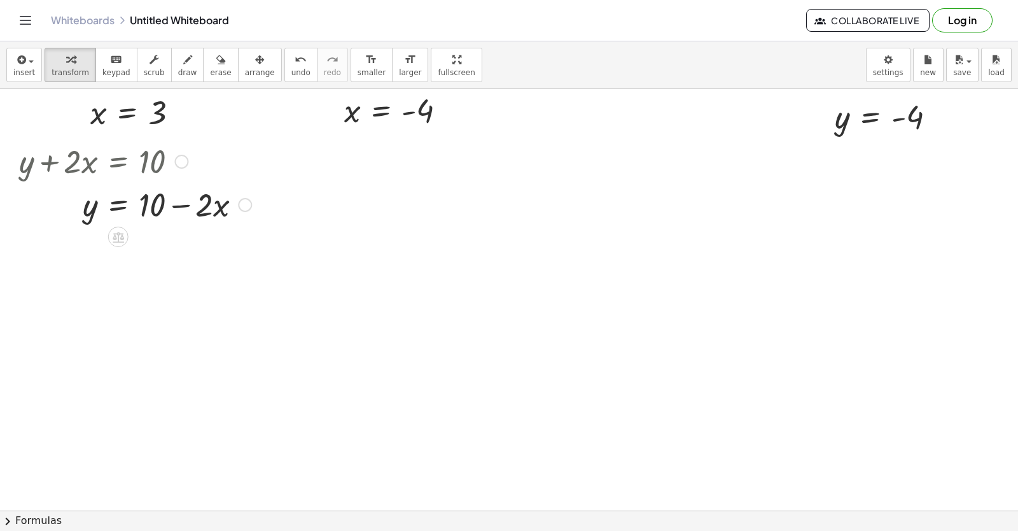
click at [144, 202] on div at bounding box center [135, 203] width 245 height 43
click at [123, 214] on div at bounding box center [135, 203] width 245 height 43
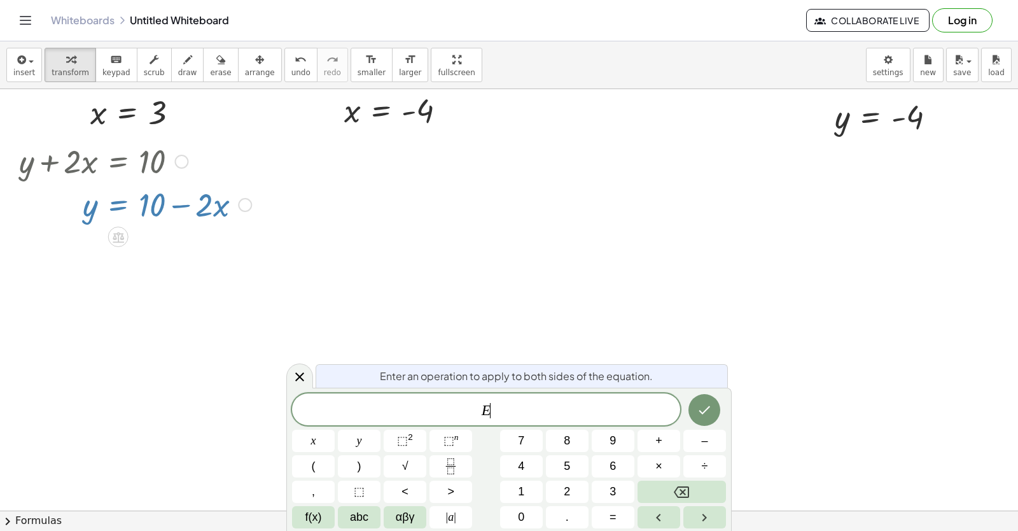
click at [416, 333] on div at bounding box center [540, 106] width 1081 height 925
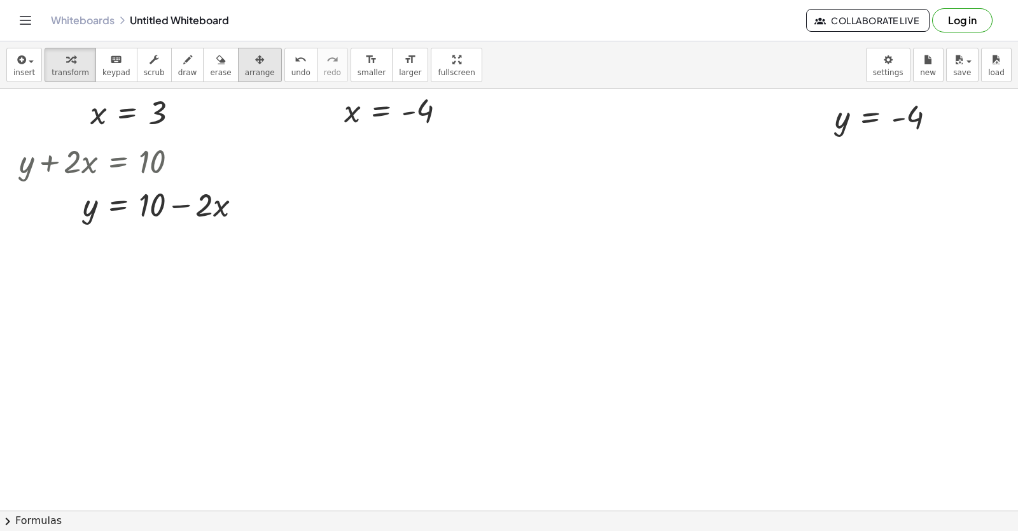
click at [255, 64] on icon "button" at bounding box center [259, 59] width 9 height 15
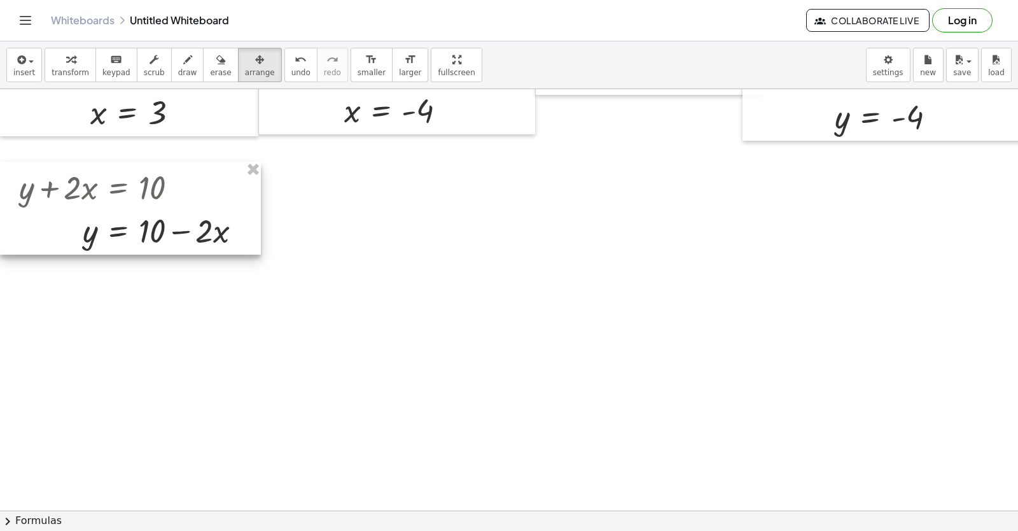
drag, startPoint x: 183, startPoint y: 162, endPoint x: 179, endPoint y: 187, distance: 25.7
click at [179, 187] on div at bounding box center [130, 208] width 261 height 93
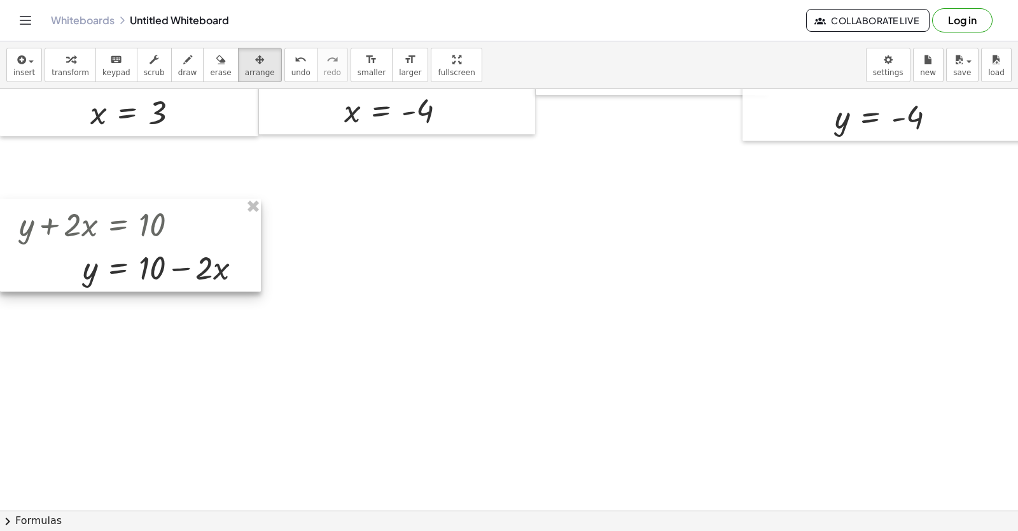
drag, startPoint x: 224, startPoint y: 199, endPoint x: 218, endPoint y: 231, distance: 33.1
click at [218, 231] on div at bounding box center [130, 245] width 261 height 93
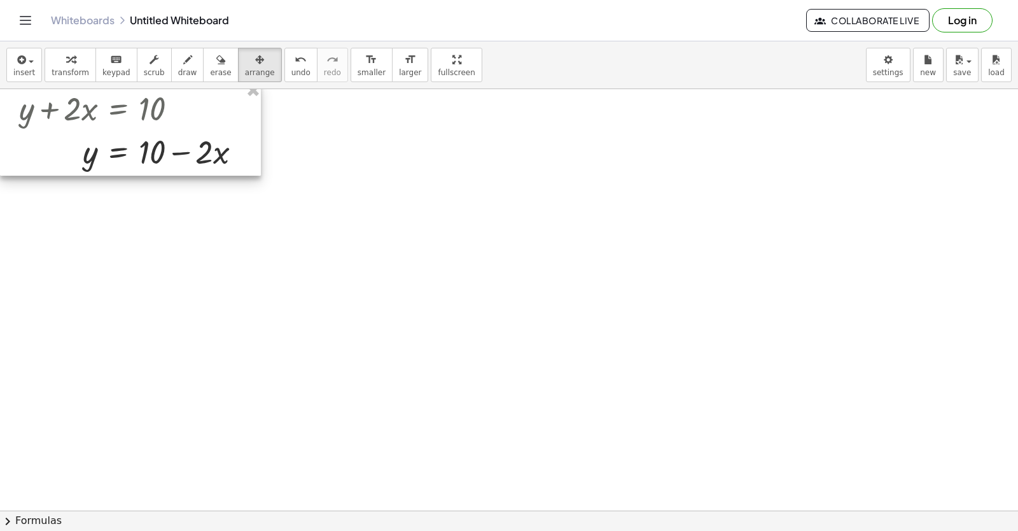
drag, startPoint x: 219, startPoint y: 197, endPoint x: 216, endPoint y: 145, distance: 51.6
click at [216, 145] on div at bounding box center [130, 129] width 261 height 93
click at [310, 132] on div at bounding box center [540, 207] width 1081 height 1264
click at [71, 69] on span "transform" at bounding box center [71, 72] width 38 height 9
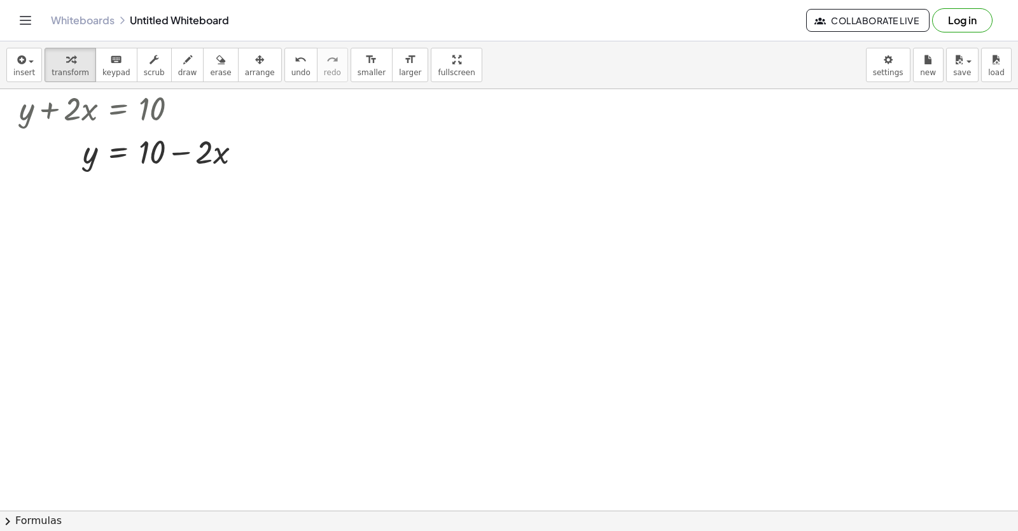
click at [333, 125] on div at bounding box center [540, 207] width 1081 height 1264
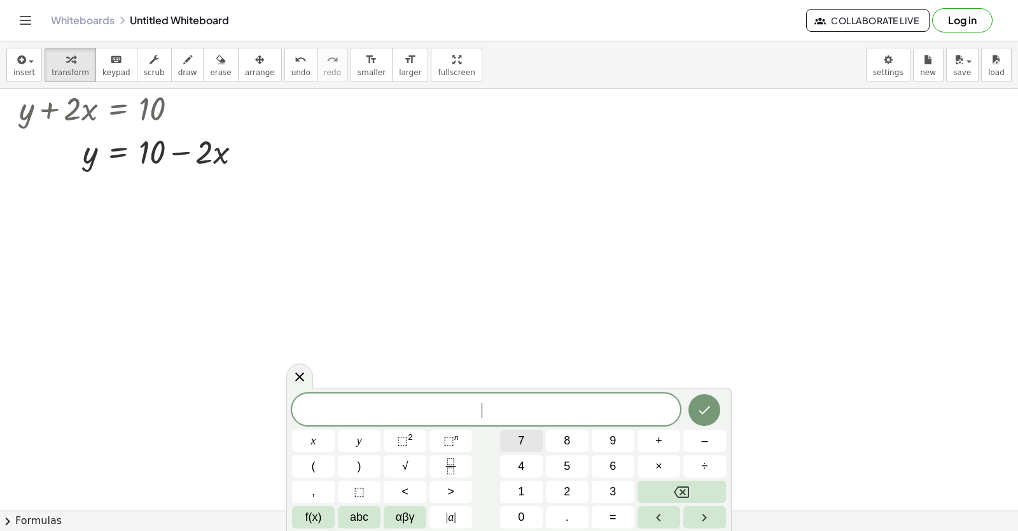
click at [525, 446] on button "7" at bounding box center [521, 441] width 43 height 22
click at [356, 443] on button "y" at bounding box center [359, 441] width 43 height 22
click at [670, 444] on button "+" at bounding box center [659, 441] width 43 height 22
click at [324, 440] on button "x" at bounding box center [313, 441] width 43 height 22
click at [616, 520] on span "=" at bounding box center [613, 517] width 7 height 17
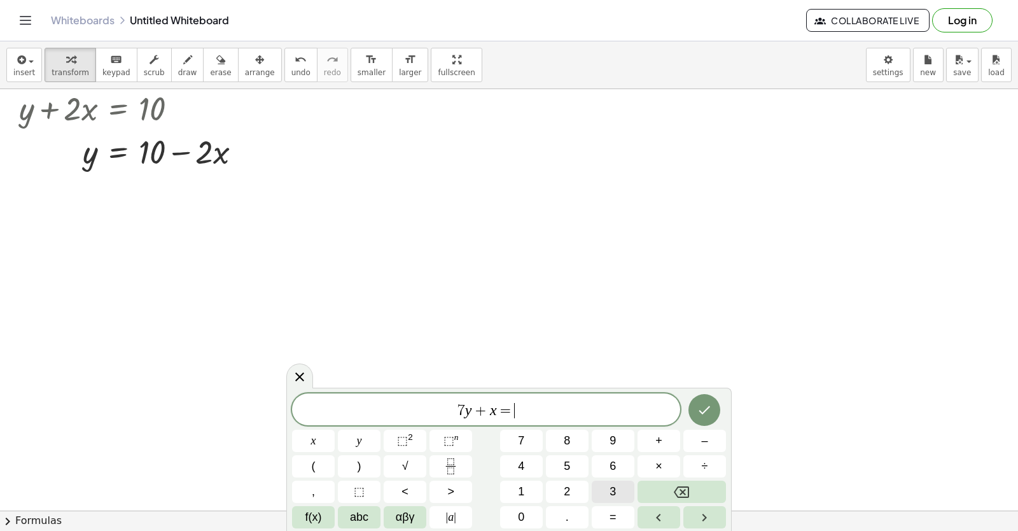
click at [607, 500] on button "3" at bounding box center [613, 492] width 43 height 22
click at [715, 399] on button "Done" at bounding box center [705, 410] width 32 height 32
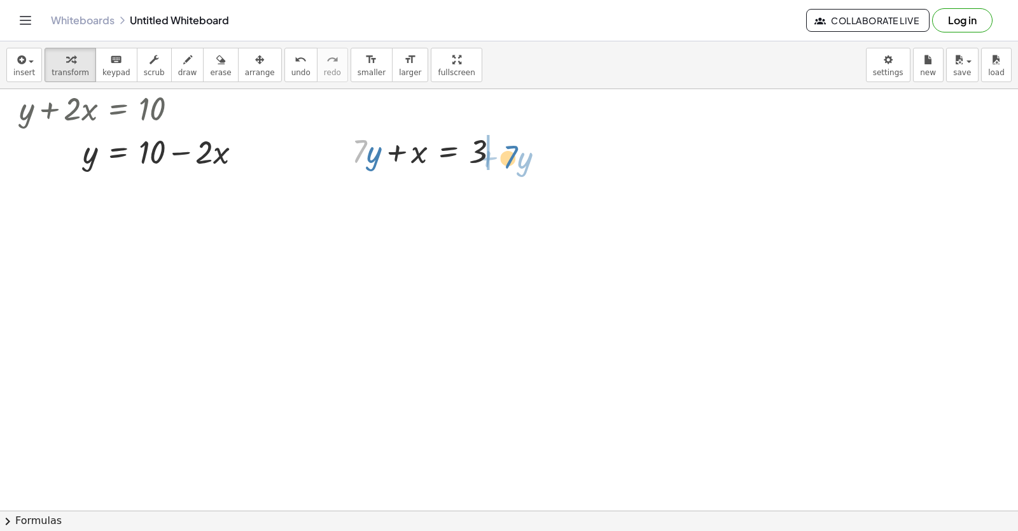
drag, startPoint x: 361, startPoint y: 148, endPoint x: 515, endPoint y: 151, distance: 154.1
click at [515, 151] on div at bounding box center [431, 150] width 170 height 43
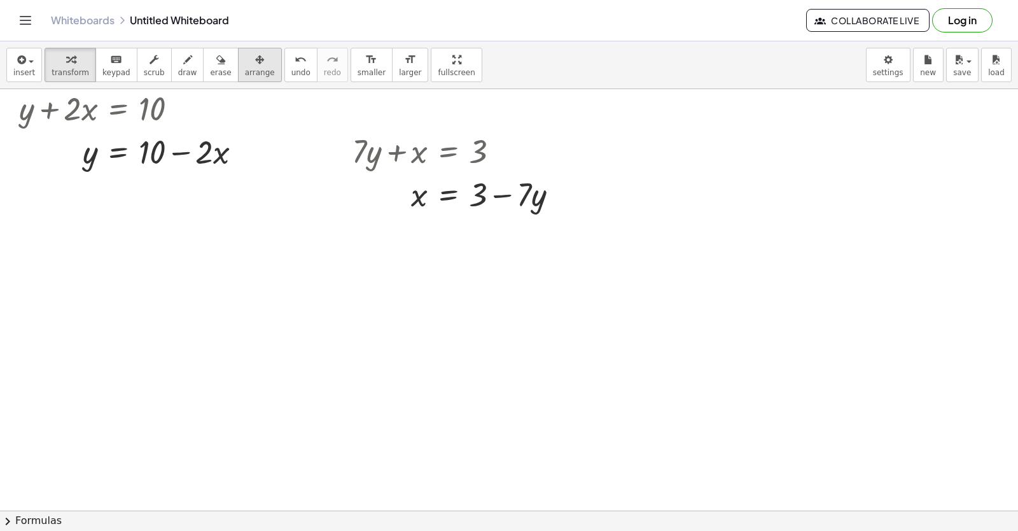
click at [238, 70] on button "arrange" at bounding box center [260, 65] width 44 height 34
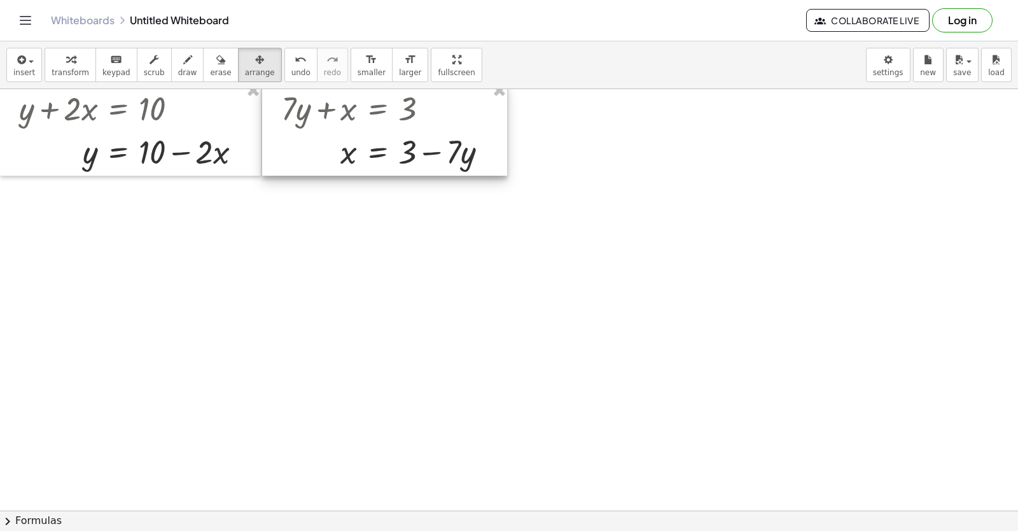
drag, startPoint x: 421, startPoint y: 161, endPoint x: 351, endPoint y: 118, distance: 82.5
click at [351, 118] on div at bounding box center [384, 129] width 245 height 93
click at [57, 57] on div "button" at bounding box center [71, 59] width 38 height 15
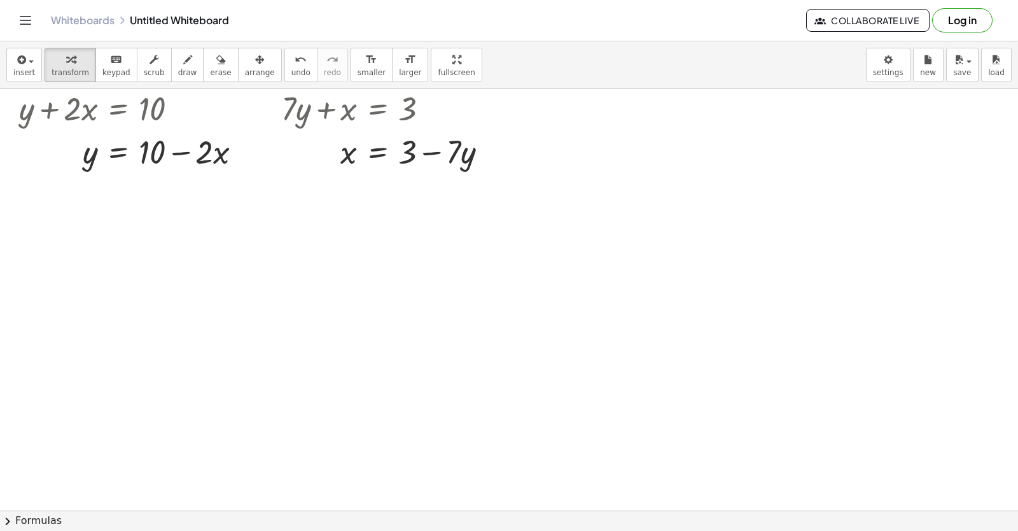
click at [579, 113] on div at bounding box center [540, 207] width 1081 height 1264
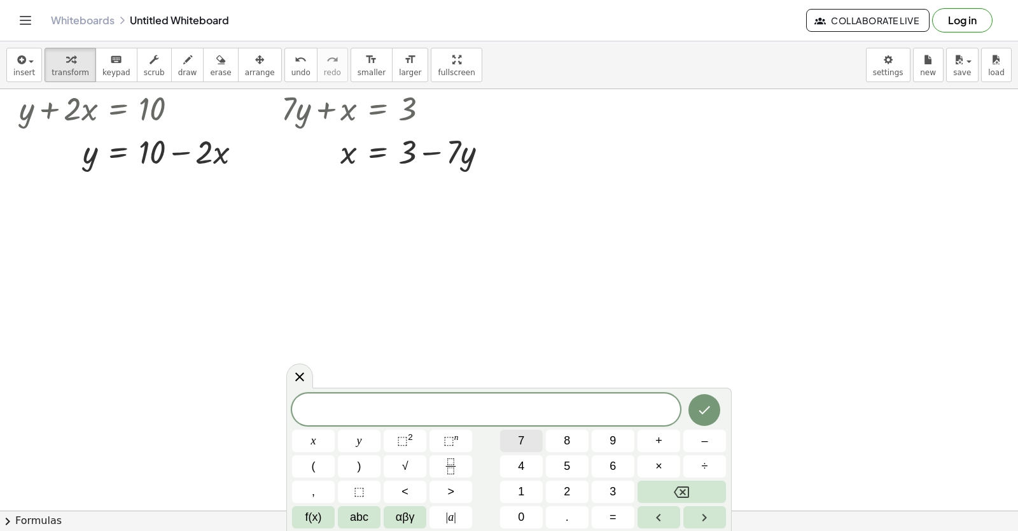
click at [533, 439] on button "7" at bounding box center [521, 441] width 43 height 22
click at [325, 444] on button "x" at bounding box center [313, 441] width 43 height 22
click at [658, 437] on span "+" at bounding box center [659, 440] width 7 height 17
click at [518, 460] on span "4" at bounding box center [521, 466] width 6 height 17
click at [363, 440] on button "y" at bounding box center [359, 441] width 43 height 22
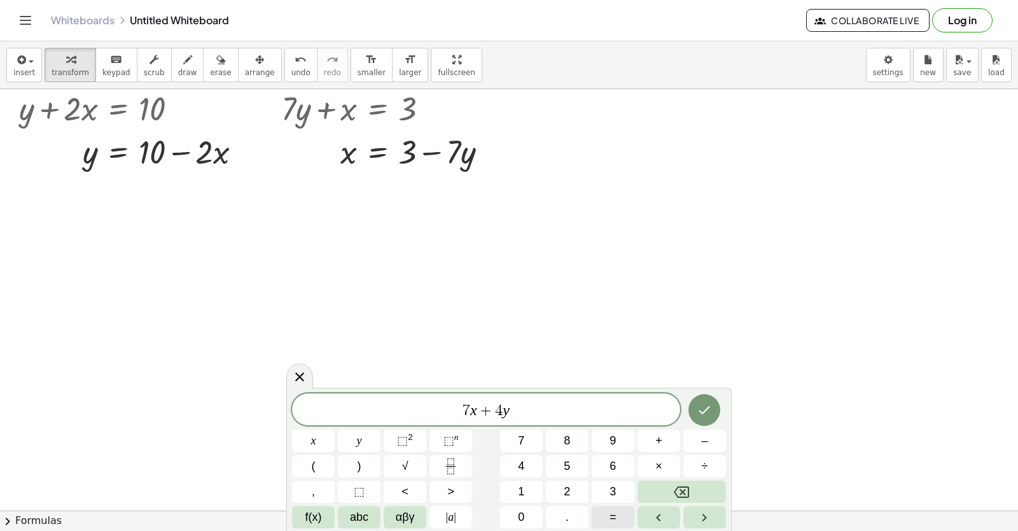
click at [623, 516] on button "=" at bounding box center [613, 517] width 43 height 22
click at [533, 492] on button "1" at bounding box center [521, 492] width 43 height 22
click at [694, 405] on button "Done" at bounding box center [705, 410] width 32 height 32
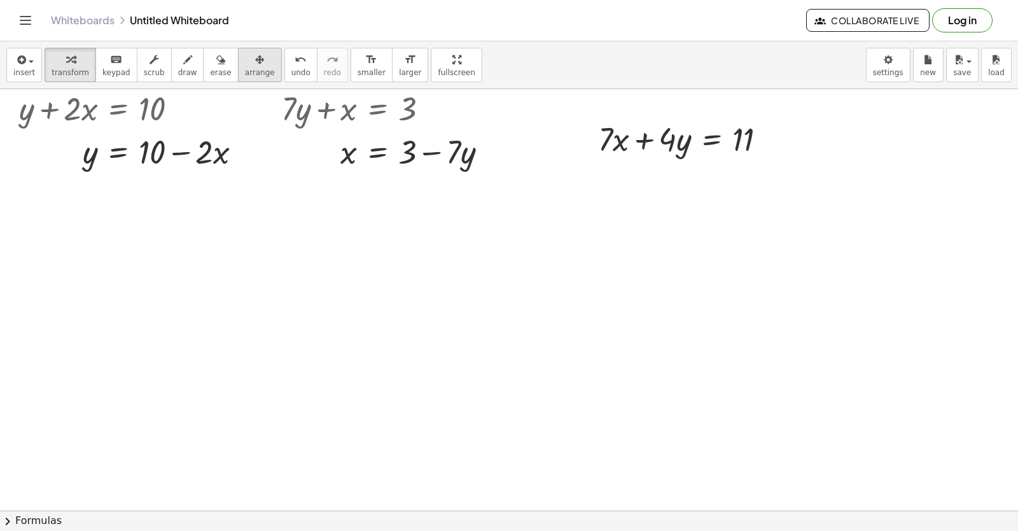
click at [245, 66] on div "button" at bounding box center [260, 59] width 30 height 15
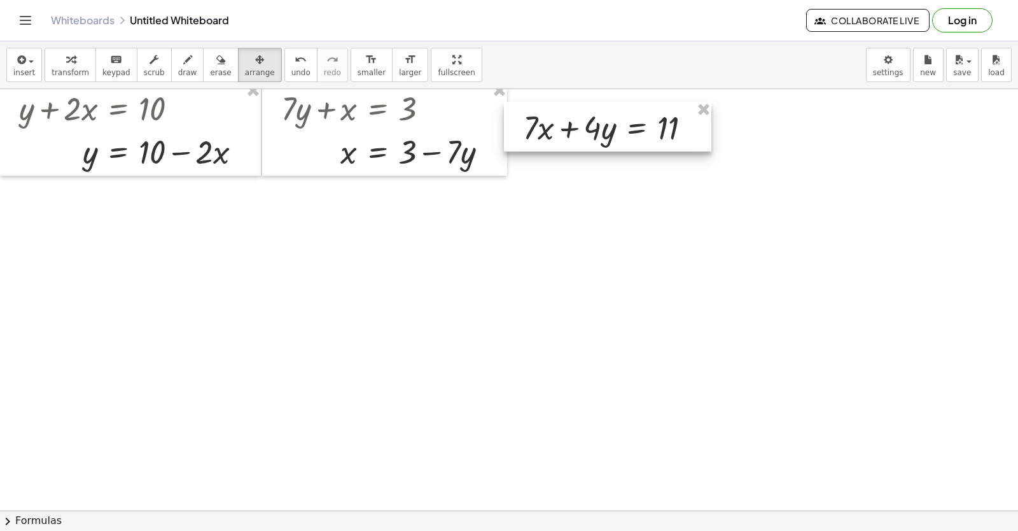
drag, startPoint x: 666, startPoint y: 142, endPoint x: 591, endPoint y: 130, distance: 76.0
click at [591, 130] on div at bounding box center [608, 127] width 208 height 50
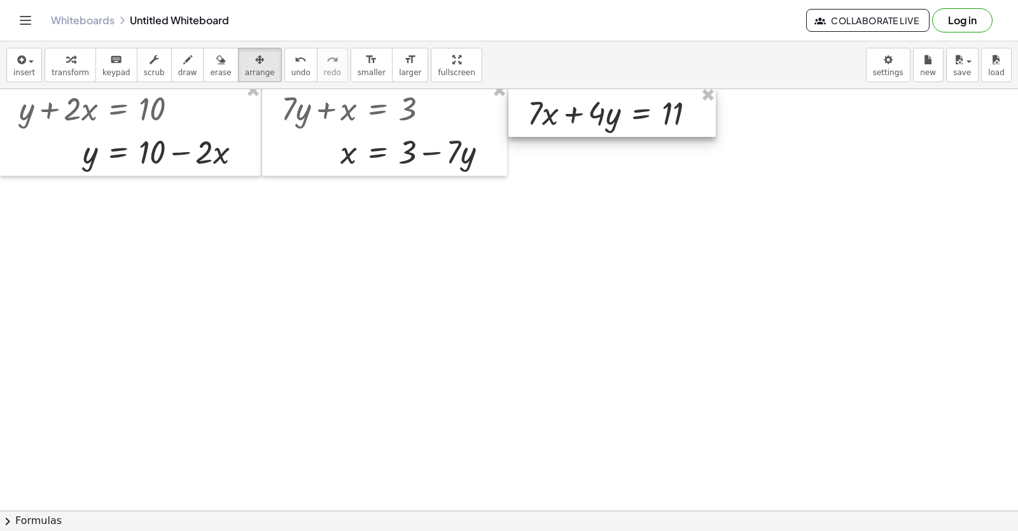
drag, startPoint x: 598, startPoint y: 123, endPoint x: 602, endPoint y: 110, distance: 13.5
click at [602, 110] on div at bounding box center [613, 112] width 208 height 50
click at [55, 68] on span "transform" at bounding box center [71, 72] width 38 height 9
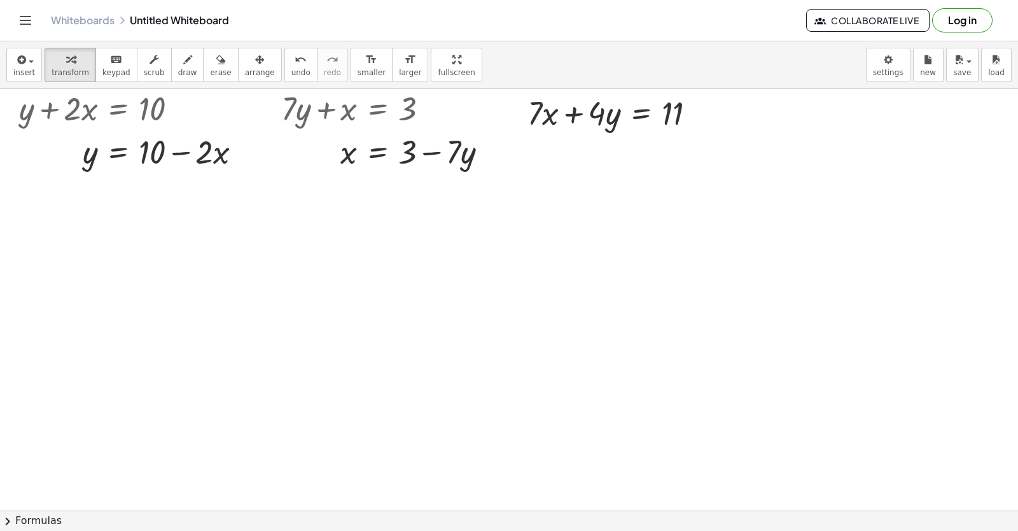
click at [698, 230] on div at bounding box center [540, 207] width 1081 height 1264
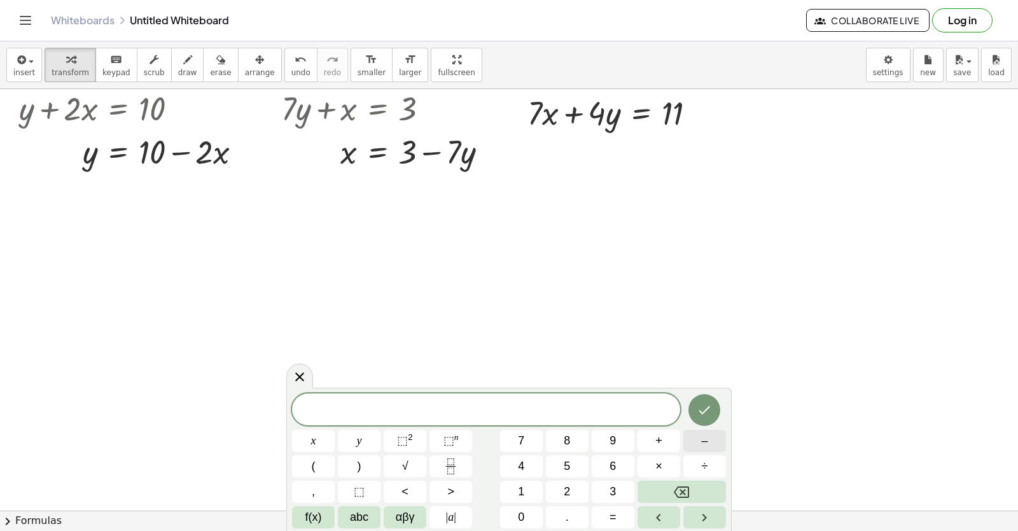
click at [703, 444] on span "–" at bounding box center [704, 440] width 6 height 17
click at [523, 439] on span "7" at bounding box center [521, 440] width 6 height 17
click at [311, 439] on span "x" at bounding box center [313, 440] width 5 height 17
click at [658, 446] on span "+" at bounding box center [659, 440] width 7 height 17
click at [612, 519] on span "=" at bounding box center [613, 517] width 7 height 17
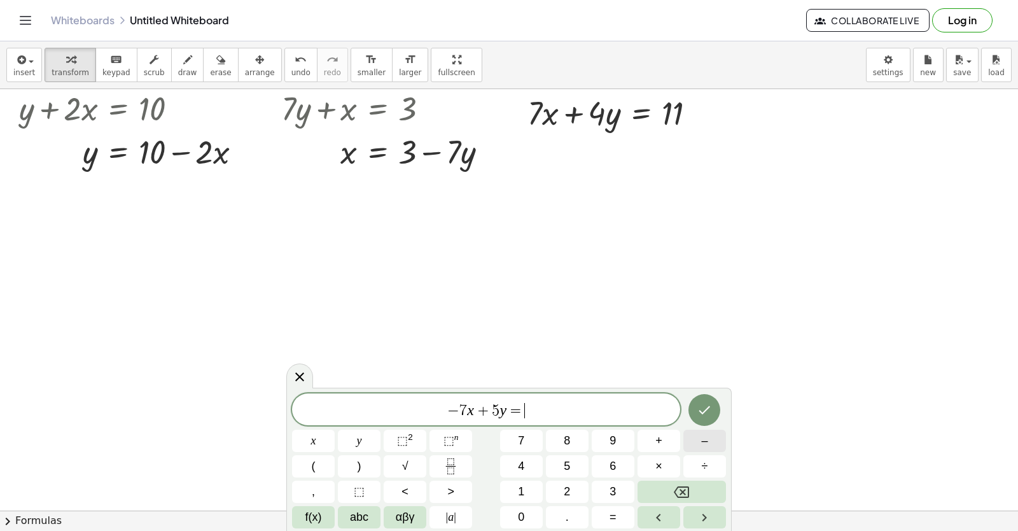
click at [703, 448] on span "–" at bounding box center [704, 440] width 6 height 17
click at [556, 498] on button "2" at bounding box center [567, 492] width 43 height 22
click at [697, 404] on icon "Done" at bounding box center [704, 409] width 15 height 15
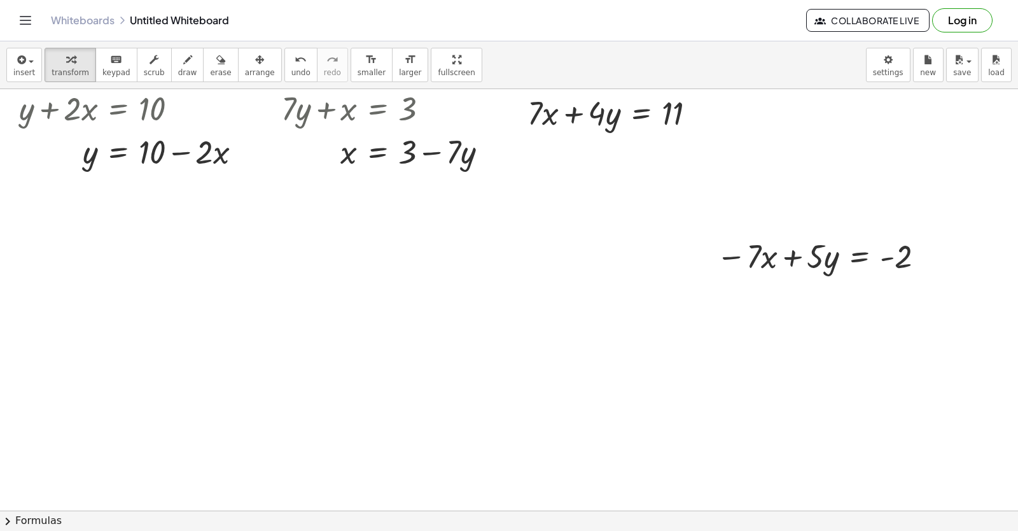
click at [246, 66] on div "button" at bounding box center [260, 59] width 30 height 15
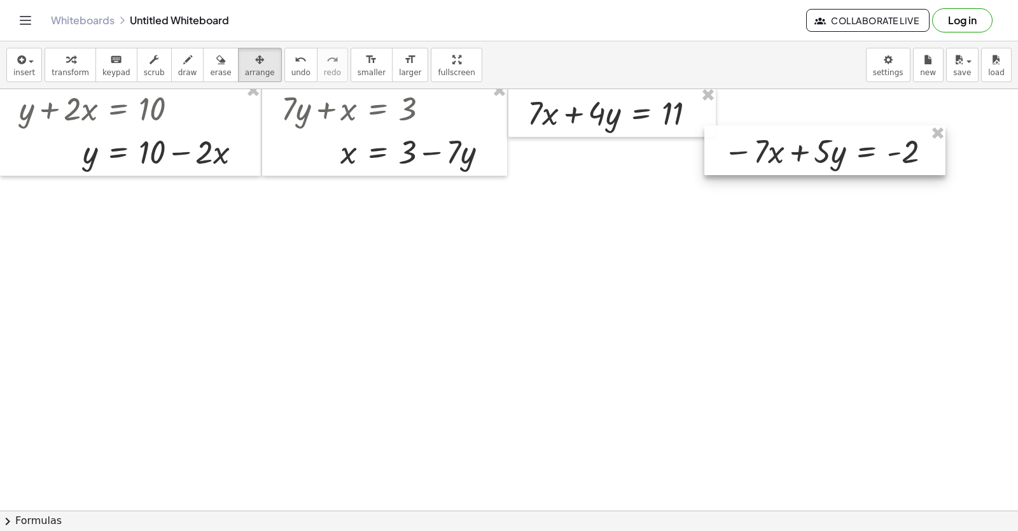
drag, startPoint x: 818, startPoint y: 248, endPoint x: 836, endPoint y: 141, distance: 108.5
click at [831, 147] on div at bounding box center [825, 150] width 241 height 50
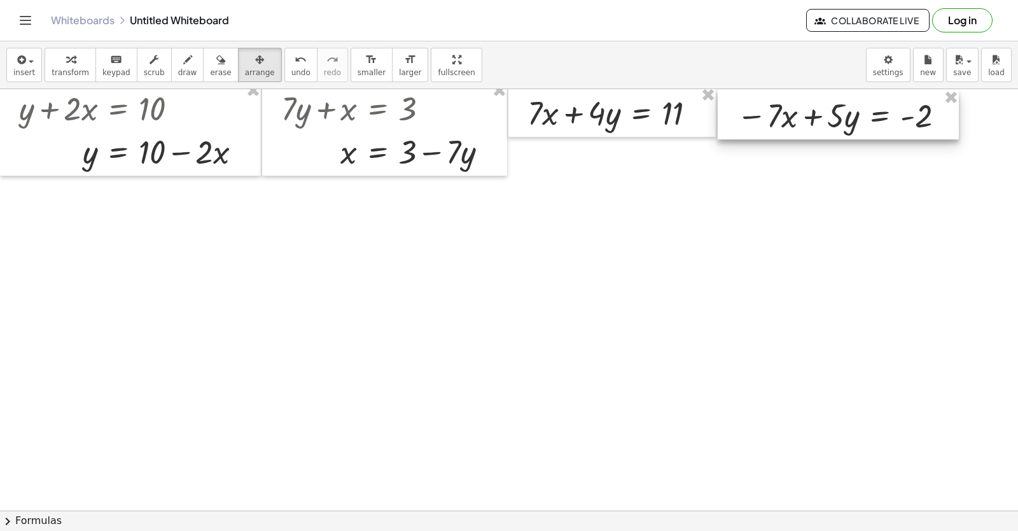
drag, startPoint x: 839, startPoint y: 139, endPoint x: 848, endPoint y: 117, distance: 24.0
click at [848, 117] on div at bounding box center [838, 115] width 241 height 50
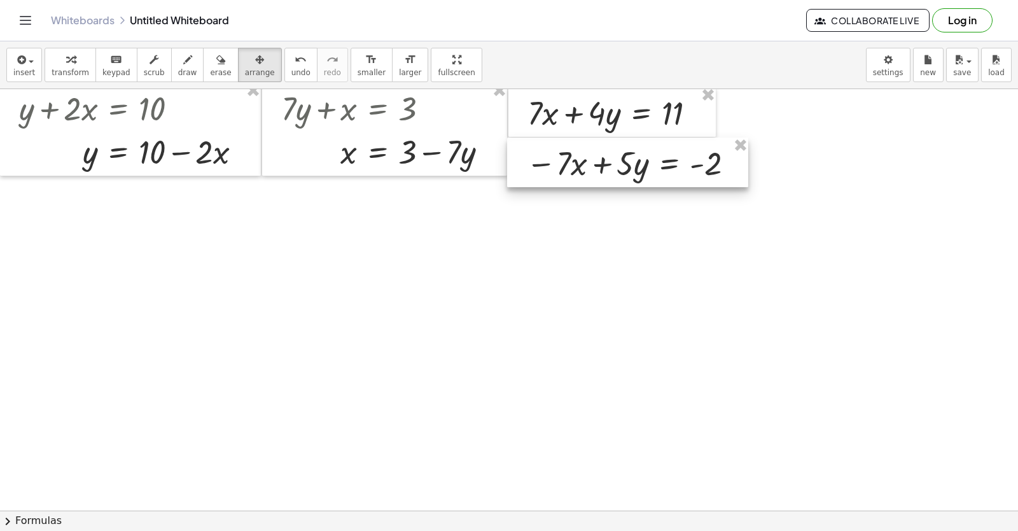
drag, startPoint x: 859, startPoint y: 115, endPoint x: 648, endPoint y: 162, distance: 216.0
click at [648, 162] on div at bounding box center [627, 162] width 241 height 50
click at [558, 286] on div at bounding box center [540, 207] width 1081 height 1264
click at [59, 64] on div "button" at bounding box center [71, 59] width 38 height 15
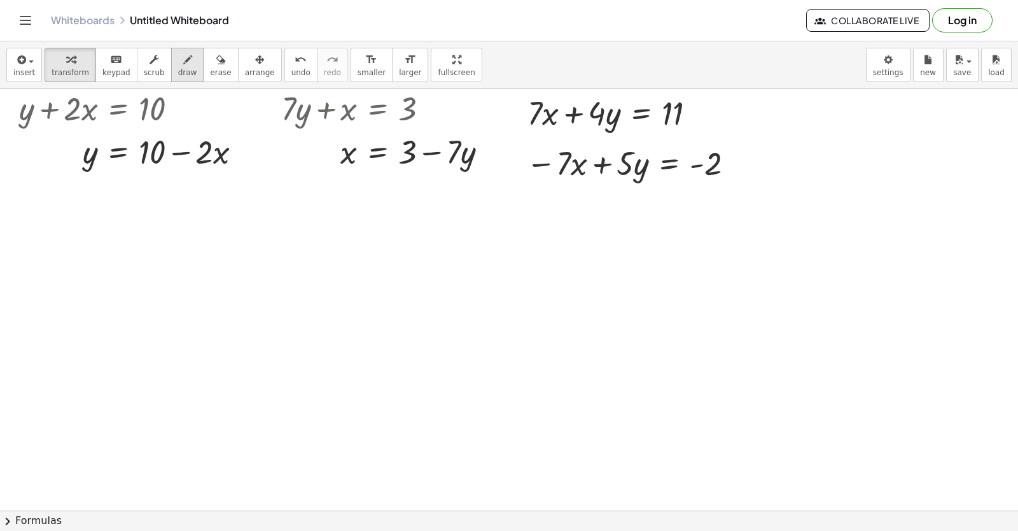
click at [183, 64] on icon "button" at bounding box center [187, 59] width 9 height 15
drag, startPoint x: 552, startPoint y: 188, endPoint x: 803, endPoint y: 192, distance: 250.8
click at [808, 192] on div at bounding box center [540, 207] width 1081 height 1264
click at [52, 64] on div "button" at bounding box center [71, 59] width 38 height 15
click at [179, 68] on span "draw" at bounding box center [187, 72] width 19 height 9
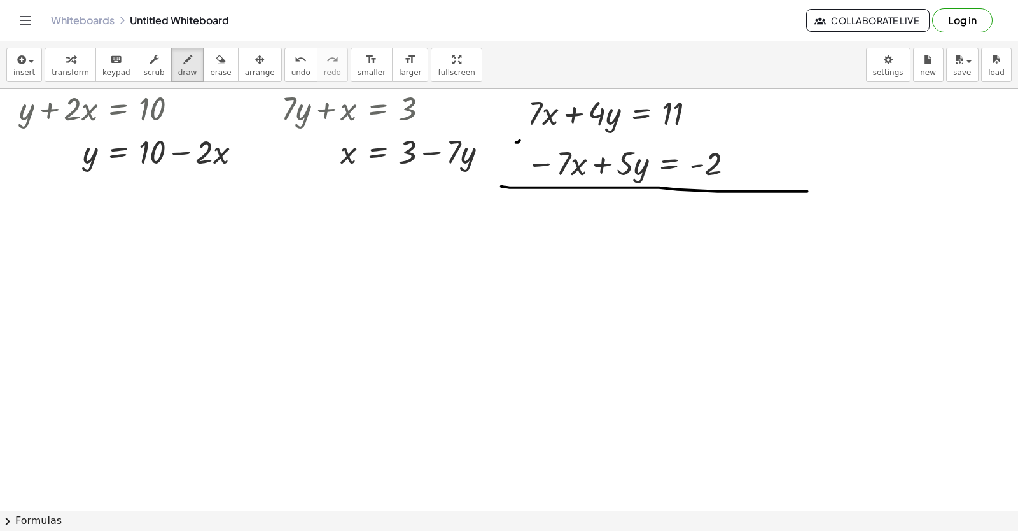
drag, startPoint x: 520, startPoint y: 141, endPoint x: 584, endPoint y: 100, distance: 76.1
click at [584, 101] on div at bounding box center [540, 207] width 1081 height 1264
drag, startPoint x: 545, startPoint y: 178, endPoint x: 587, endPoint y: 151, distance: 49.8
click at [587, 154] on div at bounding box center [540, 207] width 1081 height 1264
click at [74, 63] on div "button" at bounding box center [71, 59] width 38 height 15
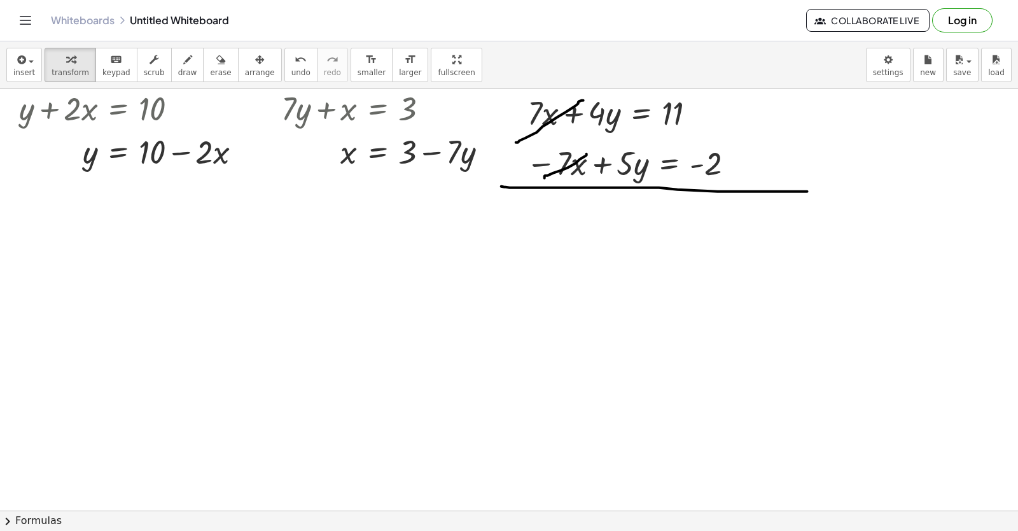
click at [625, 213] on div at bounding box center [540, 207] width 1081 height 1264
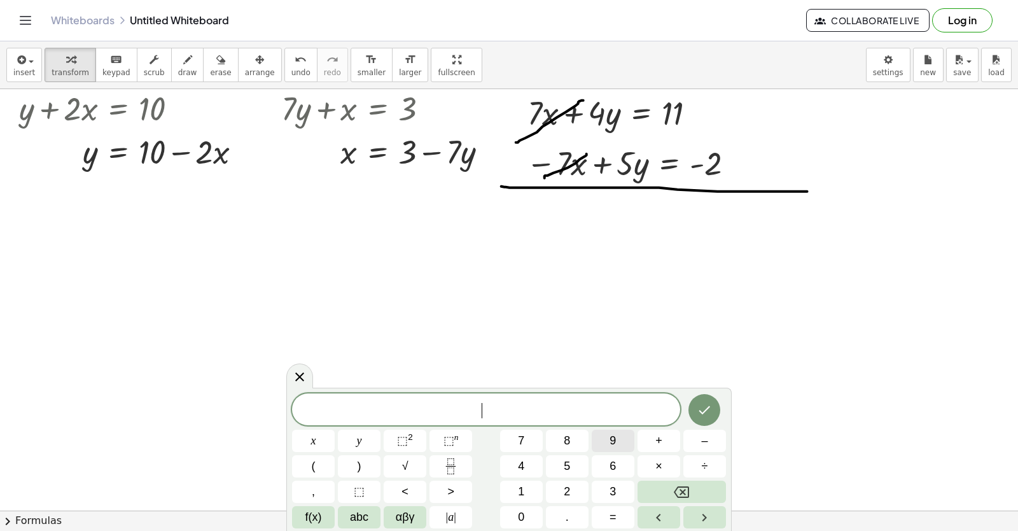
click at [608, 437] on button "9" at bounding box center [613, 441] width 43 height 22
click at [353, 442] on button "y" at bounding box center [359, 441] width 43 height 22
click at [694, 409] on button "Done" at bounding box center [705, 410] width 32 height 32
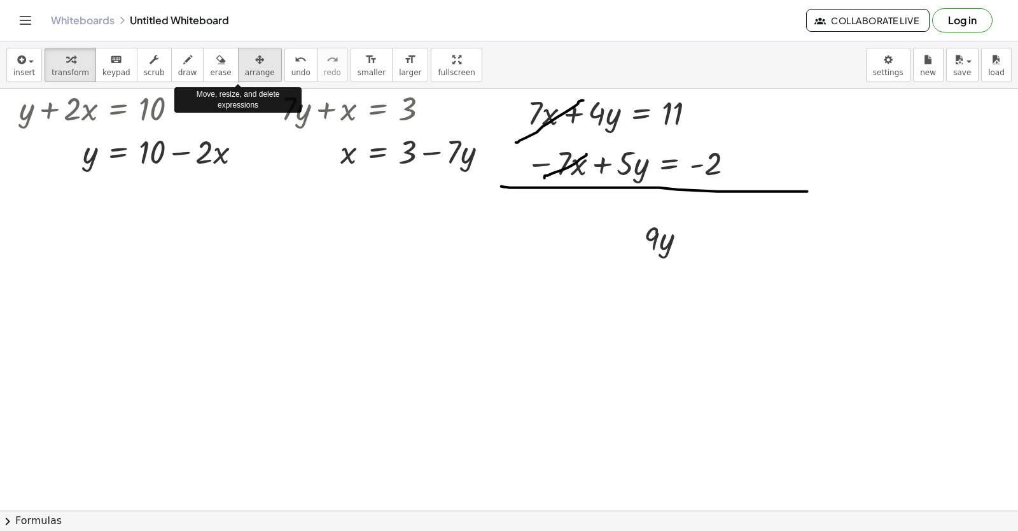
click at [255, 60] on icon "button" at bounding box center [259, 59] width 9 height 15
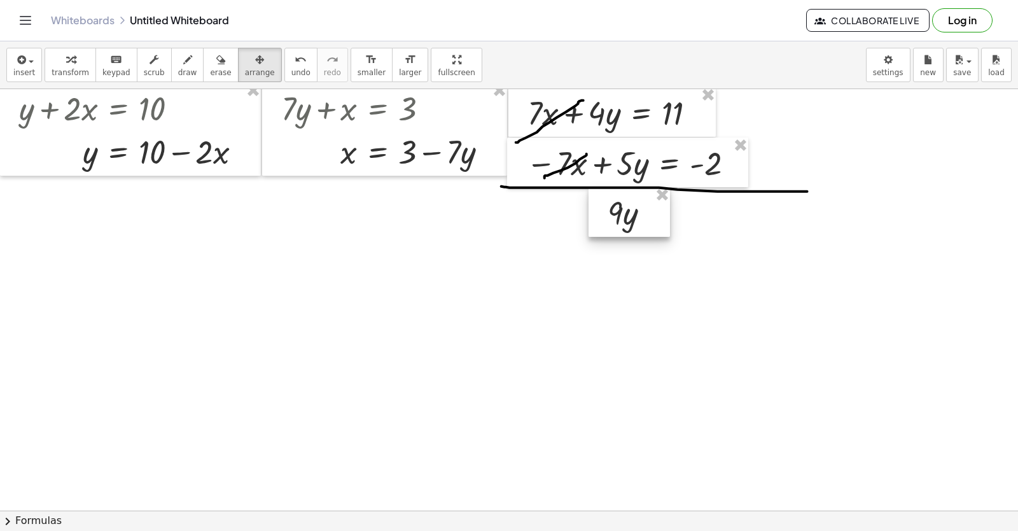
drag, startPoint x: 658, startPoint y: 254, endPoint x: 622, endPoint y: 229, distance: 44.3
click at [622, 229] on div at bounding box center [629, 212] width 81 height 50
click at [620, 221] on div at bounding box center [629, 212] width 81 height 50
click at [66, 64] on icon "button" at bounding box center [70, 59] width 9 height 15
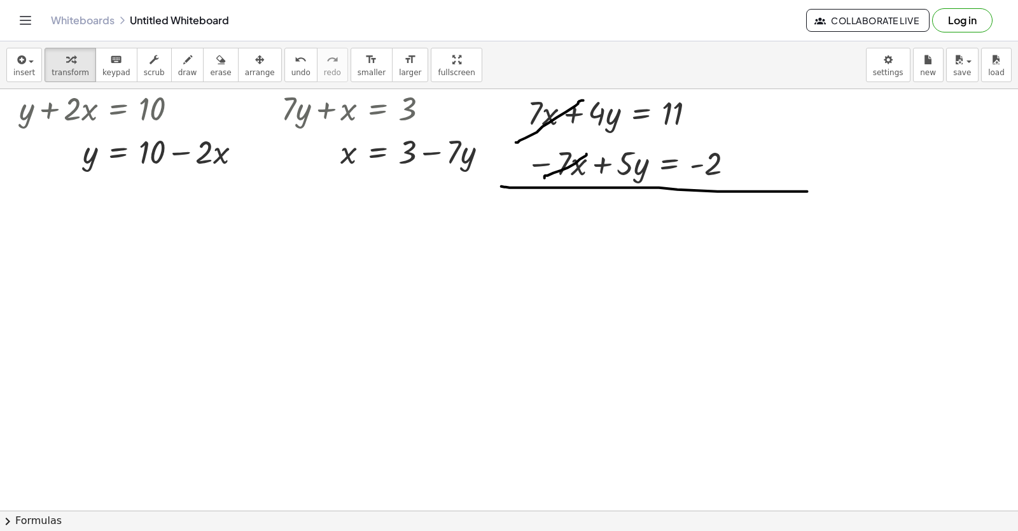
click at [608, 211] on div at bounding box center [540, 207] width 1081 height 1264
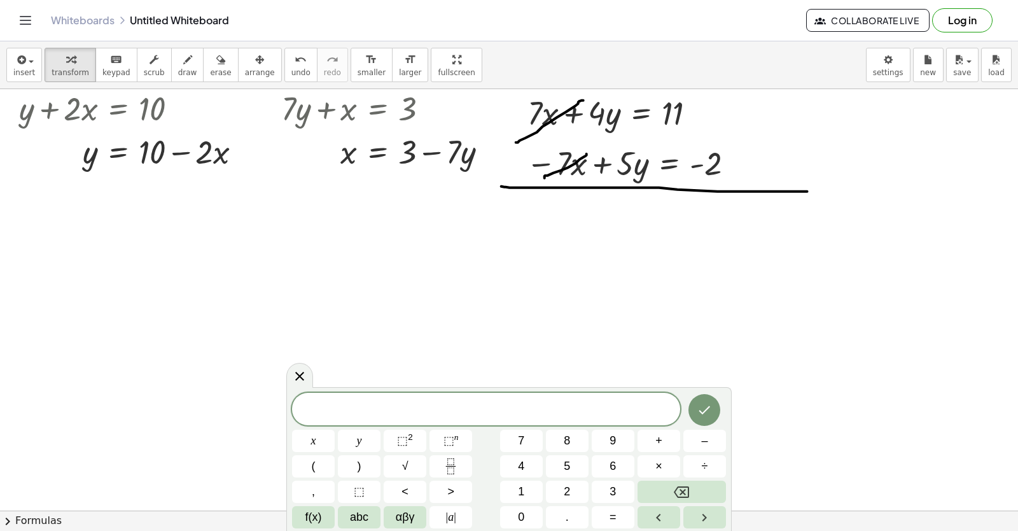
click at [624, 426] on div "x y ⬚ 2 ⬚ n 7 8 9 + – ( ) √ 4 5 6 × ÷ , ⬚ < > 1 2 3 f(x) abc αβγ | a | 0 . =" at bounding box center [509, 461] width 434 height 136
click at [617, 437] on button "9" at bounding box center [613, 441] width 43 height 22
click at [357, 439] on span "y" at bounding box center [359, 440] width 5 height 17
click at [606, 517] on button "=" at bounding box center [613, 517] width 43 height 22
click at [617, 437] on button "9" at bounding box center [613, 441] width 43 height 22
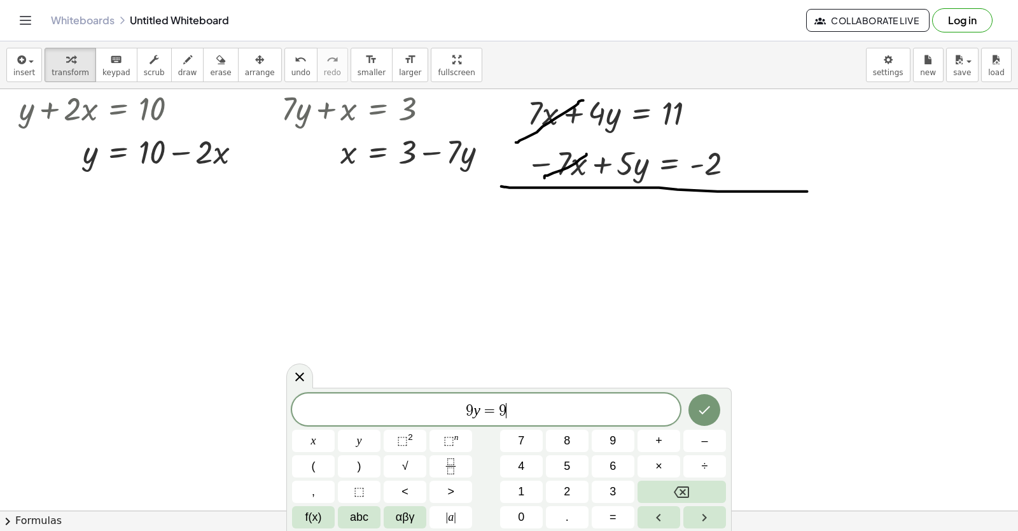
click at [698, 407] on icon "Done" at bounding box center [704, 409] width 15 height 15
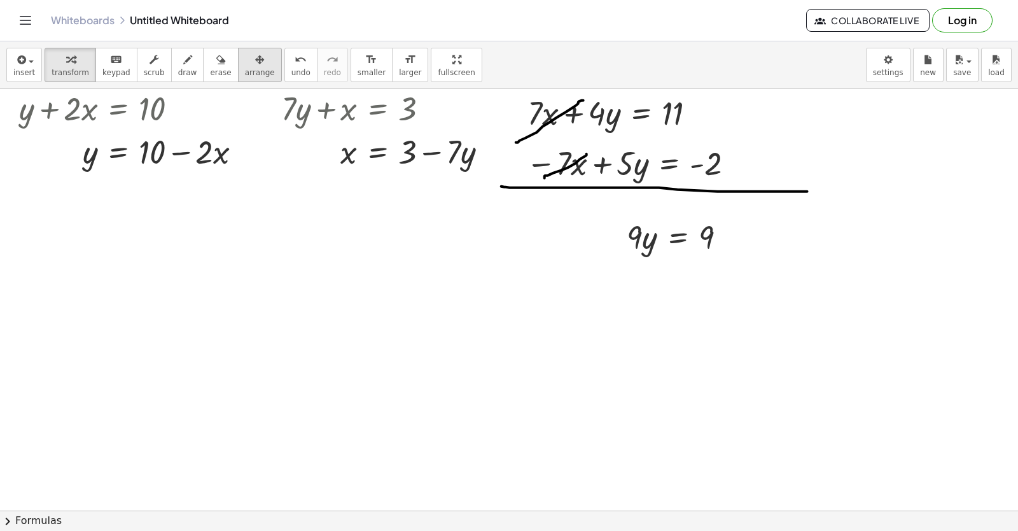
click at [245, 69] on span "arrange" at bounding box center [260, 72] width 30 height 9
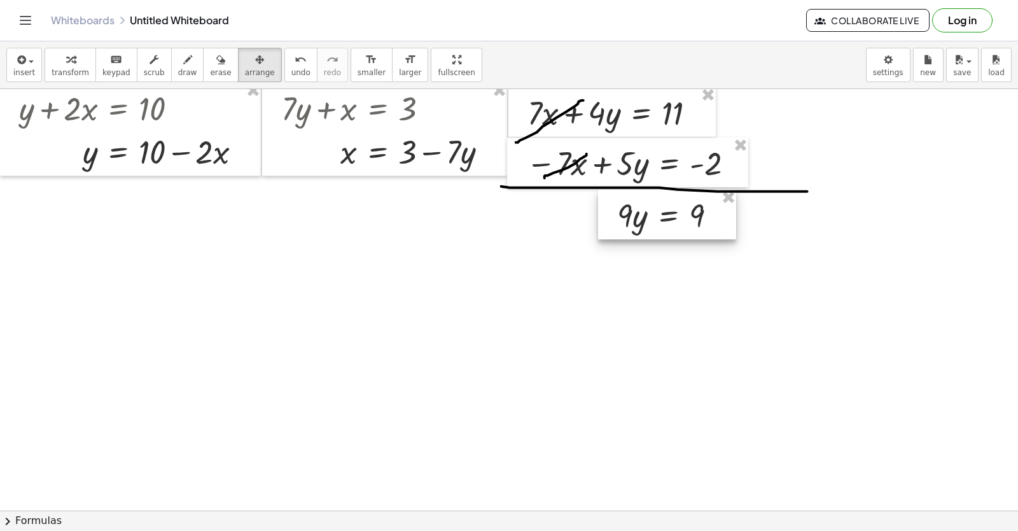
drag, startPoint x: 682, startPoint y: 250, endPoint x: 672, endPoint y: 228, distance: 23.7
click at [672, 228] on div at bounding box center [667, 215] width 138 height 50
click at [55, 60] on div "button" at bounding box center [71, 59] width 38 height 15
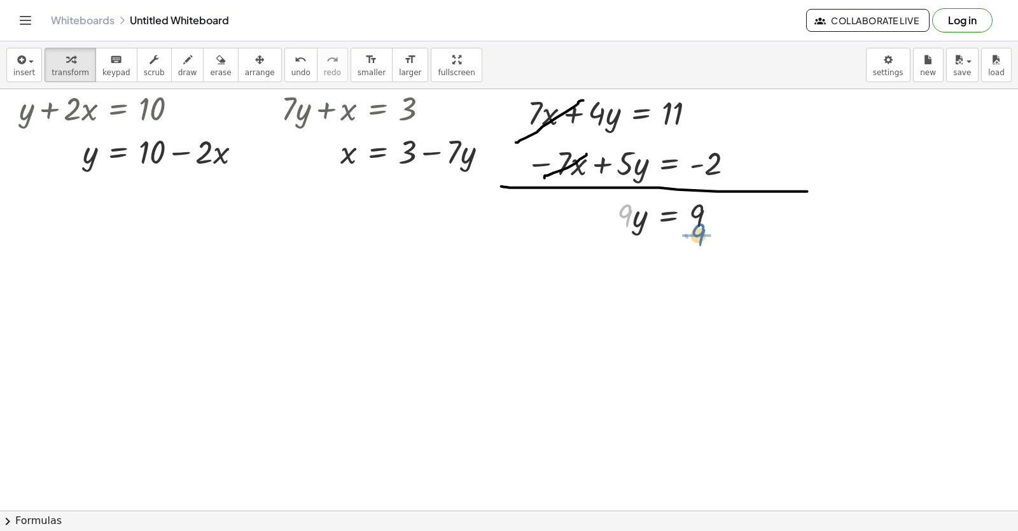
drag, startPoint x: 625, startPoint y: 214, endPoint x: 699, endPoint y: 232, distance: 76.0
click at [699, 232] on div at bounding box center [672, 214] width 122 height 43
click at [700, 271] on div at bounding box center [675, 268] width 129 height 64
click at [167, 285] on div at bounding box center [540, 207] width 1081 height 1264
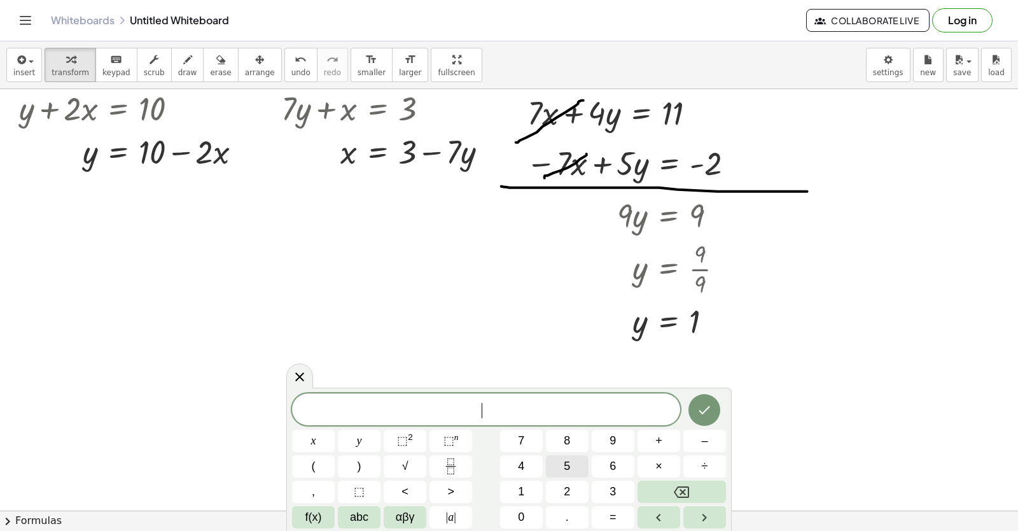
click at [574, 466] on button "5" at bounding box center [567, 466] width 43 height 22
click at [311, 440] on span "x" at bounding box center [313, 440] width 5 height 17
click at [668, 444] on button "+" at bounding box center [659, 441] width 43 height 22
click at [628, 486] on button "3" at bounding box center [613, 492] width 43 height 22
click at [374, 442] on button "y" at bounding box center [359, 441] width 43 height 22
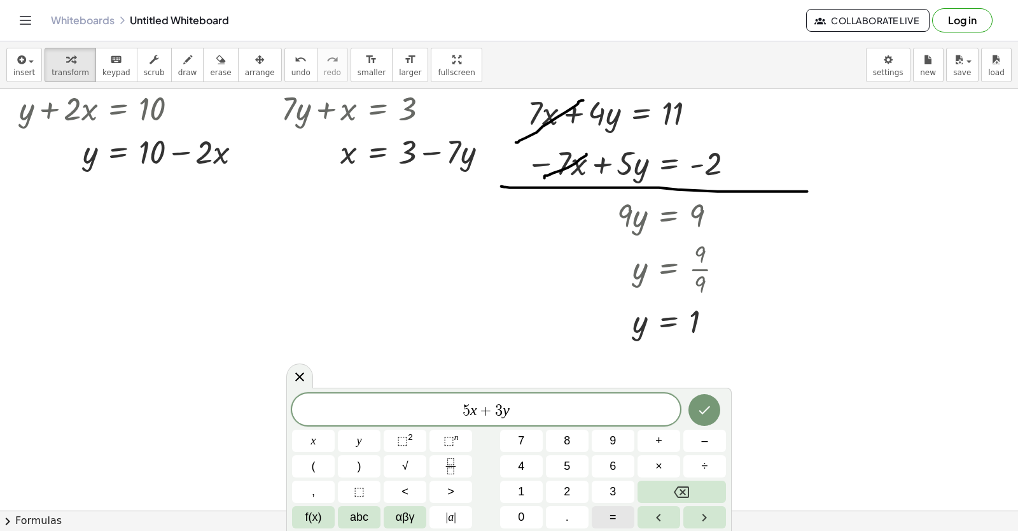
click at [627, 510] on button "=" at bounding box center [613, 517] width 43 height 22
click at [516, 490] on button "1" at bounding box center [521, 492] width 43 height 22
click at [627, 493] on button "3" at bounding box center [613, 492] width 43 height 22
click at [698, 407] on icon "Done" at bounding box center [704, 409] width 15 height 15
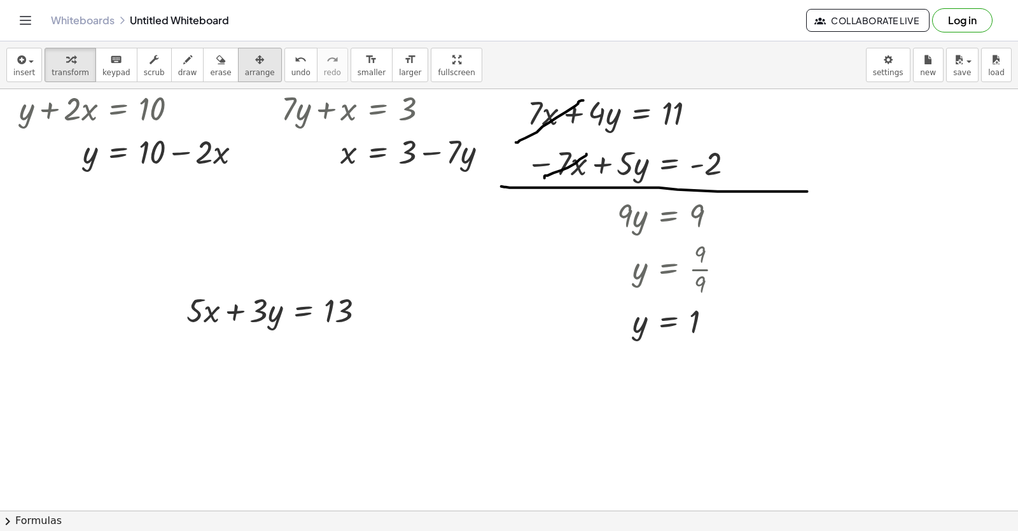
click at [245, 71] on span "arrange" at bounding box center [260, 72] width 30 height 9
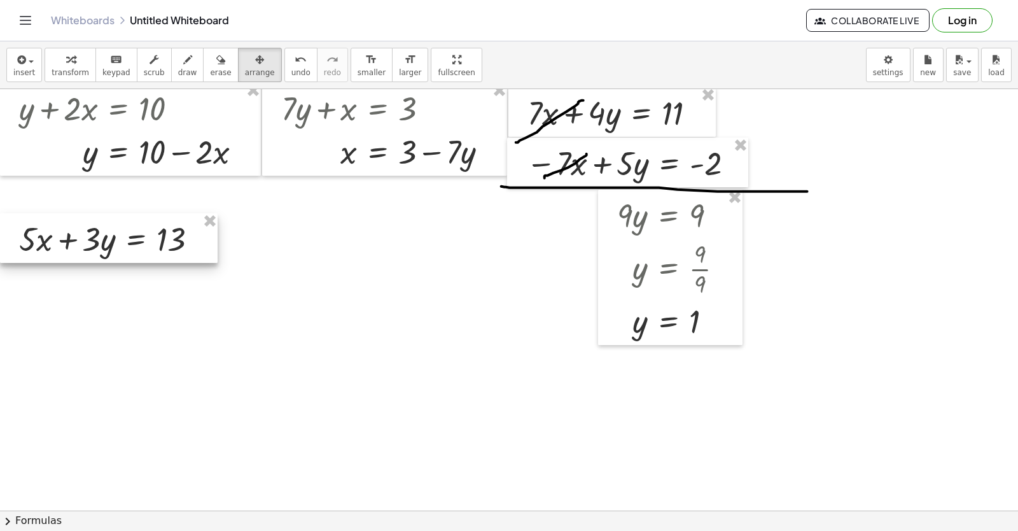
drag, startPoint x: 250, startPoint y: 312, endPoint x: 76, endPoint y: 243, distance: 187.7
click at [76, 243] on div at bounding box center [109, 238] width 218 height 50
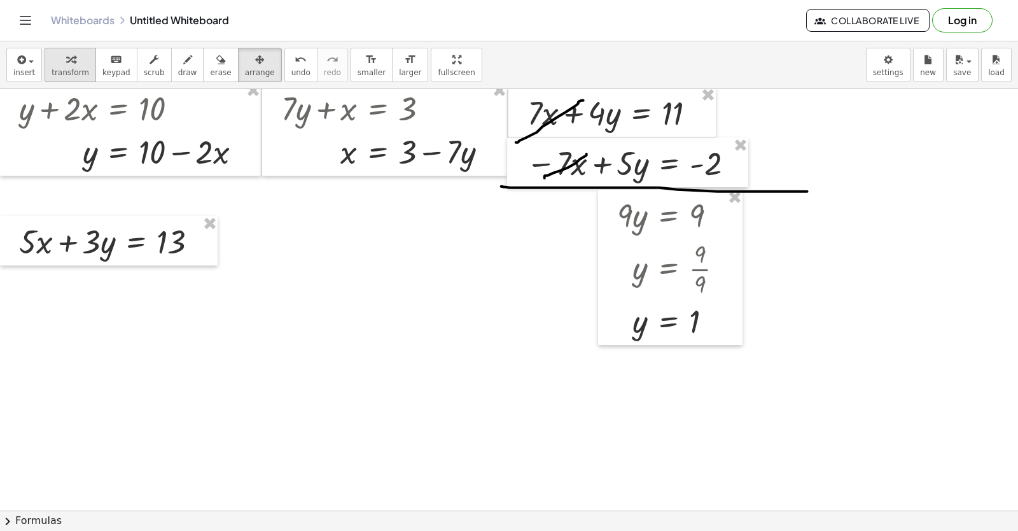
click at [59, 73] on span "transform" at bounding box center [71, 72] width 38 height 9
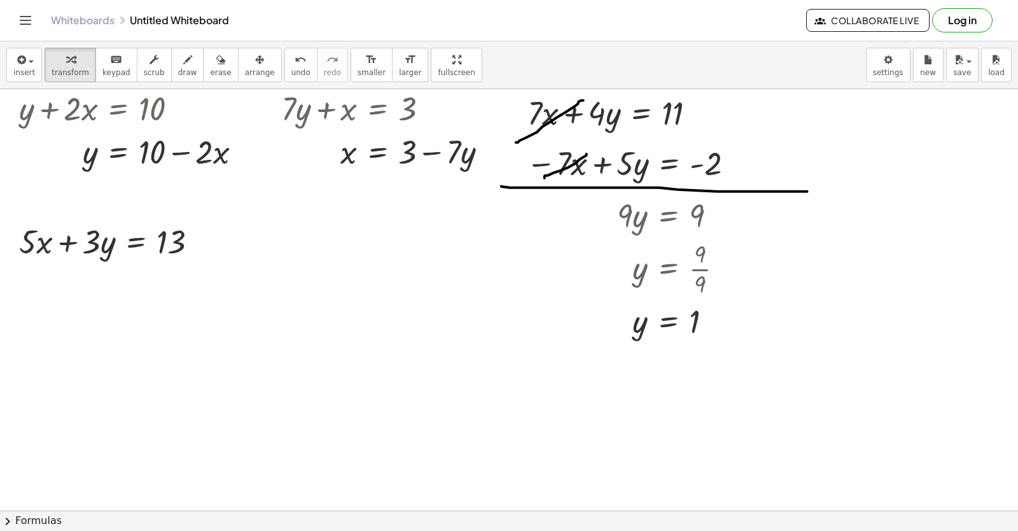
drag, startPoint x: 139, startPoint y: 313, endPoint x: 160, endPoint y: 303, distance: 23.3
click at [138, 314] on div at bounding box center [540, 207] width 1081 height 1264
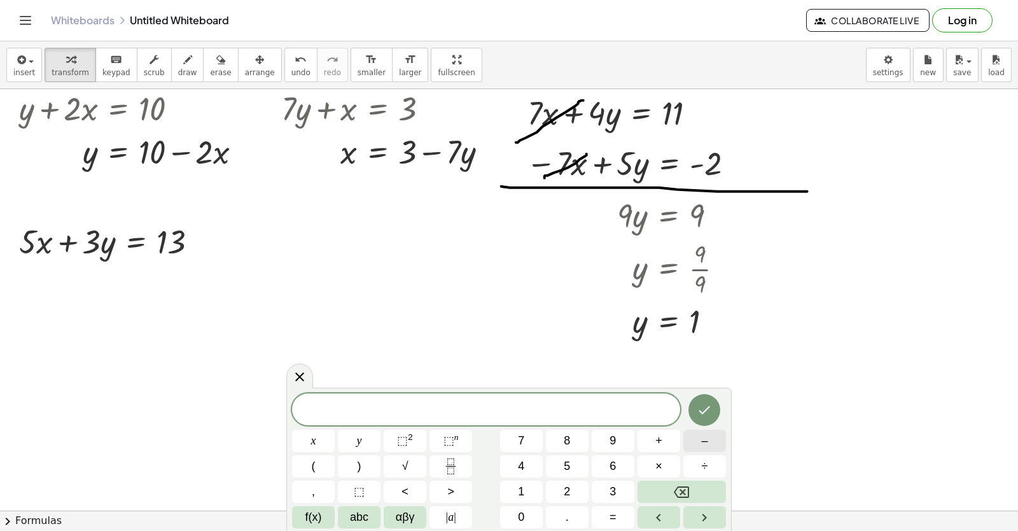
click at [709, 438] on button "–" at bounding box center [705, 441] width 43 height 22
click at [565, 468] on span "5" at bounding box center [567, 466] width 6 height 17
click at [316, 438] on button "x" at bounding box center [313, 441] width 43 height 22
click at [675, 437] on button "+" at bounding box center [659, 441] width 43 height 22
click at [616, 467] on span "6" at bounding box center [613, 466] width 6 height 17
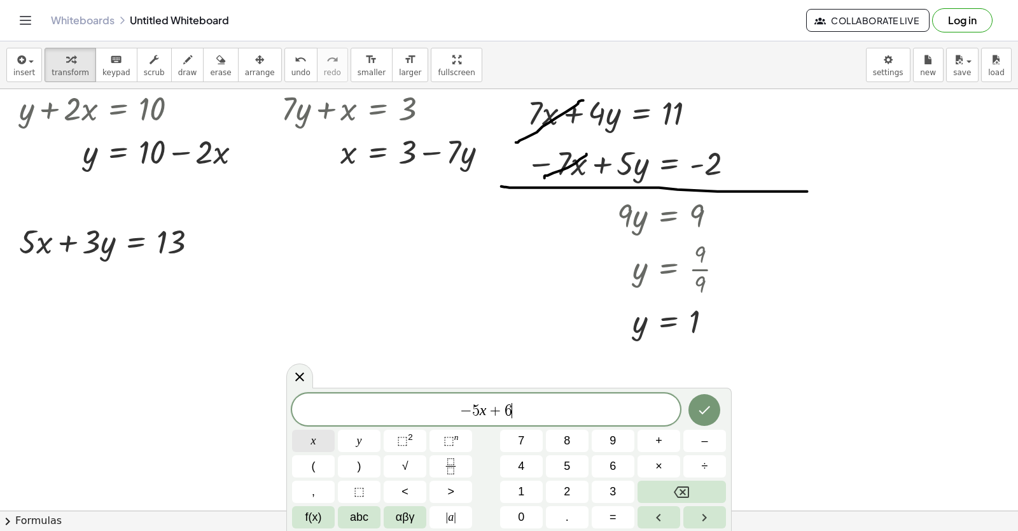
click at [361, 442] on span "y" at bounding box center [359, 440] width 5 height 17
click at [597, 517] on button "=" at bounding box center [613, 517] width 43 height 22
click at [701, 442] on span "–" at bounding box center [704, 440] width 6 height 17
click at [528, 463] on button "4" at bounding box center [521, 466] width 43 height 22
click at [704, 411] on icon "Done" at bounding box center [704, 409] width 15 height 15
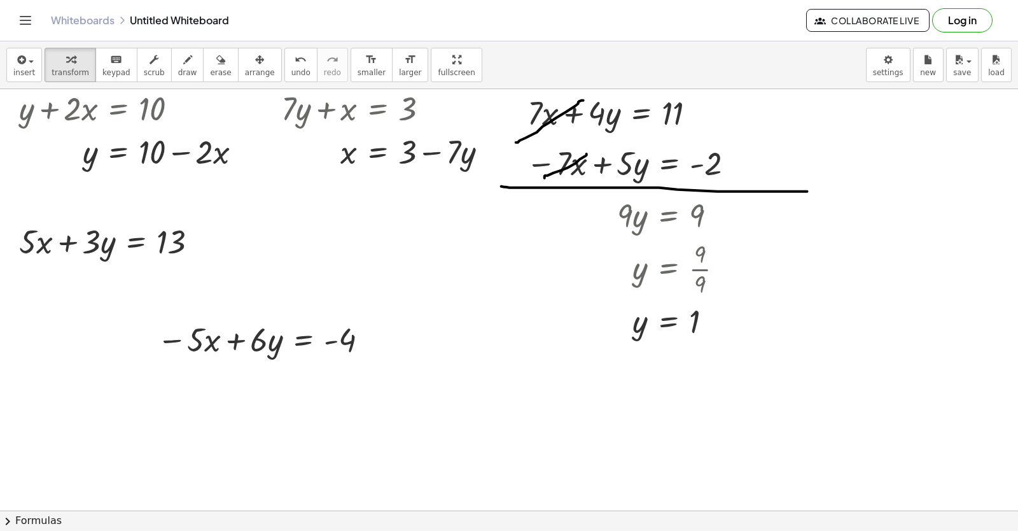
click at [246, 55] on div "button" at bounding box center [260, 59] width 30 height 15
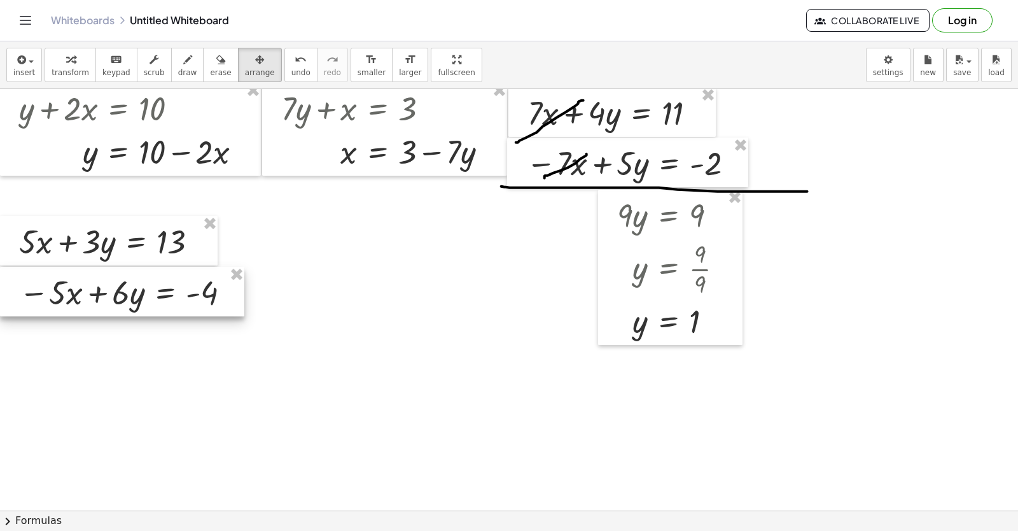
drag, startPoint x: 269, startPoint y: 361, endPoint x: 123, endPoint y: 314, distance: 152.6
click at [123, 314] on div at bounding box center [122, 292] width 244 height 50
drag, startPoint x: 123, startPoint y: 314, endPoint x: 127, endPoint y: 300, distance: 14.5
click at [123, 311] on div at bounding box center [122, 292] width 244 height 50
click at [66, 64] on icon "button" at bounding box center [70, 59] width 9 height 15
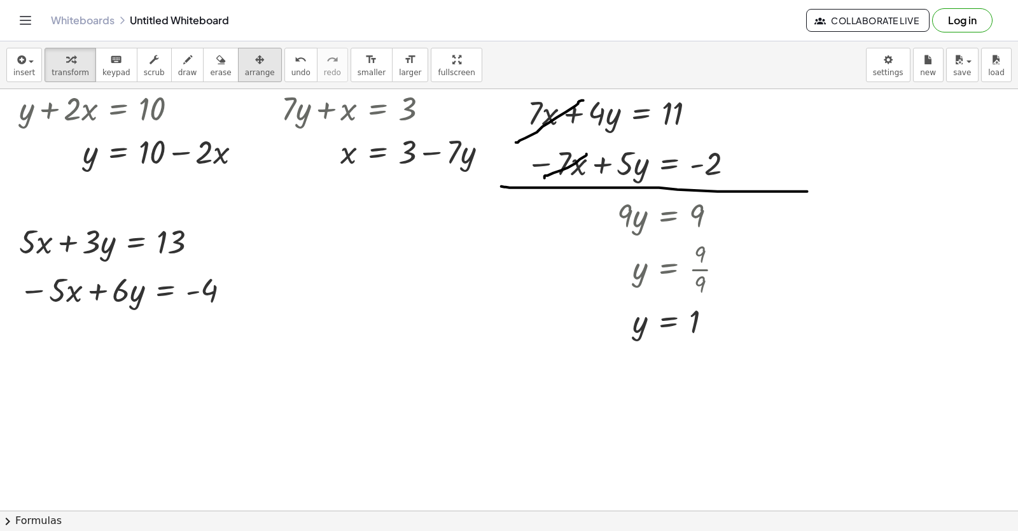
click at [255, 53] on icon "button" at bounding box center [259, 59] width 9 height 15
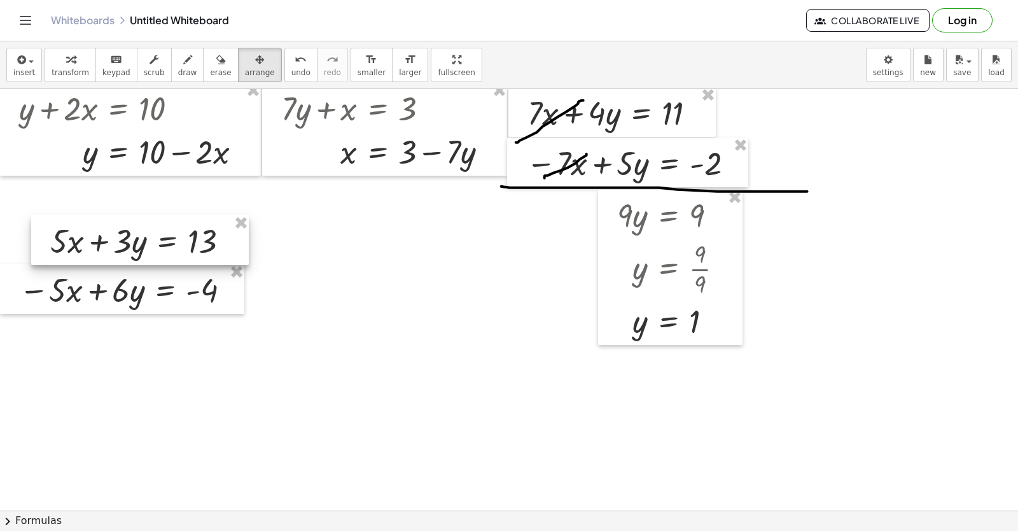
drag, startPoint x: 97, startPoint y: 253, endPoint x: 129, endPoint y: 253, distance: 31.2
click at [129, 253] on div at bounding box center [140, 240] width 218 height 50
click at [73, 75] on span "transform" at bounding box center [71, 72] width 38 height 9
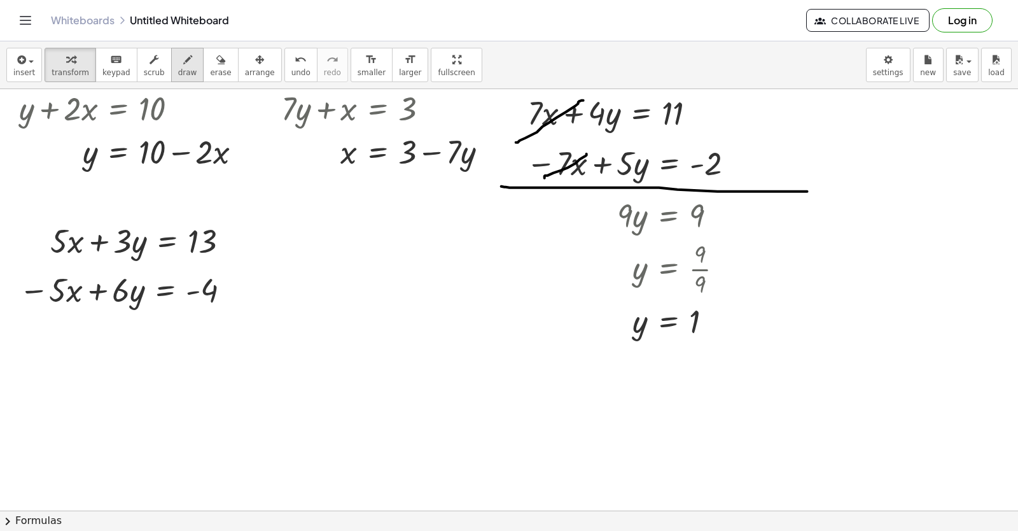
click at [178, 69] on span "draw" at bounding box center [187, 72] width 19 height 9
drag, startPoint x: 0, startPoint y: 306, endPoint x: 243, endPoint y: 316, distance: 243.4
click at [243, 316] on div at bounding box center [540, 207] width 1081 height 1264
drag, startPoint x: 43, startPoint y: 255, endPoint x: 93, endPoint y: 234, distance: 53.9
click at [93, 234] on div at bounding box center [540, 207] width 1081 height 1264
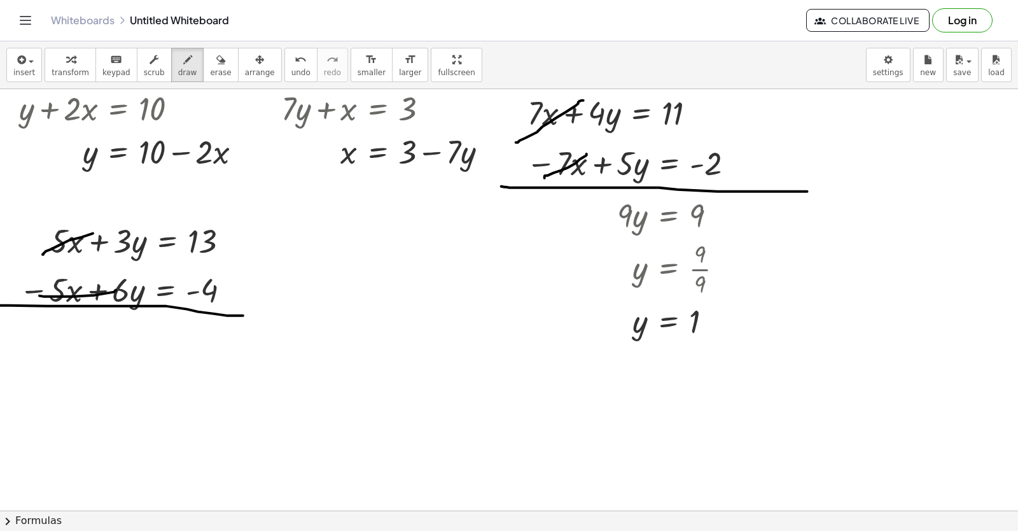
drag, startPoint x: 116, startPoint y: 290, endPoint x: 101, endPoint y: 258, distance: 35.0
click at [116, 290] on div at bounding box center [540, 207] width 1081 height 1264
click at [66, 65] on icon "button" at bounding box center [70, 59] width 9 height 15
click at [127, 339] on div at bounding box center [540, 207] width 1081 height 1264
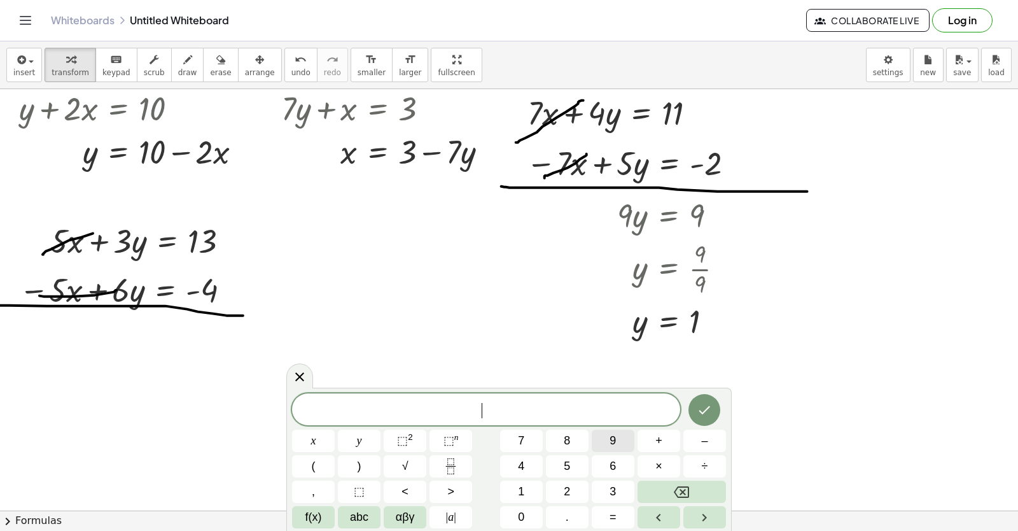
click at [602, 439] on button "9" at bounding box center [613, 441] width 43 height 22
click at [352, 440] on button "y" at bounding box center [359, 441] width 43 height 22
click at [609, 516] on button "=" at bounding box center [613, 517] width 43 height 22
click at [609, 446] on button "9" at bounding box center [613, 441] width 43 height 22
click at [700, 412] on icon "Done" at bounding box center [704, 409] width 15 height 15
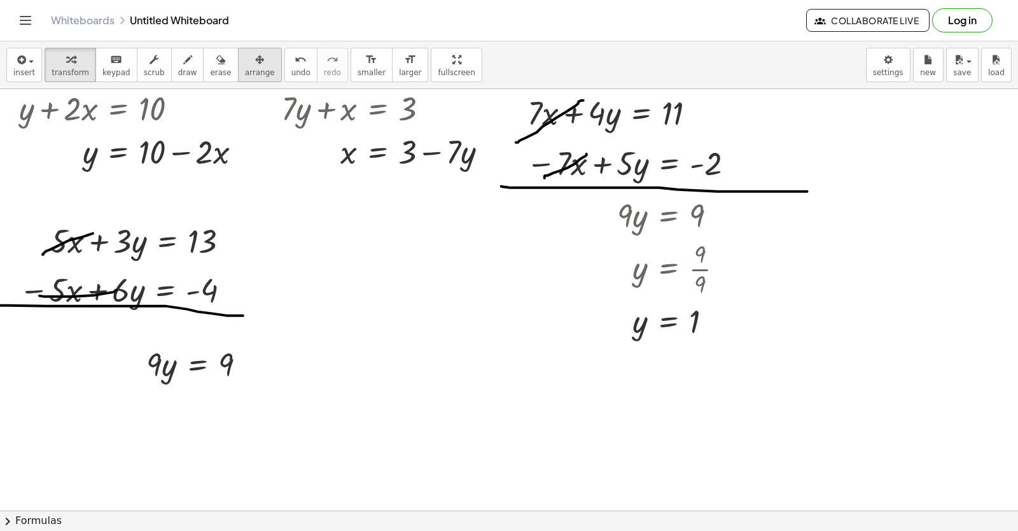
click at [245, 65] on div "button" at bounding box center [260, 59] width 30 height 15
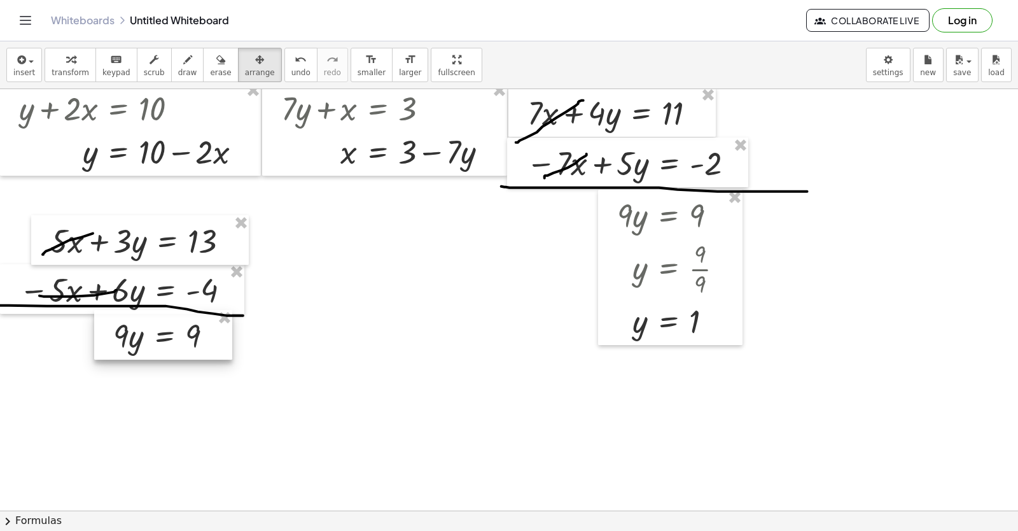
drag, startPoint x: 180, startPoint y: 368, endPoint x: 147, endPoint y: 339, distance: 43.8
click at [147, 339] on div at bounding box center [163, 335] width 138 height 50
click at [79, 79] on button "transform" at bounding box center [71, 65] width 52 height 34
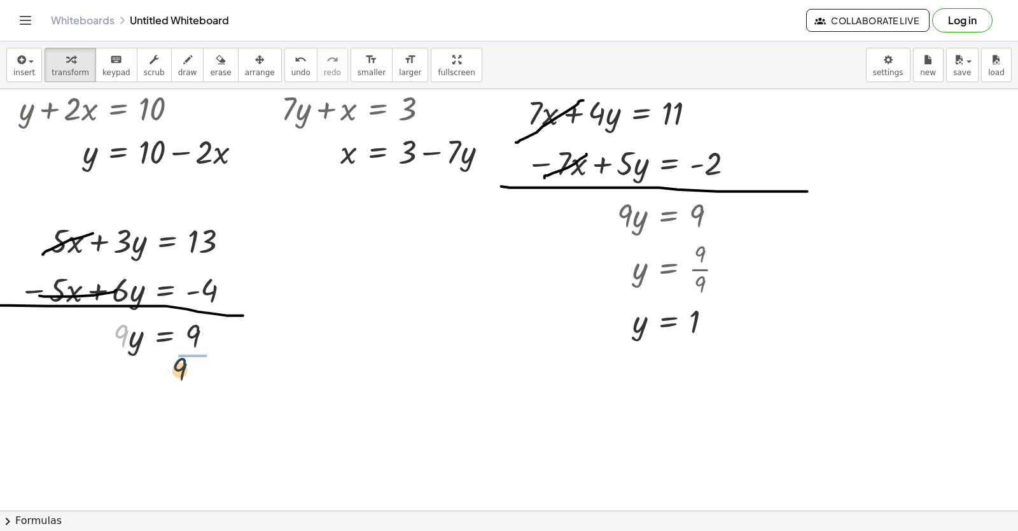
drag, startPoint x: 119, startPoint y: 328, endPoint x: 193, endPoint y: 358, distance: 79.7
click at [193, 360] on div "+ · 7 · x − 10 = 11 · 7 · x = + 11 + 10 · 7 · x = 21 x = · 21 · 7 x = 3 + · 5 ·…" at bounding box center [540, 207] width 1081 height 1264
click at [195, 349] on div at bounding box center [178, 335] width 113 height 64
click at [355, 439] on div at bounding box center [540, 207] width 1081 height 1264
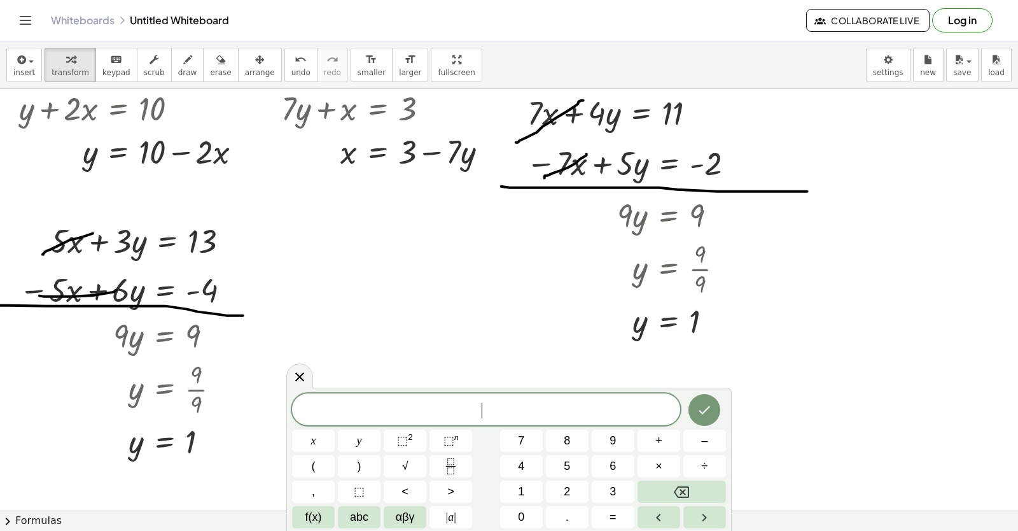
click at [445, 251] on div at bounding box center [540, 207] width 1081 height 1264
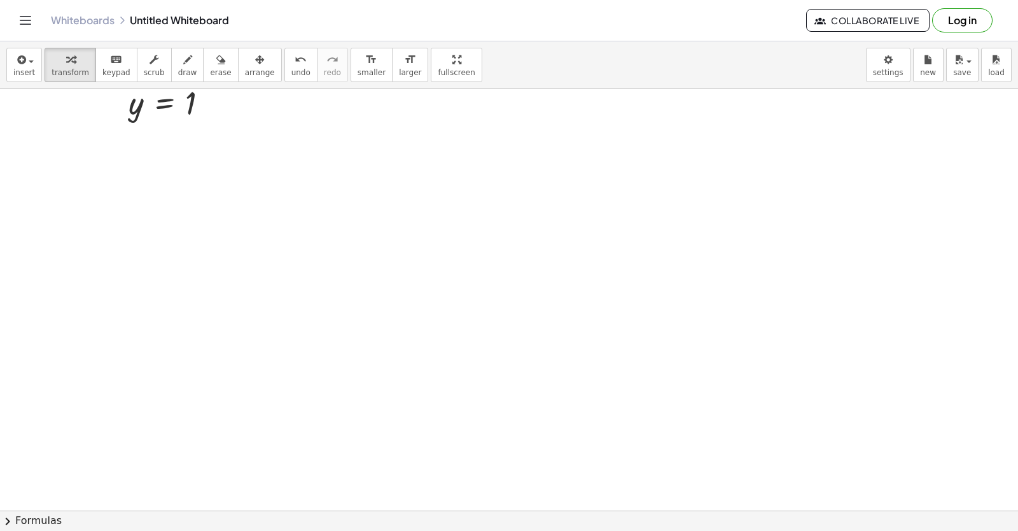
scroll to position [916, 0]
click at [166, 199] on div at bounding box center [540, 15] width 1081 height 1685
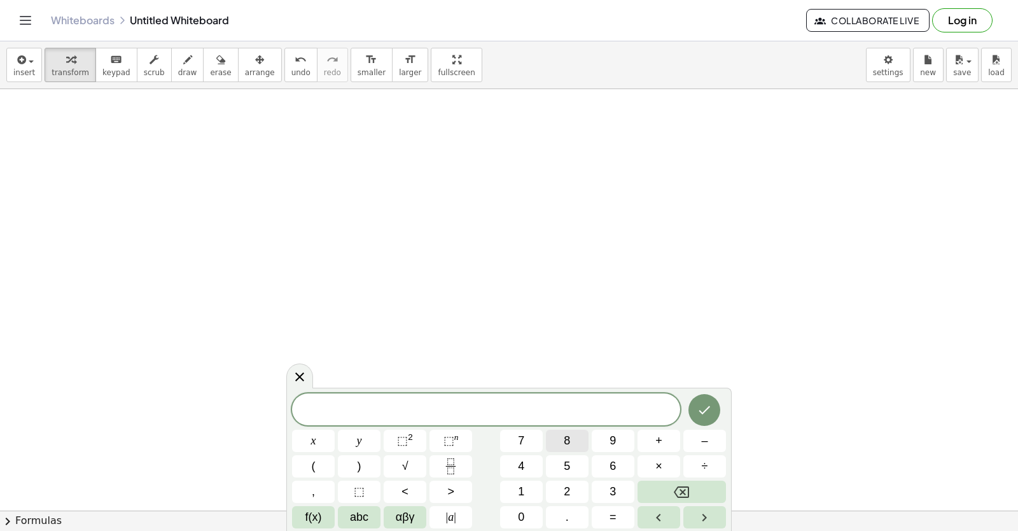
click at [577, 435] on button "8" at bounding box center [567, 441] width 43 height 22
click at [366, 434] on button "y" at bounding box center [359, 441] width 43 height 22
click at [657, 435] on span "+" at bounding box center [659, 440] width 7 height 17
click at [559, 469] on button "5" at bounding box center [567, 466] width 43 height 22
click at [314, 439] on span "x" at bounding box center [313, 440] width 5 height 17
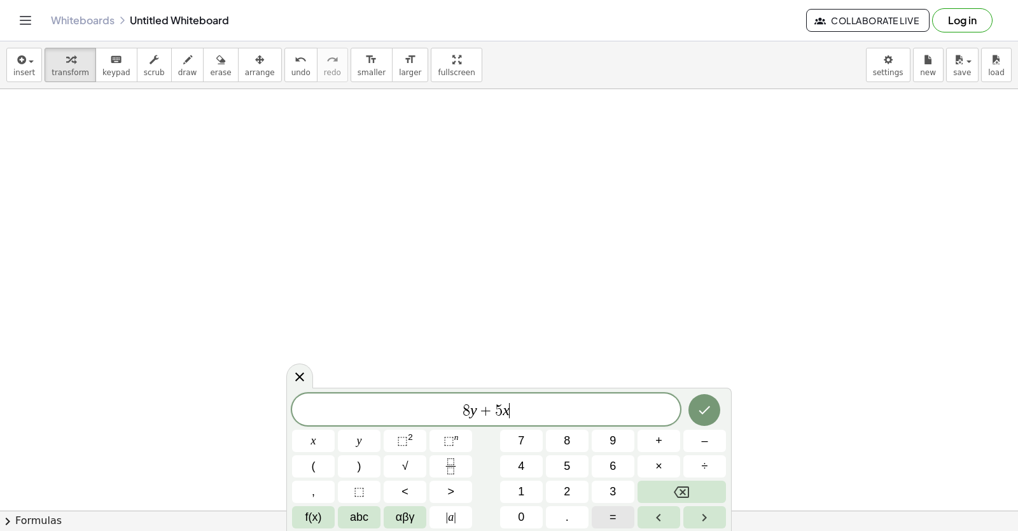
click at [614, 510] on span "=" at bounding box center [613, 517] width 7 height 17
click at [524, 486] on span "1" at bounding box center [521, 491] width 6 height 17
click at [584, 444] on button "8" at bounding box center [567, 441] width 43 height 22
click at [702, 408] on icon "Done" at bounding box center [704, 409] width 15 height 15
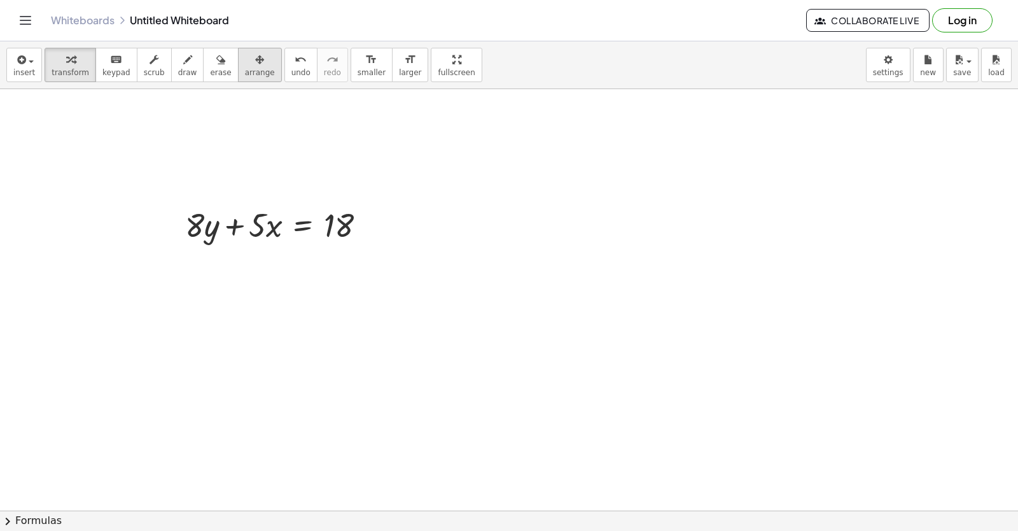
click at [245, 74] on span "arrange" at bounding box center [260, 72] width 30 height 9
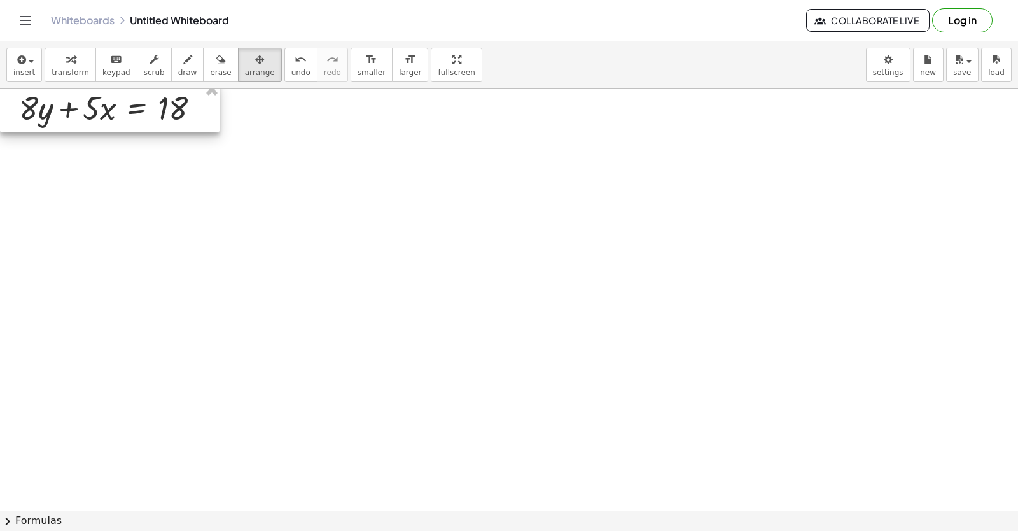
click at [97, 118] on div at bounding box center [110, 107] width 220 height 50
click at [69, 74] on span "transform" at bounding box center [71, 72] width 38 height 9
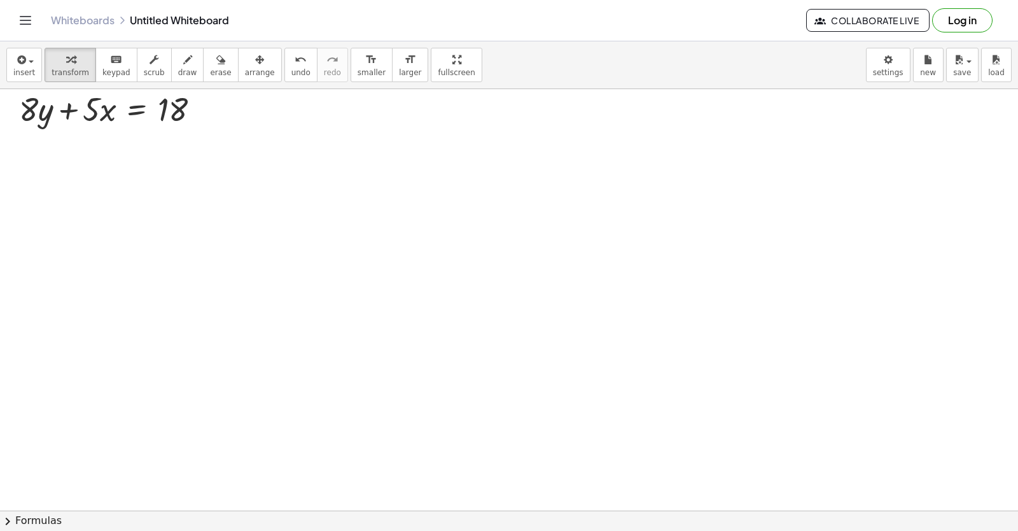
click at [0, 146] on div at bounding box center [540, 15] width 1081 height 1685
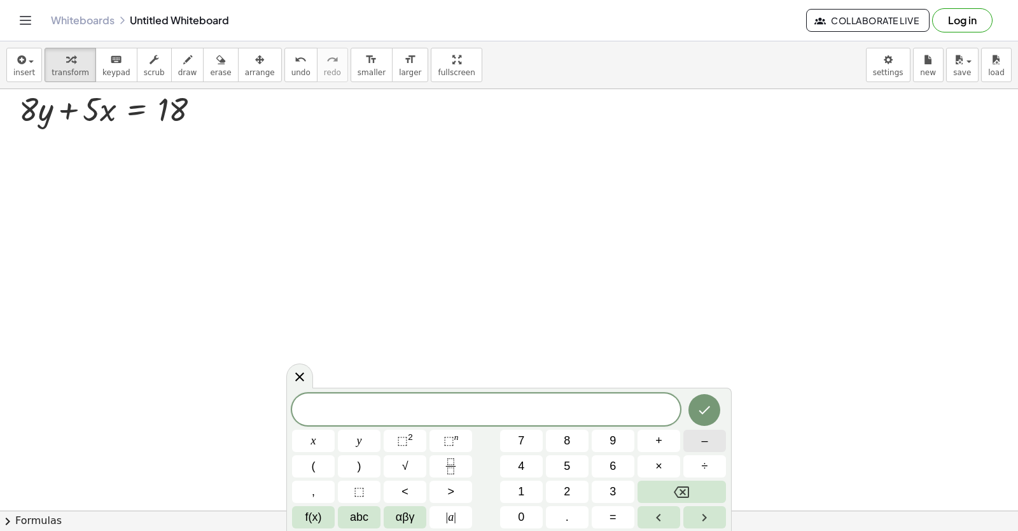
click at [706, 444] on span "–" at bounding box center [704, 440] width 6 height 17
click at [561, 432] on button "8" at bounding box center [567, 441] width 43 height 22
click at [374, 446] on button "y" at bounding box center [359, 441] width 43 height 22
click at [700, 449] on button "–" at bounding box center [705, 441] width 43 height 22
click at [528, 443] on button "7" at bounding box center [521, 441] width 43 height 22
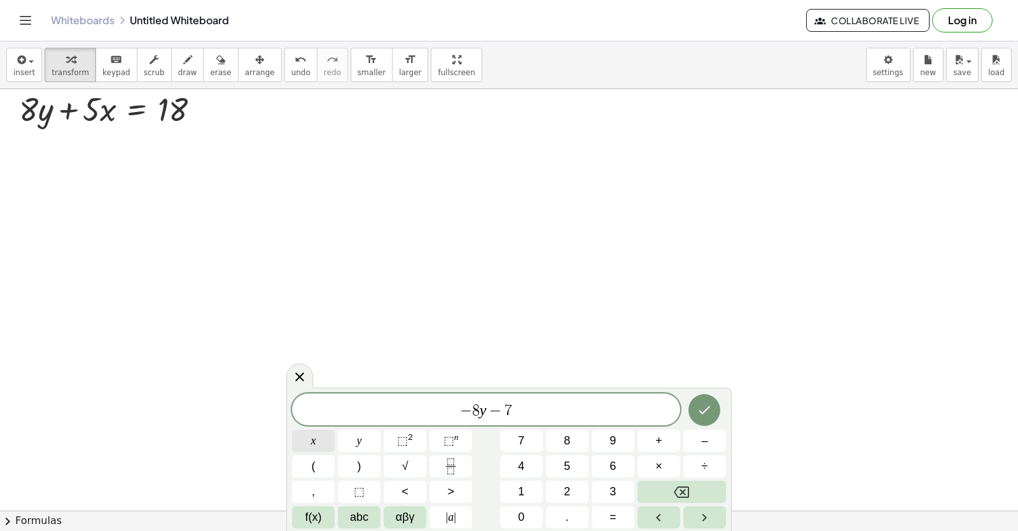
click at [322, 441] on button "x" at bounding box center [313, 441] width 43 height 22
click at [613, 512] on span "=" at bounding box center [613, 517] width 7 height 17
click at [698, 444] on button "–" at bounding box center [705, 441] width 43 height 22
click at [585, 504] on div "− 8 y − 7 x = − ​ x y ⬚ 2 ⬚ n 7 8 9 + – ( ) √ 4 5 6 × ÷ , ⬚ < > 1 2 3 f(x) abc …" at bounding box center [509, 460] width 434 height 135
click at [580, 498] on button "2" at bounding box center [567, 492] width 43 height 22
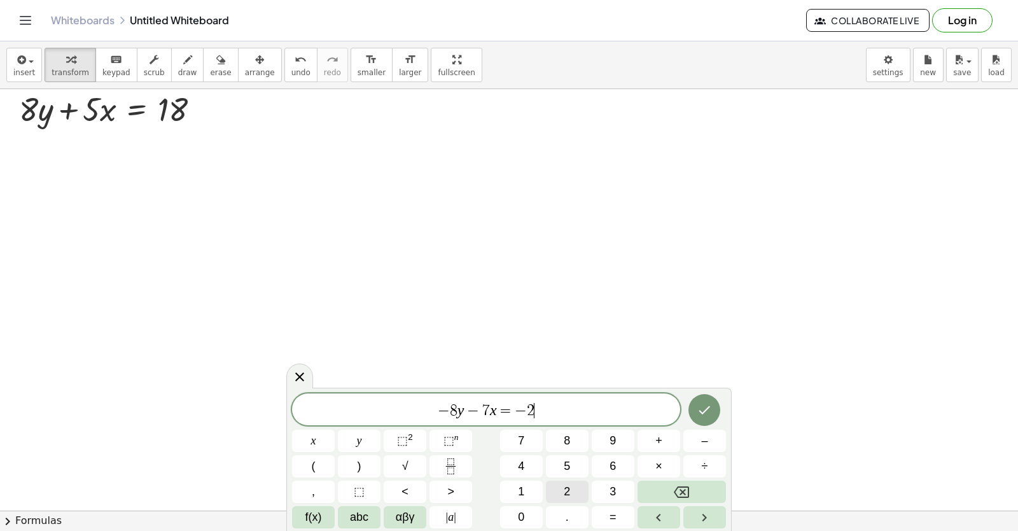
click at [580, 498] on button "2" at bounding box center [567, 492] width 43 height 22
click at [708, 423] on button "Done" at bounding box center [705, 410] width 32 height 32
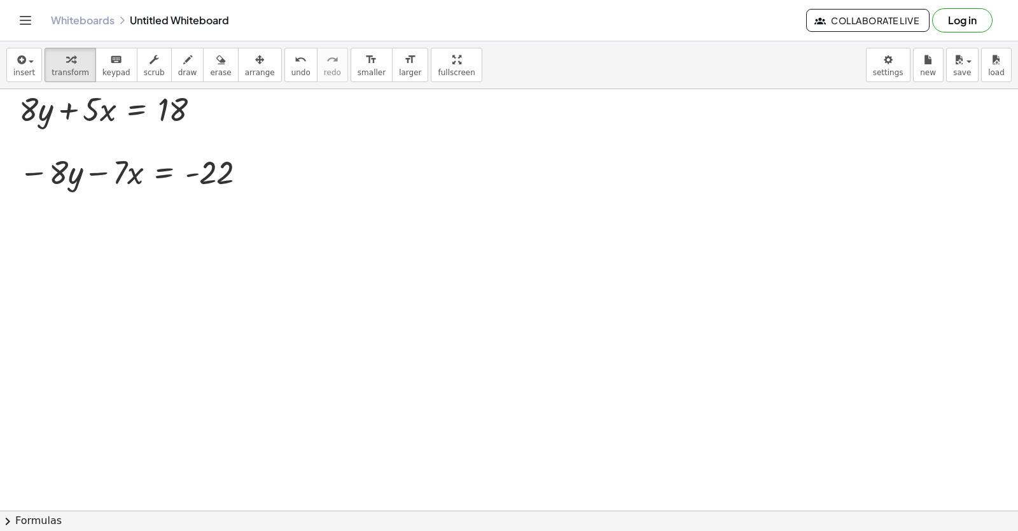
click at [707, 406] on div at bounding box center [540, 15] width 1081 height 1685
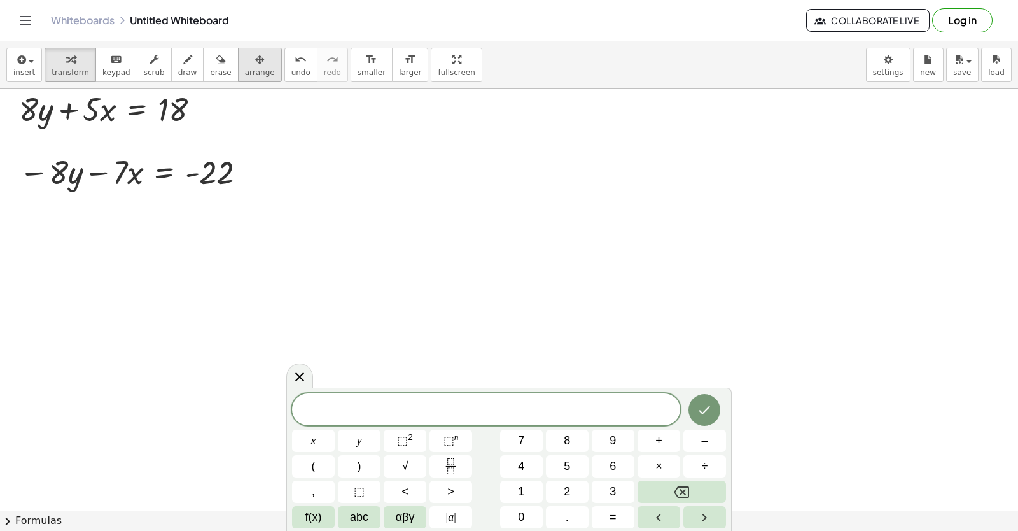
click at [245, 64] on div "button" at bounding box center [260, 59] width 30 height 15
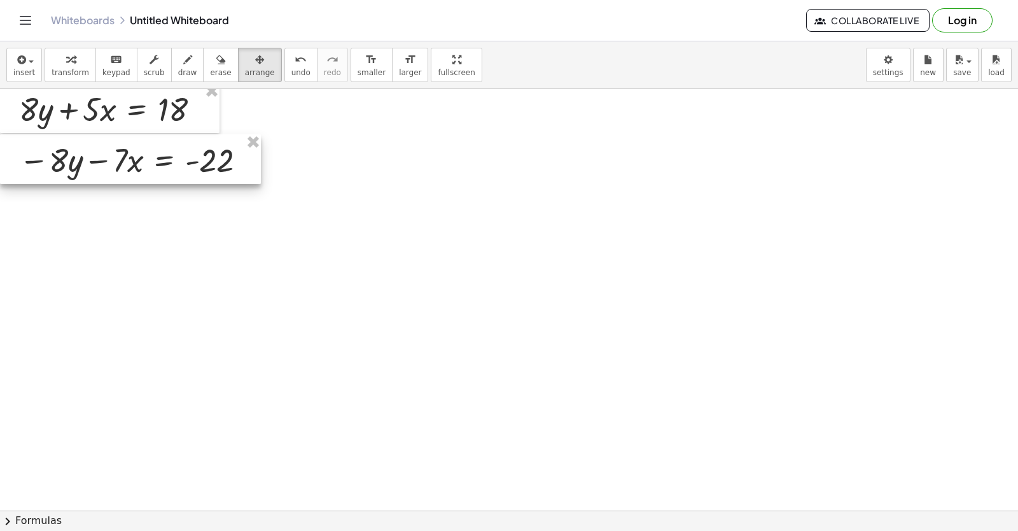
drag, startPoint x: 190, startPoint y: 174, endPoint x: 171, endPoint y: 162, distance: 23.1
click at [171, 162] on div at bounding box center [130, 159] width 261 height 50
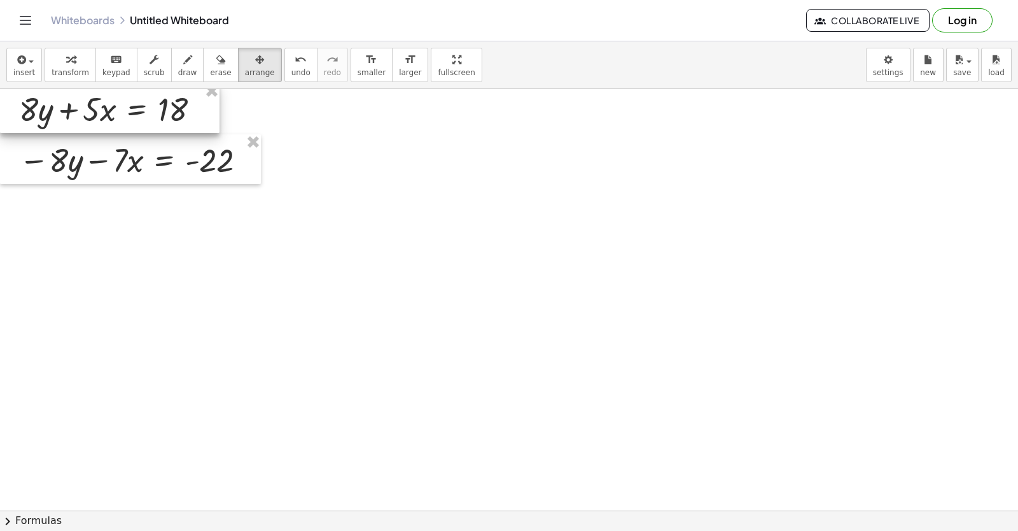
drag, startPoint x: 170, startPoint y: 109, endPoint x: 205, endPoint y: 115, distance: 35.5
click at [204, 115] on div at bounding box center [110, 108] width 220 height 50
click at [209, 109] on div at bounding box center [142, 109] width 220 height 50
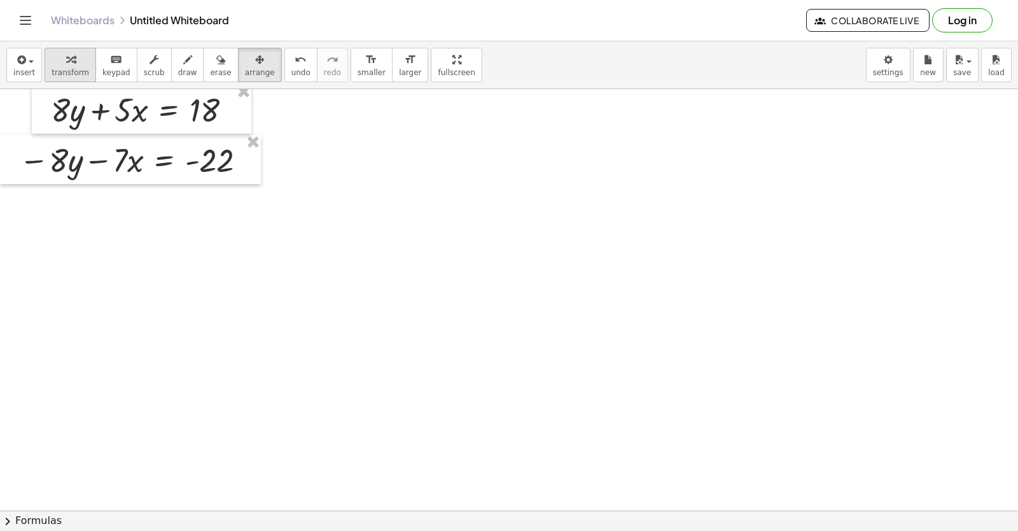
click at [81, 76] on span "transform" at bounding box center [71, 72] width 38 height 9
click at [183, 53] on icon "button" at bounding box center [187, 59] width 9 height 15
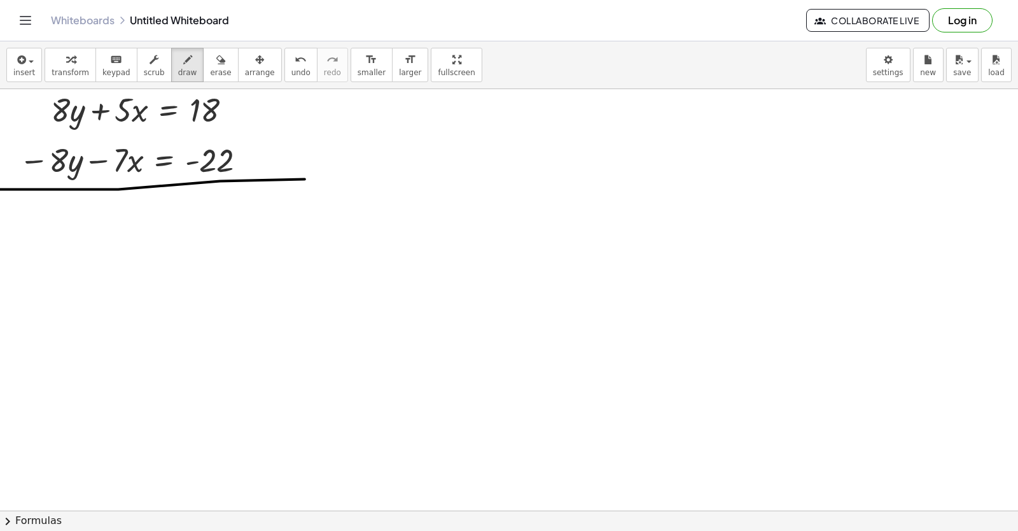
drag, startPoint x: 0, startPoint y: 190, endPoint x: 325, endPoint y: 173, distance: 325.0
click at [325, 175] on div at bounding box center [540, 15] width 1081 height 1685
drag, startPoint x: 19, startPoint y: 166, endPoint x: 85, endPoint y: 138, distance: 71.3
click at [85, 139] on div at bounding box center [540, 15] width 1081 height 1685
drag, startPoint x: 32, startPoint y: 111, endPoint x: 104, endPoint y: 89, distance: 75.7
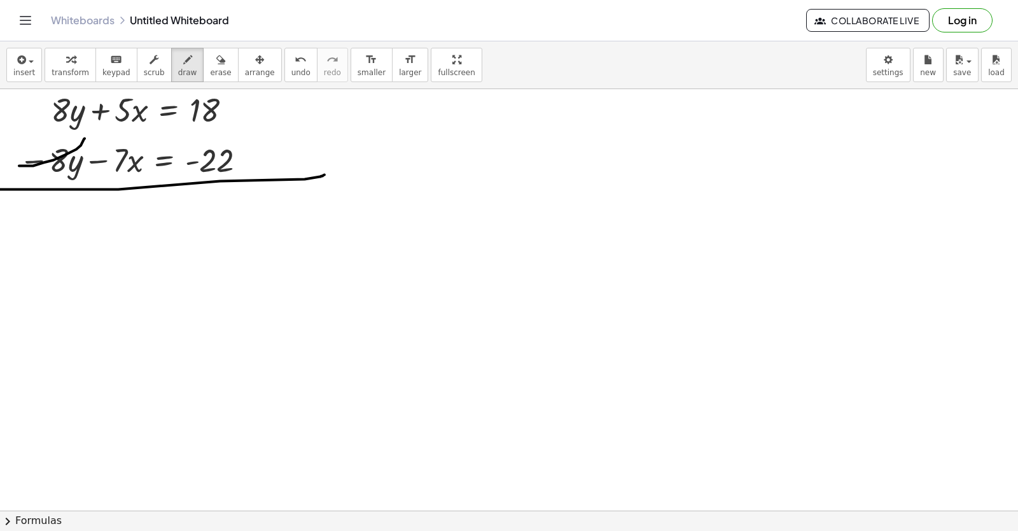
click at [99, 90] on div at bounding box center [540, 15] width 1081 height 1685
click at [64, 68] on span "transform" at bounding box center [71, 72] width 38 height 9
click at [102, 206] on div at bounding box center [540, 15] width 1081 height 1685
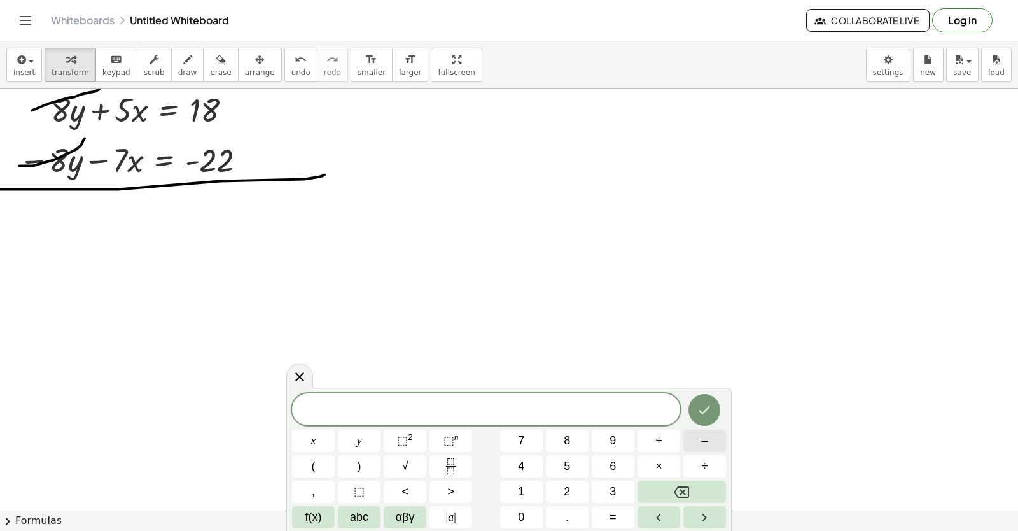
click at [691, 439] on button "–" at bounding box center [705, 441] width 43 height 22
click at [554, 502] on button "2" at bounding box center [567, 492] width 43 height 22
click at [623, 514] on button "=" at bounding box center [613, 517] width 43 height 22
click at [707, 446] on span "–" at bounding box center [704, 440] width 6 height 17
click at [530, 468] on button "4" at bounding box center [521, 466] width 43 height 22
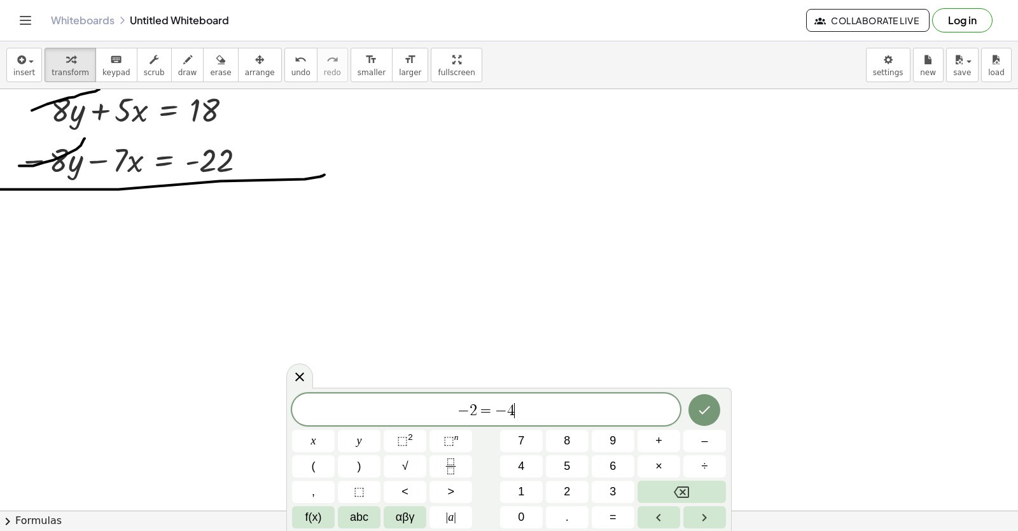
click at [704, 406] on icon "Done" at bounding box center [704, 409] width 15 height 15
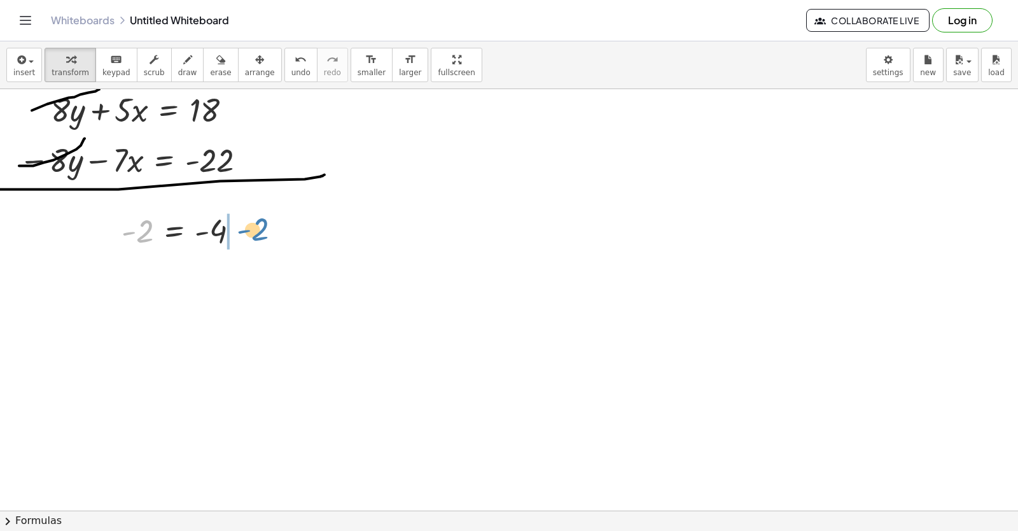
drag, startPoint x: 143, startPoint y: 233, endPoint x: 260, endPoint y: 230, distance: 117.2
click at [248, 229] on div at bounding box center [243, 232] width 14 height 14
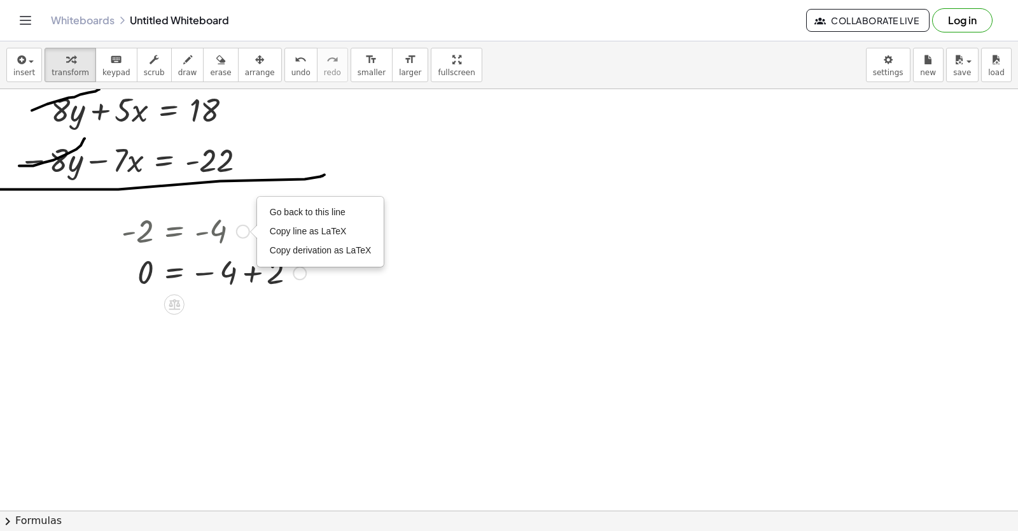
click at [249, 276] on div at bounding box center [213, 272] width 197 height 42
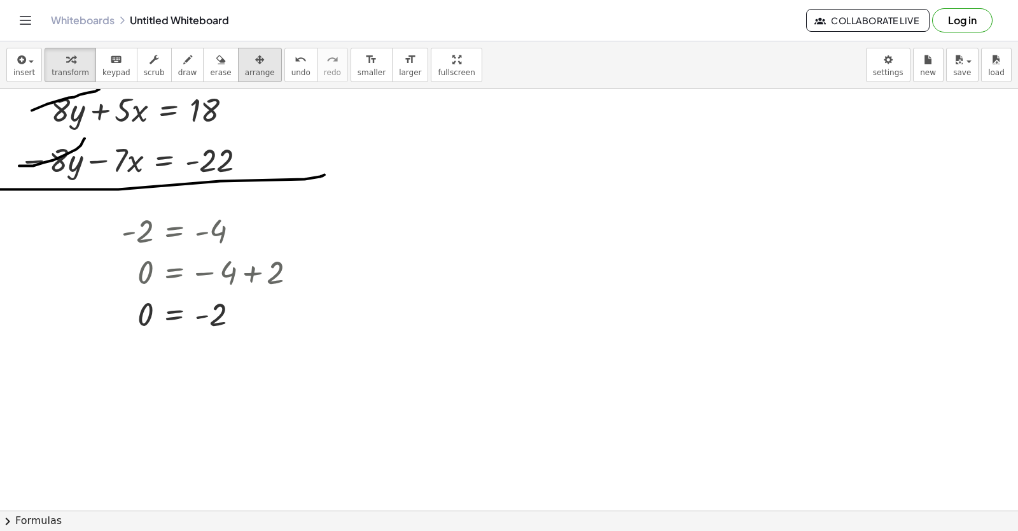
click at [245, 68] on span "arrange" at bounding box center [260, 72] width 30 height 9
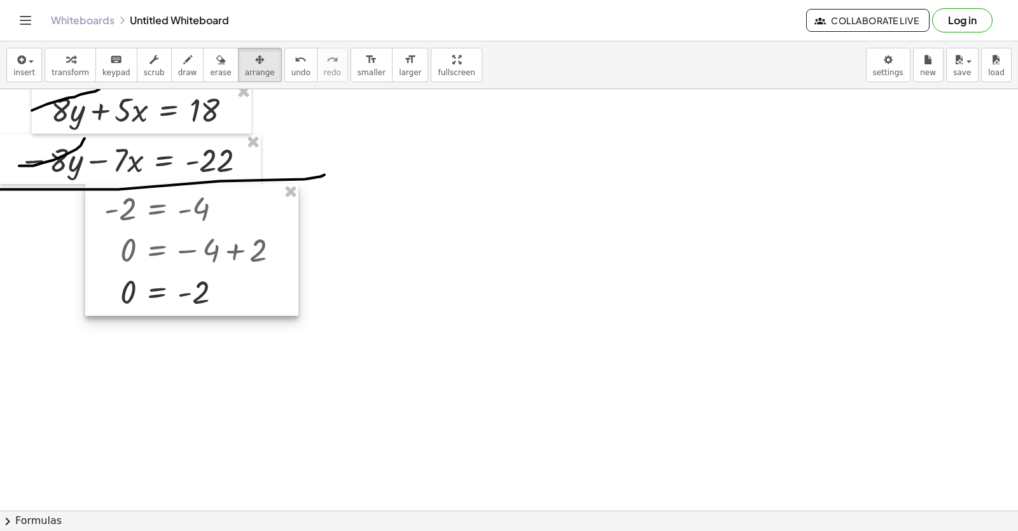
click at [198, 217] on div at bounding box center [191, 250] width 213 height 132
click at [63, 68] on span "transform" at bounding box center [71, 72] width 38 height 9
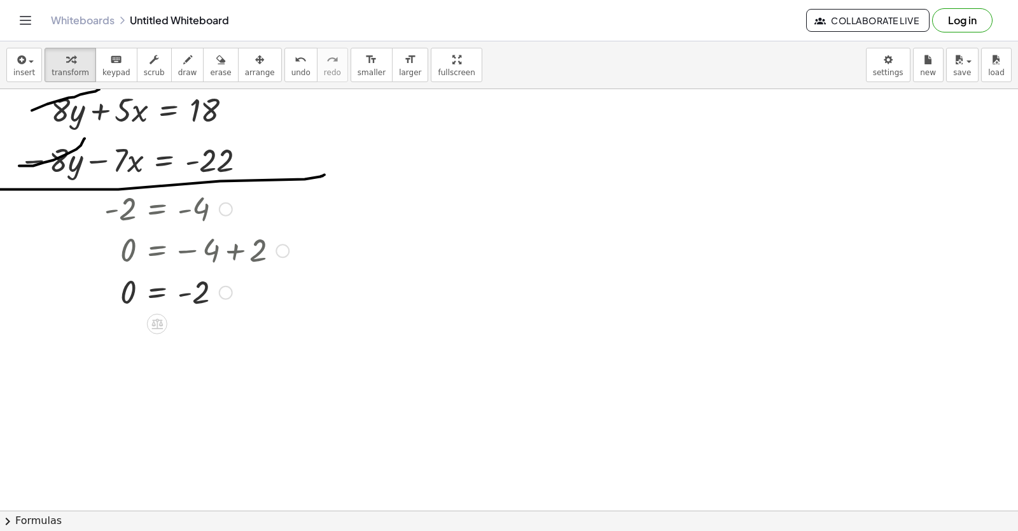
click at [193, 202] on div at bounding box center [196, 208] width 197 height 42
click at [185, 241] on div at bounding box center [196, 250] width 197 height 42
click at [161, 204] on div at bounding box center [196, 208] width 197 height 42
click at [292, 69] on span "undo" at bounding box center [301, 72] width 19 height 9
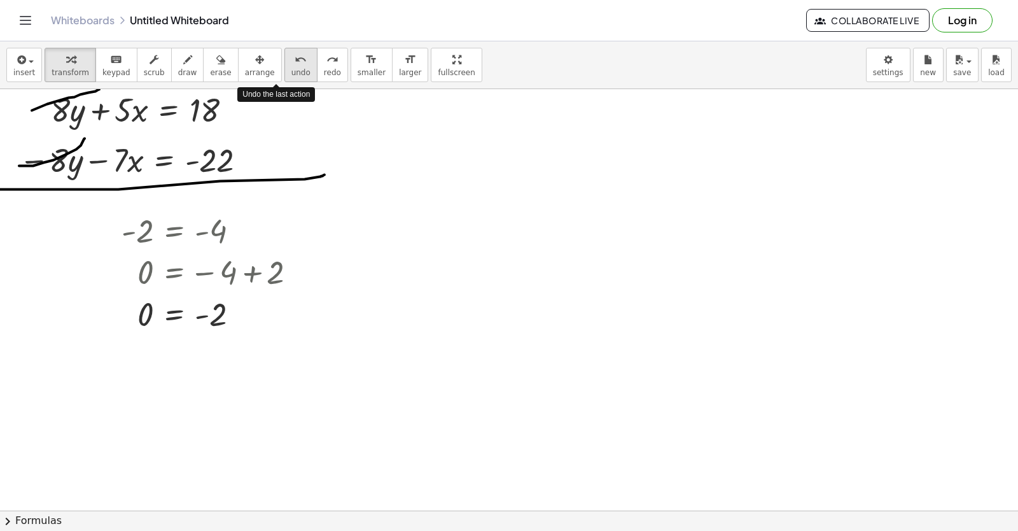
click at [292, 69] on span "undo" at bounding box center [301, 72] width 19 height 9
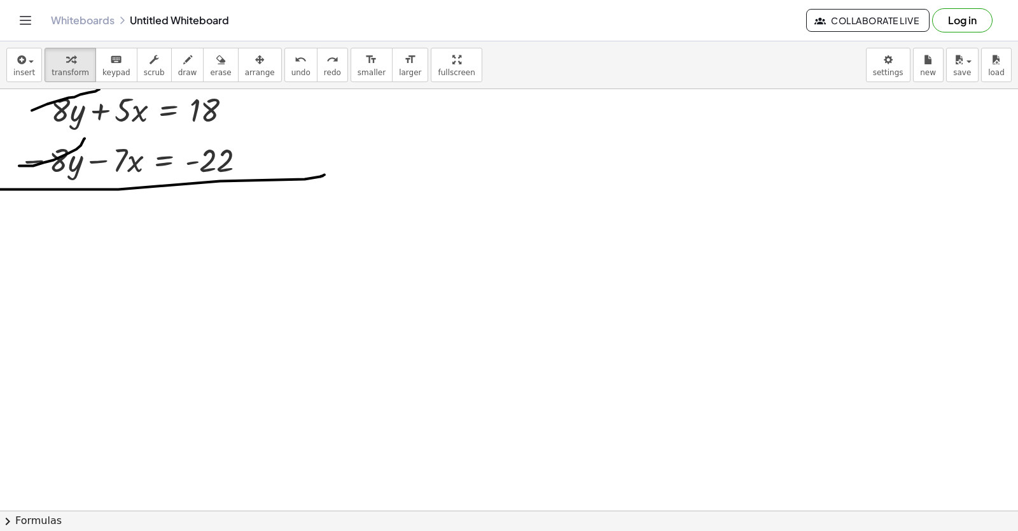
click at [139, 223] on div at bounding box center [540, 15] width 1081 height 1685
click at [142, 238] on div at bounding box center [540, 15] width 1081 height 1685
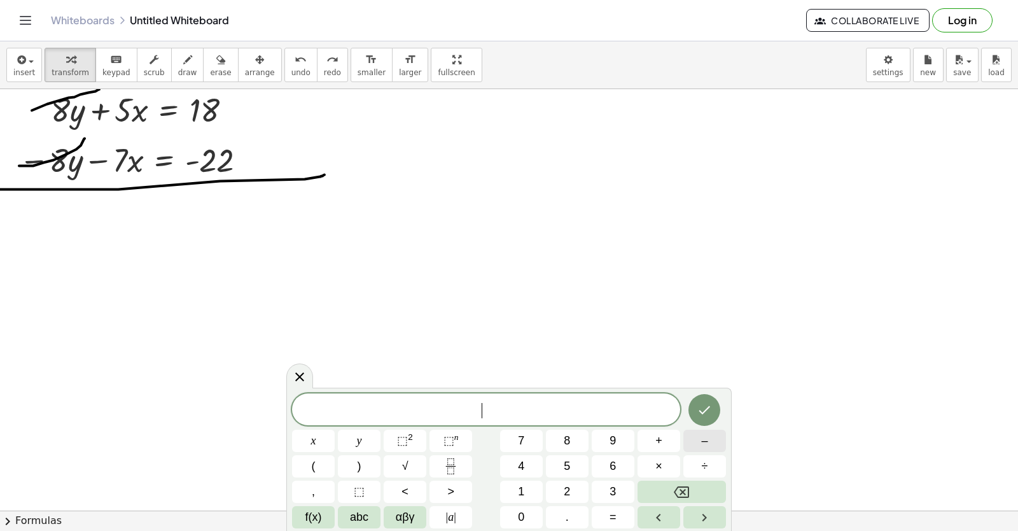
click at [701, 434] on span "–" at bounding box center [704, 440] width 6 height 17
click at [552, 499] on button "2" at bounding box center [567, 492] width 43 height 22
click at [305, 435] on button "x" at bounding box center [313, 441] width 43 height 22
click at [609, 505] on div "− 2 x ​ x y ⬚ 2 ⬚ n 7 8 9 + – ( ) √ 4 5 6 × ÷ , ⬚ < > 1 2 3 f(x) abc αβγ | a | …" at bounding box center [509, 460] width 434 height 135
click at [607, 519] on button "=" at bounding box center [613, 517] width 43 height 22
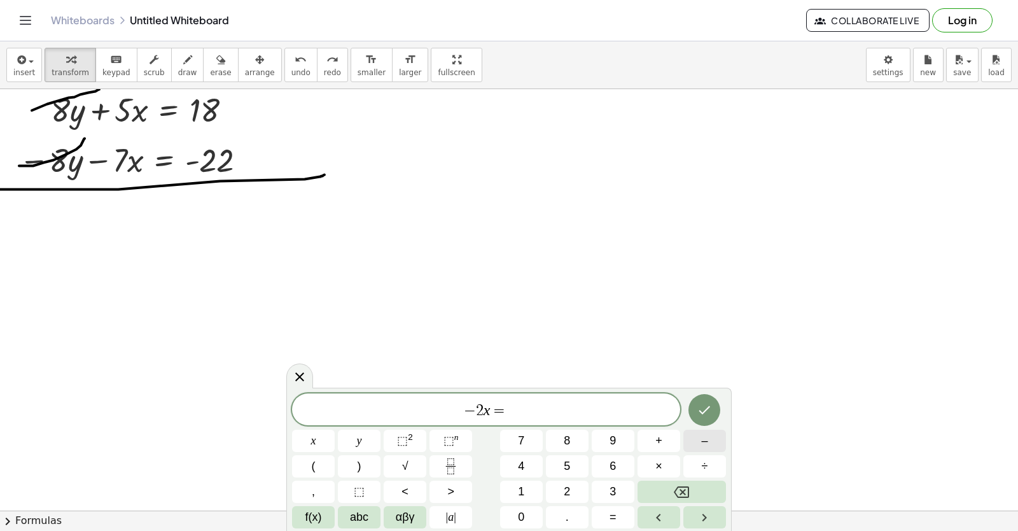
click at [695, 440] on button "–" at bounding box center [705, 441] width 43 height 22
click at [514, 468] on button "4" at bounding box center [521, 466] width 43 height 22
click at [701, 414] on icon "Done" at bounding box center [704, 409] width 15 height 15
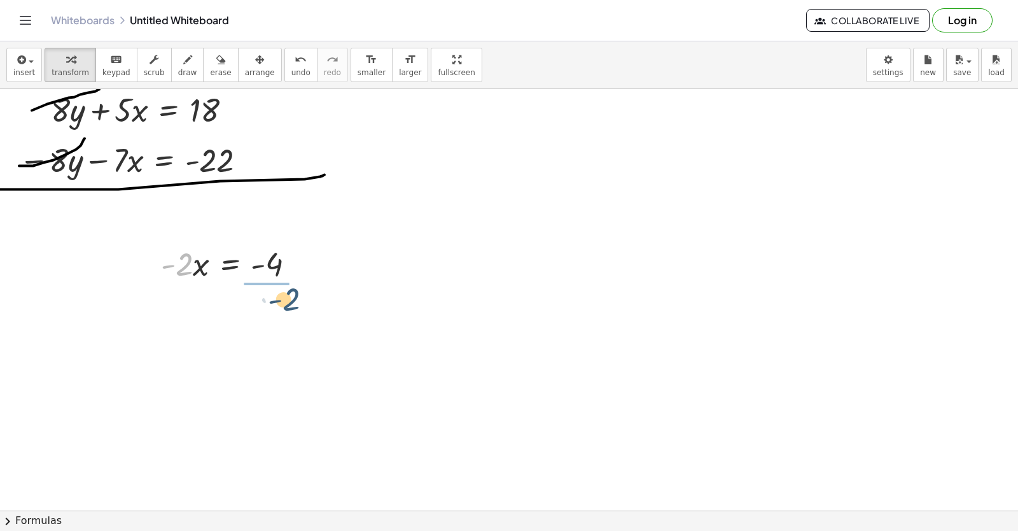
drag, startPoint x: 179, startPoint y: 262, endPoint x: 285, endPoint y: 298, distance: 112.1
click at [230, 264] on div "· - 2 · x = - 4 · - 2 x = - 4 ·" at bounding box center [230, 264] width 0 height 0
click at [283, 318] on div at bounding box center [242, 317] width 174 height 64
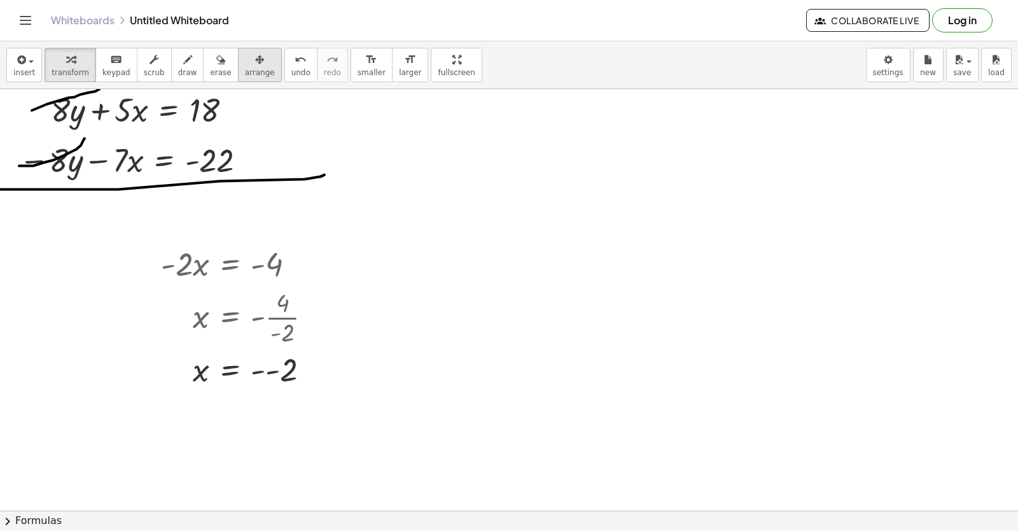
click at [245, 70] on span "arrange" at bounding box center [260, 72] width 30 height 9
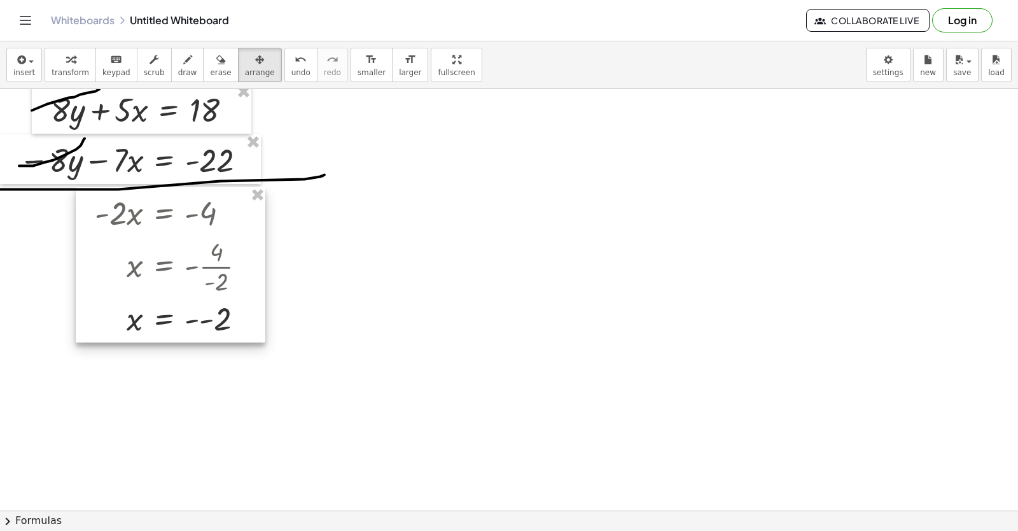
click at [204, 259] on div at bounding box center [171, 264] width 190 height 155
click at [71, 78] on button "transform" at bounding box center [71, 65] width 52 height 34
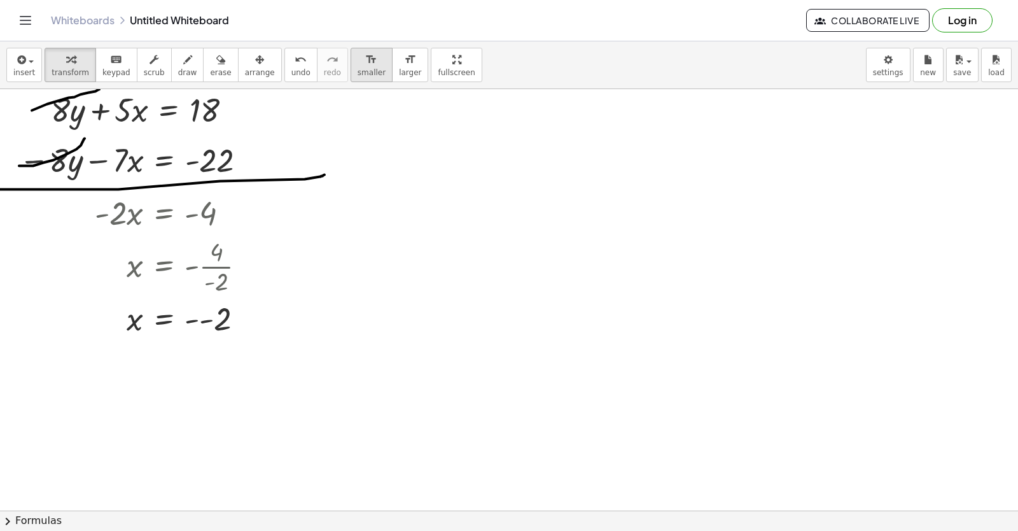
click at [358, 57] on div "format_size" at bounding box center [372, 59] width 28 height 15
click at [365, 66] on icon "format_size" at bounding box center [371, 59] width 12 height 15
click at [351, 67] on button "format_size smaller" at bounding box center [372, 65] width 42 height 34
click at [404, 64] on icon "format_size" at bounding box center [410, 59] width 12 height 15
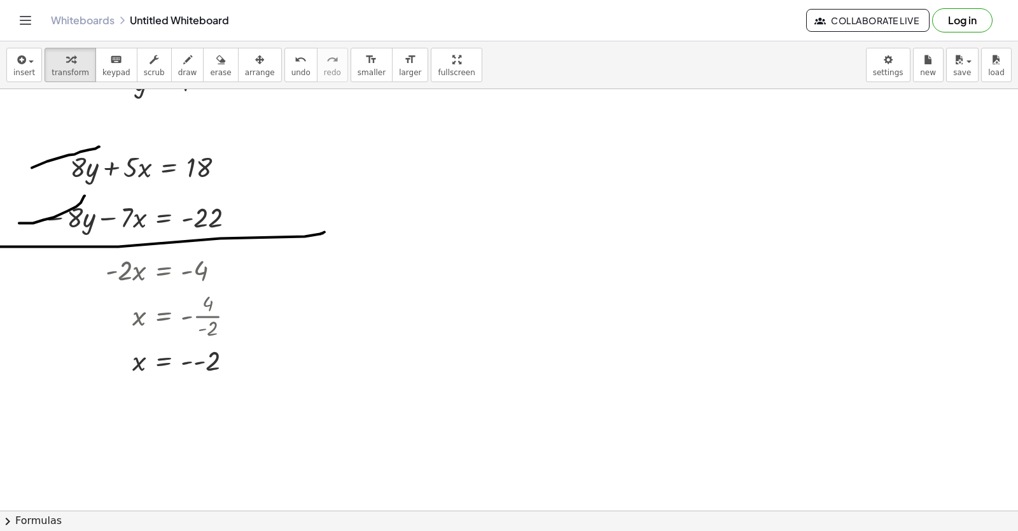
scroll to position [852, 0]
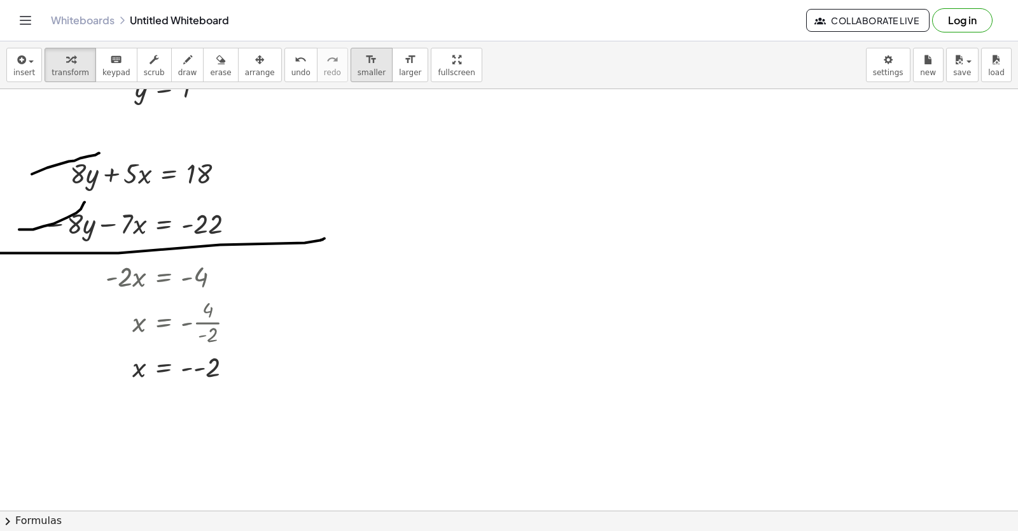
click at [358, 71] on span "smaller" at bounding box center [372, 72] width 28 height 9
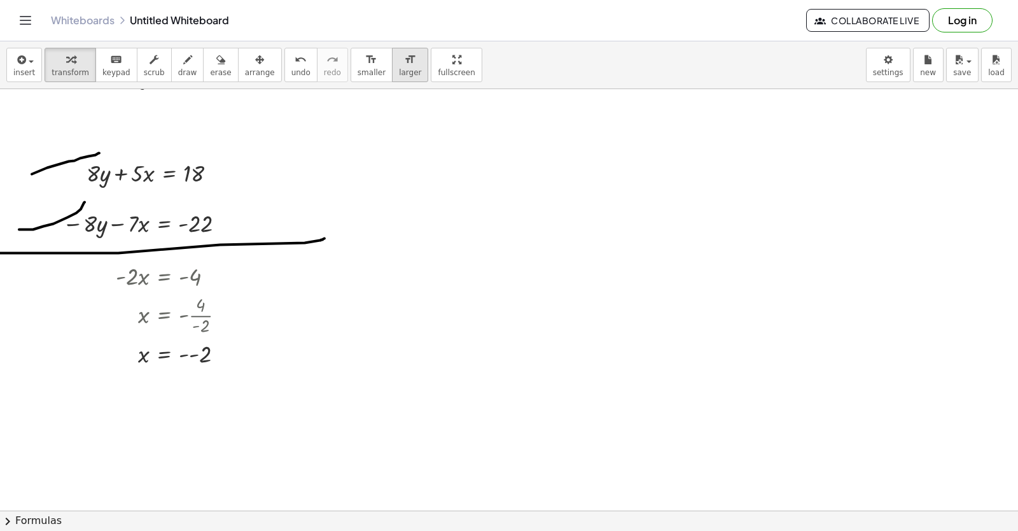
click at [404, 62] on icon "format_size" at bounding box center [410, 59] width 12 height 15
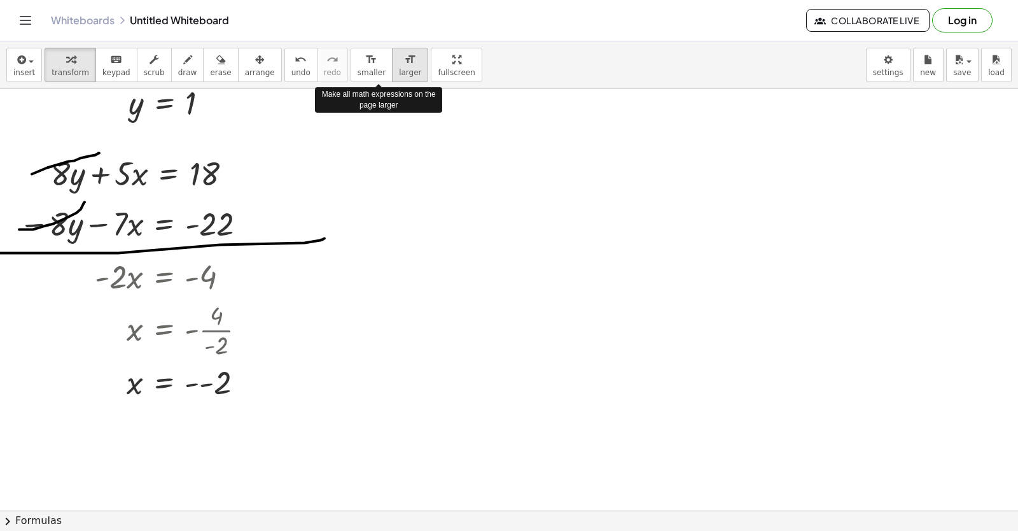
click at [392, 67] on button "format_size larger" at bounding box center [410, 65] width 36 height 34
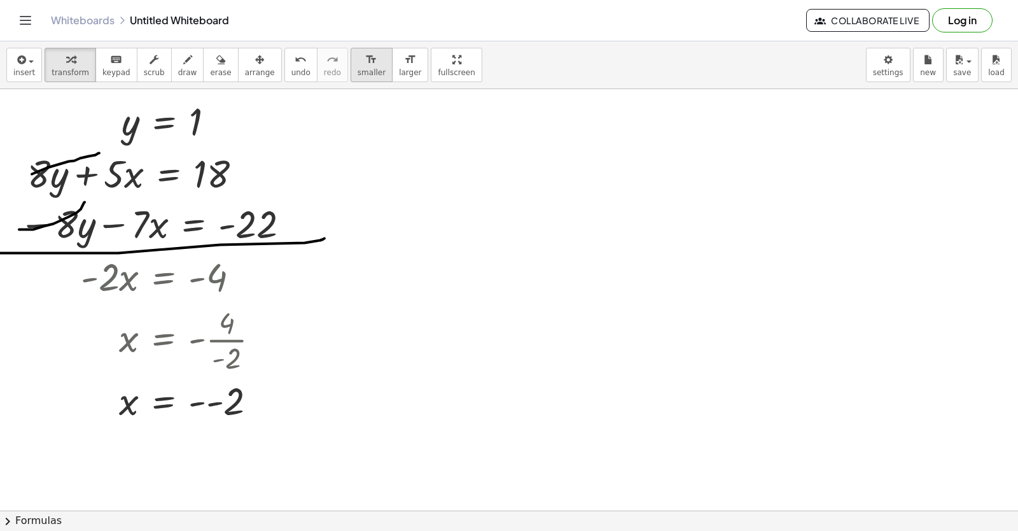
click at [358, 60] on div "format_size" at bounding box center [372, 59] width 28 height 15
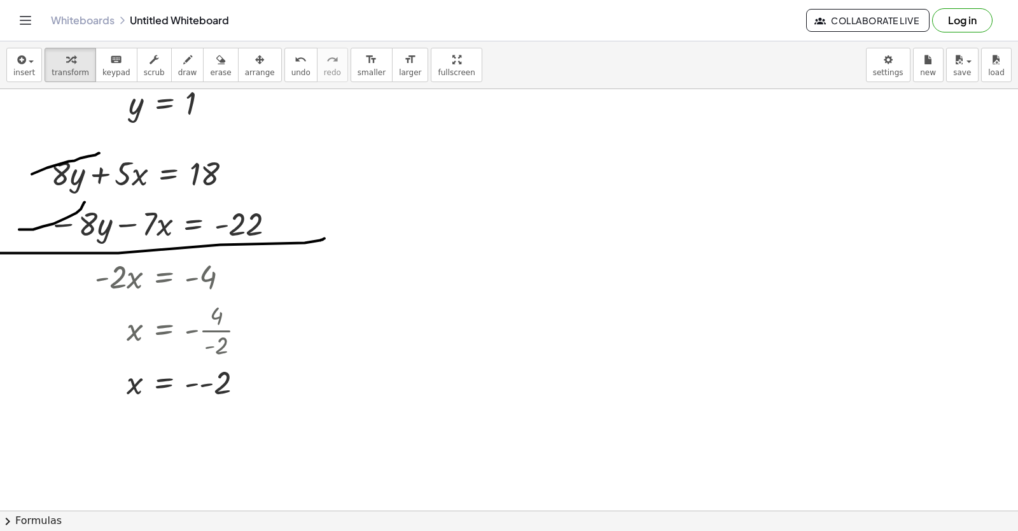
scroll to position [916, 0]
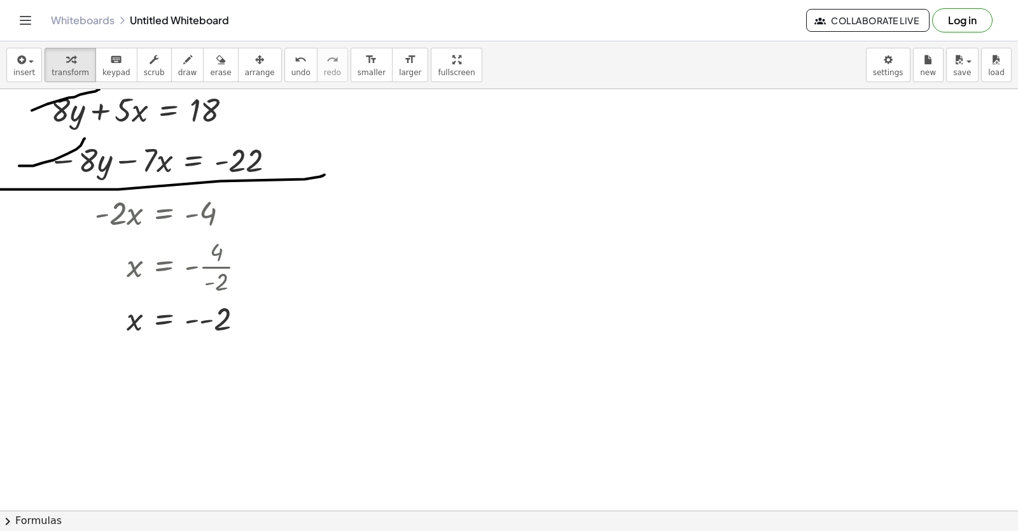
click at [519, 217] on div at bounding box center [540, 15] width 1081 height 1685
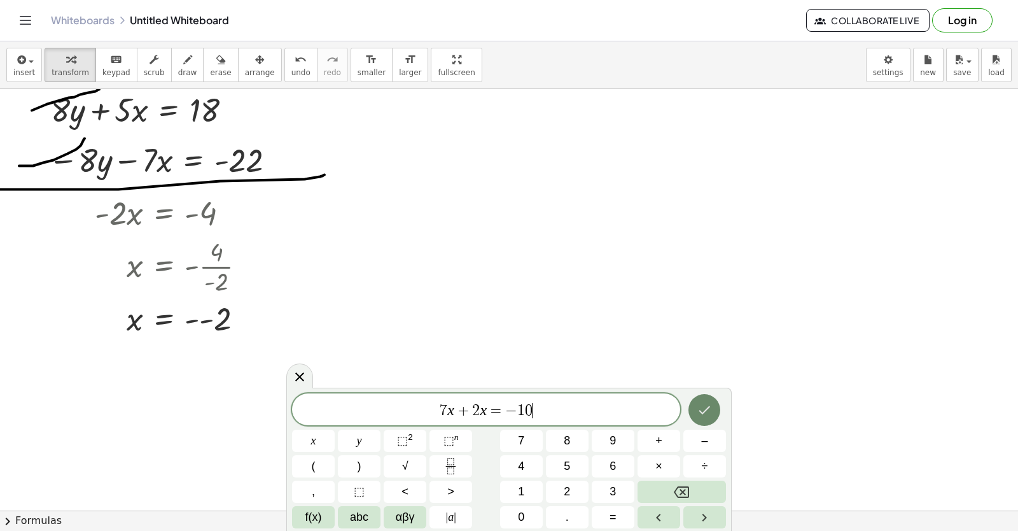
click at [708, 407] on icon "Done" at bounding box center [705, 410] width 11 height 8
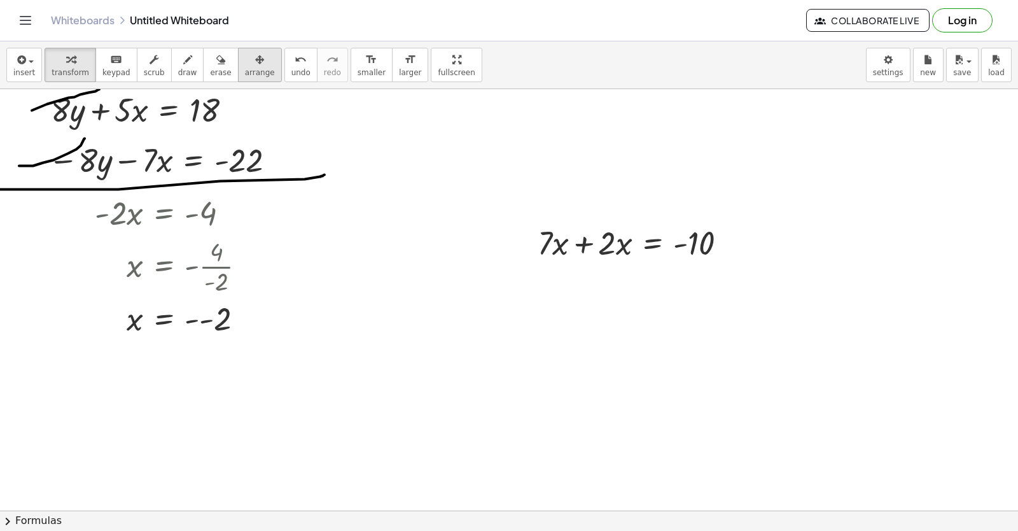
click at [254, 64] on button "arrange" at bounding box center [260, 65] width 44 height 34
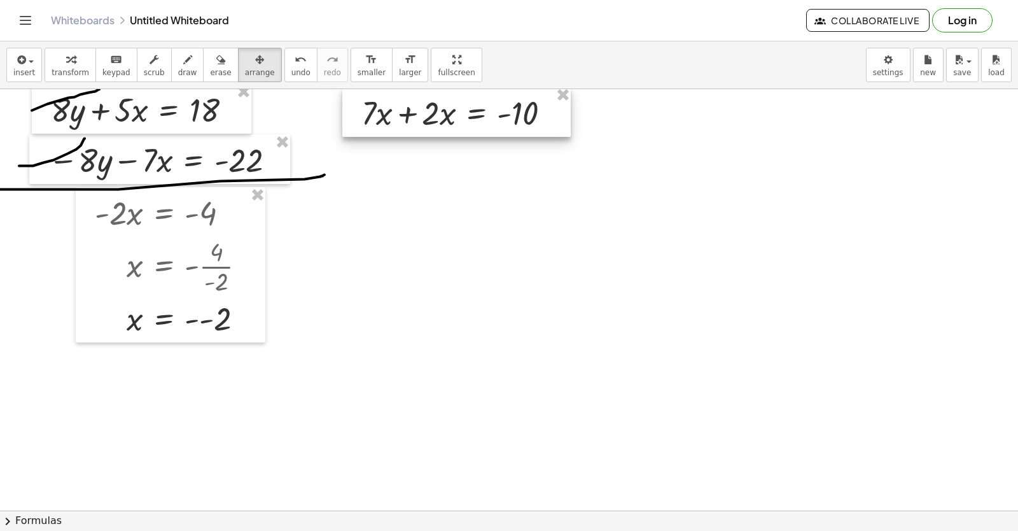
drag, startPoint x: 548, startPoint y: 214, endPoint x: 451, endPoint y: 109, distance: 143.2
click at [451, 109] on div at bounding box center [456, 112] width 229 height 50
click at [68, 68] on span "transform" at bounding box center [71, 72] width 38 height 9
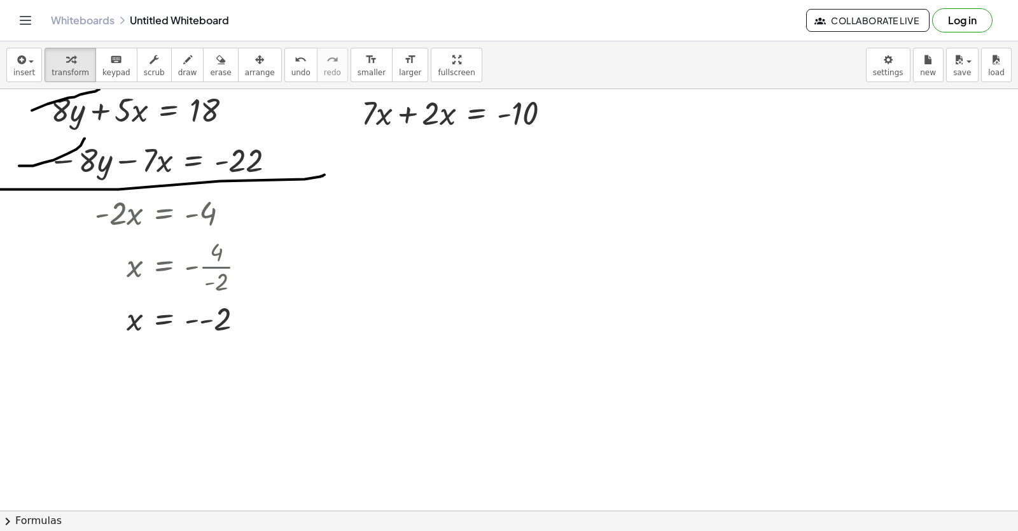
click at [416, 148] on div at bounding box center [540, 15] width 1081 height 1685
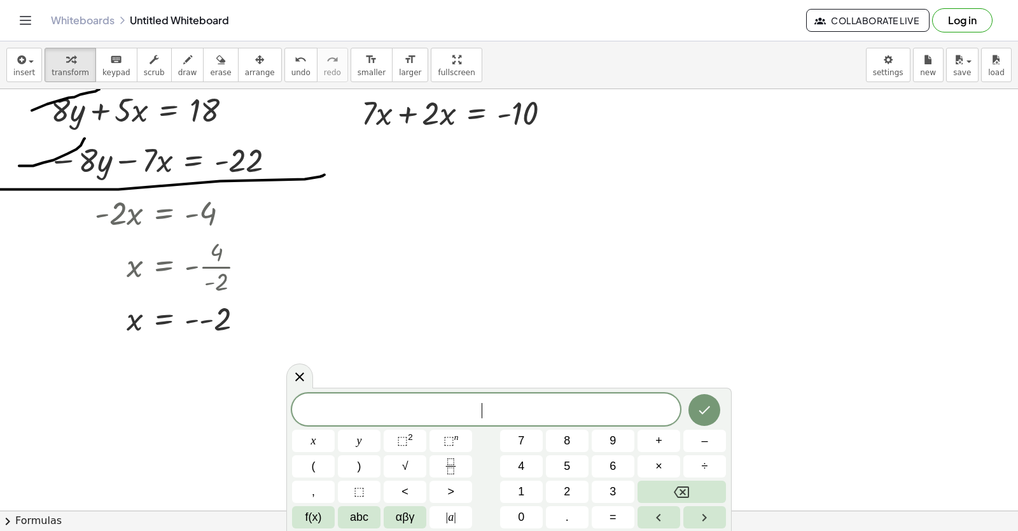
click at [671, 236] on div at bounding box center [540, 15] width 1081 height 1685
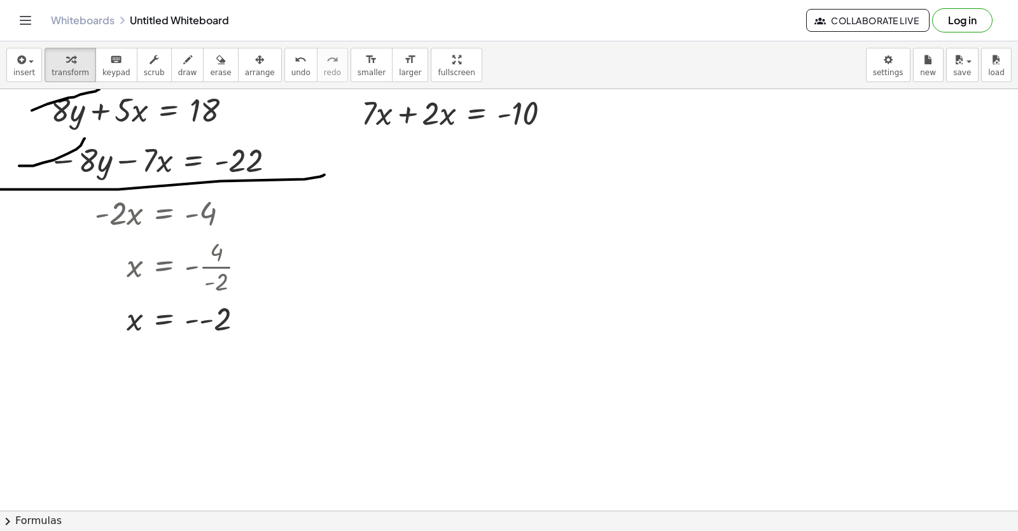
click at [401, 165] on div at bounding box center [540, 15] width 1081 height 1685
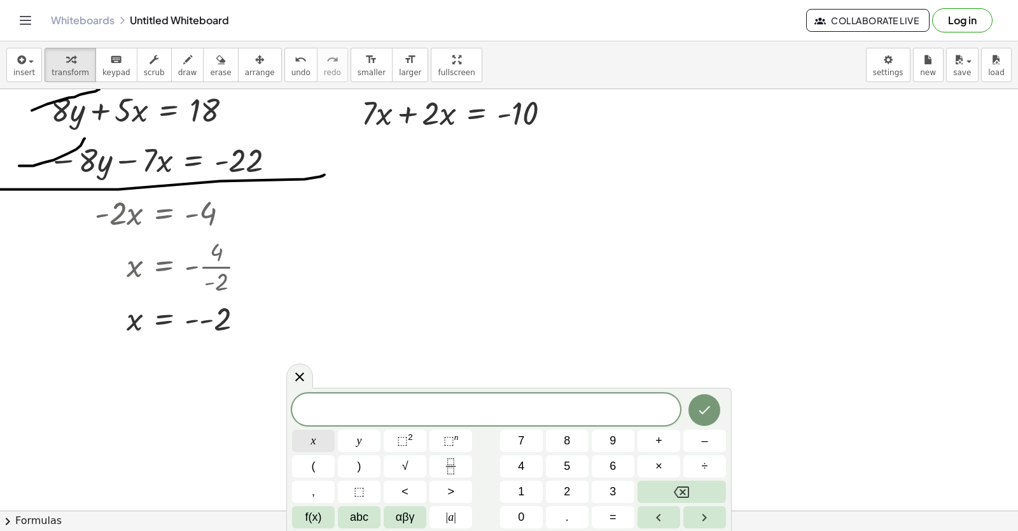
click at [300, 434] on button "x" at bounding box center [313, 441] width 43 height 22
click at [59, 61] on div "button" at bounding box center [71, 59] width 38 height 15
click at [395, 223] on div at bounding box center [540, 15] width 1081 height 1685
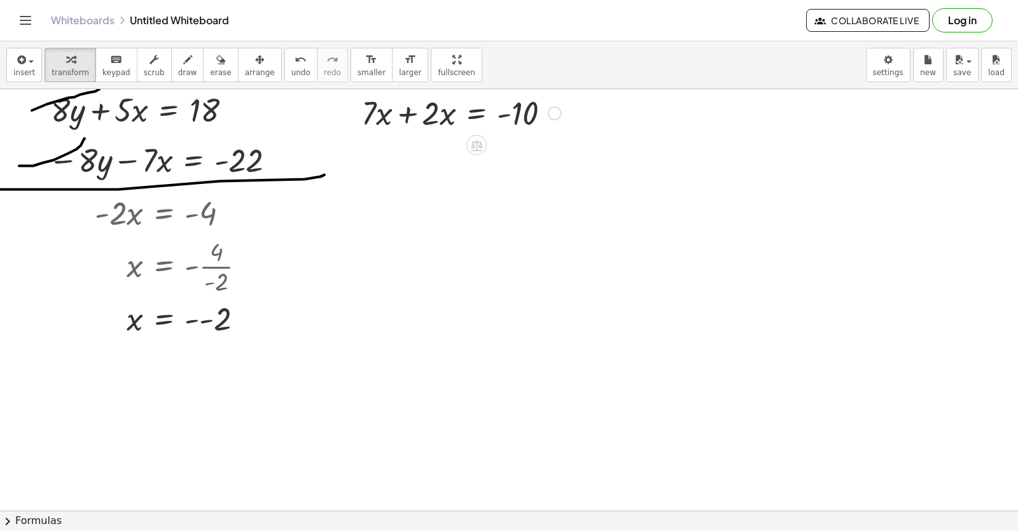
click at [448, 114] on div at bounding box center [461, 111] width 213 height 43
drag, startPoint x: 448, startPoint y: 118, endPoint x: 406, endPoint y: 186, distance: 79.5
click at [406, 186] on div at bounding box center [540, 15] width 1081 height 1685
click at [481, 204] on div at bounding box center [540, 15] width 1081 height 1685
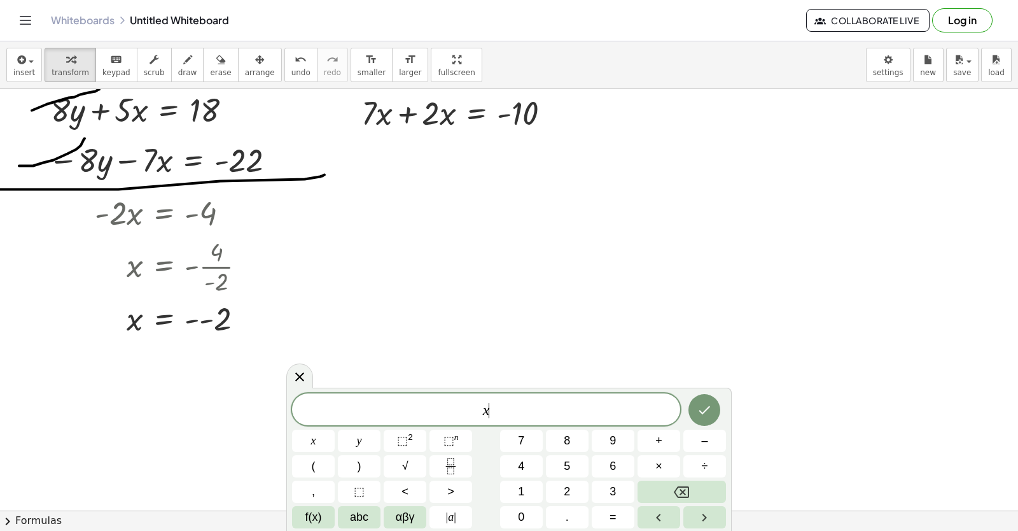
click at [544, 265] on div at bounding box center [540, 15] width 1081 height 1685
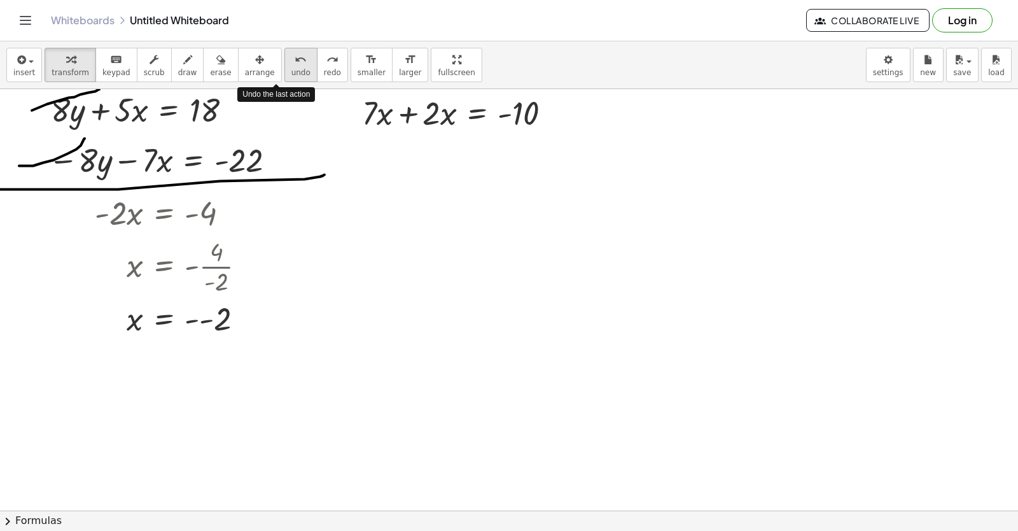
click at [292, 75] on span "undo" at bounding box center [301, 72] width 19 height 9
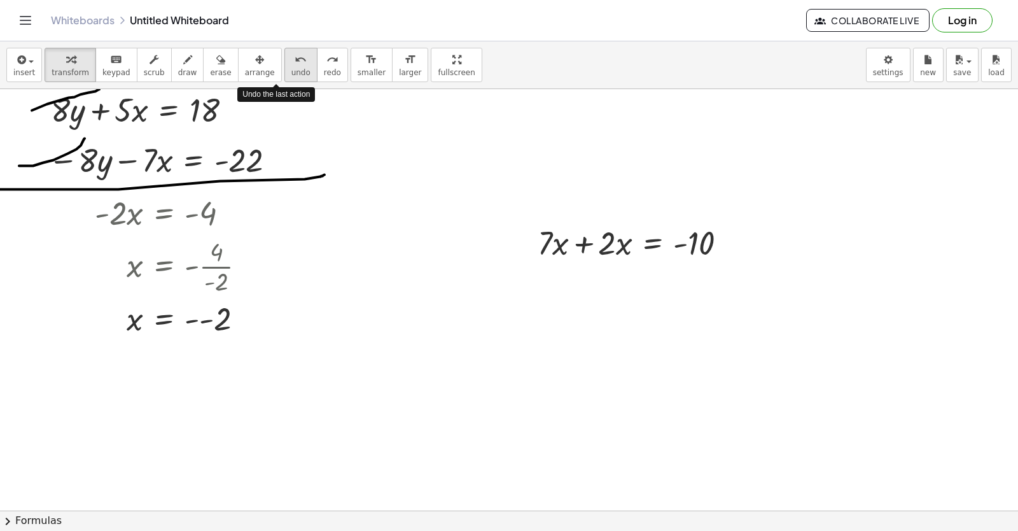
click at [292, 76] on span "undo" at bounding box center [301, 72] width 19 height 9
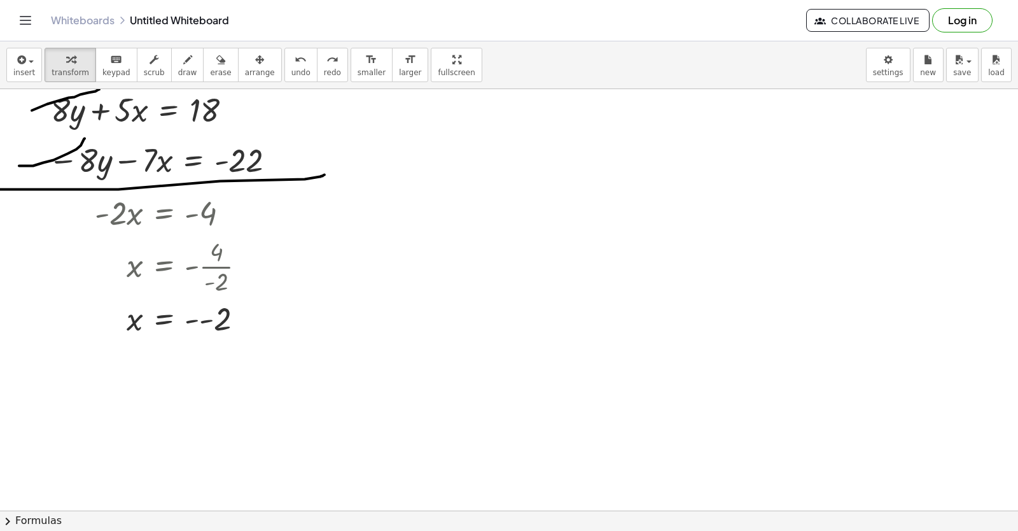
click at [408, 106] on div at bounding box center [540, 15] width 1081 height 1685
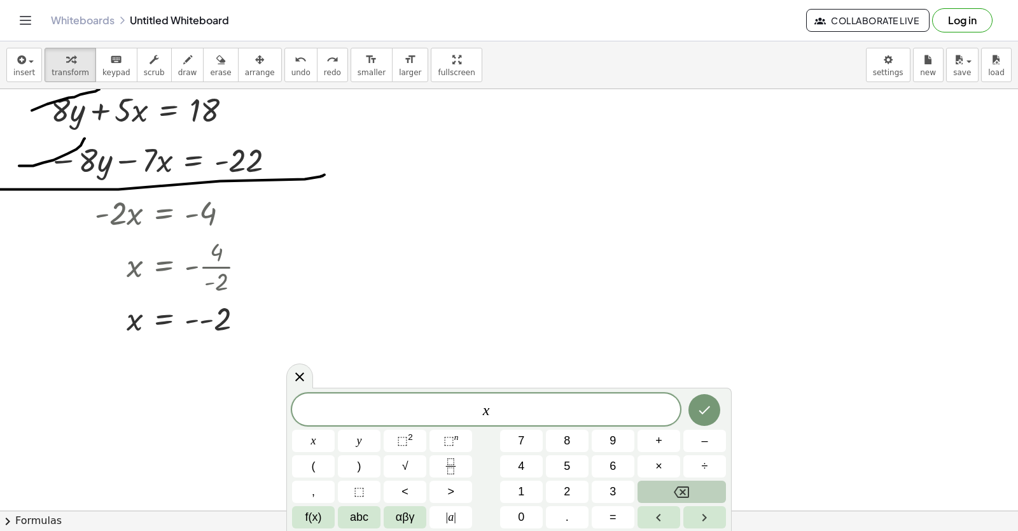
click at [699, 493] on button "Backspace" at bounding box center [682, 492] width 88 height 22
click at [533, 439] on button "7" at bounding box center [521, 441] width 43 height 22
click at [322, 433] on button "x" at bounding box center [313, 441] width 43 height 22
click at [661, 439] on span "+" at bounding box center [659, 440] width 7 height 17
click at [579, 491] on button "2" at bounding box center [567, 492] width 43 height 22
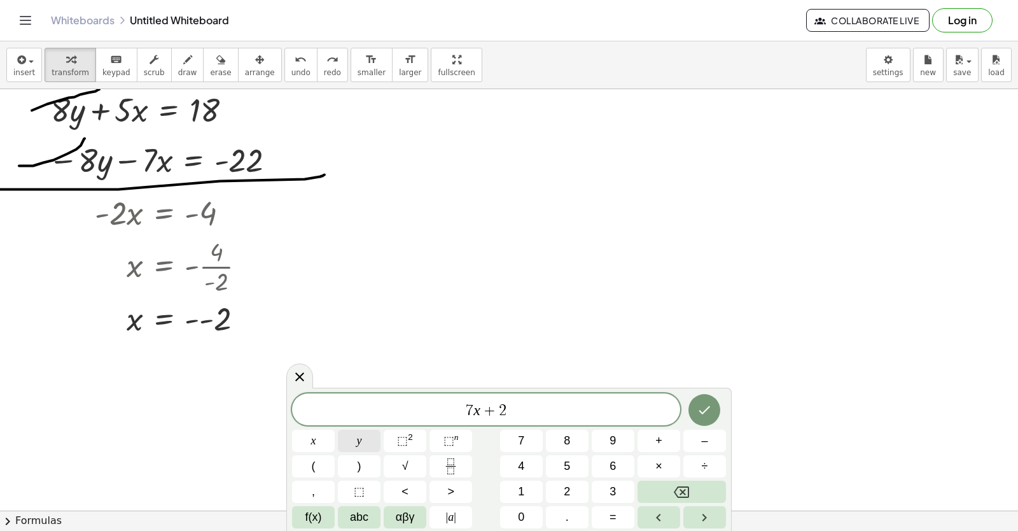
click at [360, 440] on span "y" at bounding box center [359, 440] width 5 height 17
click at [613, 523] on span "=" at bounding box center [613, 517] width 7 height 17
click at [527, 496] on button "1" at bounding box center [521, 492] width 43 height 22
click at [570, 443] on span "8" at bounding box center [567, 440] width 6 height 17
click at [705, 408] on icon "Done" at bounding box center [704, 409] width 15 height 15
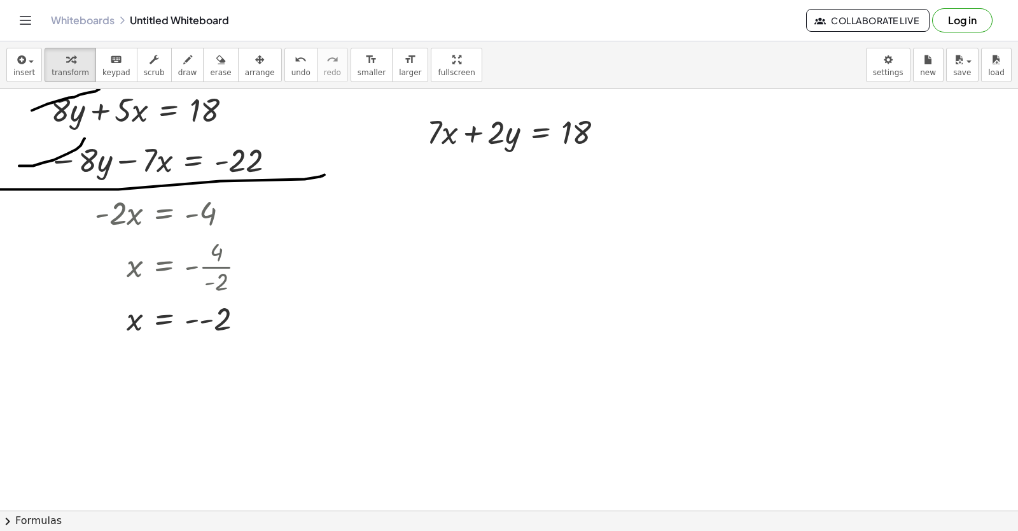
click at [467, 176] on div at bounding box center [540, 15] width 1081 height 1685
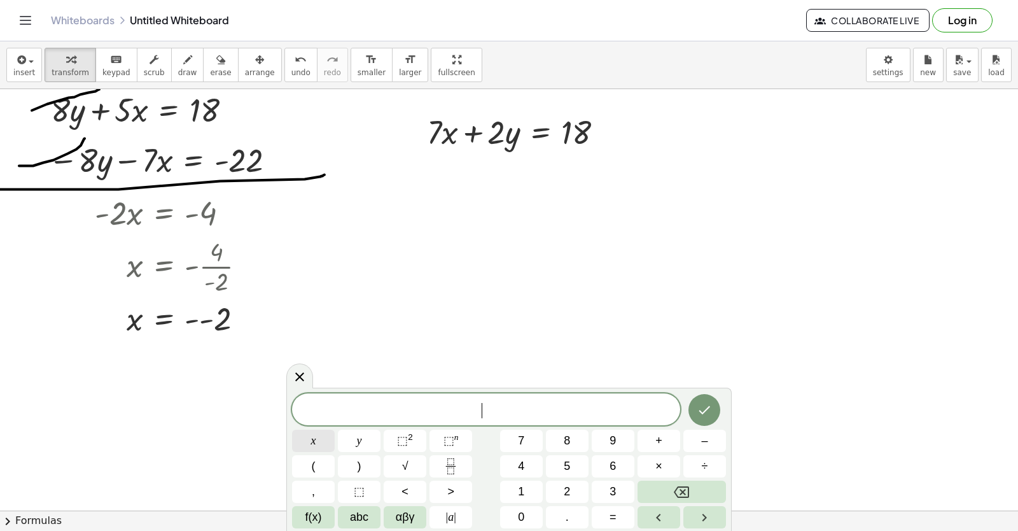
click at [318, 439] on button "x" at bounding box center [313, 441] width 43 height 22
click at [616, 519] on span "=" at bounding box center [613, 517] width 7 height 17
click at [568, 486] on span "2" at bounding box center [567, 491] width 6 height 17
click at [705, 398] on button "Done" at bounding box center [705, 410] width 32 height 32
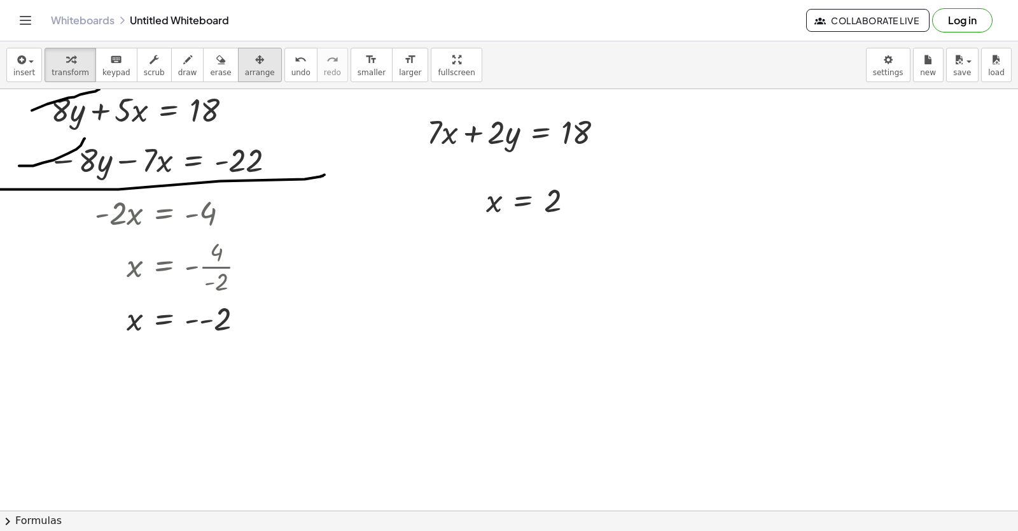
click at [245, 69] on span "arrange" at bounding box center [260, 72] width 30 height 9
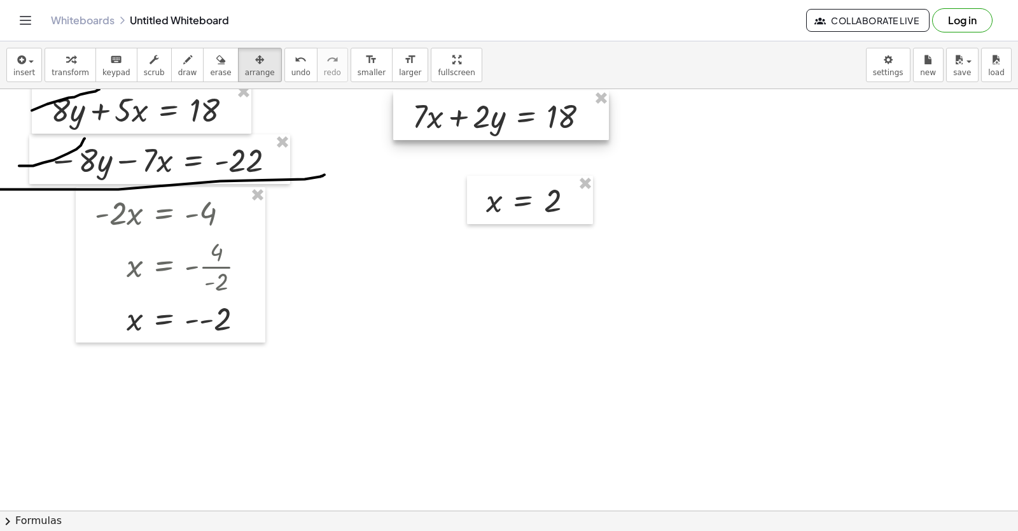
drag, startPoint x: 458, startPoint y: 132, endPoint x: 444, endPoint y: 116, distance: 21.6
click at [444, 116] on div at bounding box center [501, 115] width 216 height 50
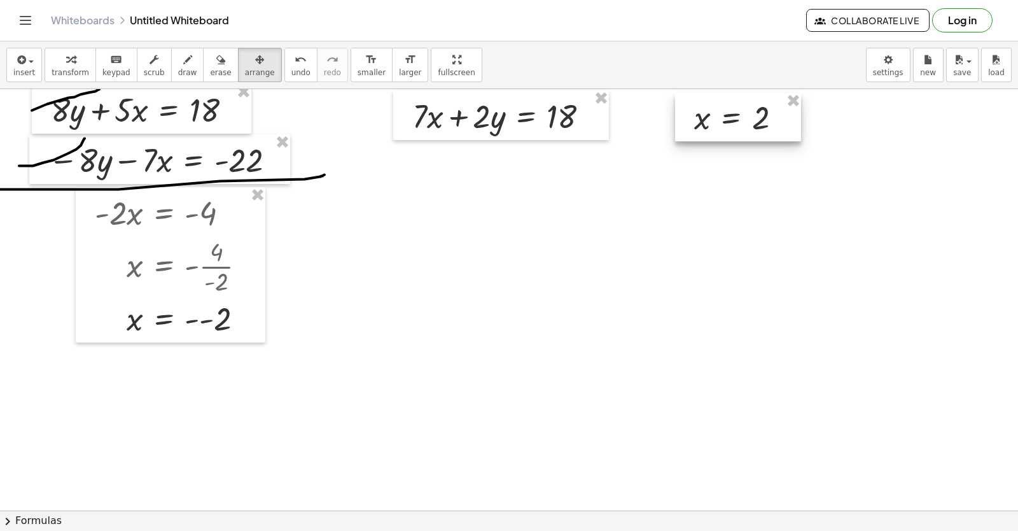
drag, startPoint x: 517, startPoint y: 219, endPoint x: 721, endPoint y: 137, distance: 219.6
click at [721, 137] on div at bounding box center [738, 117] width 126 height 48
click at [66, 62] on icon "button" at bounding box center [70, 59] width 9 height 15
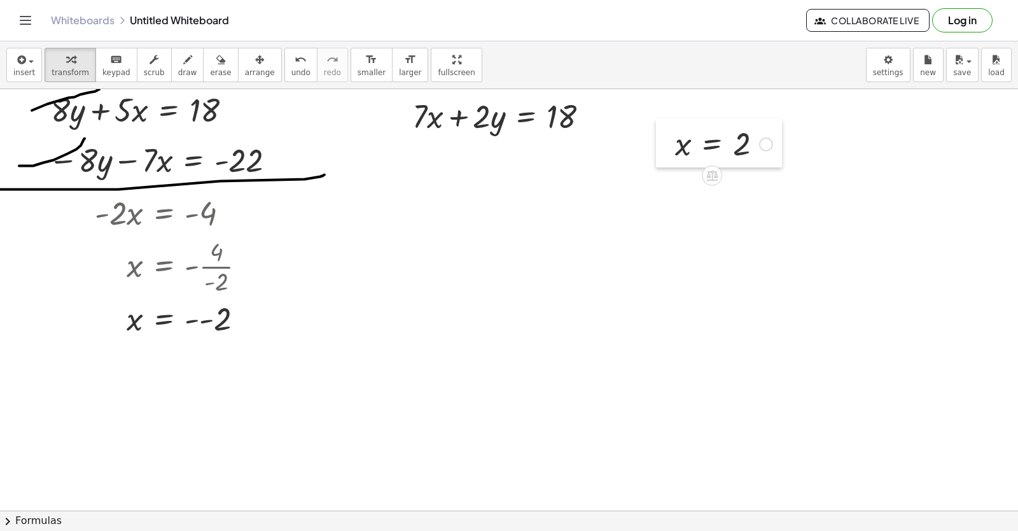
drag, startPoint x: 693, startPoint y: 114, endPoint x: 705, endPoint y: 91, distance: 25.6
click at [675, 126] on div at bounding box center [665, 143] width 19 height 48
drag, startPoint x: 696, startPoint y: 142, endPoint x: 644, endPoint y: 120, distance: 56.7
click at [703, 129] on div at bounding box center [734, 129] width 110 height 42
drag, startPoint x: 693, startPoint y: 125, endPoint x: 451, endPoint y: 130, distance: 241.9
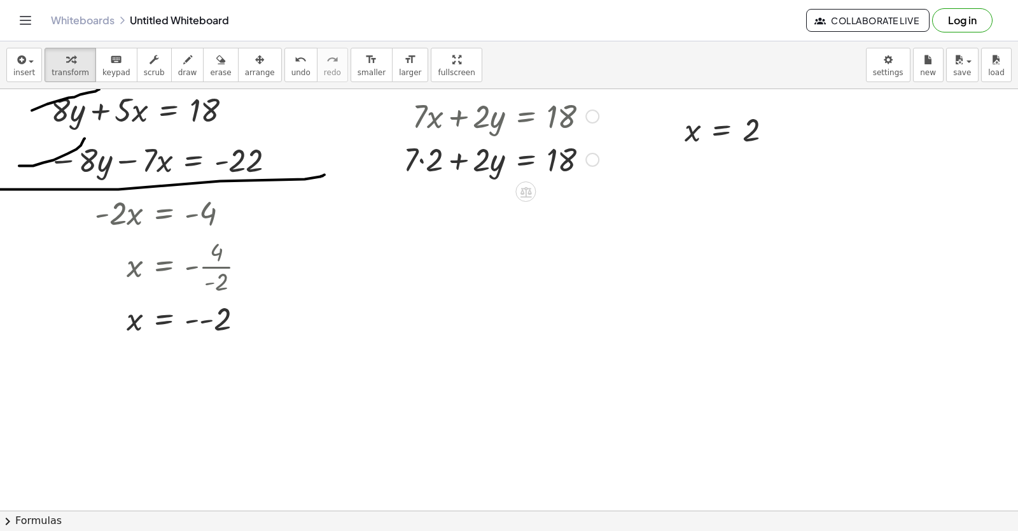
click at [439, 162] on div at bounding box center [501, 158] width 208 height 43
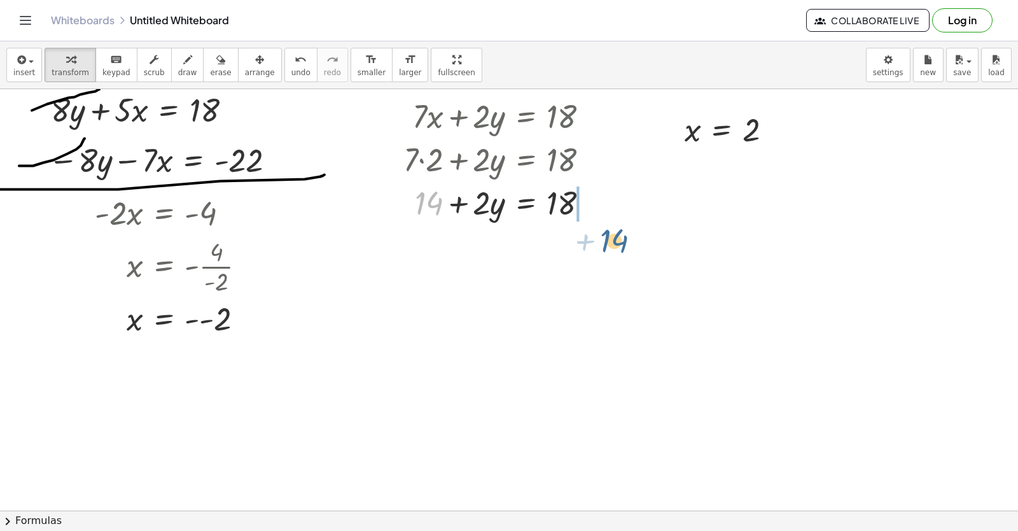
drag, startPoint x: 430, startPoint y: 202, endPoint x: 587, endPoint y: 245, distance: 162.9
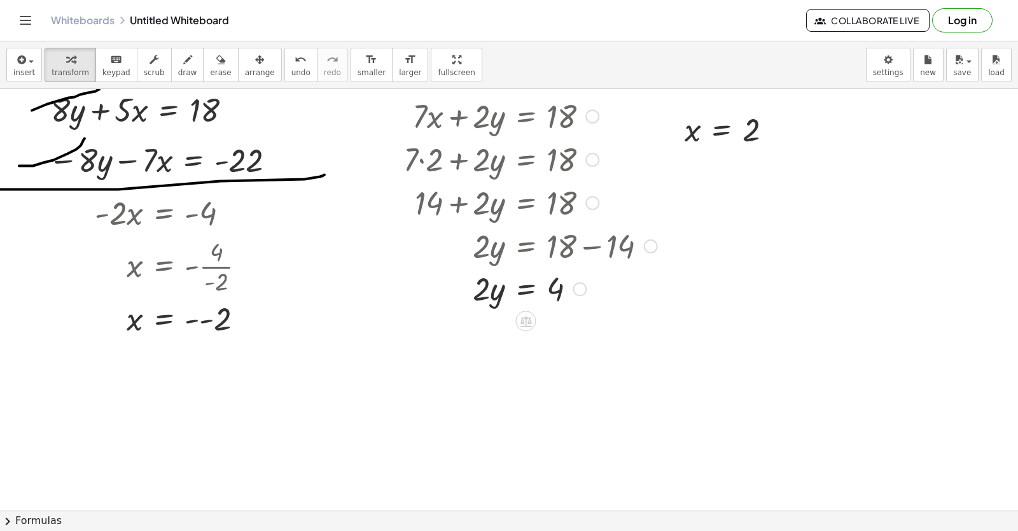
drag, startPoint x: 581, startPoint y: 253, endPoint x: 549, endPoint y: 278, distance: 40.9
click at [553, 272] on div at bounding box center [530, 287] width 267 height 43
drag, startPoint x: 477, startPoint y: 295, endPoint x: 557, endPoint y: 322, distance: 83.9
click at [561, 297] on div at bounding box center [530, 289] width 267 height 64
click at [567, 332] on div at bounding box center [530, 342] width 267 height 64
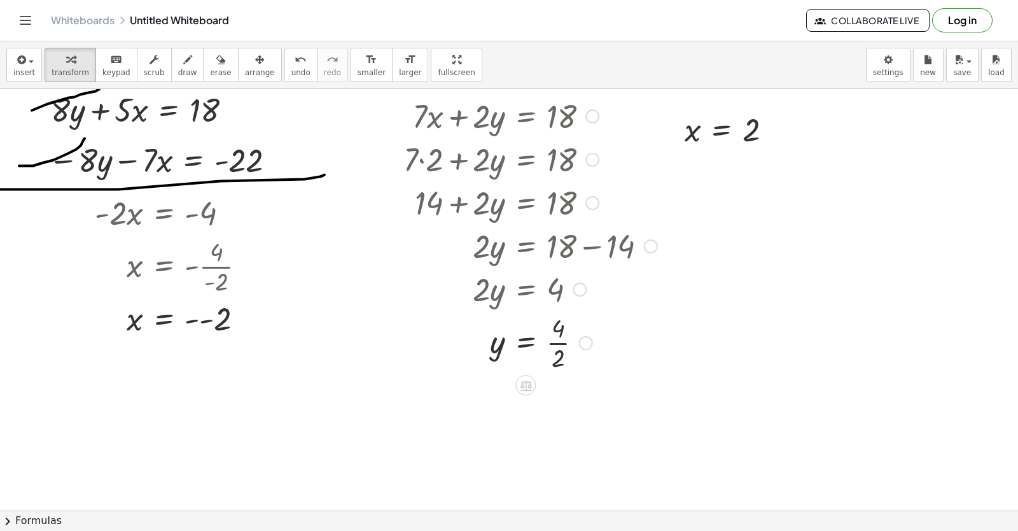
click at [564, 334] on div at bounding box center [530, 342] width 267 height 64
click at [554, 346] on div at bounding box center [530, 342] width 267 height 64
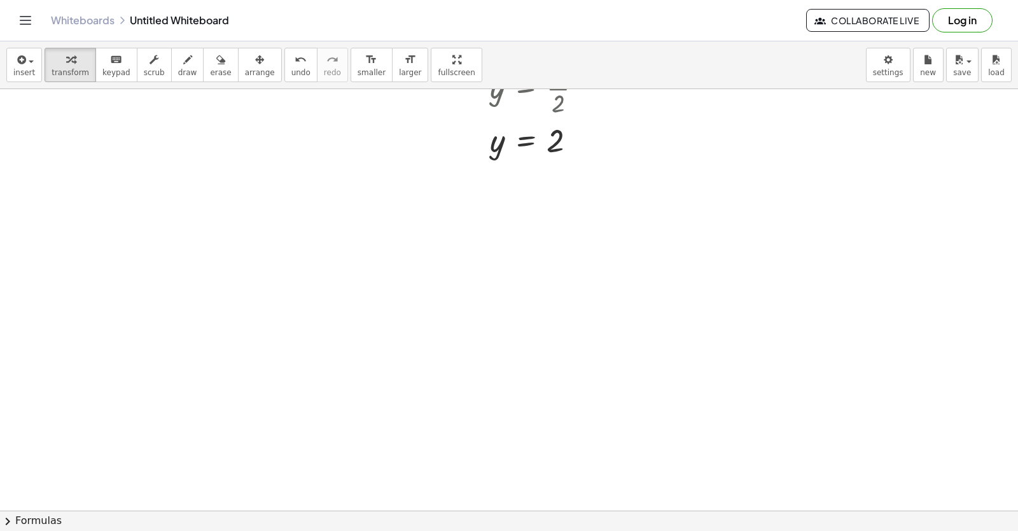
scroll to position [1234, 0]
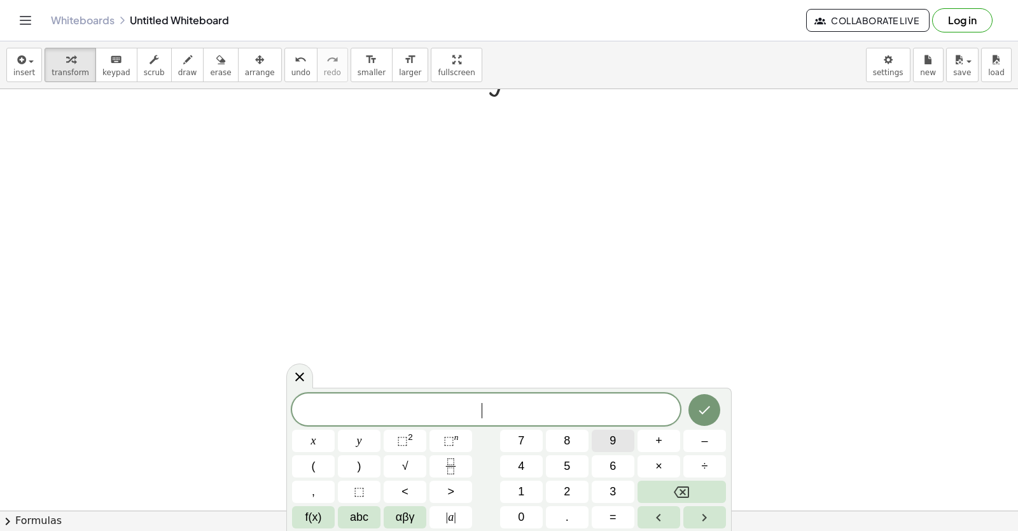
click at [612, 436] on span "9" at bounding box center [613, 440] width 6 height 17
click at [307, 443] on button "x" at bounding box center [313, 441] width 43 height 22
click at [655, 447] on button "+" at bounding box center [659, 441] width 43 height 22
click at [355, 439] on button "y" at bounding box center [359, 441] width 43 height 22
click at [617, 519] on button "=" at bounding box center [613, 517] width 43 height 22
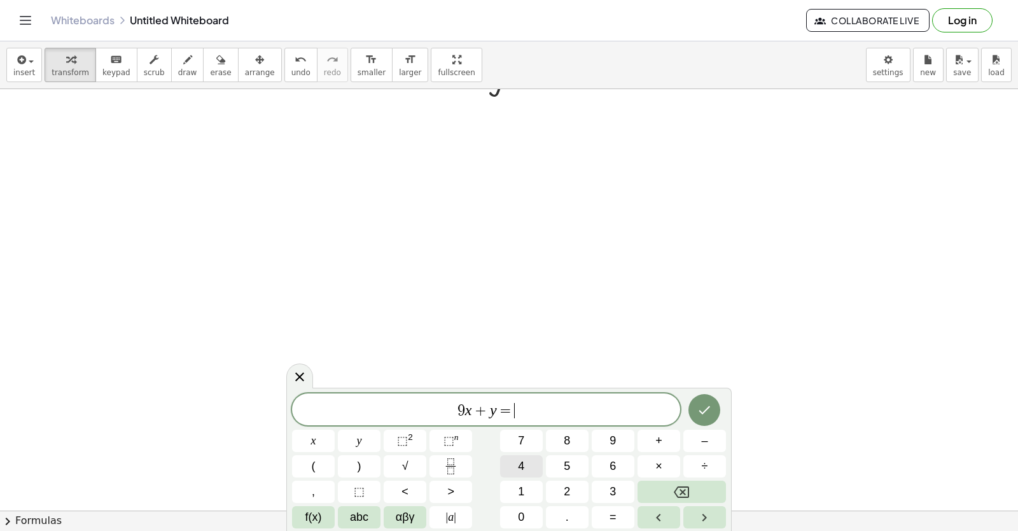
click at [528, 459] on button "4" at bounding box center [521, 466] width 43 height 22
click at [607, 455] on div "9 x + y = 4 ​ x y ⬚ 2 ⬚ n 7 8 9 + – ( ) √ 4 5 6 × ÷ , ⬚ < > 1 2 3 f(x) abc αβγ …" at bounding box center [509, 460] width 434 height 135
click at [608, 463] on button "6" at bounding box center [613, 466] width 43 height 22
click at [699, 416] on icon "Done" at bounding box center [704, 409] width 15 height 15
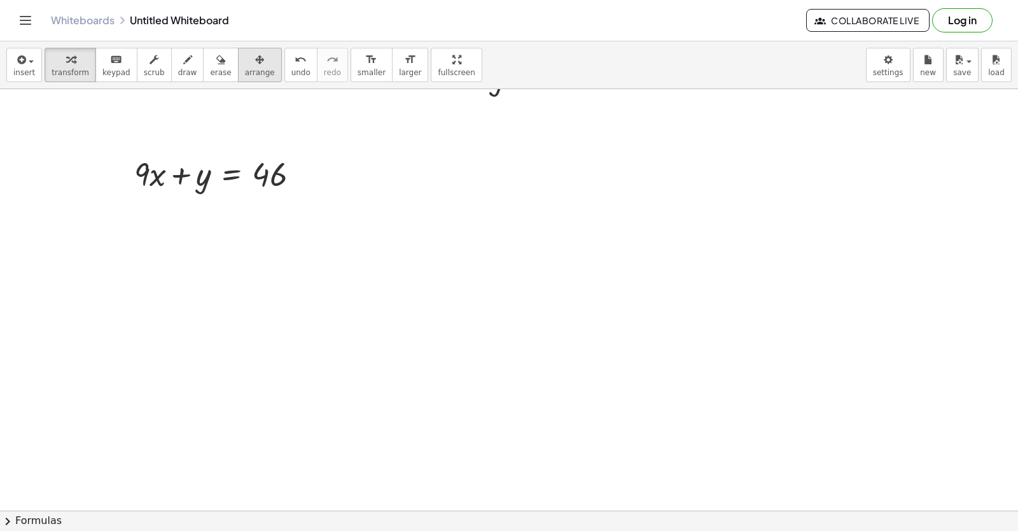
click at [238, 60] on button "arrange" at bounding box center [260, 65] width 44 height 34
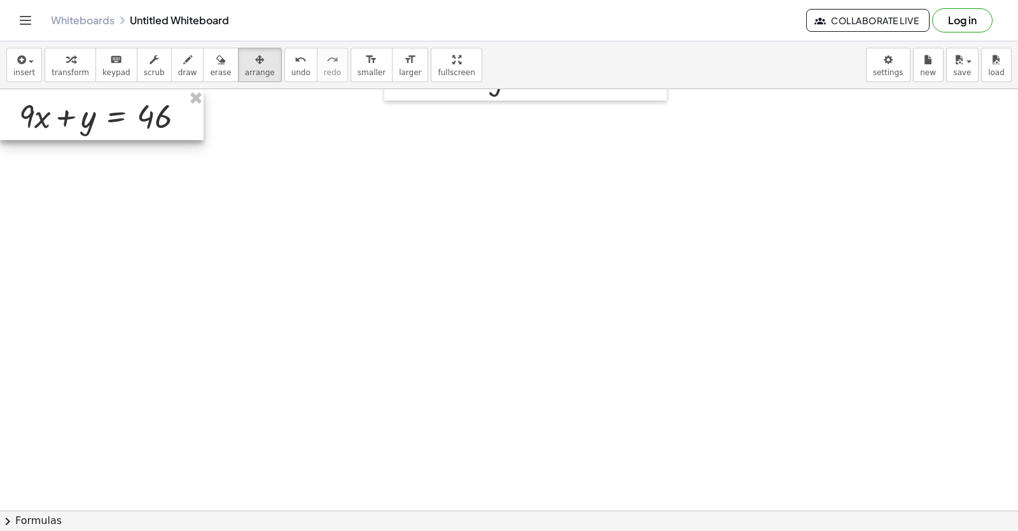
click at [82, 124] on div at bounding box center [102, 115] width 204 height 50
click at [66, 78] on button "transform" at bounding box center [71, 65] width 52 height 34
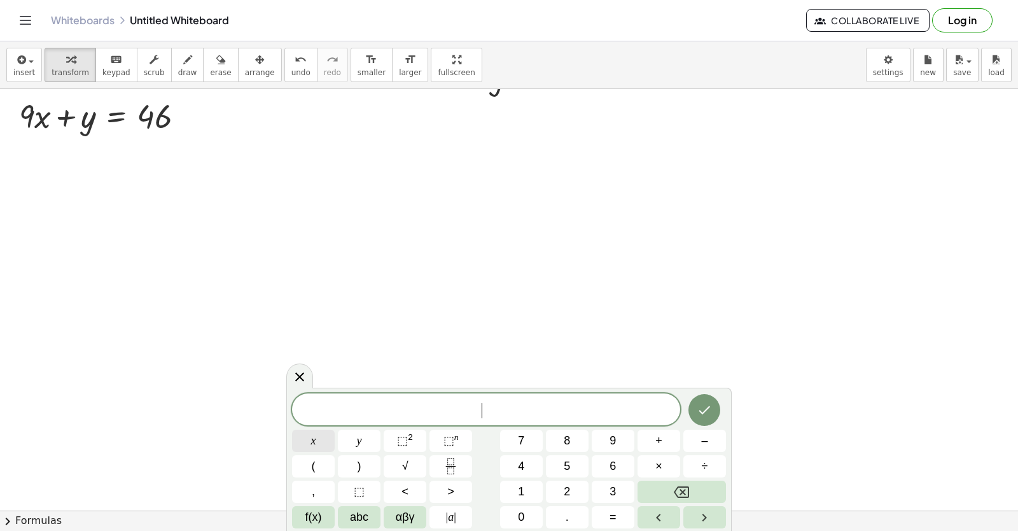
click at [335, 437] on button "x" at bounding box center [313, 441] width 43 height 22
click at [611, 511] on span "=" at bounding box center [613, 517] width 7 height 17
click at [567, 461] on span "5" at bounding box center [567, 466] width 6 height 17
click at [701, 404] on icon "Done" at bounding box center [704, 409] width 15 height 15
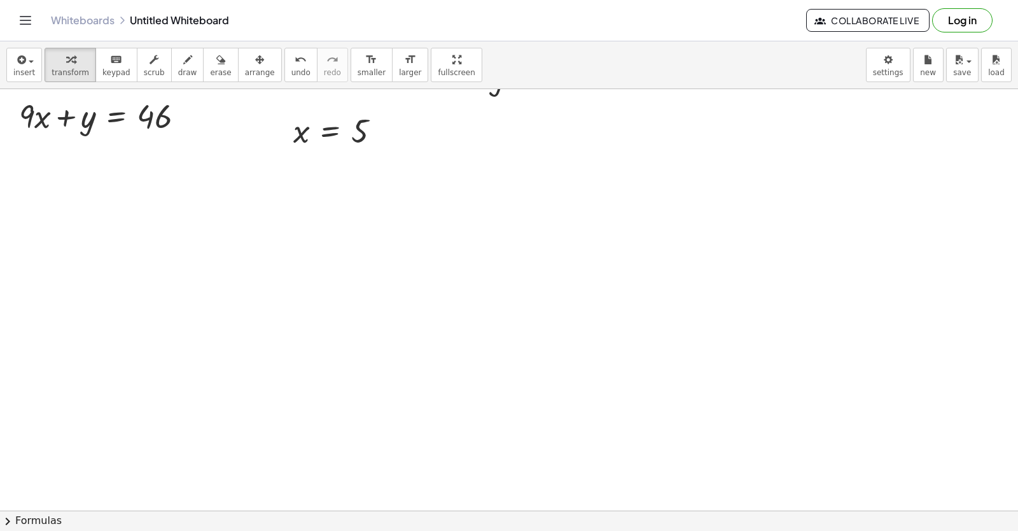
drag, startPoint x: 121, startPoint y: 64, endPoint x: 316, endPoint y: 78, distance: 195.2
click at [120, 66] on button "keyboard keypad" at bounding box center [116, 65] width 42 height 34
click at [246, 66] on div "button" at bounding box center [260, 59] width 30 height 15
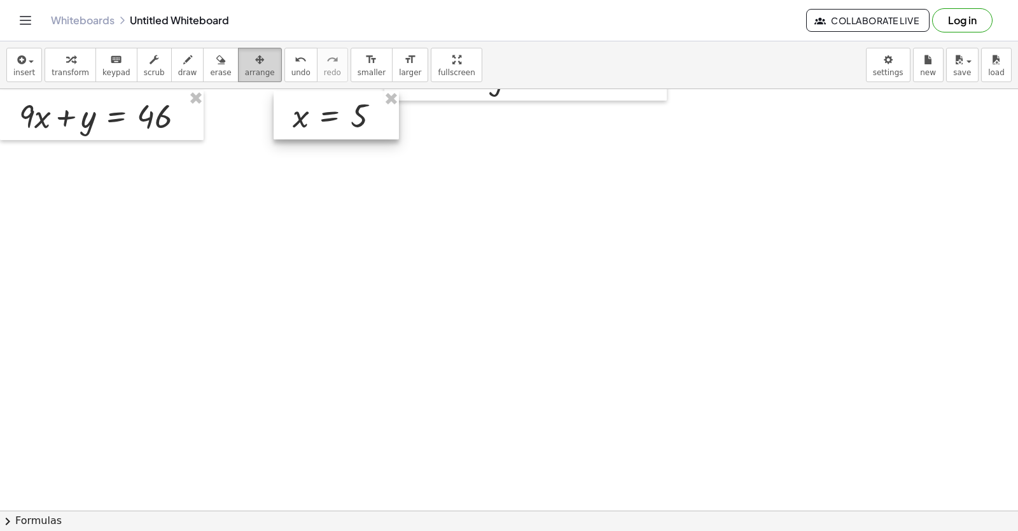
click at [335, 116] on div at bounding box center [336, 115] width 125 height 48
drag, startPoint x: 323, startPoint y: 122, endPoint x: 315, endPoint y: 120, distance: 8.1
click at [315, 120] on div at bounding box center [324, 114] width 125 height 48
click at [55, 70] on span "transform" at bounding box center [71, 72] width 38 height 9
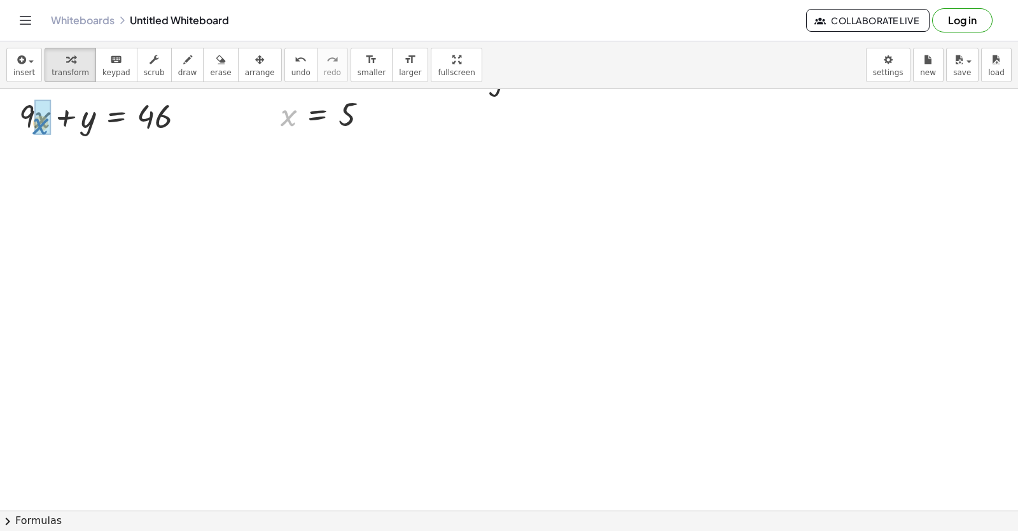
drag, startPoint x: 293, startPoint y: 115, endPoint x: 36, endPoint y: 123, distance: 257.3
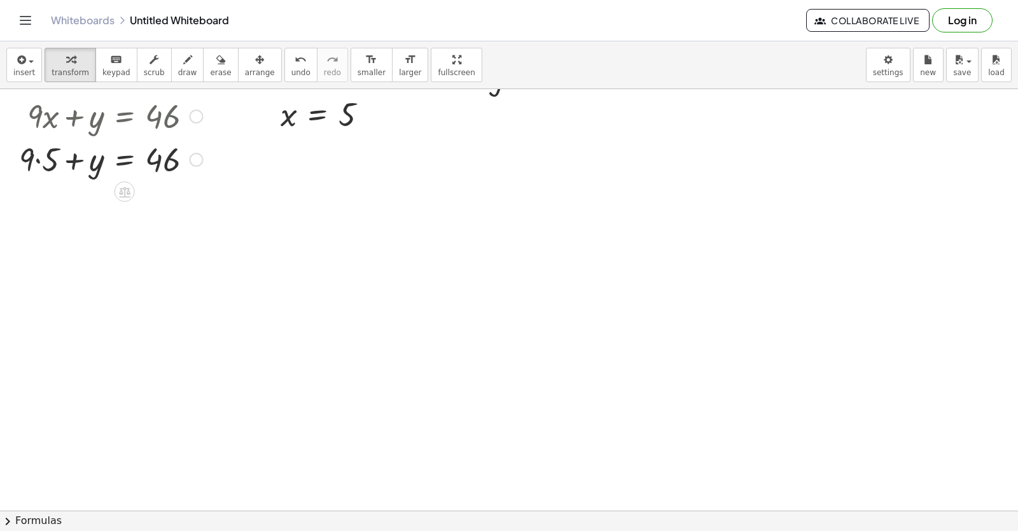
click at [46, 157] on div at bounding box center [111, 158] width 196 height 43
drag, startPoint x: 43, startPoint y: 191, endPoint x: 217, endPoint y: 195, distance: 173.8
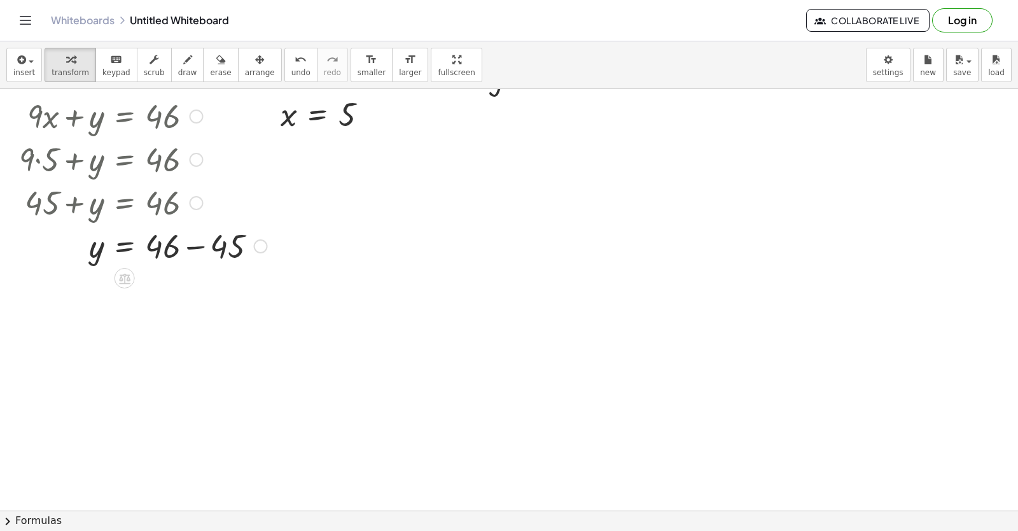
click at [202, 243] on div at bounding box center [143, 244] width 261 height 43
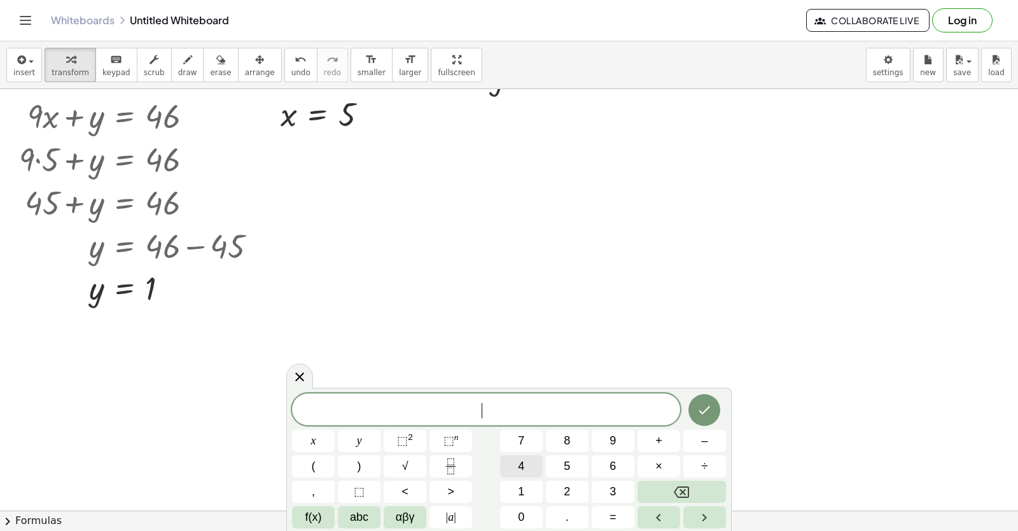
click at [517, 464] on button "4" at bounding box center [521, 466] width 43 height 22
click at [312, 432] on button "x" at bounding box center [313, 441] width 43 height 22
click at [694, 440] on button "–" at bounding box center [705, 441] width 43 height 22
click at [513, 444] on button "7" at bounding box center [521, 441] width 43 height 22
click at [357, 440] on span "y" at bounding box center [359, 440] width 5 height 17
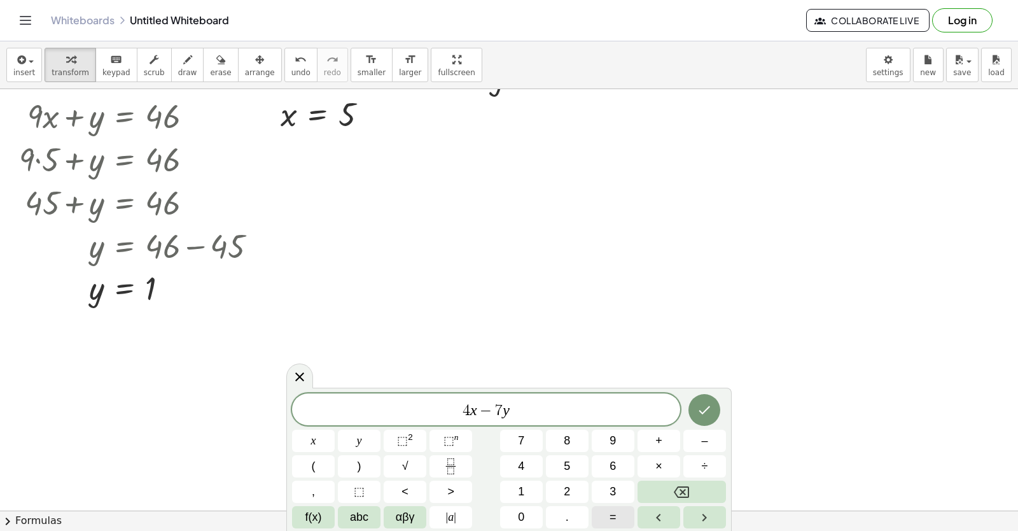
click at [631, 521] on button "=" at bounding box center [613, 517] width 43 height 22
click at [532, 488] on button "1" at bounding box center [521, 492] width 43 height 22
click at [711, 407] on icon "Done" at bounding box center [704, 409] width 15 height 15
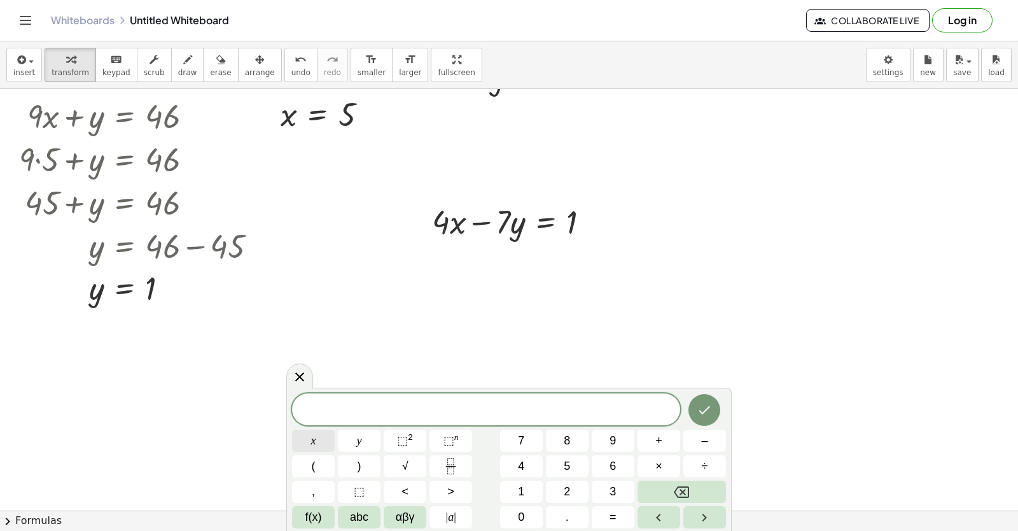
click at [302, 441] on button "x" at bounding box center [313, 441] width 43 height 22
click at [611, 514] on span "=" at bounding box center [613, 517] width 7 height 17
click at [567, 492] on span "2" at bounding box center [567, 491] width 6 height 17
click at [713, 398] on button "Done" at bounding box center [705, 410] width 32 height 32
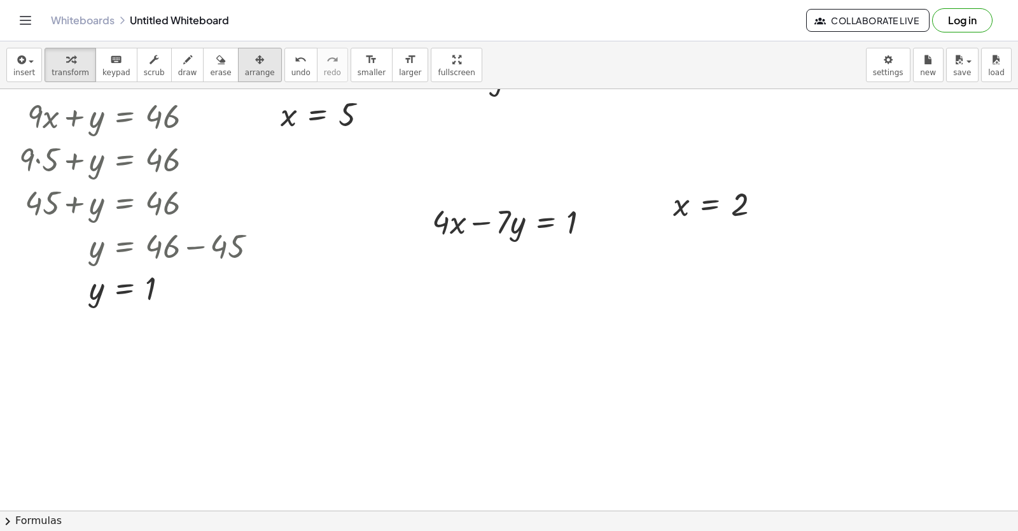
click at [249, 69] on span "arrange" at bounding box center [260, 72] width 30 height 9
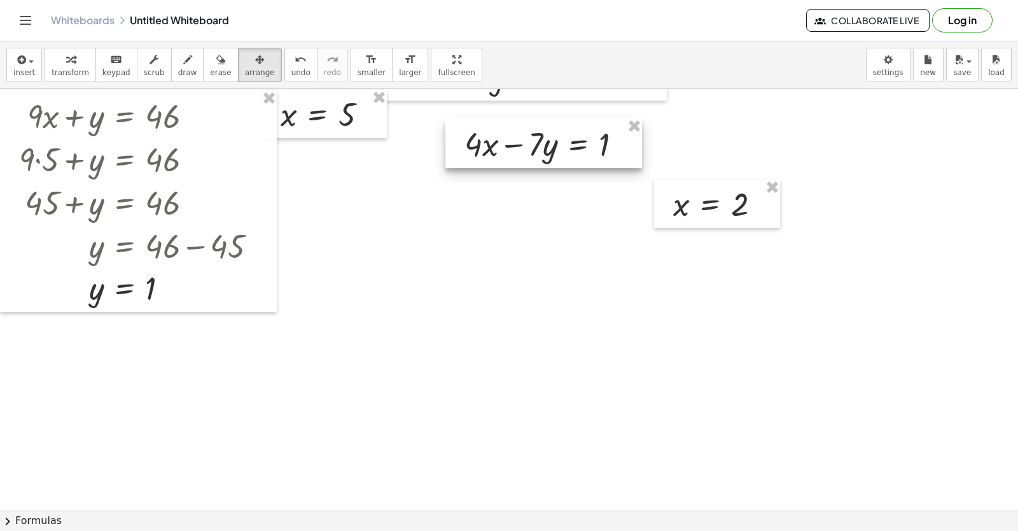
click at [514, 150] on div at bounding box center [544, 143] width 197 height 50
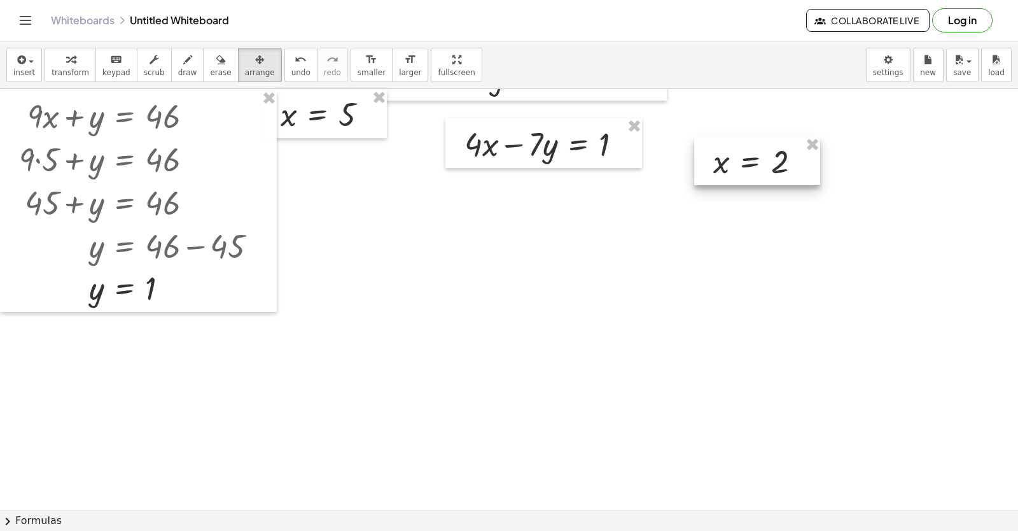
drag, startPoint x: 680, startPoint y: 214, endPoint x: 718, endPoint y: 176, distance: 53.1
click at [718, 176] on div at bounding box center [757, 161] width 126 height 48
click at [52, 68] on span "transform" at bounding box center [71, 72] width 38 height 9
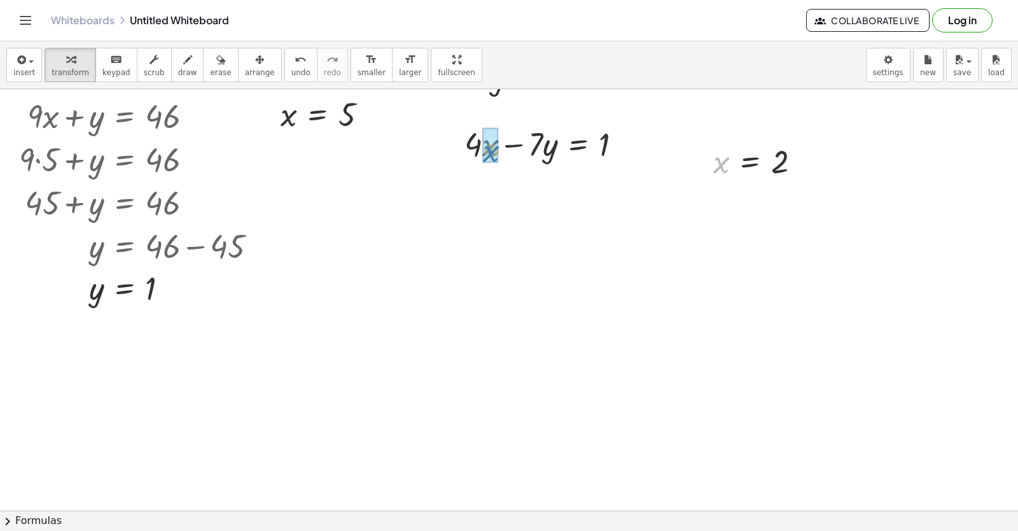
drag, startPoint x: 620, startPoint y: 214, endPoint x: 478, endPoint y: 190, distance: 143.9
click at [477, 202] on div at bounding box center [543, 186] width 189 height 43
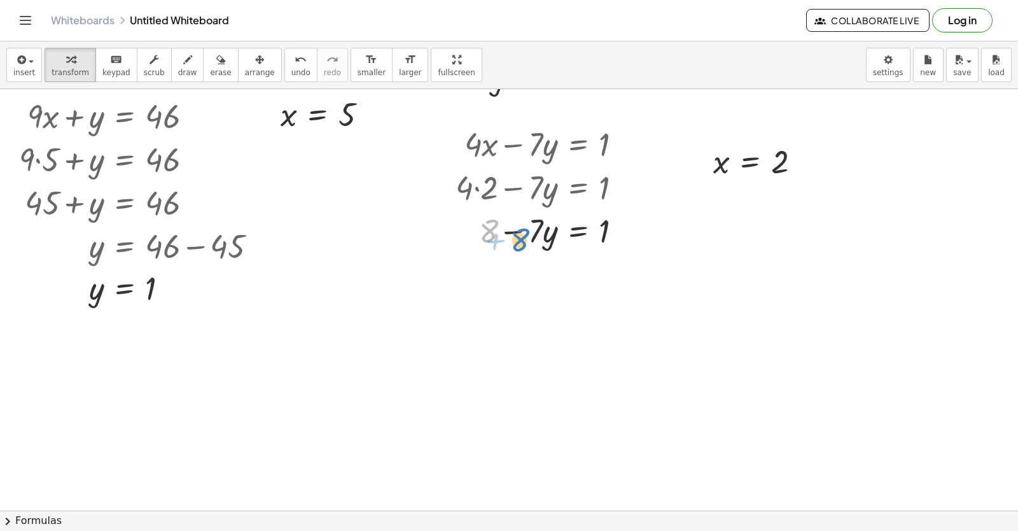
drag, startPoint x: 470, startPoint y: 226, endPoint x: 481, endPoint y: 230, distance: 12.1
click at [482, 230] on div at bounding box center [543, 229] width 189 height 43
drag, startPoint x: 491, startPoint y: 230, endPoint x: 628, endPoint y: 248, distance: 138.0
click at [632, 238] on div at bounding box center [543, 229] width 189 height 43
click at [610, 228] on div at bounding box center [568, 229] width 238 height 43
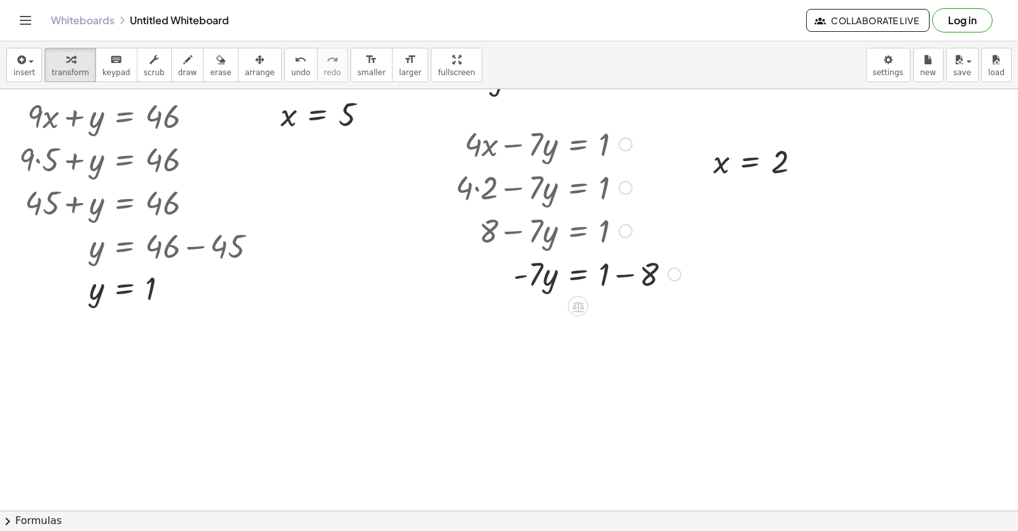
click at [613, 276] on div at bounding box center [568, 272] width 238 height 43
drag, startPoint x: 530, startPoint y: 280, endPoint x: 605, endPoint y: 324, distance: 87.0
click at [605, 324] on div at bounding box center [553, 316] width 208 height 43
click at [610, 299] on div at bounding box center [568, 317] width 238 height 64
click at [578, 144] on div "+ · 4 · x − · 7 · y = 1 + · 4 · 2 − · 7 · y = 1 + 8 − · 7 · y = 1 · - 7 · y = +…" at bounding box center [578, 144] width 0 height 0
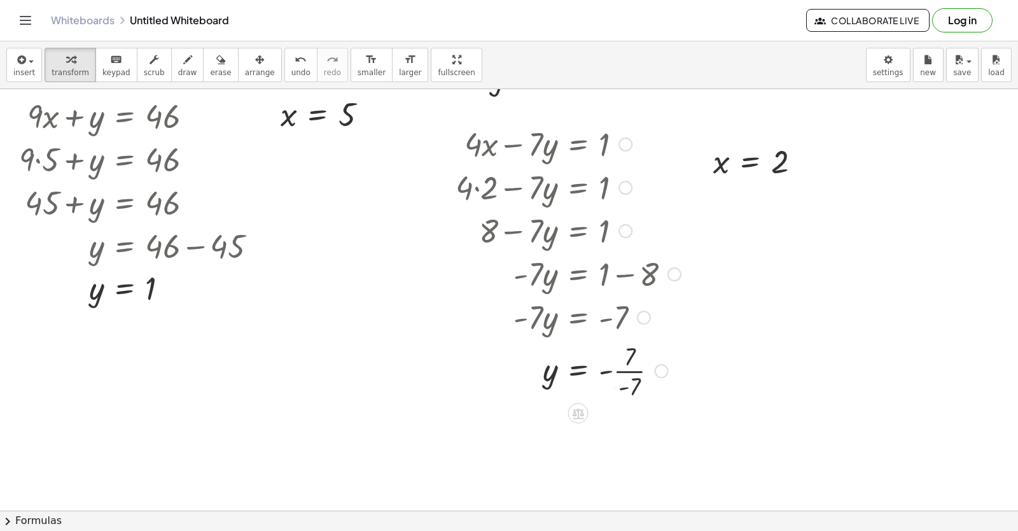
click at [625, 355] on div at bounding box center [568, 370] width 238 height 64
click at [634, 374] on div at bounding box center [568, 370] width 238 height 64
click at [621, 430] on div at bounding box center [568, 423] width 238 height 42
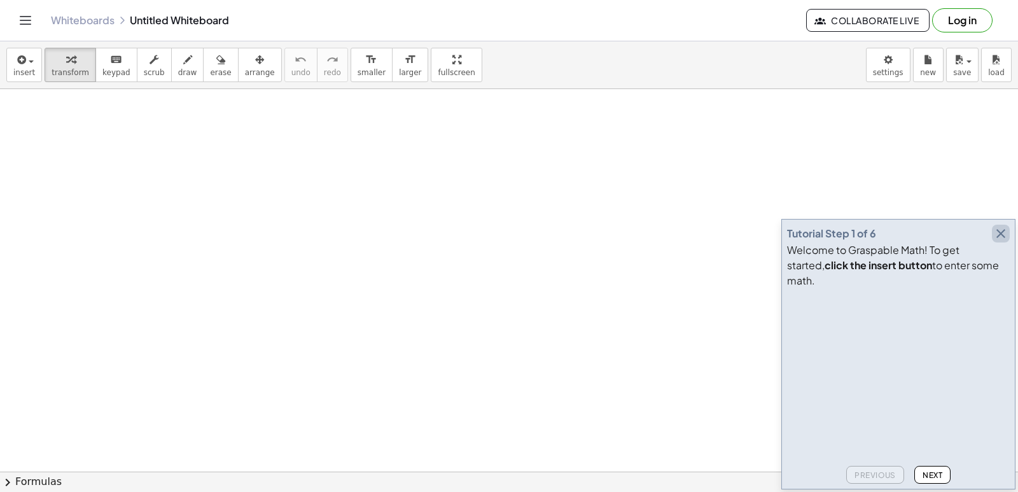
click at [1000, 241] on icon "button" at bounding box center [1001, 233] width 15 height 15
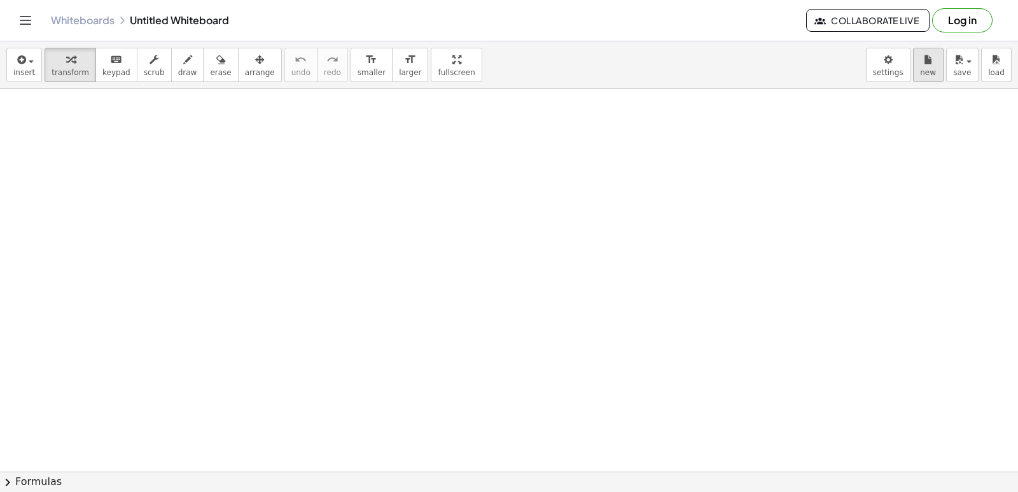
click at [921, 62] on div "button" at bounding box center [928, 59] width 17 height 15
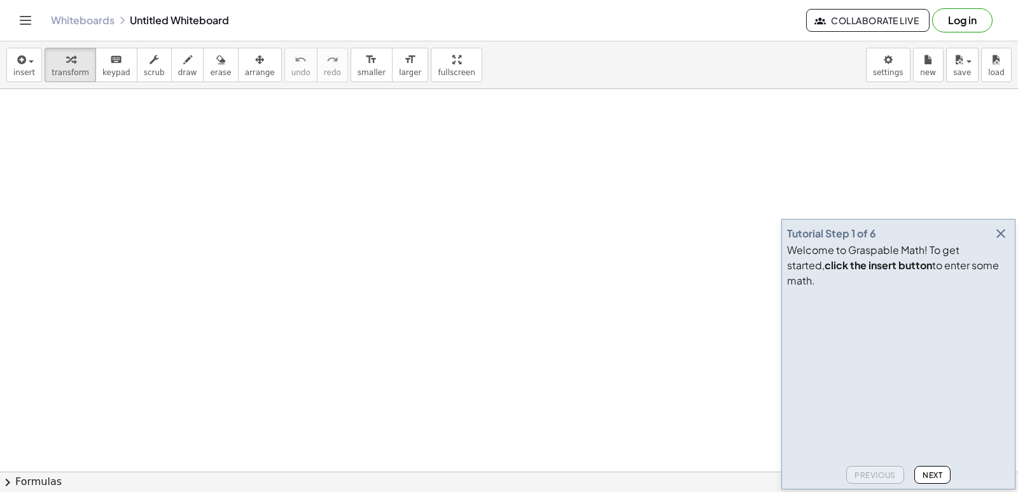
click at [1001, 241] on icon "button" at bounding box center [1001, 233] width 15 height 15
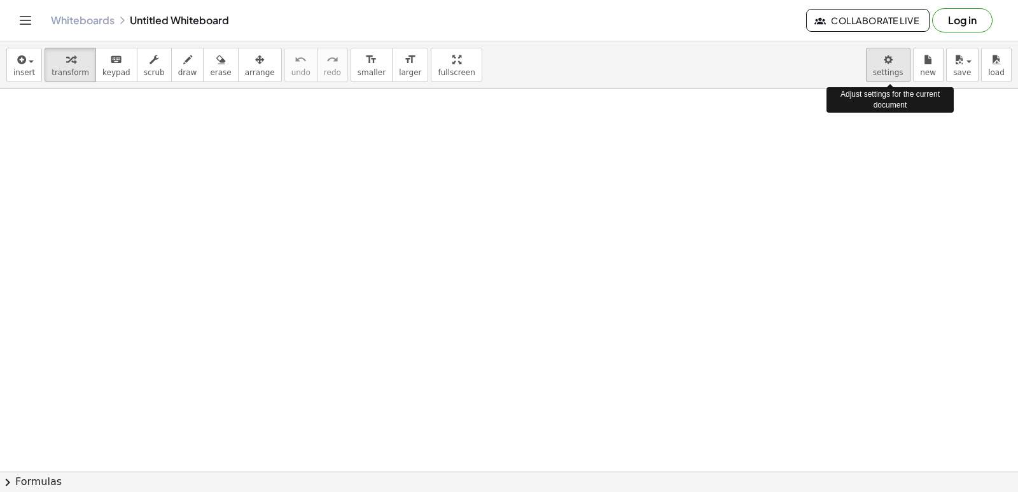
click at [893, 69] on body "Graspable Math Activities Get Started Activity Bank Assigned Work Classes White…" at bounding box center [509, 246] width 1018 height 492
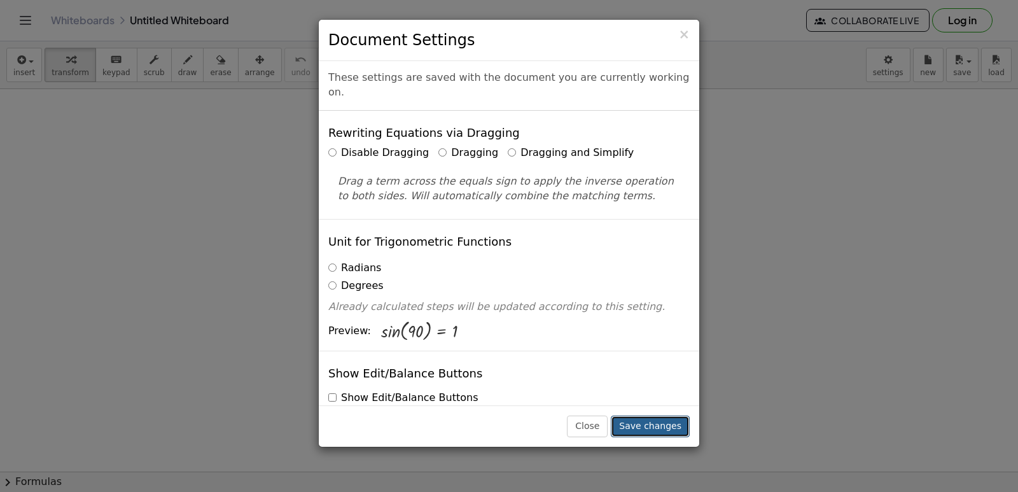
click at [666, 425] on button "Save changes" at bounding box center [650, 427] width 79 height 22
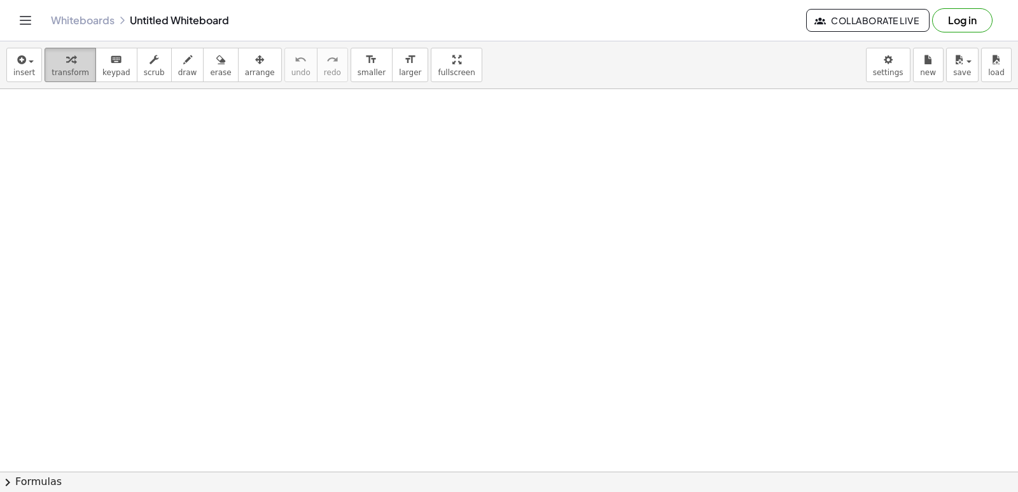
click at [81, 61] on div "button" at bounding box center [71, 59] width 38 height 15
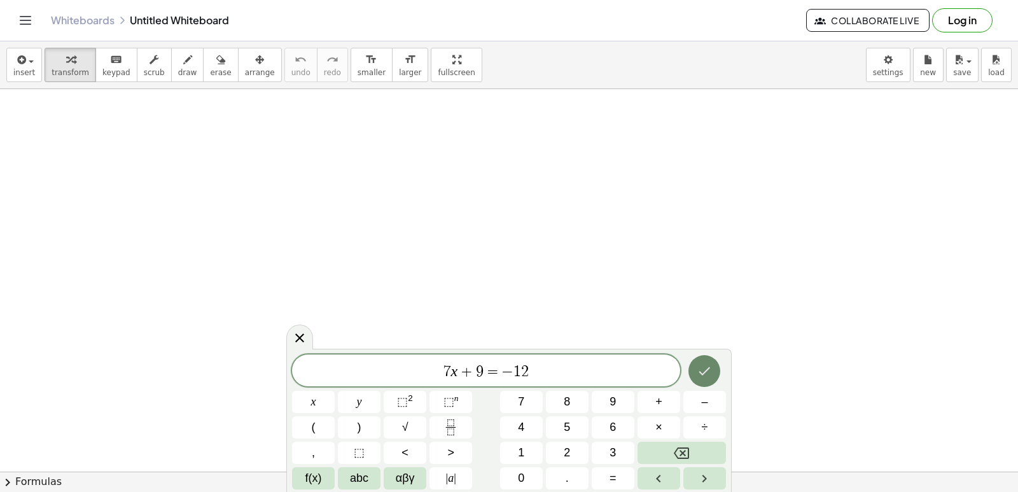
click at [701, 370] on icon "Done" at bounding box center [704, 370] width 15 height 15
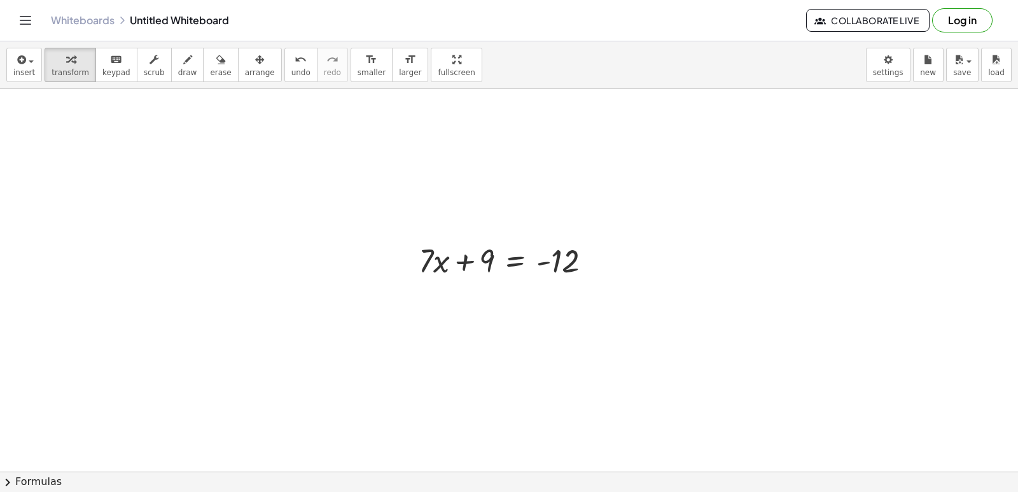
click at [658, 363] on div at bounding box center [658, 346] width 51 height 42
click at [647, 369] on div at bounding box center [647, 378] width 20 height 20
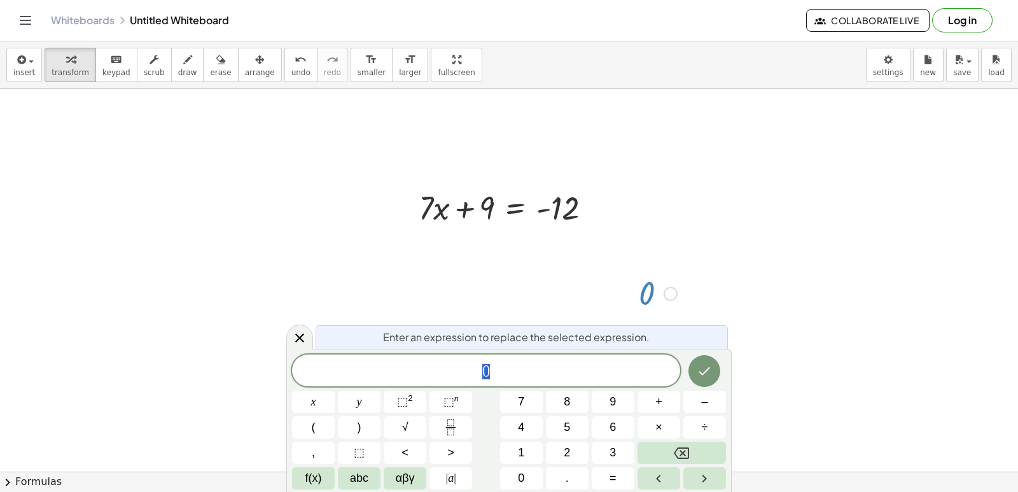
scroll to position [53, 0]
click at [645, 370] on span "0" at bounding box center [486, 372] width 388 height 18
click at [521, 270] on div at bounding box center [509, 460] width 1018 height 848
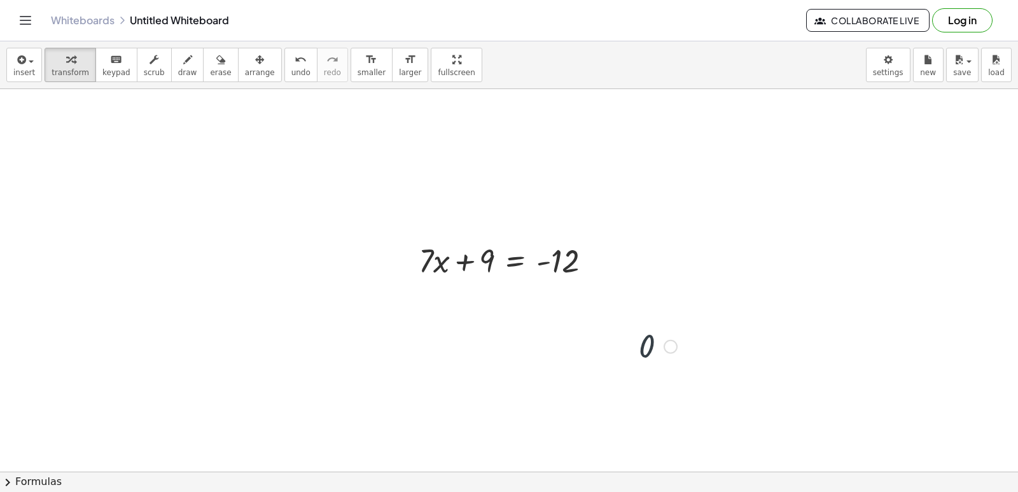
scroll to position [0, 0]
click at [460, 265] on div at bounding box center [509, 259] width 195 height 43
drag, startPoint x: 435, startPoint y: 260, endPoint x: 419, endPoint y: 244, distance: 23.0
click at [460, 239] on div at bounding box center [509, 259] width 195 height 43
drag, startPoint x: 426, startPoint y: 253, endPoint x: 618, endPoint y: 261, distance: 192.4
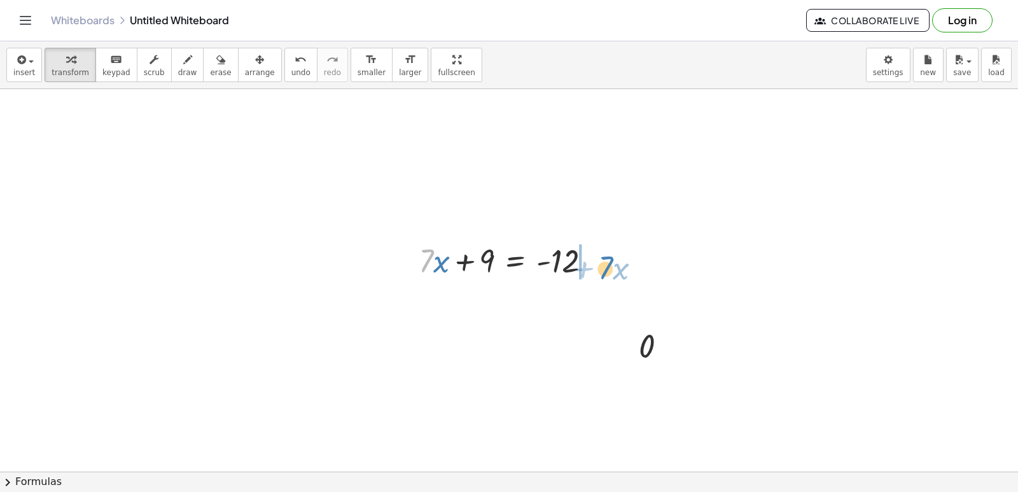
click at [605, 257] on div at bounding box center [509, 259] width 195 height 43
click at [286, 55] on button "undo undo" at bounding box center [301, 65] width 33 height 34
drag, startPoint x: 485, startPoint y: 257, endPoint x: 607, endPoint y: 251, distance: 121.7
click at [607, 251] on div at bounding box center [509, 259] width 195 height 43
click at [580, 260] on div at bounding box center [561, 259] width 206 height 43
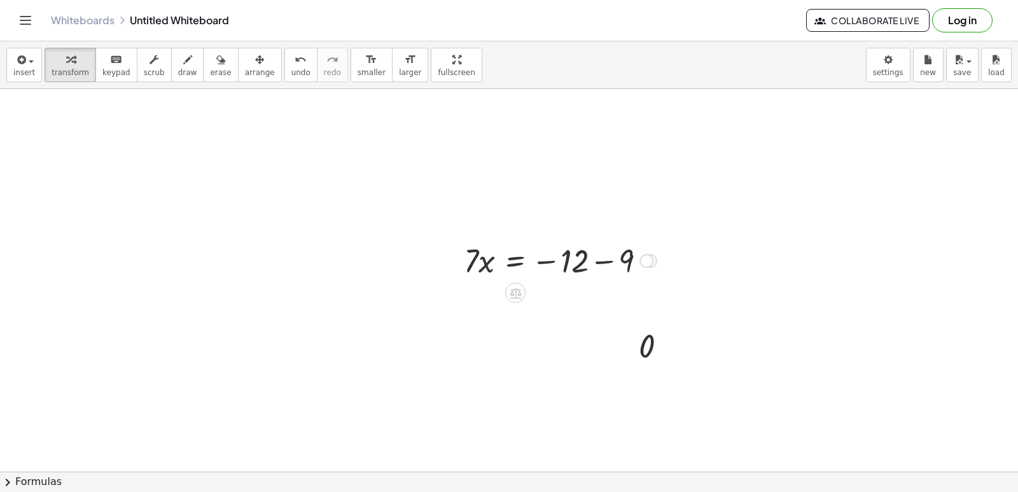
click at [600, 261] on div at bounding box center [561, 259] width 206 height 43
drag, startPoint x: 474, startPoint y: 296, endPoint x: 598, endPoint y: 313, distance: 124.6
click at [598, 313] on div at bounding box center [561, 302] width 206 height 43
click at [565, 306] on div at bounding box center [561, 303] width 206 height 64
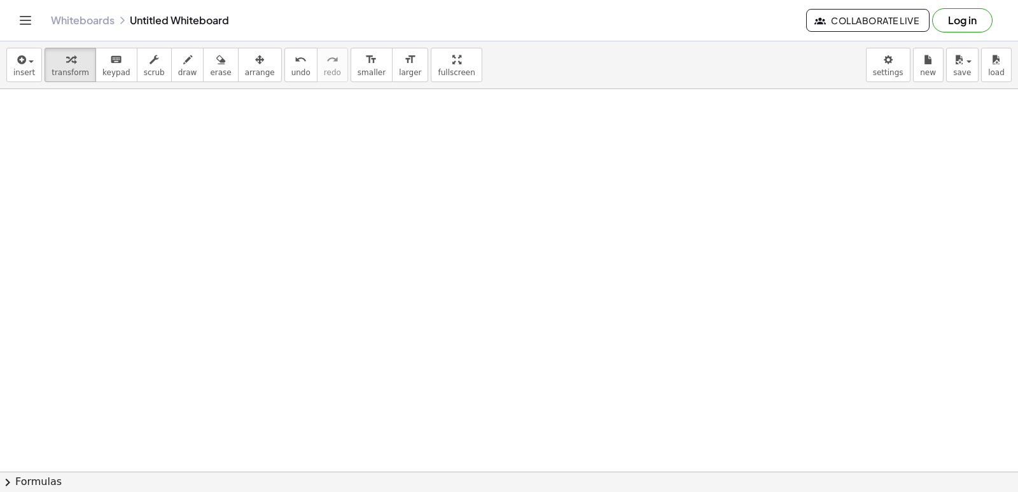
click at [309, 282] on div at bounding box center [509, 131] width 1018 height 848
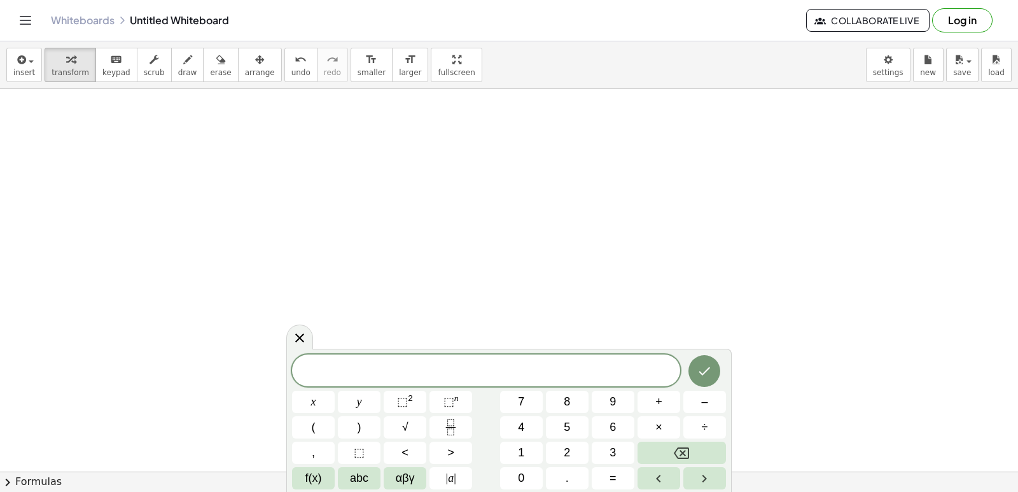
click at [552, 219] on div at bounding box center [509, 131] width 1018 height 848
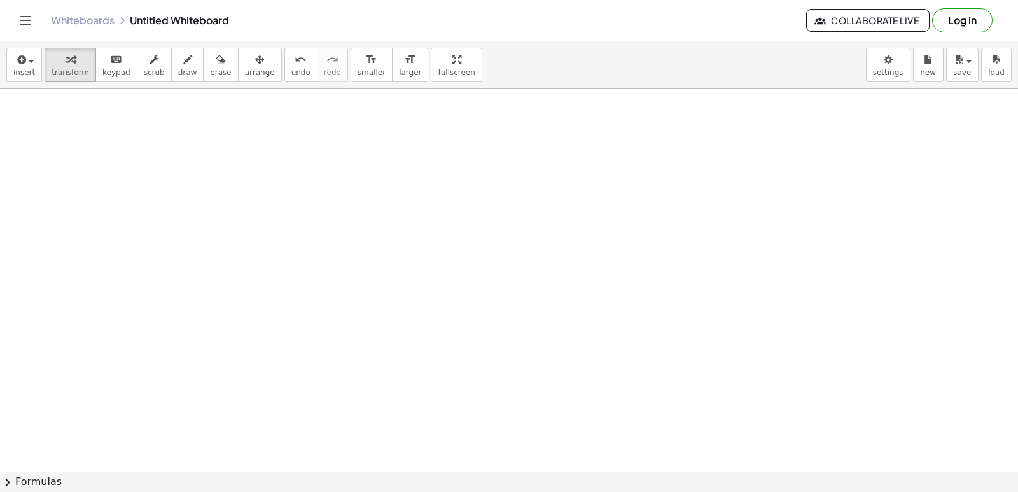
scroll to position [318, 0]
click at [452, 239] on div at bounding box center [509, 195] width 1018 height 848
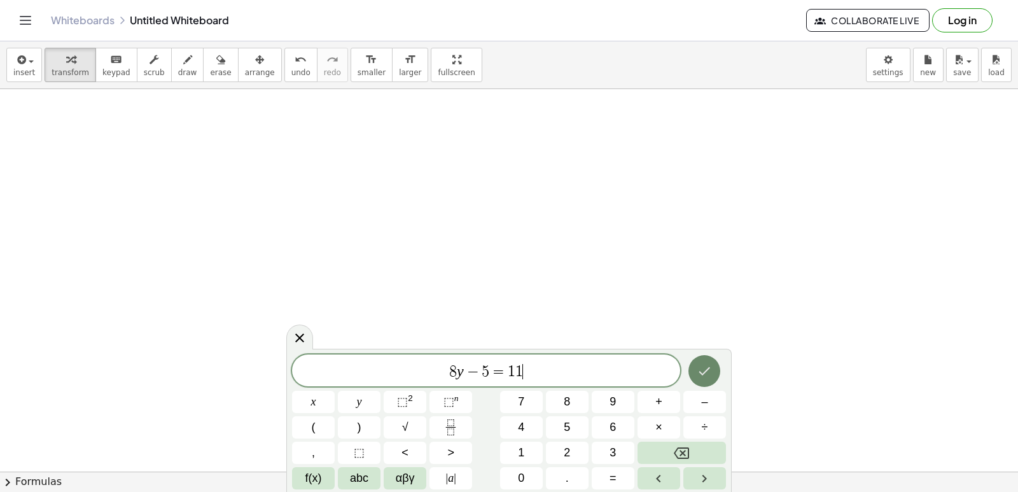
click at [710, 372] on icon "Done" at bounding box center [704, 370] width 15 height 15
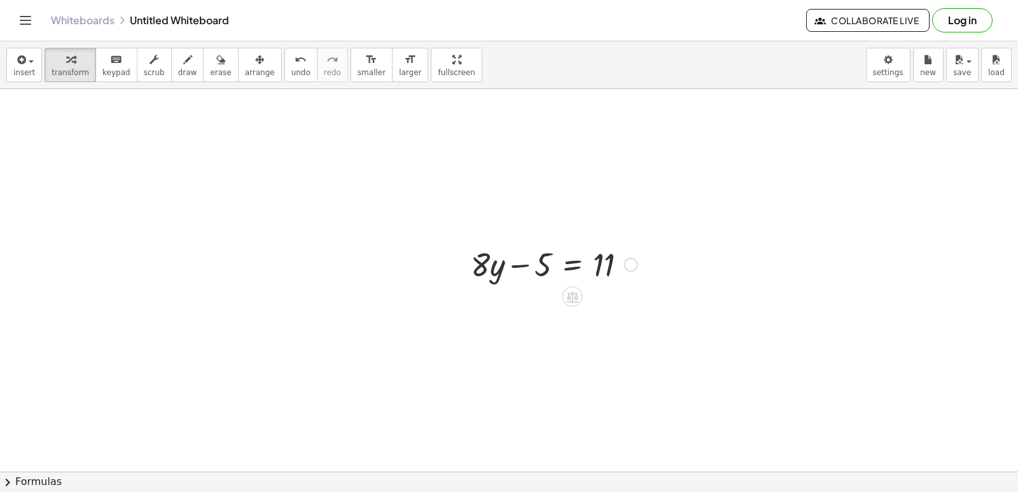
click at [628, 251] on div at bounding box center [554, 263] width 179 height 43
click at [541, 265] on div at bounding box center [601, 263] width 179 height 43
click at [628, 307] on div at bounding box center [578, 306] width 226 height 43
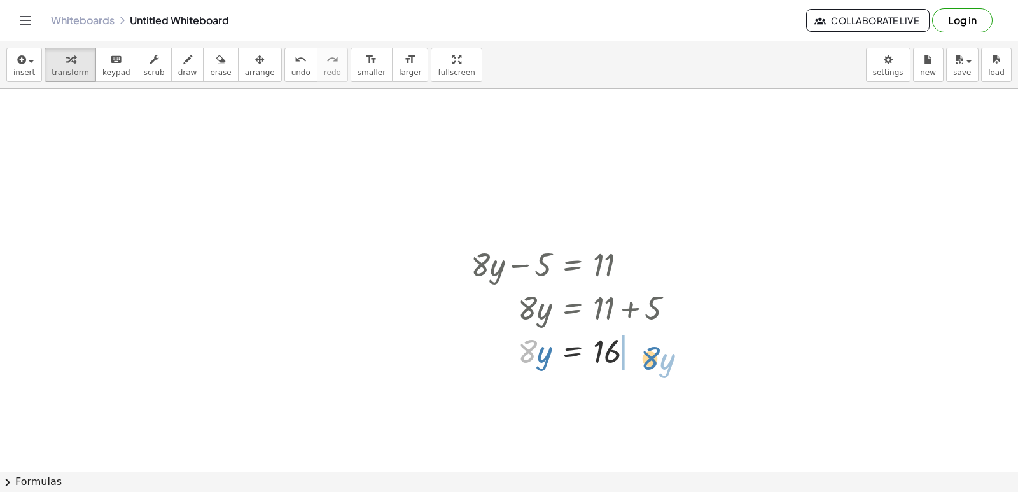
drag, startPoint x: 521, startPoint y: 349, endPoint x: 630, endPoint y: 363, distance: 109.8
click at [633, 366] on div at bounding box center [578, 349] width 226 height 43
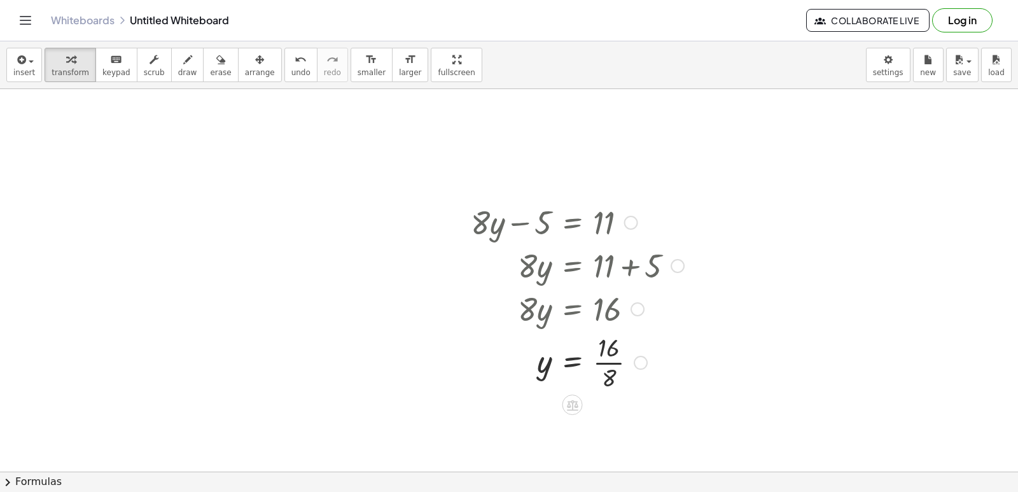
scroll to position [382, 0]
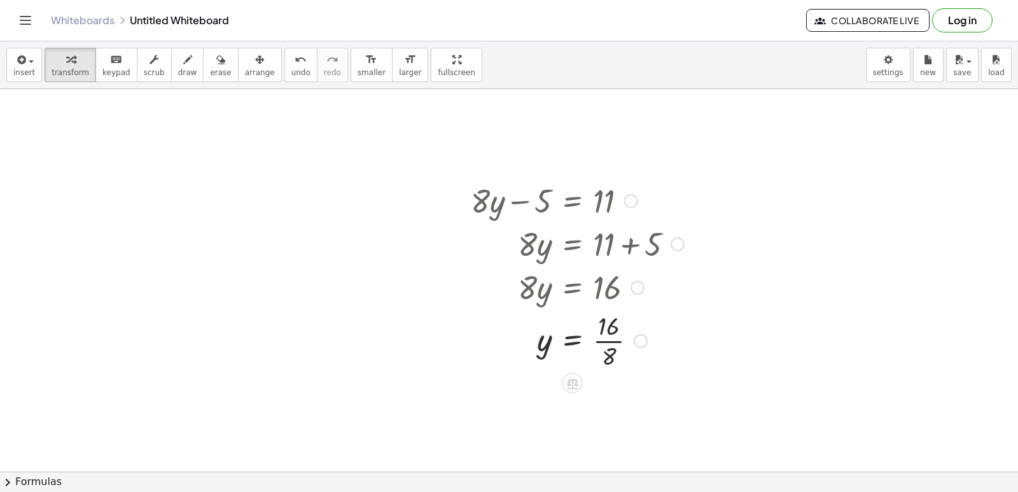
click at [611, 357] on div at bounding box center [578, 340] width 226 height 64
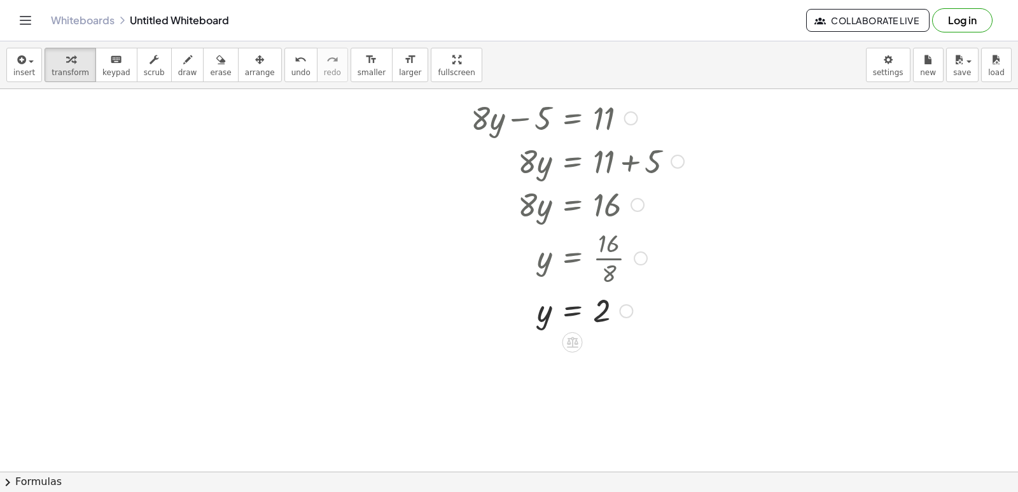
scroll to position [465, 0]
click at [399, 299] on div at bounding box center [509, 198] width 1018 height 1148
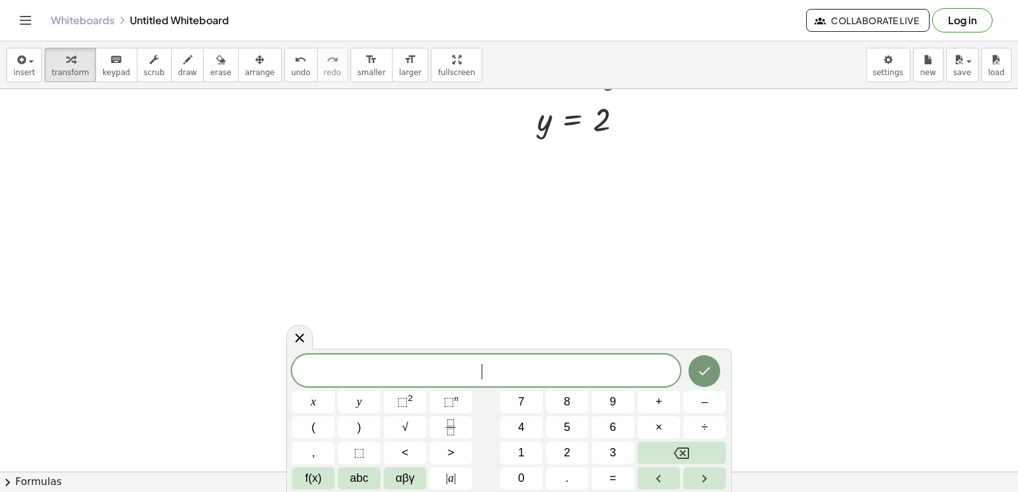
scroll to position [656, 0]
click at [702, 373] on icon "Done" at bounding box center [705, 371] width 11 height 8
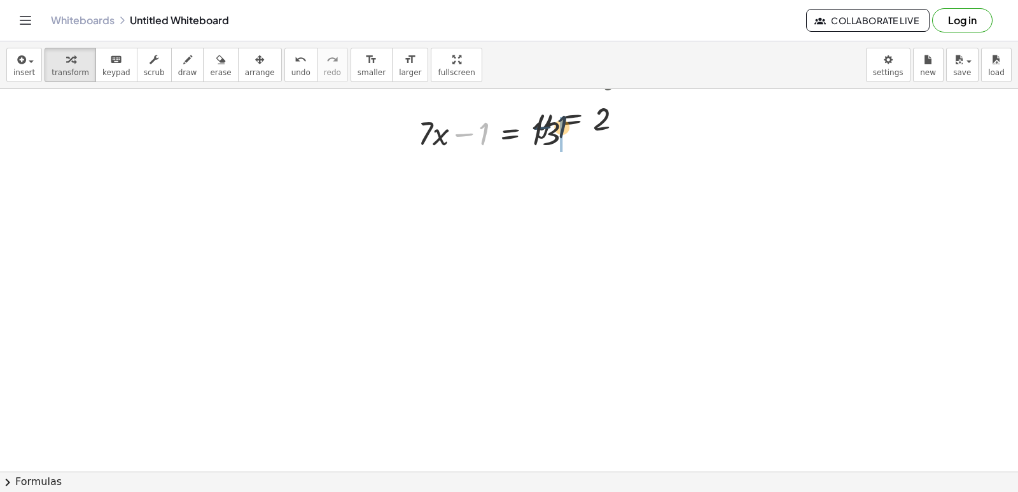
drag, startPoint x: 472, startPoint y: 132, endPoint x: 557, endPoint y: 134, distance: 85.3
click at [557, 134] on div at bounding box center [500, 132] width 177 height 43
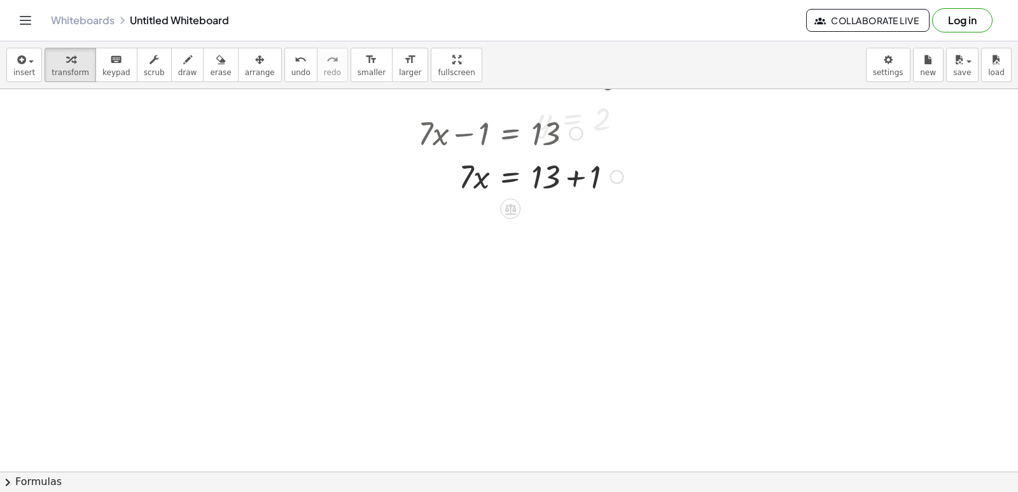
click at [554, 181] on div at bounding box center [521, 175] width 218 height 43
click at [575, 181] on div at bounding box center [521, 175] width 218 height 43
drag, startPoint x: 467, startPoint y: 216, endPoint x: 535, endPoint y: 228, distance: 68.4
click at [535, 228] on div at bounding box center [521, 218] width 218 height 43
click at [544, 292] on div at bounding box center [521, 273] width 218 height 64
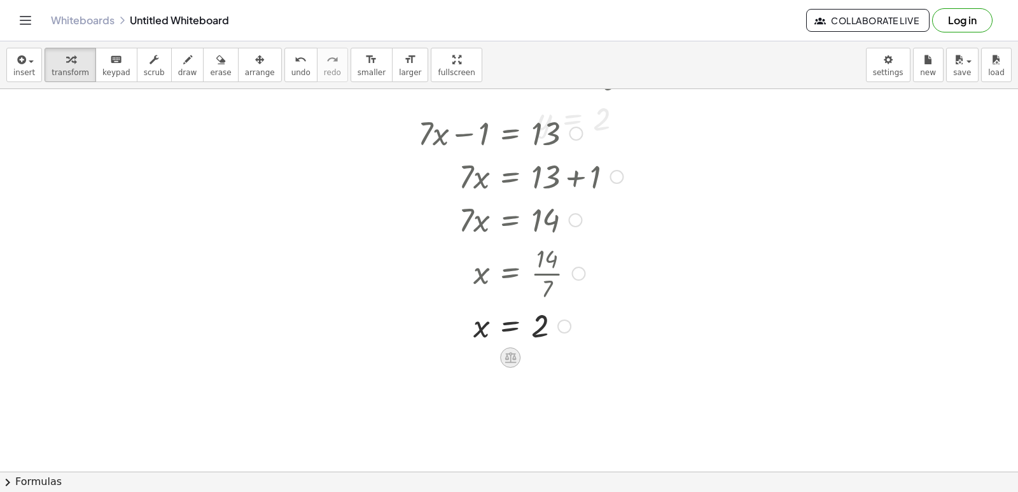
click at [507, 358] on icon at bounding box center [510, 358] width 11 height 11
click at [691, 335] on div at bounding box center [509, 7] width 1018 height 1148
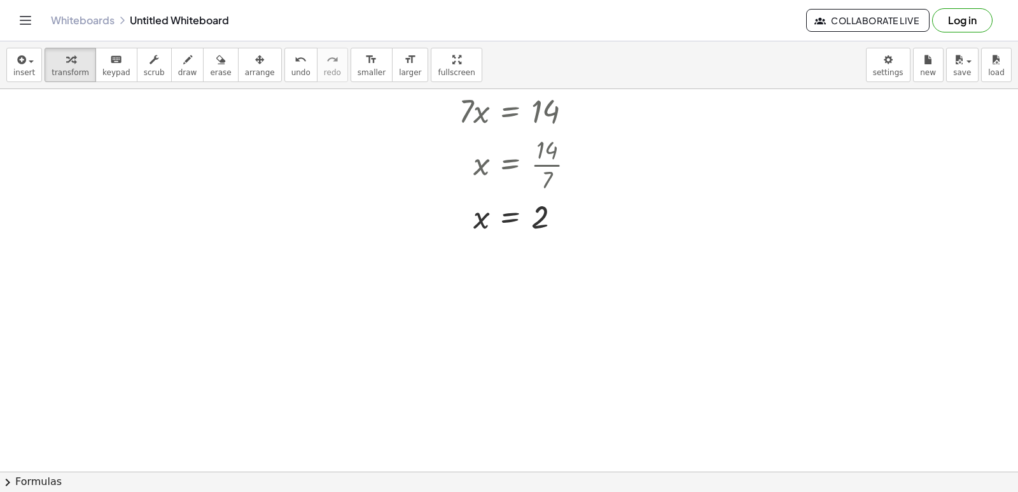
click at [384, 320] on div at bounding box center [509, 89] width 1018 height 1530
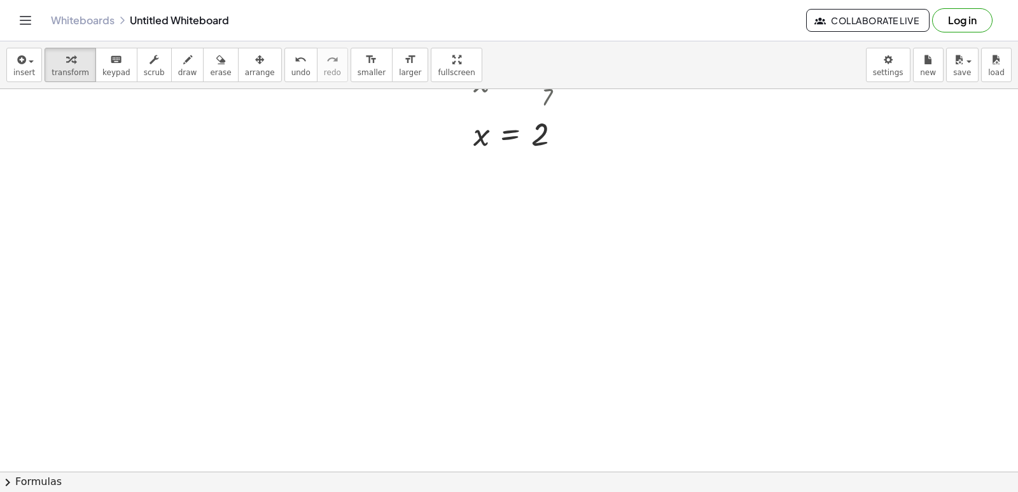
scroll to position [956, 0]
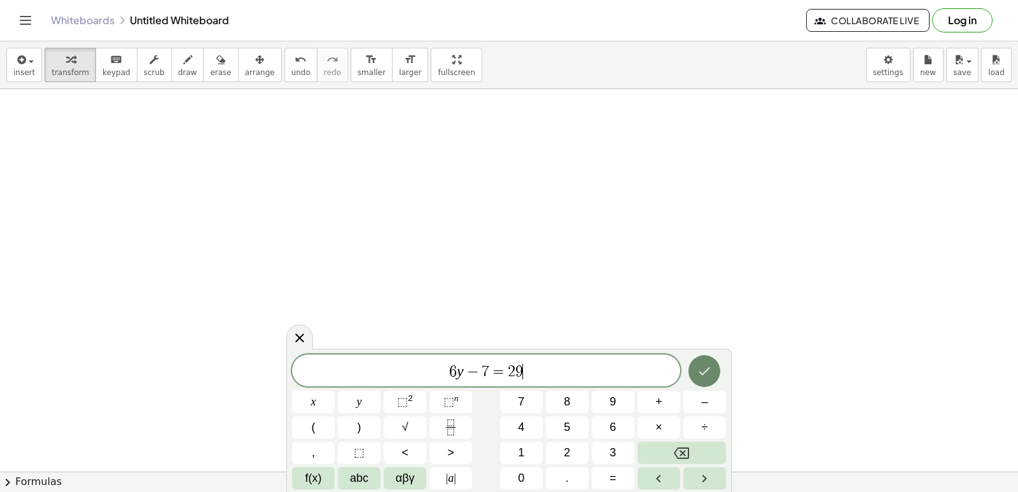
click at [705, 367] on icon "Done" at bounding box center [704, 370] width 15 height 15
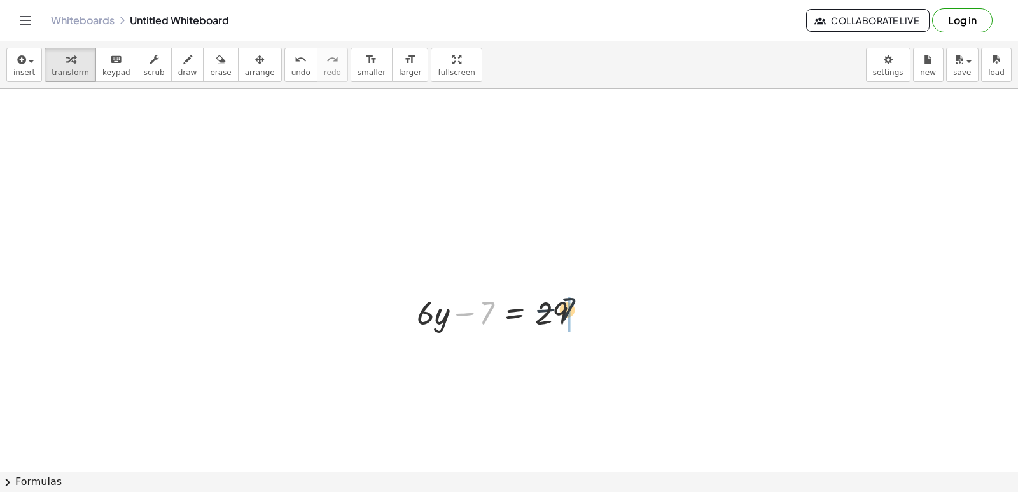
drag, startPoint x: 475, startPoint y: 307, endPoint x: 570, endPoint y: 307, distance: 95.5
click at [559, 306] on div at bounding box center [504, 311] width 186 height 43
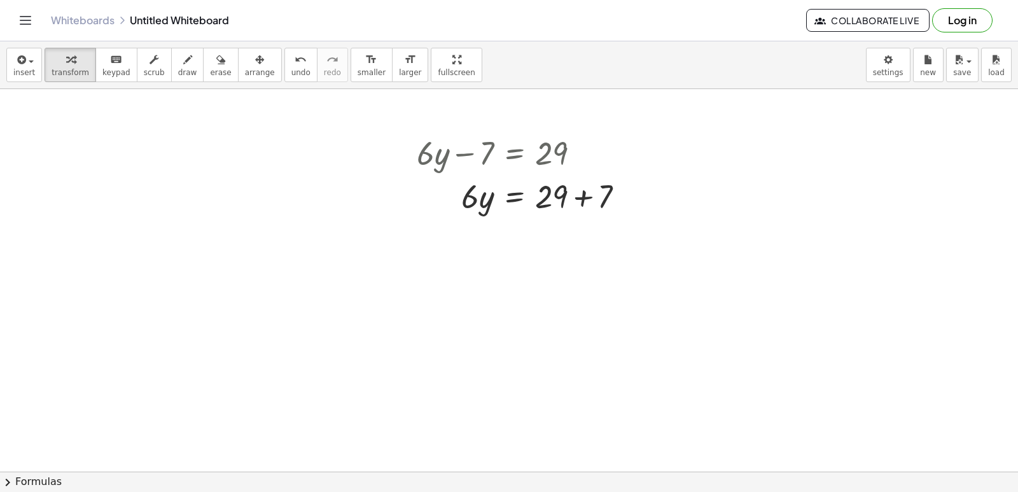
scroll to position [1147, 0]
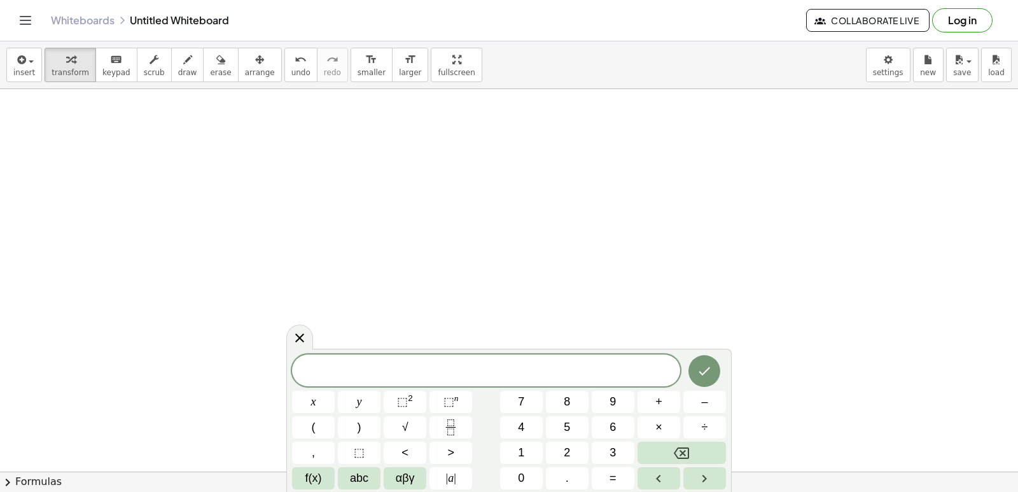
scroll to position [1274, 0]
click at [692, 371] on button "Done" at bounding box center [705, 371] width 32 height 32
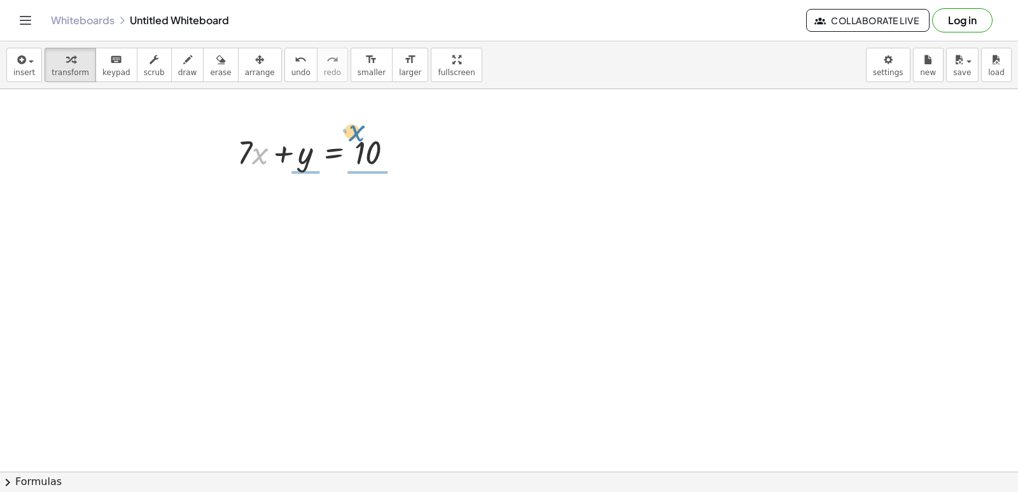
drag, startPoint x: 266, startPoint y: 154, endPoint x: 372, endPoint y: 147, distance: 105.9
click at [372, 147] on div at bounding box center [320, 151] width 179 height 43
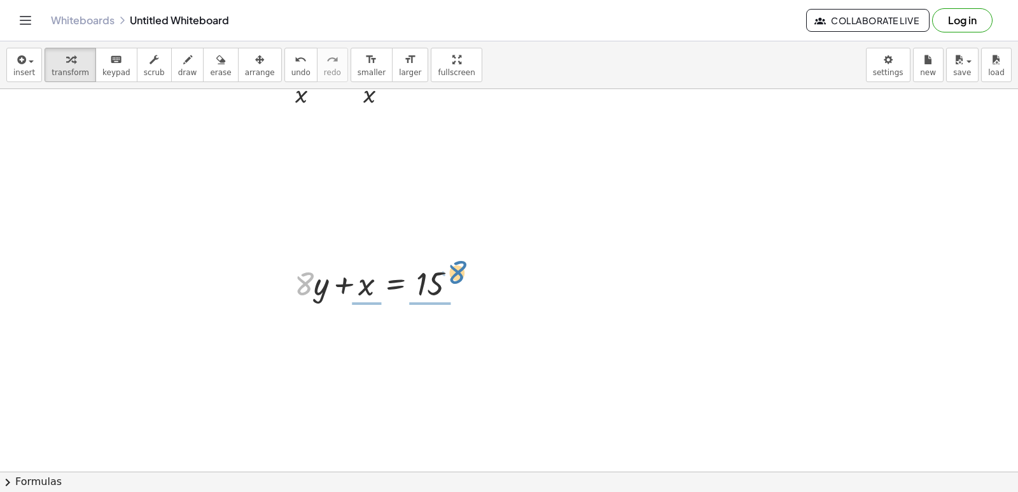
drag, startPoint x: 313, startPoint y: 286, endPoint x: 471, endPoint y: 283, distance: 157.9
click at [472, 284] on div at bounding box center [380, 282] width 185 height 43
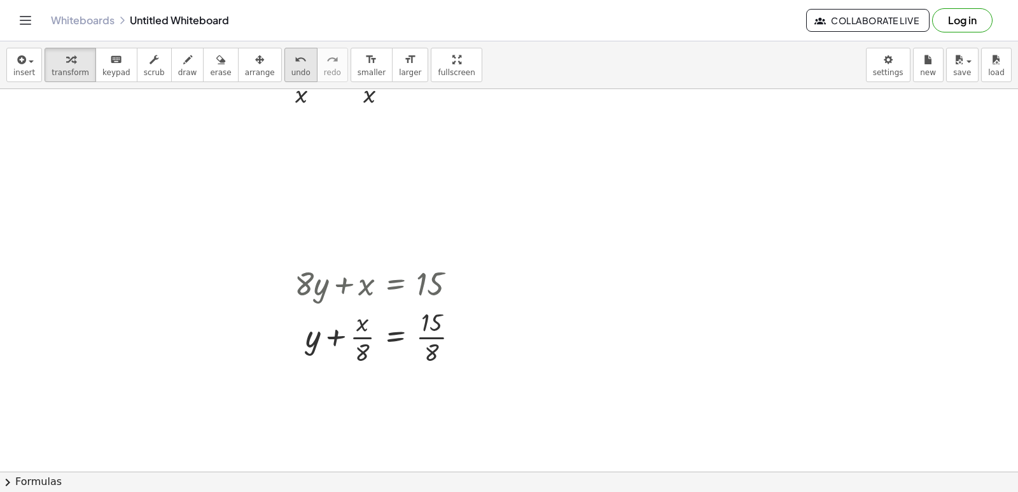
click at [292, 71] on span "undo" at bounding box center [301, 72] width 19 height 9
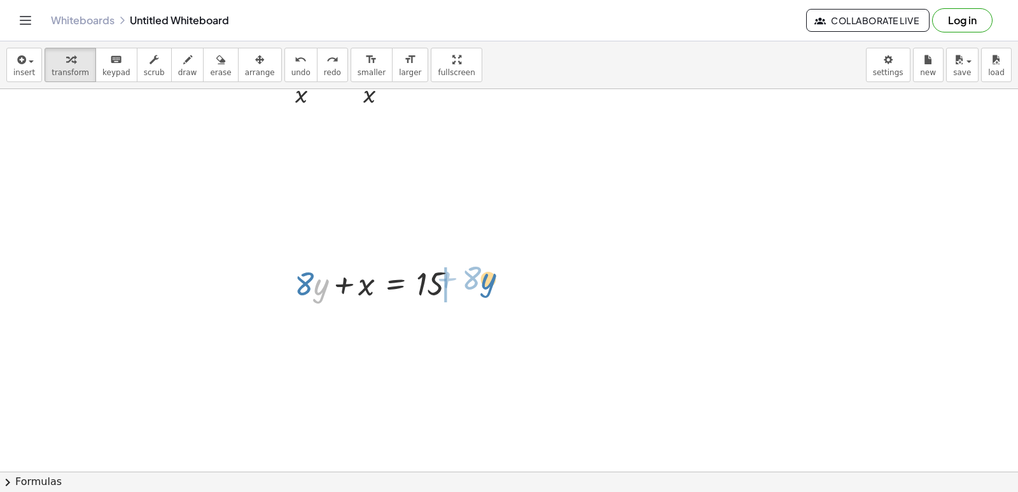
drag, startPoint x: 325, startPoint y: 294, endPoint x: 502, endPoint y: 293, distance: 177.0
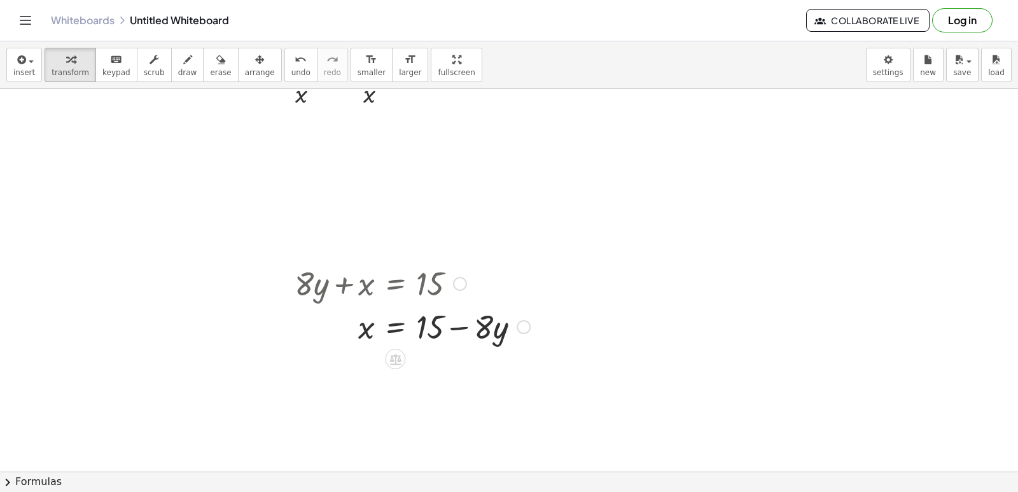
click at [462, 327] on div at bounding box center [412, 325] width 248 height 43
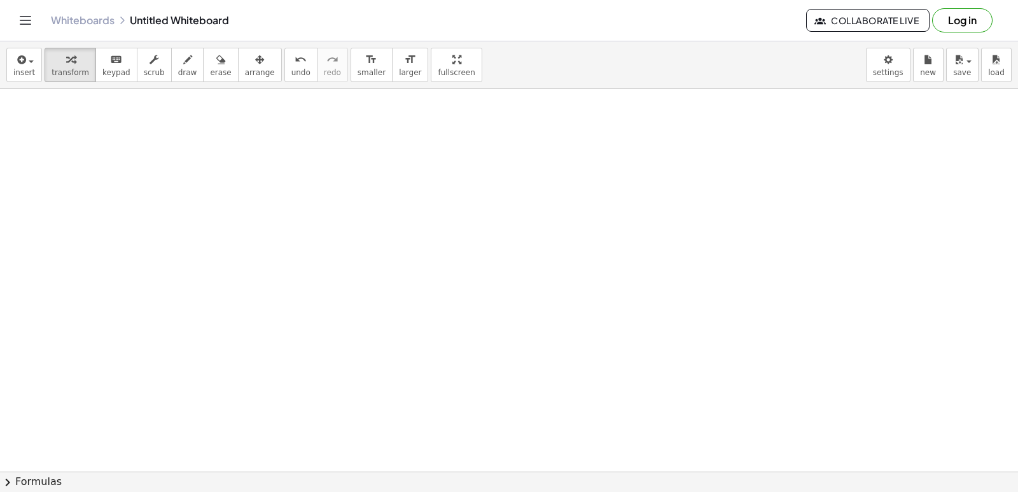
scroll to position [1721, 0]
drag, startPoint x: 667, startPoint y: 340, endPoint x: 666, endPoint y: 349, distance: 8.9
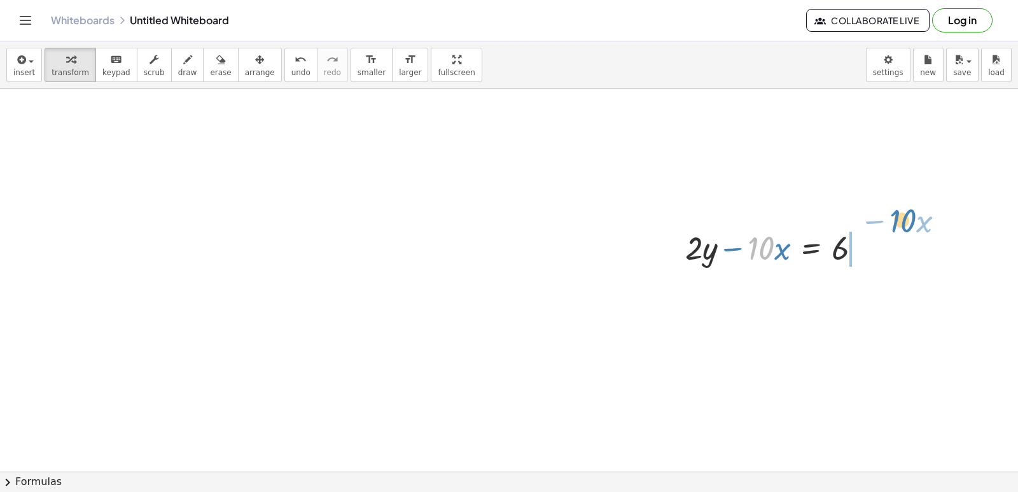
drag, startPoint x: 756, startPoint y: 250, endPoint x: 899, endPoint y: 227, distance: 144.9
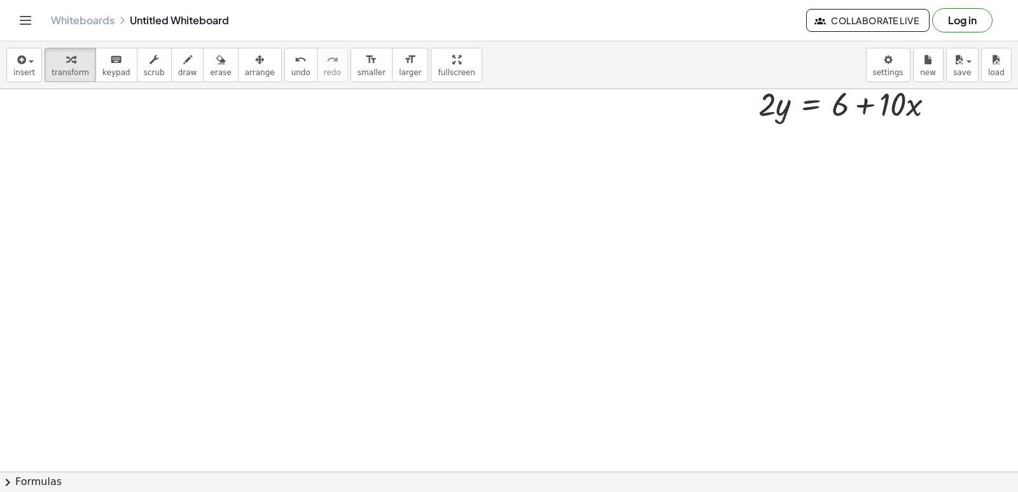
scroll to position [2043, 0]
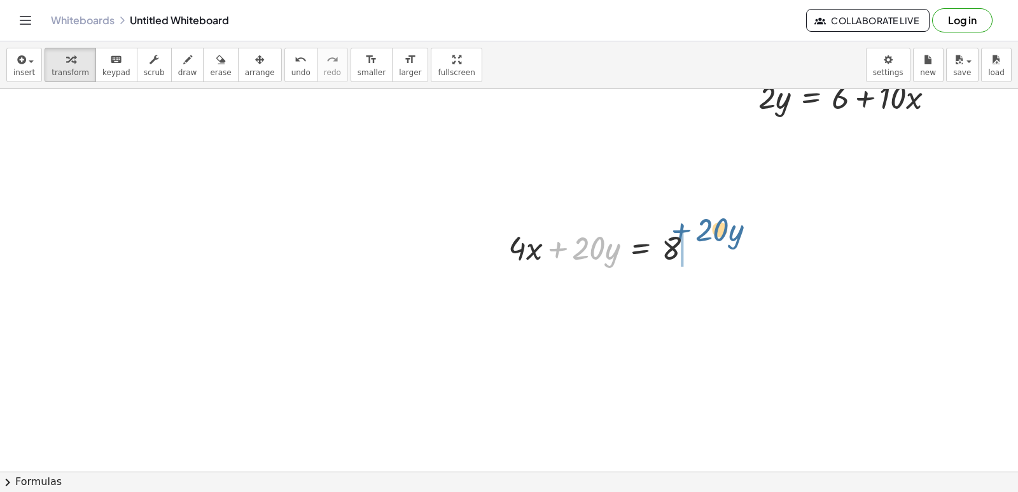
drag, startPoint x: 565, startPoint y: 248, endPoint x: 697, endPoint y: 242, distance: 132.5
click at [697, 242] on div at bounding box center [606, 246] width 208 height 43
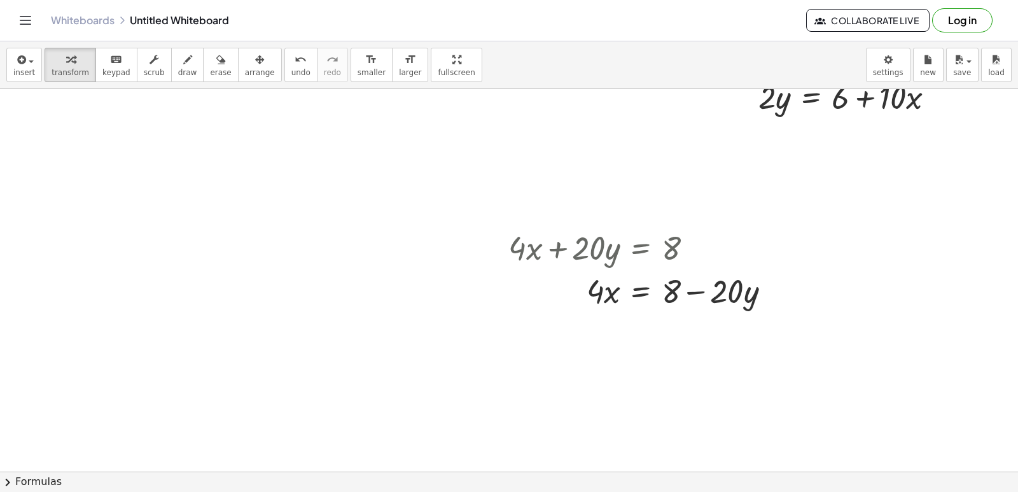
drag, startPoint x: 603, startPoint y: 325, endPoint x: 603, endPoint y: 304, distance: 20.4
drag, startPoint x: 591, startPoint y: 297, endPoint x: 707, endPoint y: 322, distance: 118.6
drag, startPoint x: 703, startPoint y: 363, endPoint x: 693, endPoint y: 342, distance: 23.6
click at [693, 342] on div at bounding box center [644, 344] width 285 height 64
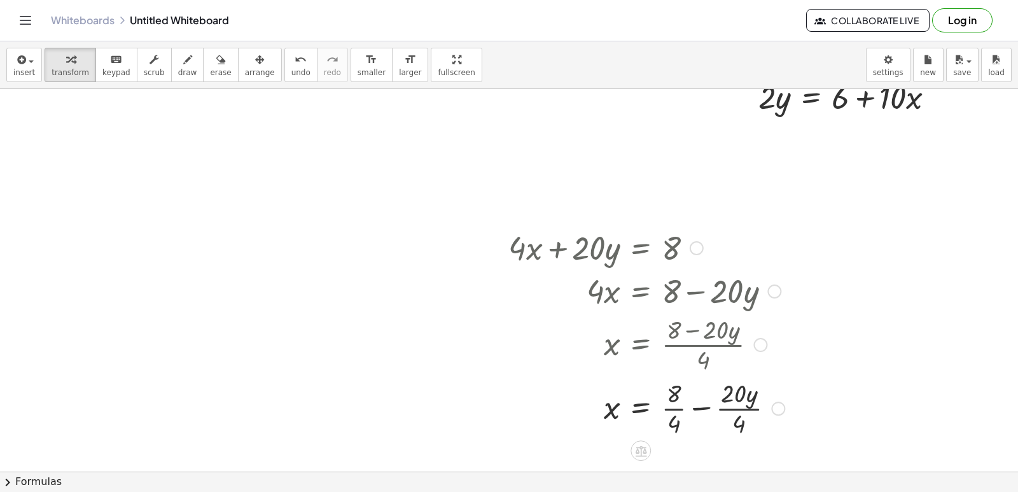
click at [679, 419] on div at bounding box center [646, 408] width 289 height 64
click at [736, 423] on div at bounding box center [644, 408] width 285 height 64
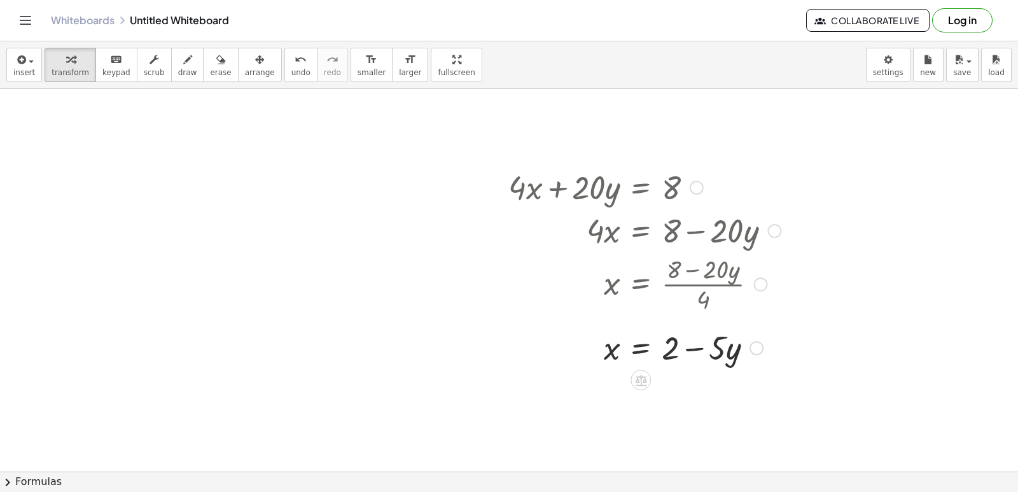
scroll to position [2170, 0]
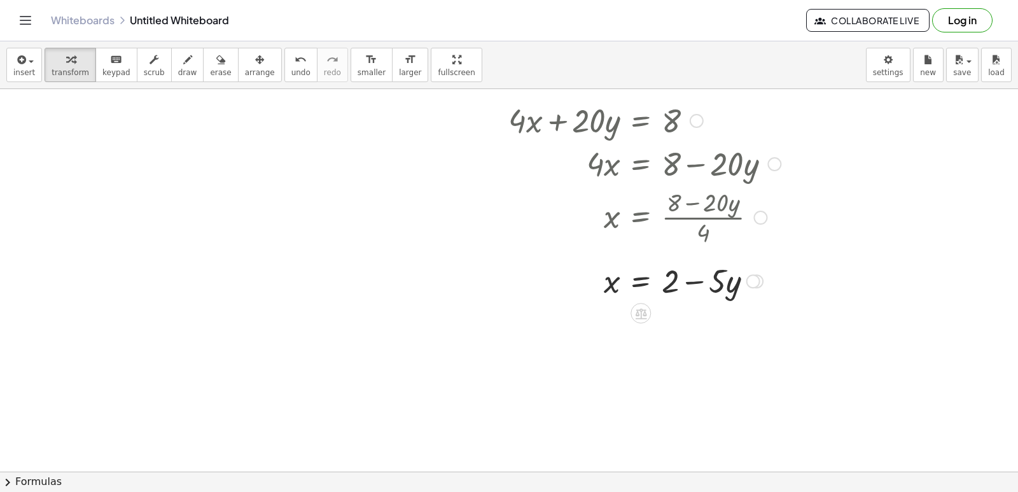
click at [698, 287] on div at bounding box center [644, 279] width 285 height 43
drag, startPoint x: 699, startPoint y: 287, endPoint x: 706, endPoint y: 279, distance: 10.8
click at [702, 287] on div at bounding box center [644, 279] width 285 height 43
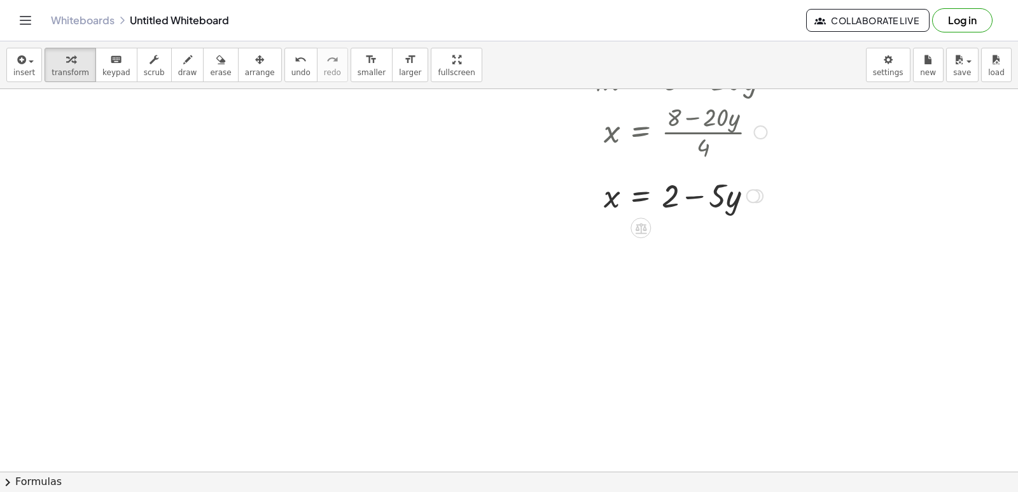
scroll to position [2295, 0]
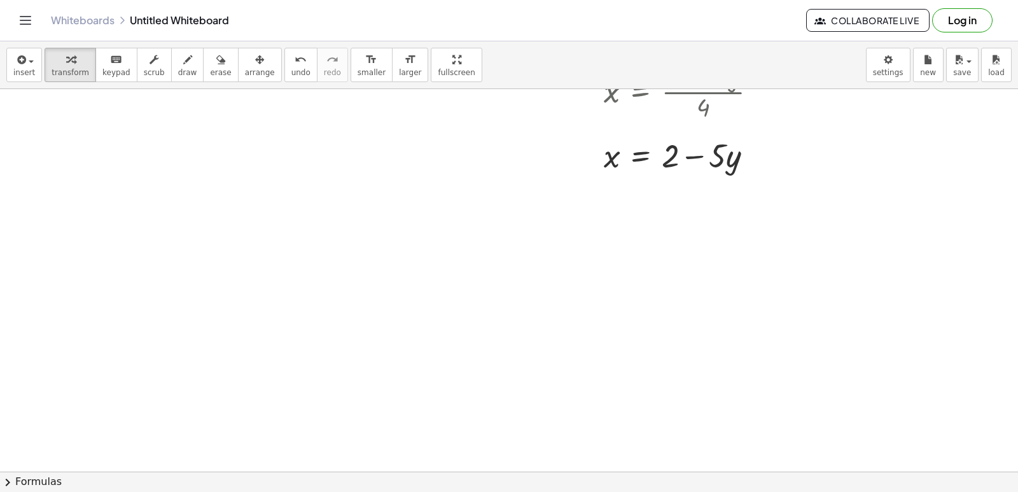
drag, startPoint x: 505, startPoint y: 272, endPoint x: 496, endPoint y: 274, distance: 9.7
click at [572, 302] on div at bounding box center [607, 298] width 197 height 43
drag, startPoint x: 592, startPoint y: 307, endPoint x: 600, endPoint y: 294, distance: 15.2
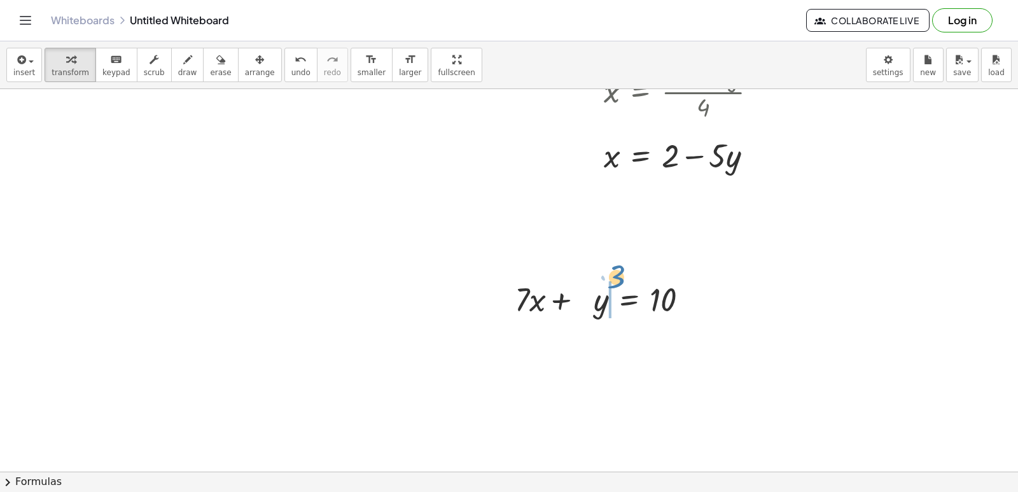
click at [600, 294] on div at bounding box center [607, 298] width 197 height 43
drag, startPoint x: 599, startPoint y: 305, endPoint x: 752, endPoint y: 299, distance: 152.9
click at [290, 64] on button "undo undo" at bounding box center [301, 65] width 33 height 34
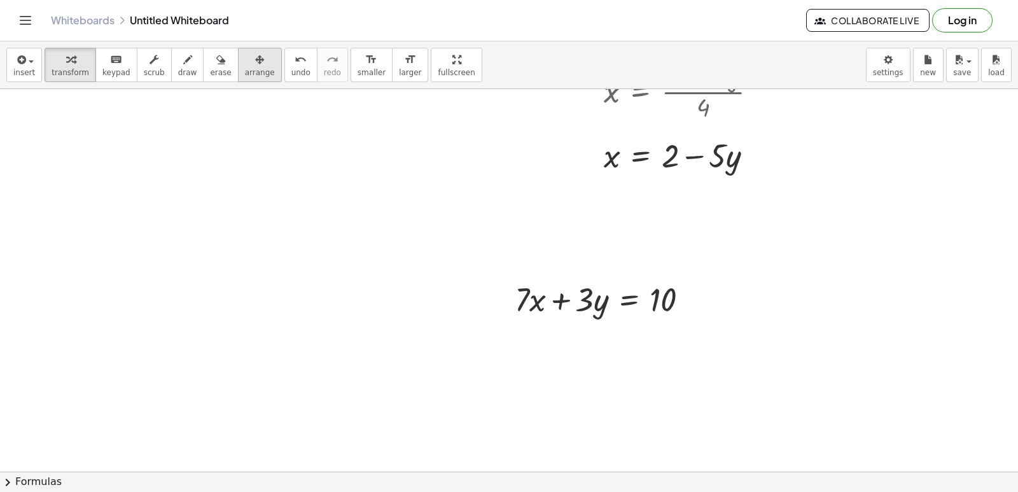
click at [248, 64] on div "button" at bounding box center [260, 59] width 30 height 15
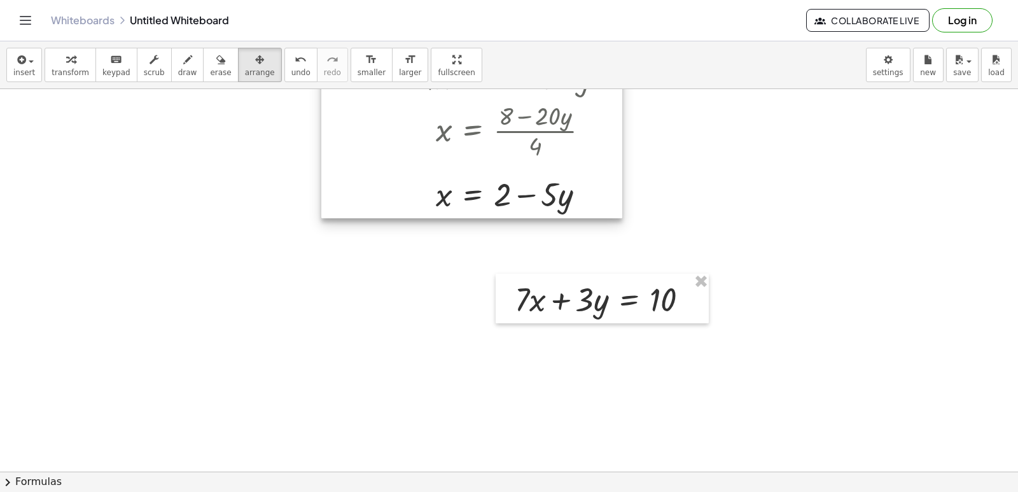
drag, startPoint x: 605, startPoint y: 146, endPoint x: 363, endPoint y: 194, distance: 246.5
click at [321, 206] on div at bounding box center [471, 113] width 301 height 210
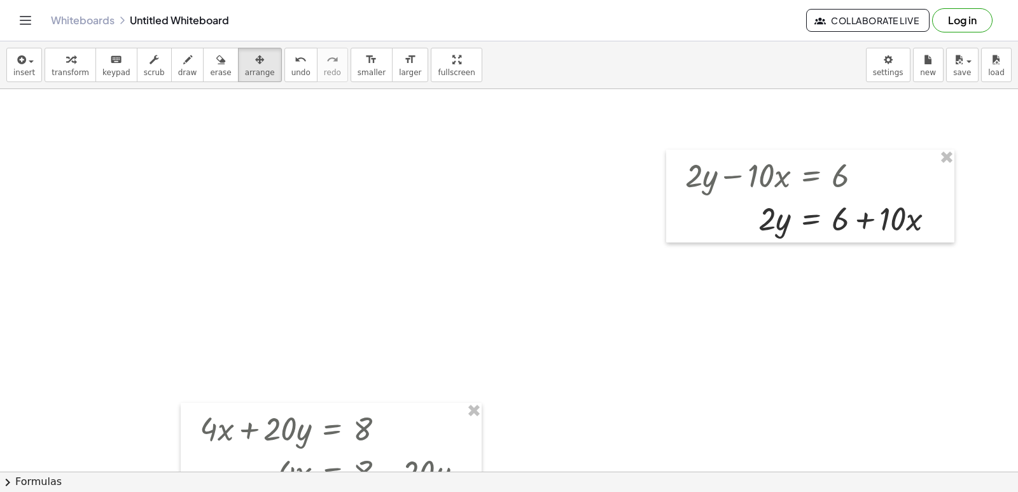
scroll to position [1913, 0]
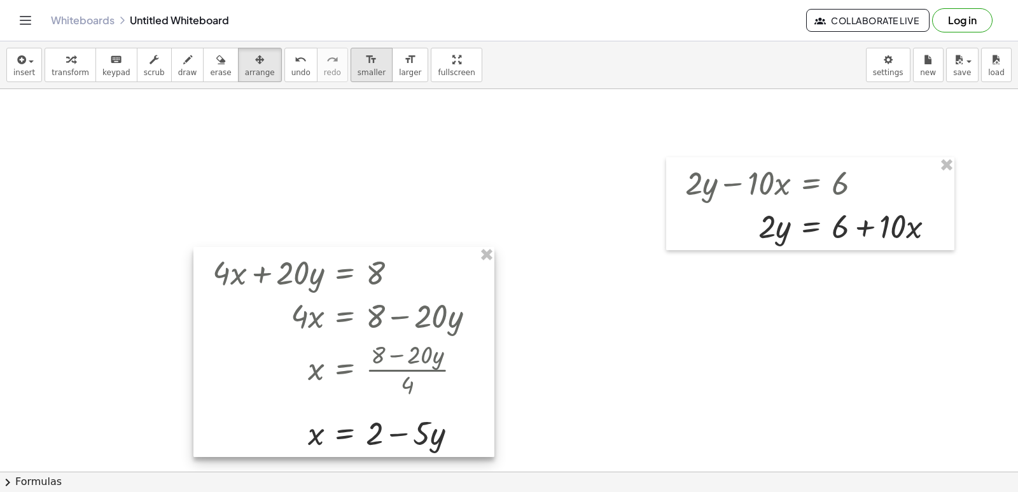
drag, startPoint x: 356, startPoint y: 424, endPoint x: 359, endPoint y: 77, distance: 346.9
click at [362, 71] on div "insert select one: Math Expression Function Text Youtube Video Graphing Geometr…" at bounding box center [509, 266] width 1018 height 451
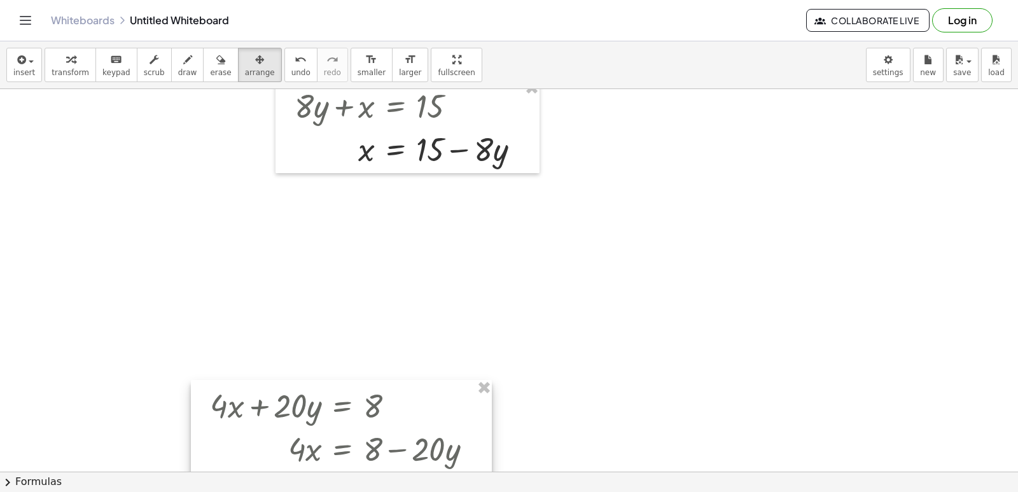
scroll to position [1404, 0]
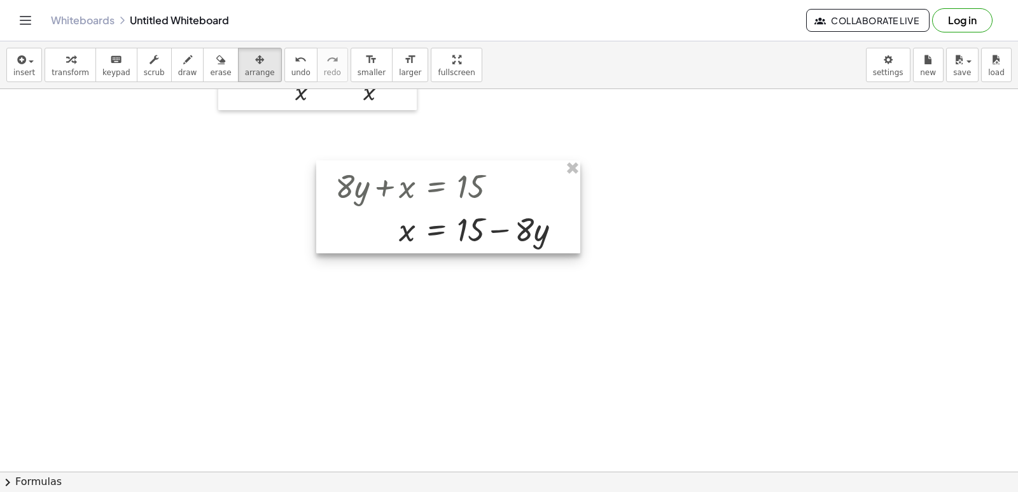
drag, startPoint x: 481, startPoint y: 237, endPoint x: 655, endPoint y: 124, distance: 207.1
click at [580, 160] on div at bounding box center [448, 206] width 264 height 93
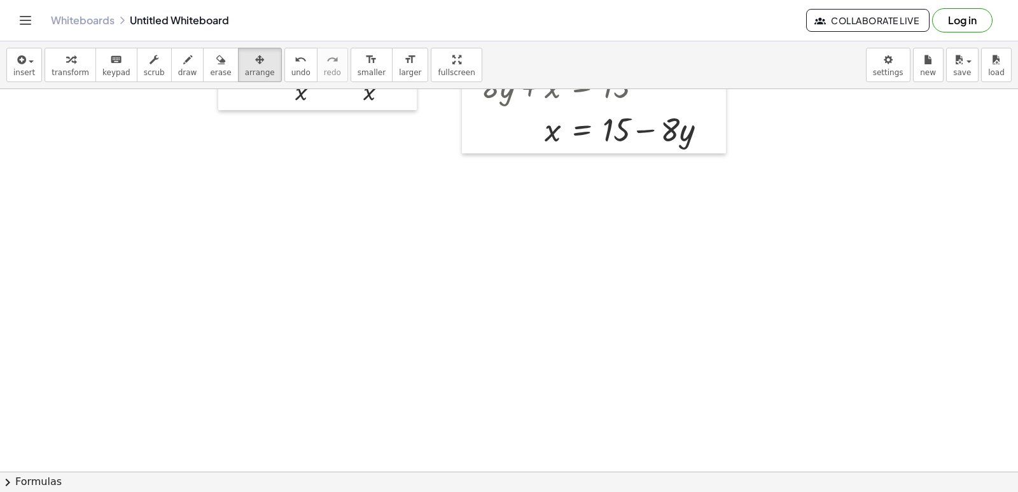
scroll to position [1722, 0]
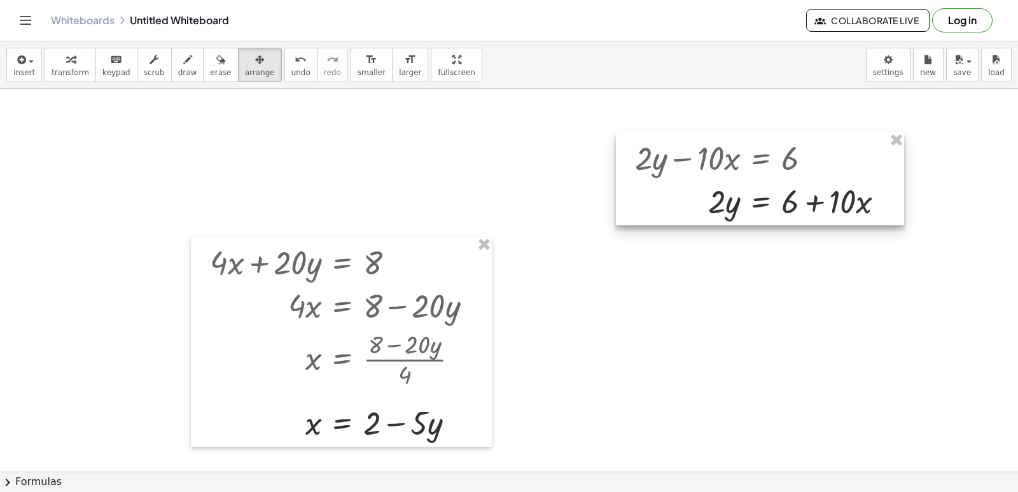
drag, startPoint x: 770, startPoint y: 341, endPoint x: 716, endPoint y: 172, distance: 176.5
click at [718, 165] on div at bounding box center [760, 178] width 288 height 93
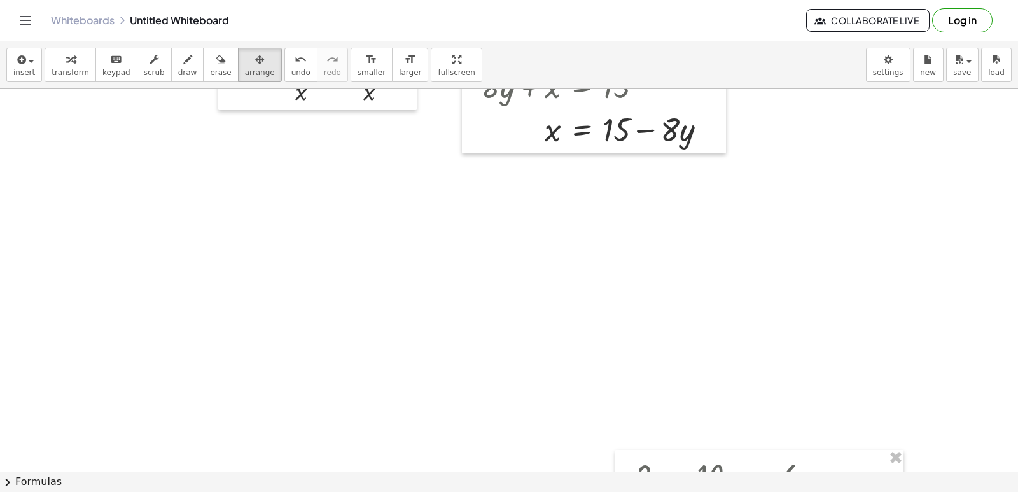
scroll to position [1531, 0]
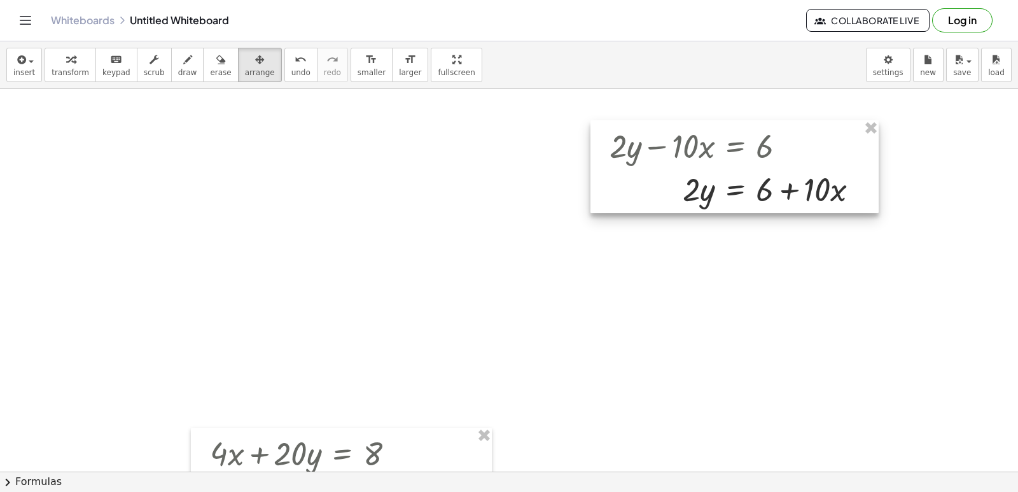
drag, startPoint x: 715, startPoint y: 356, endPoint x: 673, endPoint y: 154, distance: 206.7
click at [691, 144] on div at bounding box center [735, 166] width 288 height 93
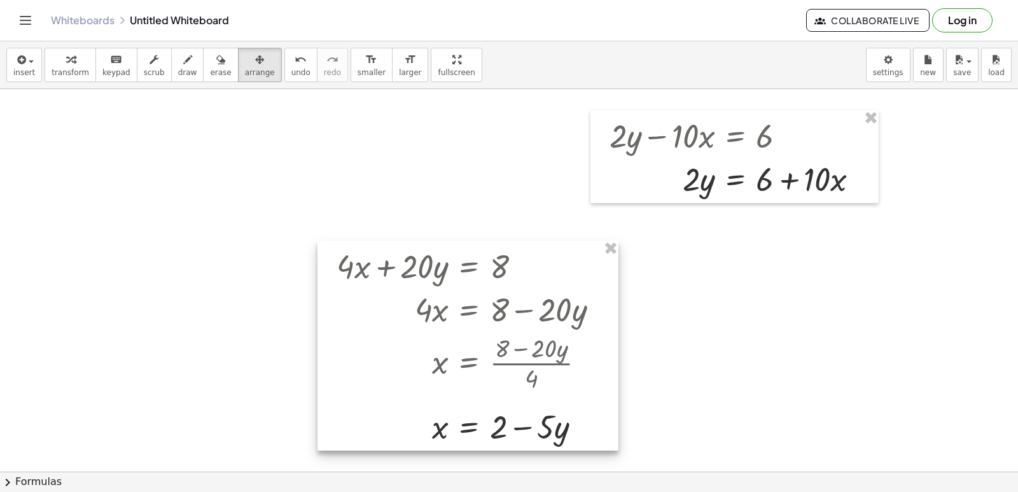
drag, startPoint x: 418, startPoint y: 429, endPoint x: 599, endPoint y: 120, distance: 358.1
click at [599, 241] on div at bounding box center [468, 346] width 301 height 210
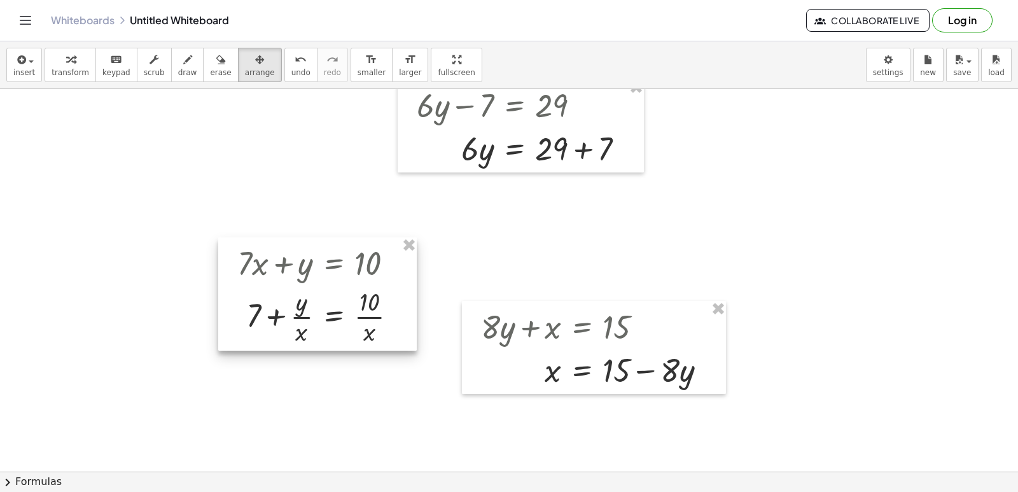
scroll to position [1150, 0]
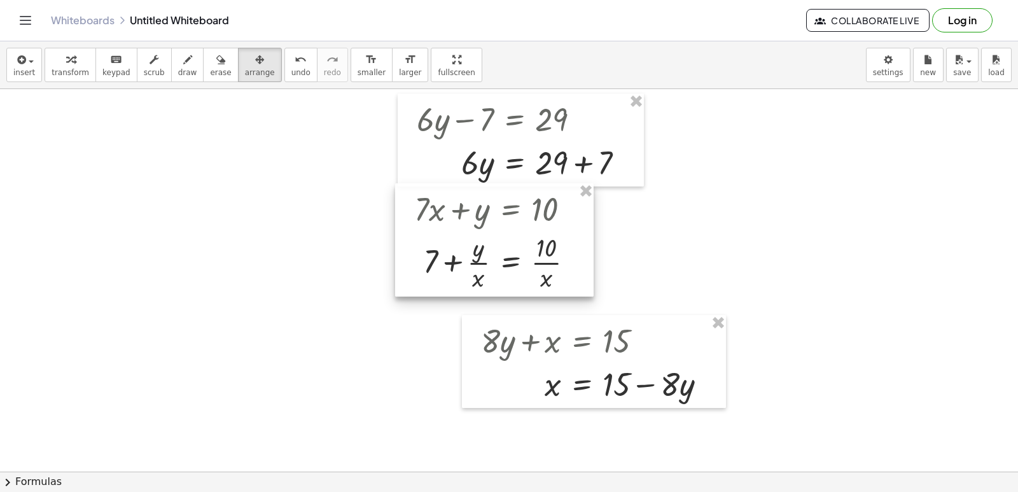
drag, startPoint x: 404, startPoint y: 303, endPoint x: 559, endPoint y: 236, distance: 169.1
click at [559, 236] on div at bounding box center [494, 239] width 199 height 113
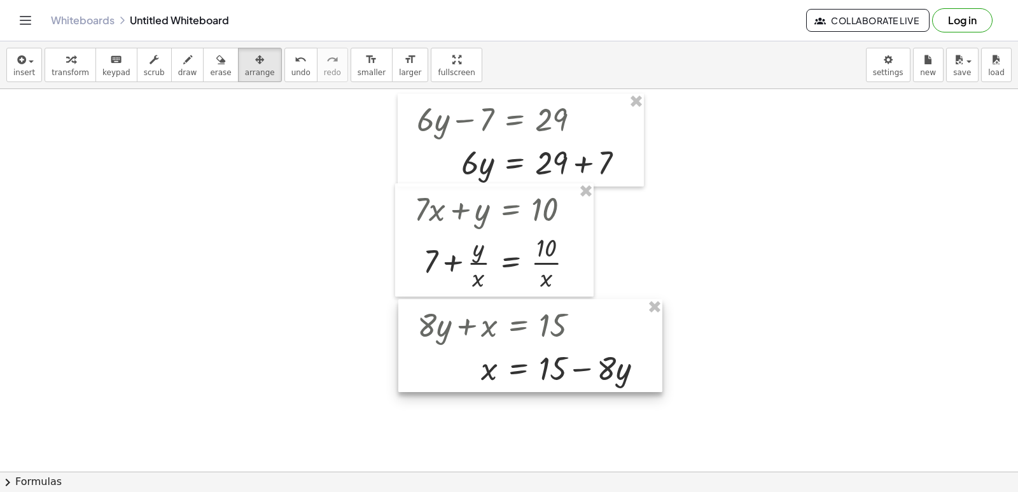
drag, startPoint x: 552, startPoint y: 388, endPoint x: 489, endPoint y: 372, distance: 65.6
click at [489, 372] on div at bounding box center [530, 345] width 264 height 93
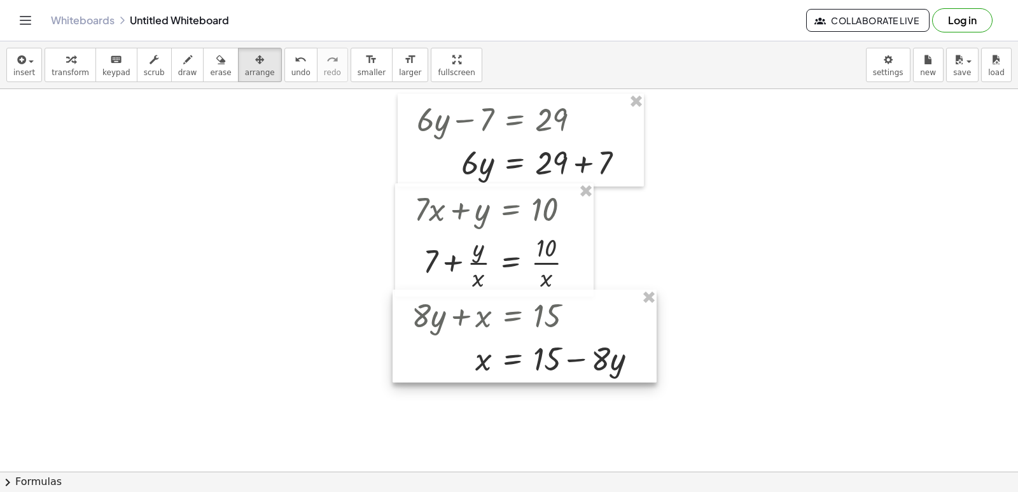
drag, startPoint x: 483, startPoint y: 356, endPoint x: 477, endPoint y: 346, distance: 11.1
click at [477, 346] on div at bounding box center [525, 336] width 264 height 93
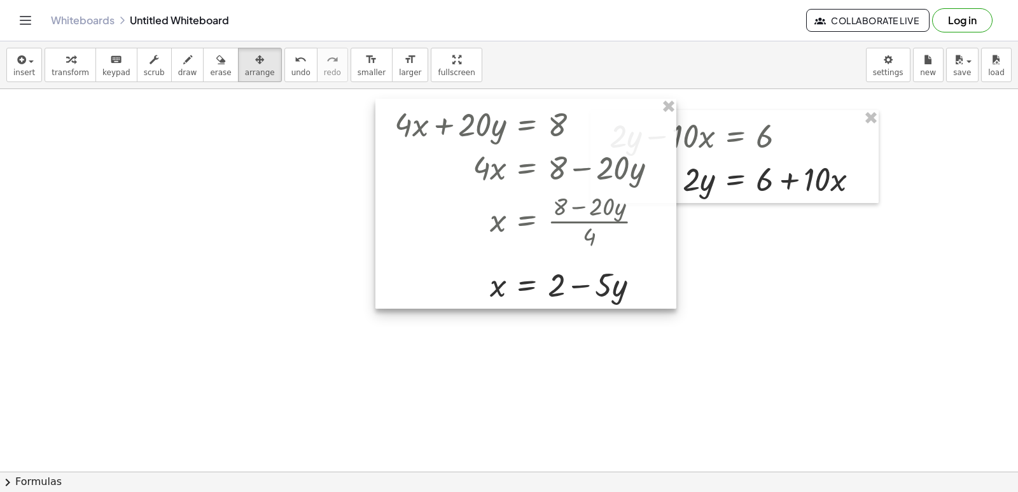
drag, startPoint x: 545, startPoint y: 256, endPoint x: 531, endPoint y: 208, distance: 49.9
click at [538, 236] on div at bounding box center [526, 204] width 301 height 210
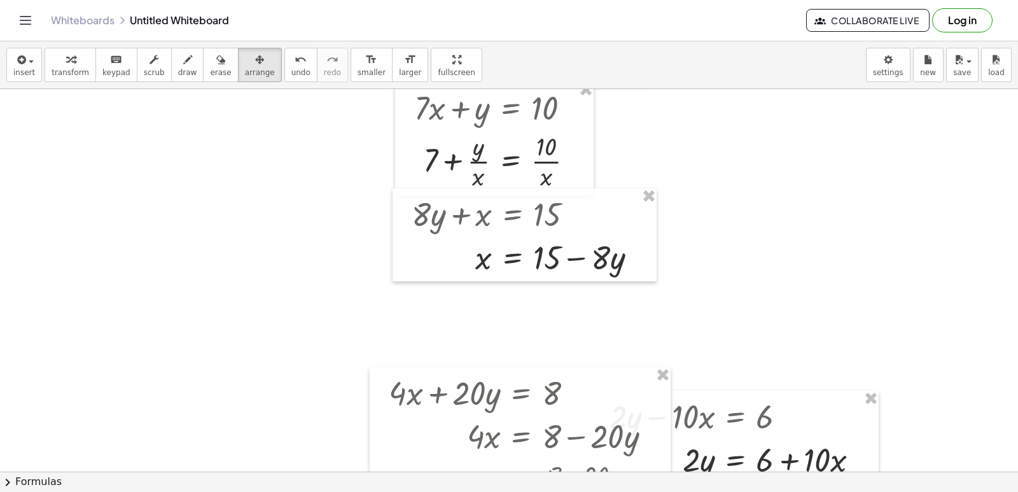
scroll to position [1340, 0]
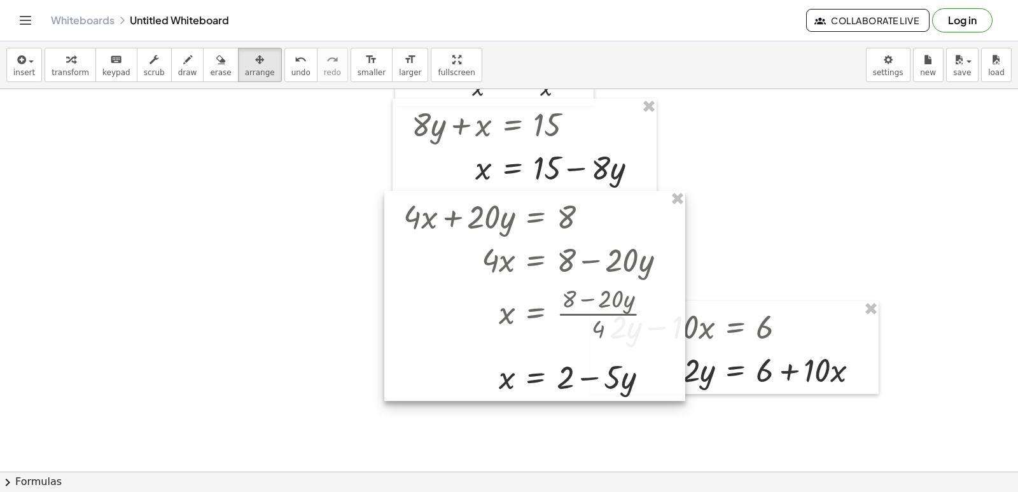
drag, startPoint x: 528, startPoint y: 369, endPoint x: 543, endPoint y: 282, distance: 87.8
click at [543, 282] on div at bounding box center [534, 296] width 301 height 210
click at [544, 279] on div at bounding box center [536, 294] width 301 height 210
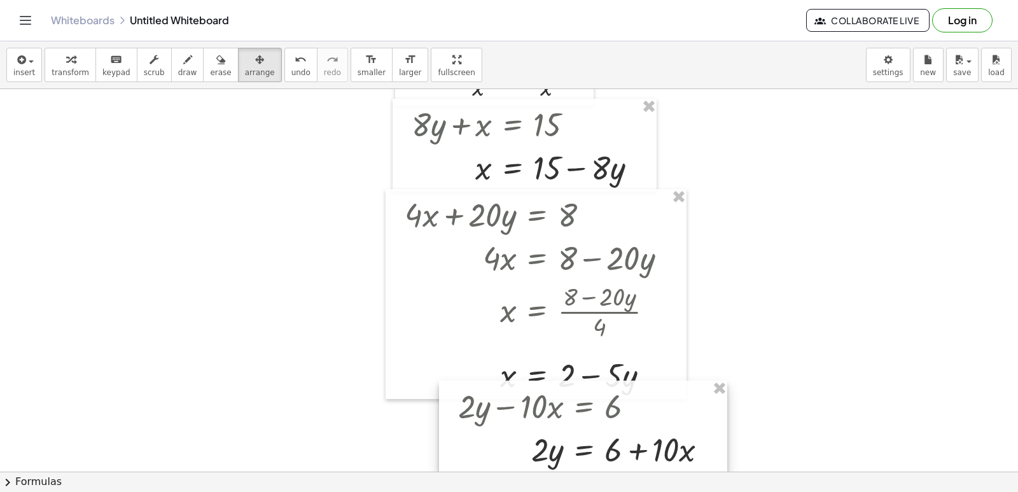
drag, startPoint x: 737, startPoint y: 319, endPoint x: 540, endPoint y: 391, distance: 209.4
click at [540, 391] on div at bounding box center [583, 427] width 288 height 93
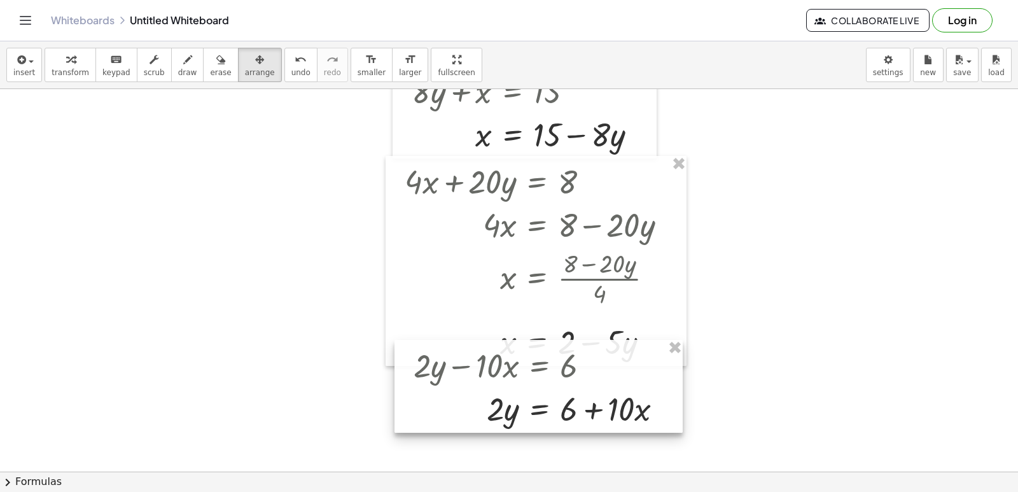
scroll to position [1404, 0]
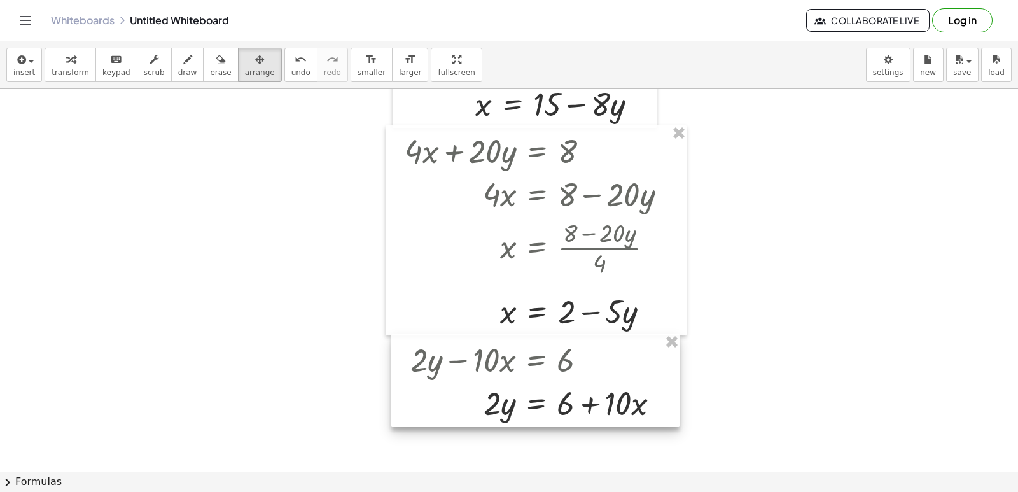
drag, startPoint x: 547, startPoint y: 353, endPoint x: 544, endPoint y: 377, distance: 25.0
click at [544, 377] on div at bounding box center [535, 380] width 288 height 93
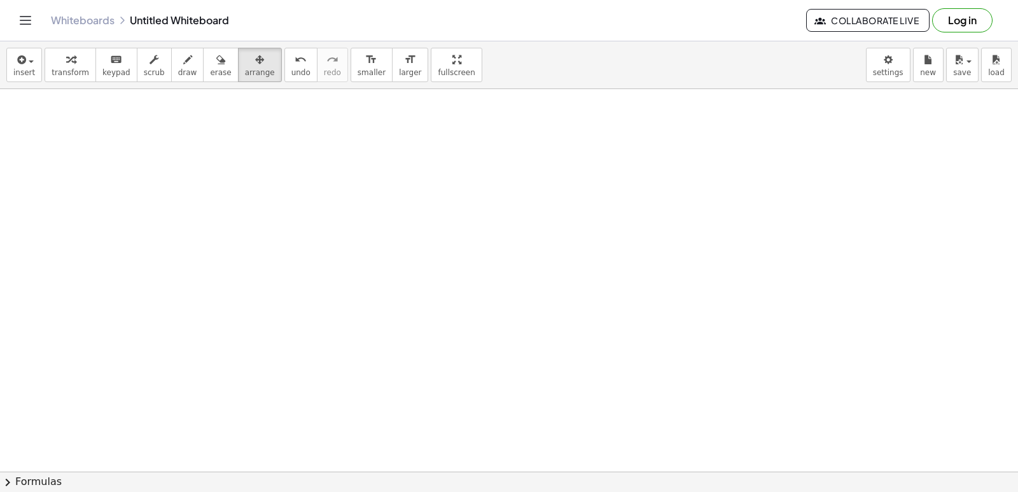
scroll to position [2168, 0]
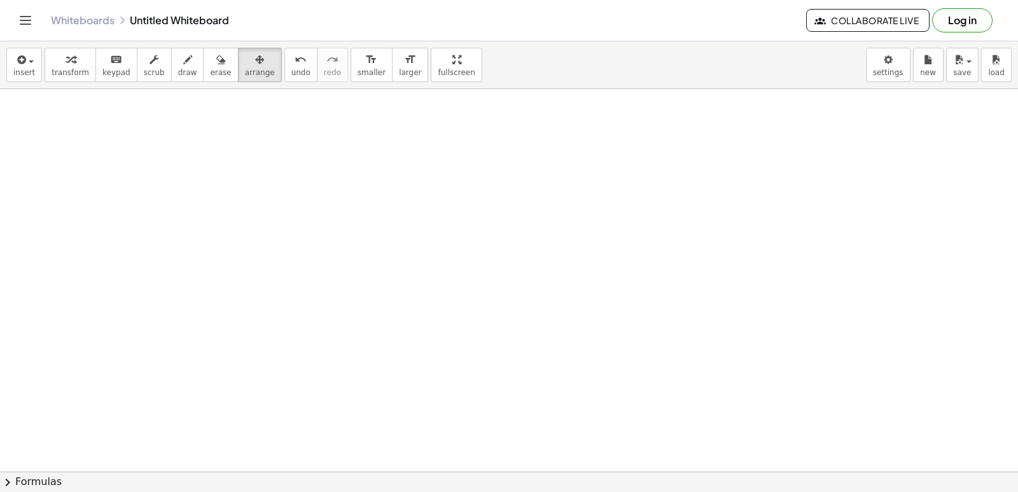
drag, startPoint x: 601, startPoint y: 423, endPoint x: 608, endPoint y: 257, distance: 165.6
drag, startPoint x: 616, startPoint y: 440, endPoint x: 623, endPoint y: 348, distance: 92.6
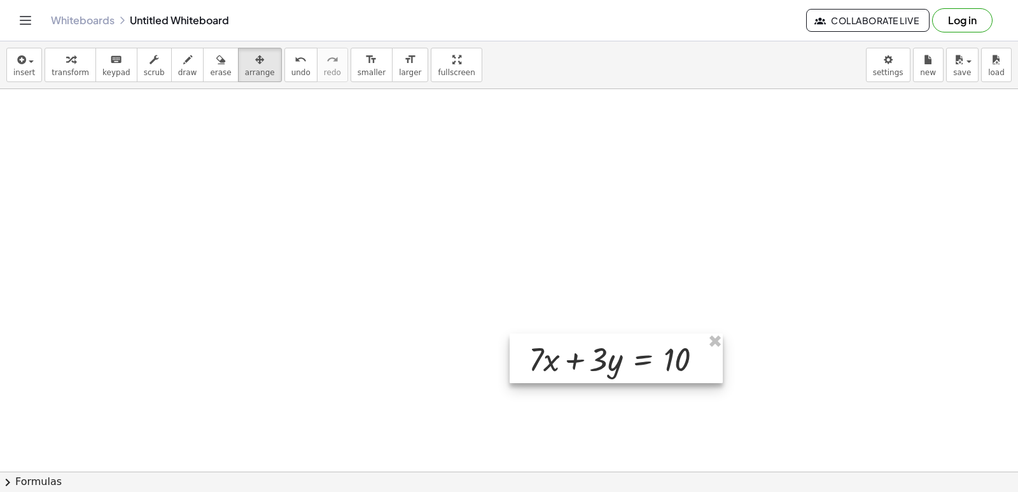
click at [623, 362] on div at bounding box center [616, 359] width 213 height 50
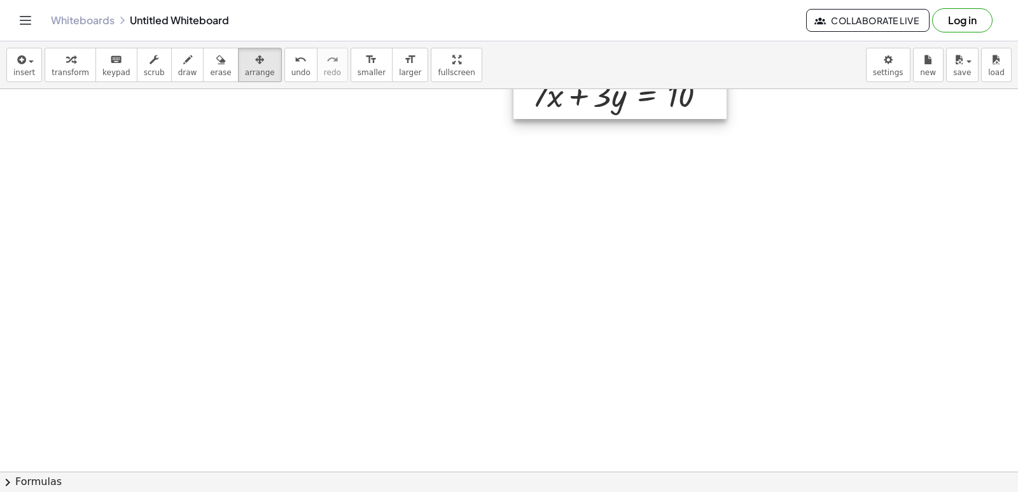
scroll to position [1913, 0]
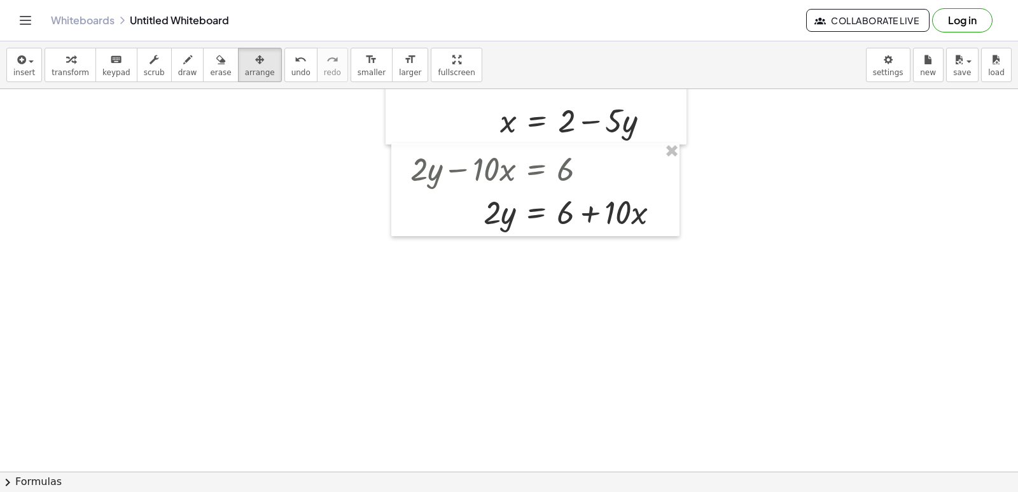
drag, startPoint x: 621, startPoint y: 360, endPoint x: 607, endPoint y: 169, distance: 191.5
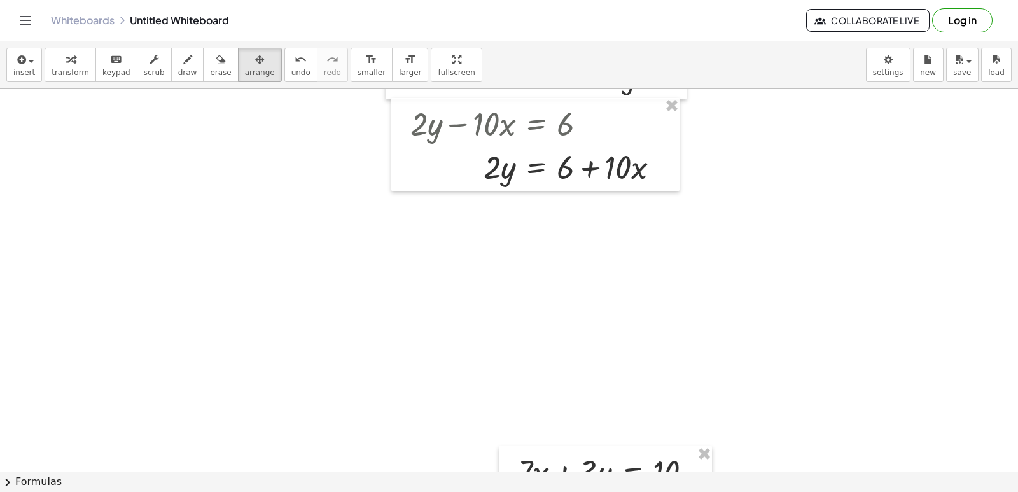
scroll to position [1659, 0]
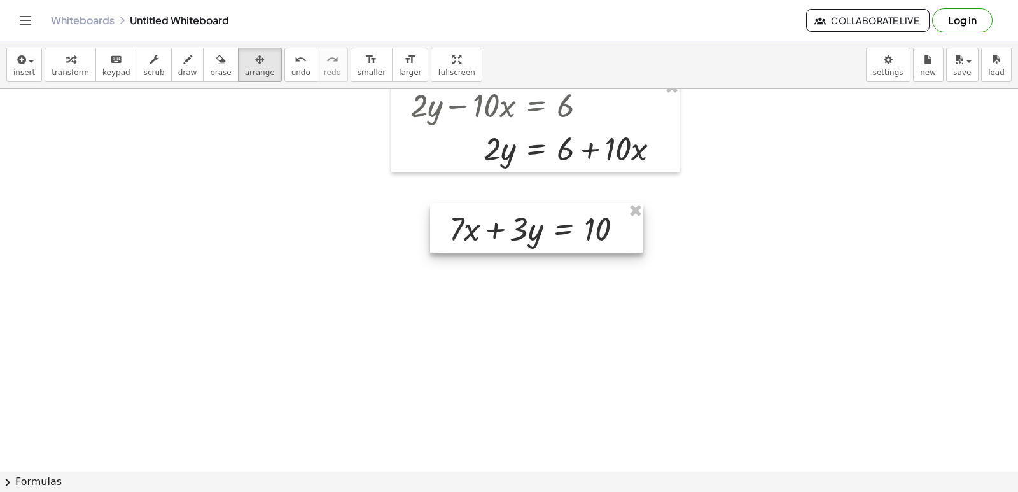
drag, startPoint x: 620, startPoint y: 372, endPoint x: 545, endPoint y: 215, distance: 174.0
click at [545, 215] on div at bounding box center [536, 228] width 213 height 50
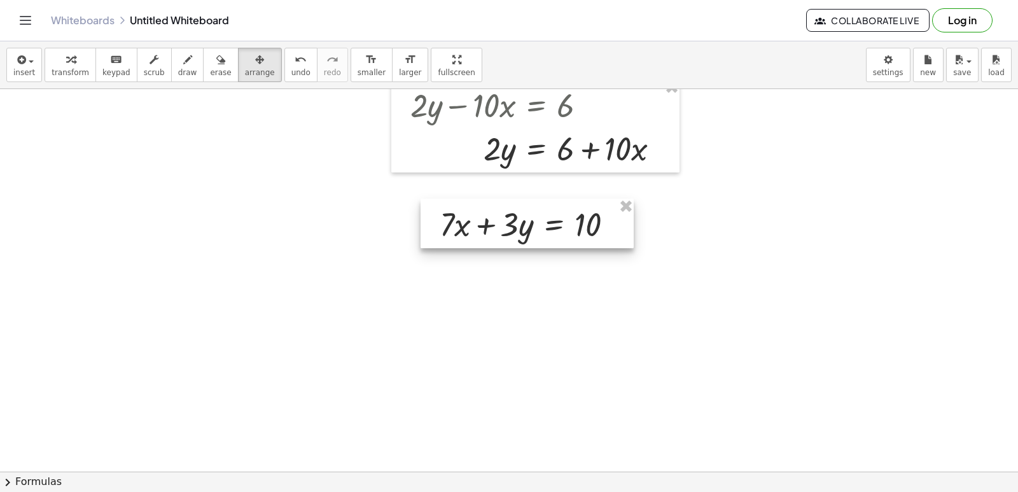
click at [255, 67] on icon "button" at bounding box center [259, 59] width 9 height 15
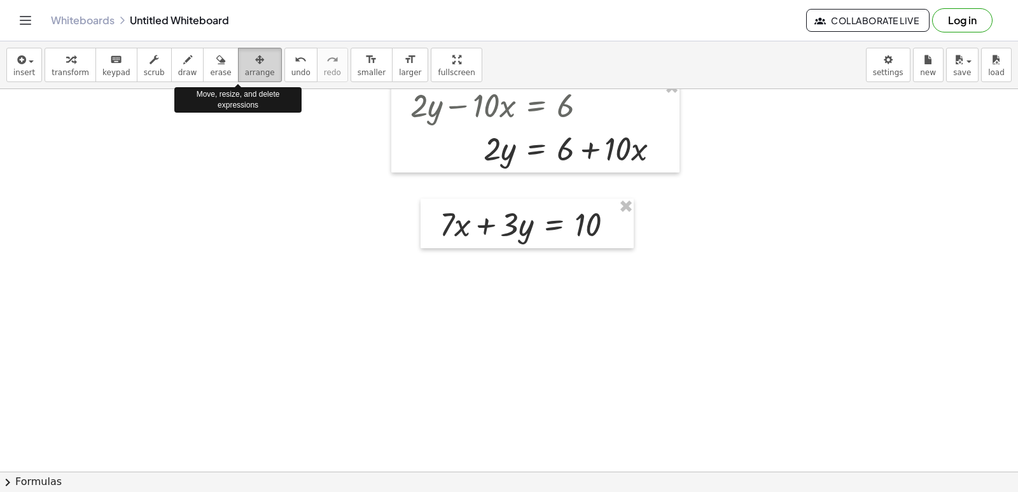
click at [255, 53] on icon "button" at bounding box center [259, 59] width 9 height 15
click at [248, 60] on div "button" at bounding box center [260, 59] width 30 height 15
click at [216, 59] on icon "button" at bounding box center [220, 59] width 9 height 15
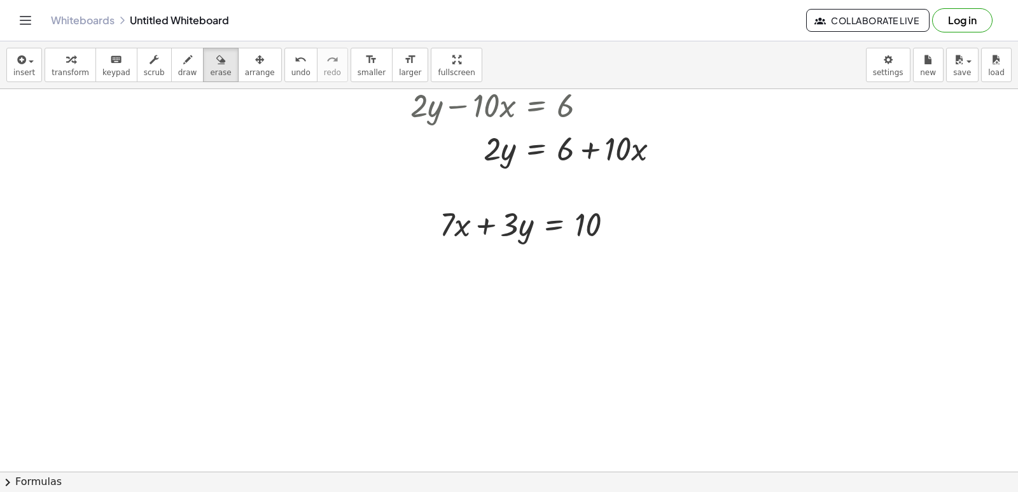
drag, startPoint x: 325, startPoint y: 197, endPoint x: 608, endPoint y: 280, distance: 294.5
drag, startPoint x: 672, startPoint y: 167, endPoint x: 680, endPoint y: 168, distance: 8.9
drag, startPoint x: 680, startPoint y: 168, endPoint x: 730, endPoint y: 115, distance: 72.5
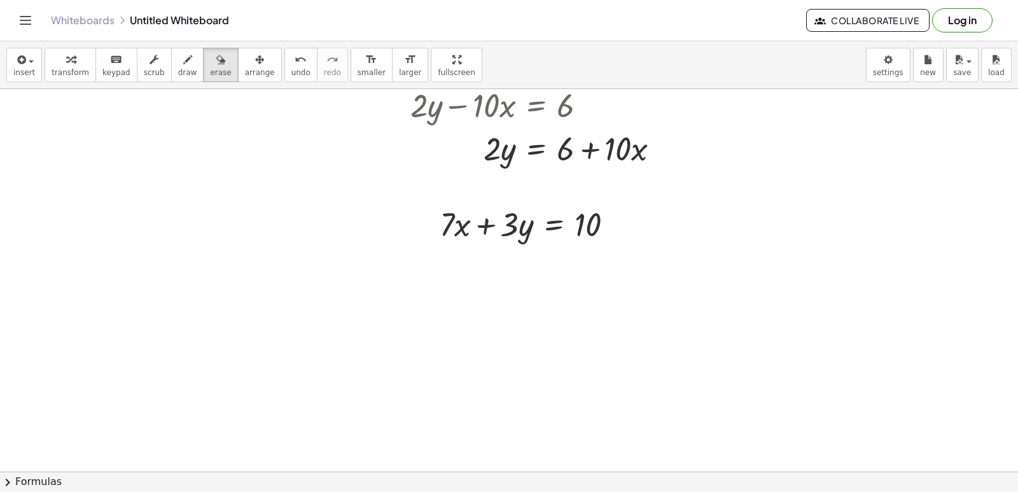
drag, startPoint x: 671, startPoint y: 151, endPoint x: 662, endPoint y: 162, distance: 14.0
drag, startPoint x: 661, startPoint y: 149, endPoint x: 398, endPoint y: 157, distance: 263.0
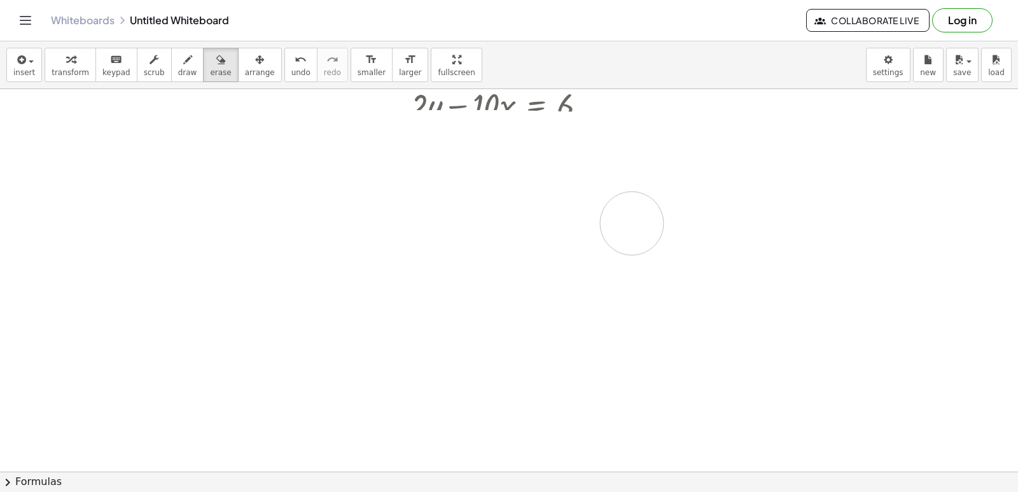
drag, startPoint x: 442, startPoint y: 142, endPoint x: 637, endPoint y: 227, distance: 212.4
drag, startPoint x: 796, startPoint y: 143, endPoint x: 92, endPoint y: 213, distance: 707.5
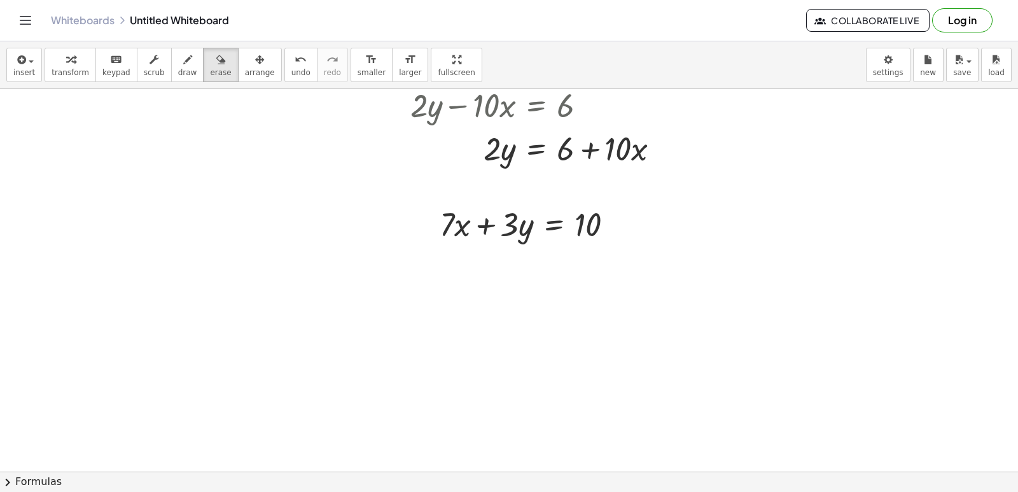
drag, startPoint x: 792, startPoint y: 149, endPoint x: 855, endPoint y: 153, distance: 63.2
drag, startPoint x: 855, startPoint y: 153, endPoint x: 435, endPoint y: 165, distance: 419.6
drag, startPoint x: 233, startPoint y: 201, endPoint x: 780, endPoint y: 259, distance: 550.5
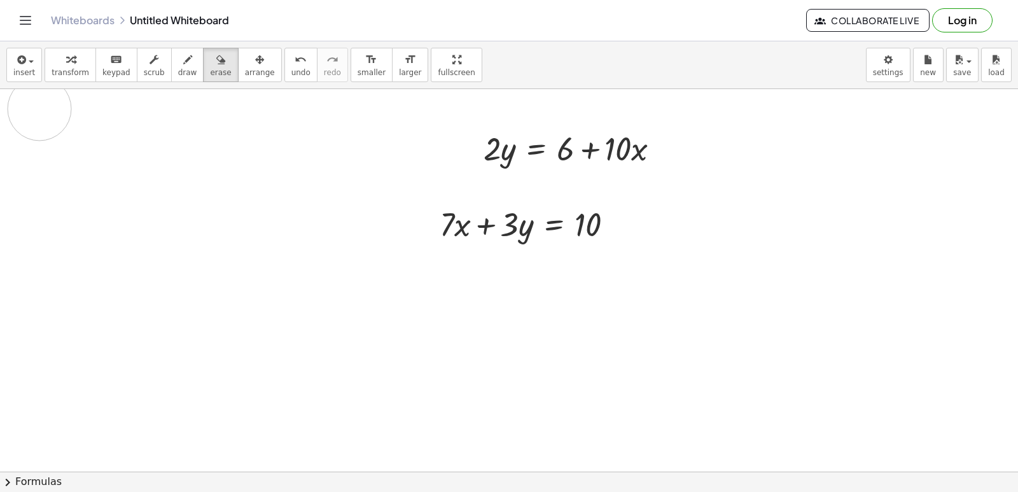
drag, startPoint x: 57, startPoint y: 107, endPoint x: 39, endPoint y: 109, distance: 17.9
drag, startPoint x: 39, startPoint y: 109, endPoint x: 355, endPoint y: 173, distance: 322.2
drag, startPoint x: 104, startPoint y: 132, endPoint x: 925, endPoint y: 121, distance: 820.5
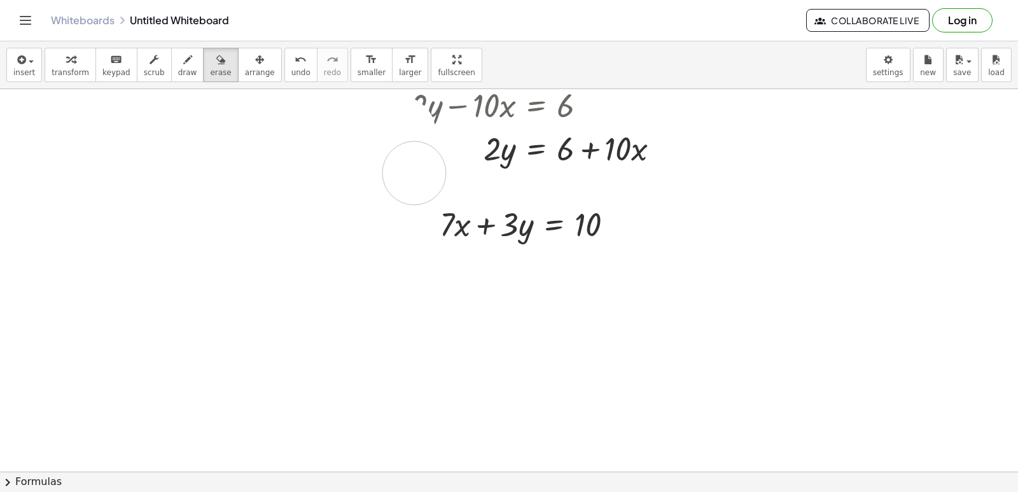
drag, startPoint x: 396, startPoint y: 127, endPoint x: 416, endPoint y: 174, distance: 50.5
drag, startPoint x: 67, startPoint y: 57, endPoint x: 191, endPoint y: 118, distance: 138.3
click at [66, 58] on icon "button" at bounding box center [70, 59] width 9 height 15
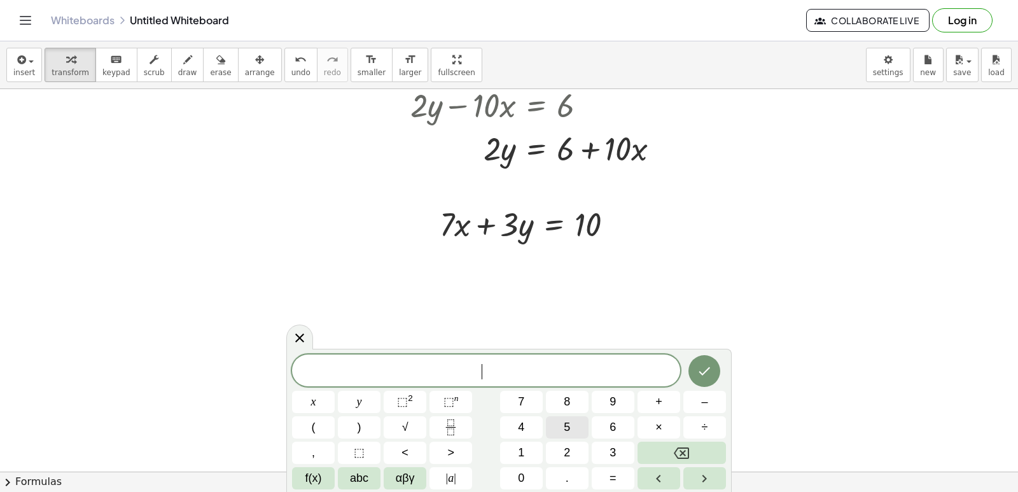
click at [563, 427] on button "5" at bounding box center [567, 427] width 43 height 22
click at [358, 400] on span "y" at bounding box center [359, 401] width 5 height 17
click at [664, 404] on button "+" at bounding box center [659, 402] width 43 height 22
click at [592, 450] on button "3" at bounding box center [613, 453] width 43 height 22
click at [175, 476] on body "Graspable Math Activities Get Started Activity Bank Assigned Work Classes White…" at bounding box center [509, 246] width 1018 height 492
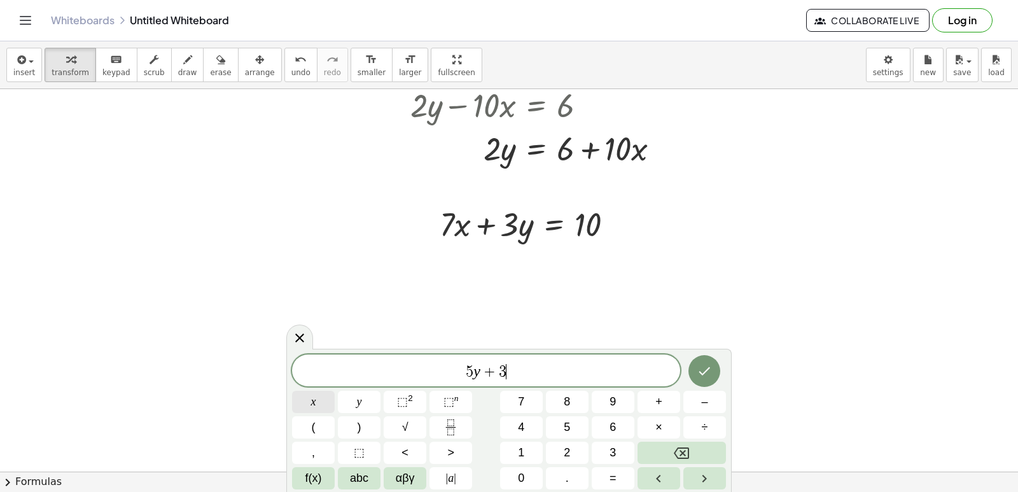
click at [320, 410] on button "x" at bounding box center [313, 402] width 43 height 22
click at [628, 472] on button "=" at bounding box center [613, 478] width 43 height 22
click at [533, 446] on button "1" at bounding box center [521, 453] width 43 height 22
click at [699, 371] on icon "Done" at bounding box center [704, 370] width 15 height 15
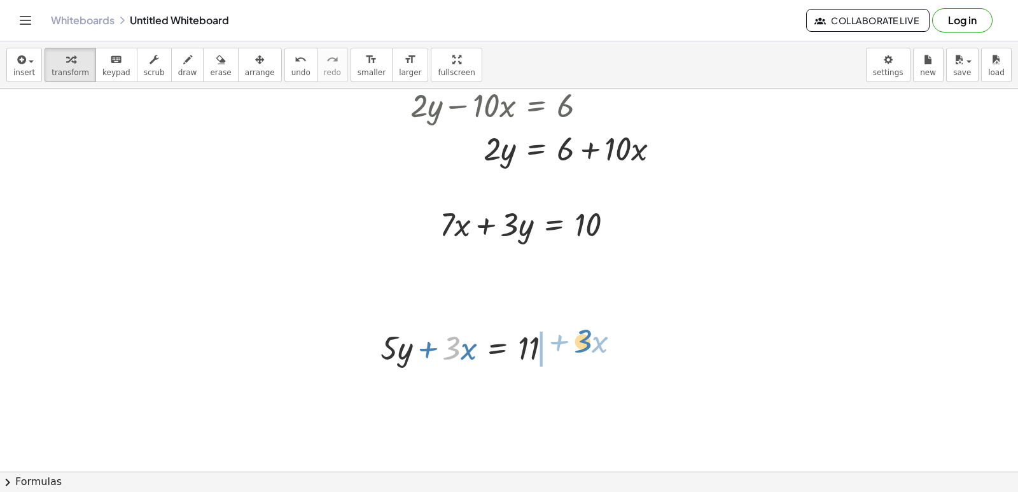
drag, startPoint x: 455, startPoint y: 341, endPoint x: 588, endPoint y: 352, distance: 133.5
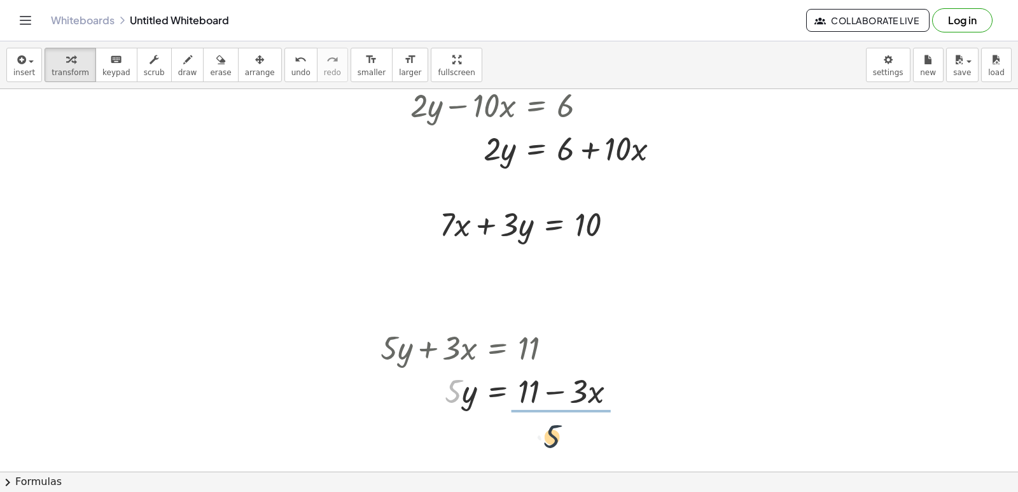
drag, startPoint x: 556, startPoint y: 432, endPoint x: 565, endPoint y: 423, distance: 12.2
drag, startPoint x: 554, startPoint y: 412, endPoint x: 552, endPoint y: 395, distance: 16.7
click at [552, 395] on div at bounding box center [498, 390] width 248 height 64
click at [526, 402] on div at bounding box center [506, 390] width 265 height 64
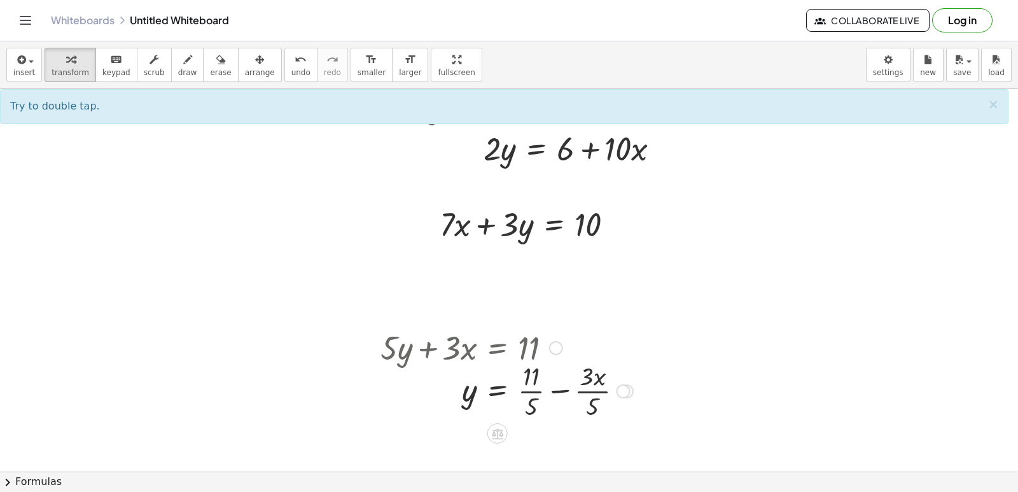
click at [530, 402] on div at bounding box center [506, 390] width 265 height 64
click at [531, 400] on div at bounding box center [506, 390] width 265 height 64
click at [531, 393] on div at bounding box center [506, 390] width 265 height 64
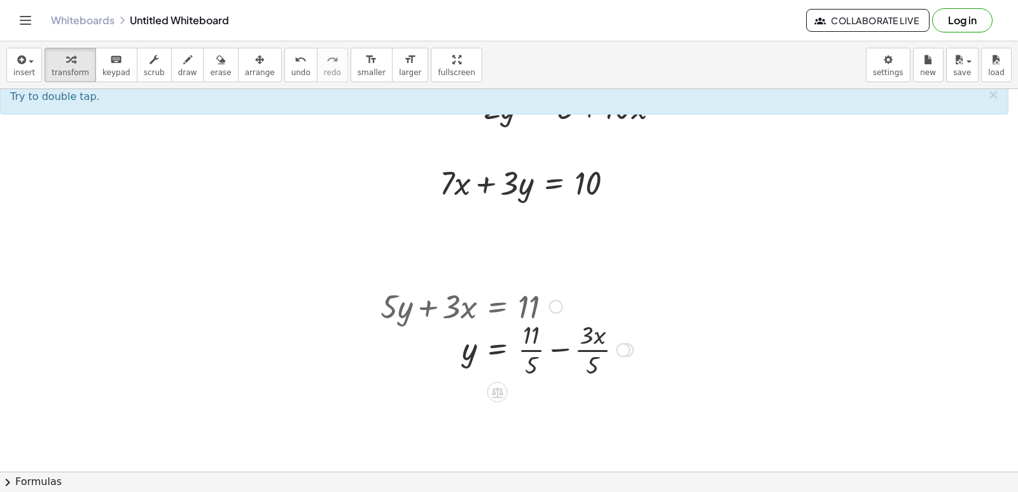
scroll to position [1722, 0]
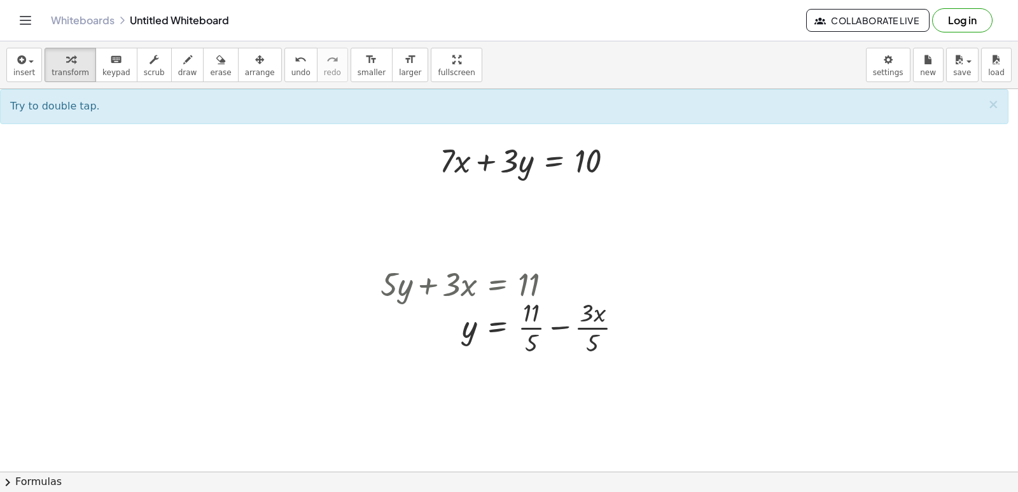
click at [583, 336] on div at bounding box center [506, 327] width 265 height 64
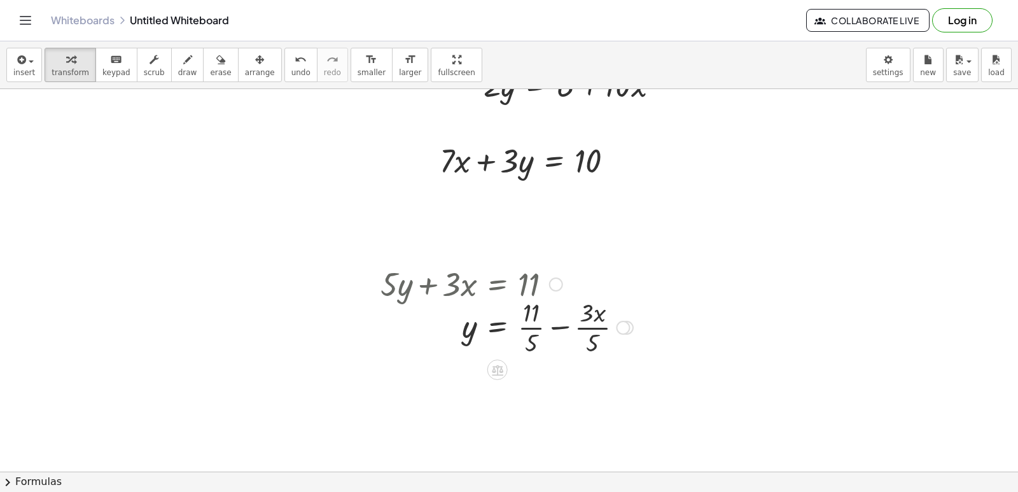
click at [535, 325] on div at bounding box center [506, 327] width 265 height 64
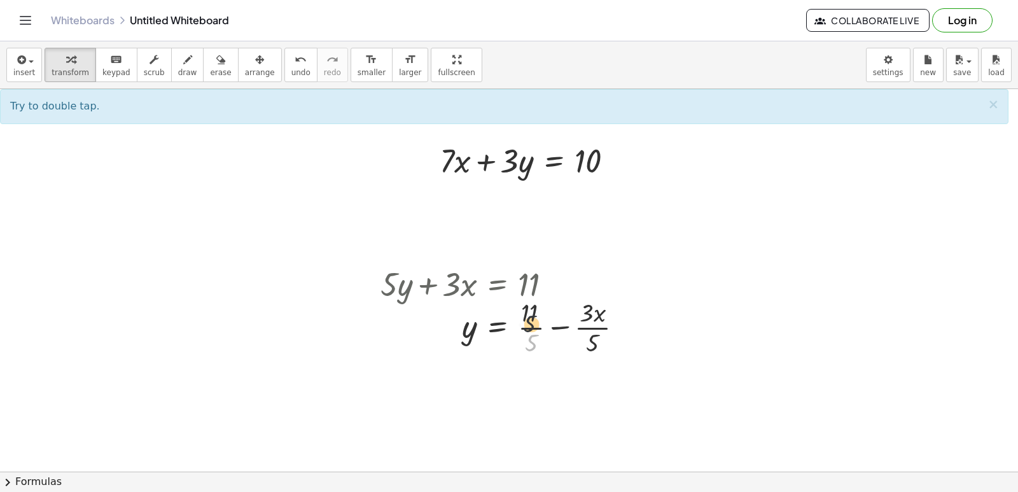
drag, startPoint x: 526, startPoint y: 348, endPoint x: 526, endPoint y: 325, distance: 22.9
click at [526, 325] on div at bounding box center [506, 327] width 265 height 64
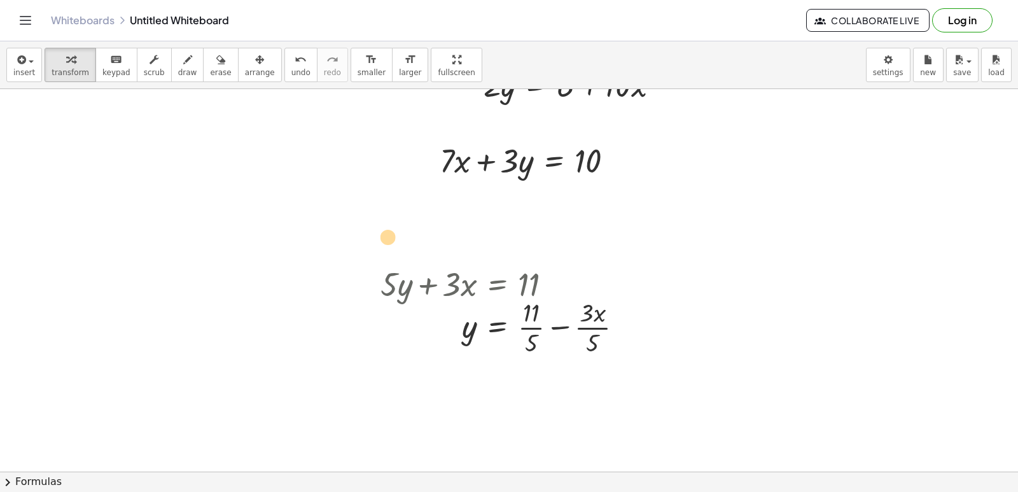
drag, startPoint x: 528, startPoint y: 345, endPoint x: 415, endPoint y: 244, distance: 151.5
click at [292, 73] on span "undo" at bounding box center [301, 72] width 19 height 9
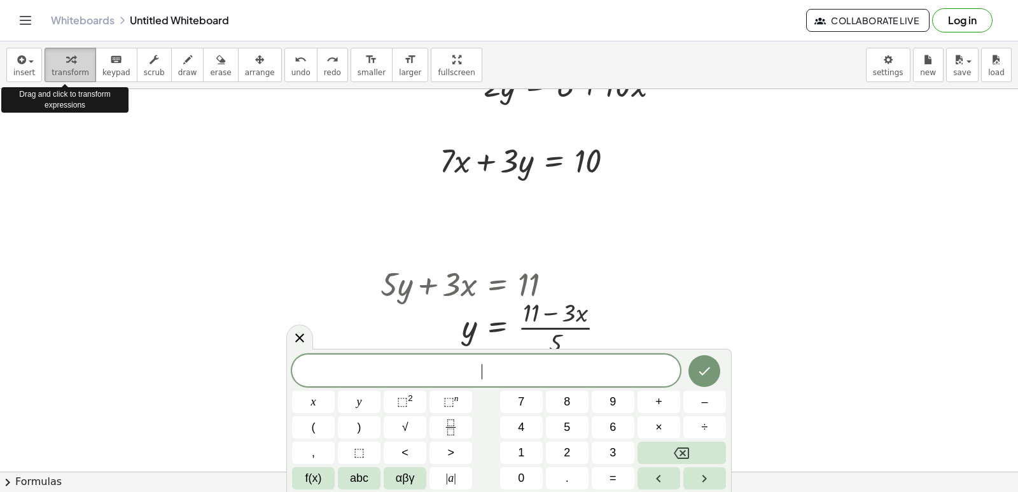
click at [66, 66] on icon "button" at bounding box center [70, 59] width 9 height 15
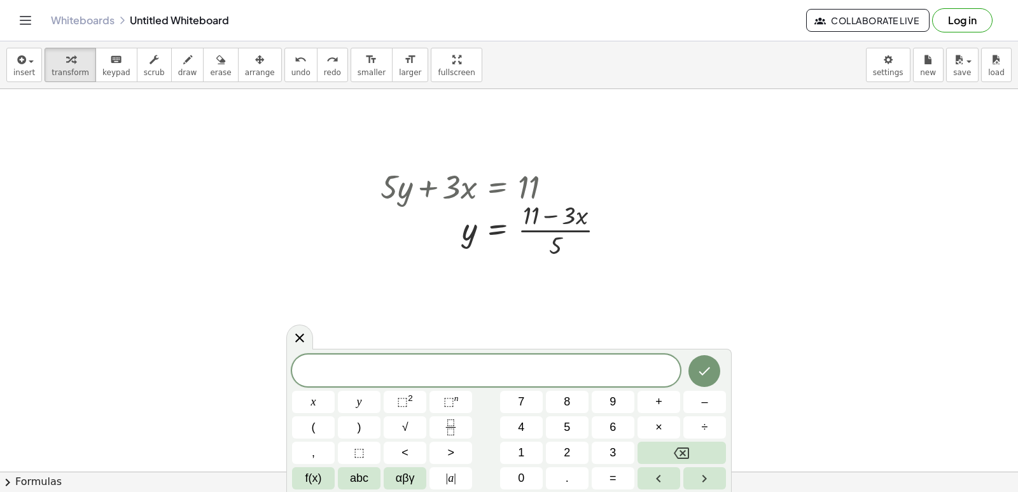
scroll to position [1913, 0]
